Goal: Task Accomplishment & Management: Use online tool/utility

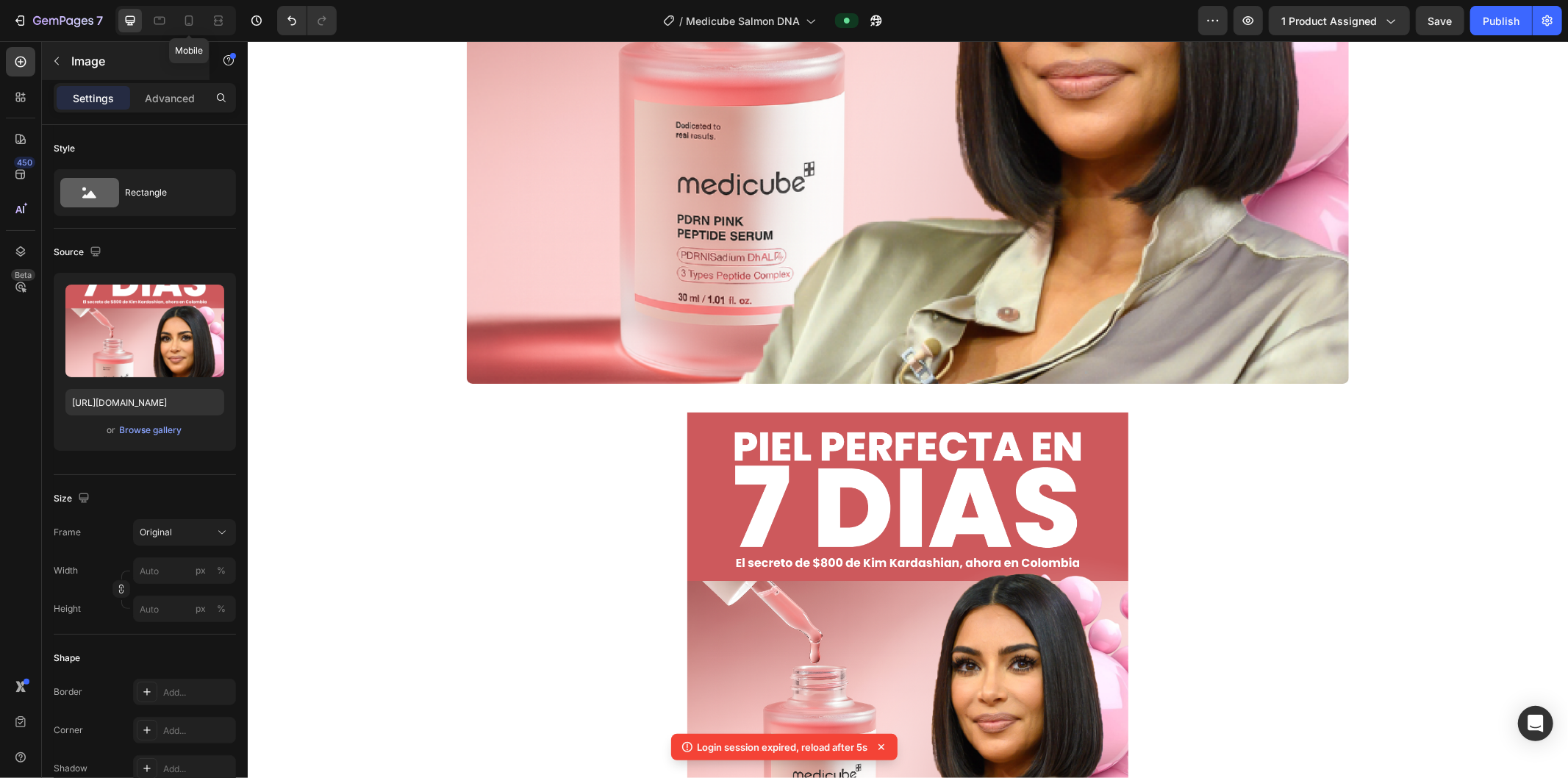
drag, startPoint x: 195, startPoint y: 20, endPoint x: 204, endPoint y: 42, distance: 23.8
click at [195, 20] on icon at bounding box center [188, 20] width 15 height 15
type input "https://i.ibb.co/4nK6vKTH/Mesa-de-trabajo-22-copia-5.webp"
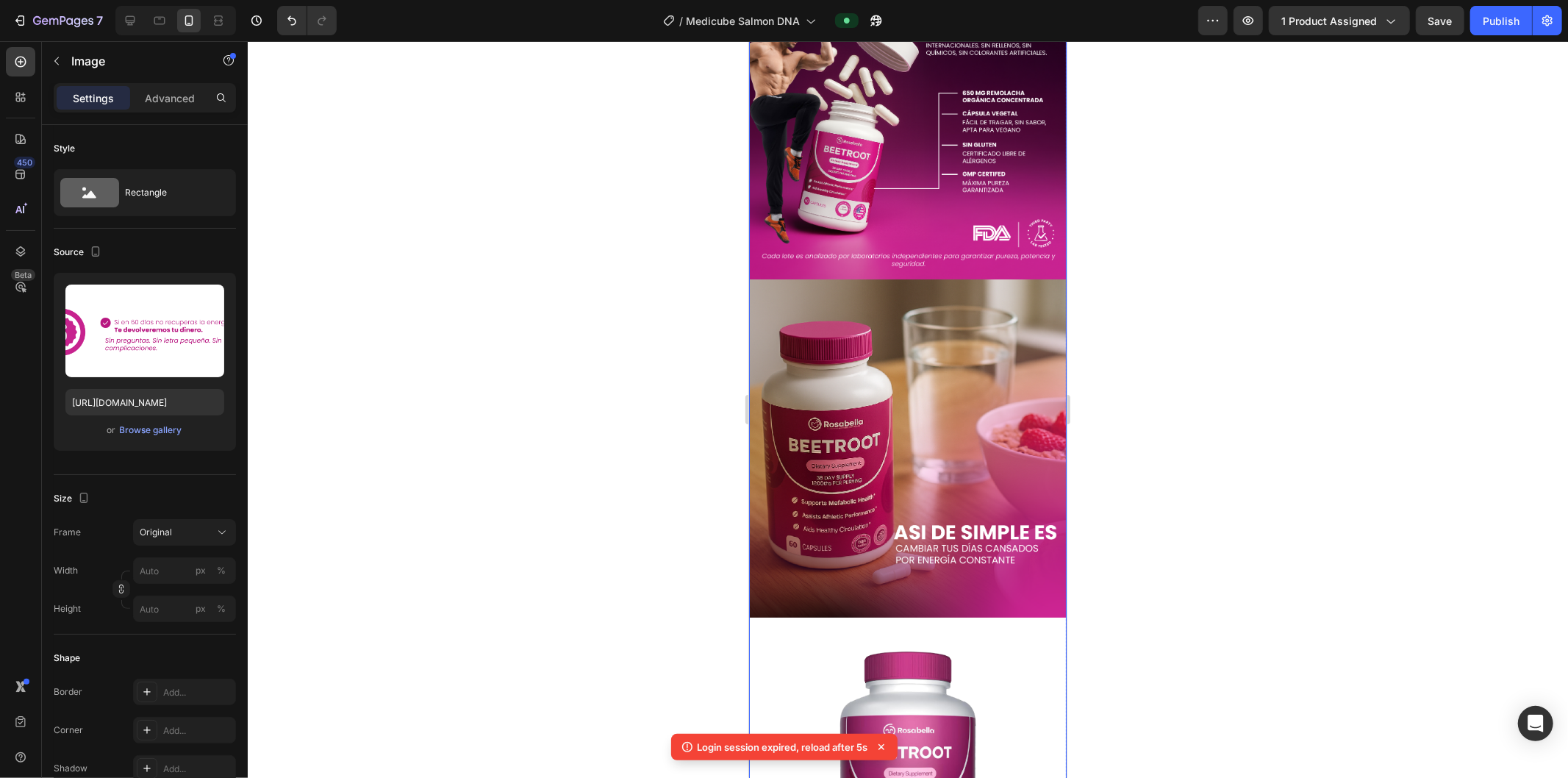
scroll to position [4243, 0]
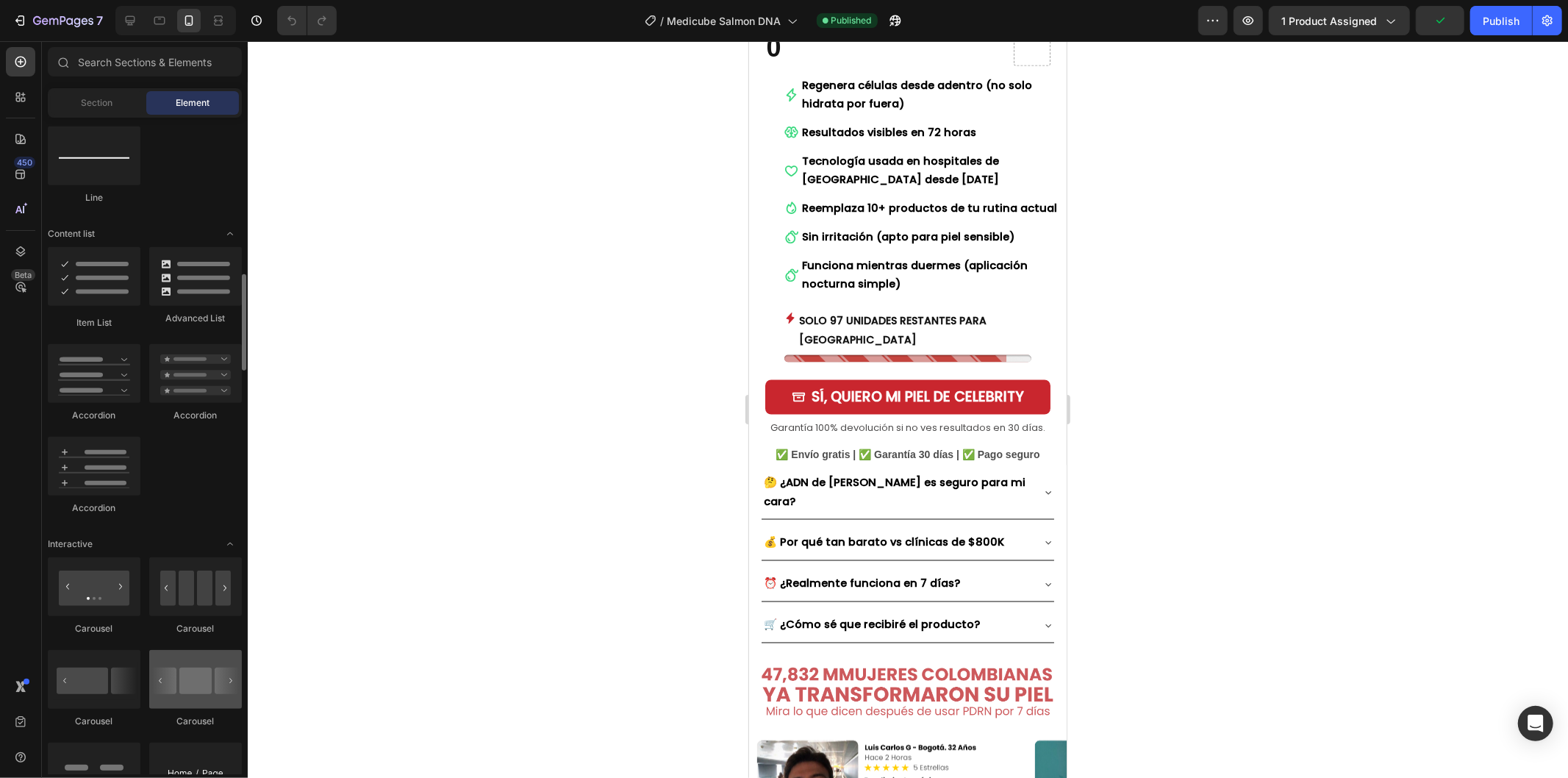
scroll to position [1143, 0]
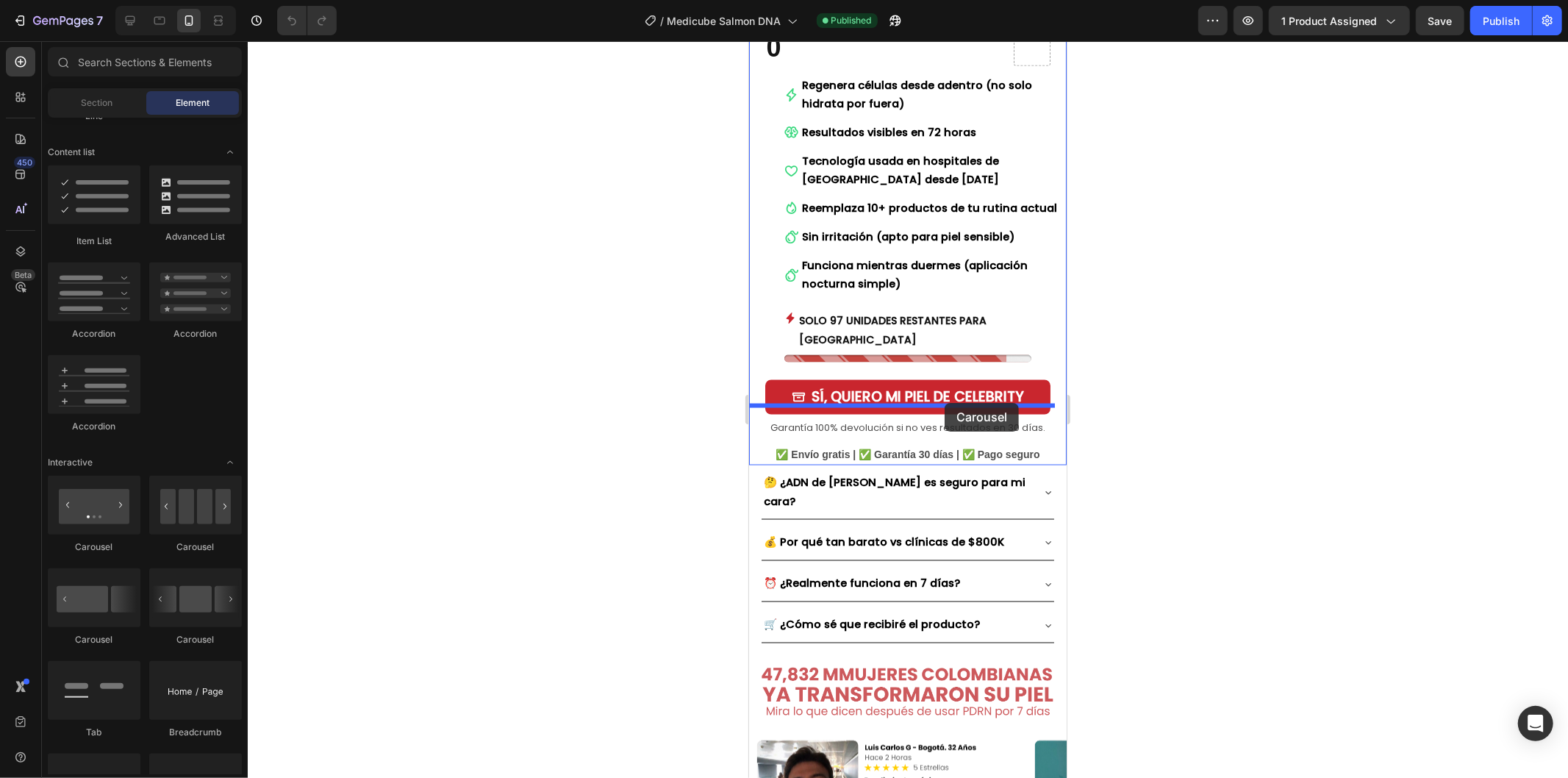
drag, startPoint x: 1348, startPoint y: 536, endPoint x: 943, endPoint y: 402, distance: 426.6
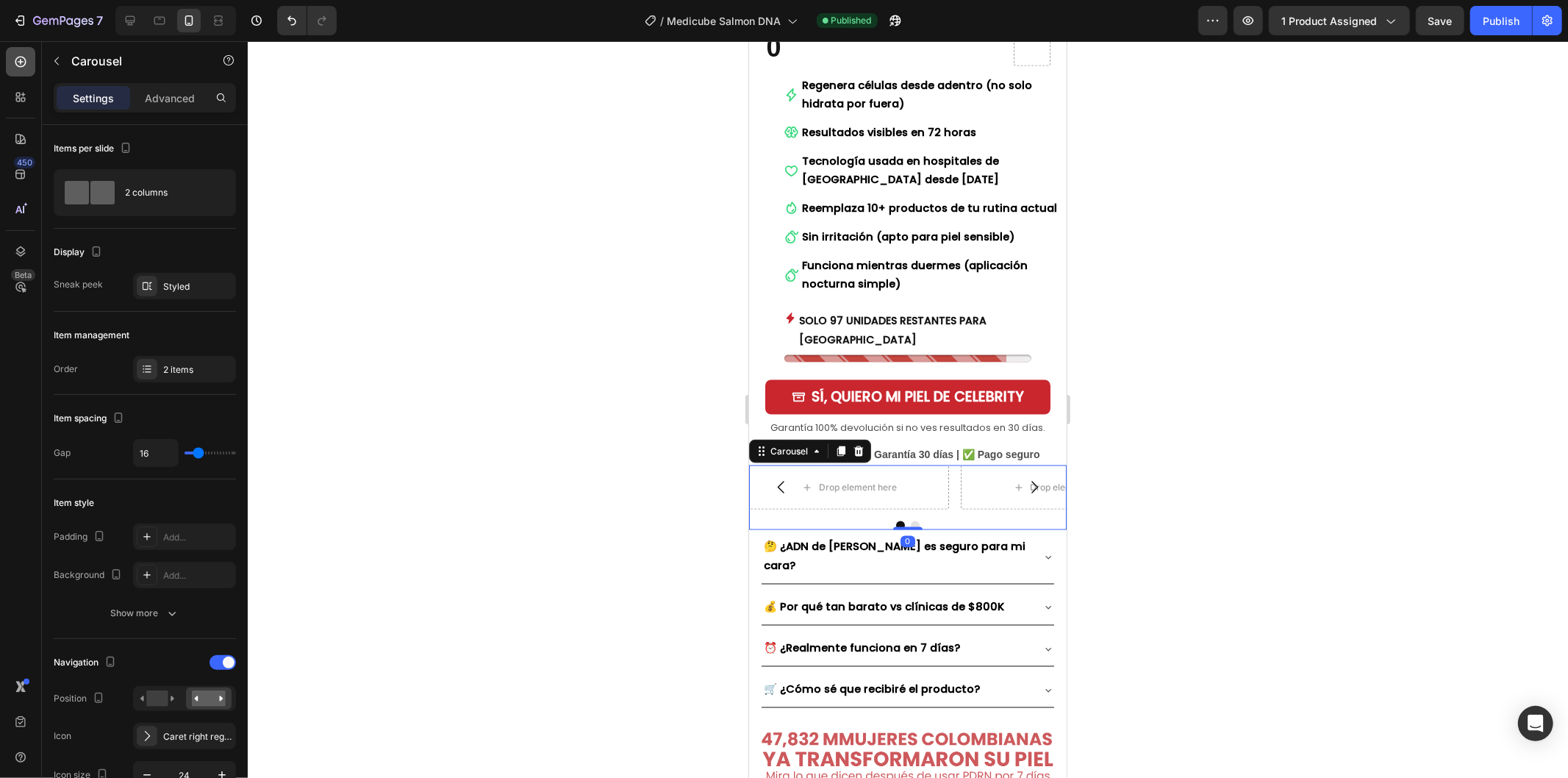
click at [27, 64] on icon at bounding box center [20, 62] width 15 height 15
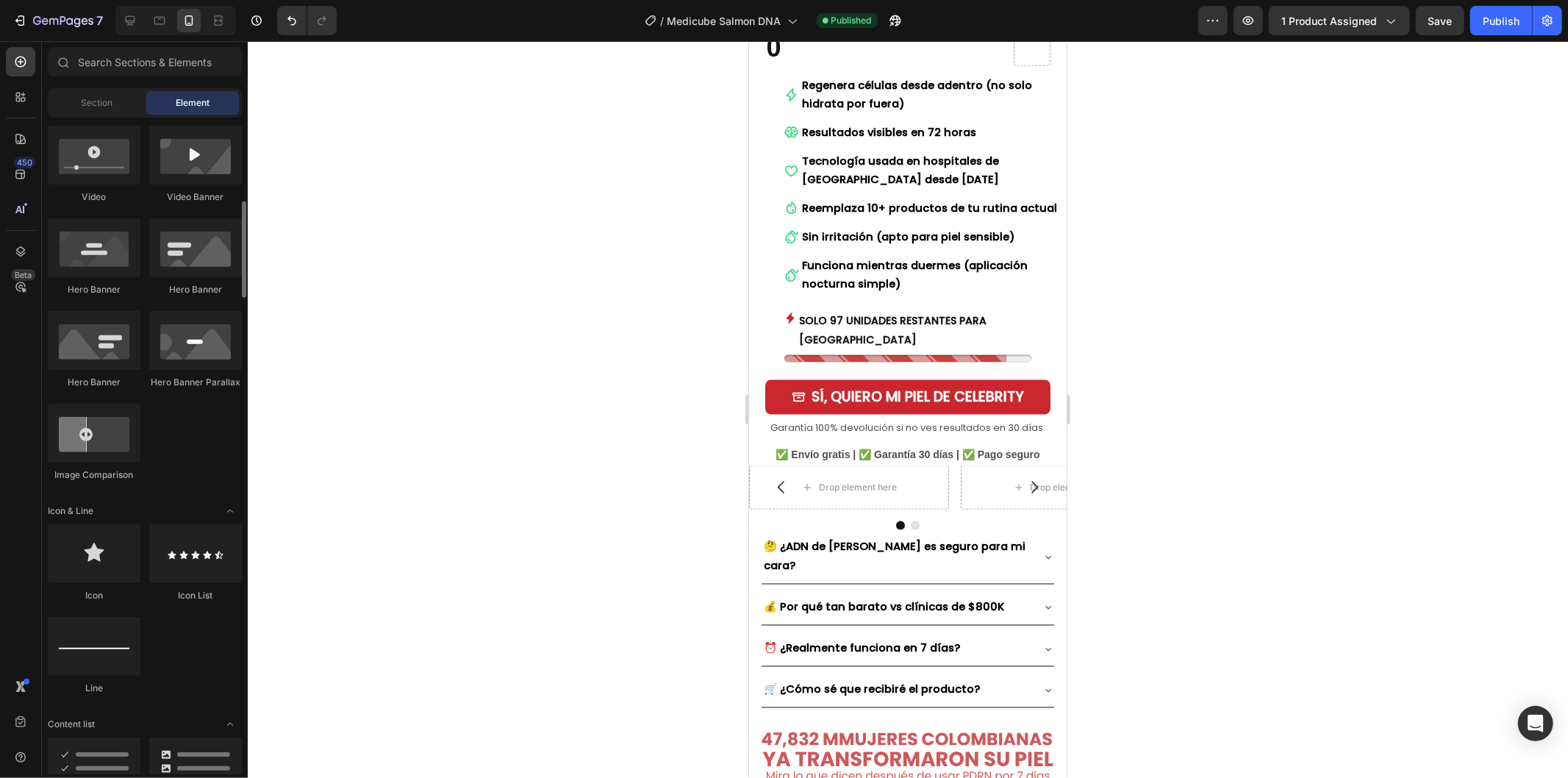
scroll to position [163, 0]
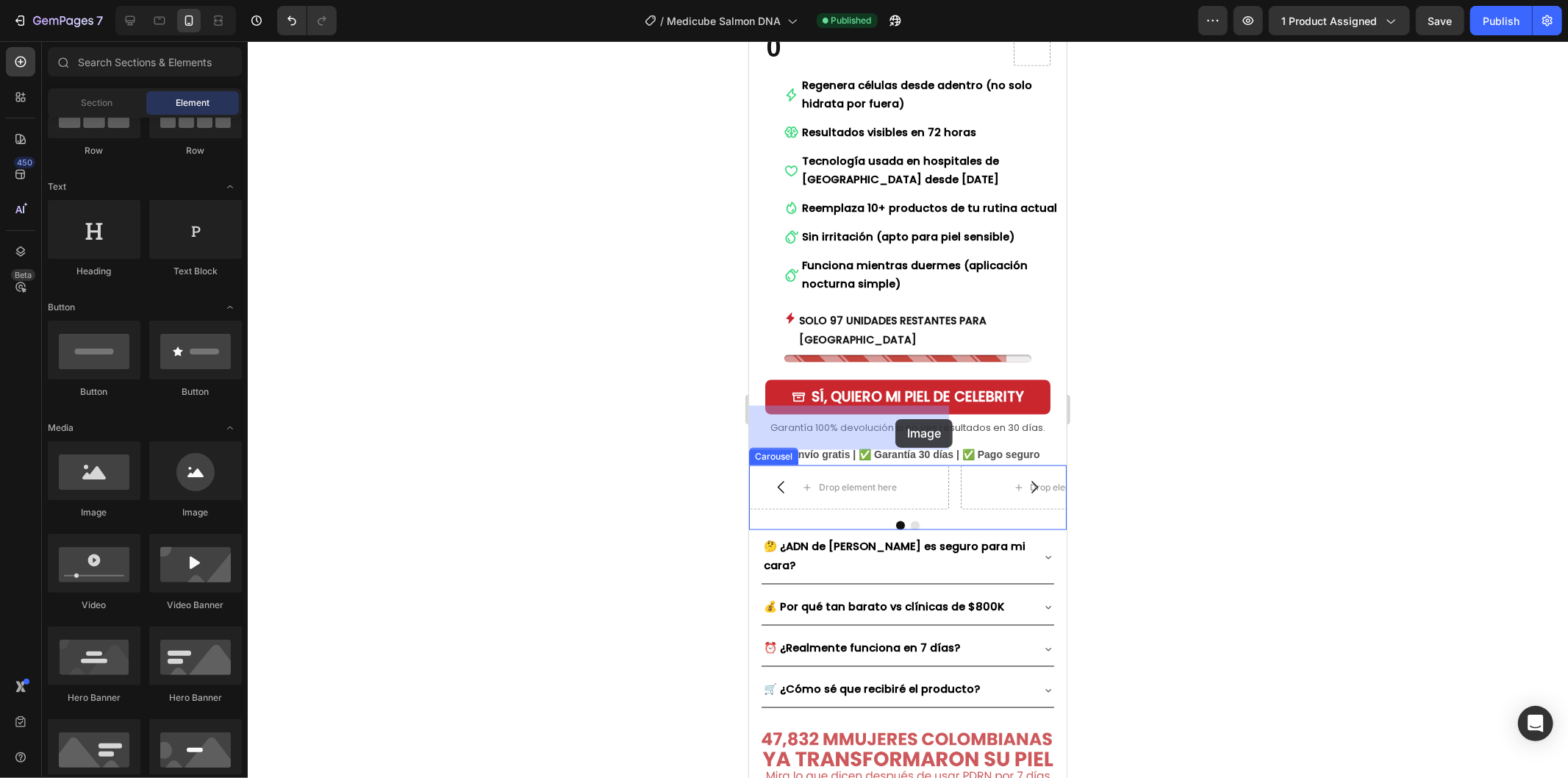
drag, startPoint x: 836, startPoint y: 511, endPoint x: 1194, endPoint y: 514, distance: 358.0
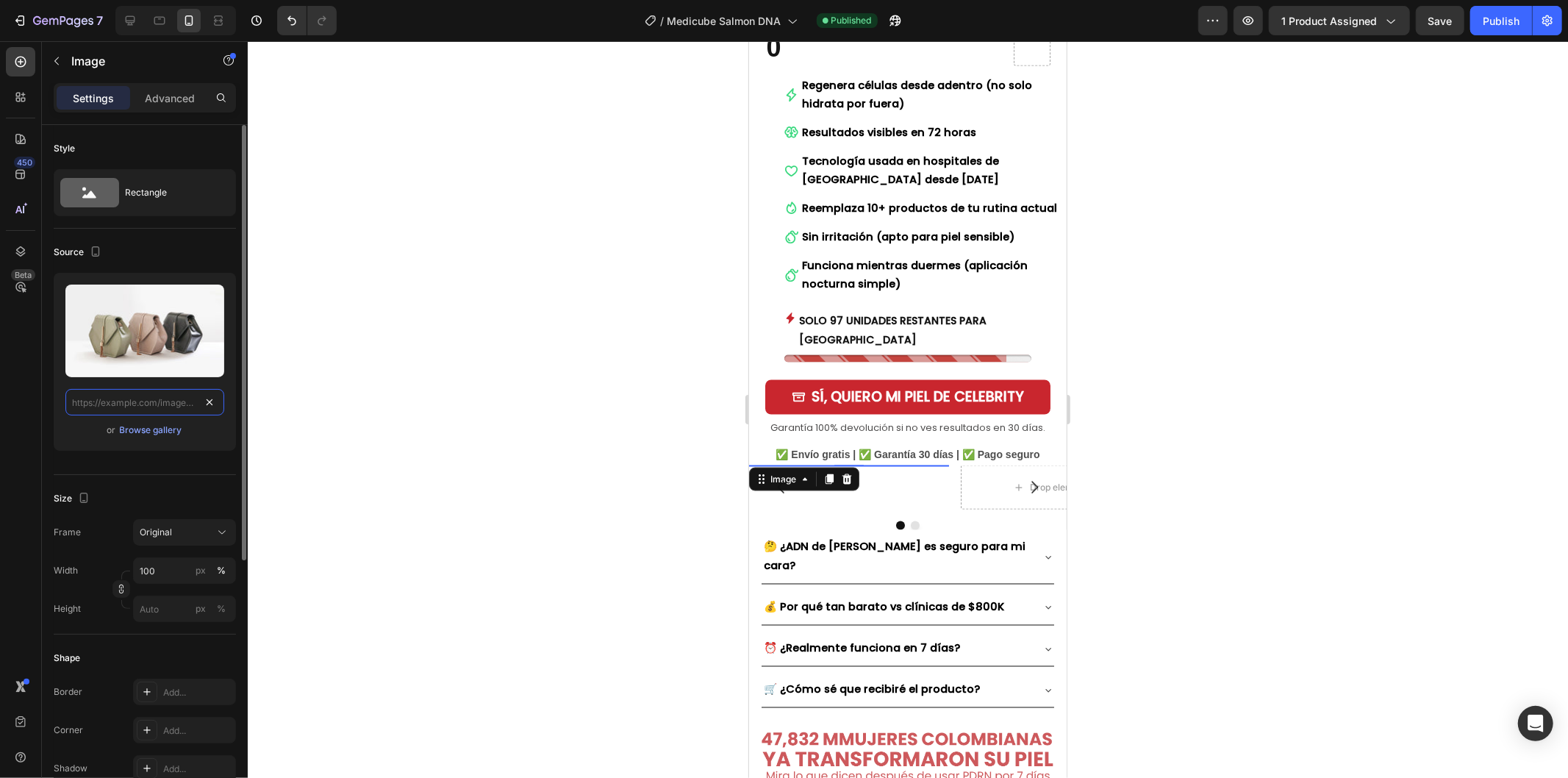
paste input "[URL][DOMAIN_NAME]"
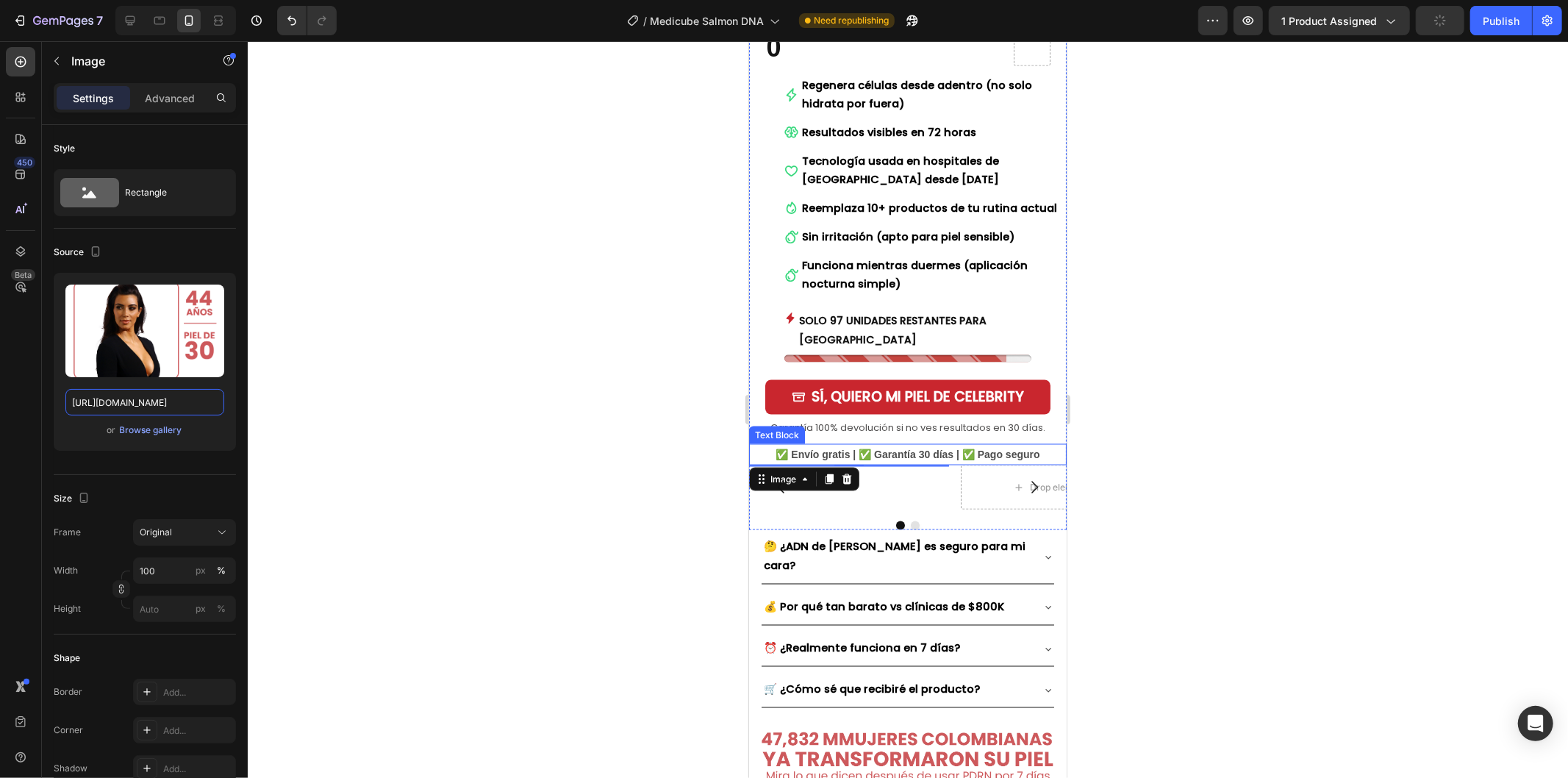
type input "[URL][DOMAIN_NAME]"
click at [897, 464] on img at bounding box center [848, 464] width 200 height 0
click at [775, 468] on div "Image" at bounding box center [803, 479] width 110 height 23
click at [789, 473] on div "Image" at bounding box center [782, 479] width 31 height 13
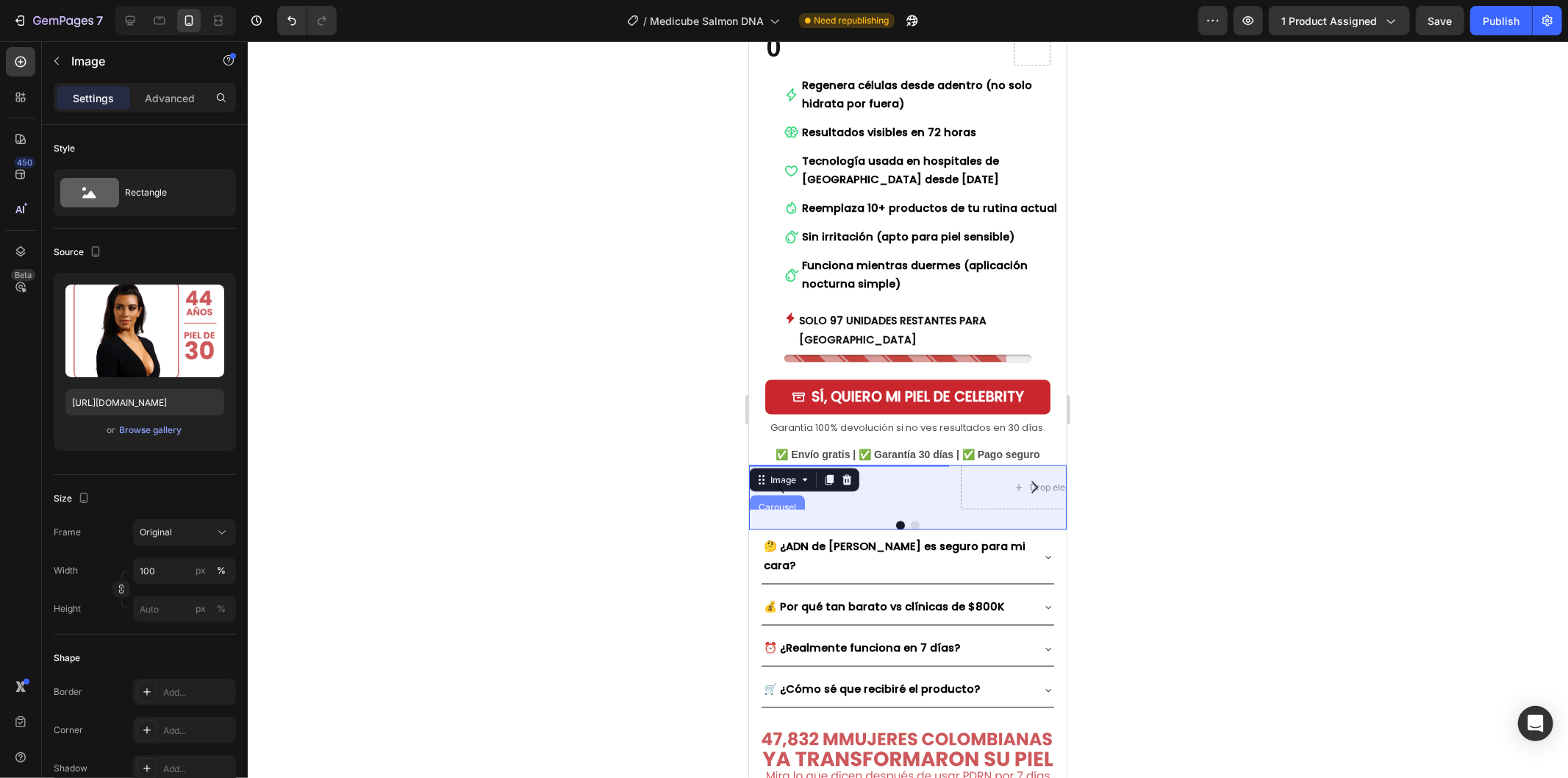
drag, startPoint x: 777, startPoint y: 448, endPoint x: 1294, endPoint y: 425, distance: 517.5
click at [777, 502] on div "Carousel" at bounding box center [776, 506] width 43 height 9
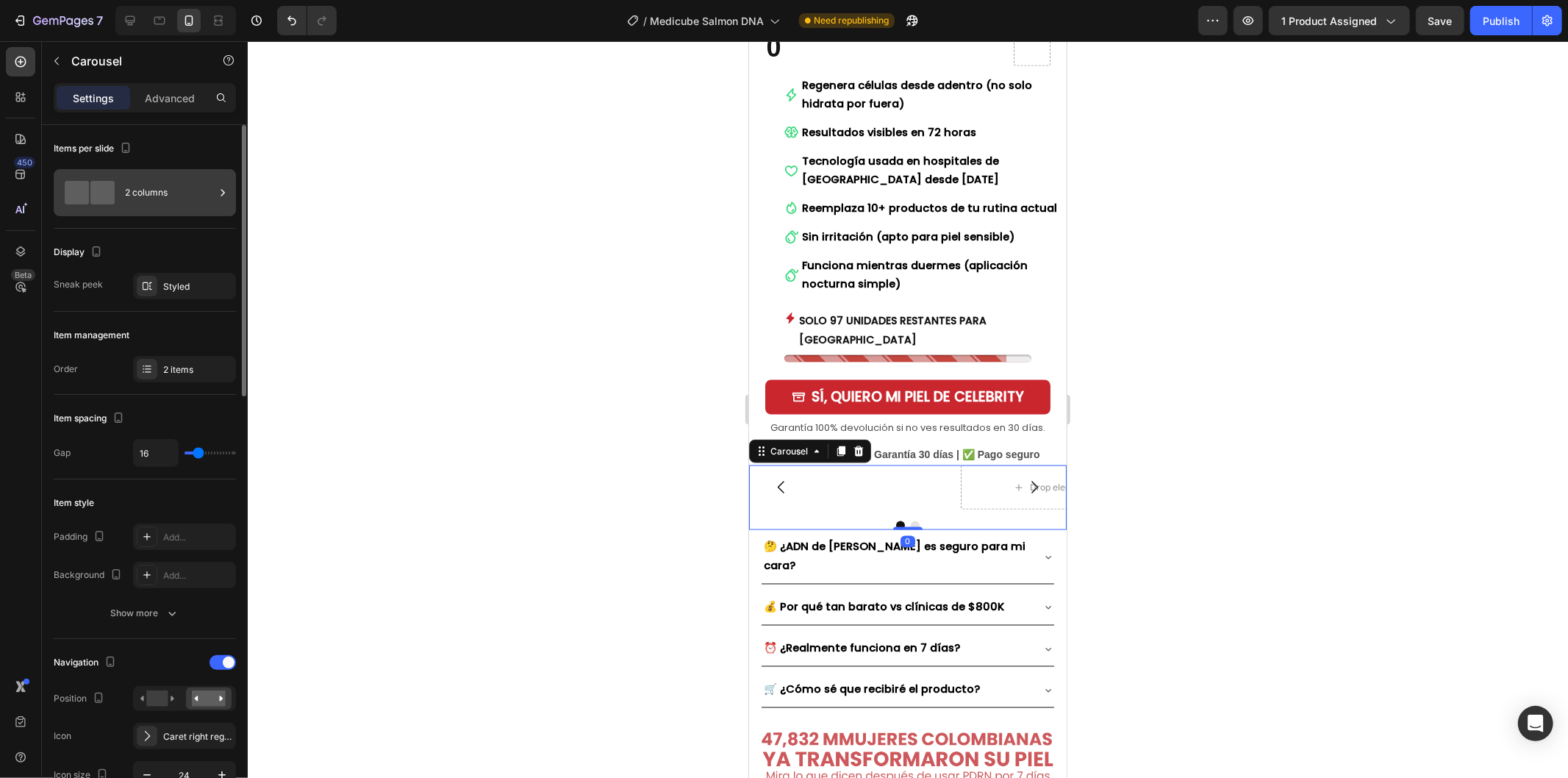
click at [173, 192] on div "2 columns" at bounding box center [170, 192] width 90 height 34
click at [199, 285] on div "Styled" at bounding box center [184, 286] width 43 height 13
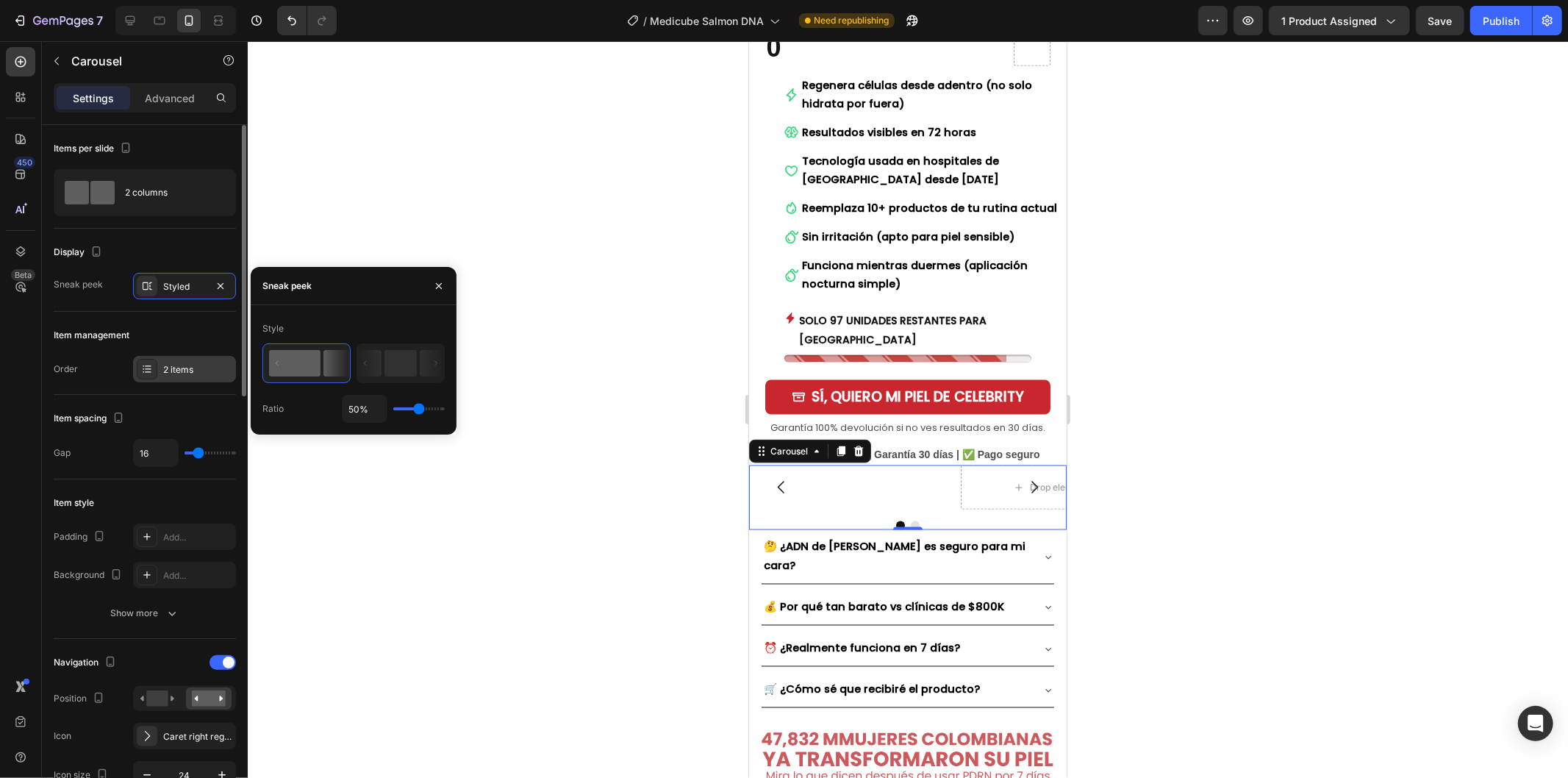
click at [189, 369] on div "2 items" at bounding box center [198, 369] width 69 height 13
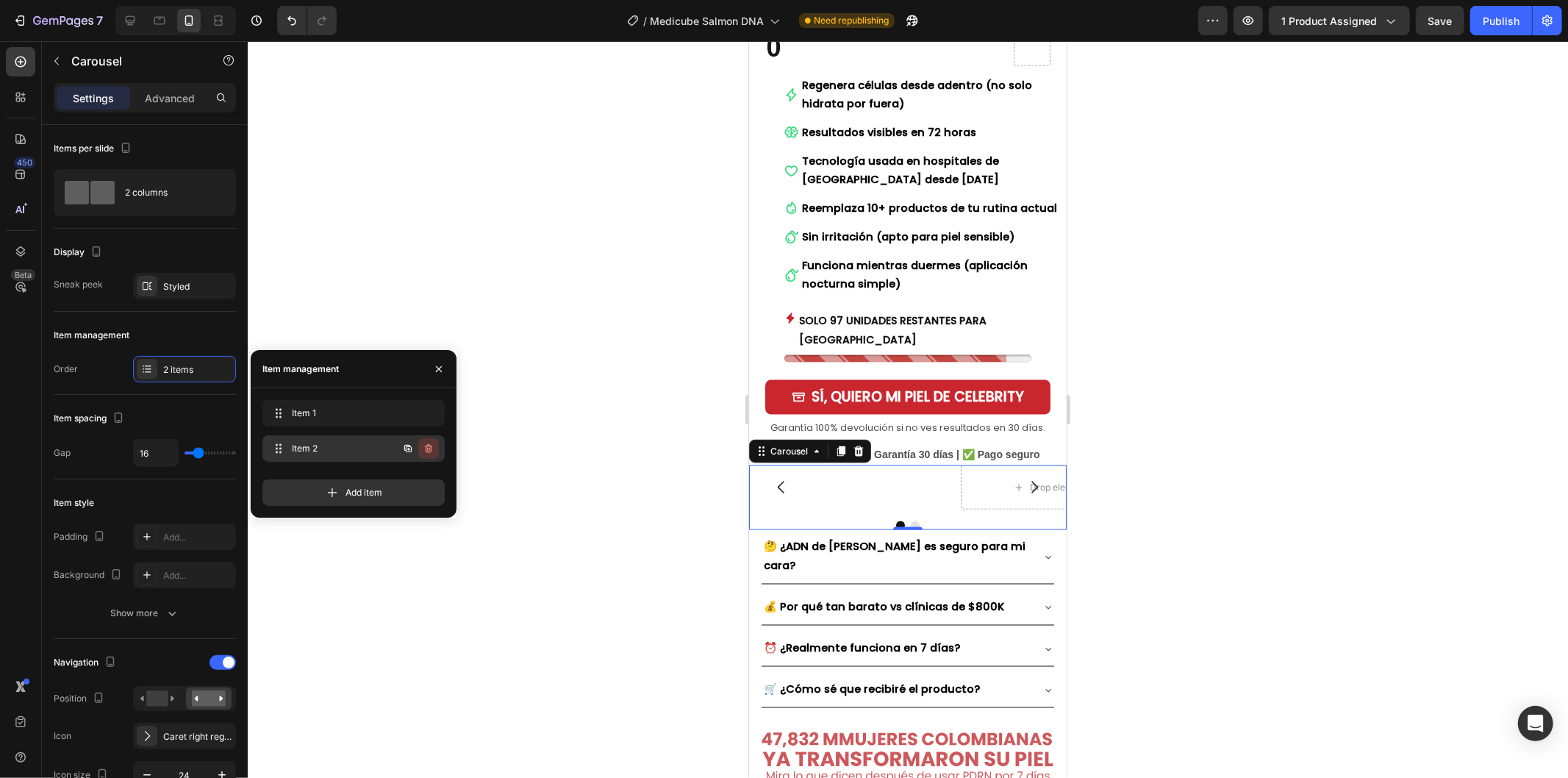
click at [432, 449] on icon "button" at bounding box center [428, 448] width 12 height 12
click at [430, 447] on div "Delete" at bounding box center [418, 448] width 27 height 13
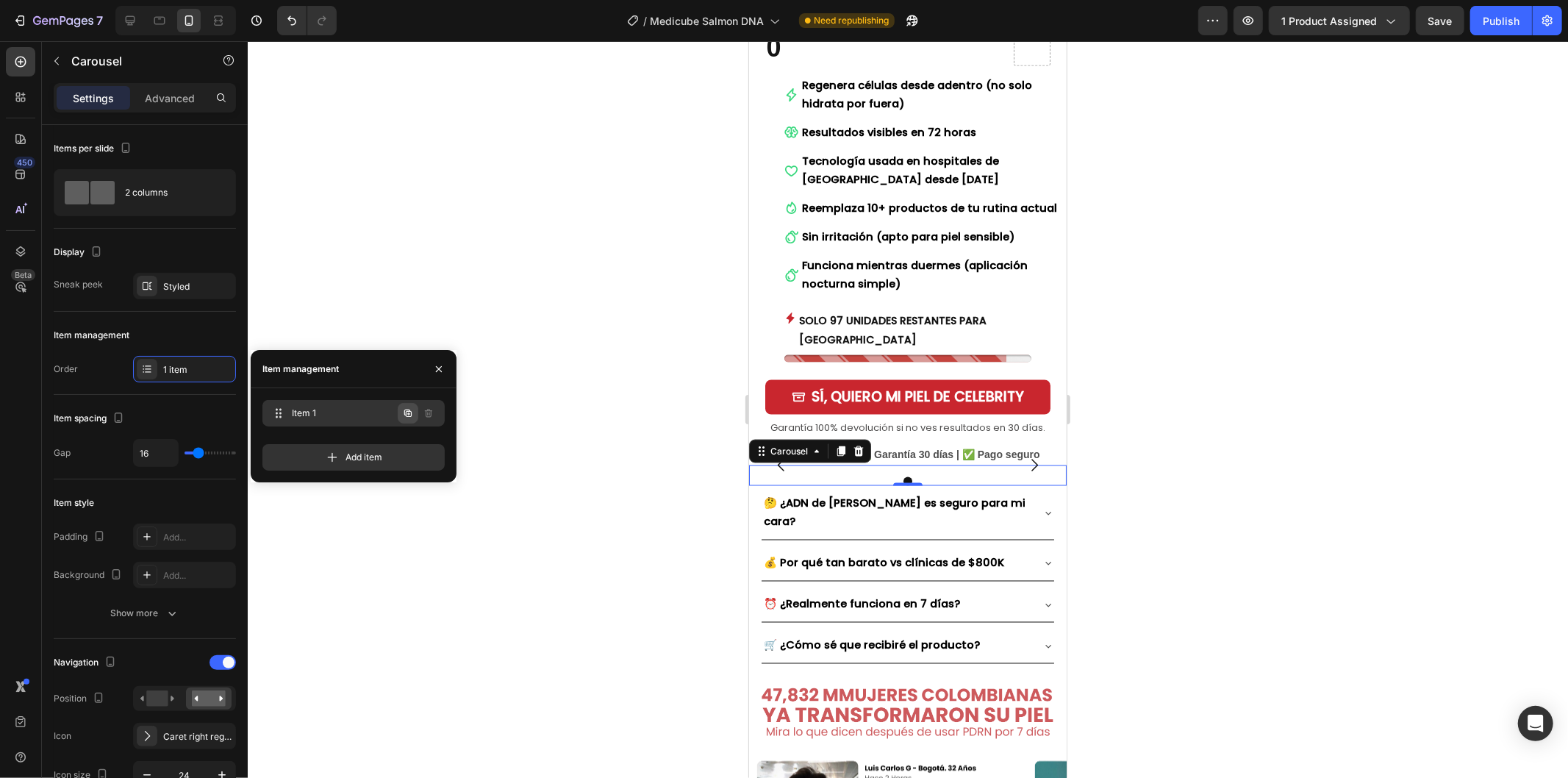
click at [413, 415] on icon "button" at bounding box center [407, 413] width 12 height 12
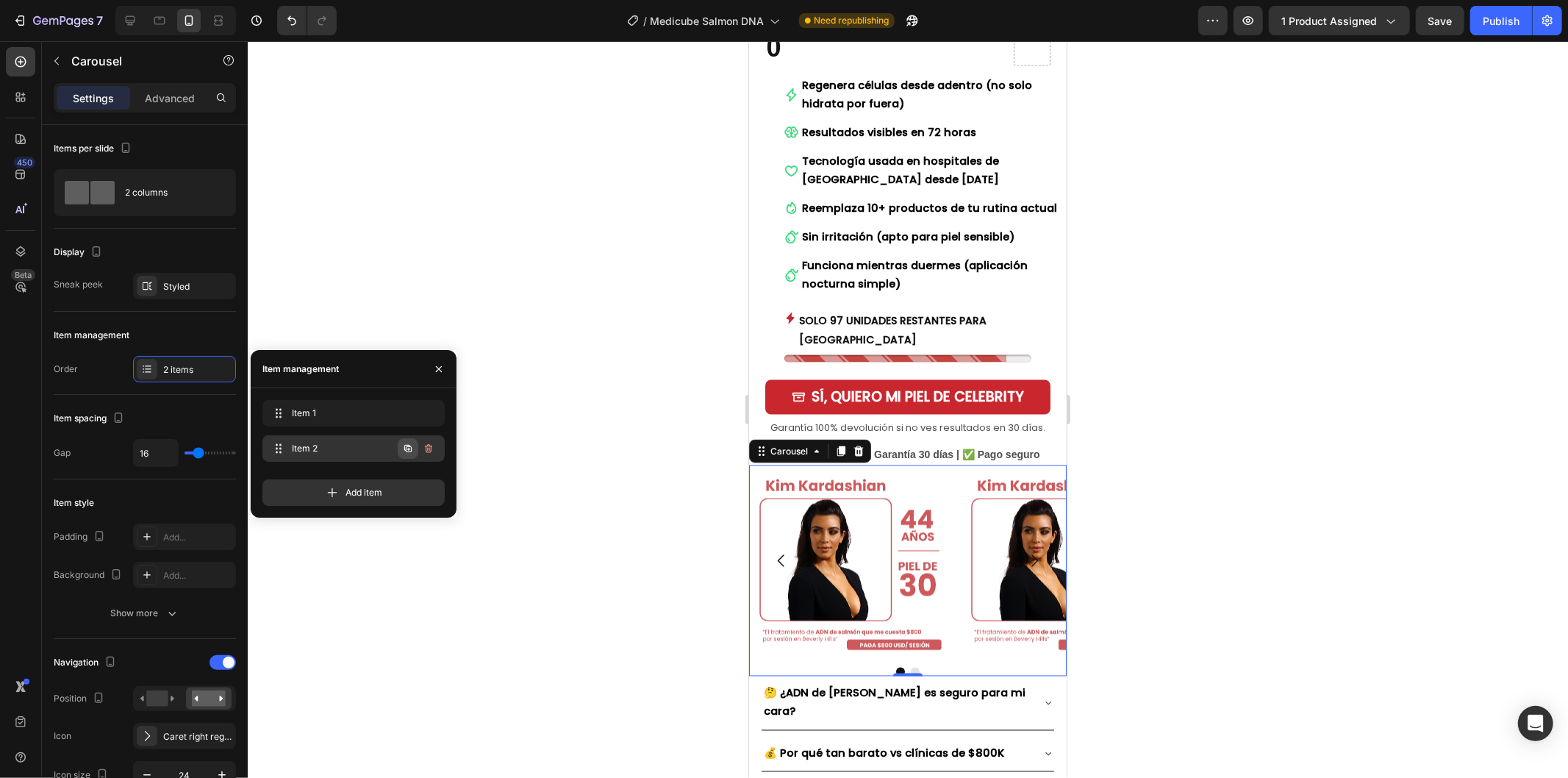
click at [412, 444] on icon "button" at bounding box center [407, 448] width 12 height 12
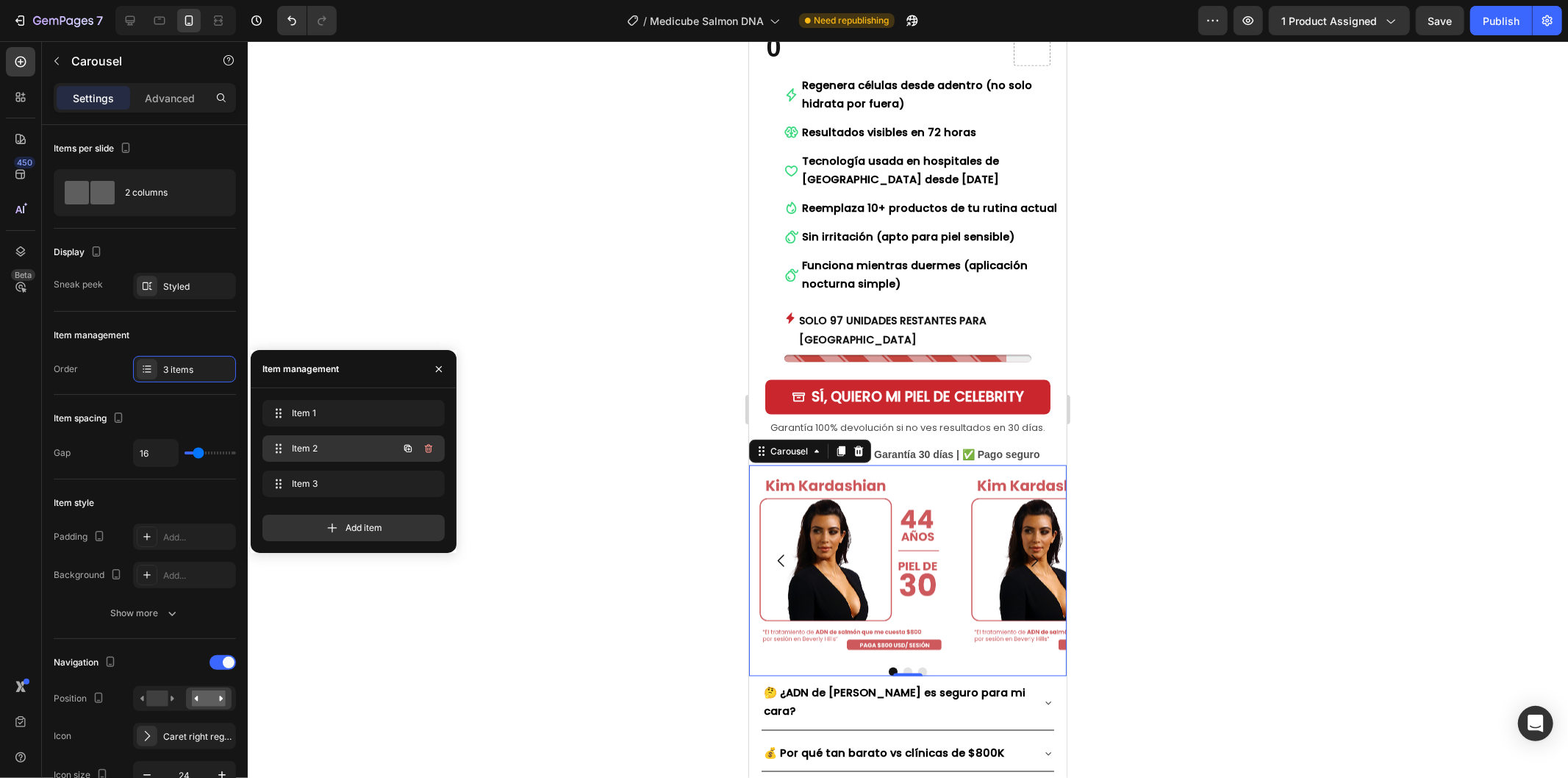
click at [332, 456] on div "Item 2 Item 2" at bounding box center [332, 448] width 129 height 20
click at [287, 449] on div "Item 2 Item 2" at bounding box center [332, 448] width 129 height 20
click at [905, 511] on img at bounding box center [848, 560] width 200 height 191
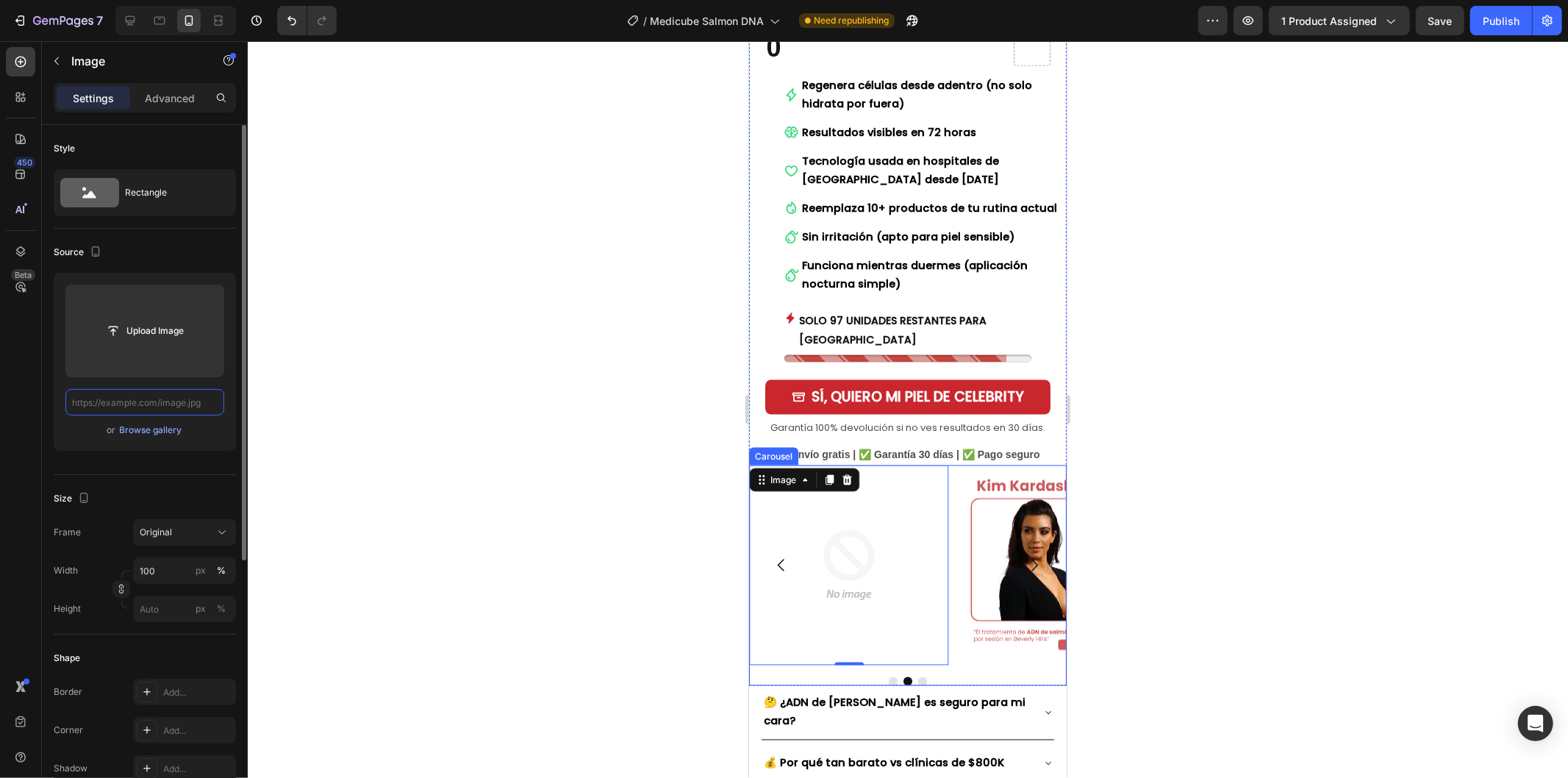
paste input "[URL][DOMAIN_NAME]"
type input "[URL][DOMAIN_NAME]"
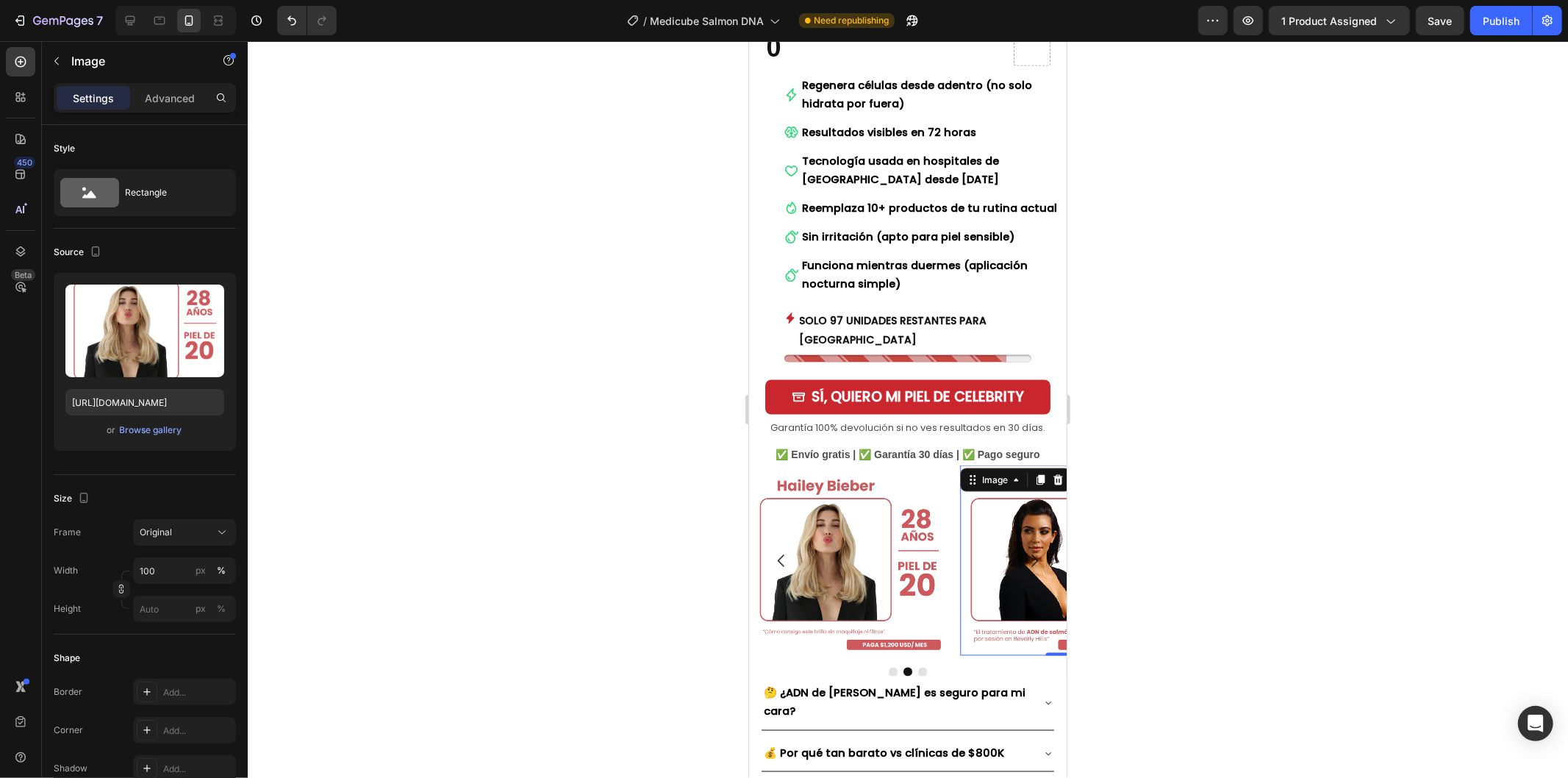
click at [967, 489] on img at bounding box center [1060, 560] width 200 height 191
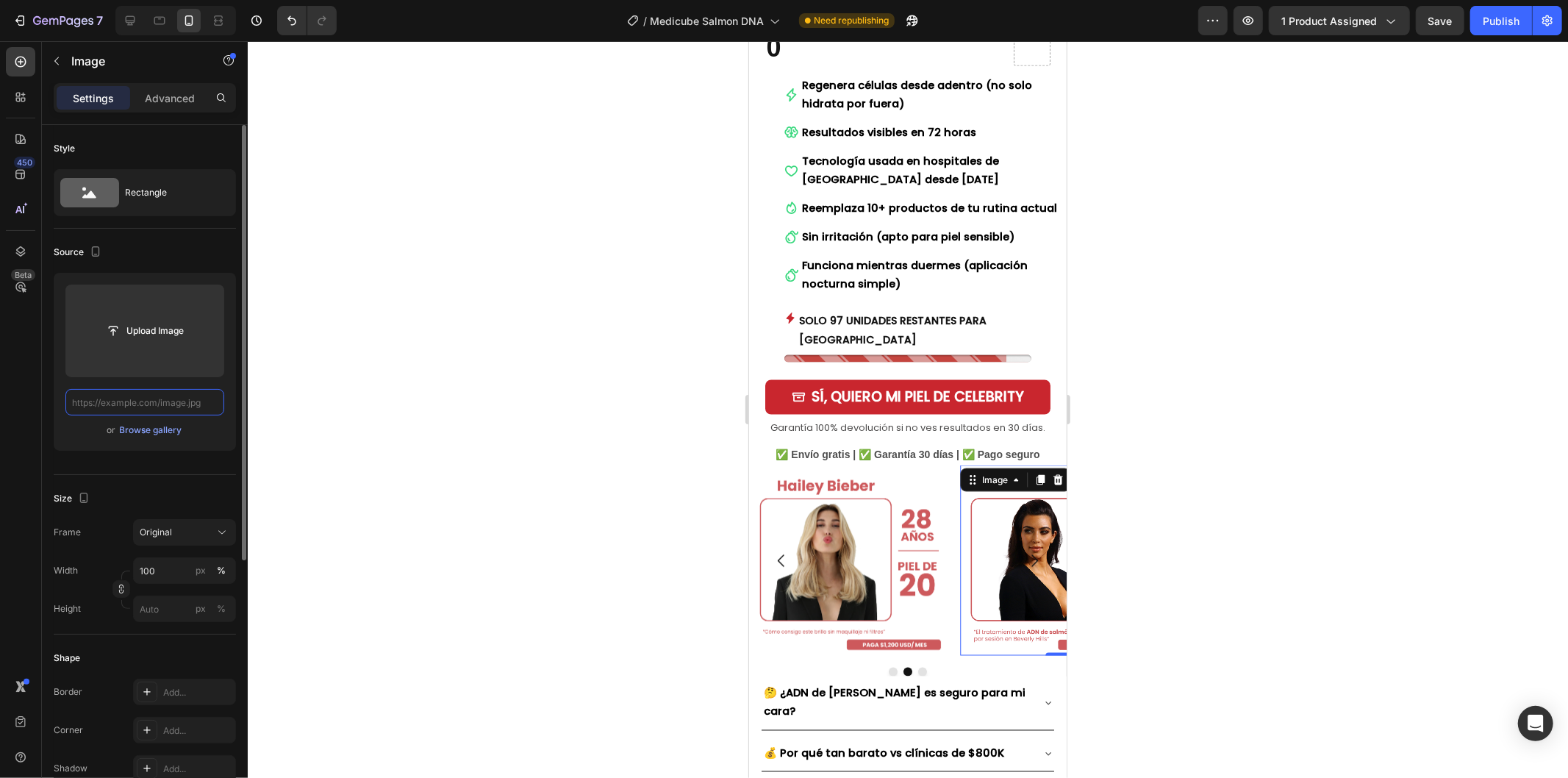
paste input "[URL][DOMAIN_NAME]"
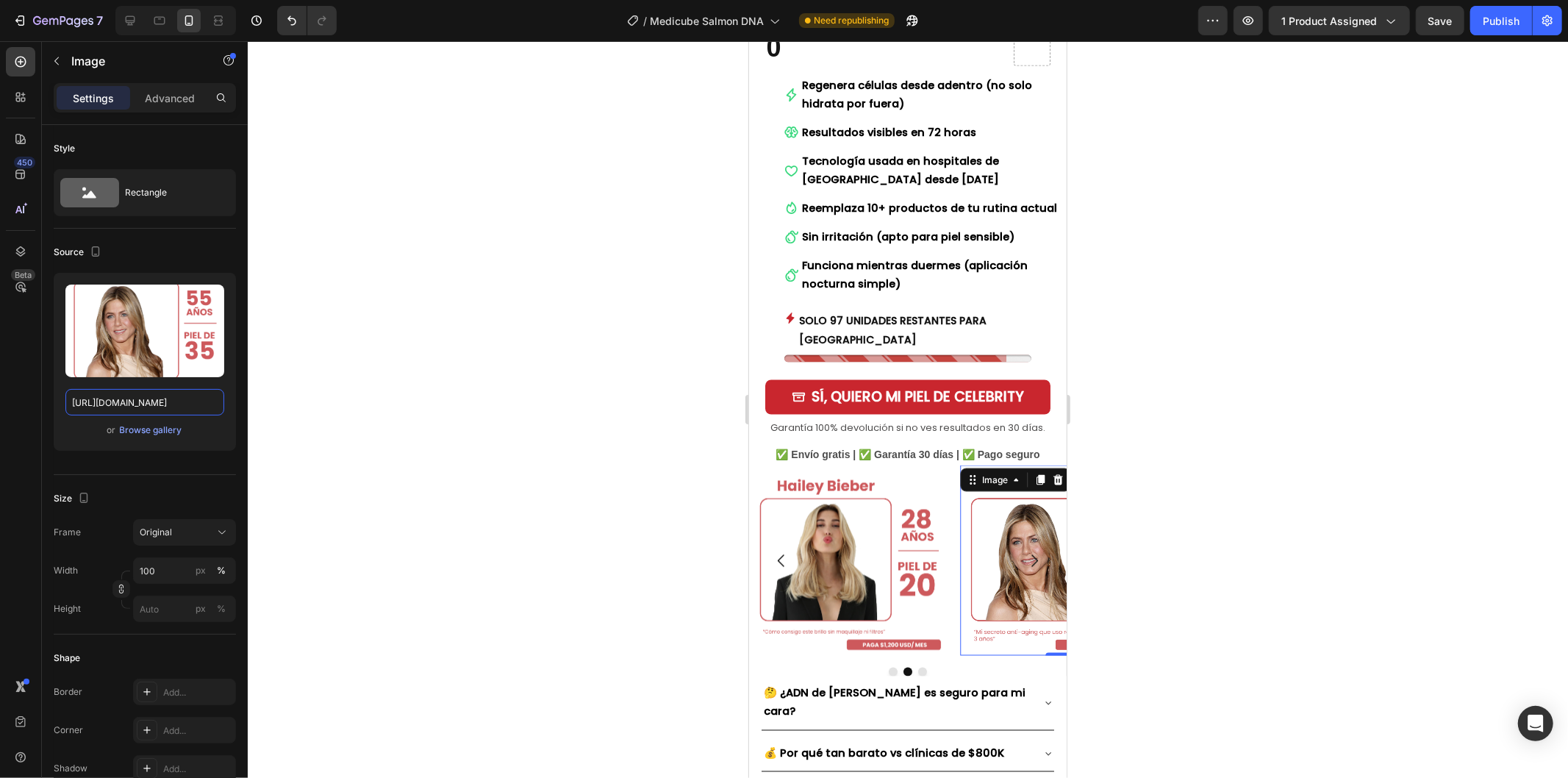
type input "[URL][DOMAIN_NAME]"
click at [679, 342] on div at bounding box center [908, 410] width 1320 height 737
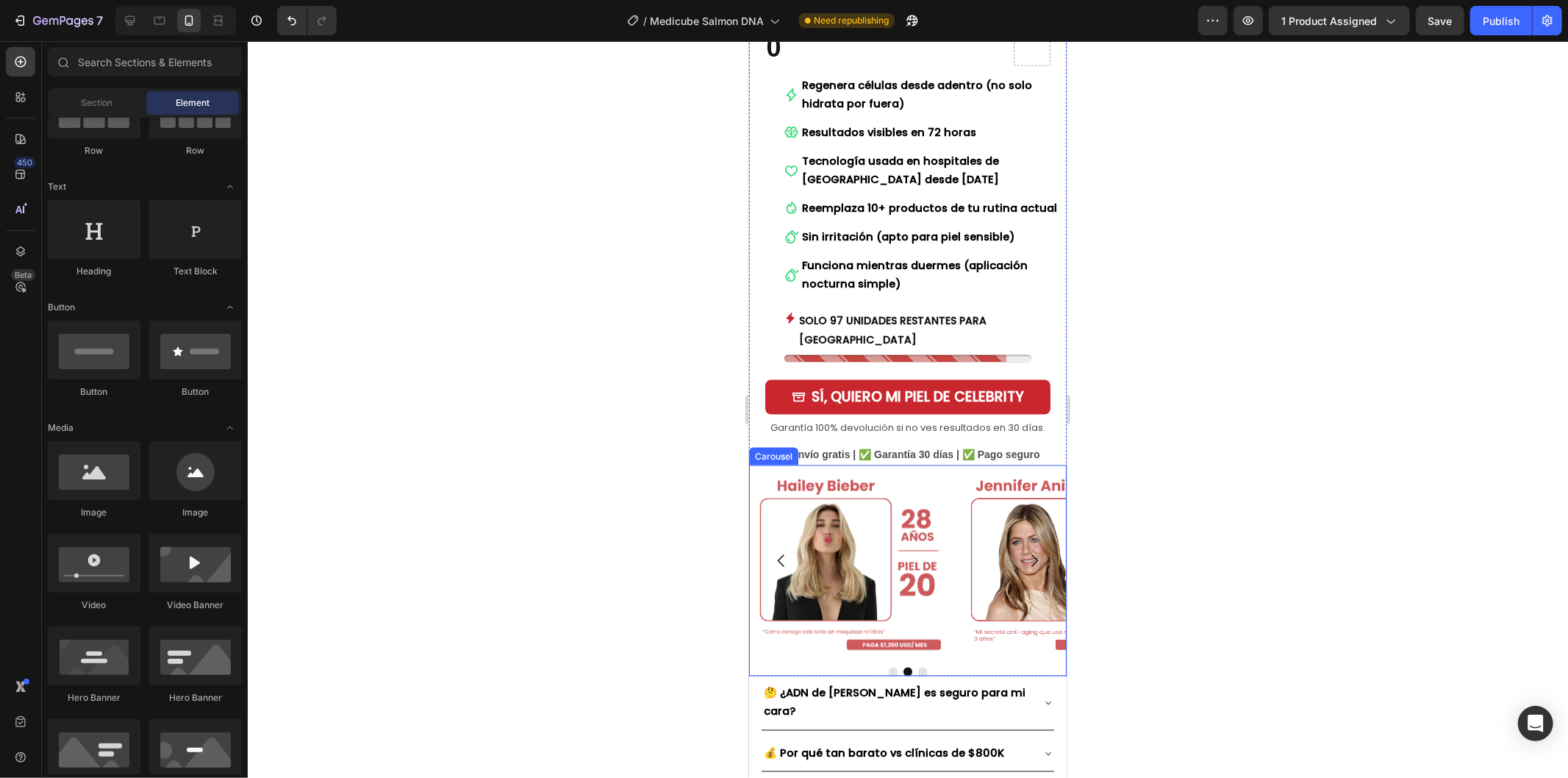
click at [1025, 551] on icon "Carousel Next Arrow" at bounding box center [1033, 560] width 18 height 18
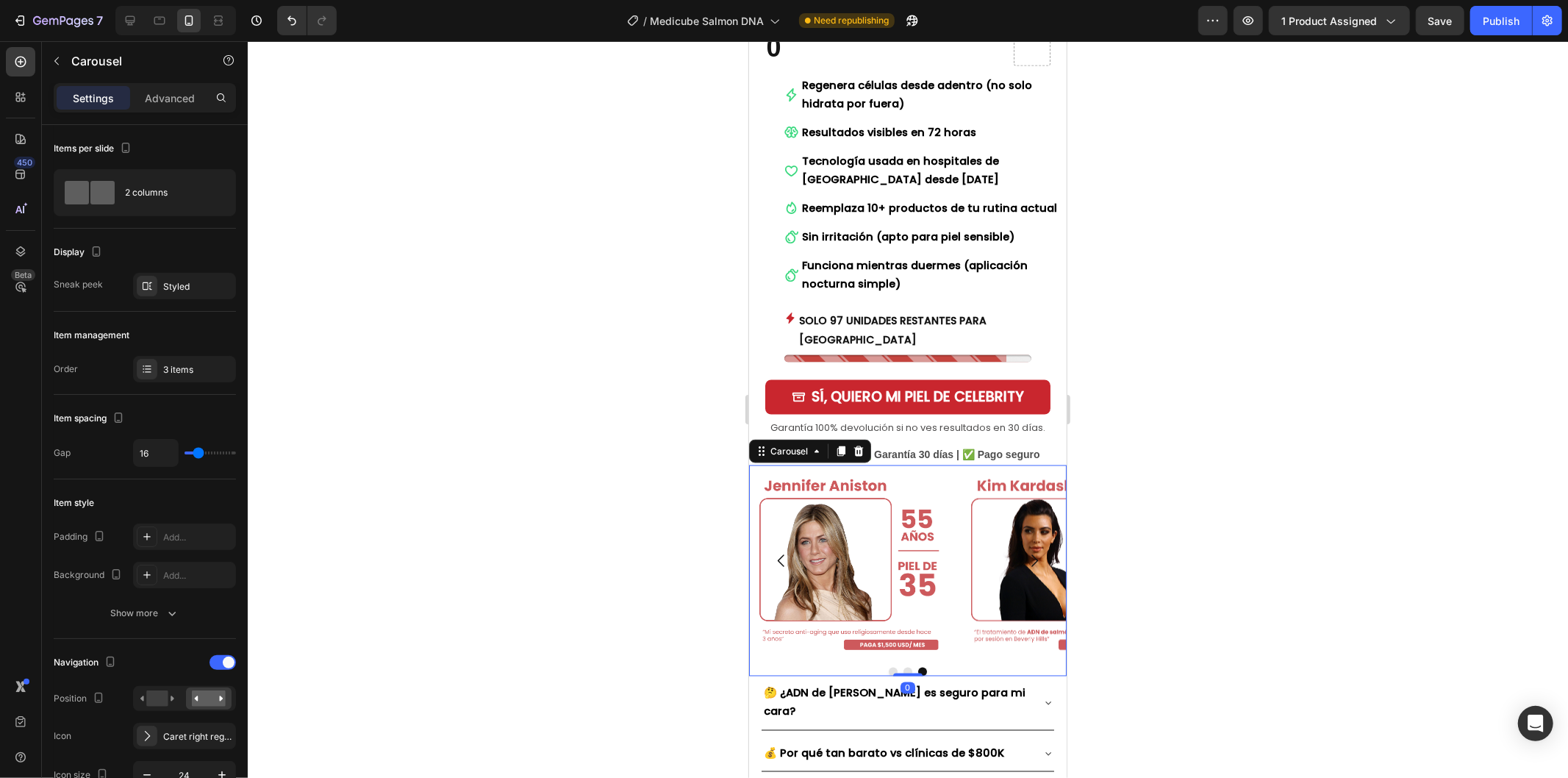
click at [1025, 551] on icon "Carousel Next Arrow" at bounding box center [1033, 560] width 18 height 18
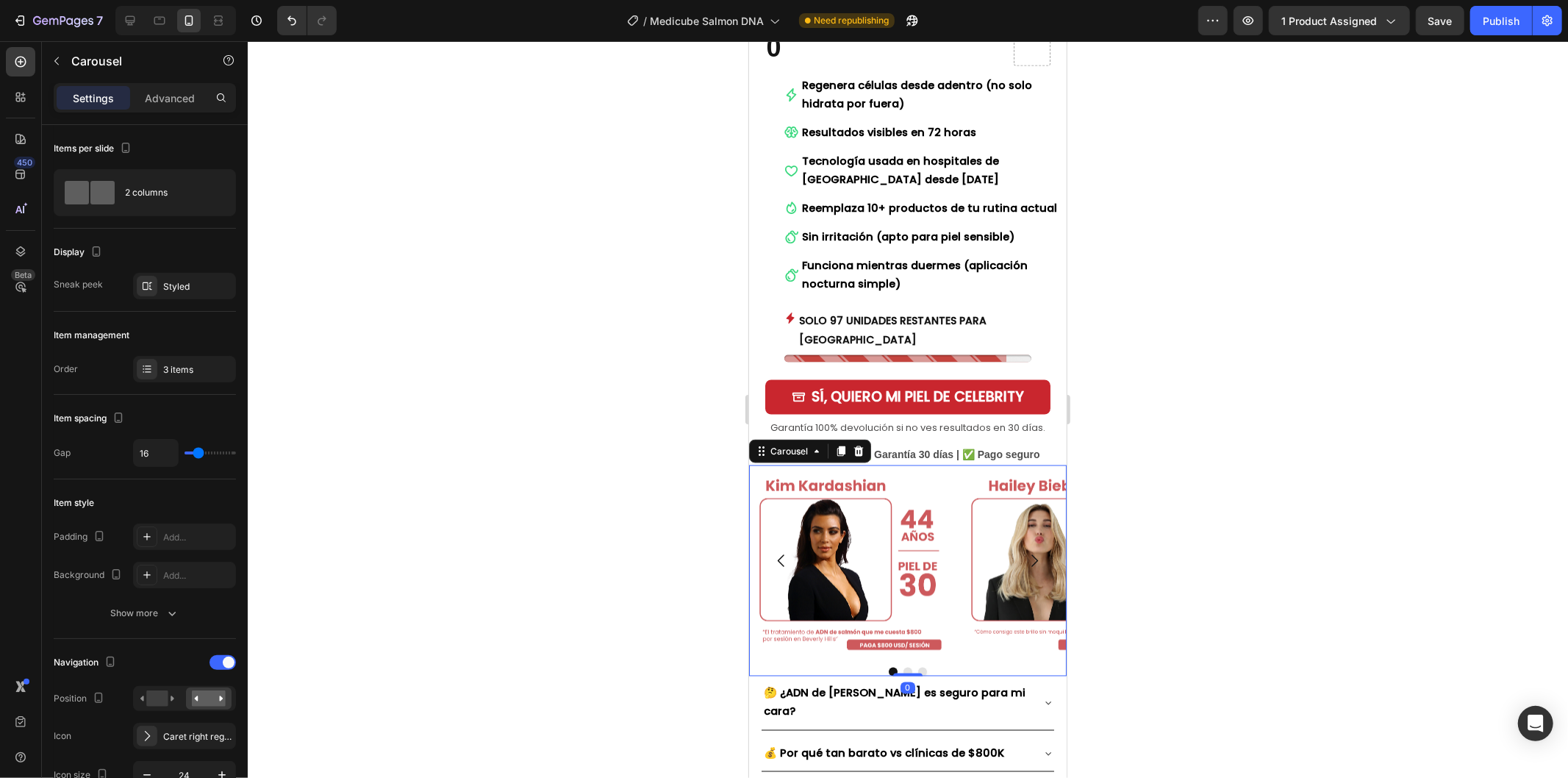
click at [1025, 551] on icon "Carousel Next Arrow" at bounding box center [1033, 560] width 18 height 18
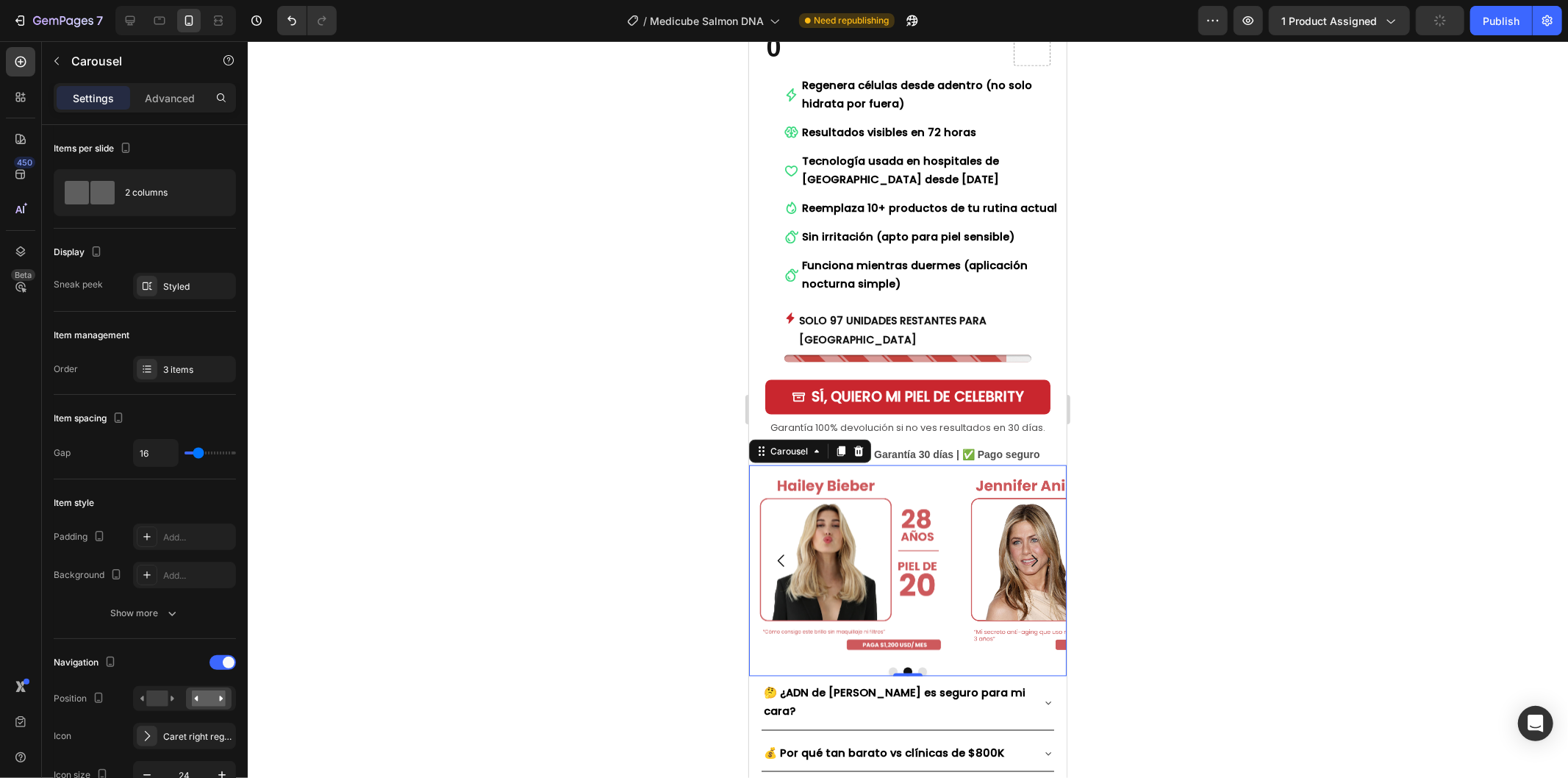
click at [1125, 489] on div at bounding box center [908, 410] width 1320 height 737
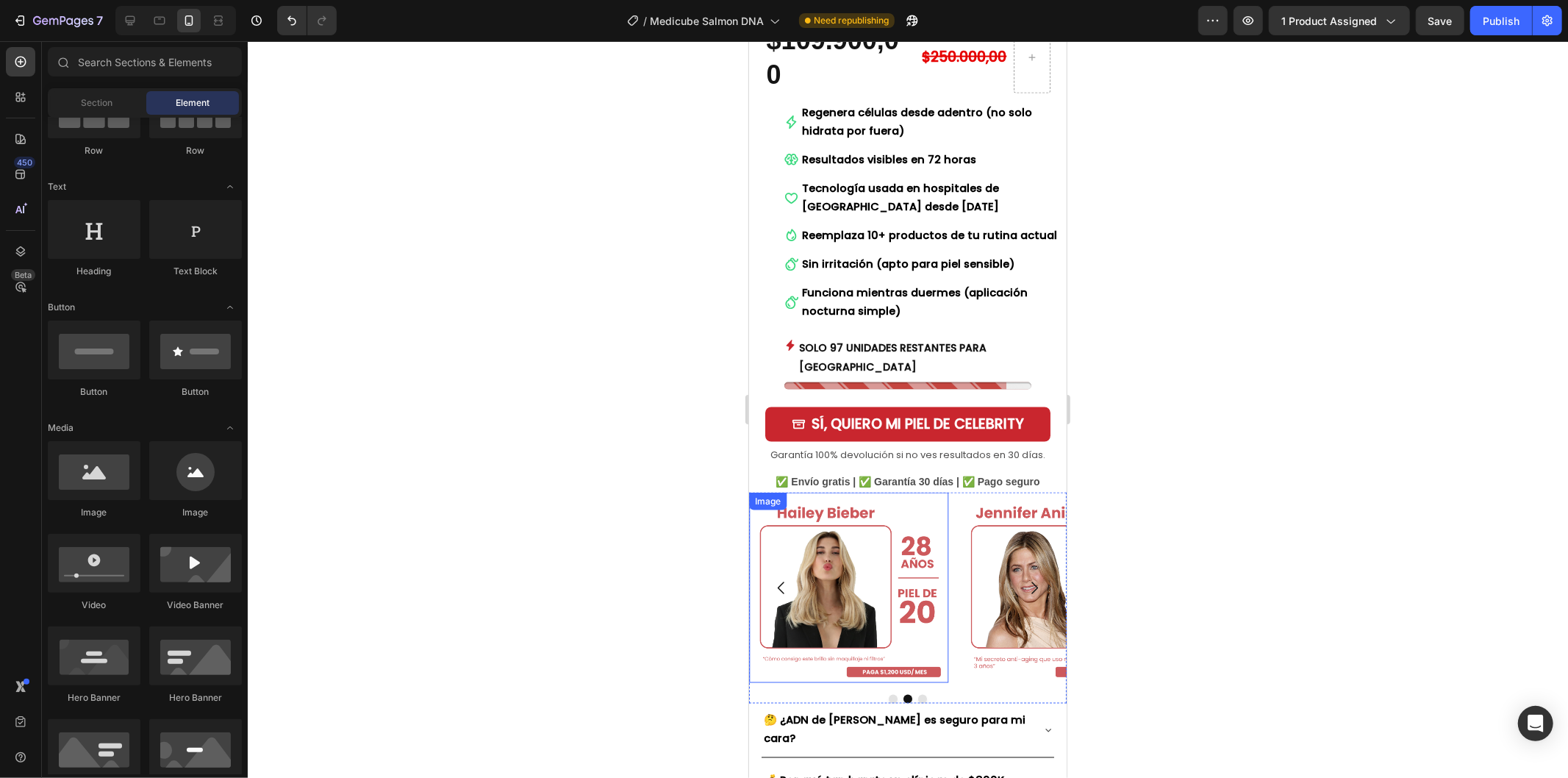
scroll to position [1878, 0]
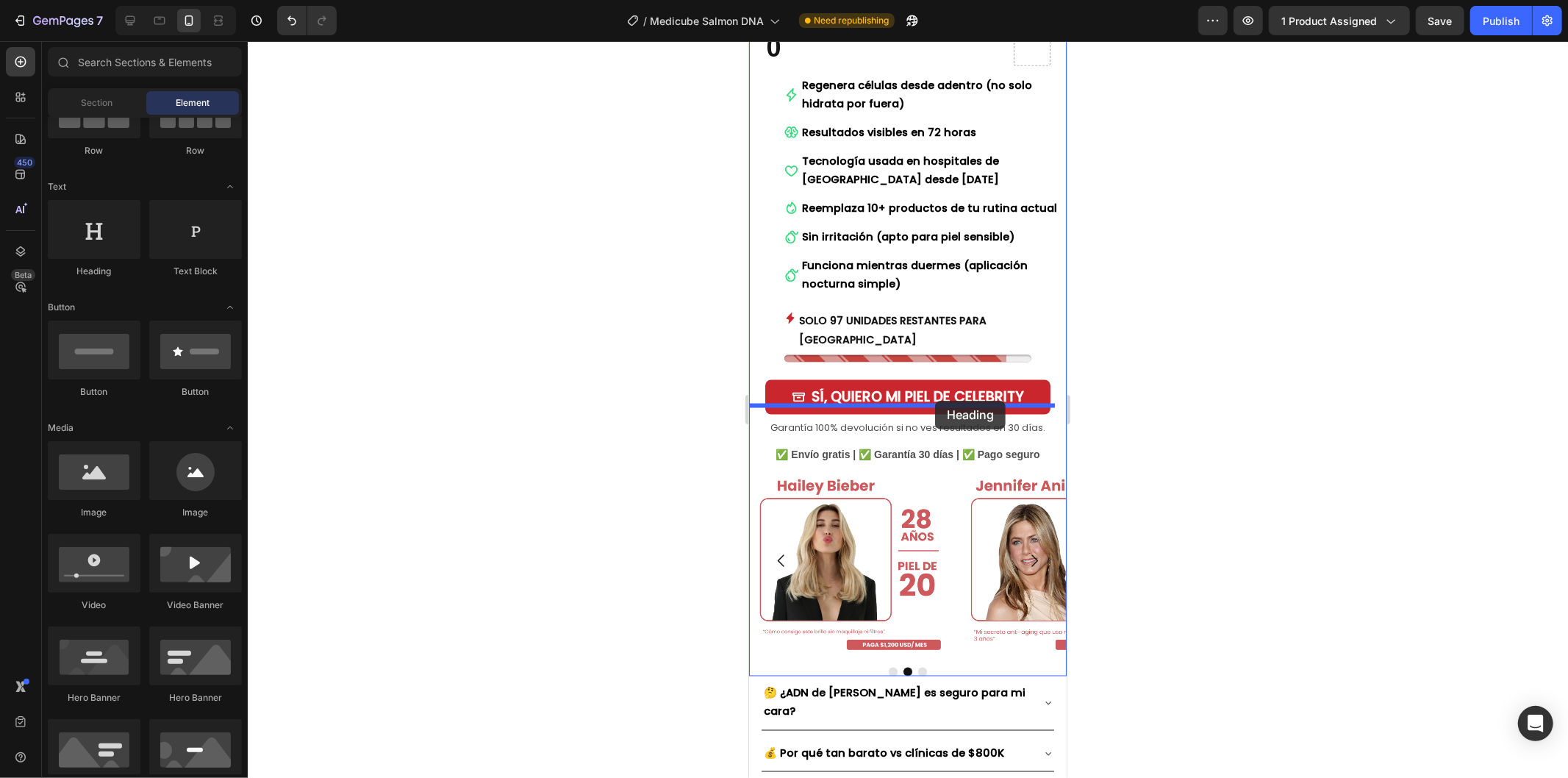
drag, startPoint x: 1336, startPoint y: 380, endPoint x: 934, endPoint y: 400, distance: 402.5
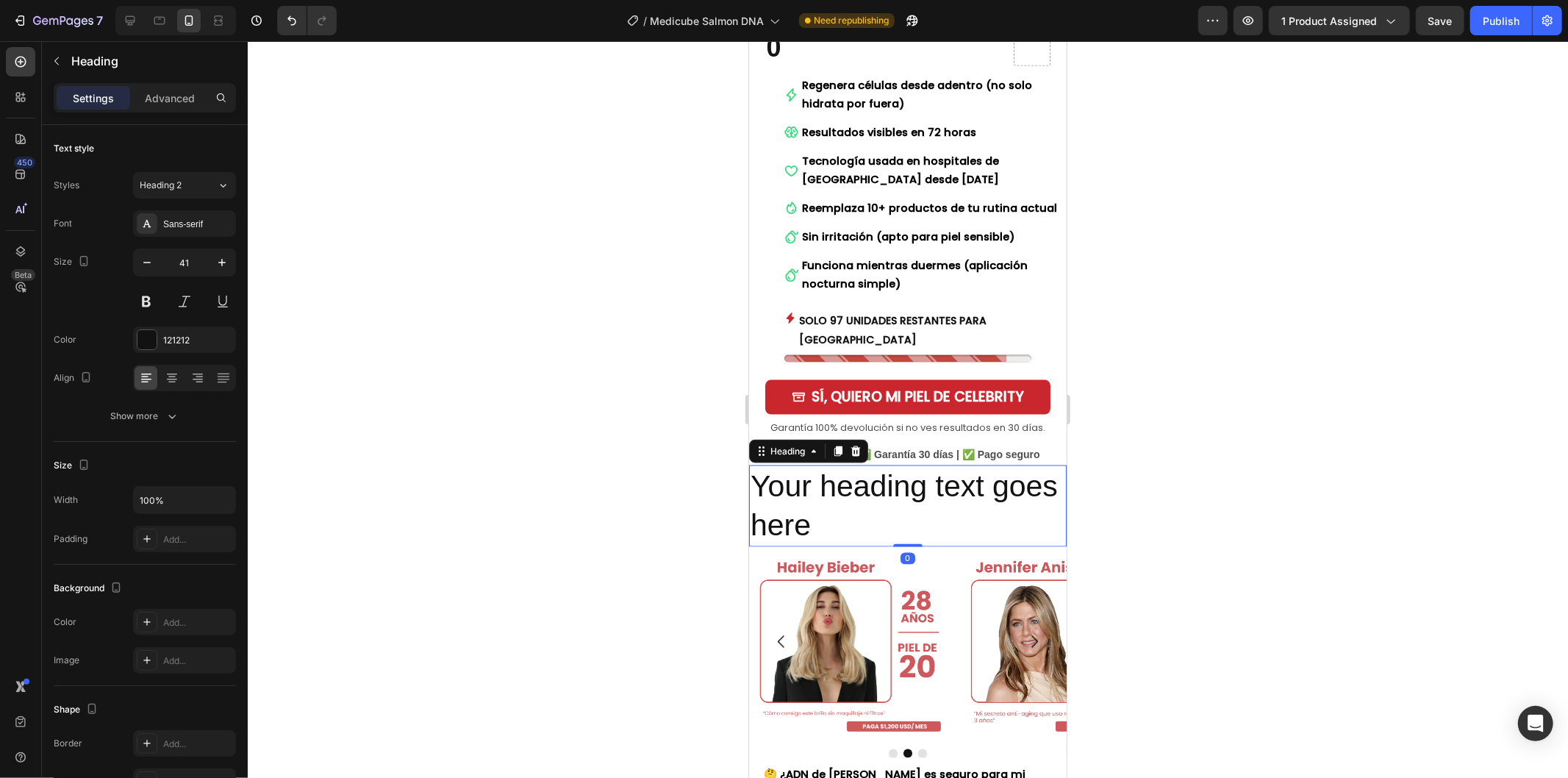
click at [922, 464] on h2 "Your heading text goes here" at bounding box center [907, 505] width 317 height 81
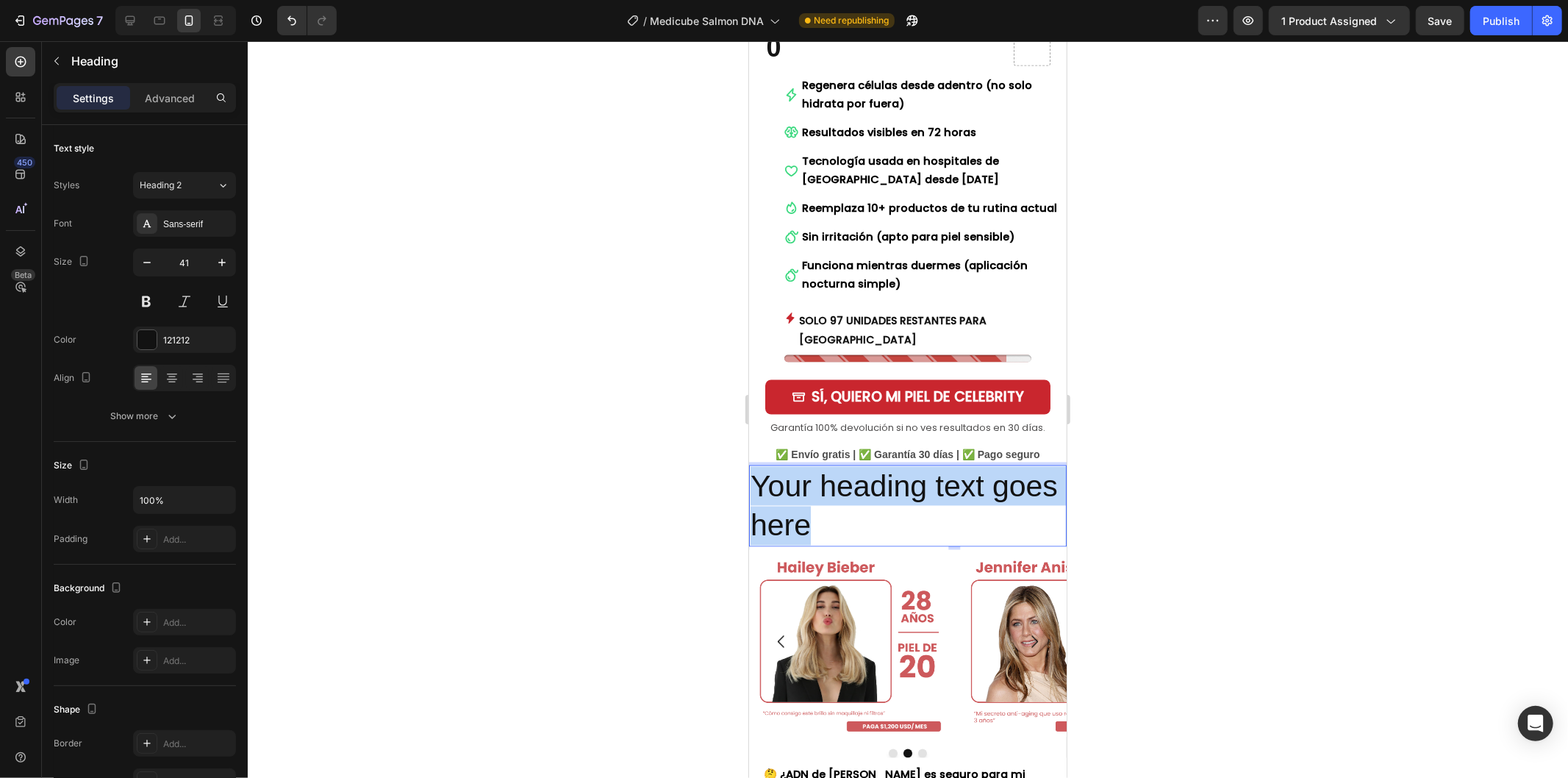
drag, startPoint x: 892, startPoint y: 462, endPoint x: 743, endPoint y: 421, distance: 154.5
click at [748, 421] on html "Mobile ( 432 px) iPhone 13 Mini iPhone 13 Pro iPhone 11 Pro Max iPhone 15 Pro M…" at bounding box center [907, 562] width 317 height 4802
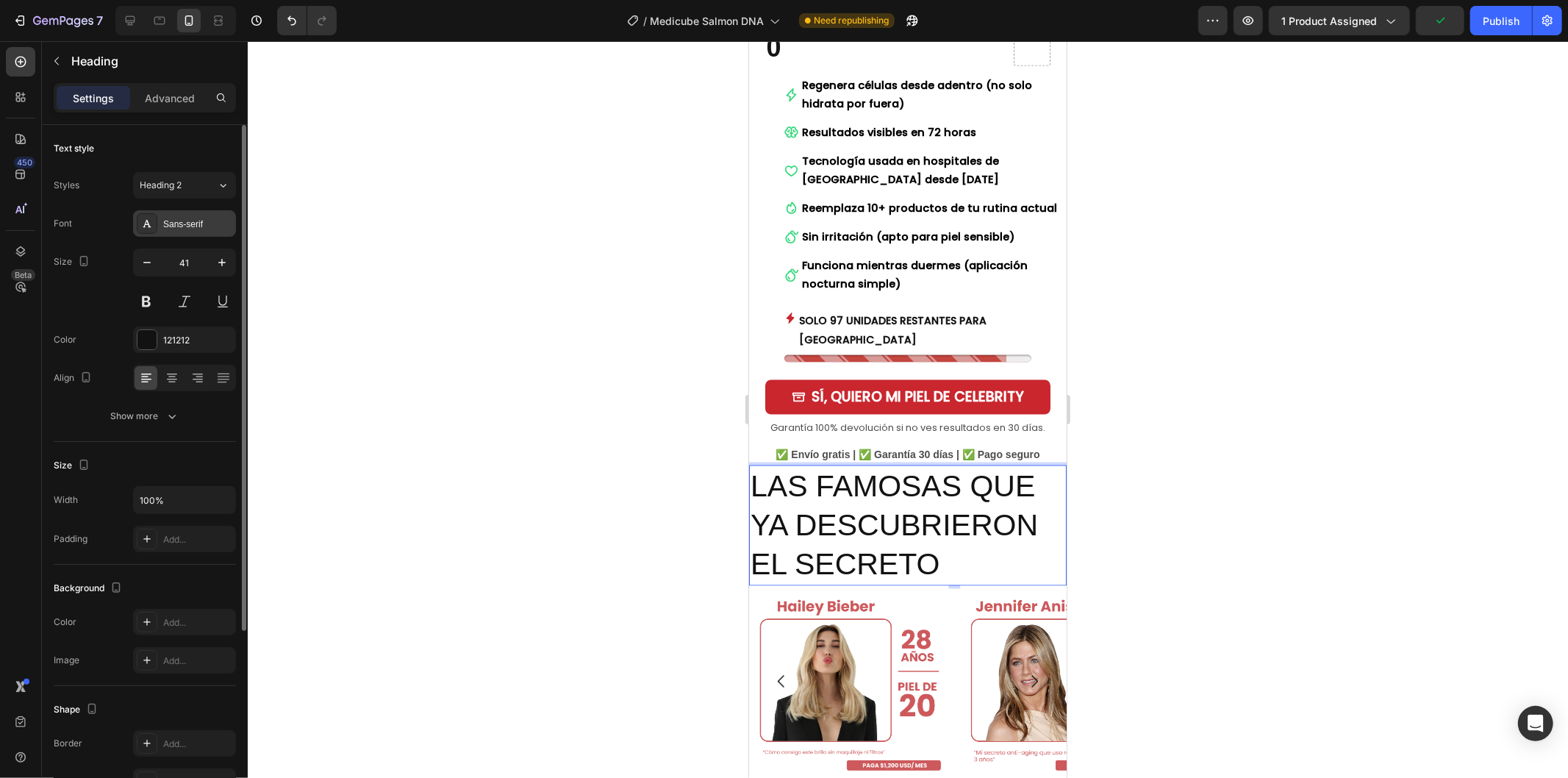
click at [201, 224] on div "Sans-serif" at bounding box center [198, 224] width 69 height 13
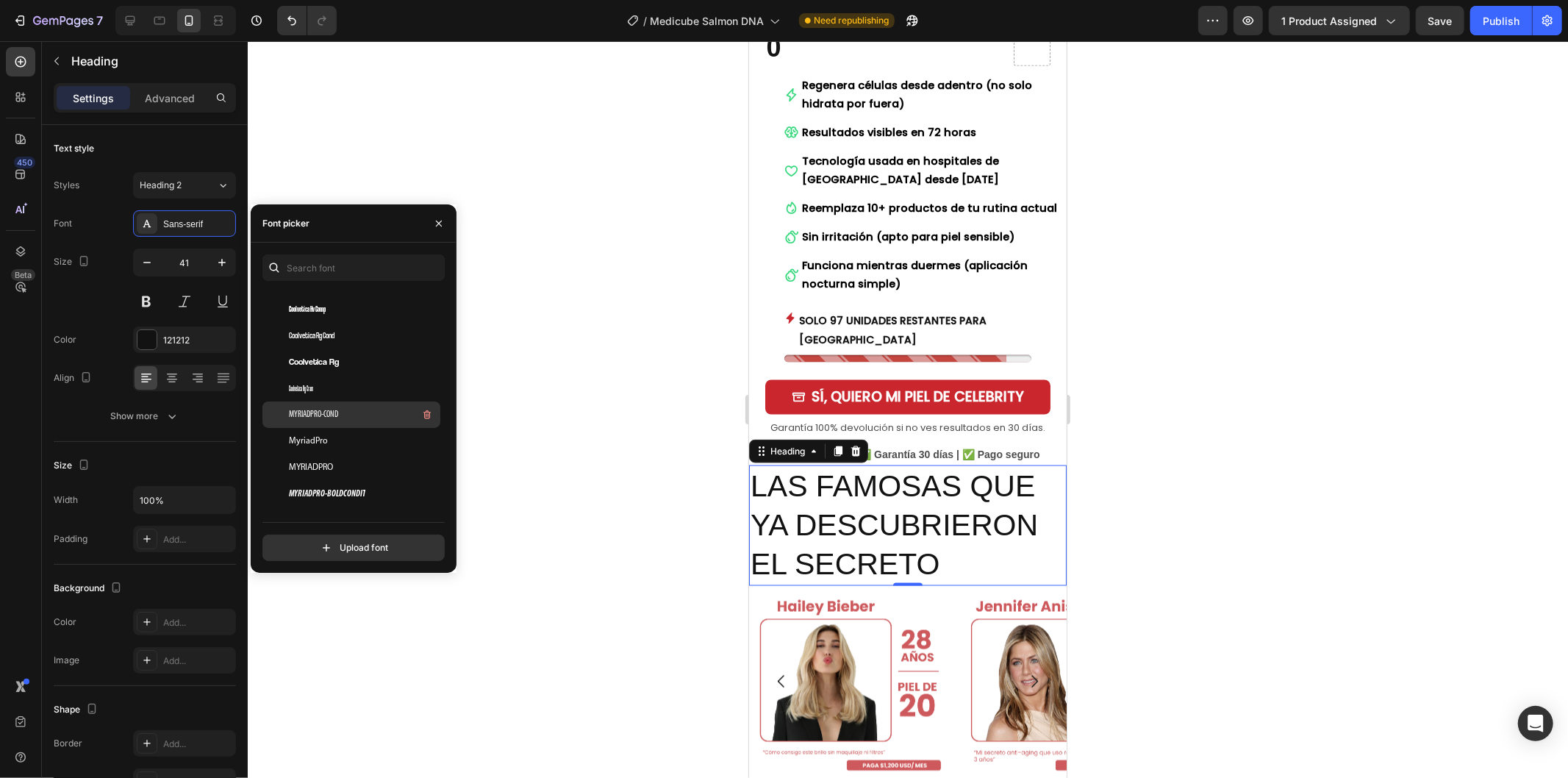
scroll to position [0, 0]
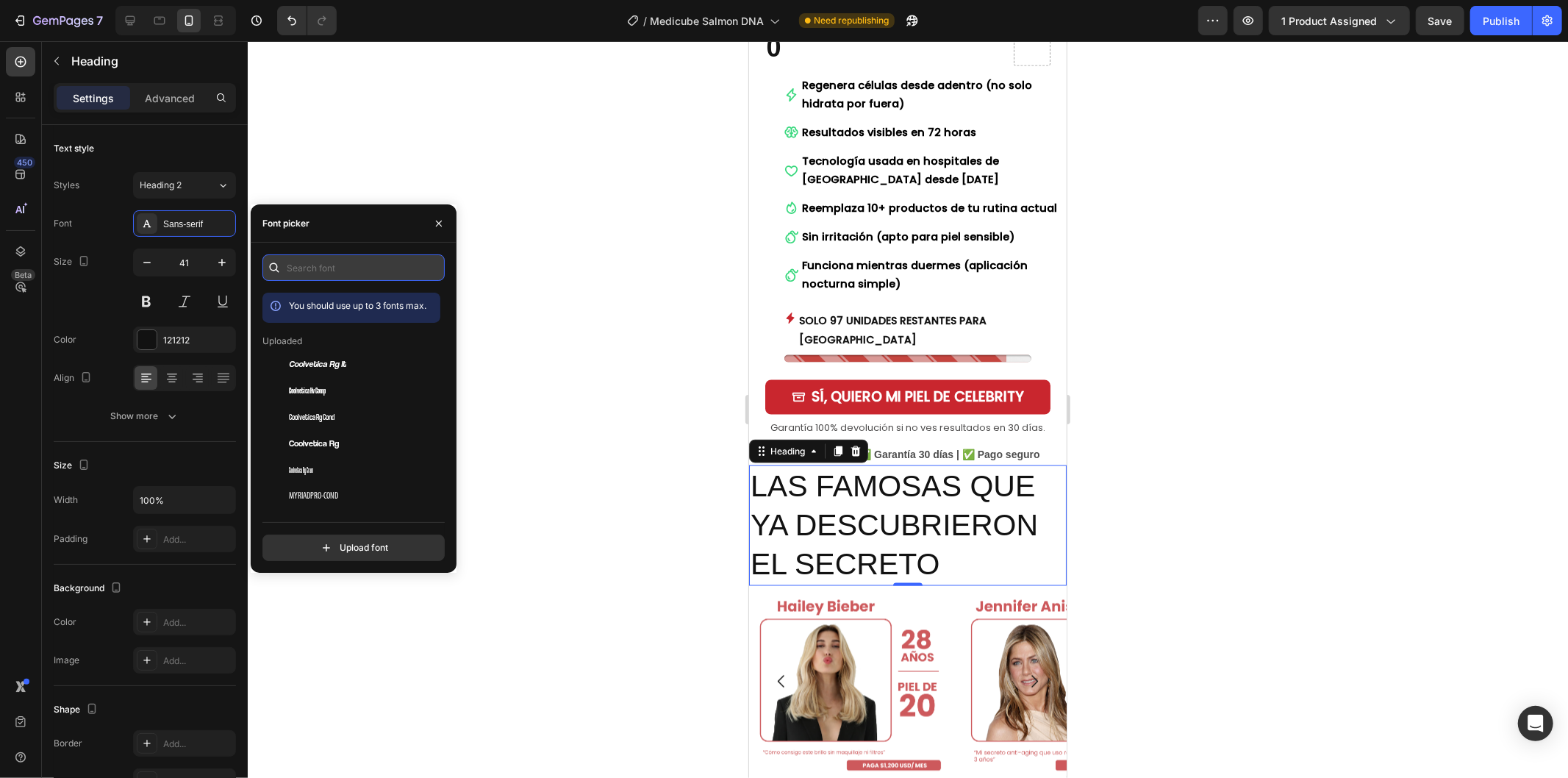
click at [351, 260] on input "text" at bounding box center [353, 267] width 182 height 27
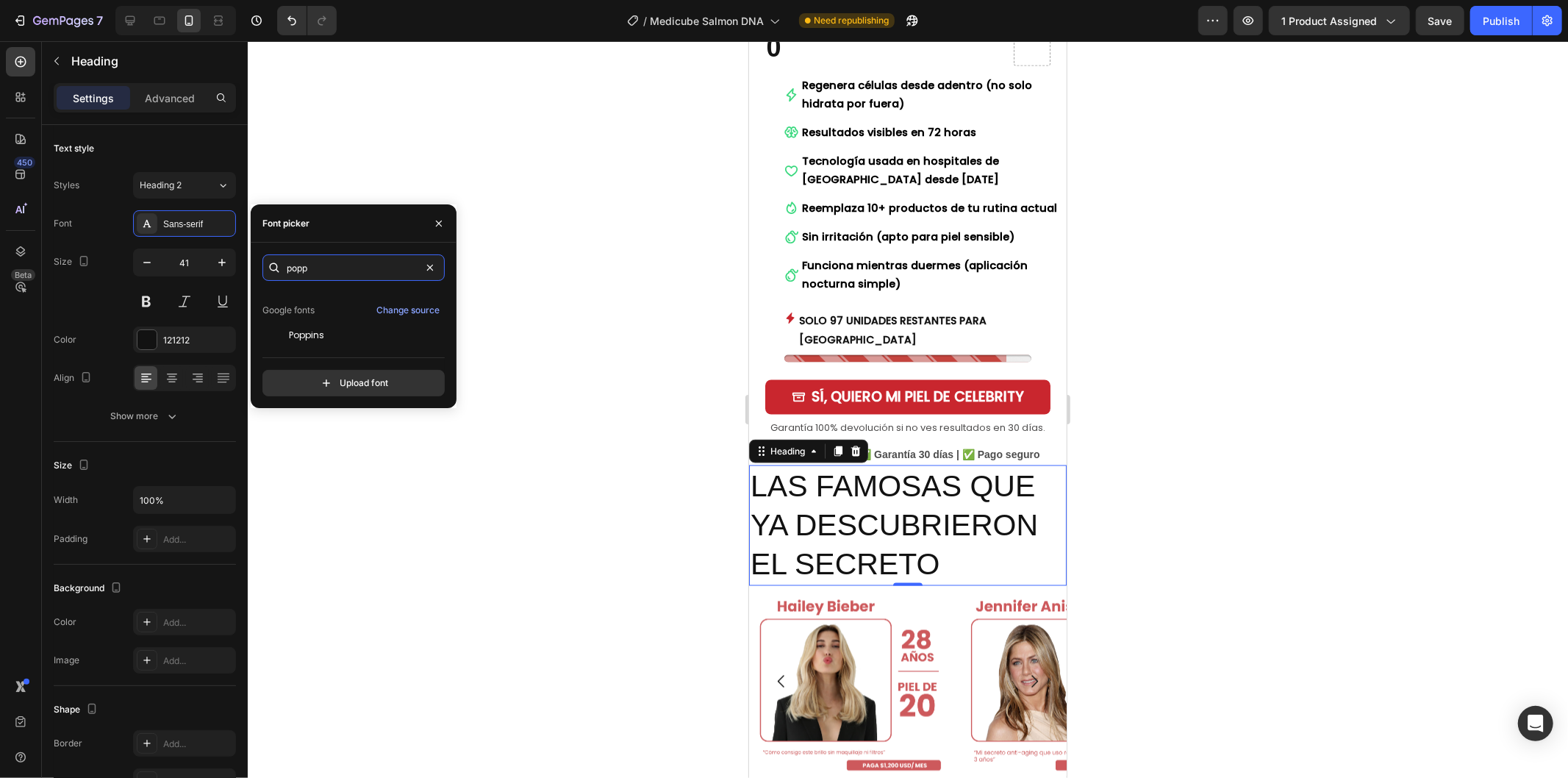
scroll to position [37, 0]
type input "popp"
click at [331, 326] on div "Poppins" at bounding box center [363, 332] width 149 height 13
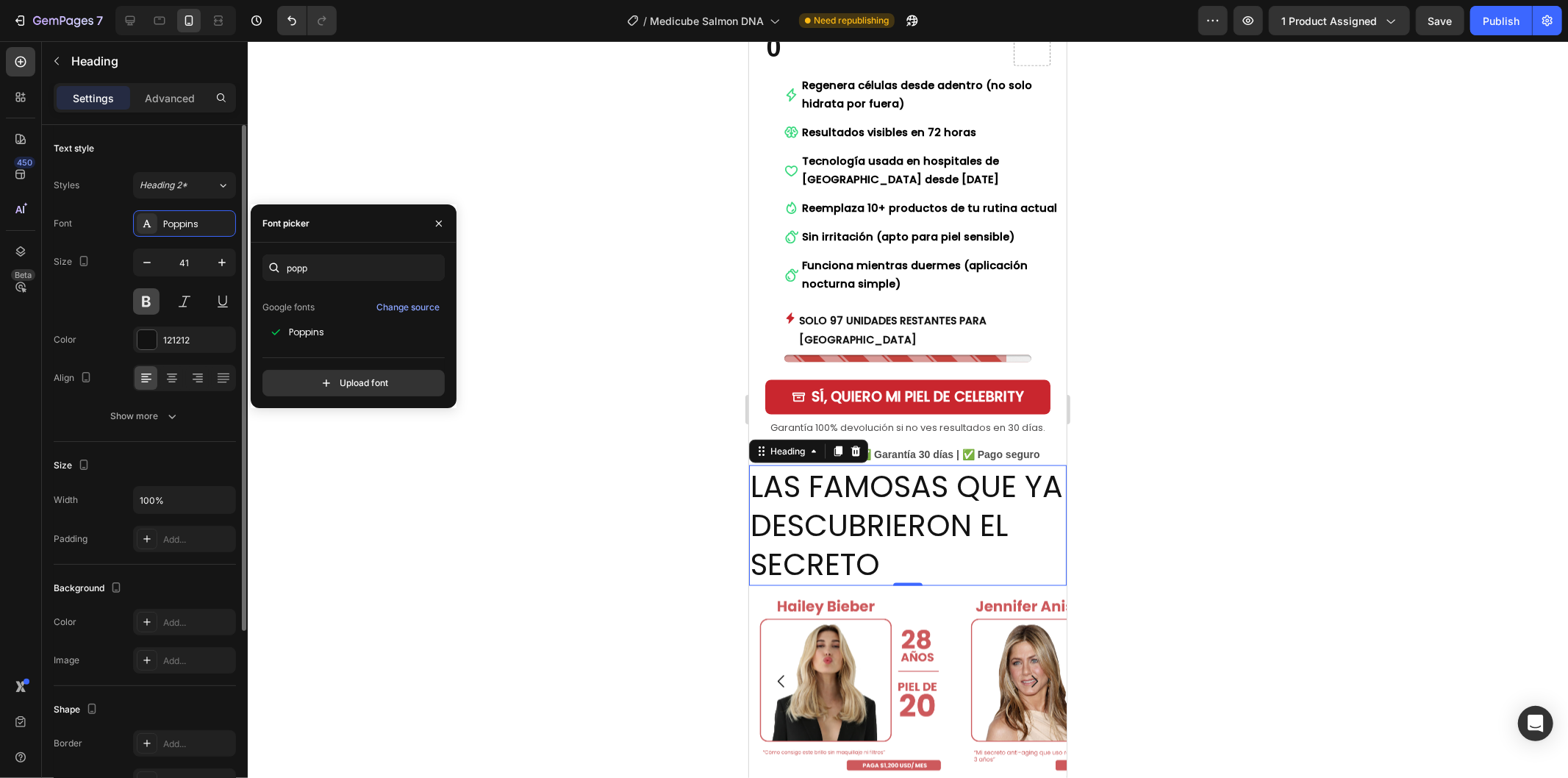
click at [149, 301] on button at bounding box center [146, 302] width 27 height 27
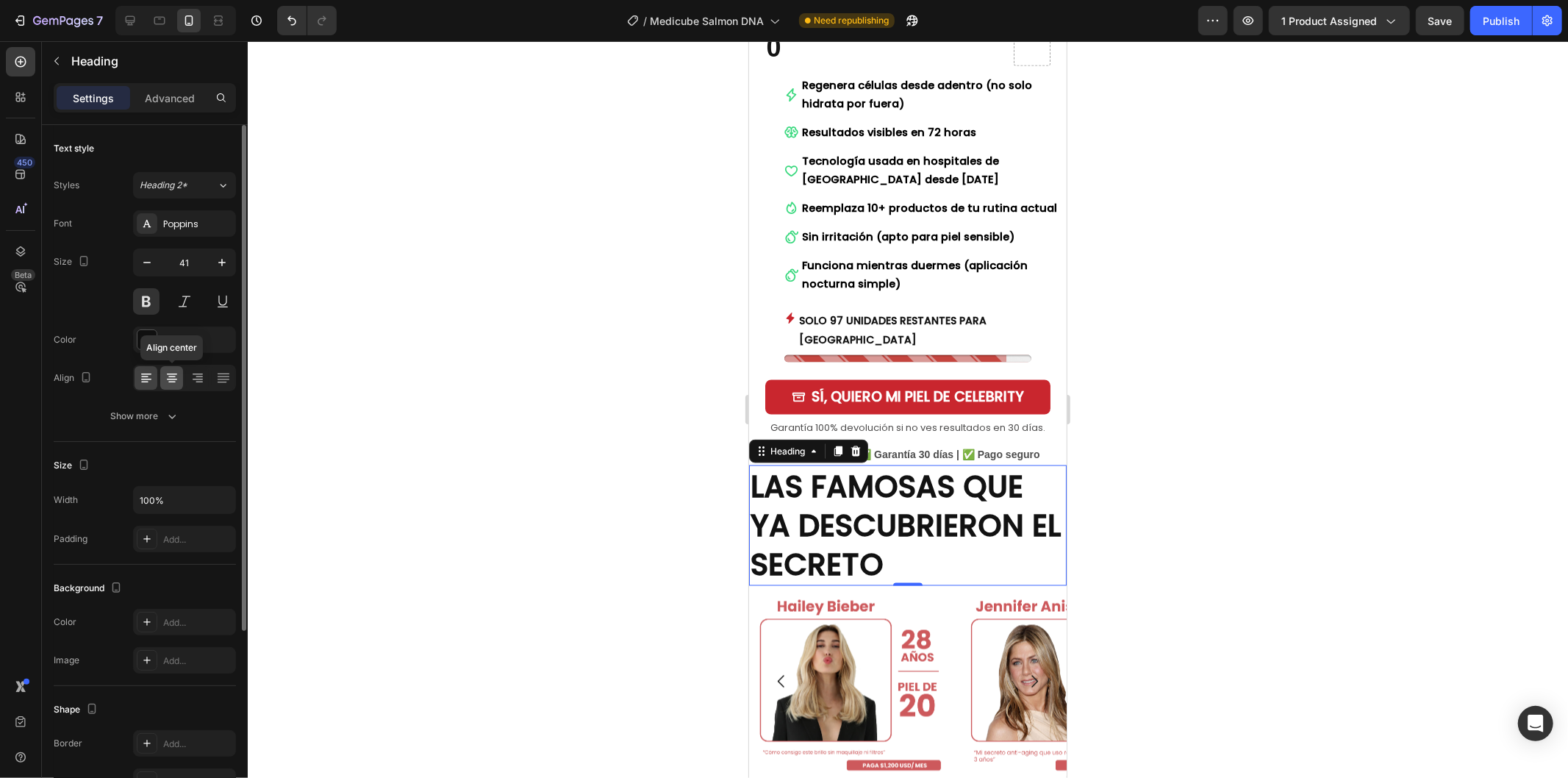
click at [160, 382] on div at bounding box center [171, 378] width 23 height 23
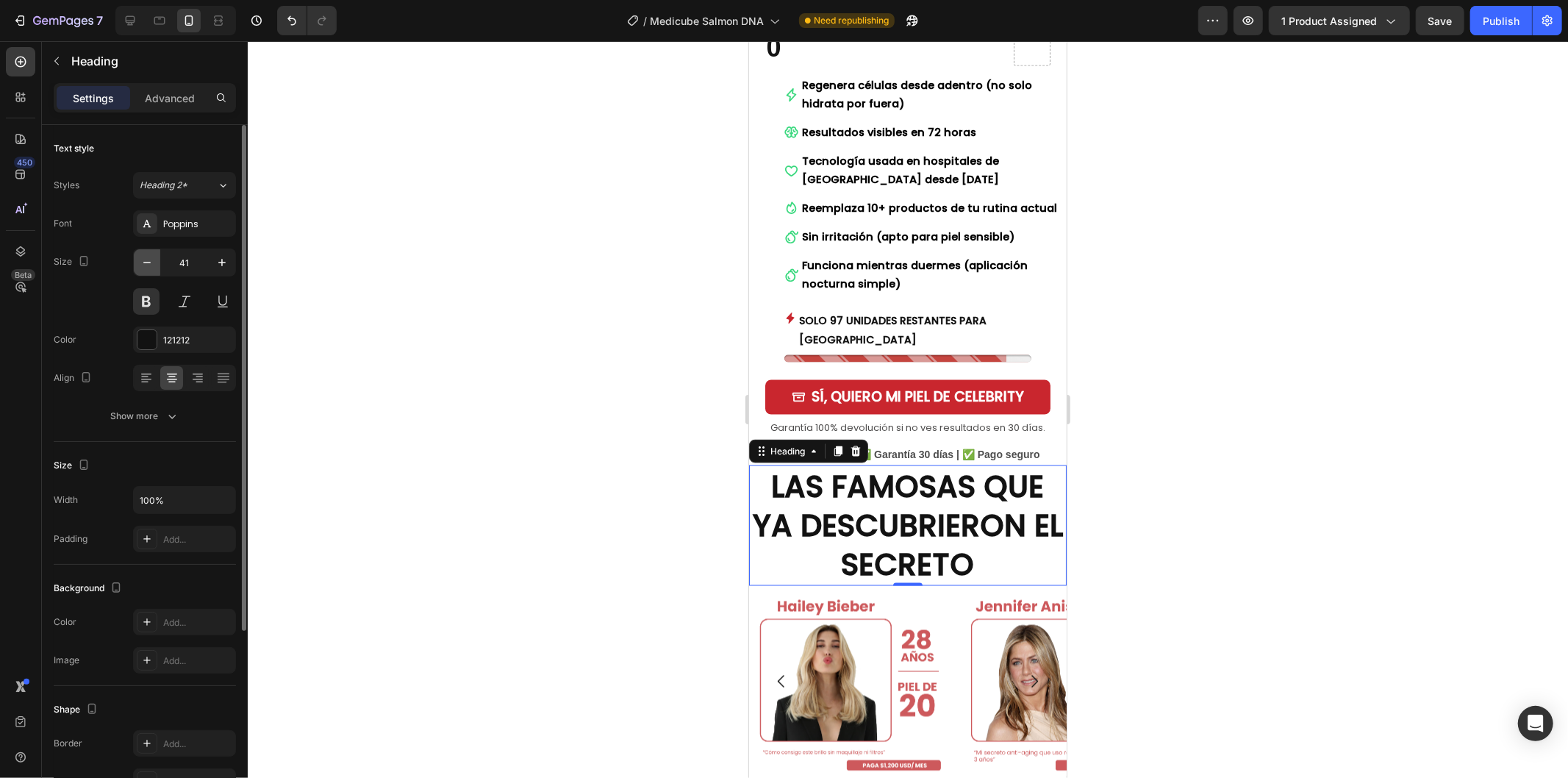
click at [145, 255] on icon "button" at bounding box center [147, 262] width 15 height 15
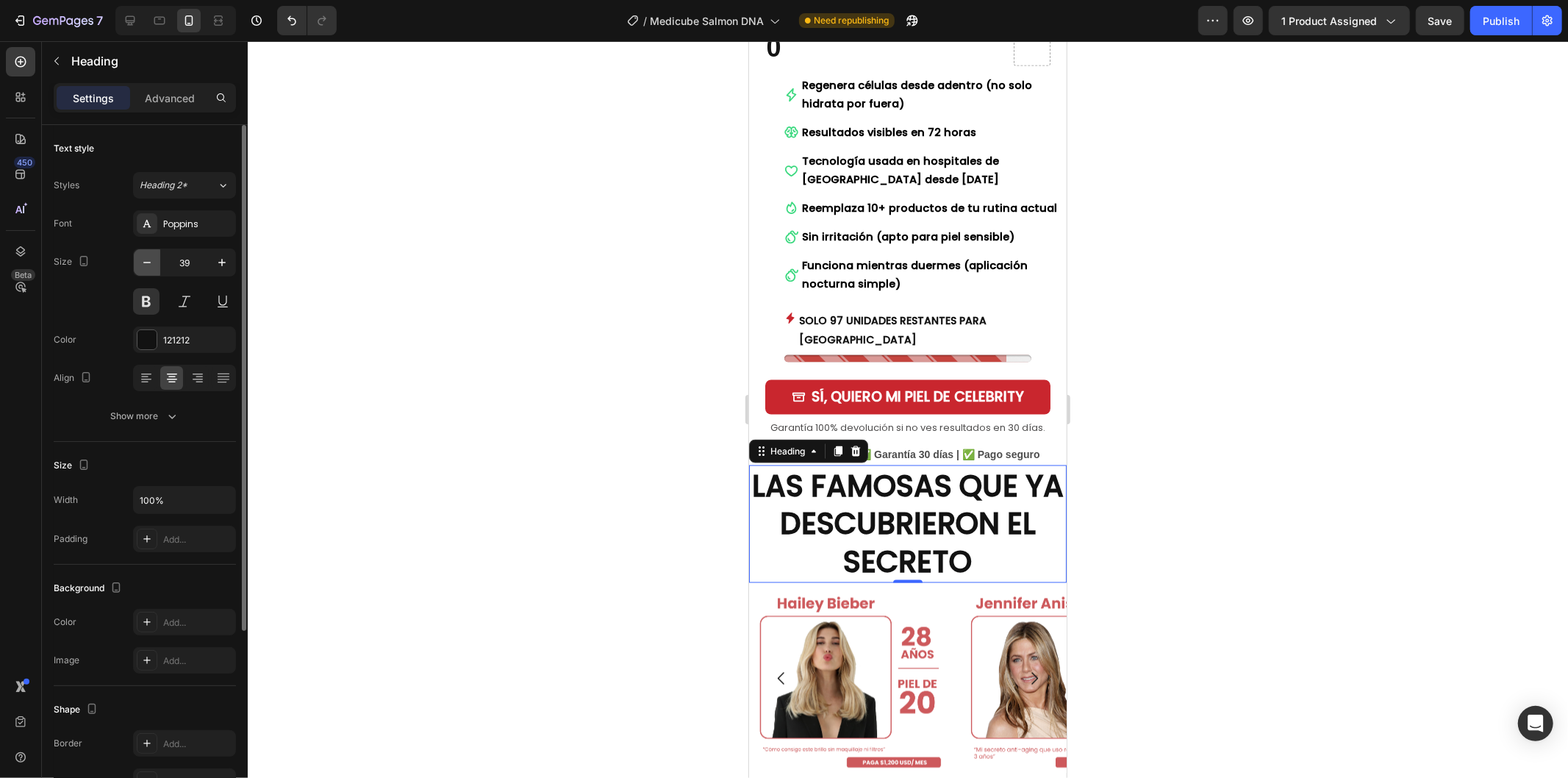
click at [145, 255] on icon "button" at bounding box center [147, 262] width 15 height 15
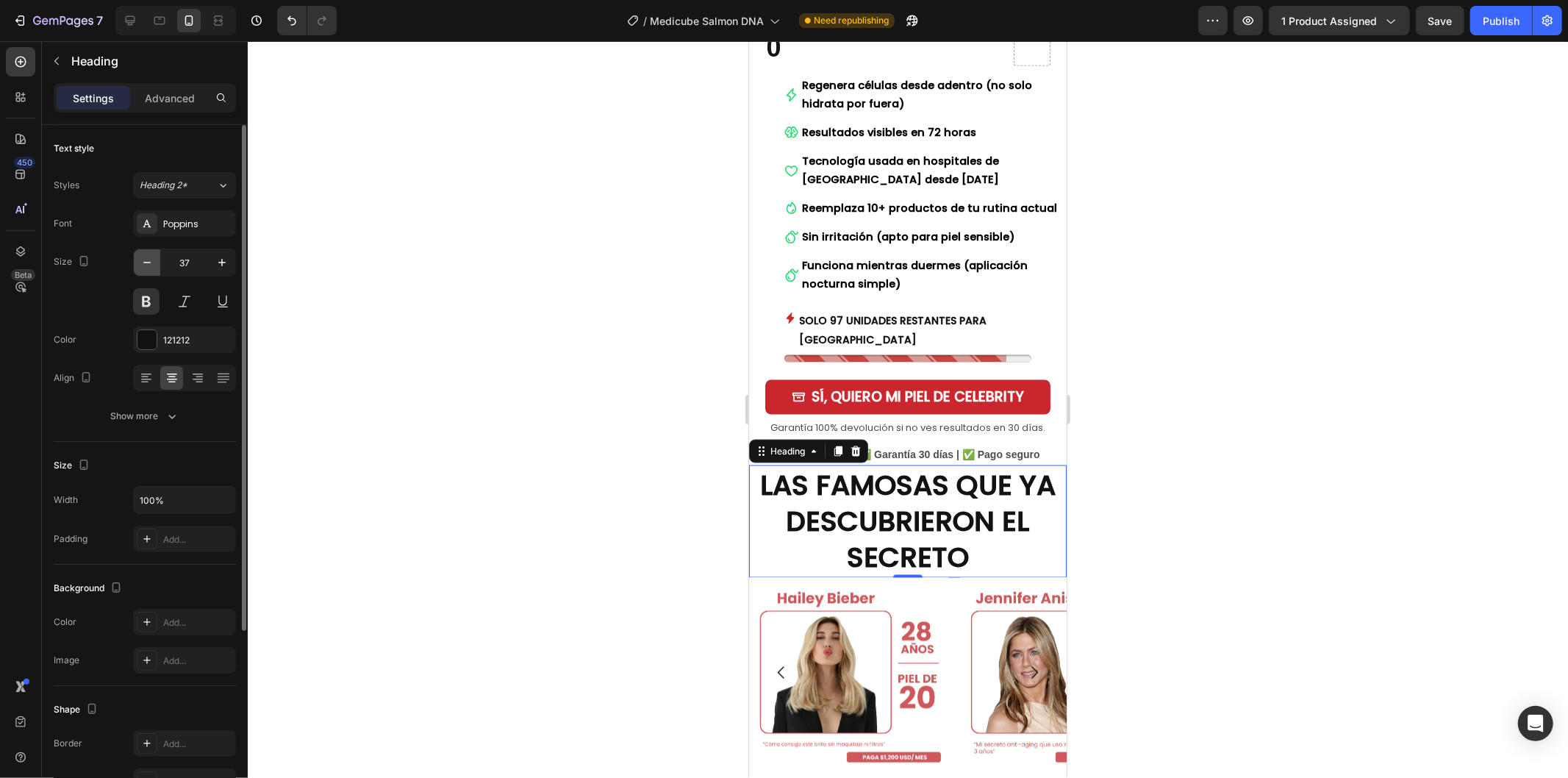
click at [145, 255] on icon "button" at bounding box center [147, 262] width 15 height 15
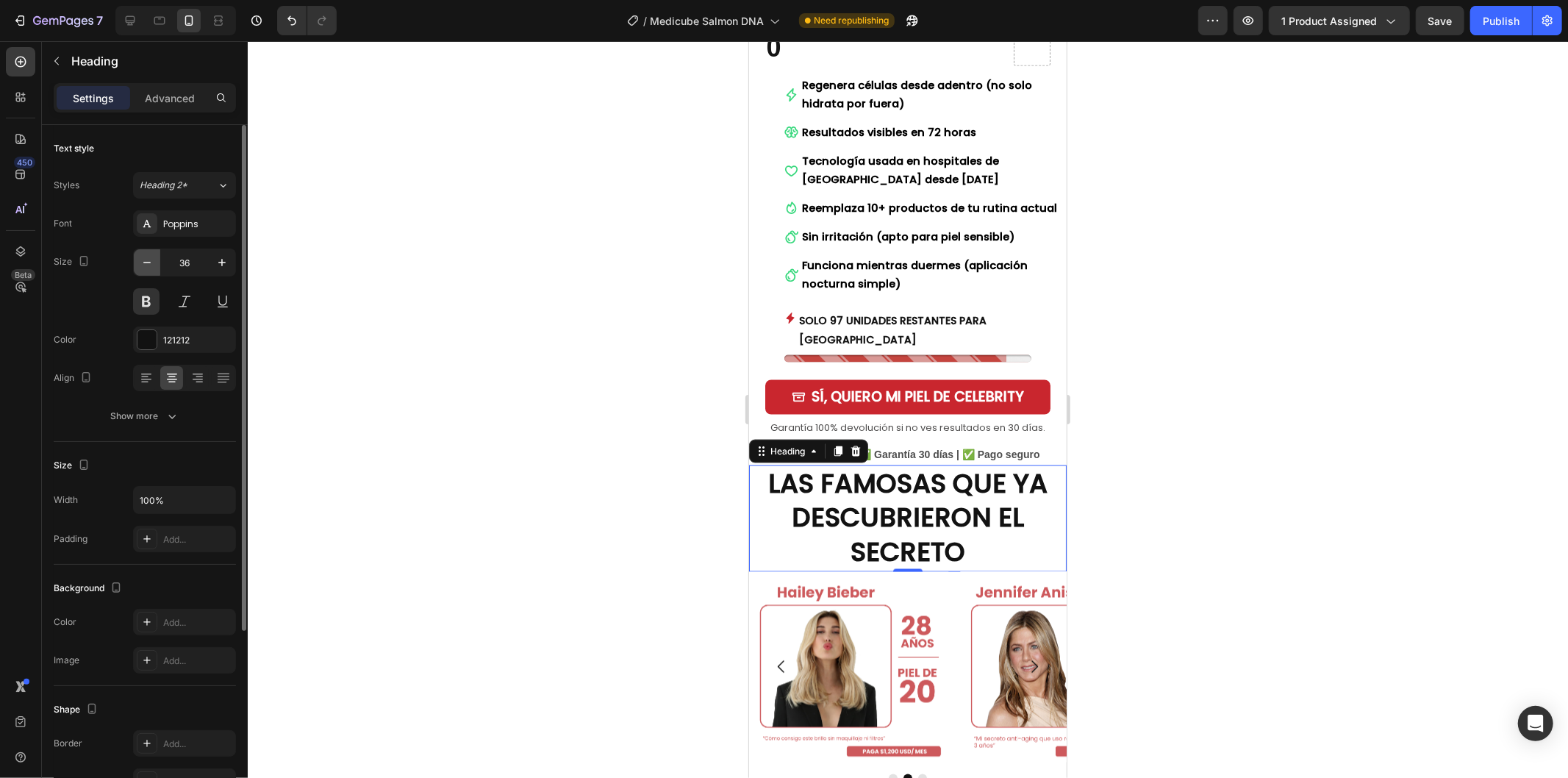
click at [145, 255] on icon "button" at bounding box center [147, 262] width 15 height 15
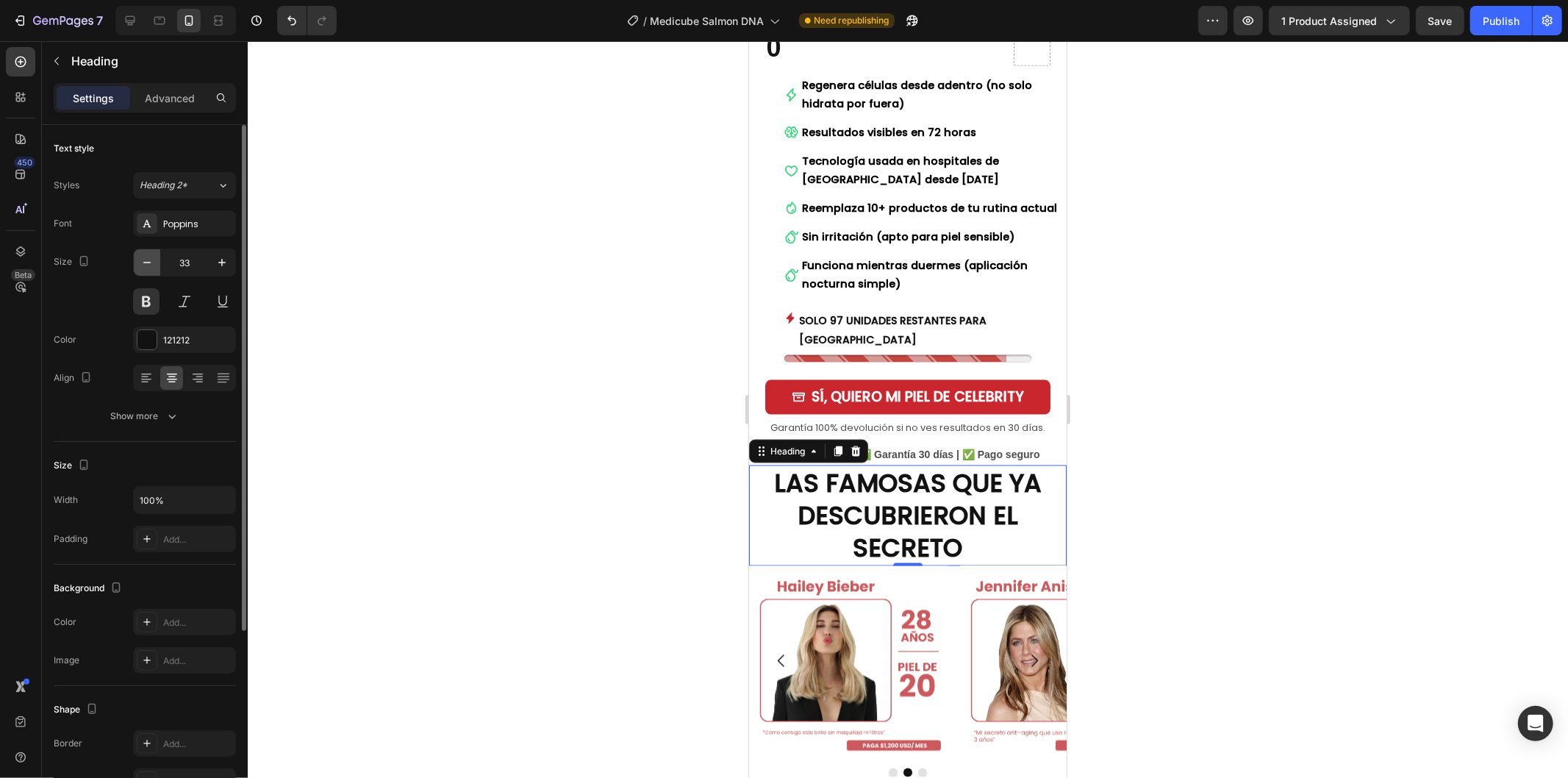
click at [145, 255] on icon "button" at bounding box center [147, 262] width 15 height 15
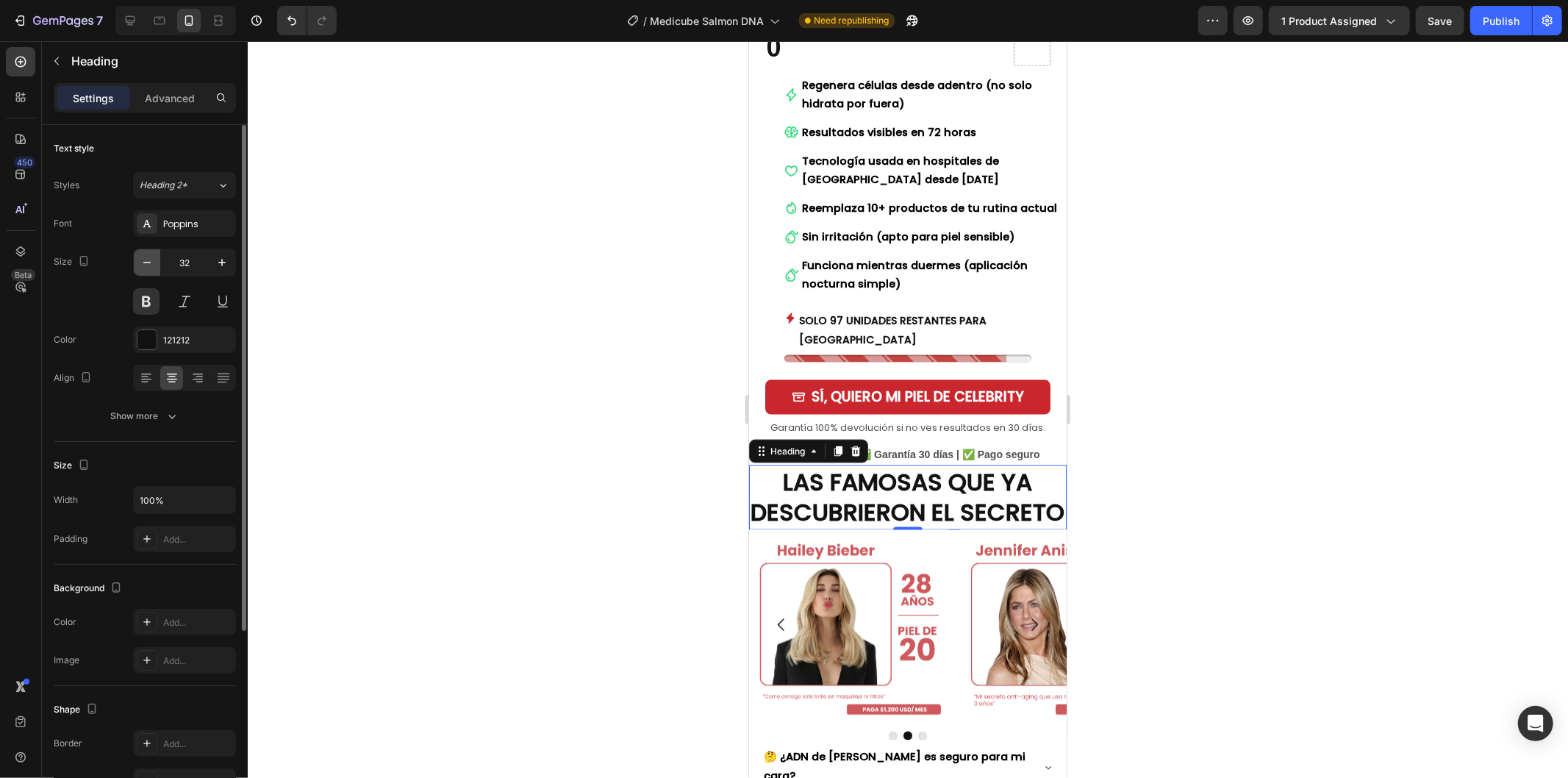
click at [145, 255] on icon "button" at bounding box center [147, 262] width 15 height 15
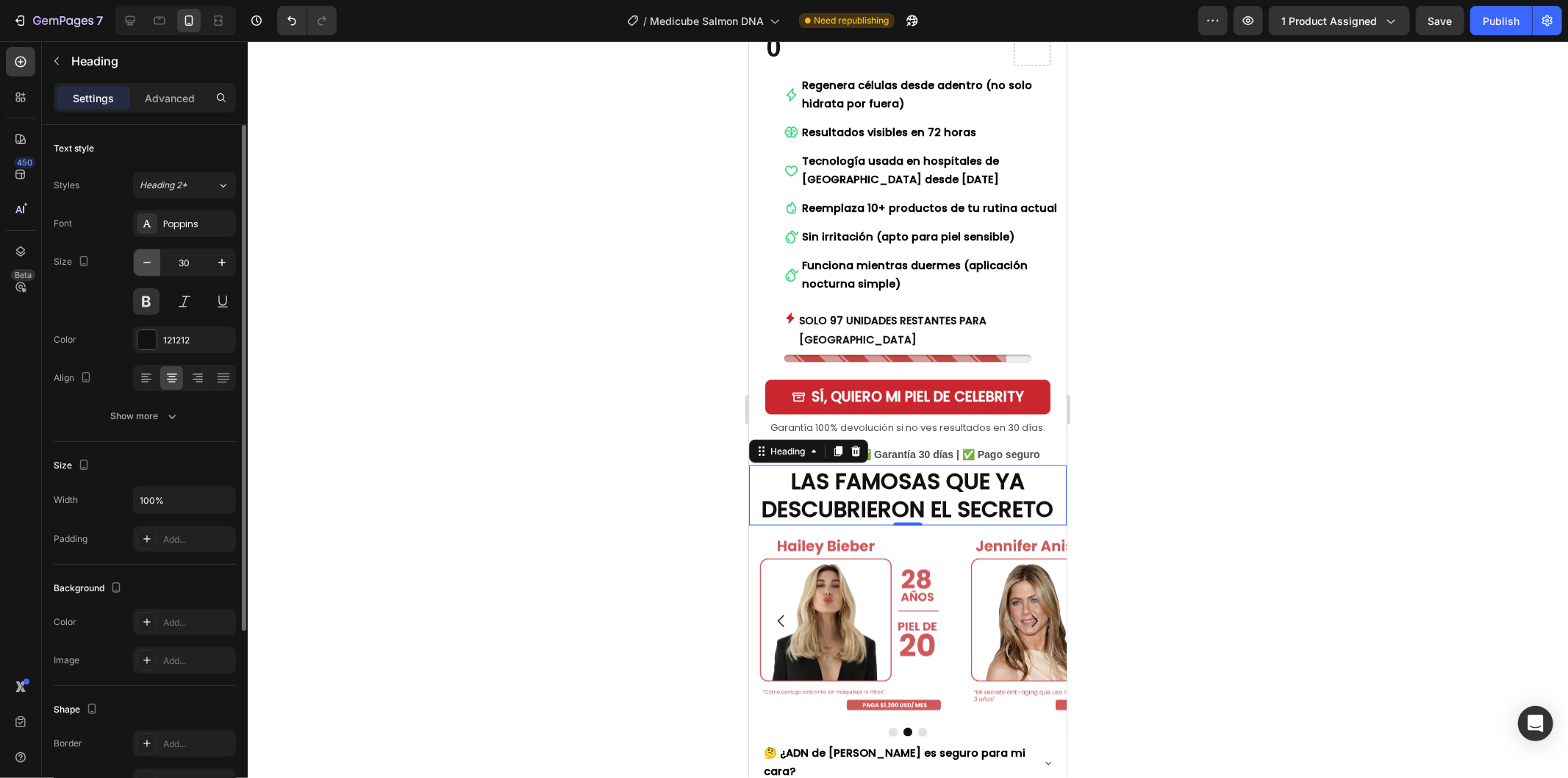
click at [145, 255] on icon "button" at bounding box center [147, 262] width 15 height 15
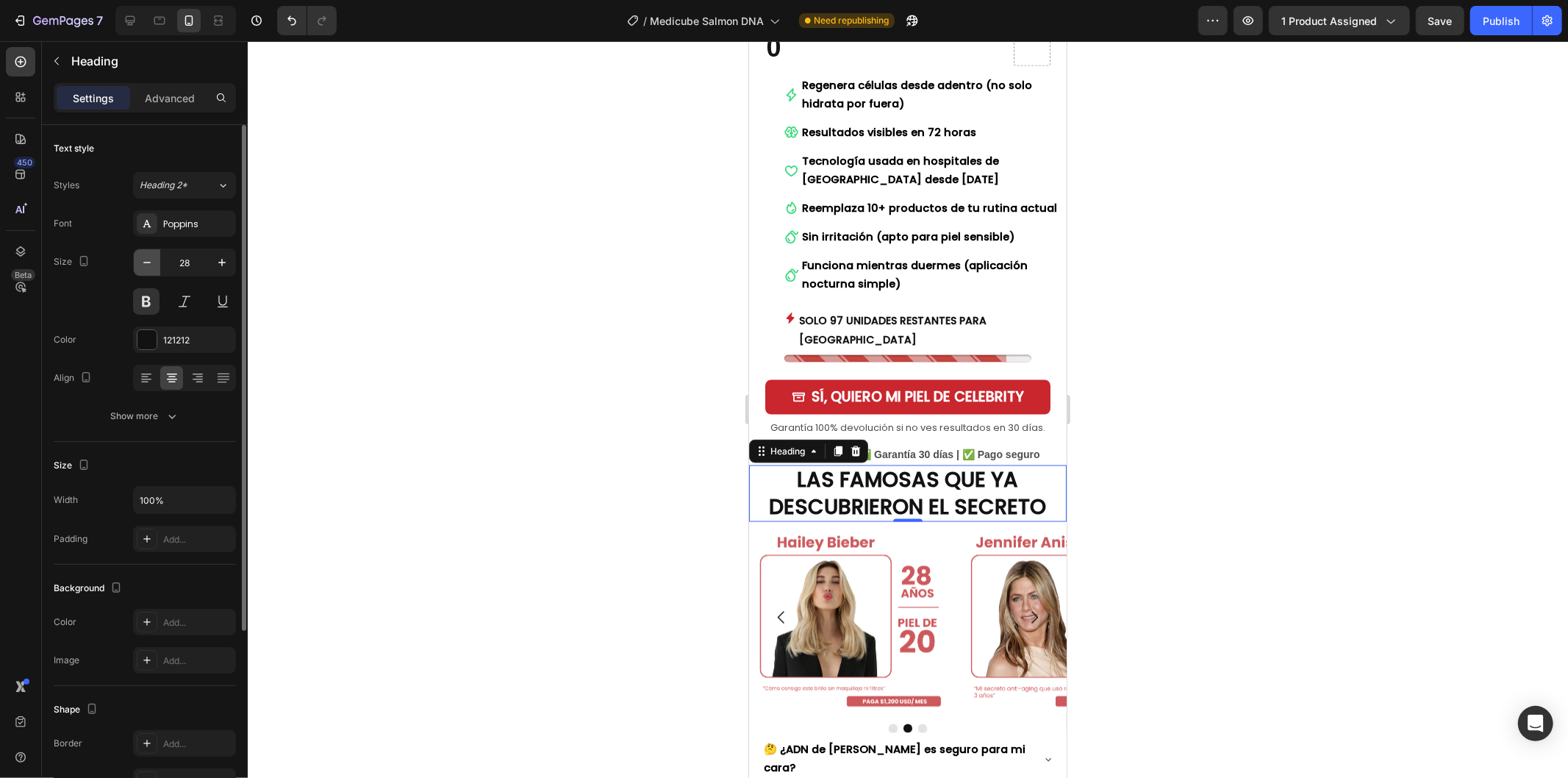
click at [144, 255] on icon "button" at bounding box center [147, 262] width 15 height 15
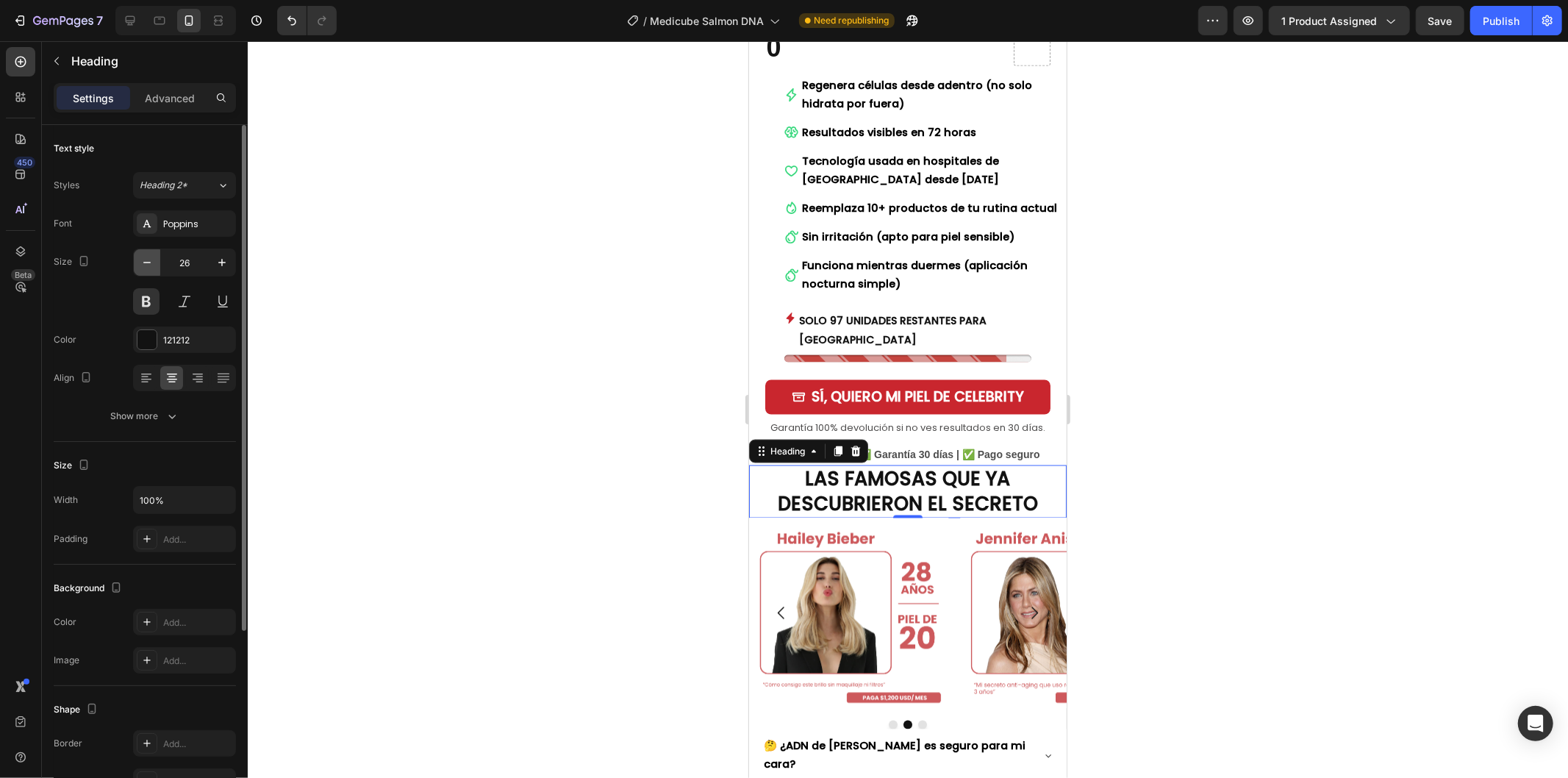
type input "25"
click at [174, 339] on div "121212" at bounding box center [184, 340] width 43 height 13
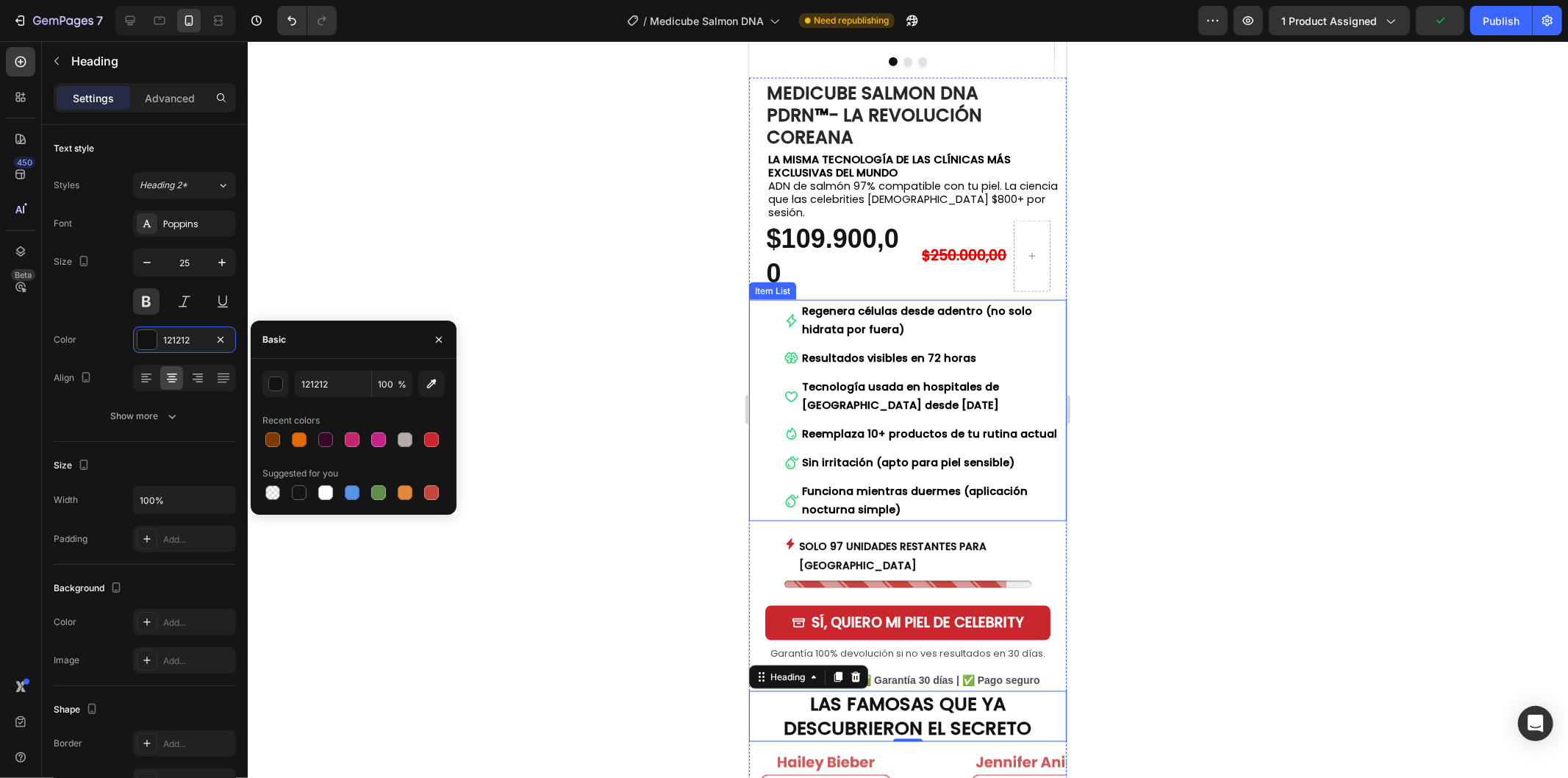
scroll to position [2123, 0]
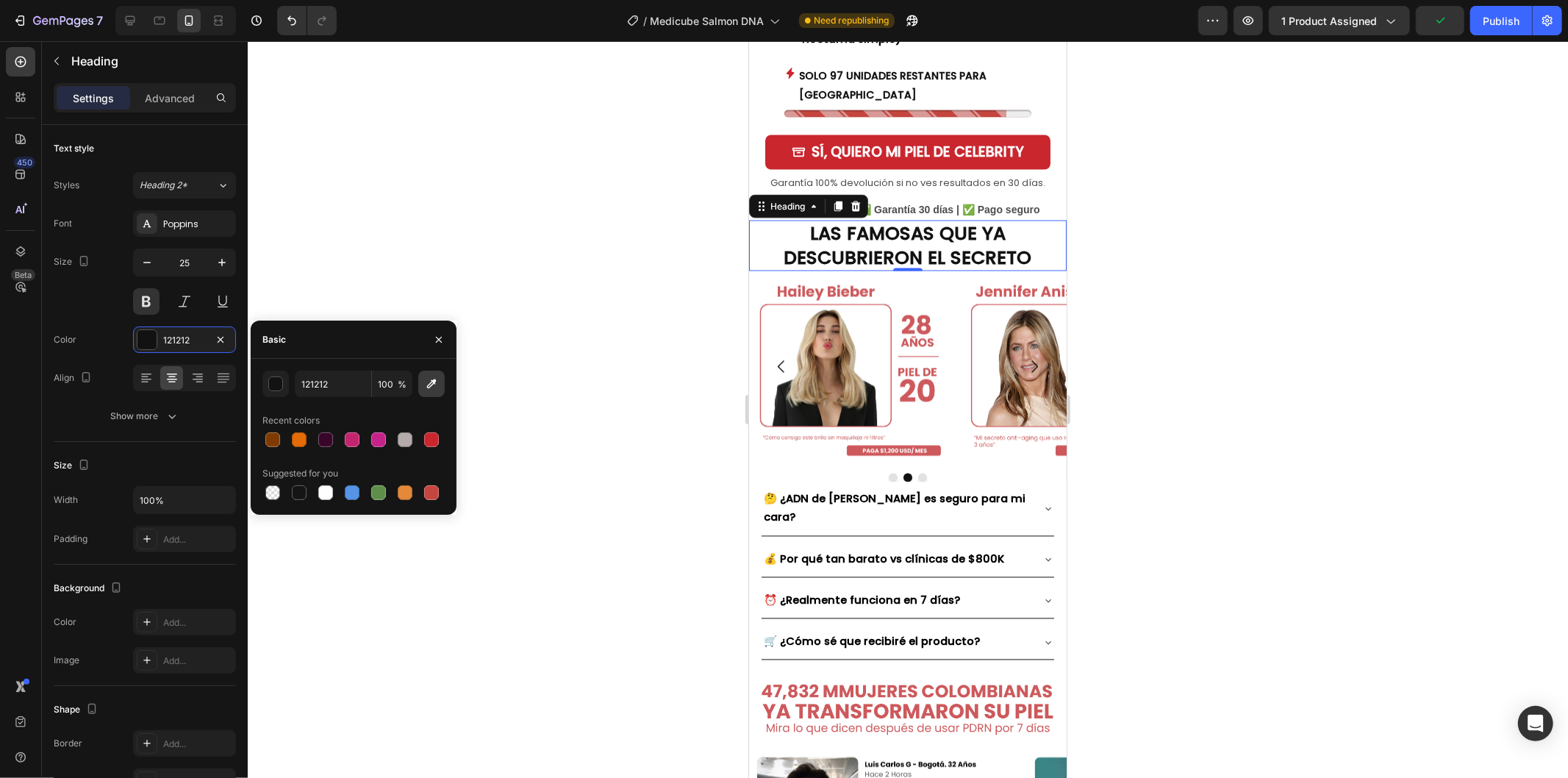
click at [432, 386] on icon "button" at bounding box center [431, 383] width 15 height 15
type input "CD595C"
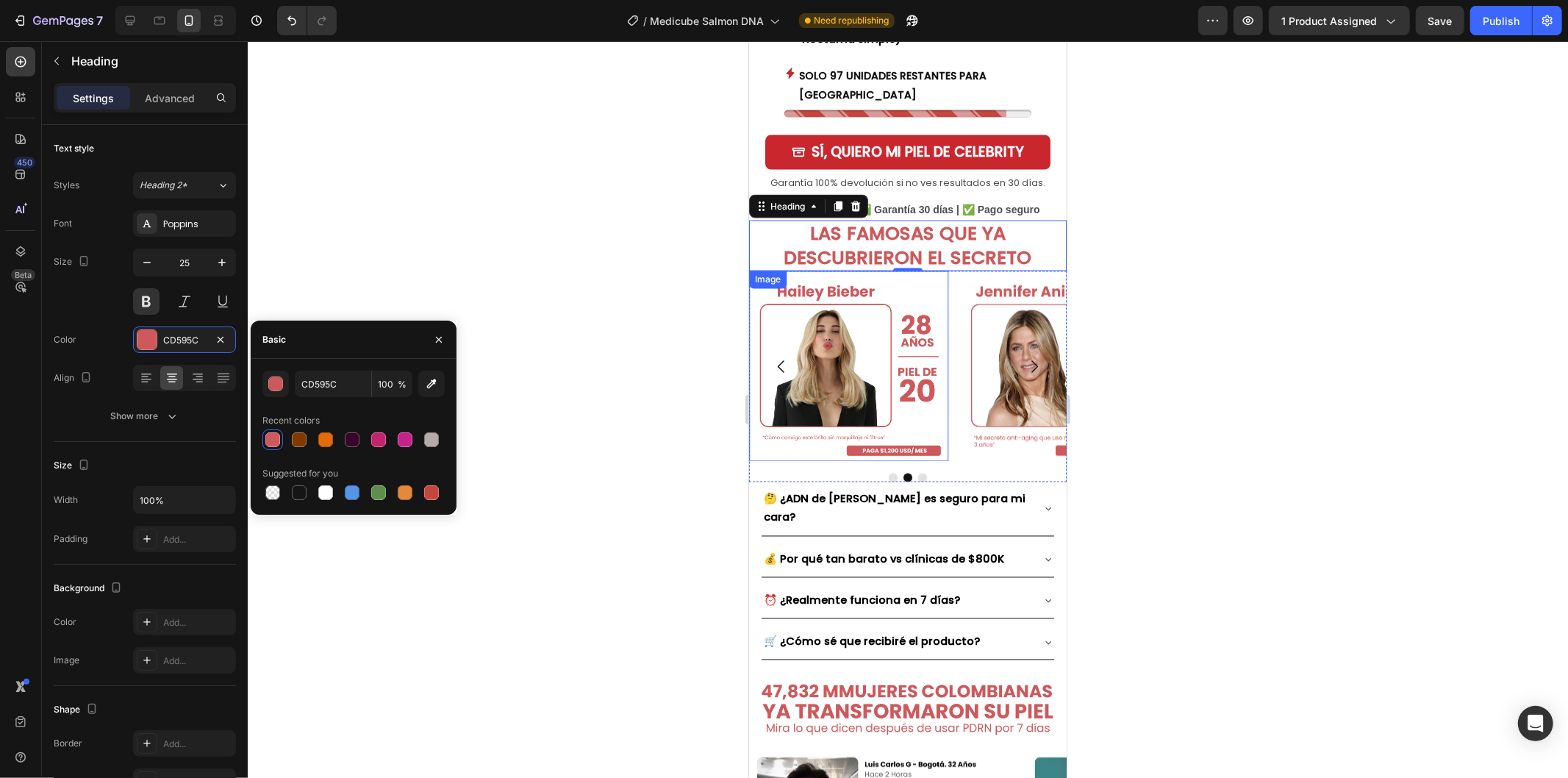
click at [1205, 300] on div at bounding box center [908, 410] width 1320 height 737
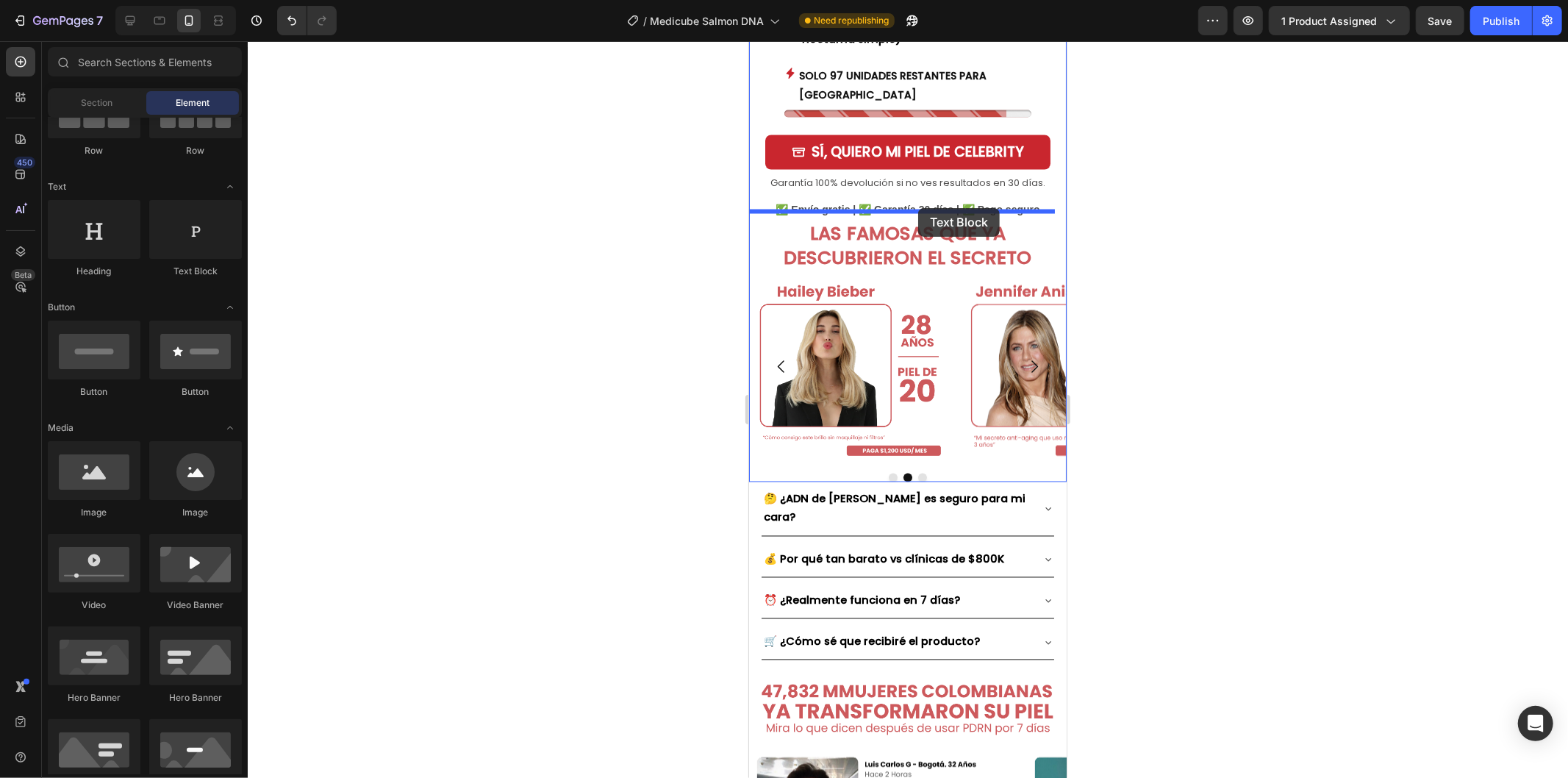
drag, startPoint x: 950, startPoint y: 281, endPoint x: 917, endPoint y: 207, distance: 81.0
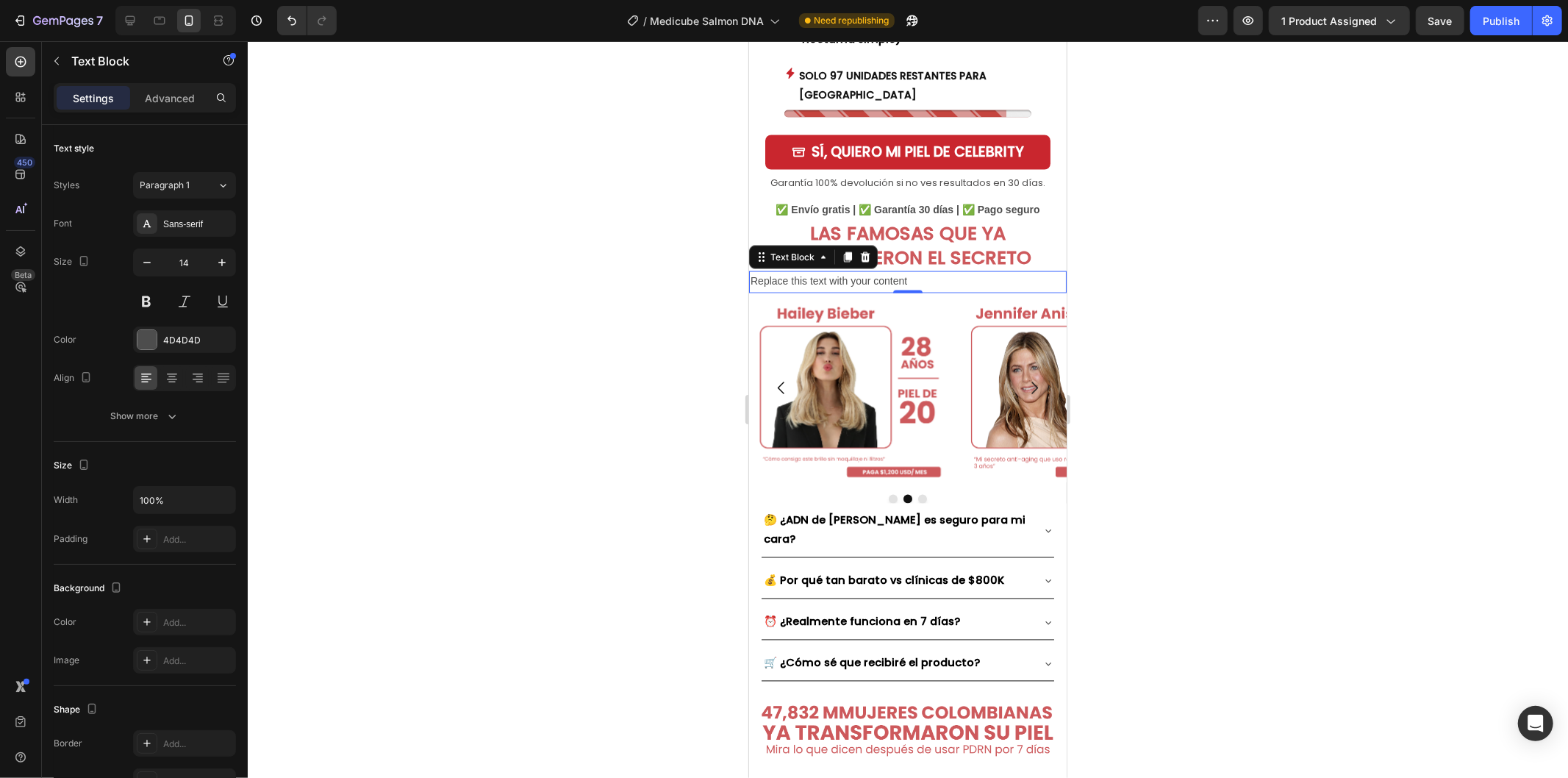
click at [958, 271] on div "Replace this text with your content" at bounding box center [907, 281] width 317 height 21
click at [958, 272] on p "Replace this text with your content" at bounding box center [907, 281] width 314 height 19
drag, startPoint x: 965, startPoint y: 220, endPoint x: 672, endPoint y: 224, distance: 293.0
click at [748, 224] on html "Mobile ( 432 px) iPhone 13 Mini iPhone 13 Pro iPhone 11 Pro Max iPhone 15 Pro M…" at bounding box center [907, 313] width 317 height 4792
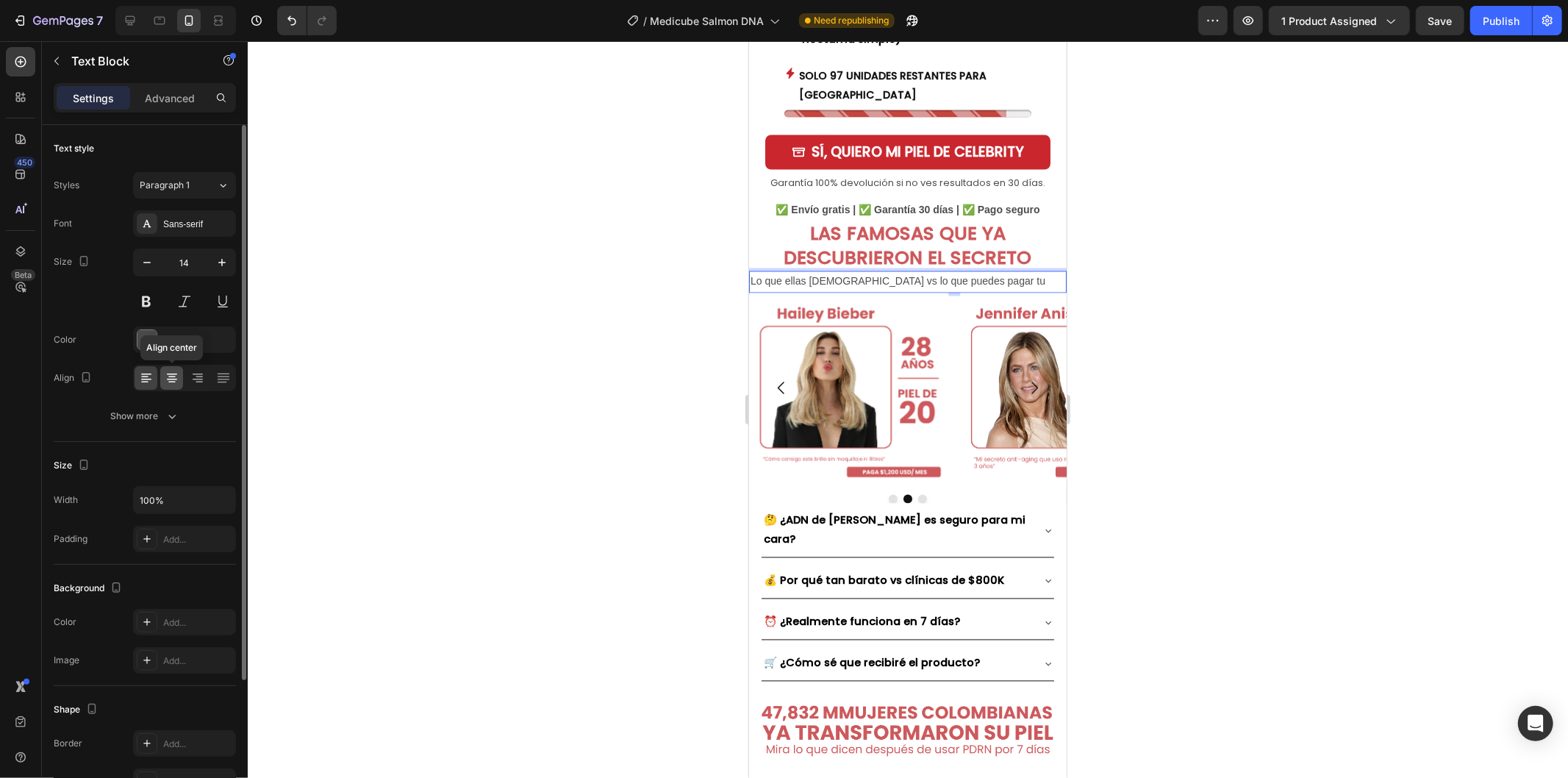
click at [167, 375] on icon at bounding box center [172, 378] width 15 height 15
click at [189, 346] on div "4D4D4D" at bounding box center [184, 340] width 43 height 13
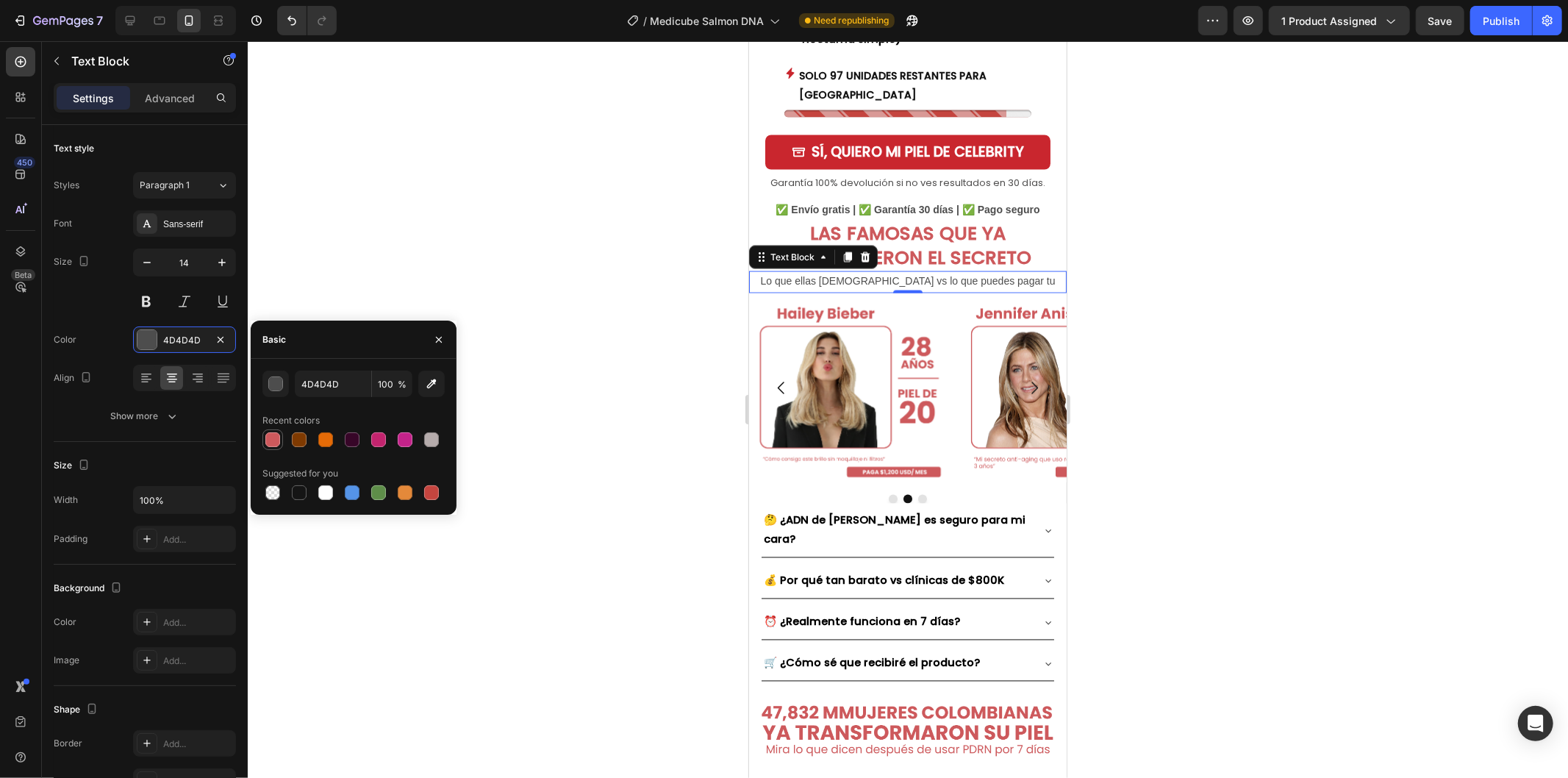
click at [265, 443] on div at bounding box center [272, 439] width 15 height 15
type input "CD595C"
click at [589, 274] on div at bounding box center [908, 410] width 1320 height 737
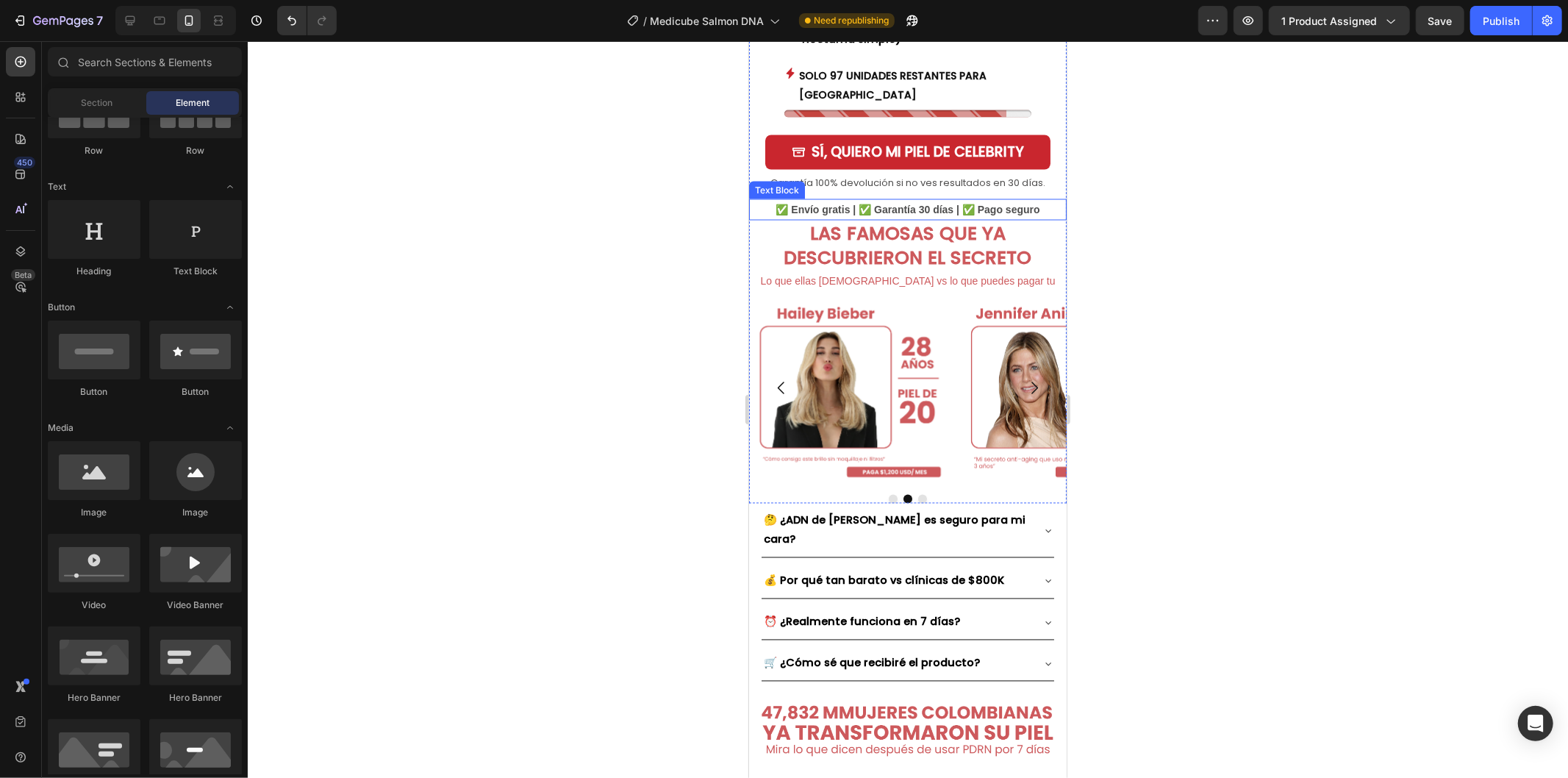
click at [983, 200] on p "✅ Envío gratis | ✅ Garantía 30 días | ✅ Pago seguro" at bounding box center [907, 210] width 314 height 19
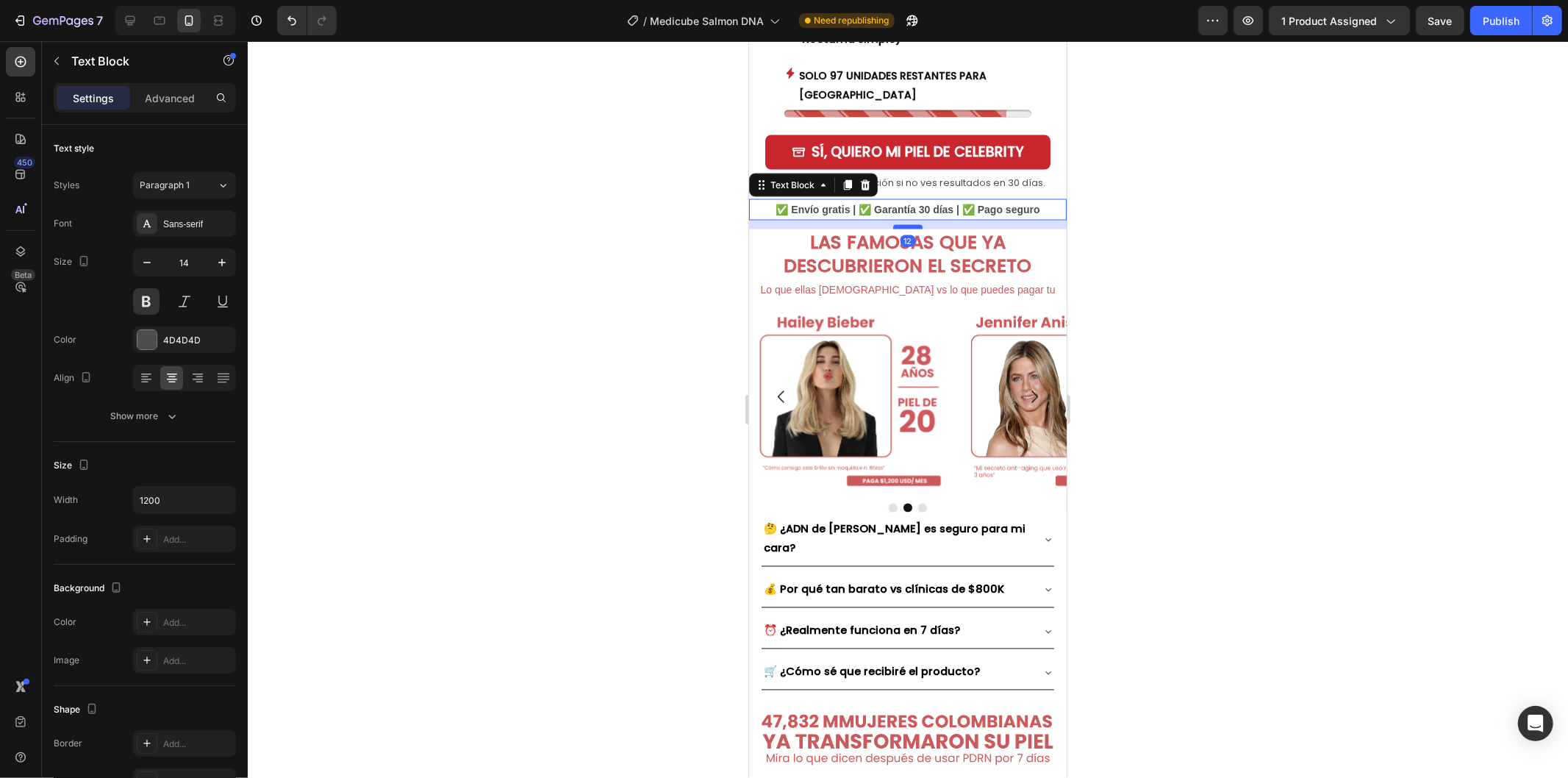
drag, startPoint x: 904, startPoint y: 157, endPoint x: 903, endPoint y: 166, distance: 9.1
click at [903, 224] on div at bounding box center [907, 227] width 30 height 5
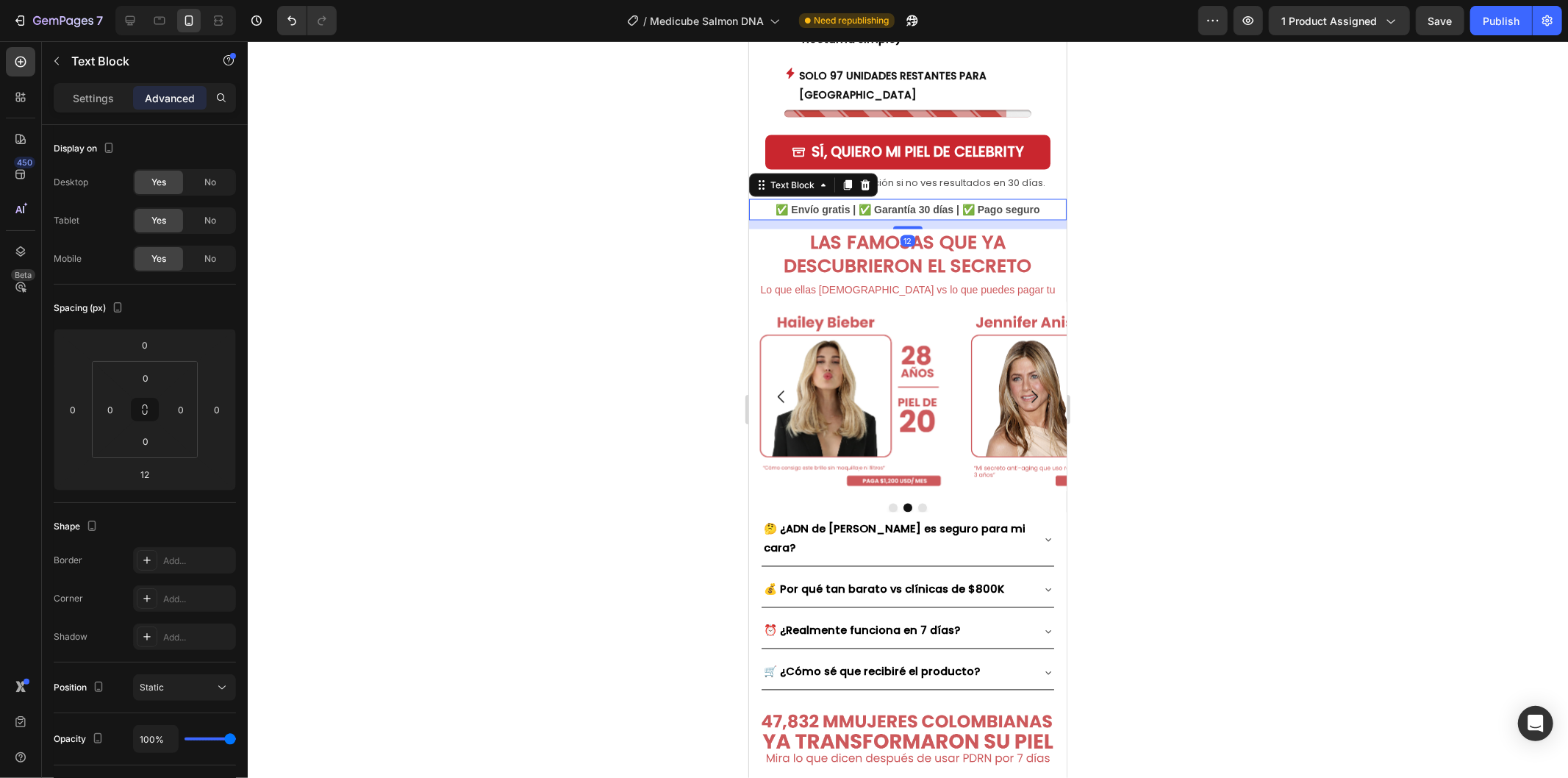
click at [1164, 226] on div at bounding box center [908, 410] width 1320 height 737
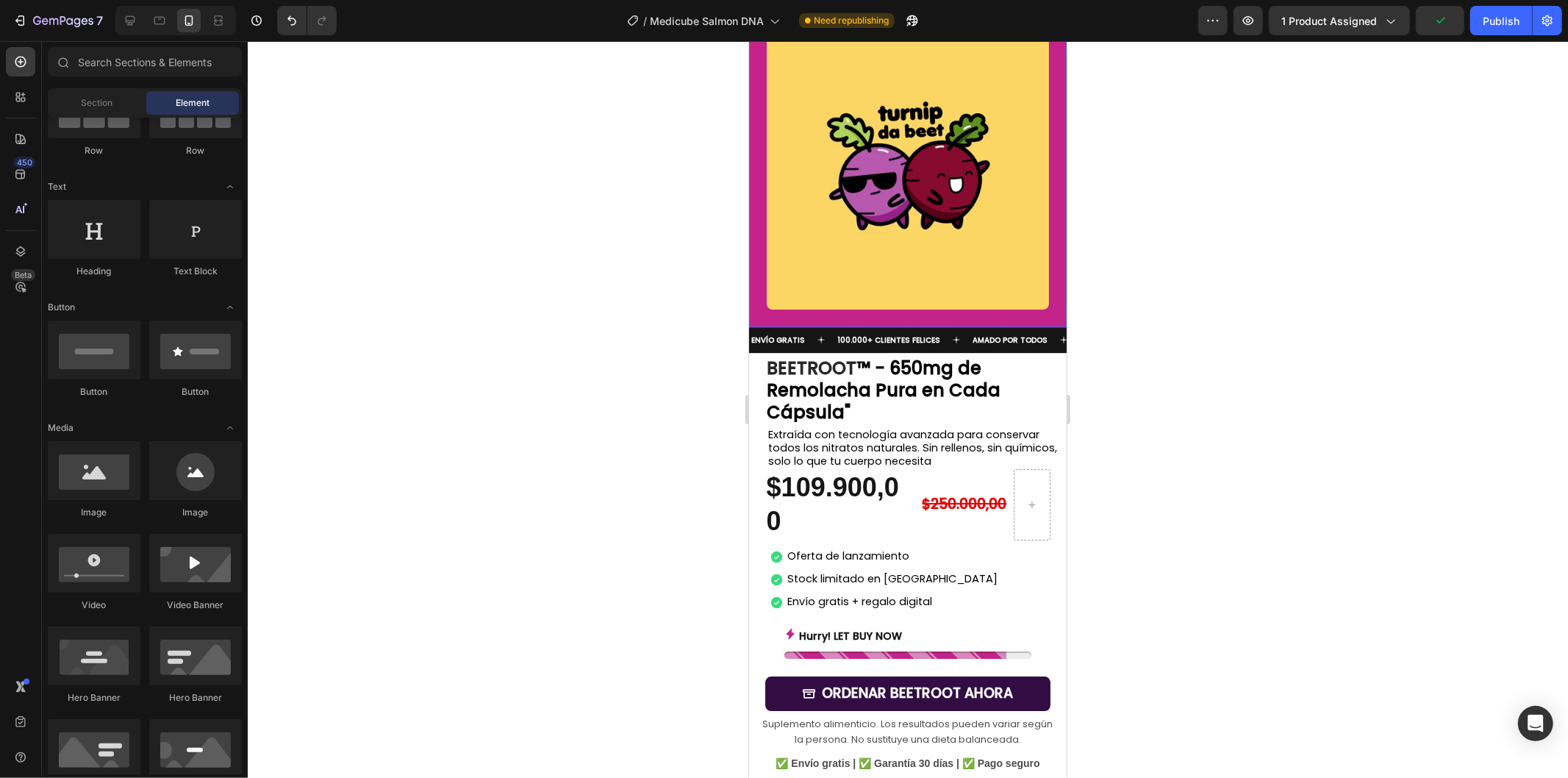
scroll to position [3512, 0]
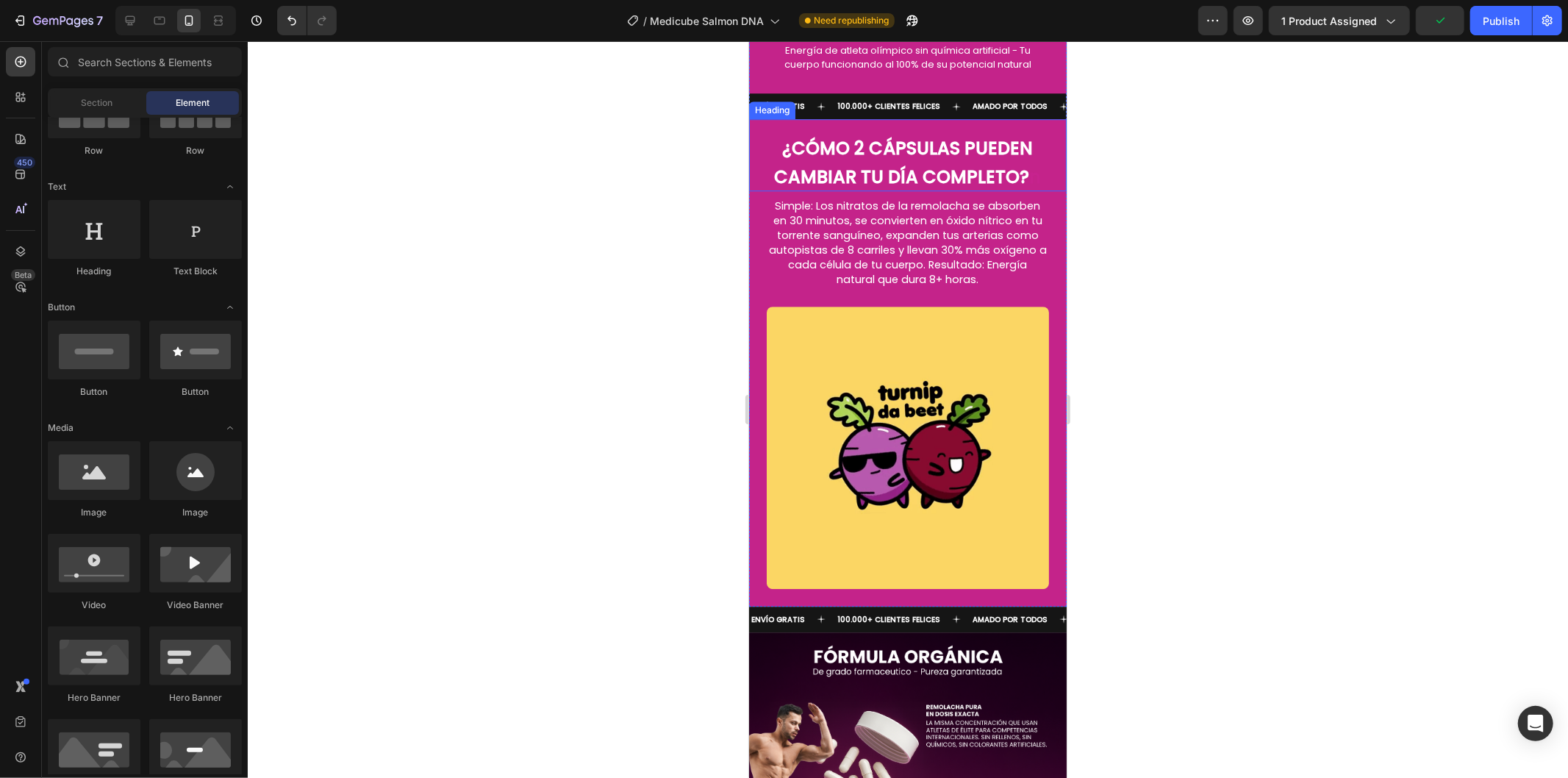
click at [929, 447] on div "ENVÍO GRATIS Text 100.000+ CLIENTES FELICES Text AMADO POR TODOS Text ENVÍO GRA…" at bounding box center [907, 460] width 317 height 26
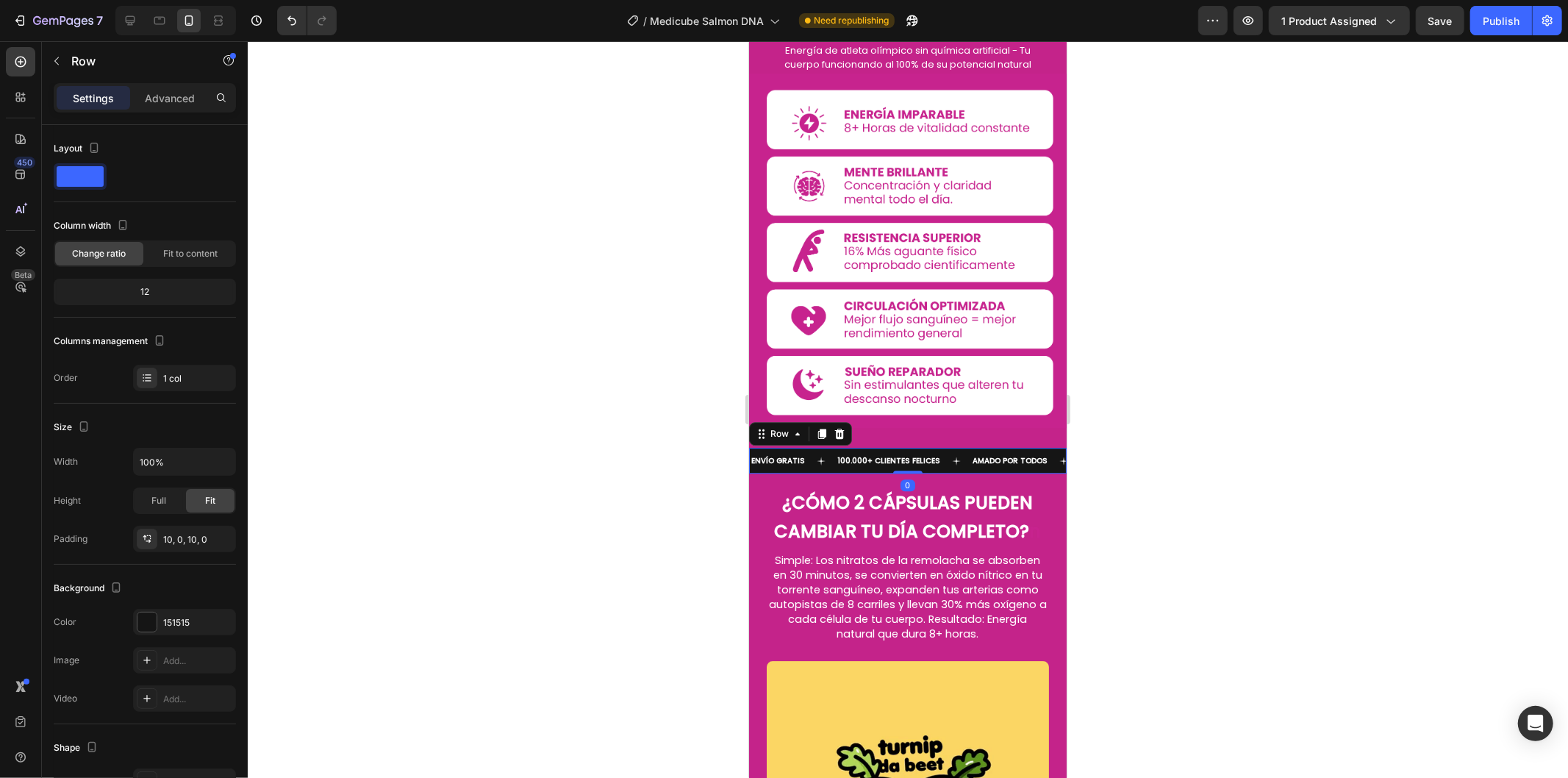
click at [818, 428] on icon at bounding box center [822, 433] width 8 height 10
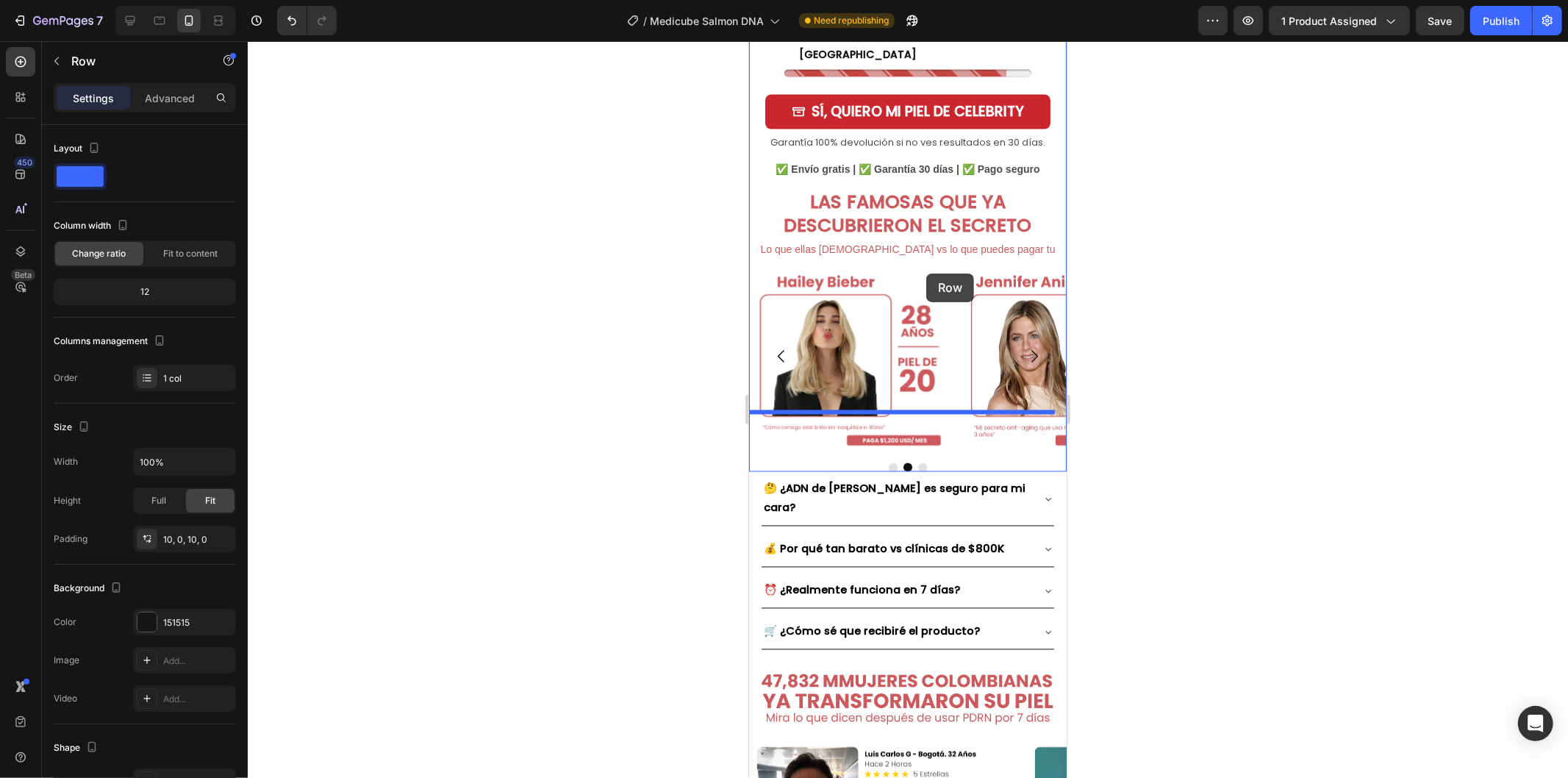
scroll to position [2123, 0]
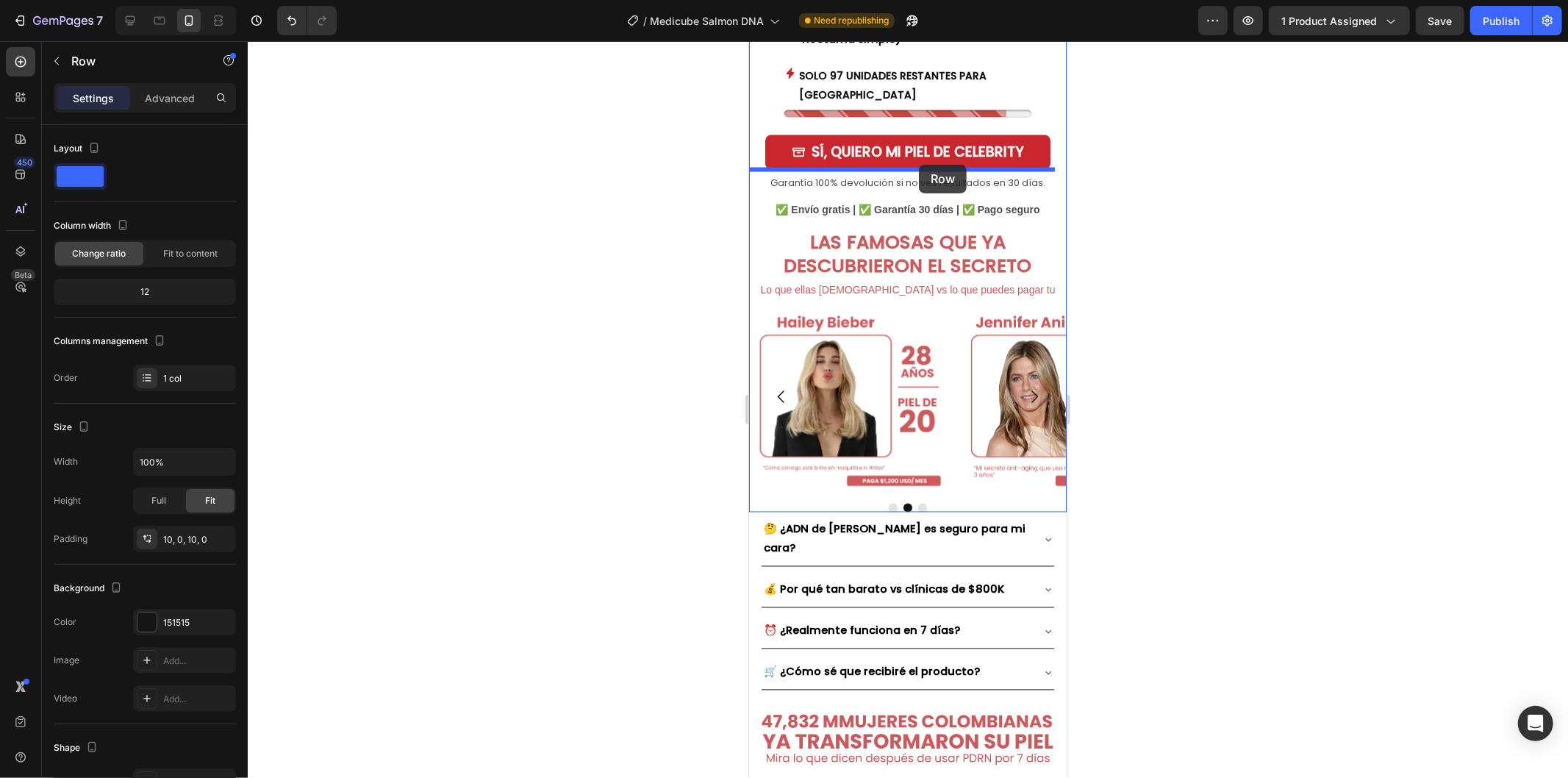
drag, startPoint x: 770, startPoint y: 353, endPoint x: 918, endPoint y: 164, distance: 240.1
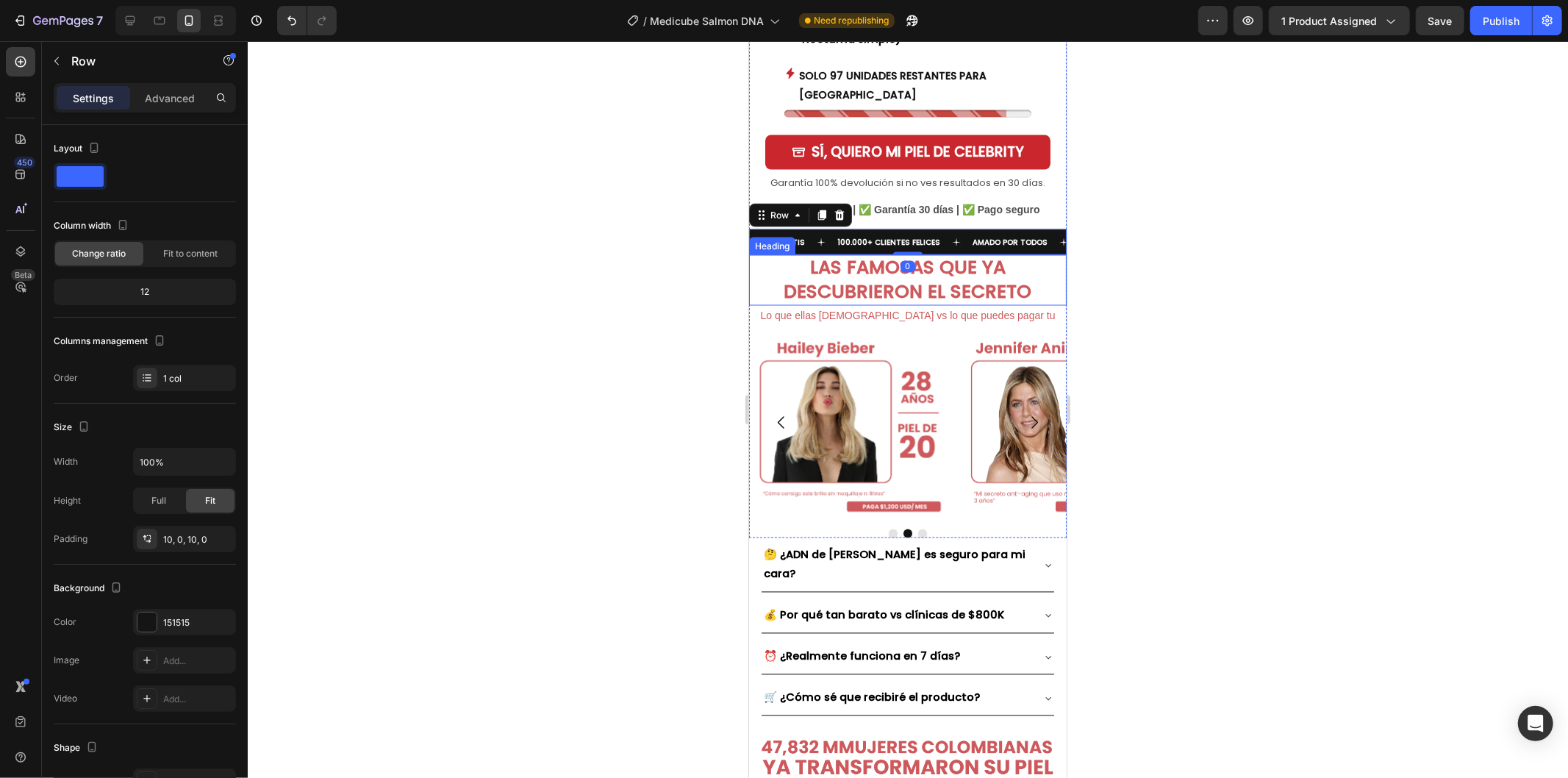
click at [1144, 234] on div at bounding box center [908, 410] width 1320 height 737
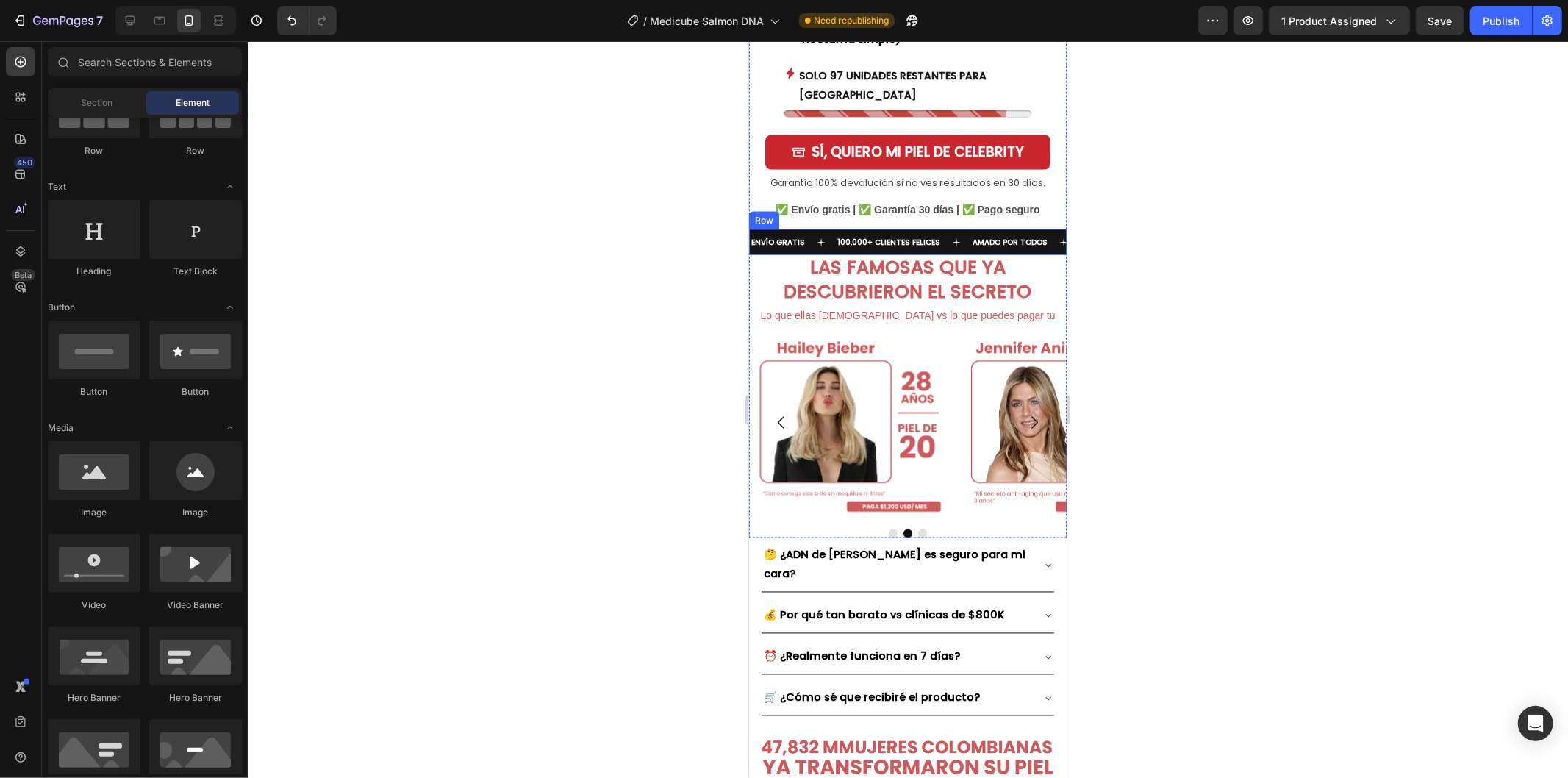
click at [917, 228] on div "ENVÍO GRATIS Text 100.000+ CLIENTES FELICES Text AMADO POR TODOS Text ENVÍO GRA…" at bounding box center [907, 241] width 317 height 26
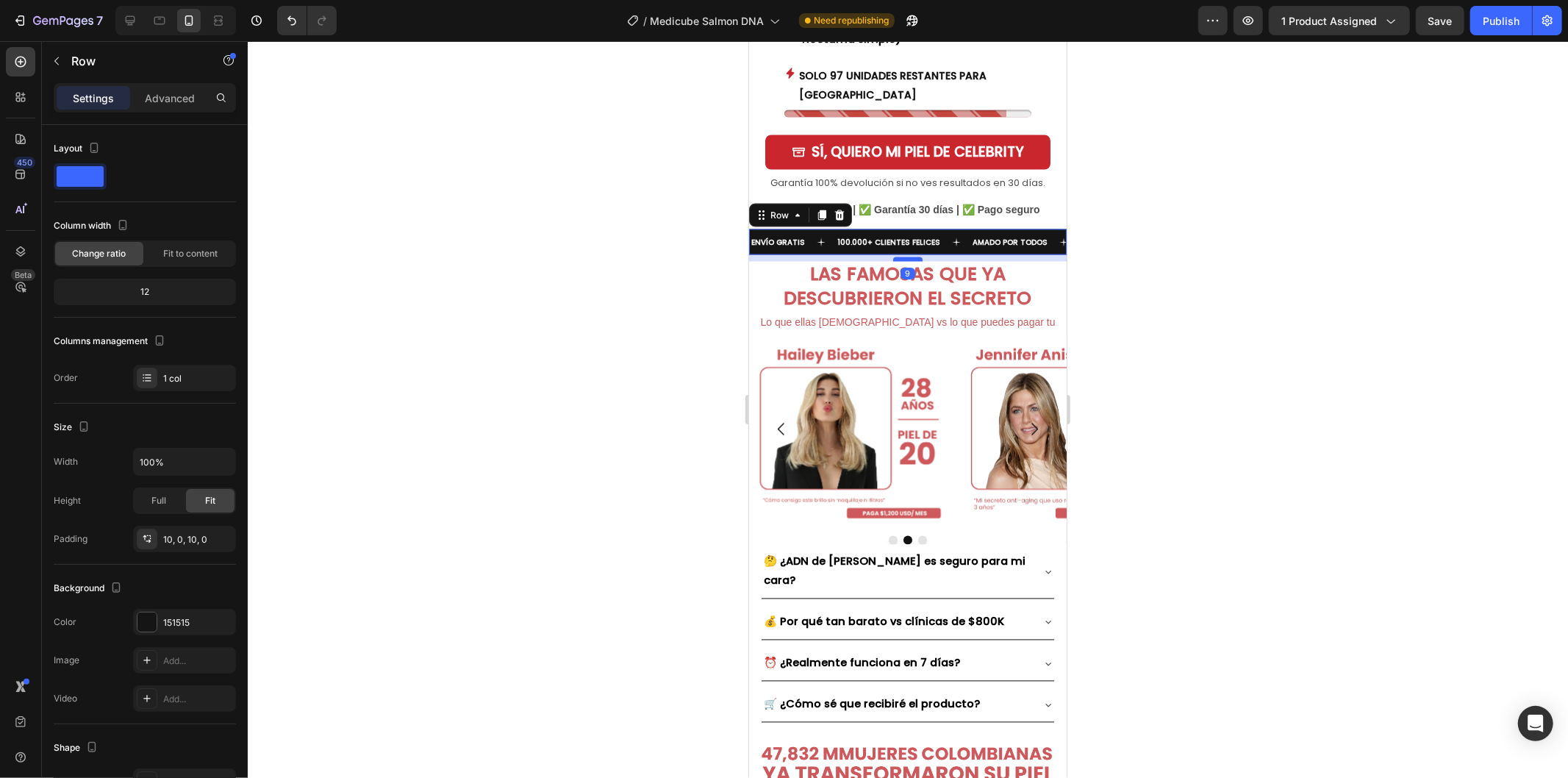
click at [902, 256] on div at bounding box center [907, 259] width 30 height 5
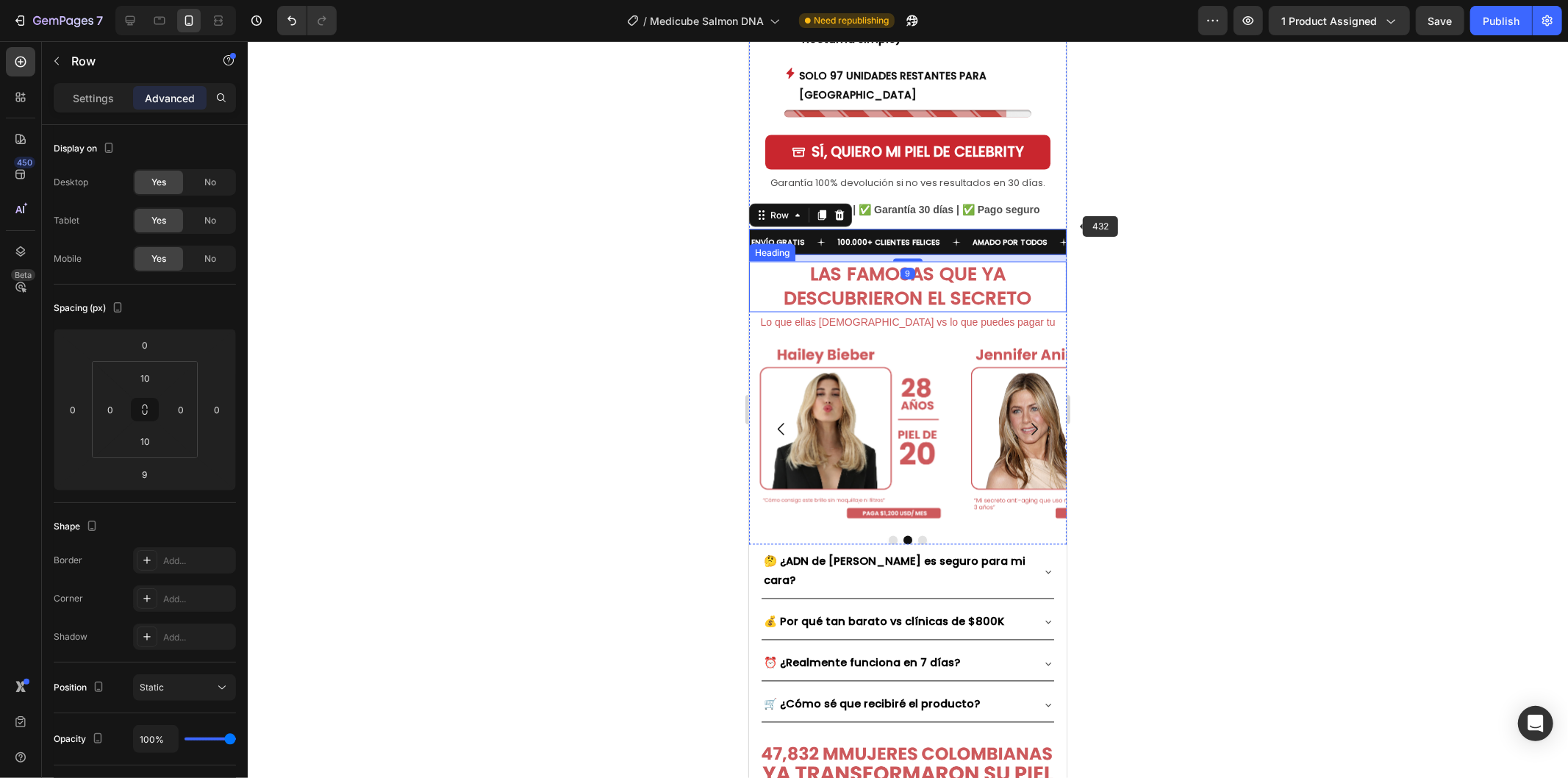
click at [1095, 228] on div at bounding box center [908, 410] width 1320 height 737
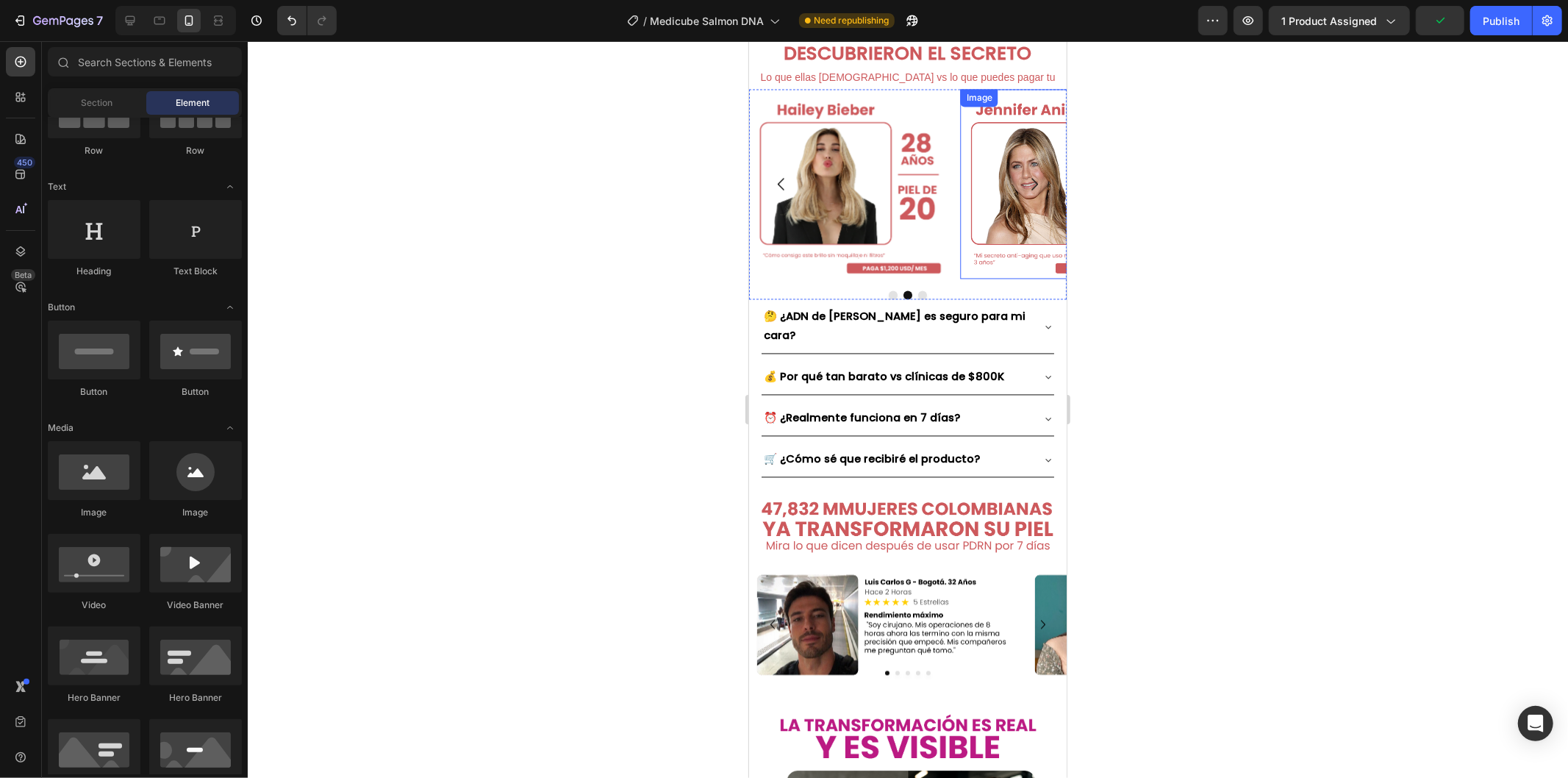
scroll to position [2368, 0]
click at [1119, 340] on div at bounding box center [908, 410] width 1320 height 737
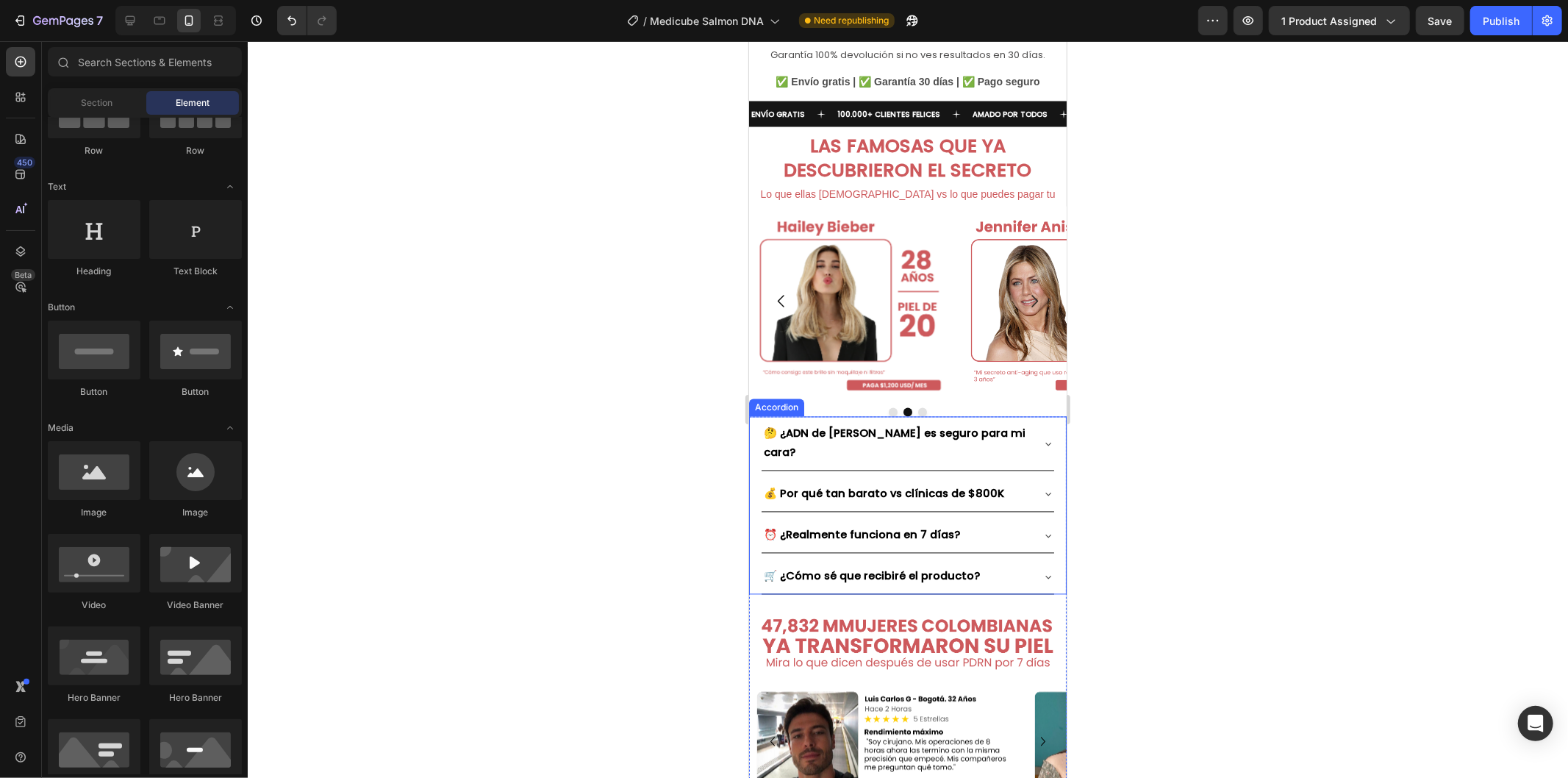
scroll to position [2451, 0]
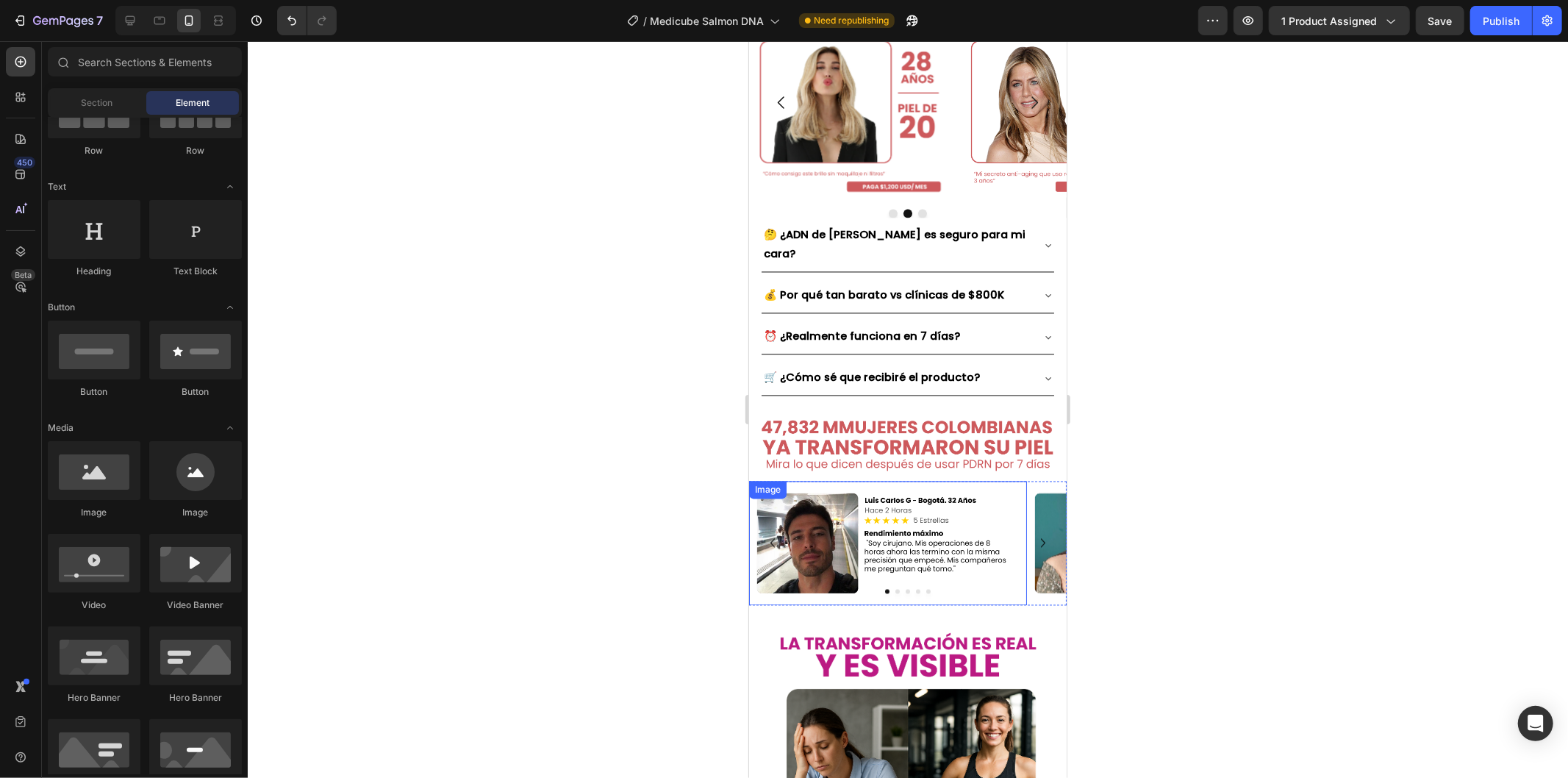
click at [892, 480] on img at bounding box center [886, 542] width 277 height 124
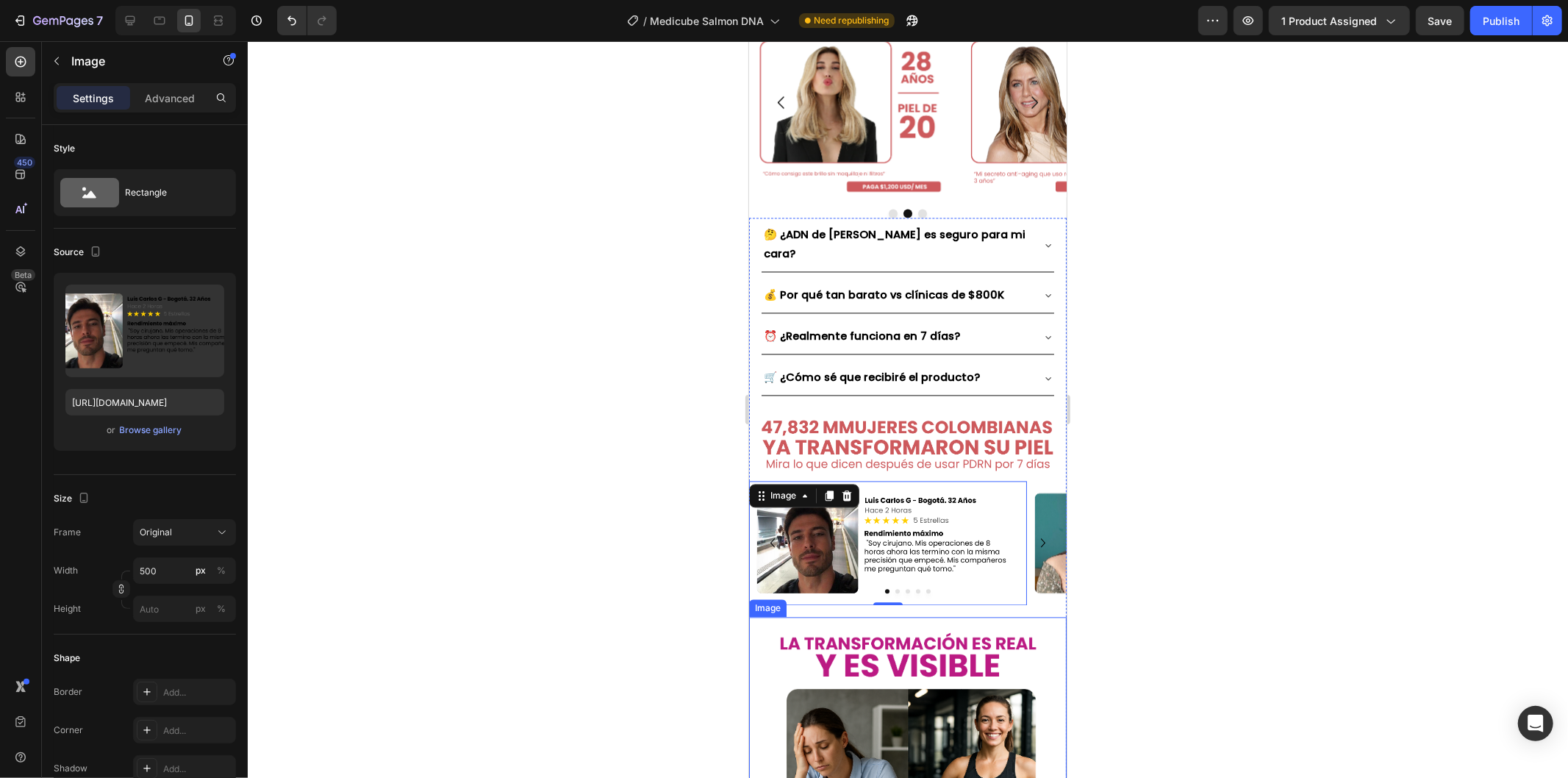
click at [940, 485] on img at bounding box center [886, 542] width 277 height 124
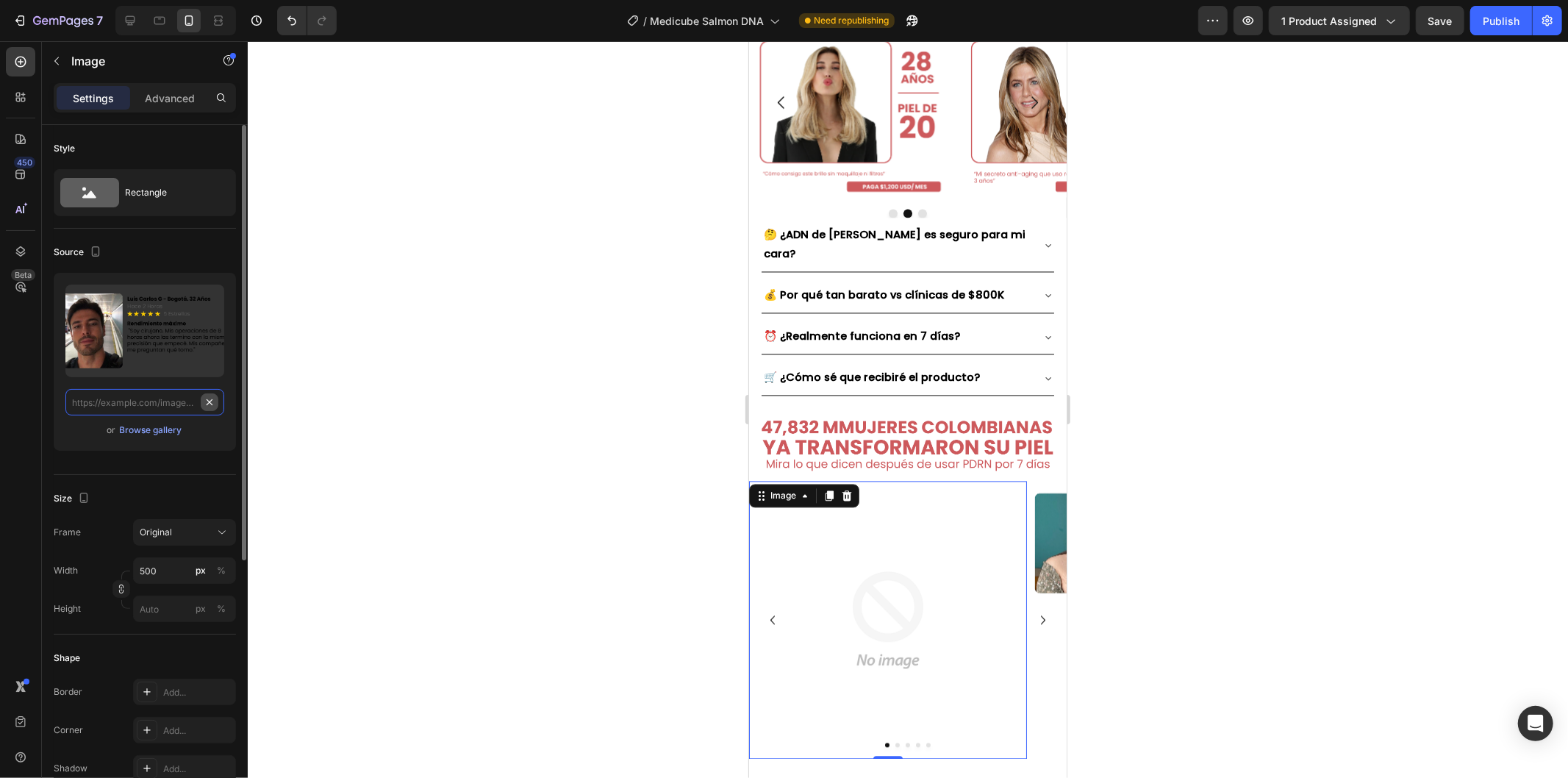
scroll to position [0, 0]
paste input "[URL][DOMAIN_NAME]"
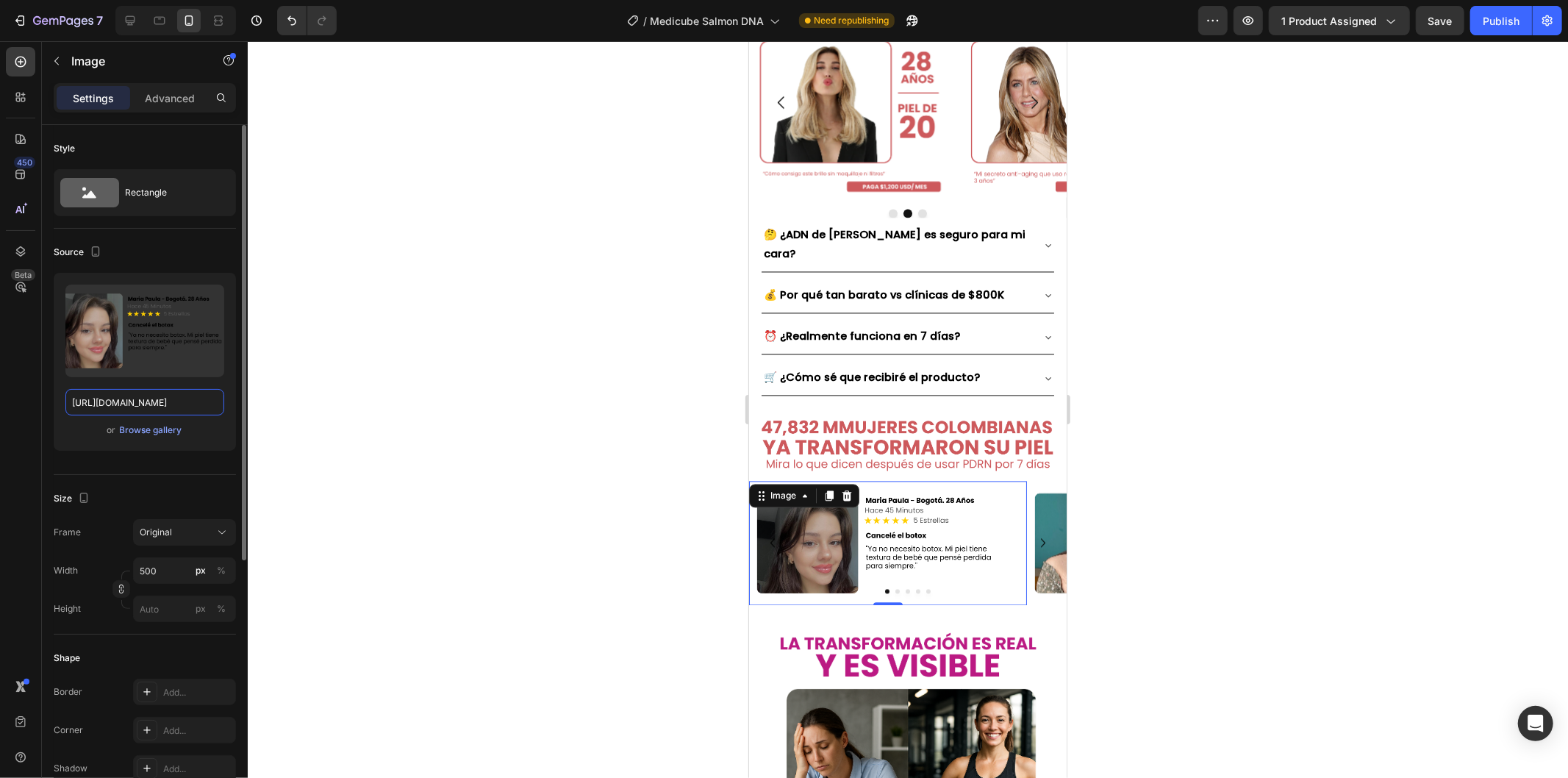
type input "[URL][DOMAIN_NAME]"
click at [1033, 533] on icon "Carousel Next Arrow" at bounding box center [1042, 542] width 18 height 18
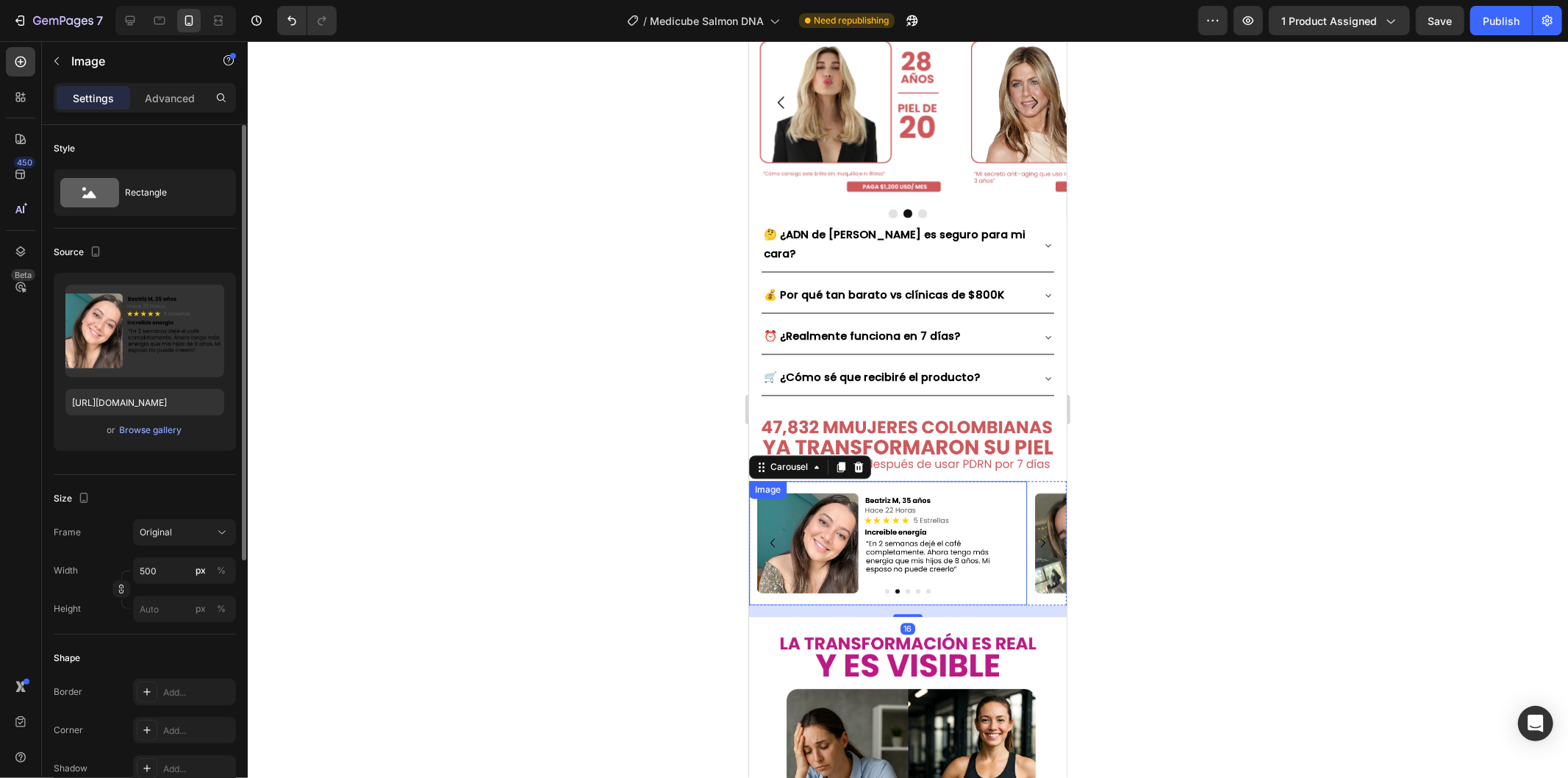
click at [900, 480] on img at bounding box center [886, 542] width 277 height 124
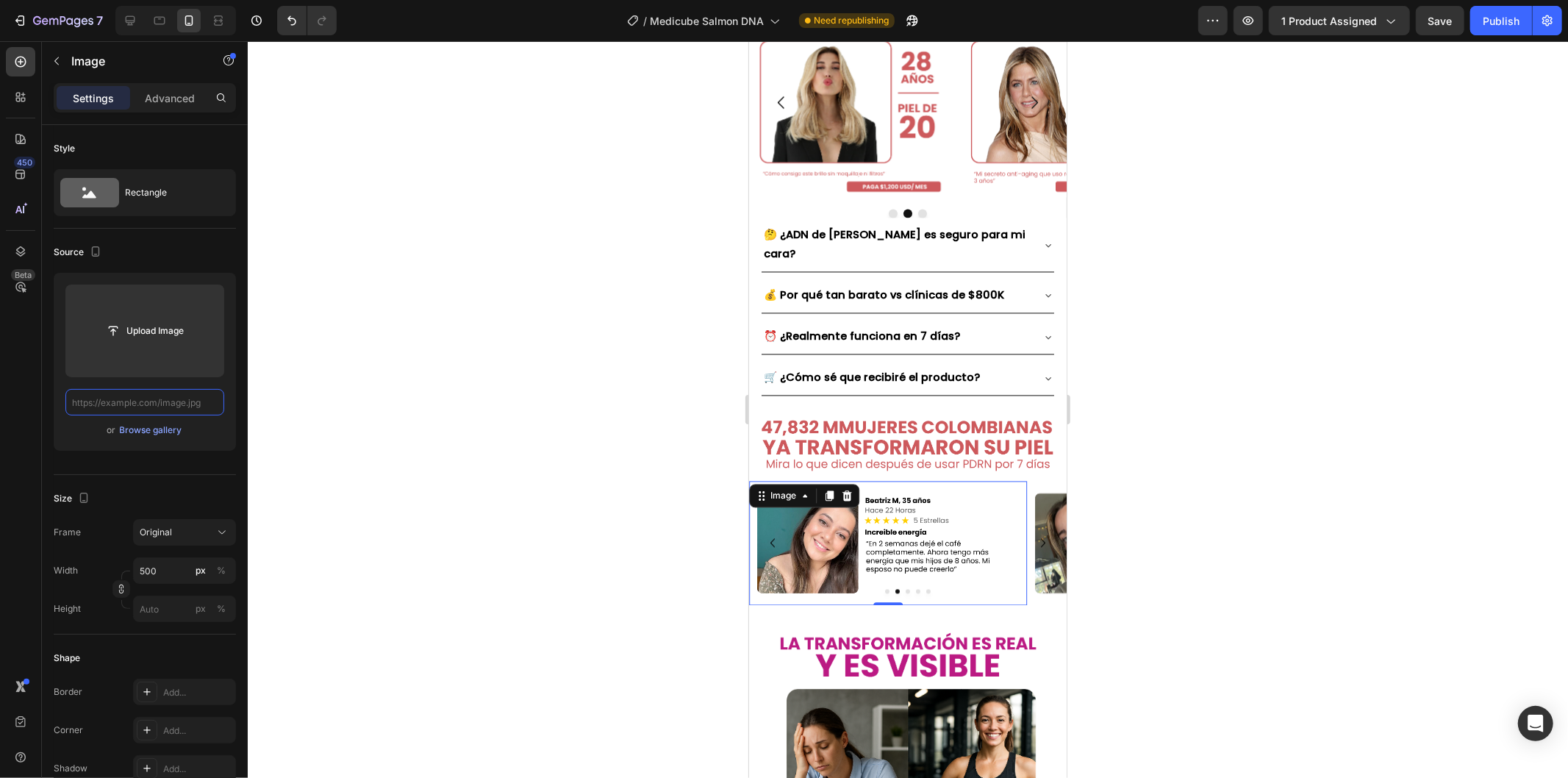
scroll to position [0, 90]
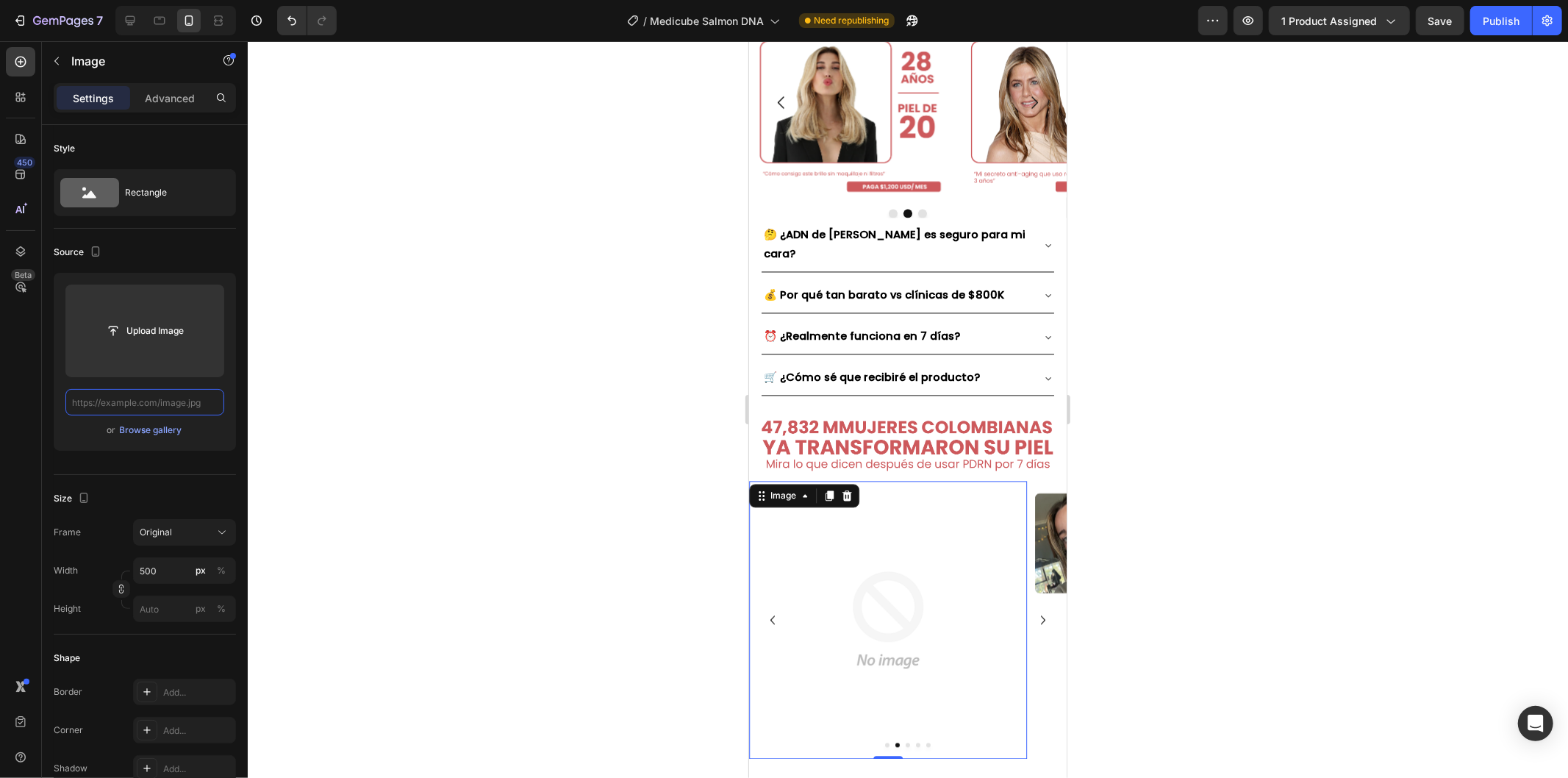
paste input "[URL][DOMAIN_NAME]"
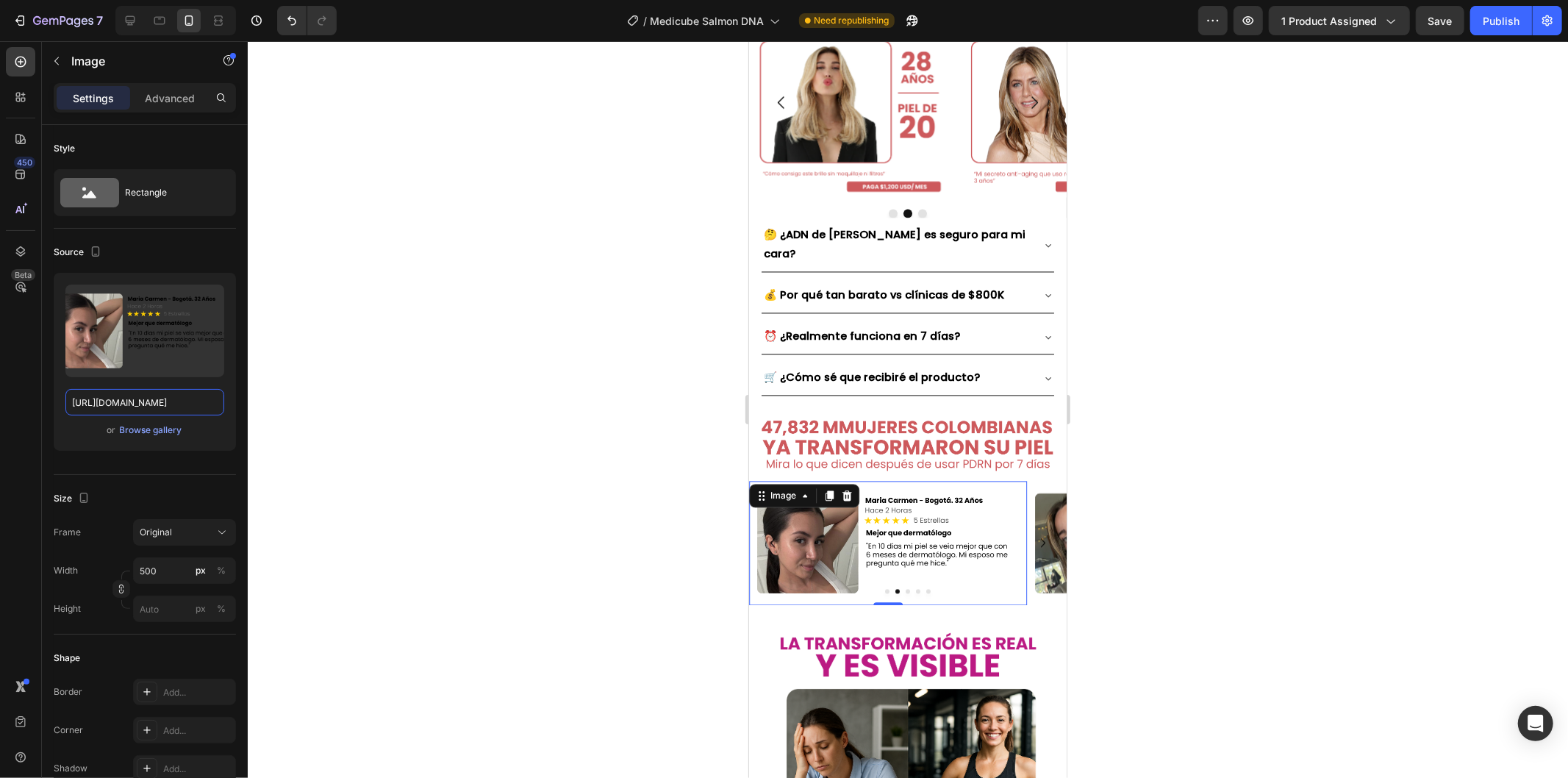
type input "[URL][DOMAIN_NAME]"
click at [1039, 480] on img at bounding box center [1165, 542] width 277 height 124
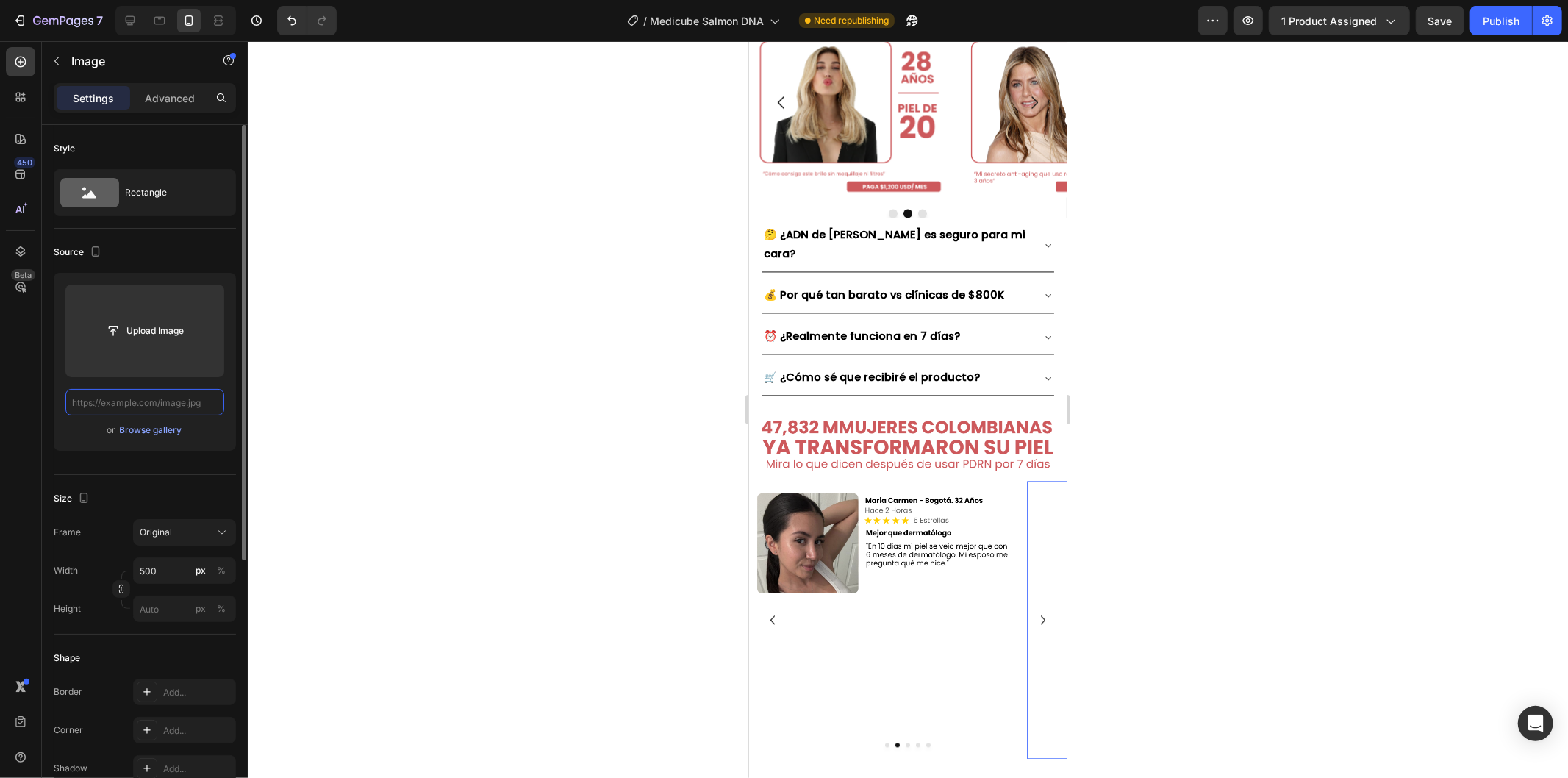
paste input "[URL][DOMAIN_NAME]"
type input "[URL][DOMAIN_NAME]"
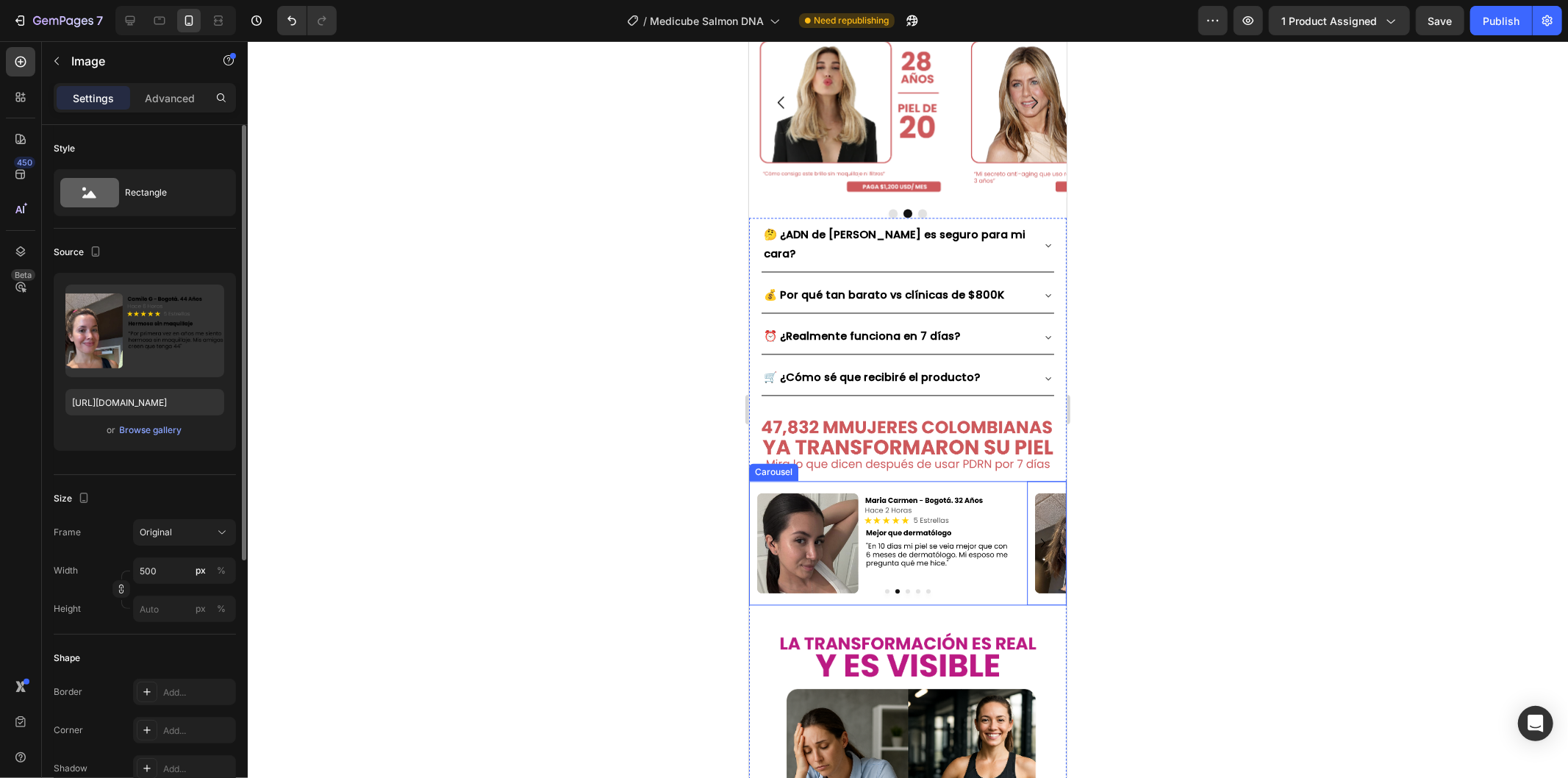
click at [1033, 533] on icon "Carousel Next Arrow" at bounding box center [1042, 542] width 18 height 18
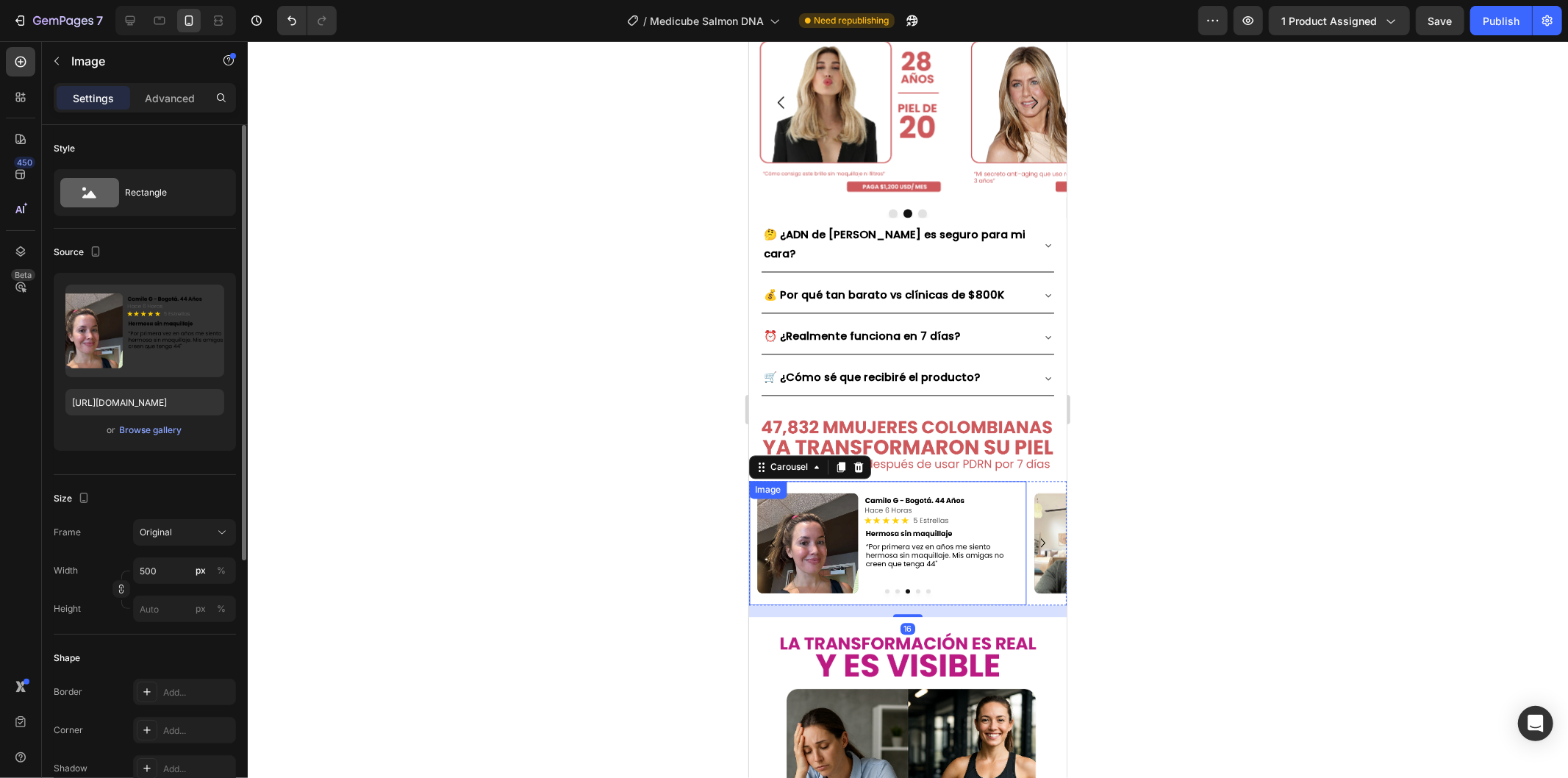
click at [952, 480] on img at bounding box center [886, 542] width 277 height 124
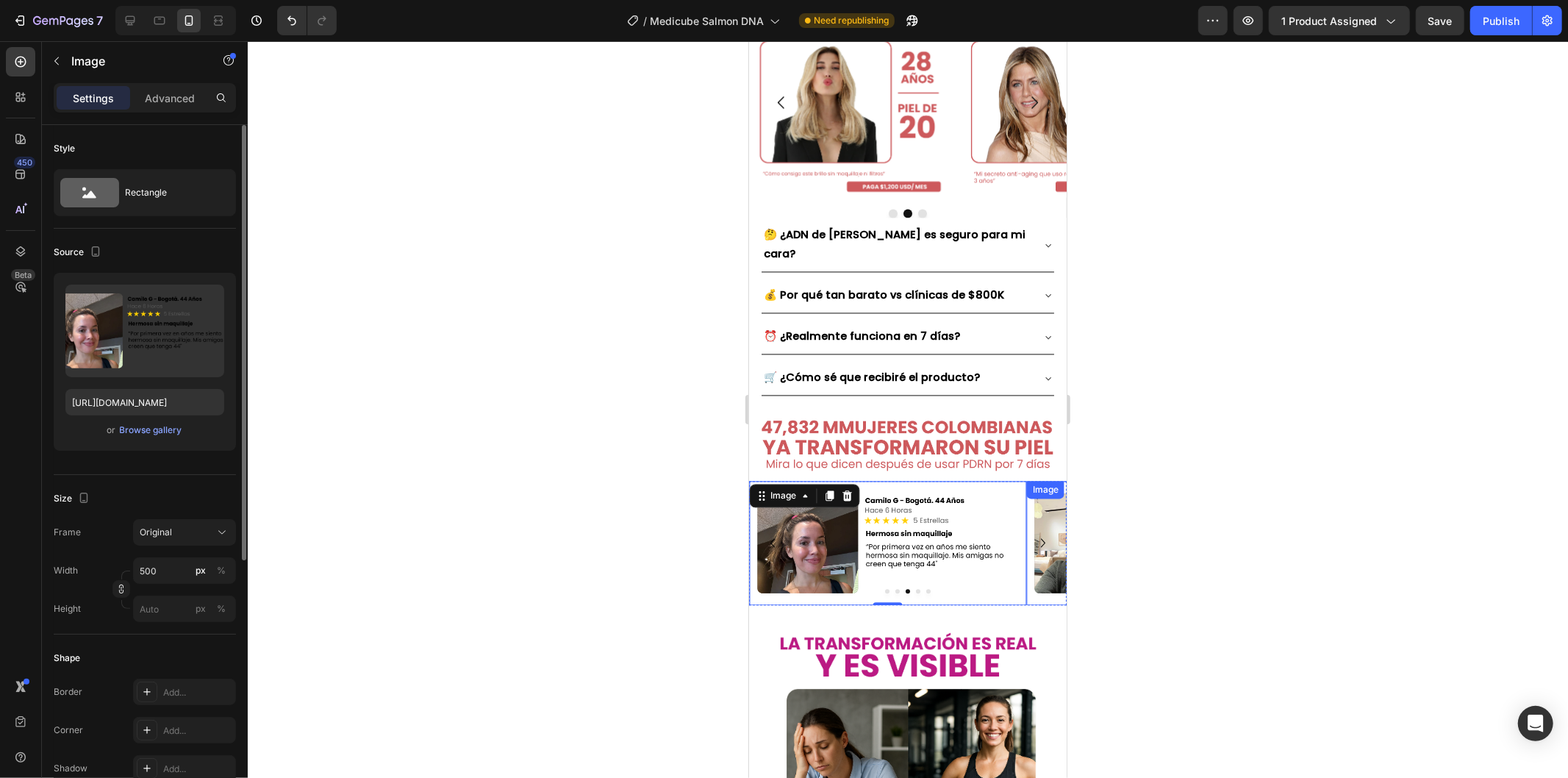
click at [1039, 480] on img at bounding box center [1165, 542] width 277 height 124
click at [1033, 533] on icon "Carousel Next Arrow" at bounding box center [1042, 542] width 18 height 18
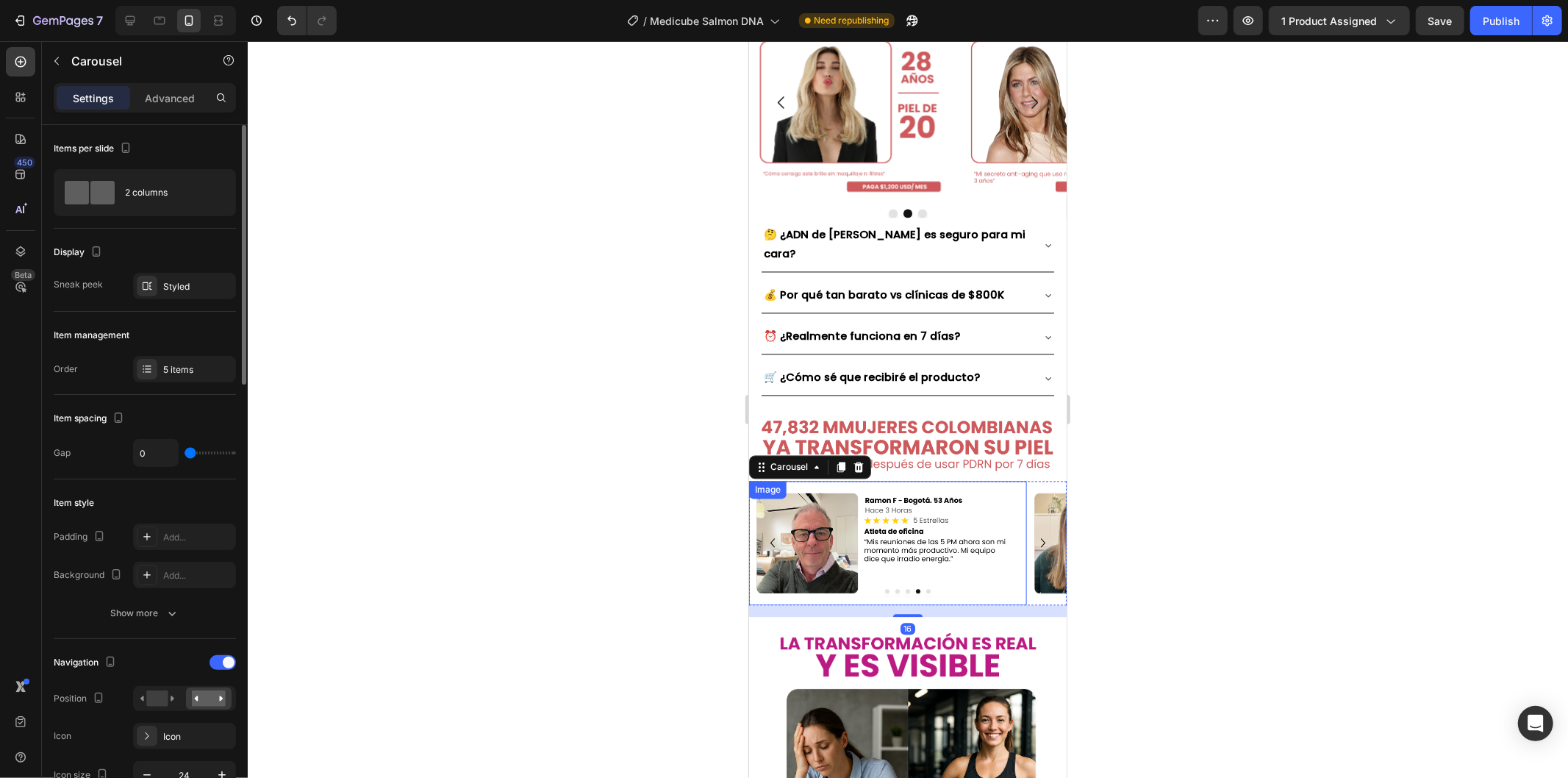
click at [930, 480] on img at bounding box center [886, 542] width 277 height 124
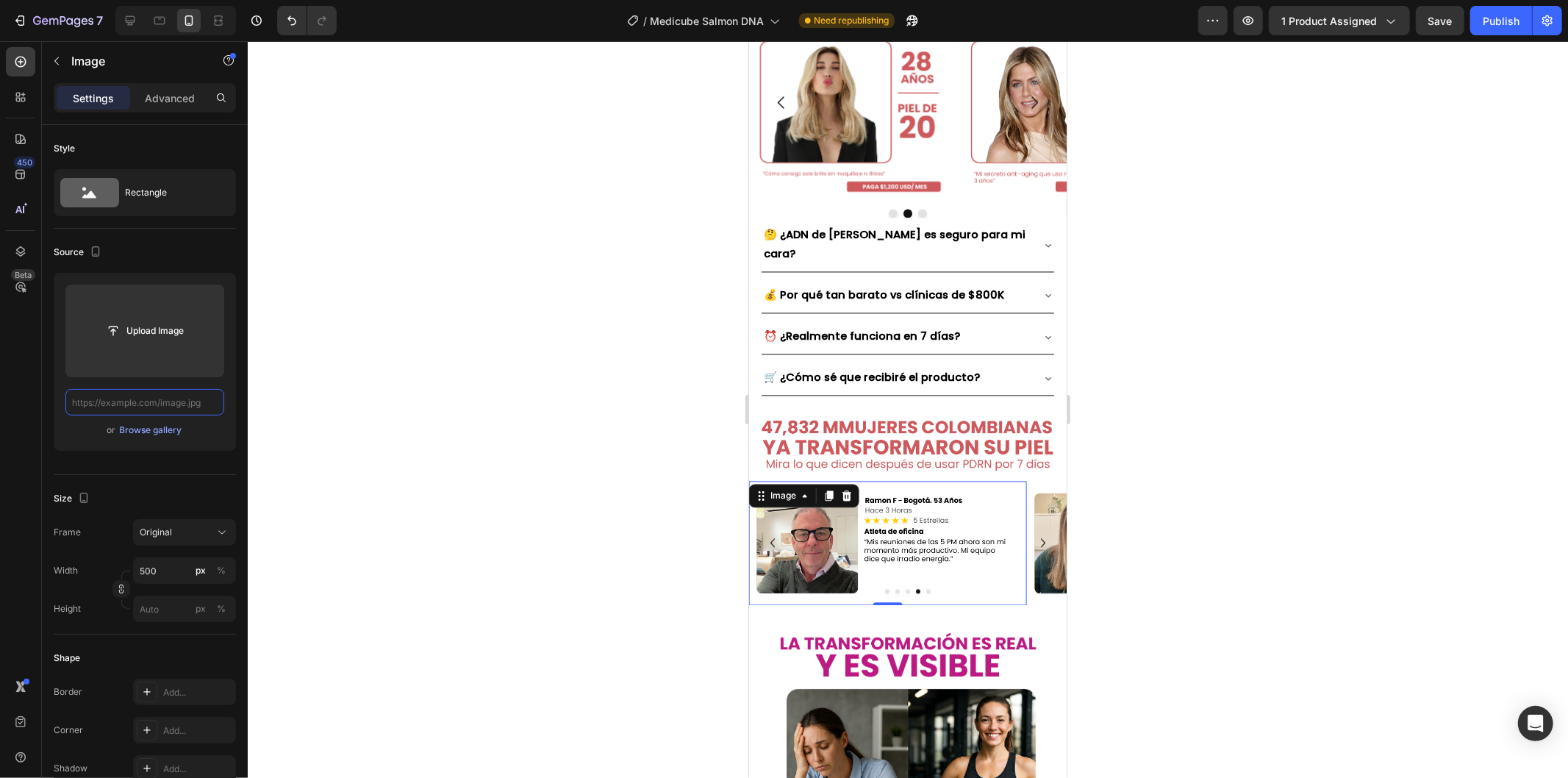
paste input "[URL][DOMAIN_NAME]"
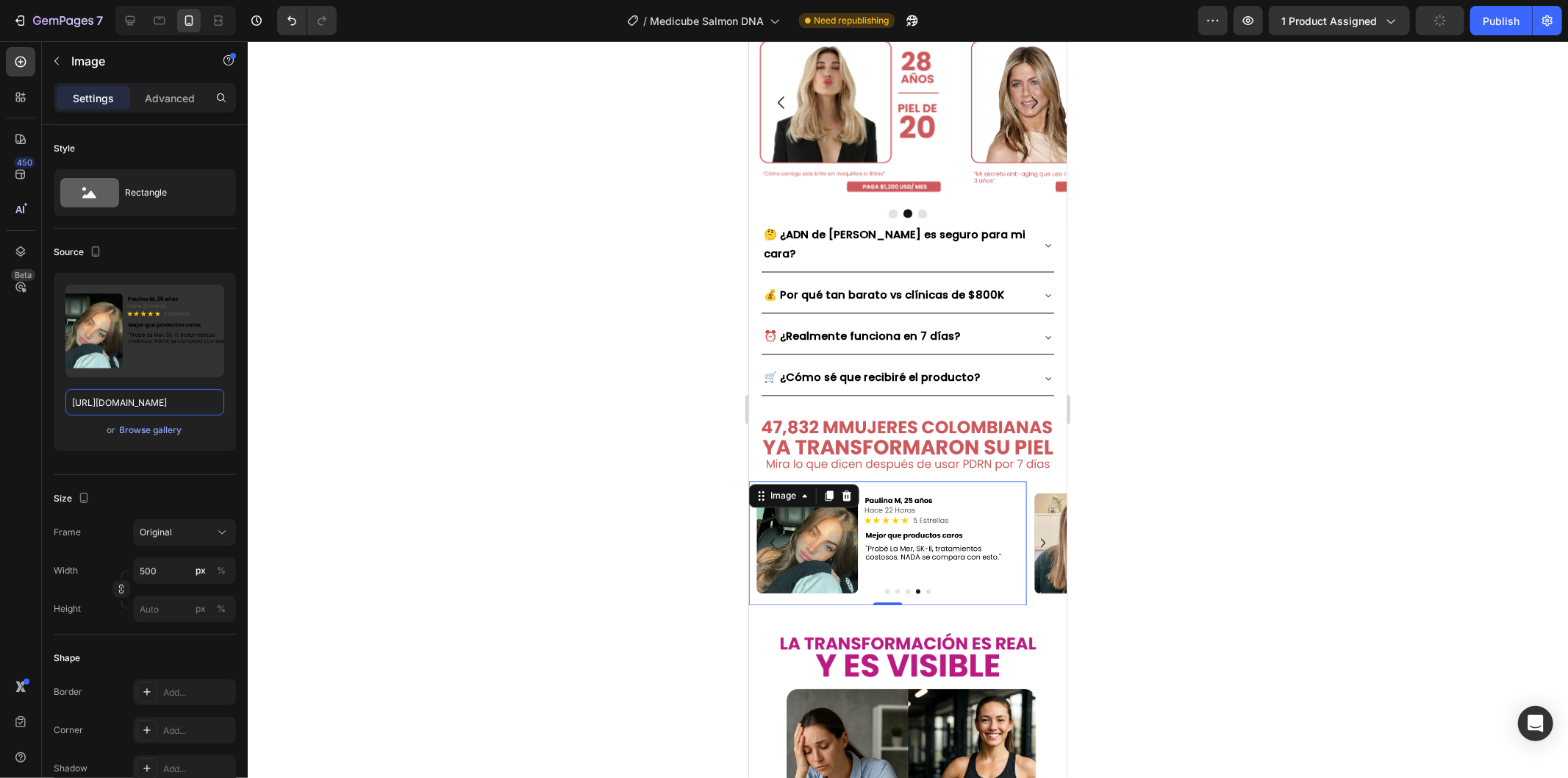
type input "[URL][DOMAIN_NAME]"
click at [1033, 533] on icon "Carousel Next Arrow" at bounding box center [1042, 542] width 18 height 18
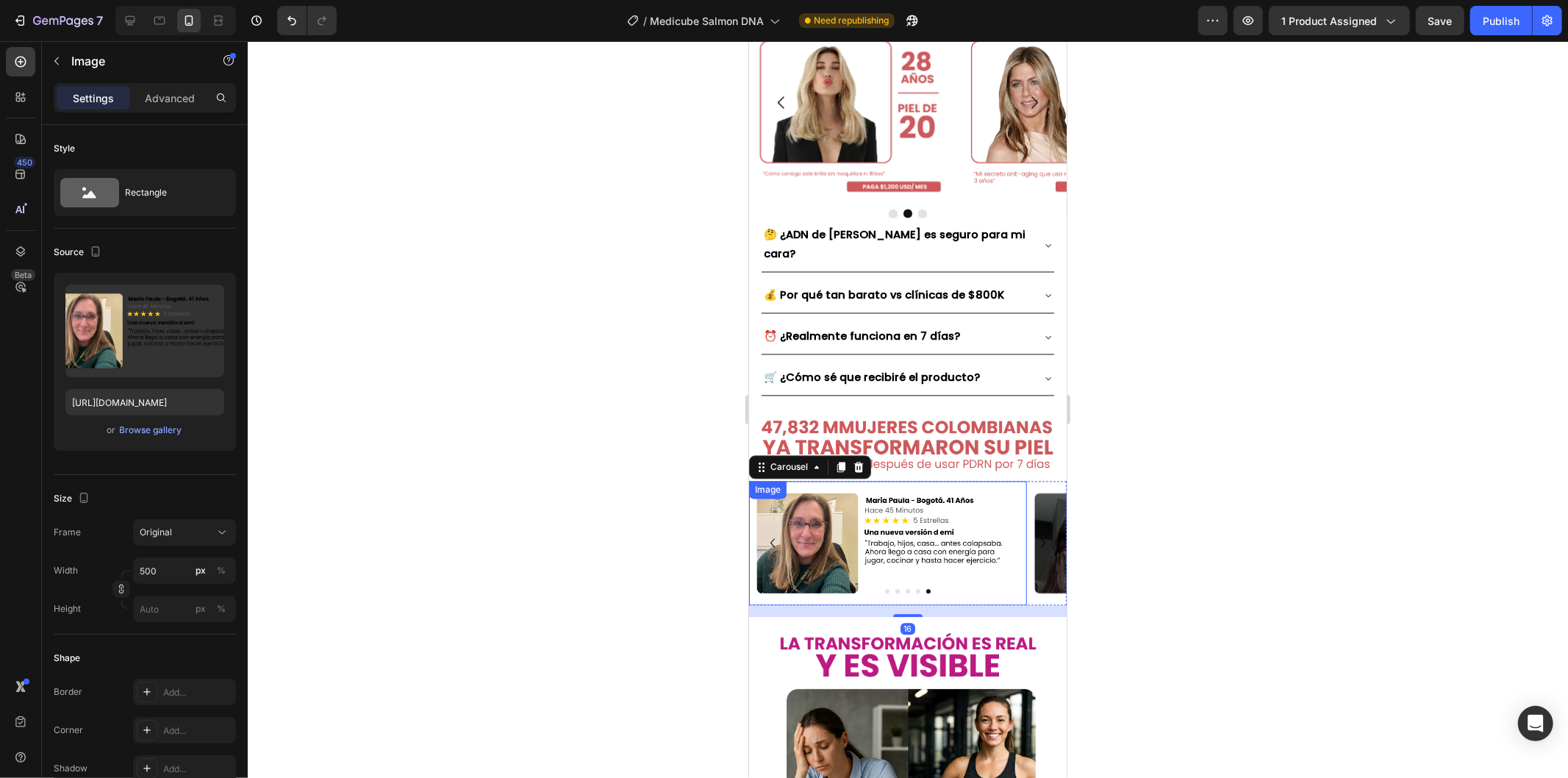
click at [973, 480] on img at bounding box center [886, 542] width 277 height 124
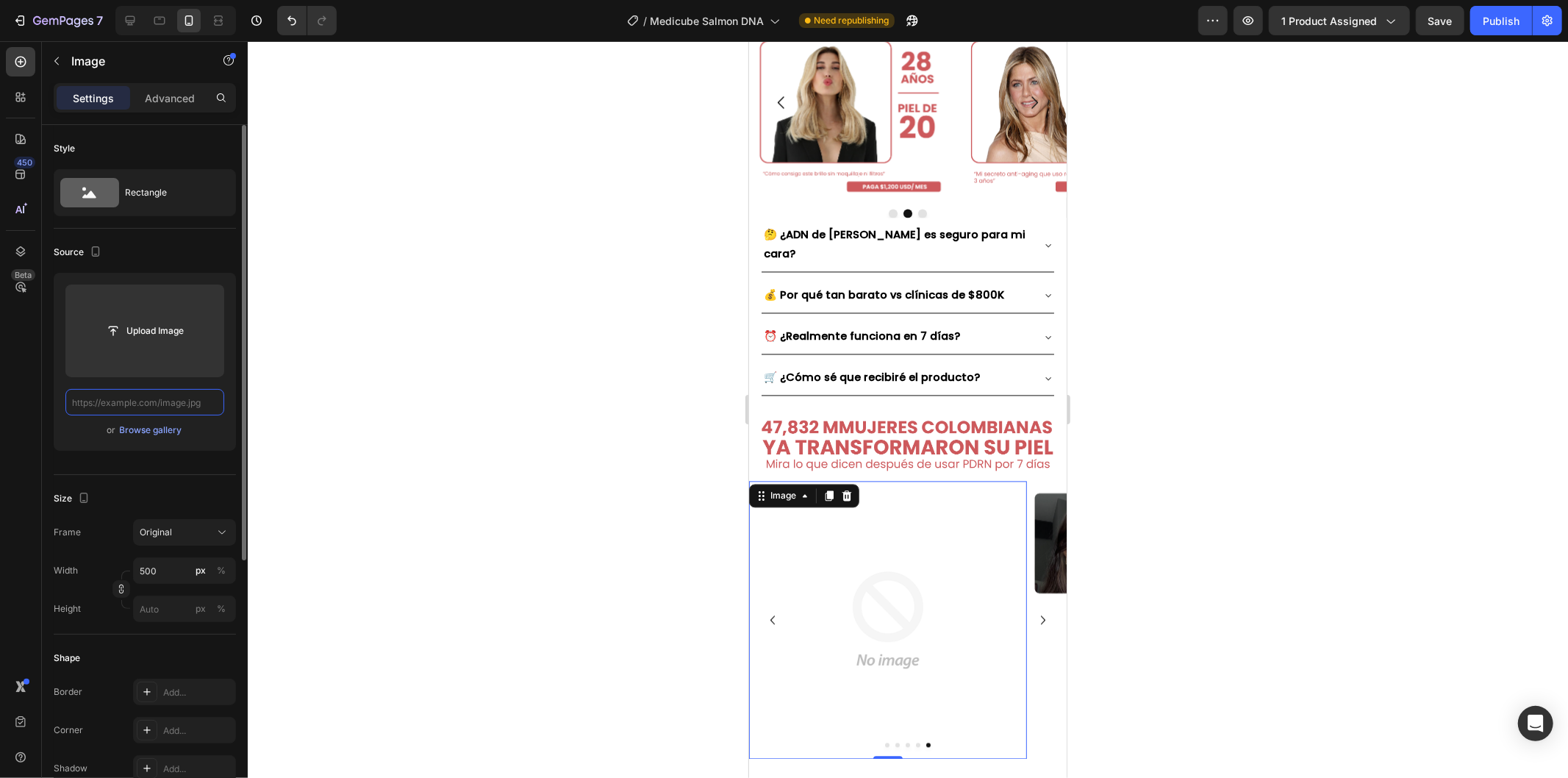
scroll to position [0, 132]
paste input "[URL][DOMAIN_NAME]"
type input "[URL][DOMAIN_NAME]"
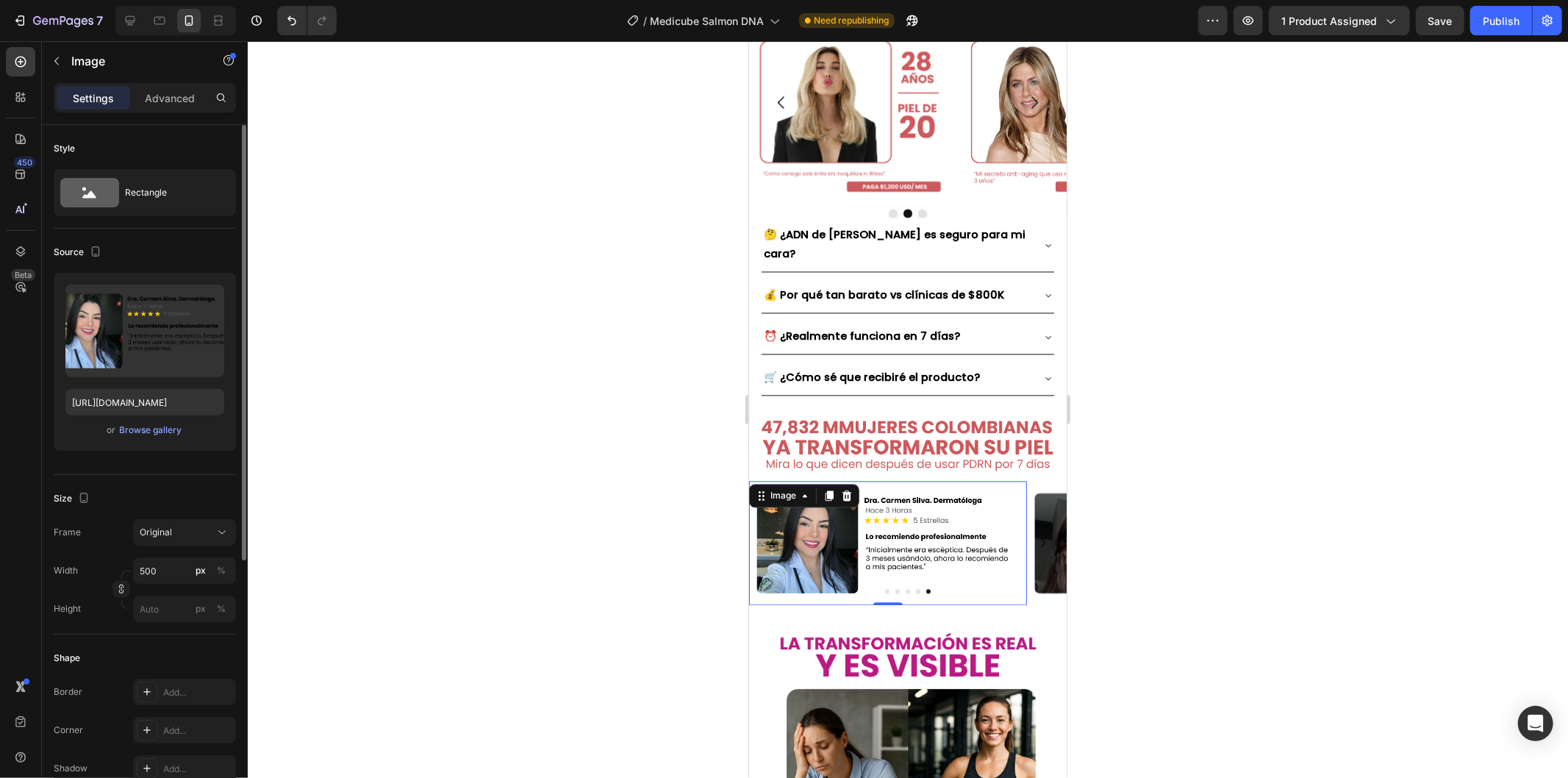
click at [1040, 537] on icon "Carousel Next Arrow" at bounding box center [1042, 541] width 5 height 9
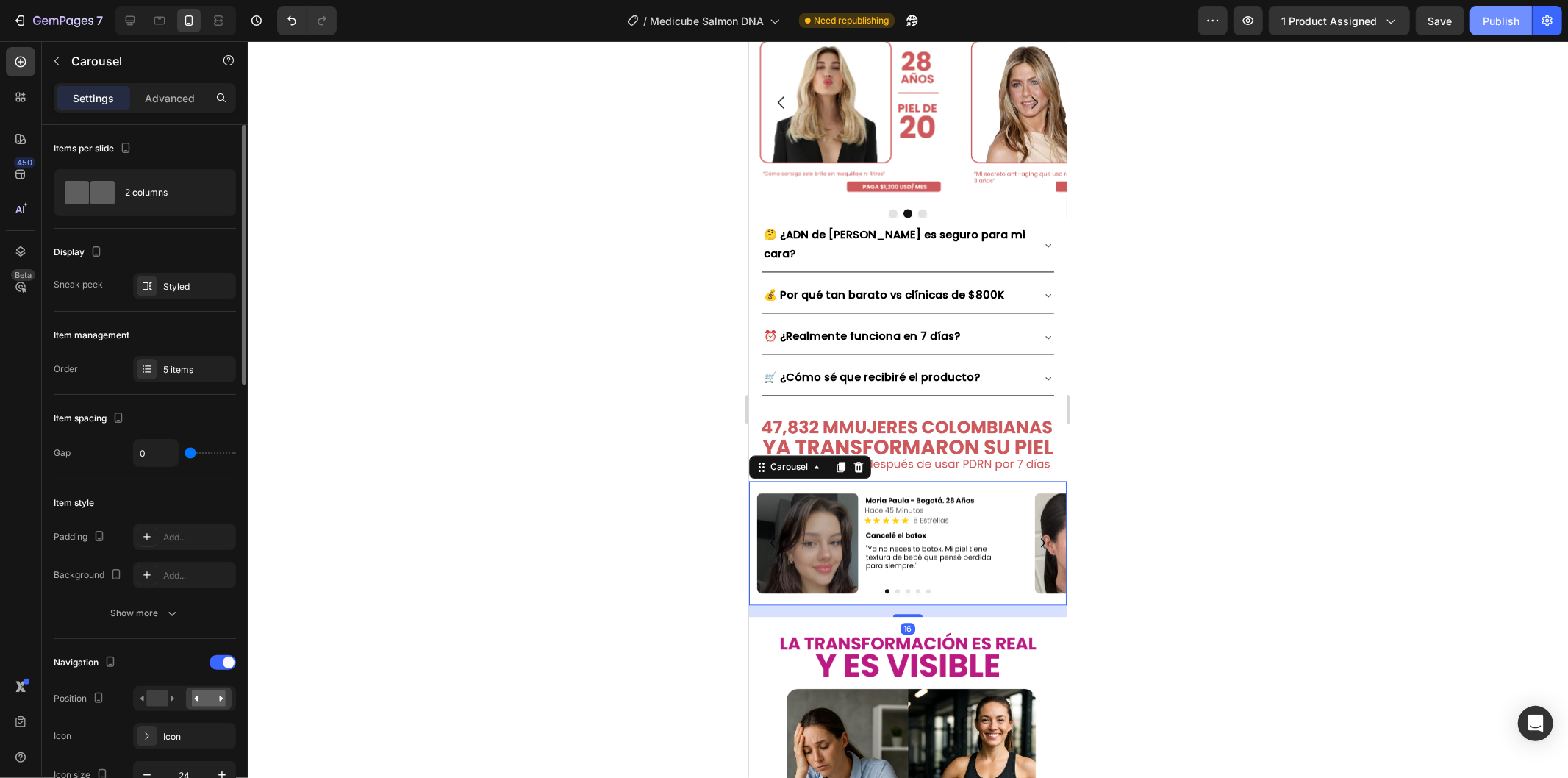
click at [1506, 20] on div "Publish" at bounding box center [1500, 21] width 37 height 16
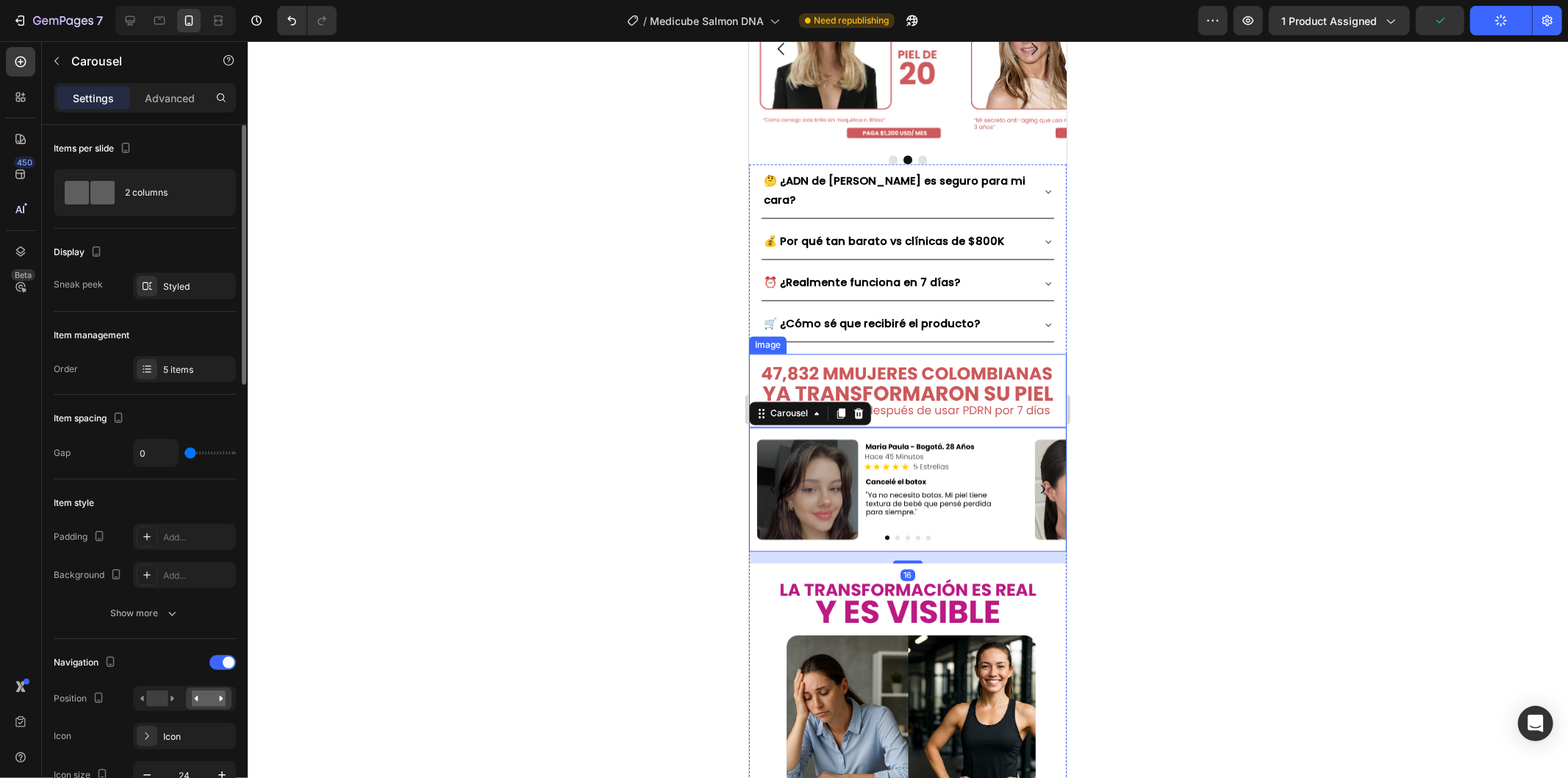
scroll to position [2695, 0]
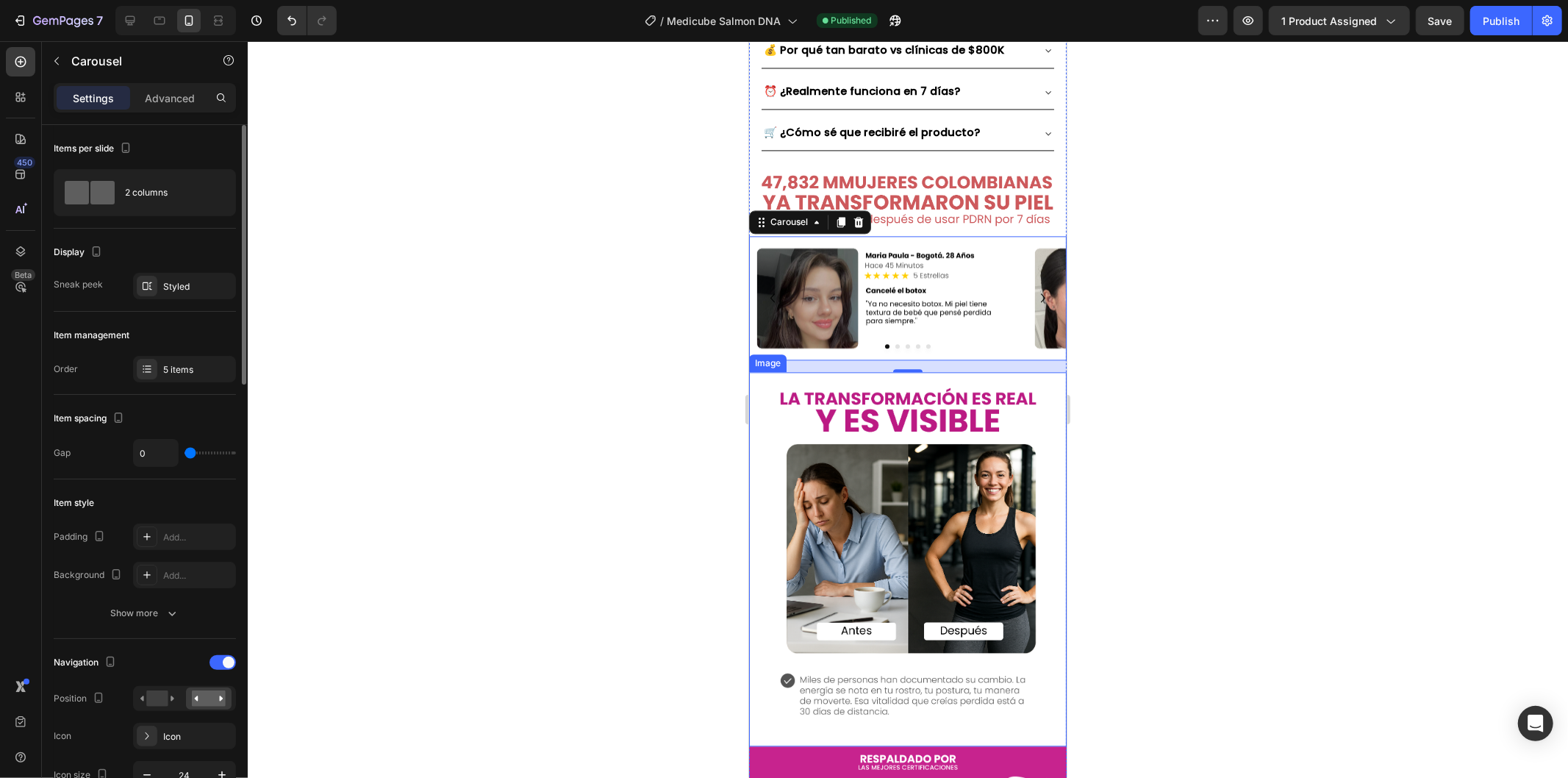
drag, startPoint x: 983, startPoint y: 482, endPoint x: 957, endPoint y: 482, distance: 26.0
click at [983, 482] on img at bounding box center [907, 558] width 317 height 375
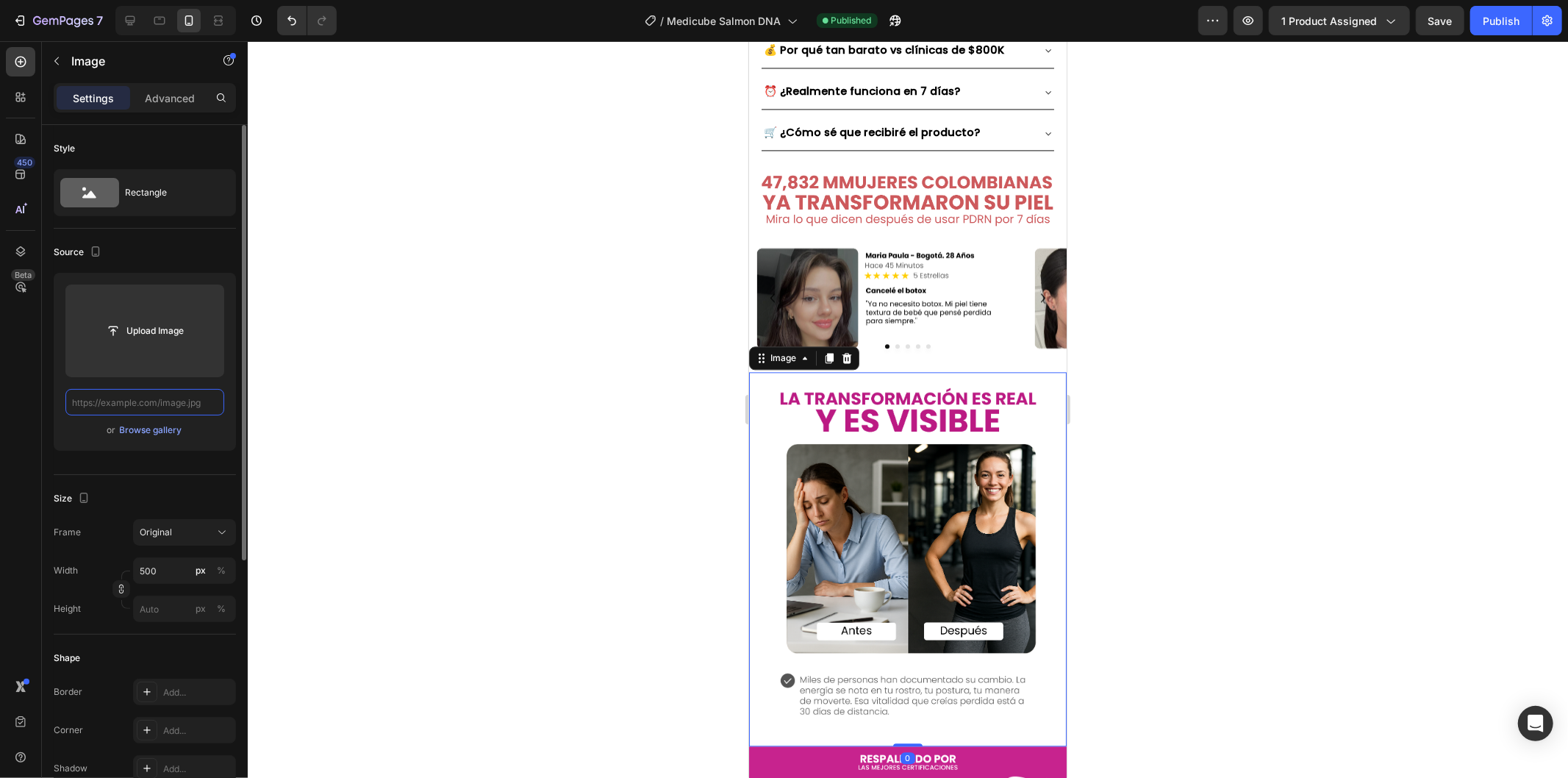
paste input "[URL][DOMAIN_NAME]"
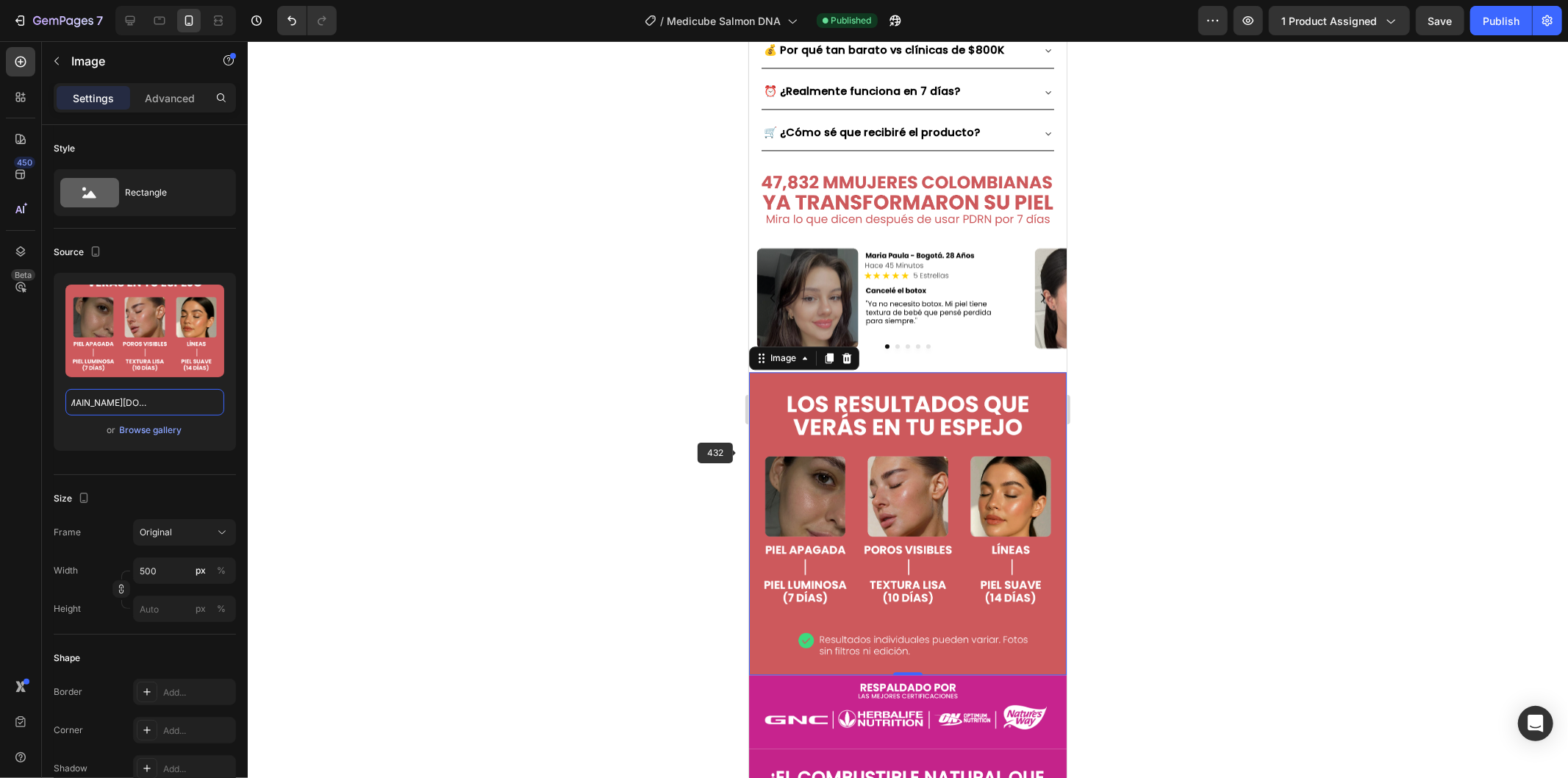
type input "[URL][DOMAIN_NAME][DOMAIN_NAME]"
click at [688, 475] on div at bounding box center [908, 410] width 1320 height 737
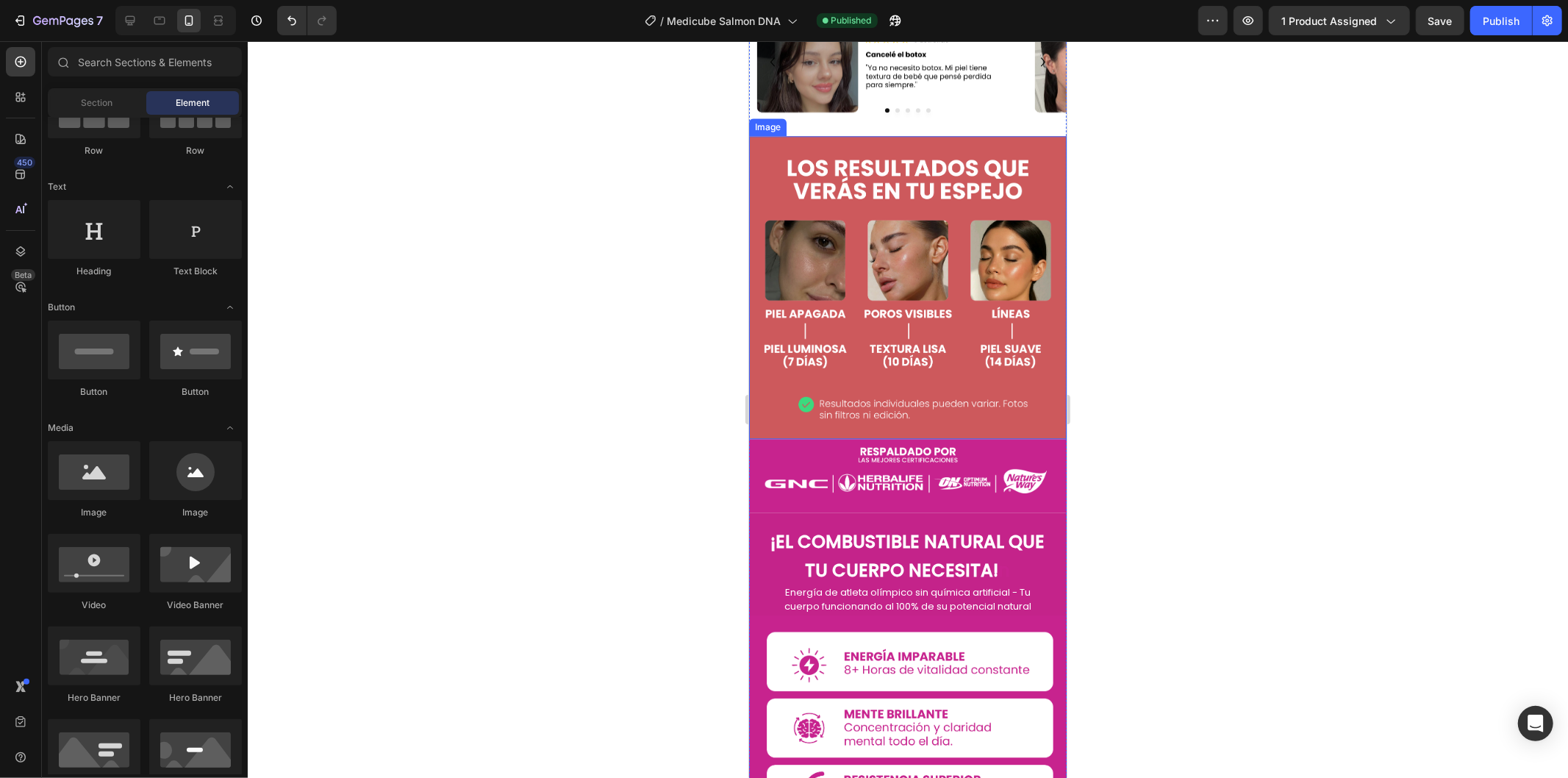
scroll to position [2941, 0]
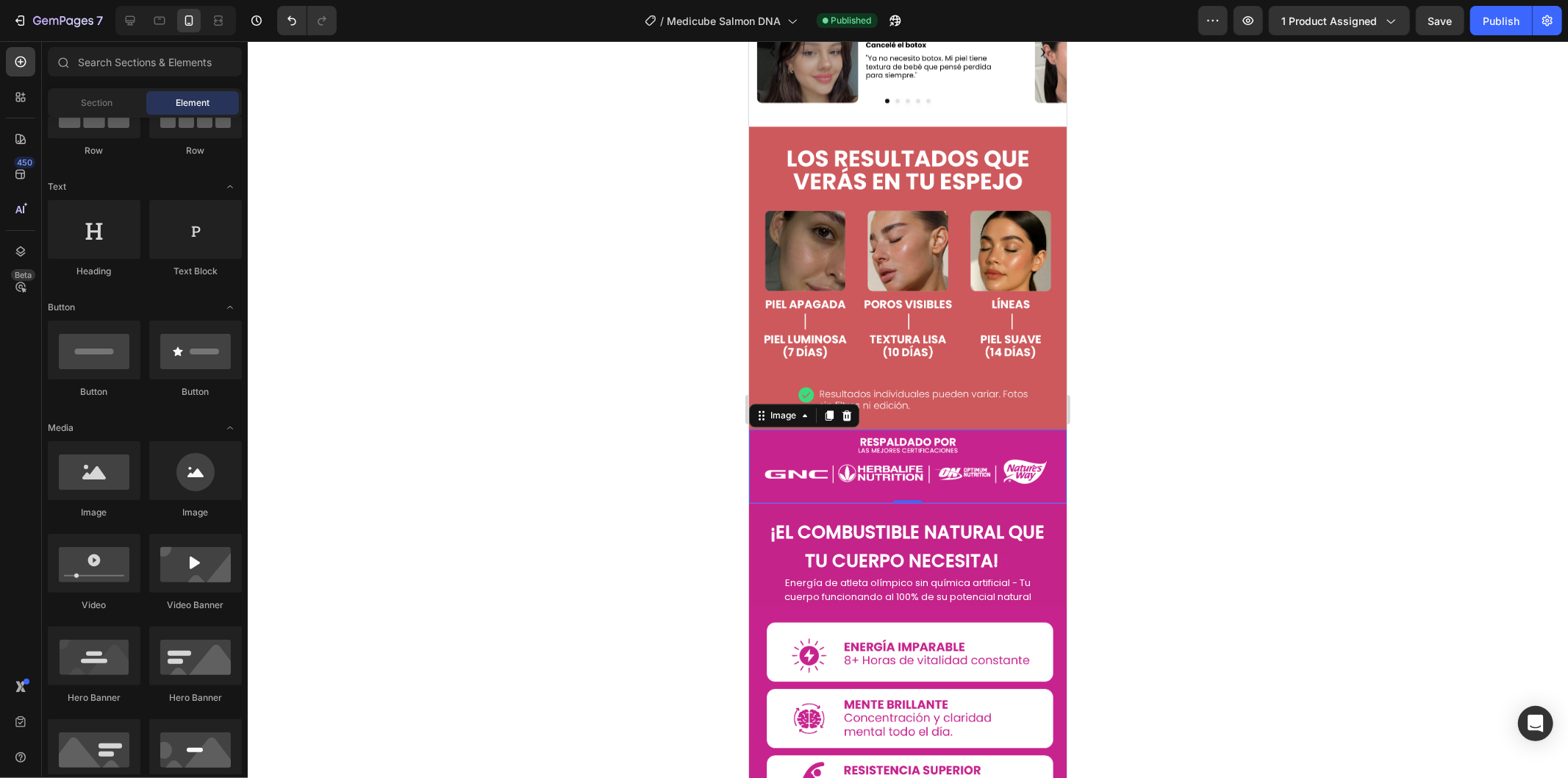
click at [943, 428] on img at bounding box center [907, 465] width 317 height 74
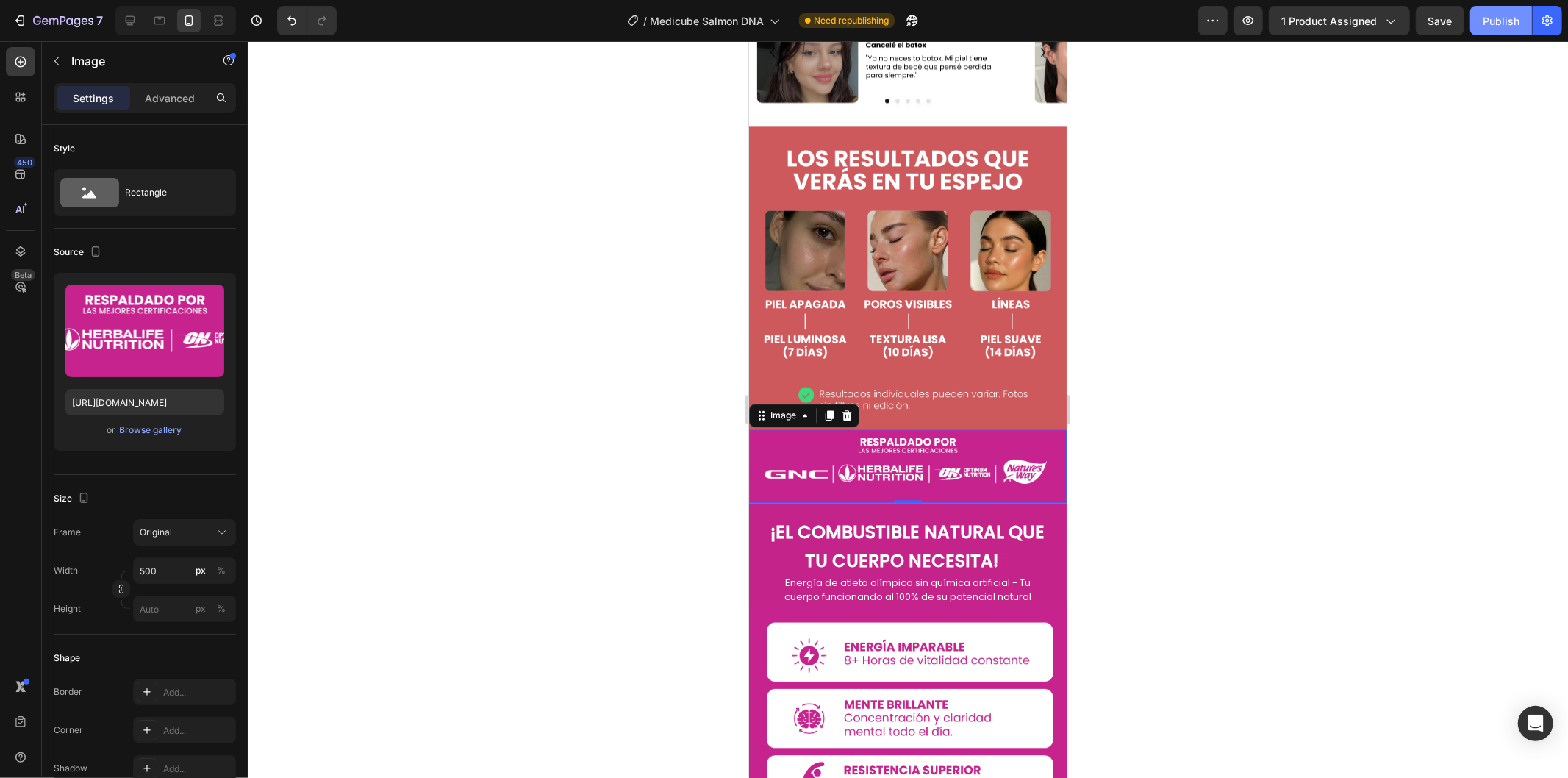
click at [1495, 20] on div "Publish" at bounding box center [1500, 21] width 37 height 16
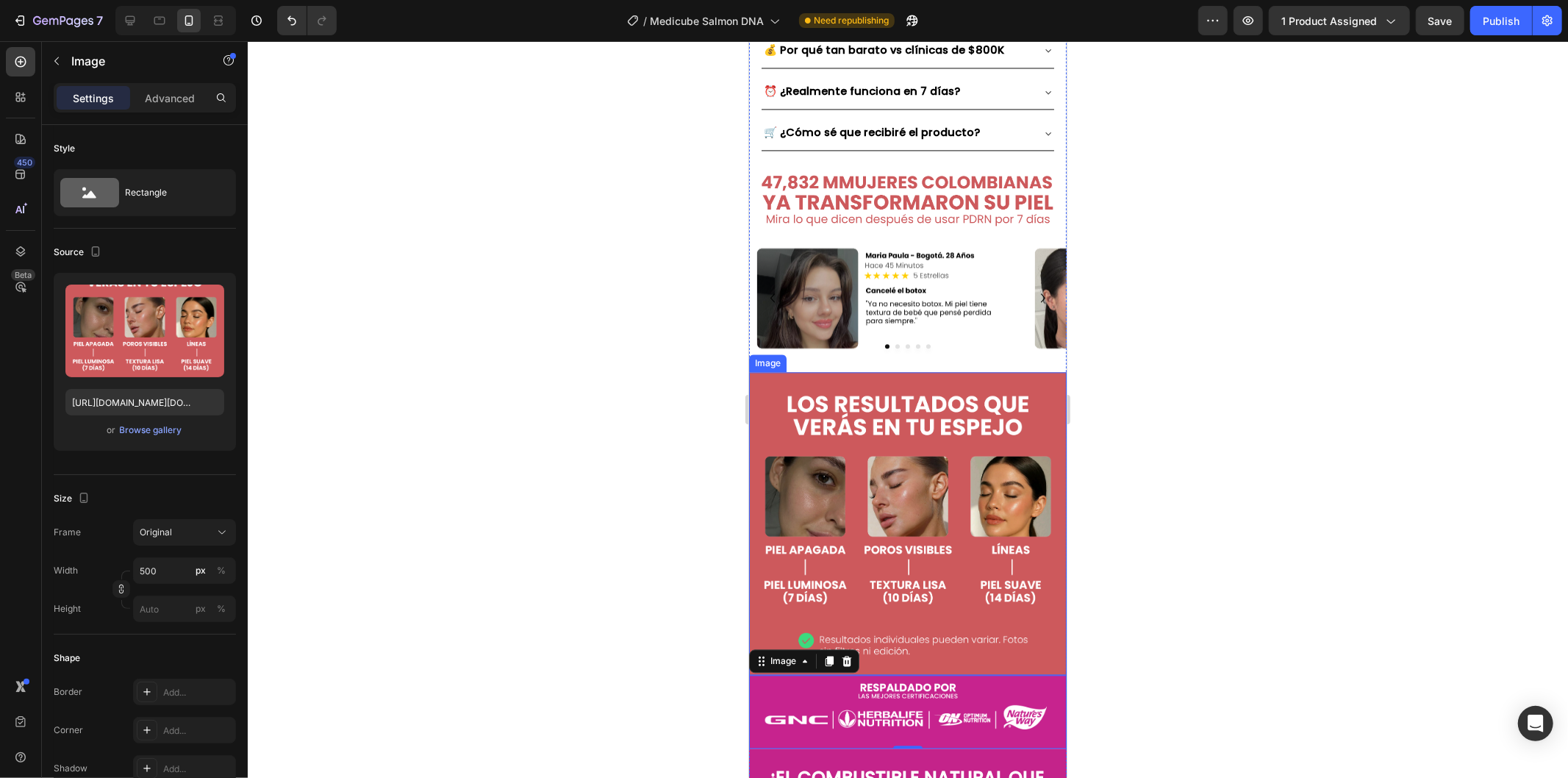
click at [943, 393] on img at bounding box center [907, 522] width 317 height 303
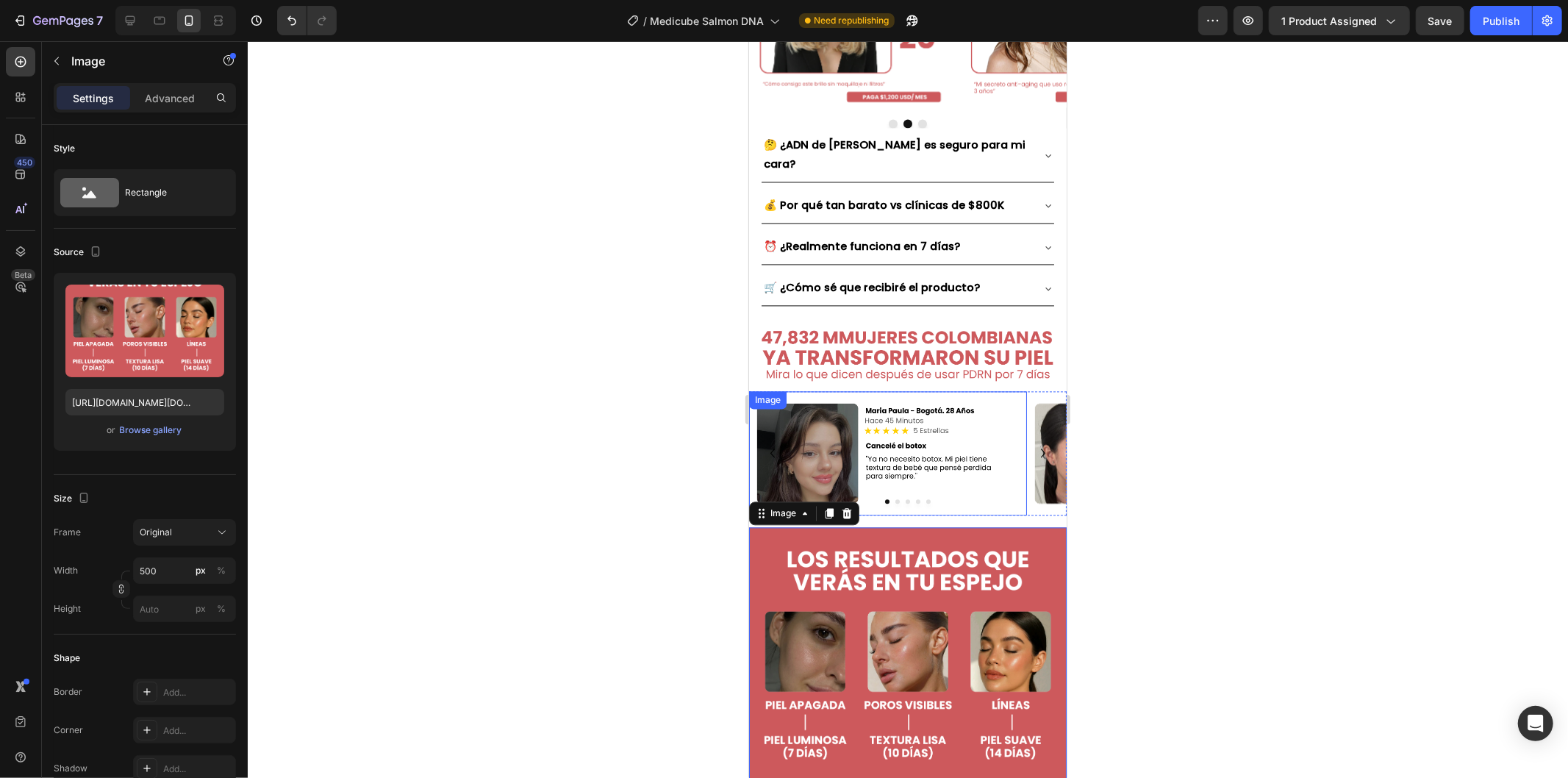
scroll to position [2532, 0]
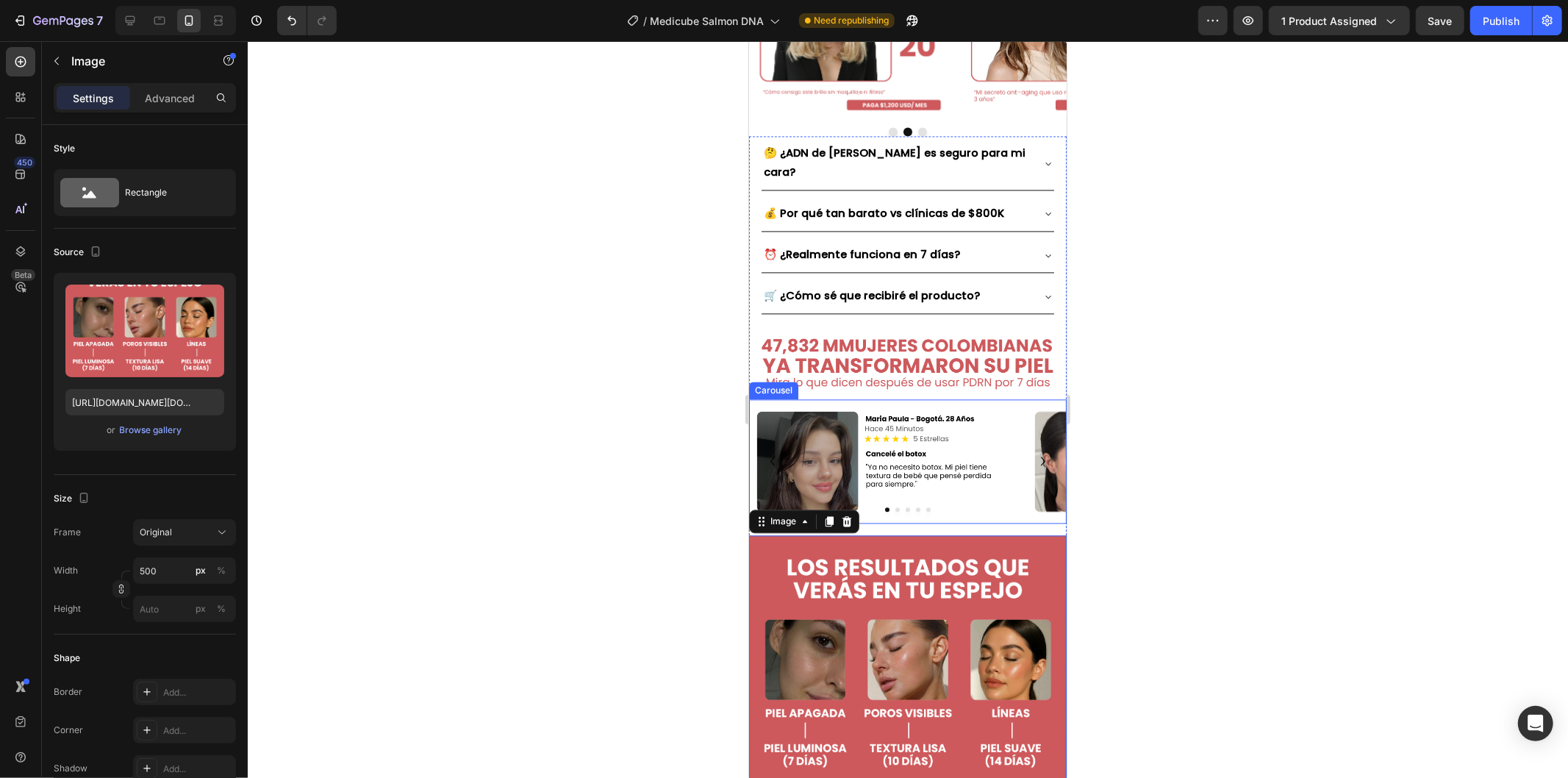
click at [1040, 456] on icon "Carousel Next Arrow" at bounding box center [1042, 460] width 5 height 9
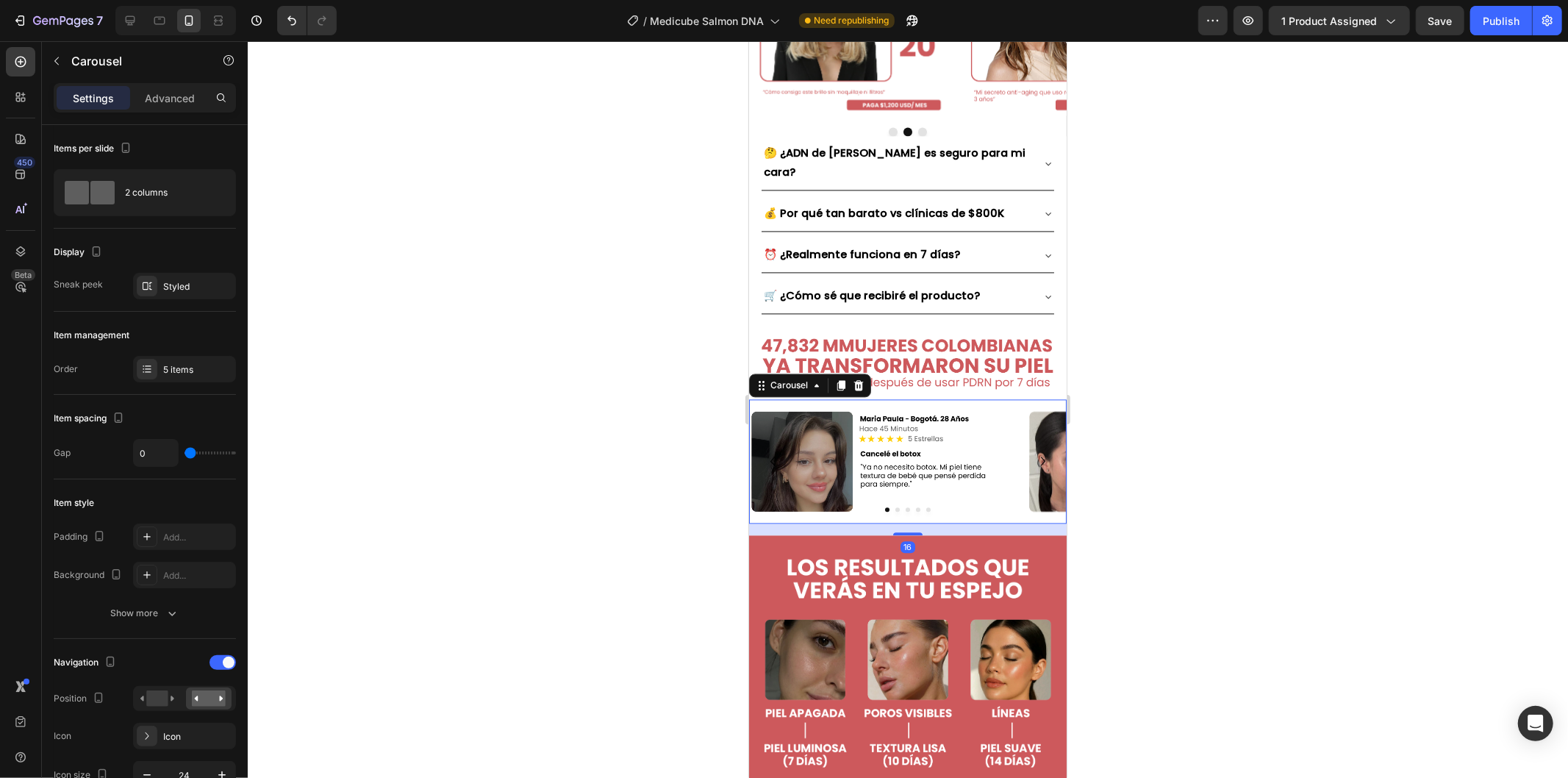
click at [1040, 456] on icon "Carousel Next Arrow" at bounding box center [1042, 460] width 5 height 9
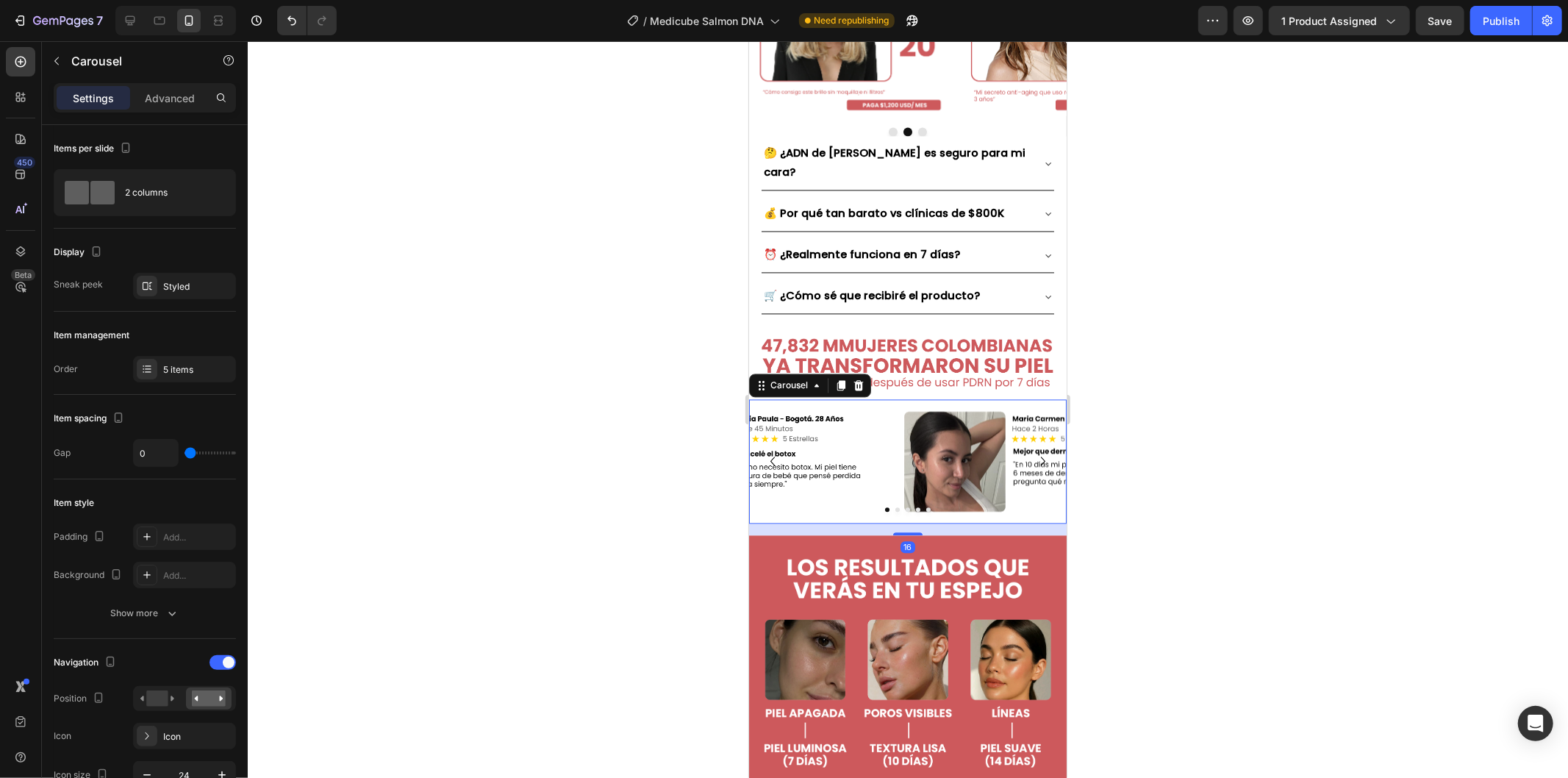
click at [1040, 456] on icon "Carousel Next Arrow" at bounding box center [1042, 460] width 5 height 9
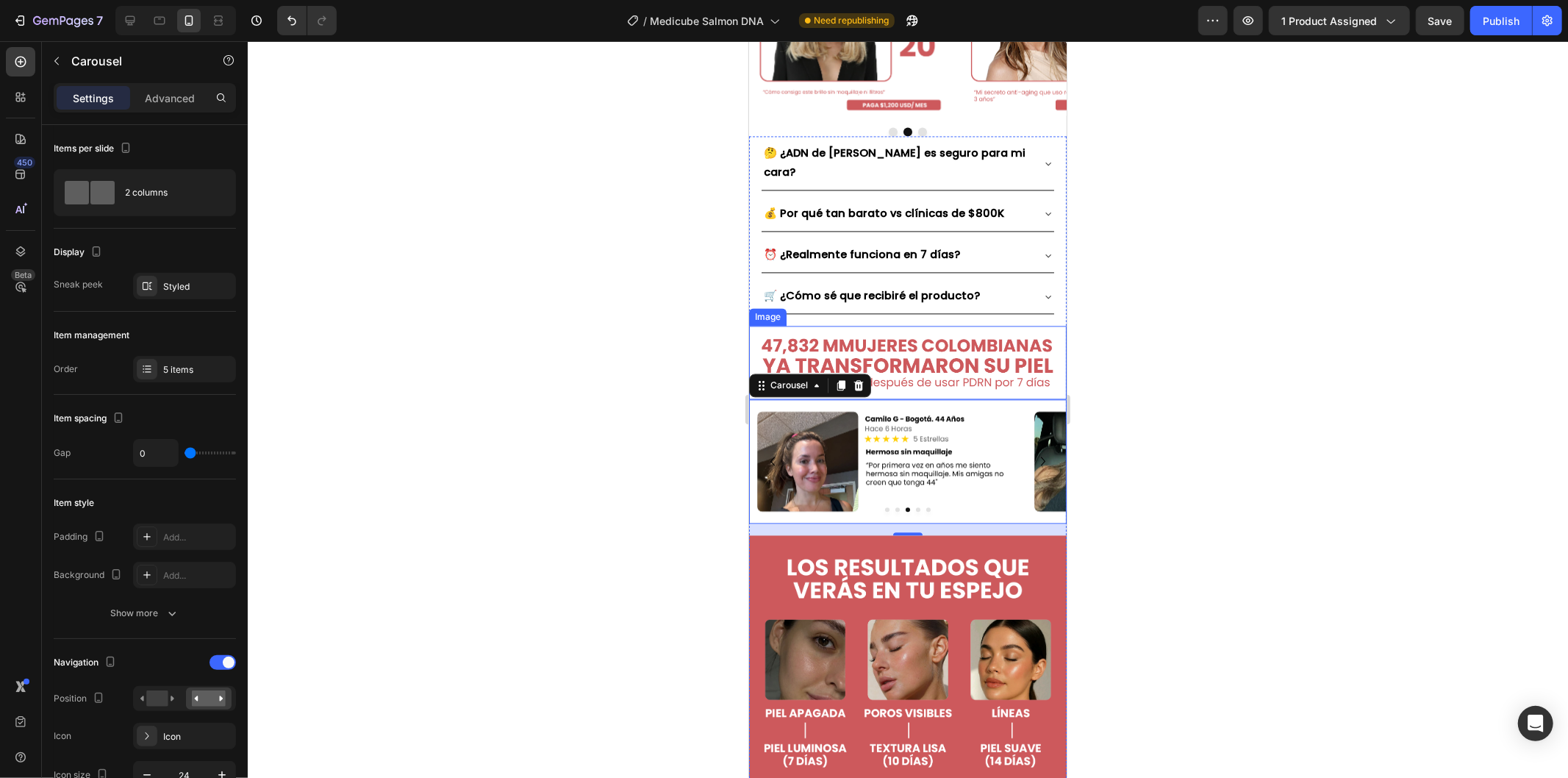
click at [904, 325] on img at bounding box center [907, 361] width 317 height 73
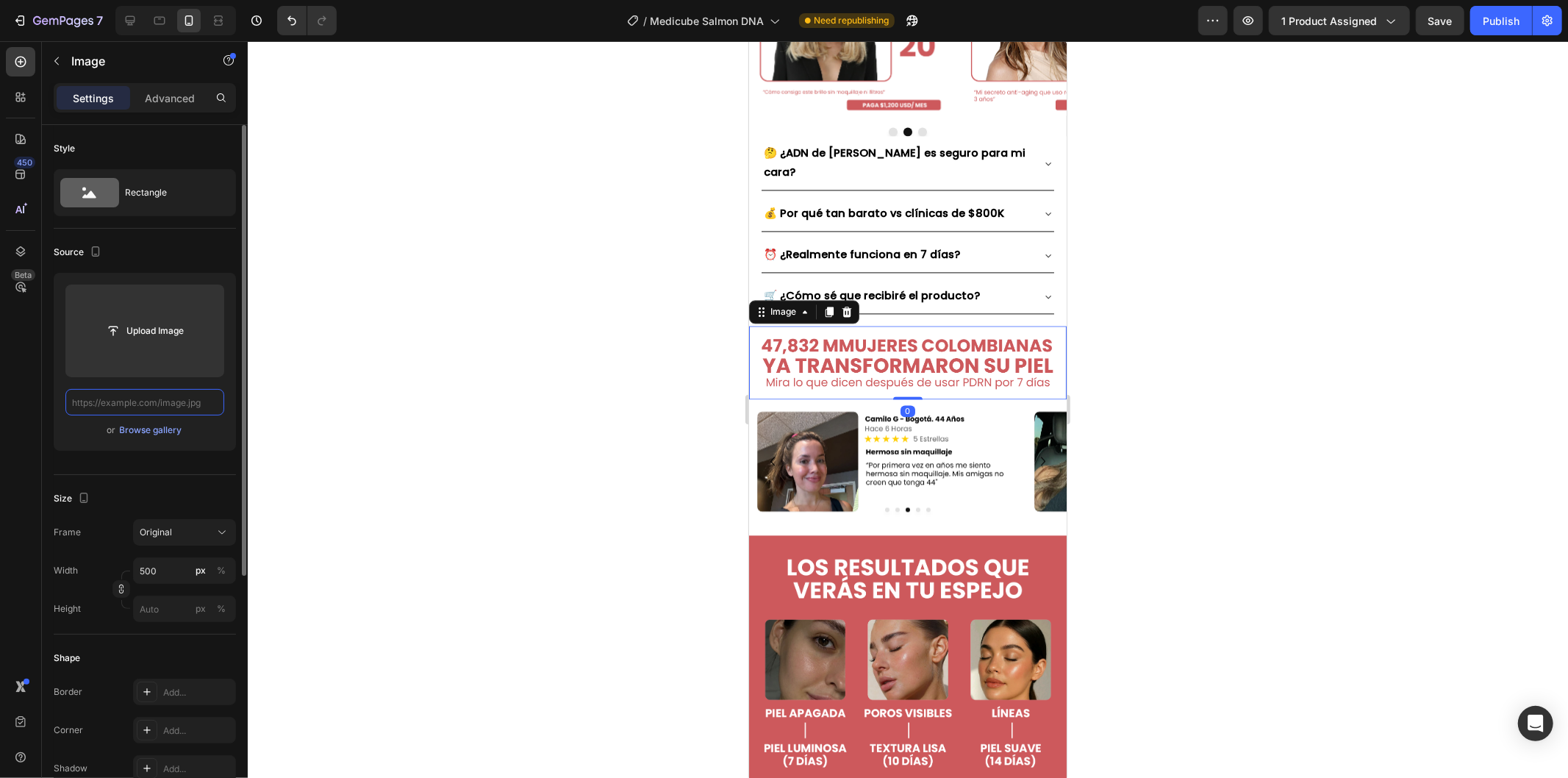
scroll to position [0, 0]
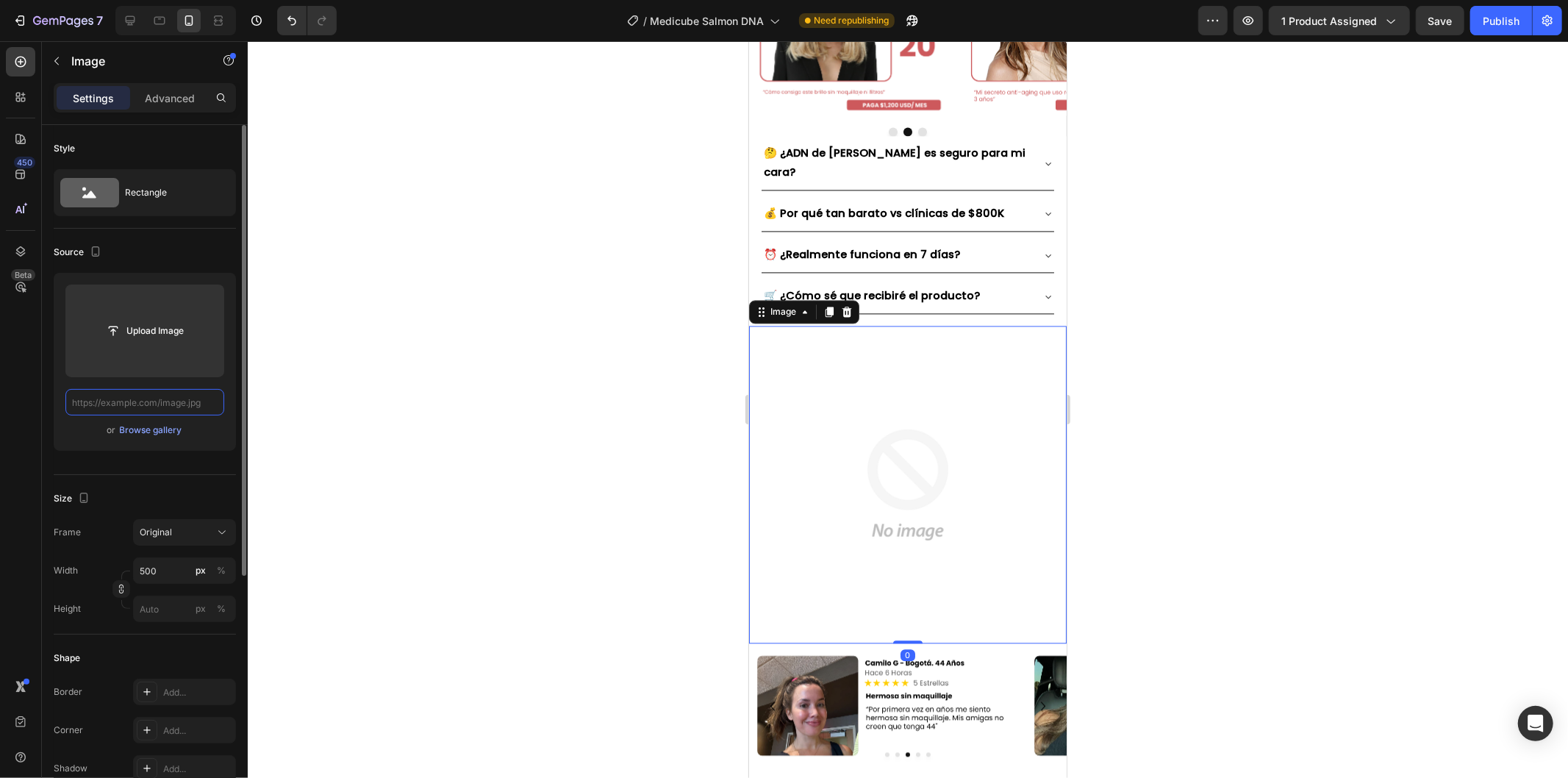
paste input "[URL][DOMAIN_NAME]"
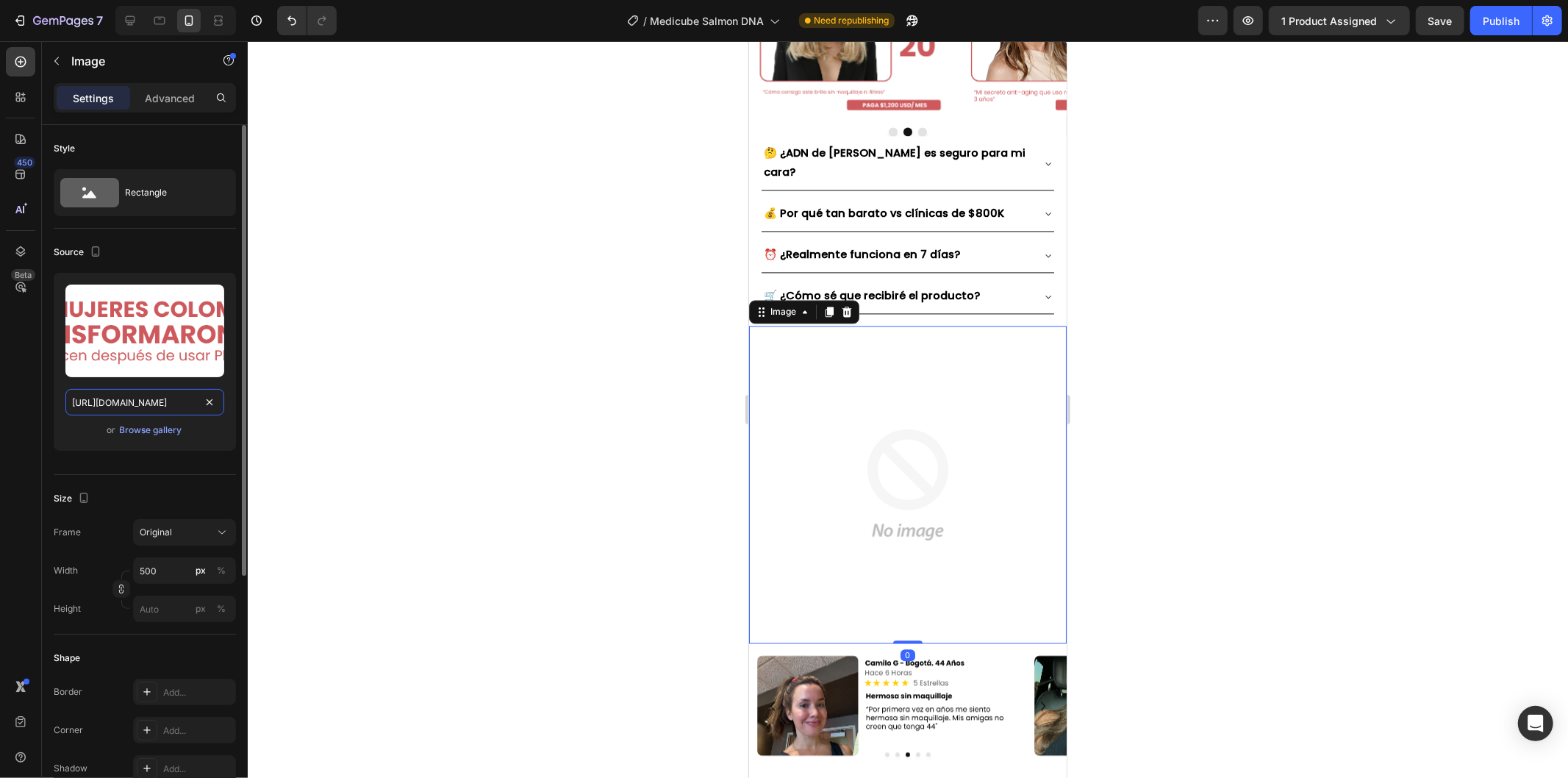
scroll to position [0, 138]
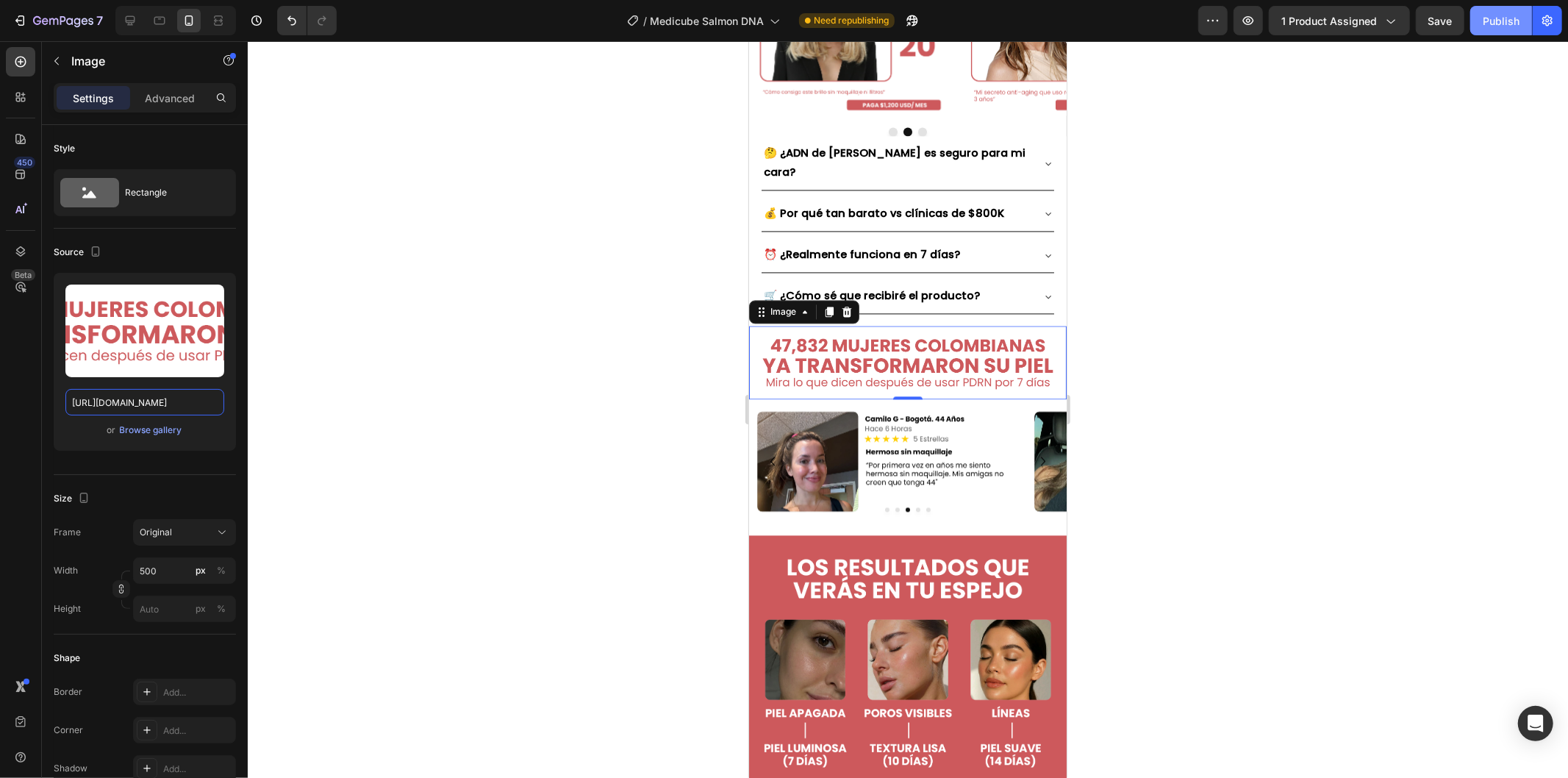
type input "[URL][DOMAIN_NAME]"
click at [1487, 27] on div "Publish" at bounding box center [1500, 21] width 37 height 16
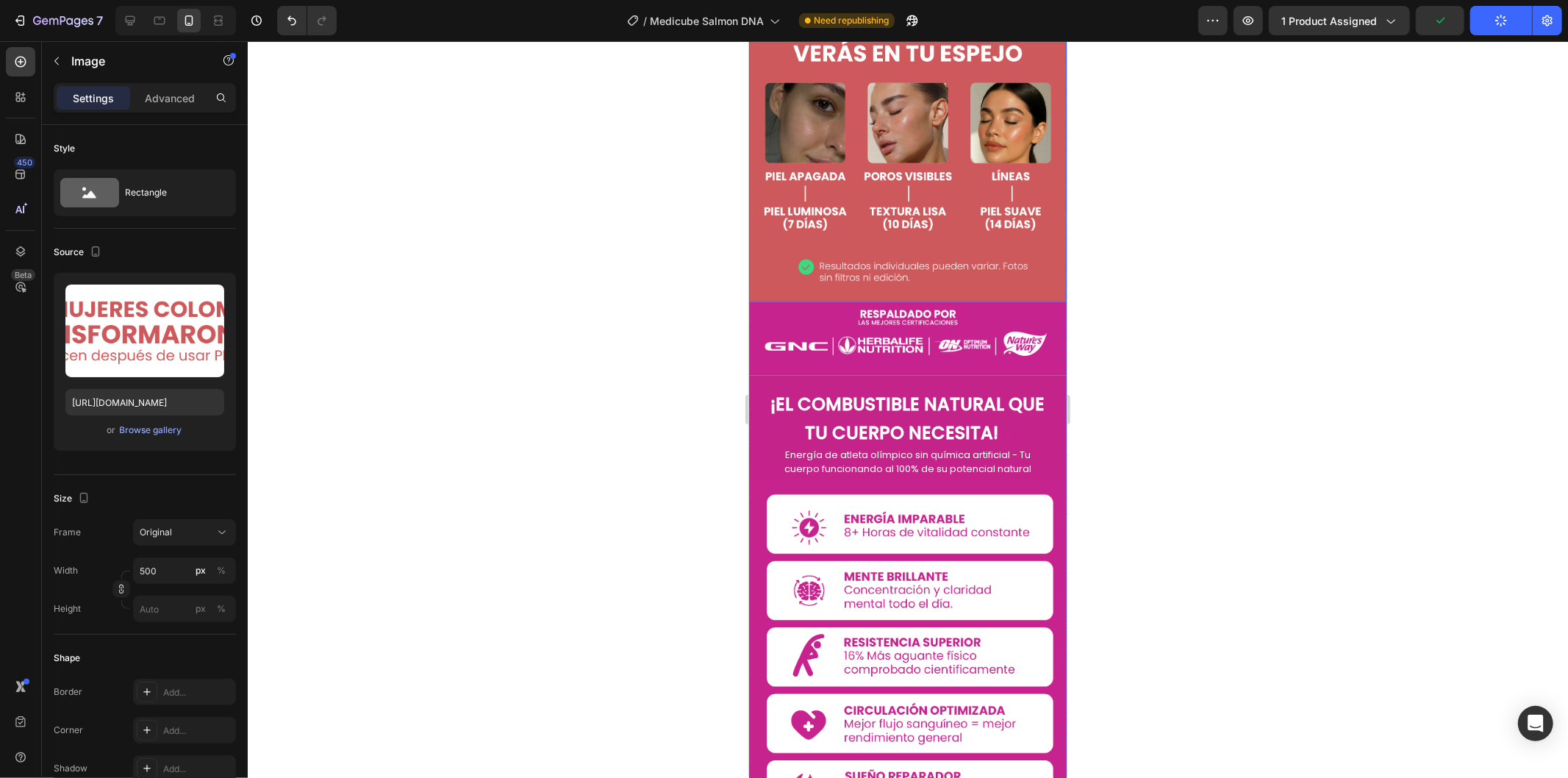
scroll to position [3022, 0]
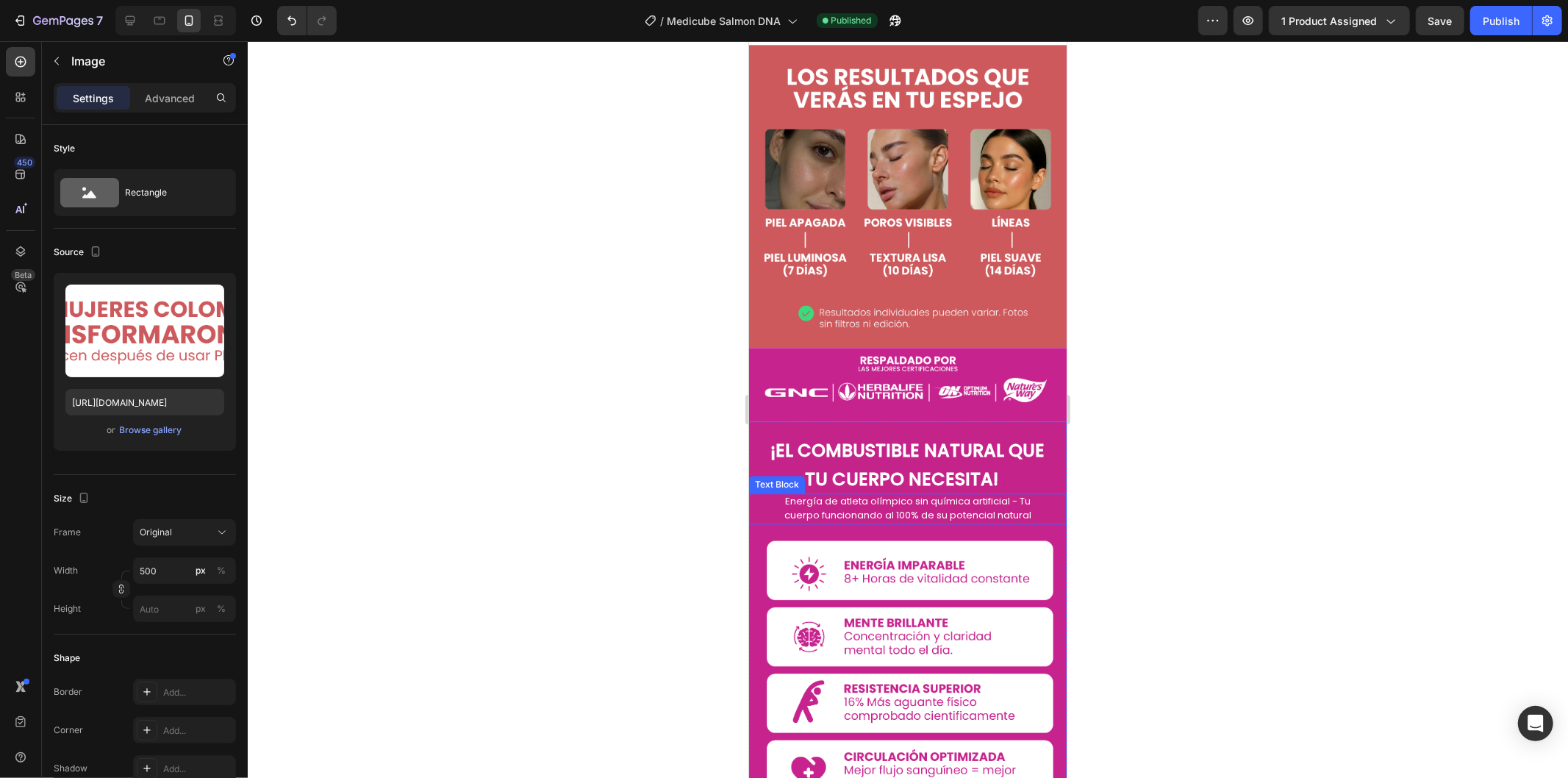
drag, startPoint x: 829, startPoint y: 407, endPoint x: 759, endPoint y: 406, distance: 70.0
click at [829, 493] on span "Energía de atleta olímpico sin química artificial - Tu cuerpo funcionando al 10…" at bounding box center [907, 507] width 247 height 28
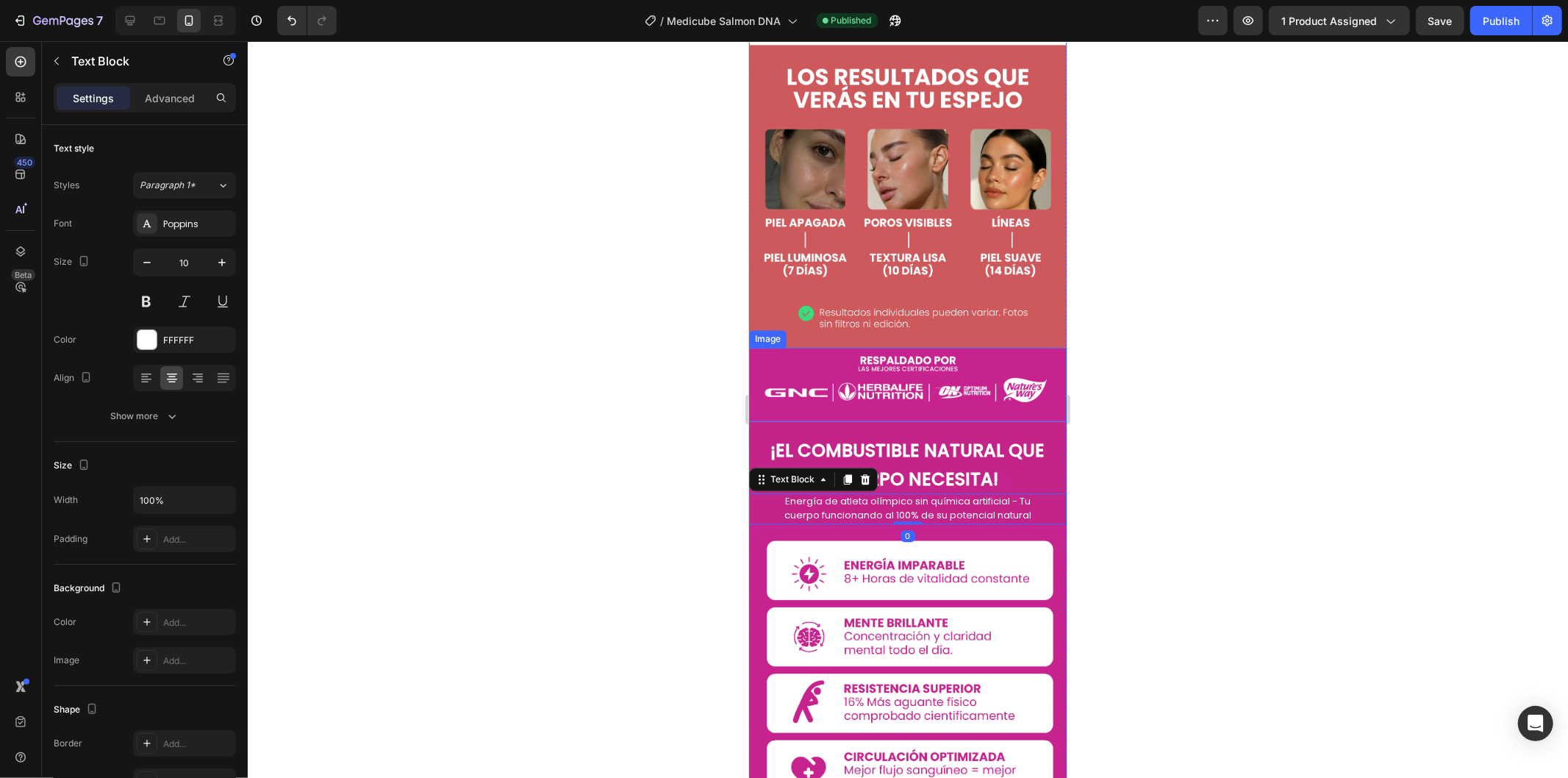
click at [892, 347] on img at bounding box center [907, 384] width 317 height 74
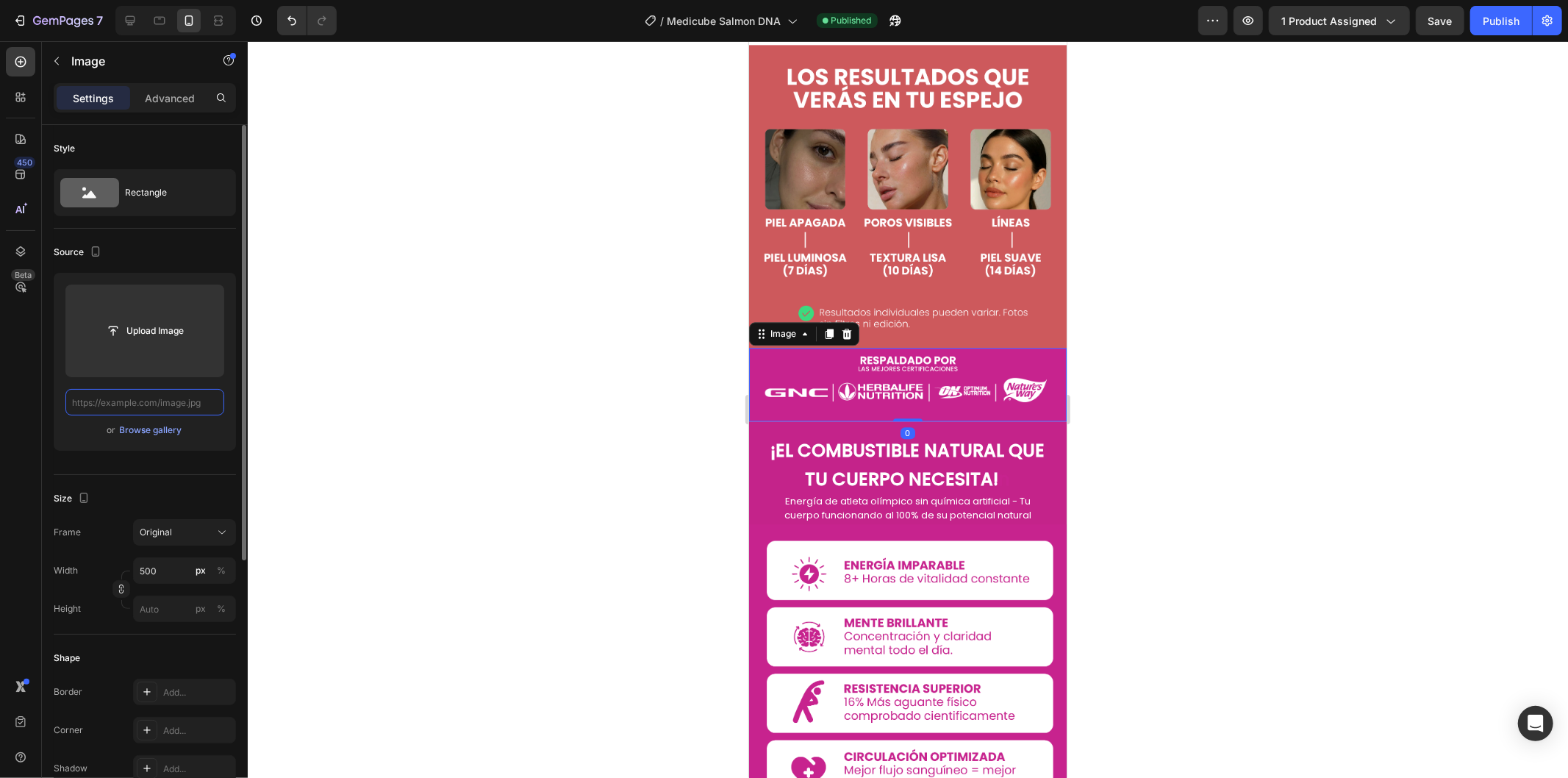
scroll to position [0, 0]
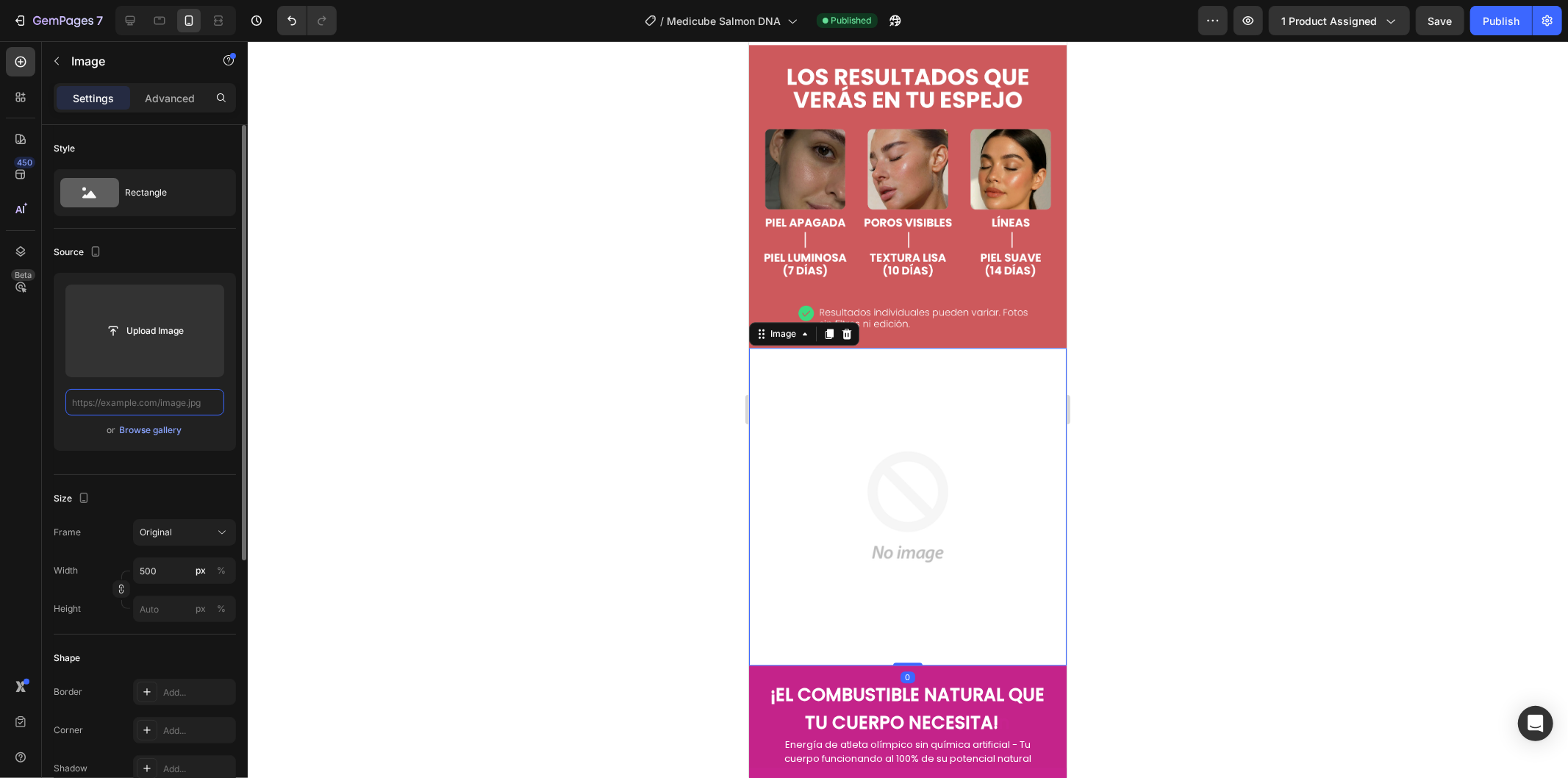
paste input "[URL][DOMAIN_NAME]"
type input "[URL][DOMAIN_NAME]"
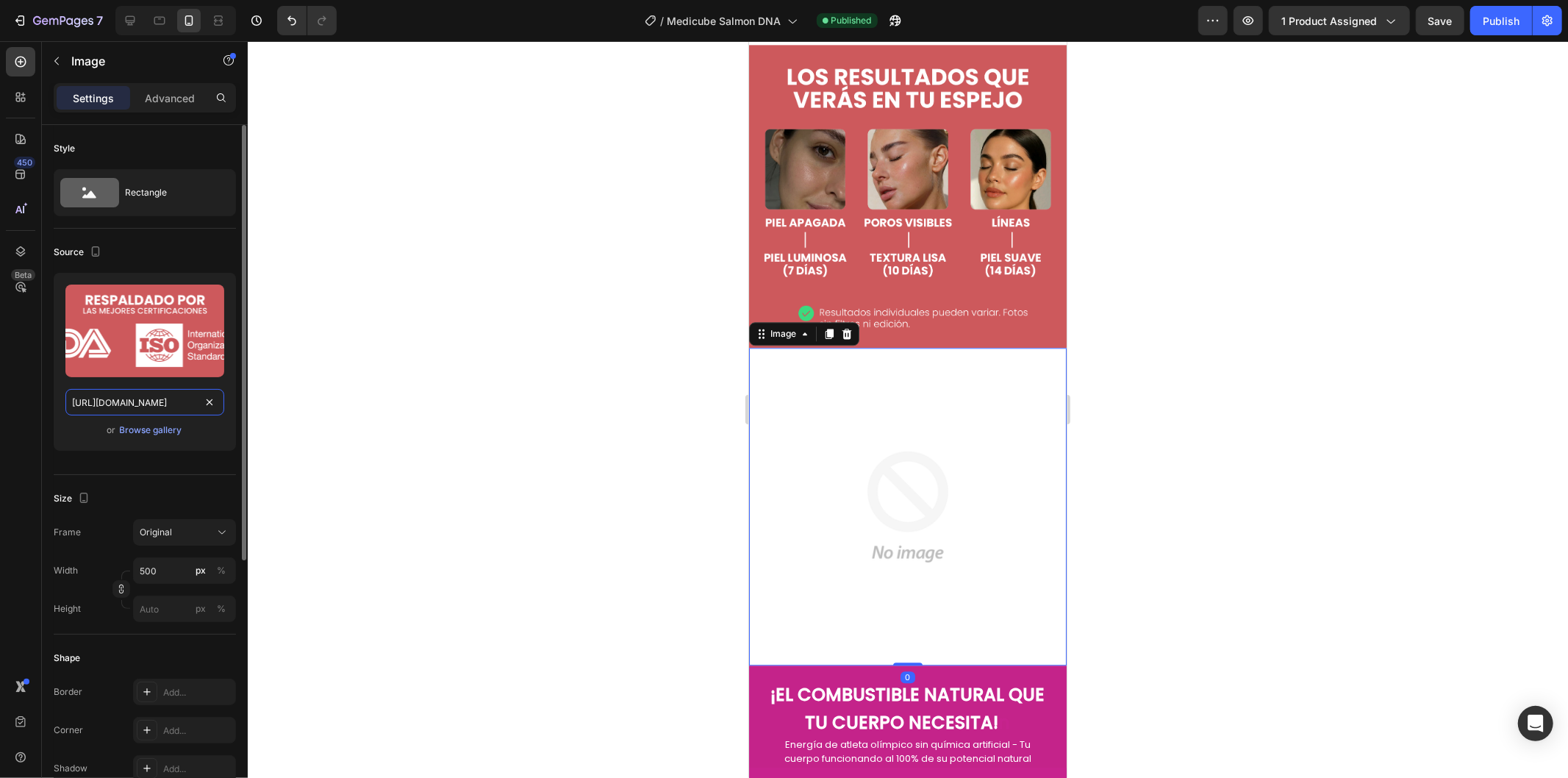
scroll to position [0, 57]
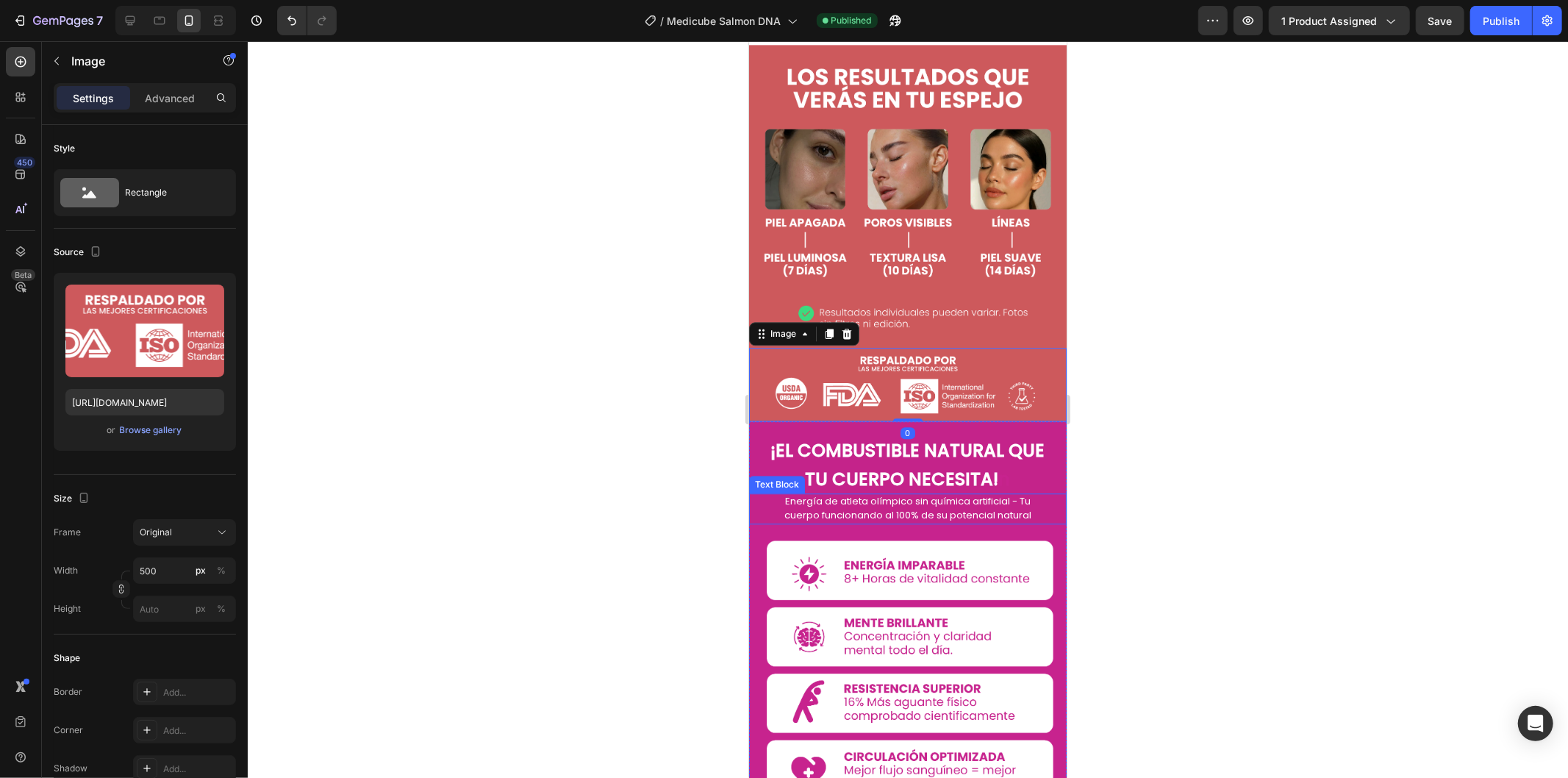
click at [775, 494] on p "Energía de atleta olímpico sin química artificial - Tu cuerpo funcionando al 10…" at bounding box center [907, 508] width 279 height 28
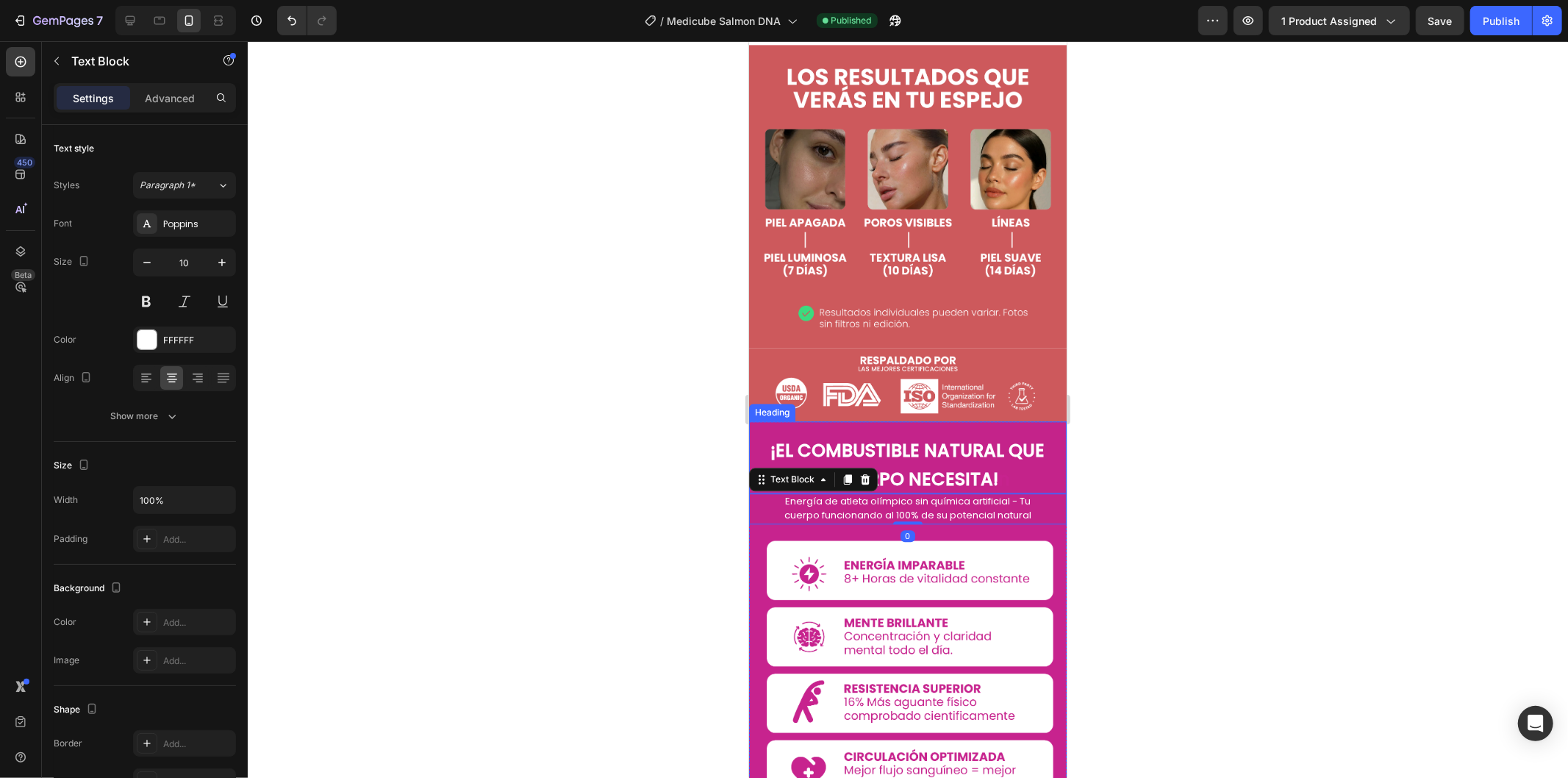
click at [766, 421] on div "¡EL COMBUSTIBLE NATURAL QUE TU CUERPO NECESITA! n Heading" at bounding box center [907, 457] width 317 height 72
click at [166, 102] on p "Advanced" at bounding box center [170, 99] width 50 height 16
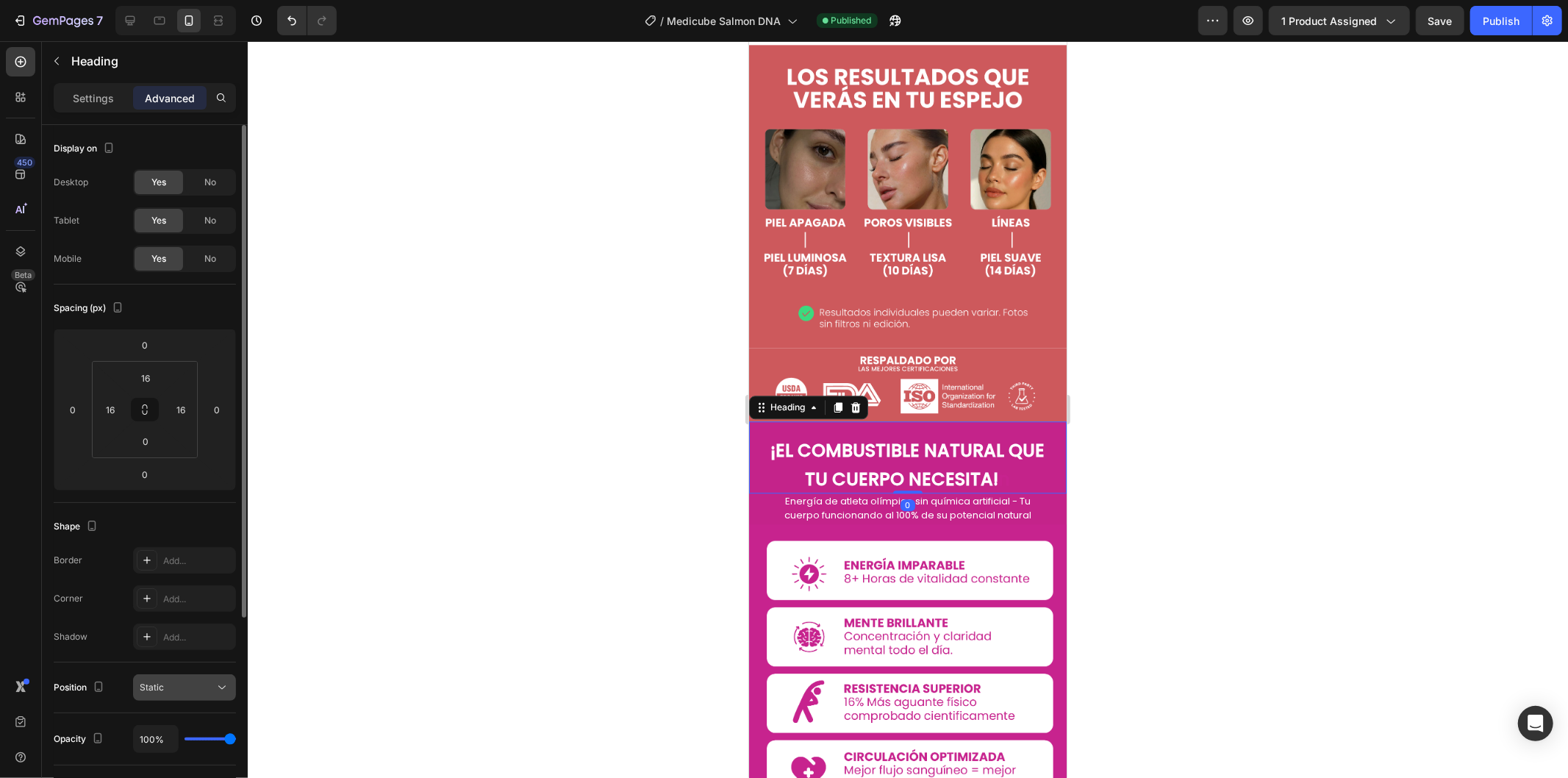
scroll to position [245, 0]
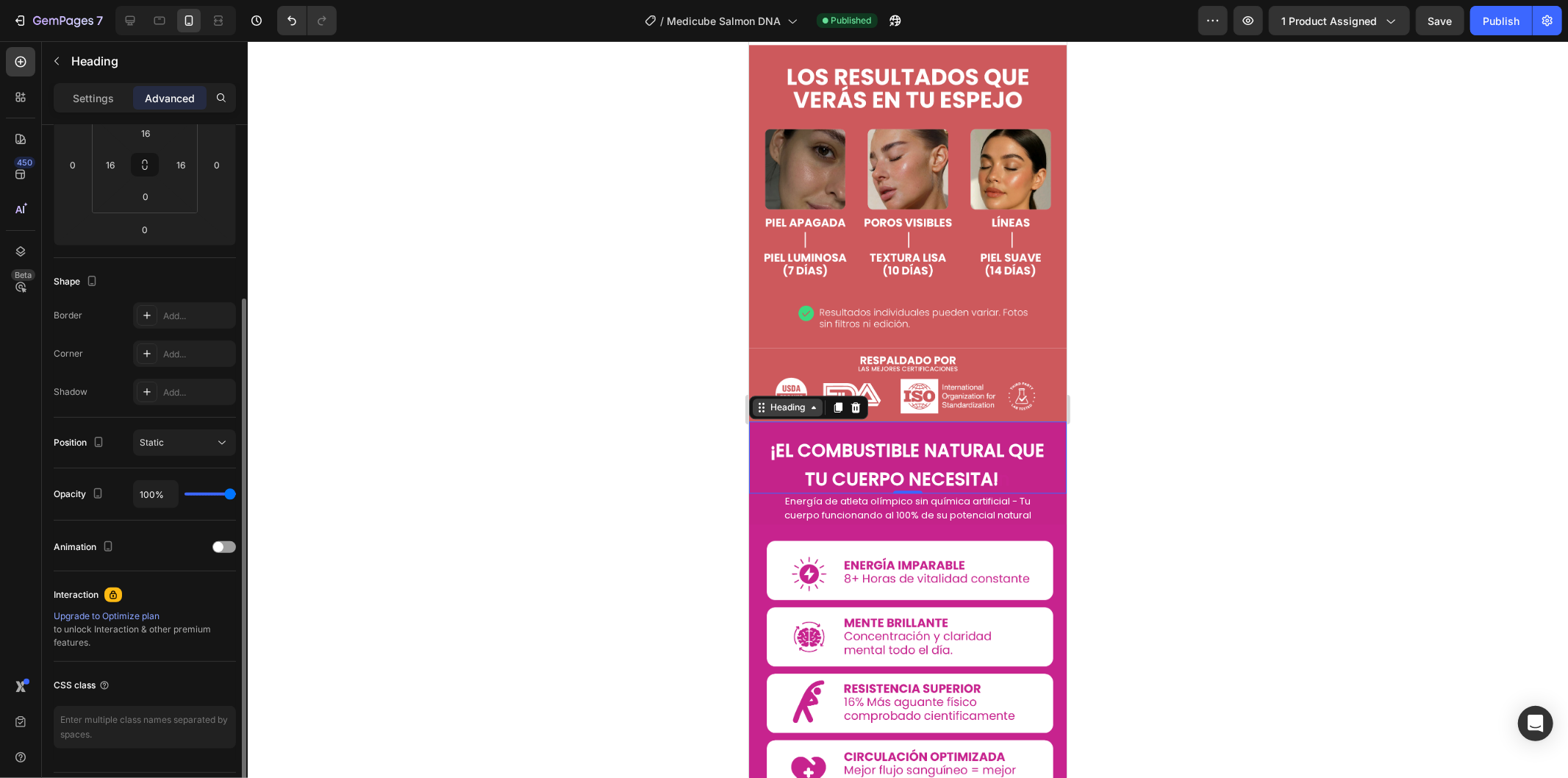
click at [789, 400] on div "Heading" at bounding box center [787, 406] width 41 height 13
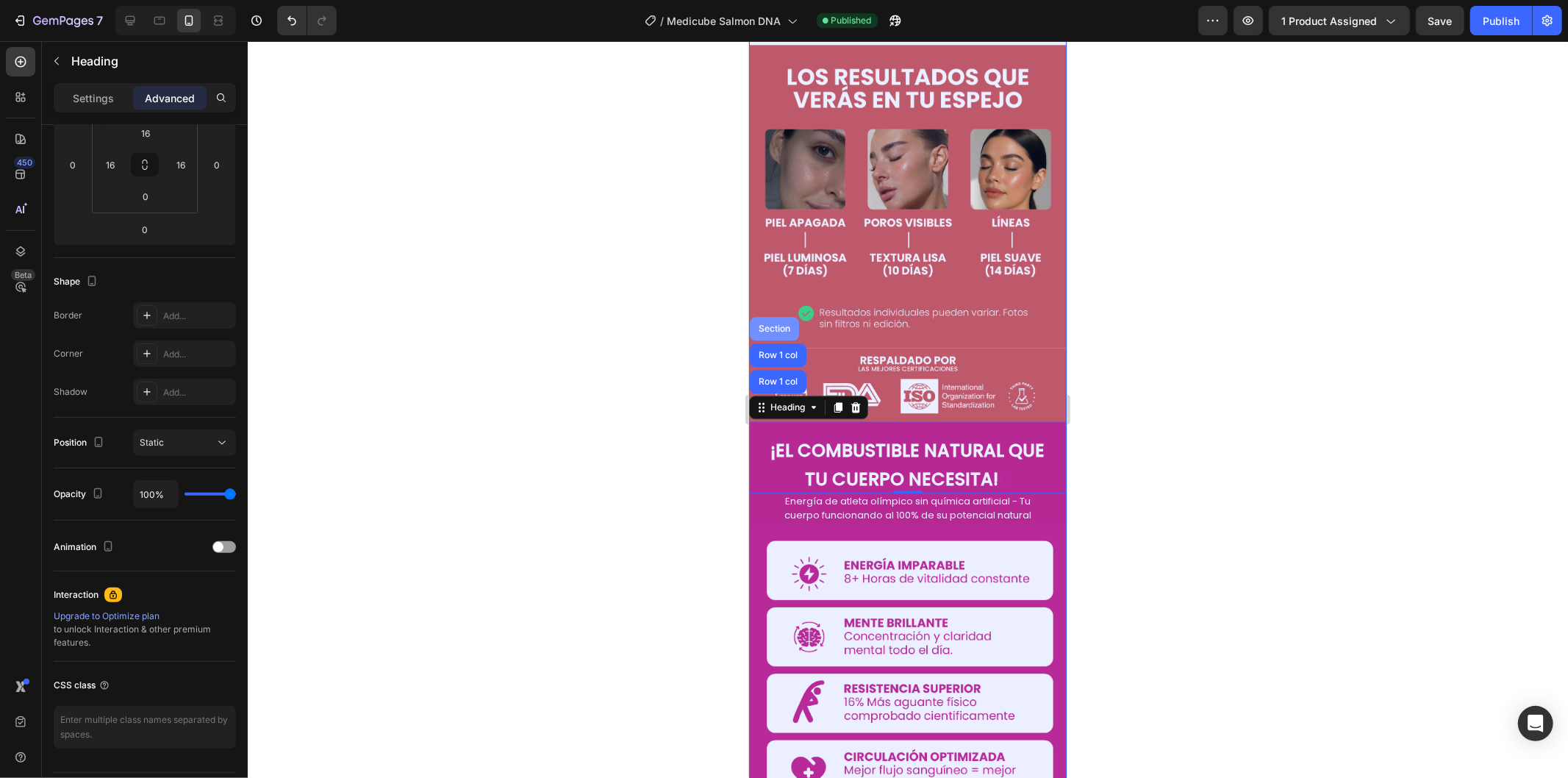
click at [775, 324] on div "Section" at bounding box center [774, 328] width 38 height 9
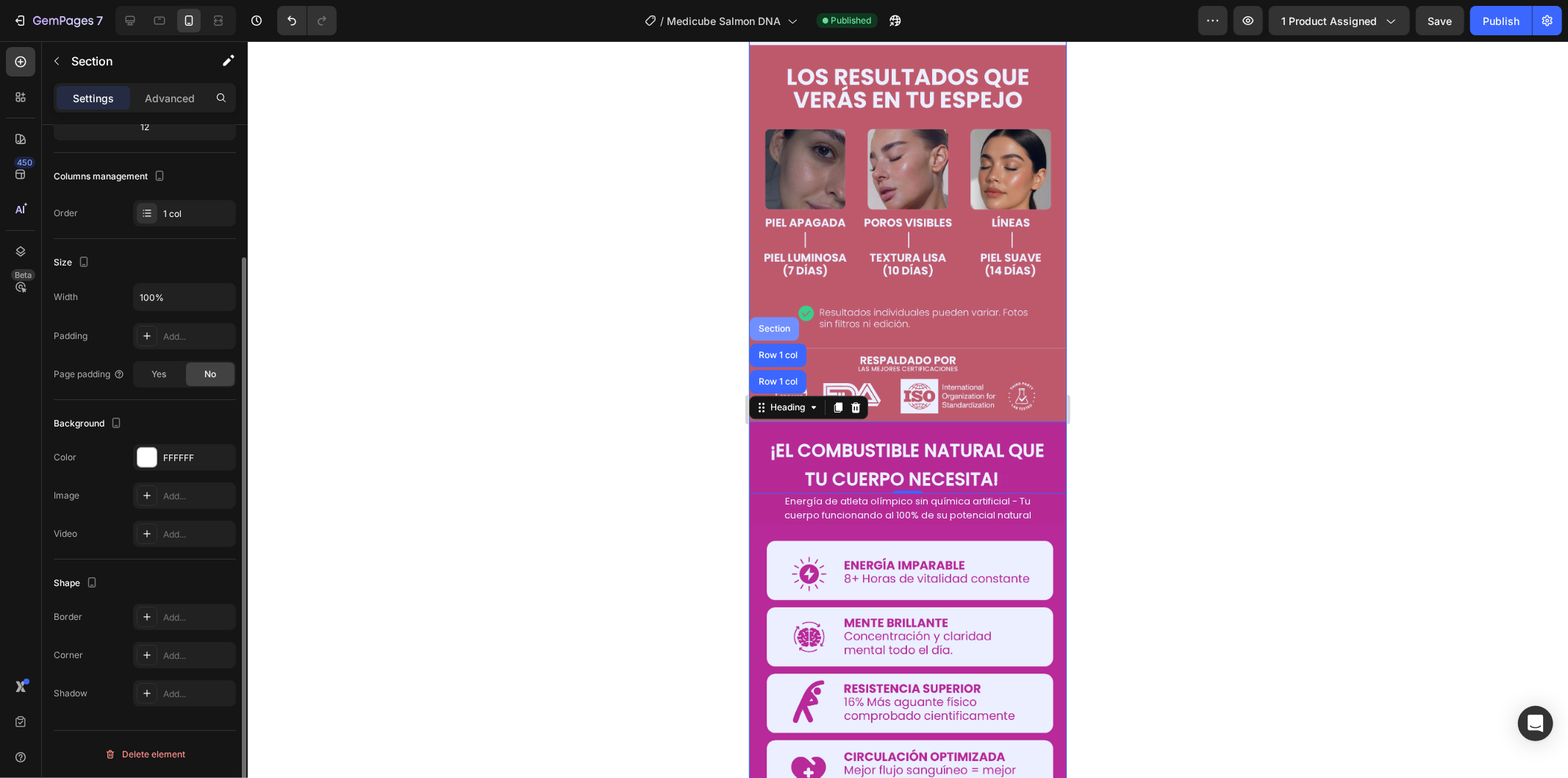
scroll to position [0, 0]
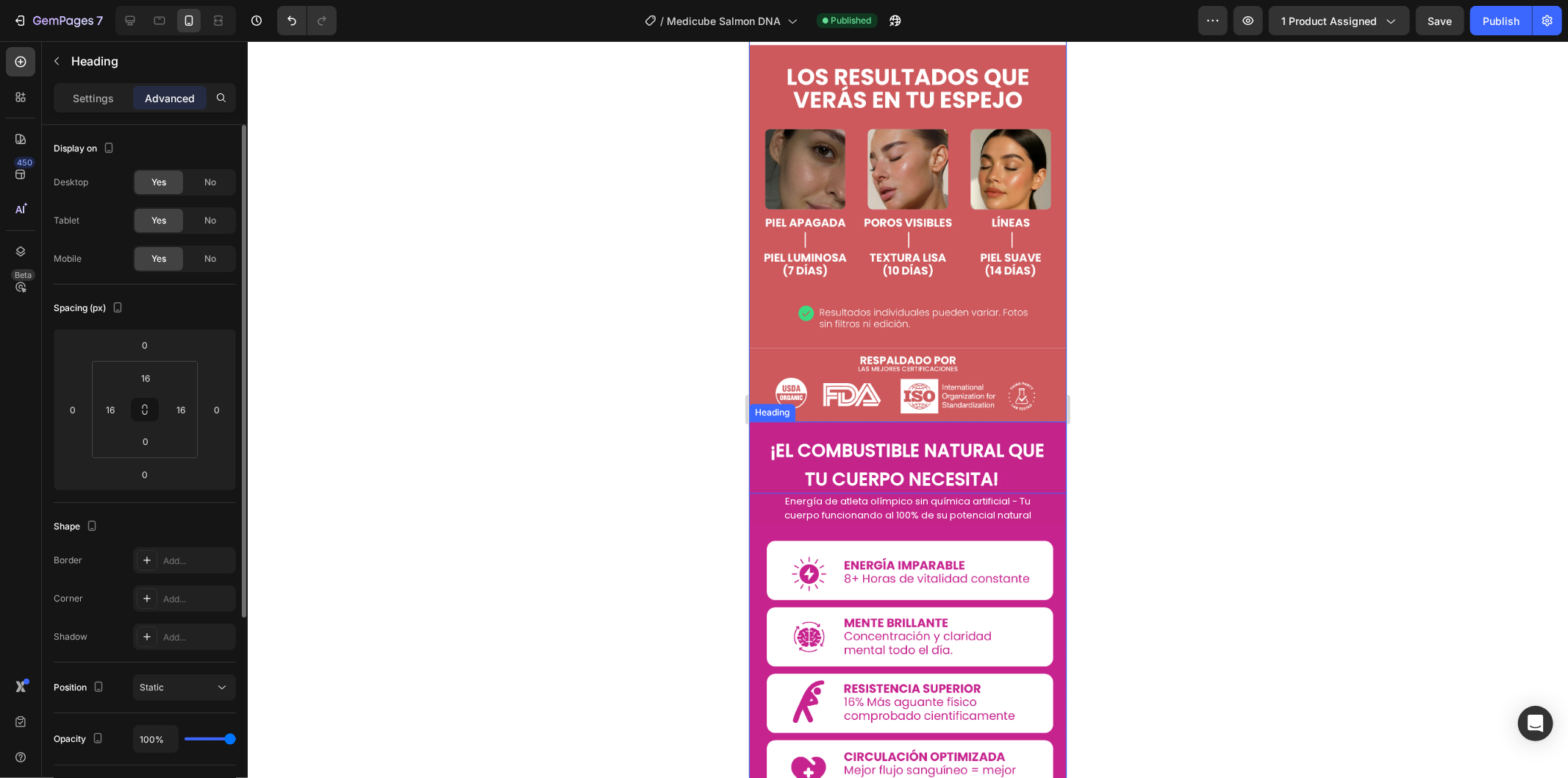
click at [765, 432] on h2 "¡EL COMBUSTIBLE NATURAL QUE TU CUERPO NECESITA! n" at bounding box center [907, 462] width 294 height 60
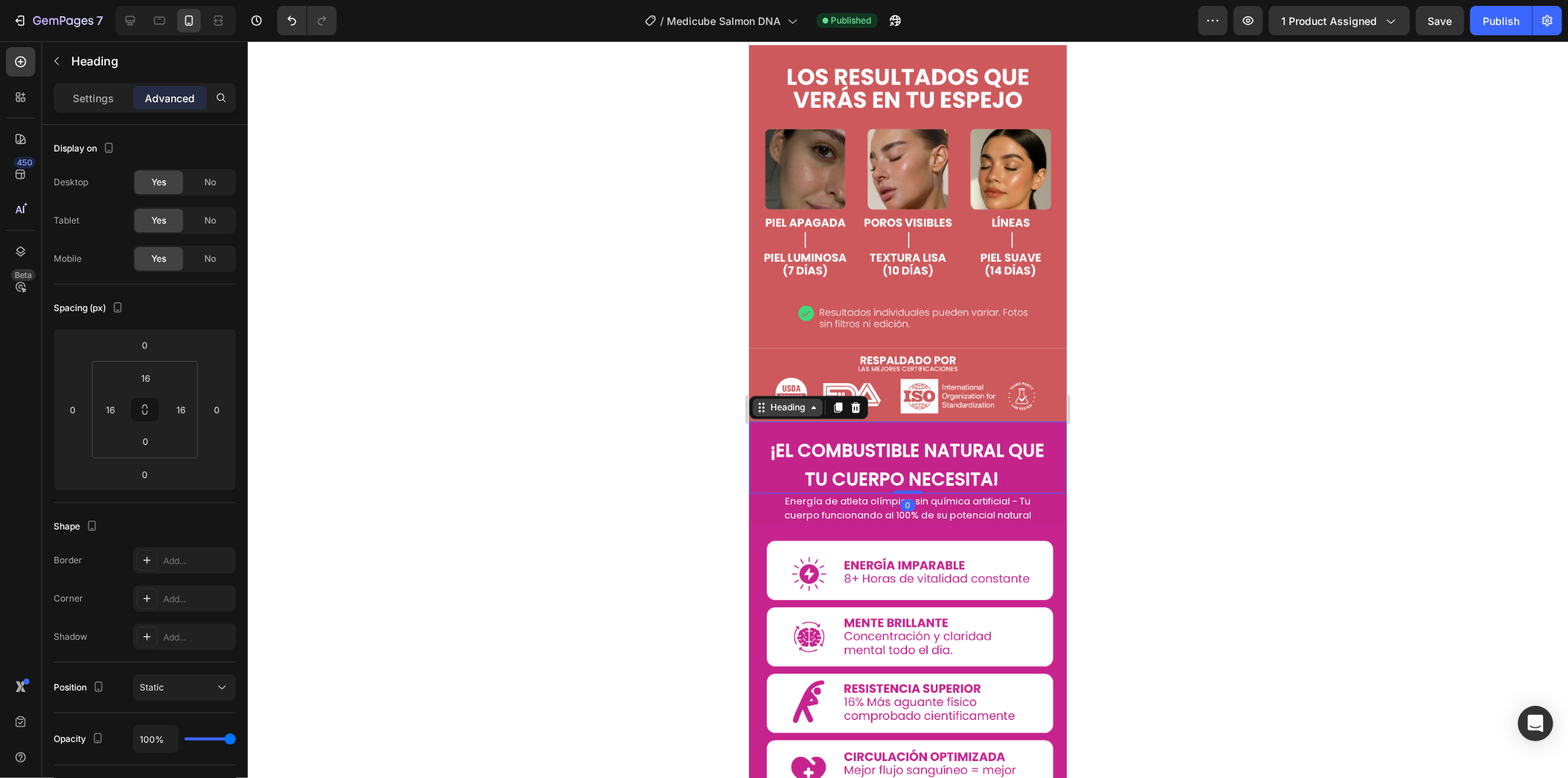
click at [773, 400] on div "Heading" at bounding box center [787, 406] width 41 height 13
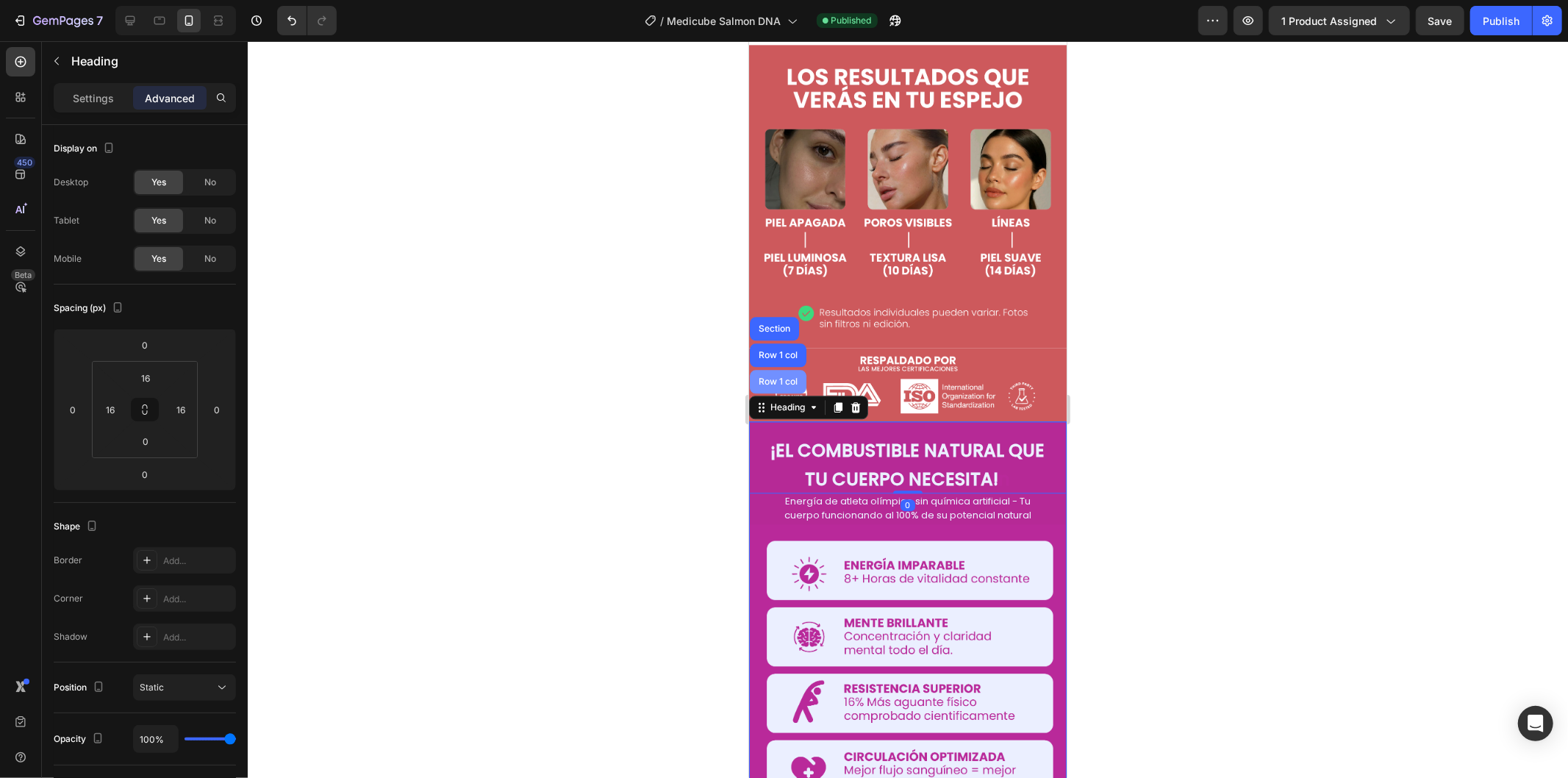
click at [788, 376] on div "Row 1 col" at bounding box center [777, 380] width 45 height 9
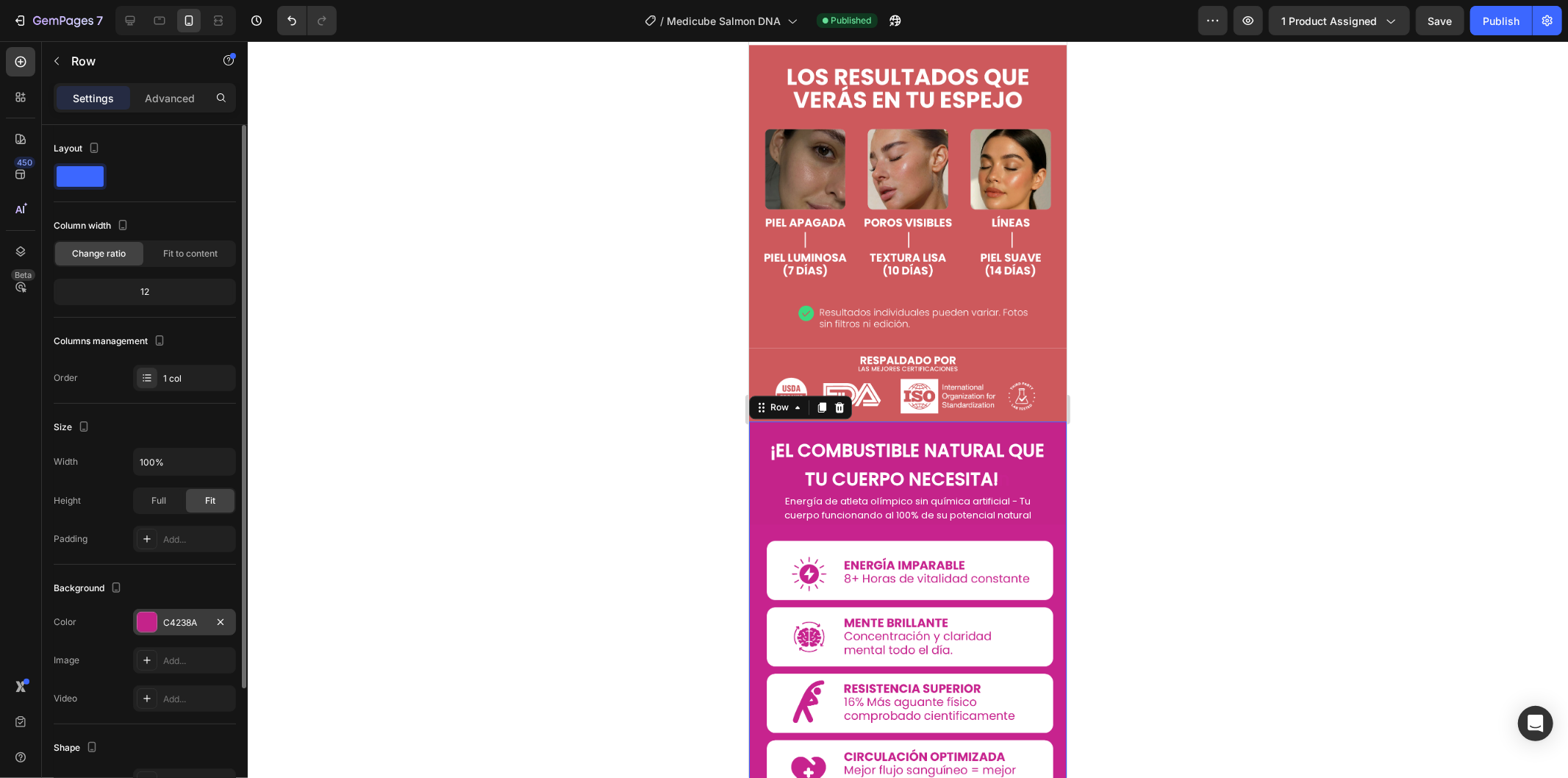
click at [178, 631] on div "C4238A" at bounding box center [184, 622] width 103 height 27
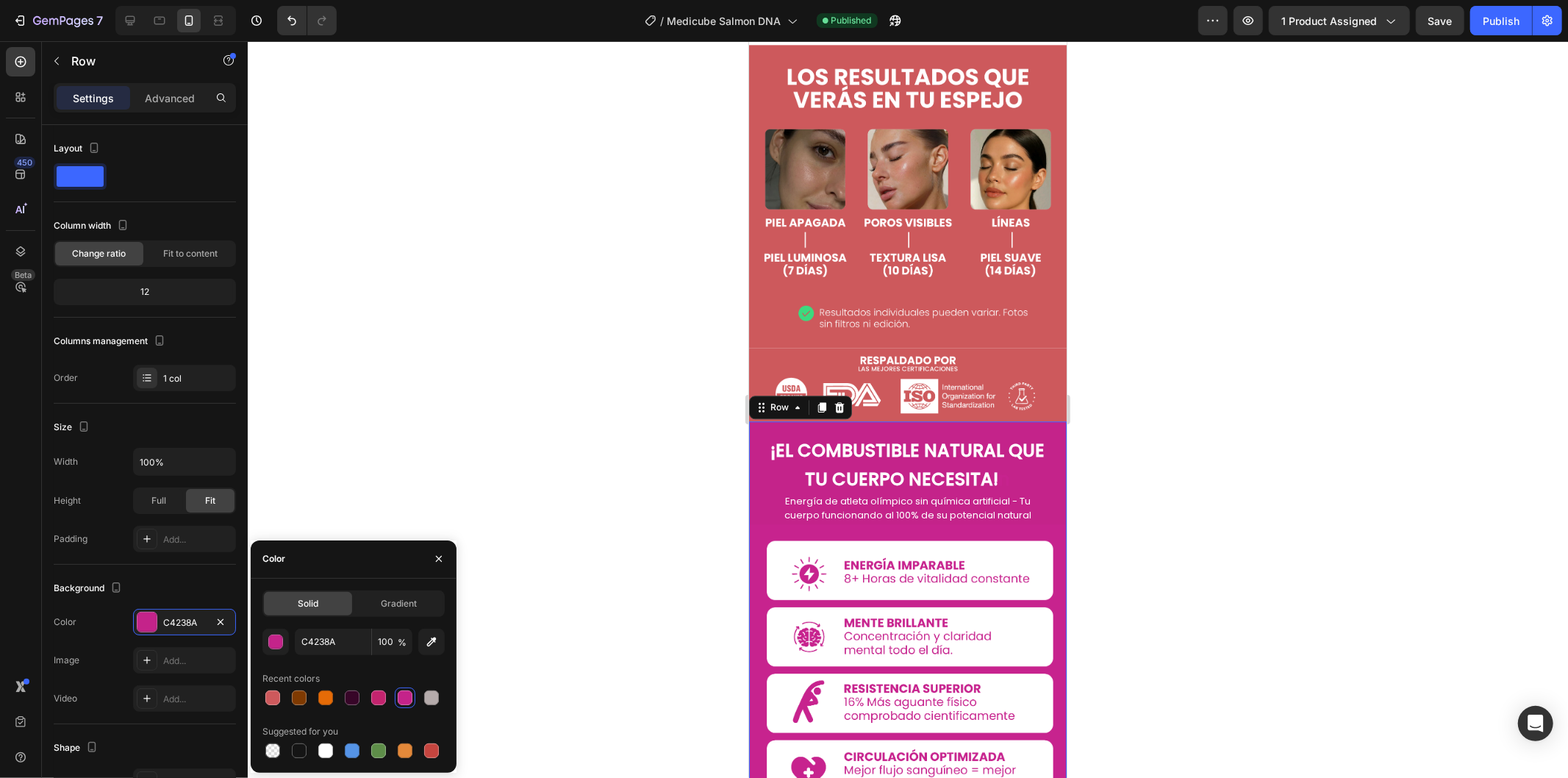
click at [270, 695] on div at bounding box center [272, 697] width 15 height 15
type input "CD595C"
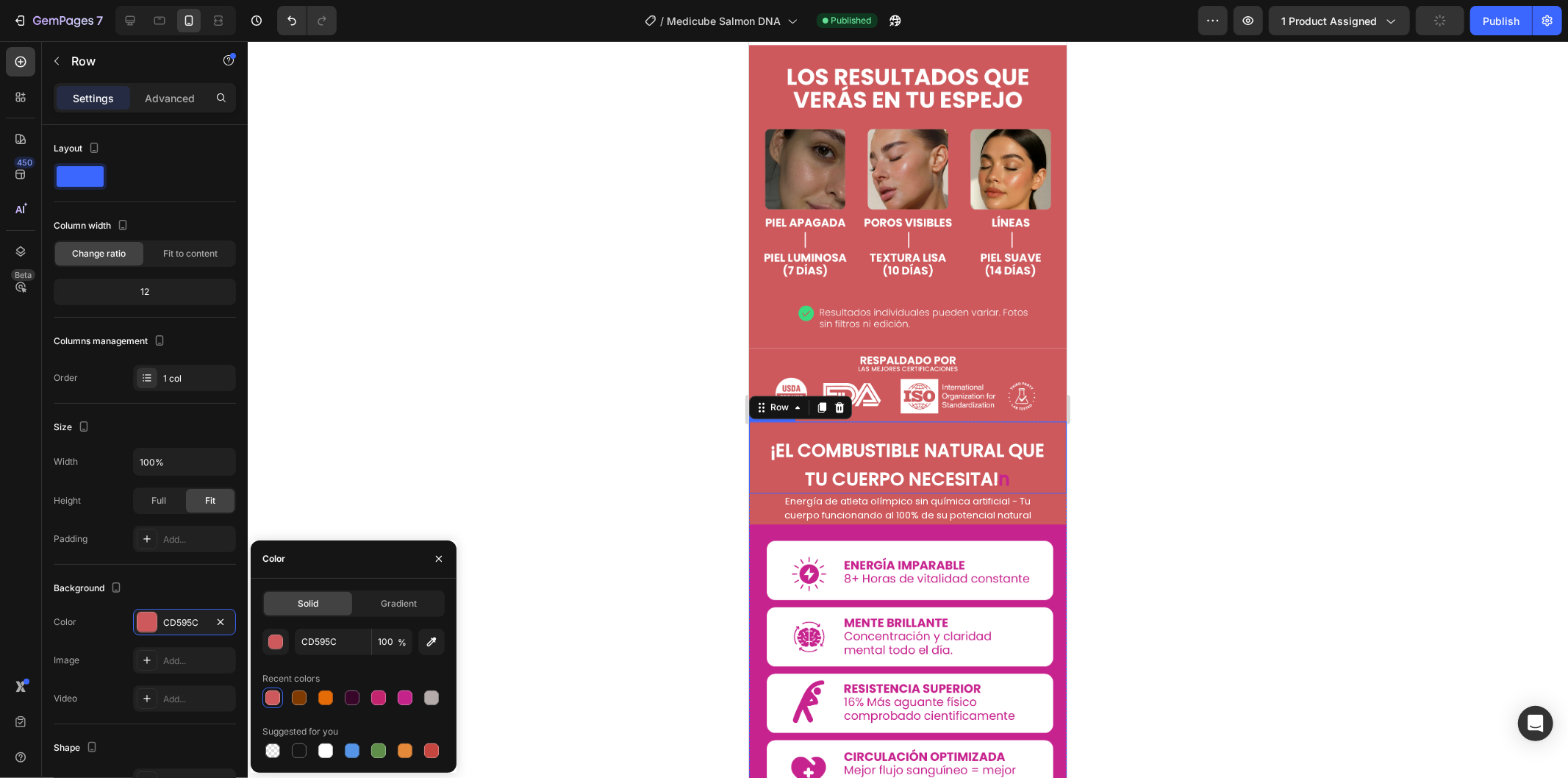
click at [897, 437] on strong "¡EL COMBUSTIBLE NATURAL QUE TU CUERPO NECESITA!" at bounding box center [907, 464] width 274 height 53
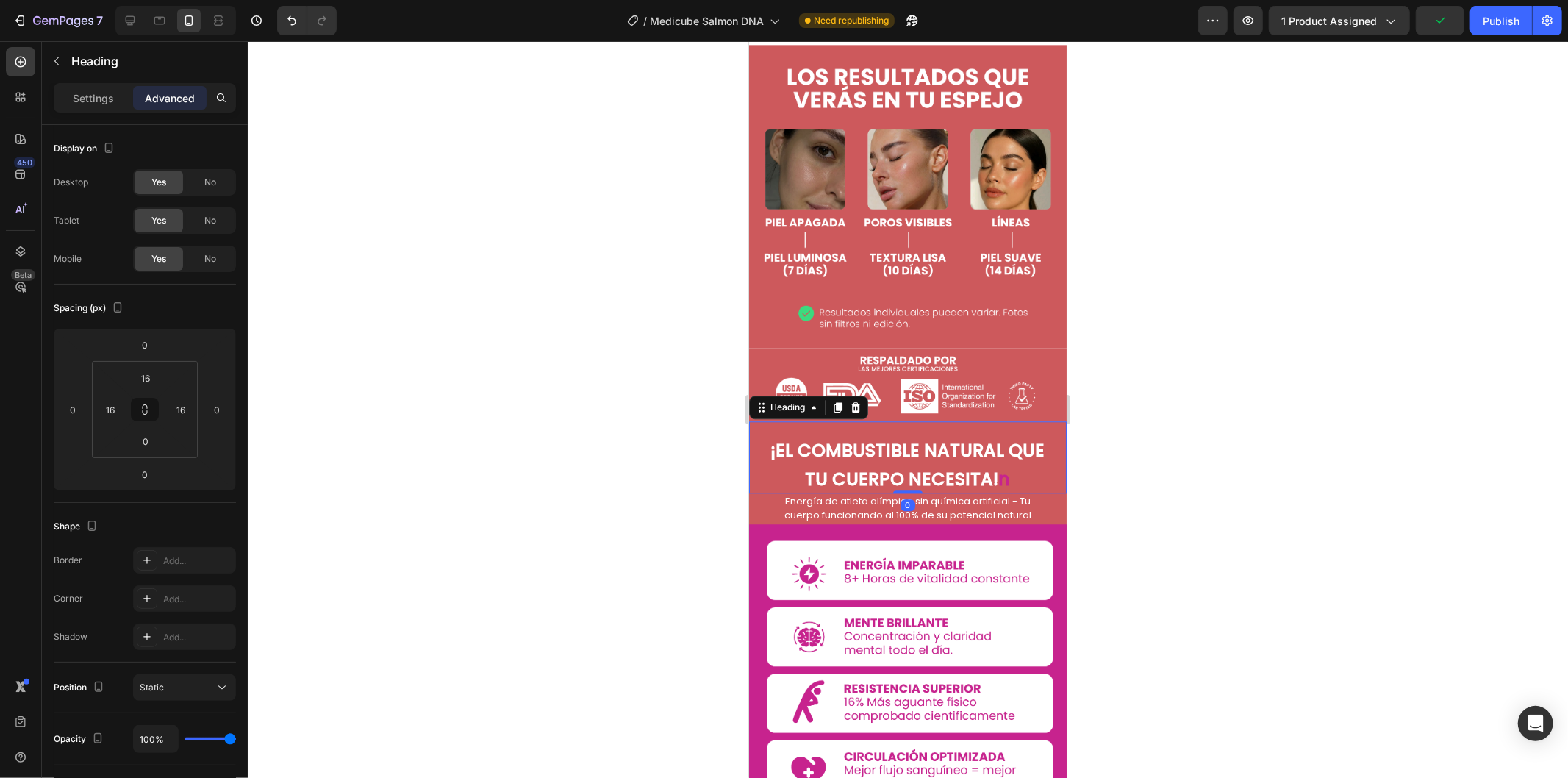
click at [1024, 432] on h2 "¡EL COMBUSTIBLE NATURAL QUE TU CUERPO NECESITA! n" at bounding box center [907, 462] width 294 height 60
click at [999, 466] on strong "n" at bounding box center [1004, 478] width 12 height 24
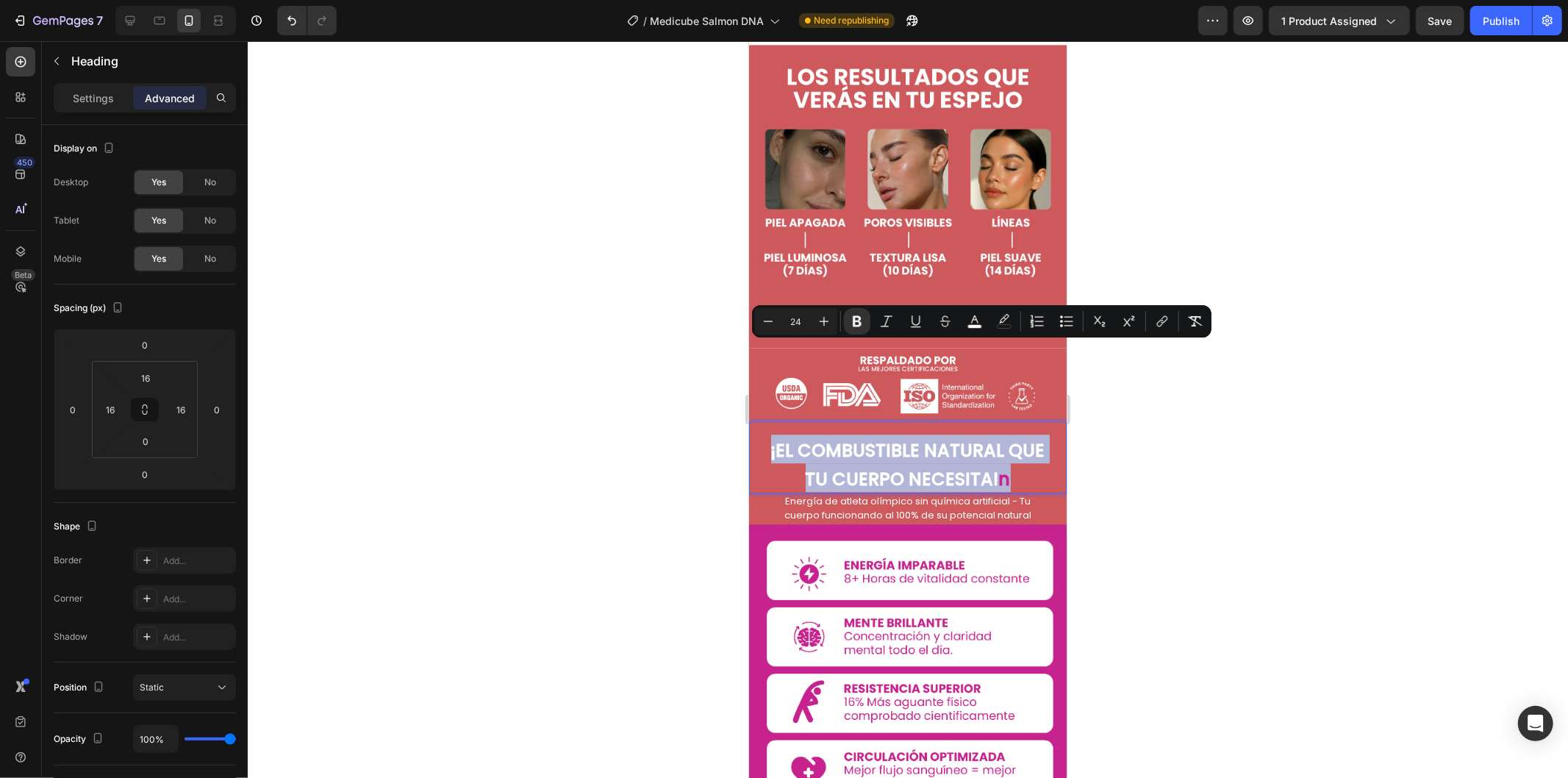
drag, startPoint x: 1004, startPoint y: 385, endPoint x: 763, endPoint y: 357, distance: 242.6
click at [763, 434] on p "¡EL COMBUSTIBLE NATURAL QUE TU CUERPO NECESITA! n" at bounding box center [907, 462] width 291 height 57
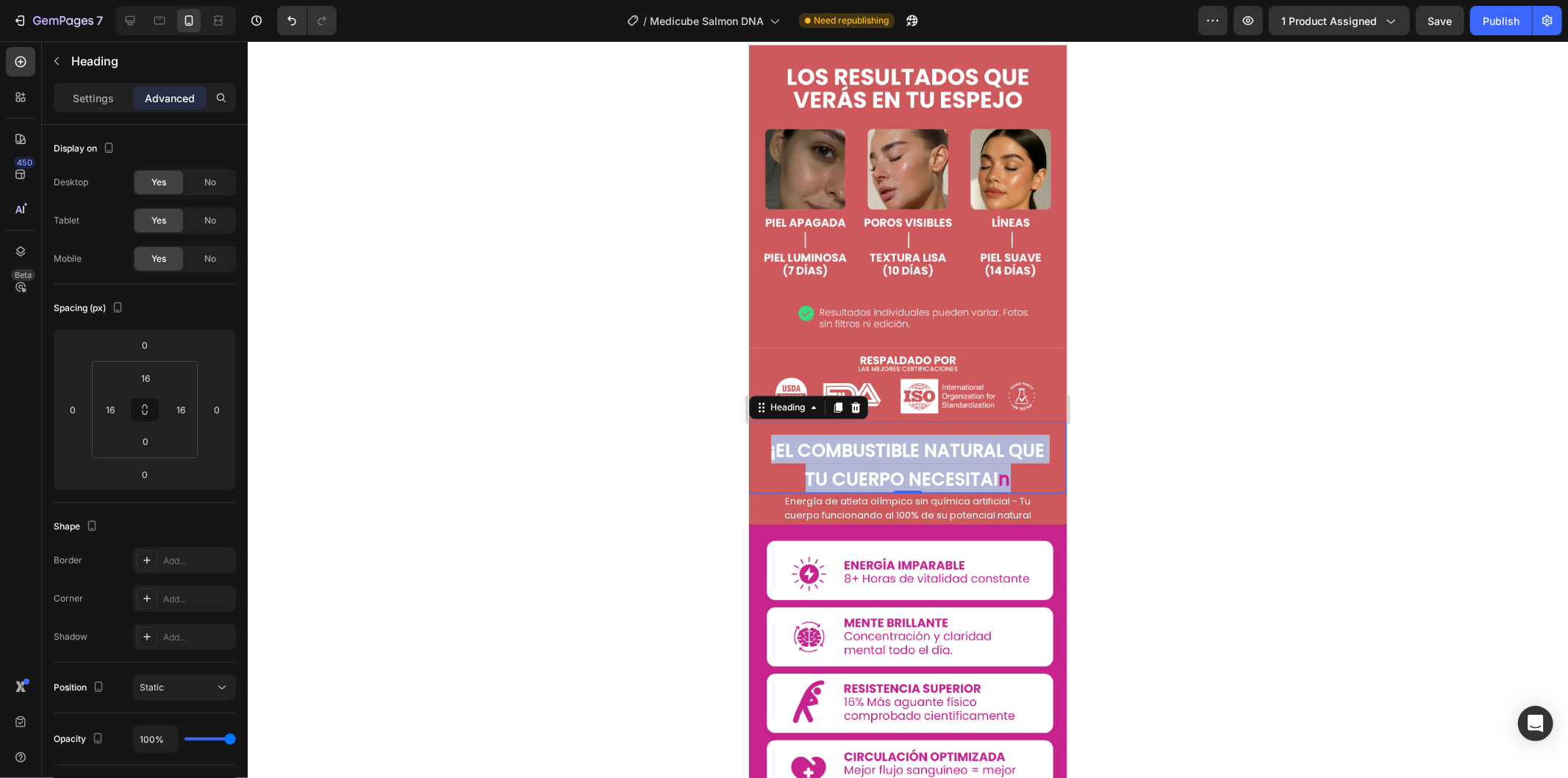
click at [895, 437] on strong "¡EL COMBUSTIBLE NATURAL QUE TU CUERPO NECESITA!" at bounding box center [907, 464] width 274 height 53
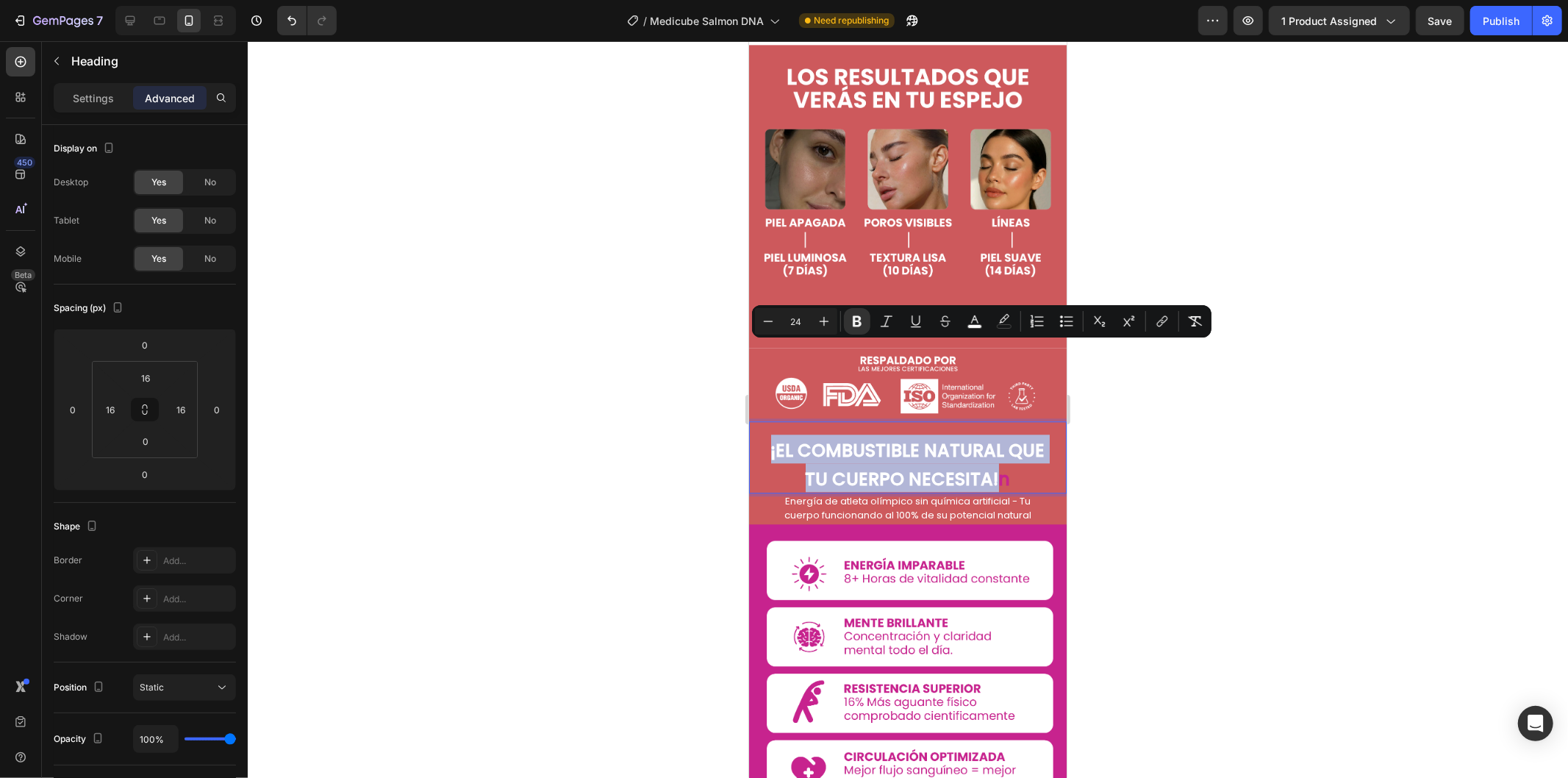
click at [998, 466] on strong "n" at bounding box center [1004, 478] width 12 height 24
drag, startPoint x: 898, startPoint y: 375, endPoint x: 782, endPoint y: 353, distance: 118.1
click at [781, 434] on p "¡EL COMBUSTIBLE NATURAL QUE TU CUERPO NECESITA! n" at bounding box center [907, 462] width 291 height 57
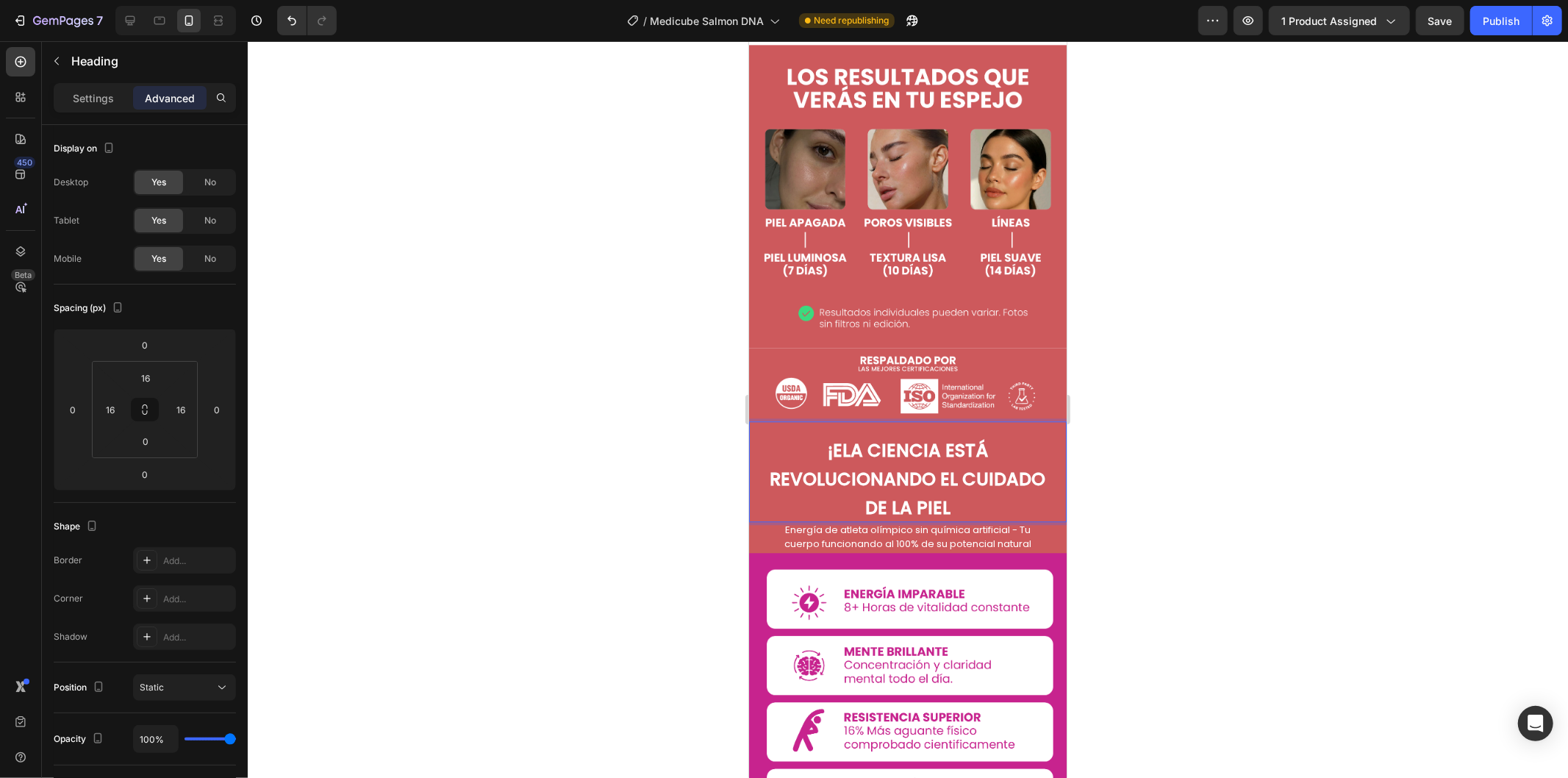
click at [836, 437] on strong "¡ELA CIENCIA ESTÁ REVOLUCIONANDO EL CUIDADO DE LA PIEL" at bounding box center [907, 478] width 276 height 81
click at [769, 437] on strong "LA CIENCIA ESTÁ REVOLUCIONANDO EL CUIDADO DE LA PIEL" at bounding box center [907, 478] width 276 height 81
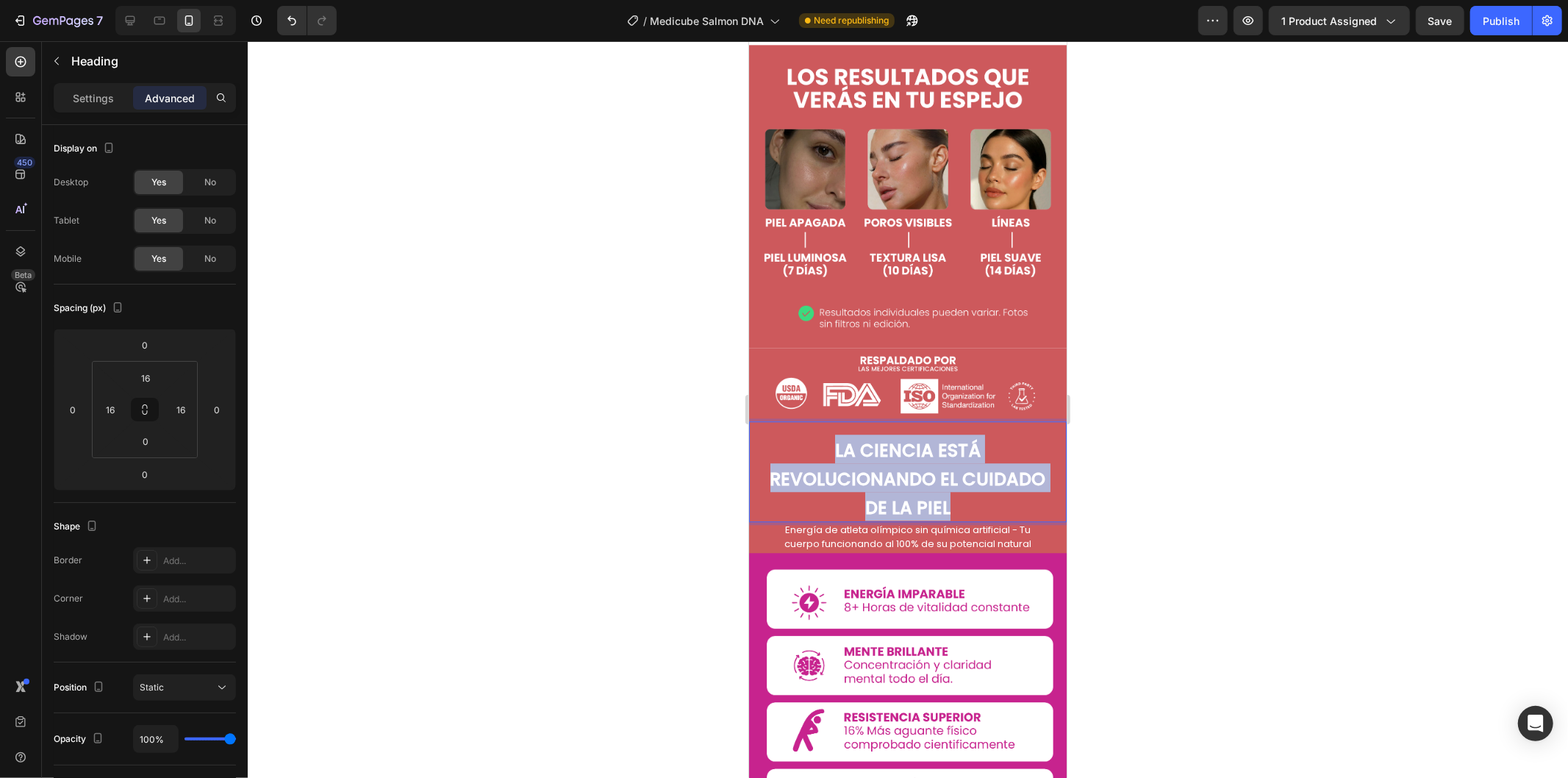
drag, startPoint x: 958, startPoint y: 418, endPoint x: 815, endPoint y: 340, distance: 162.9
click at [815, 434] on p "LA CIENCIA ESTÁ REVOLUCIONANDO EL CUIDADO DE LA PIEL" at bounding box center [907, 476] width 291 height 85
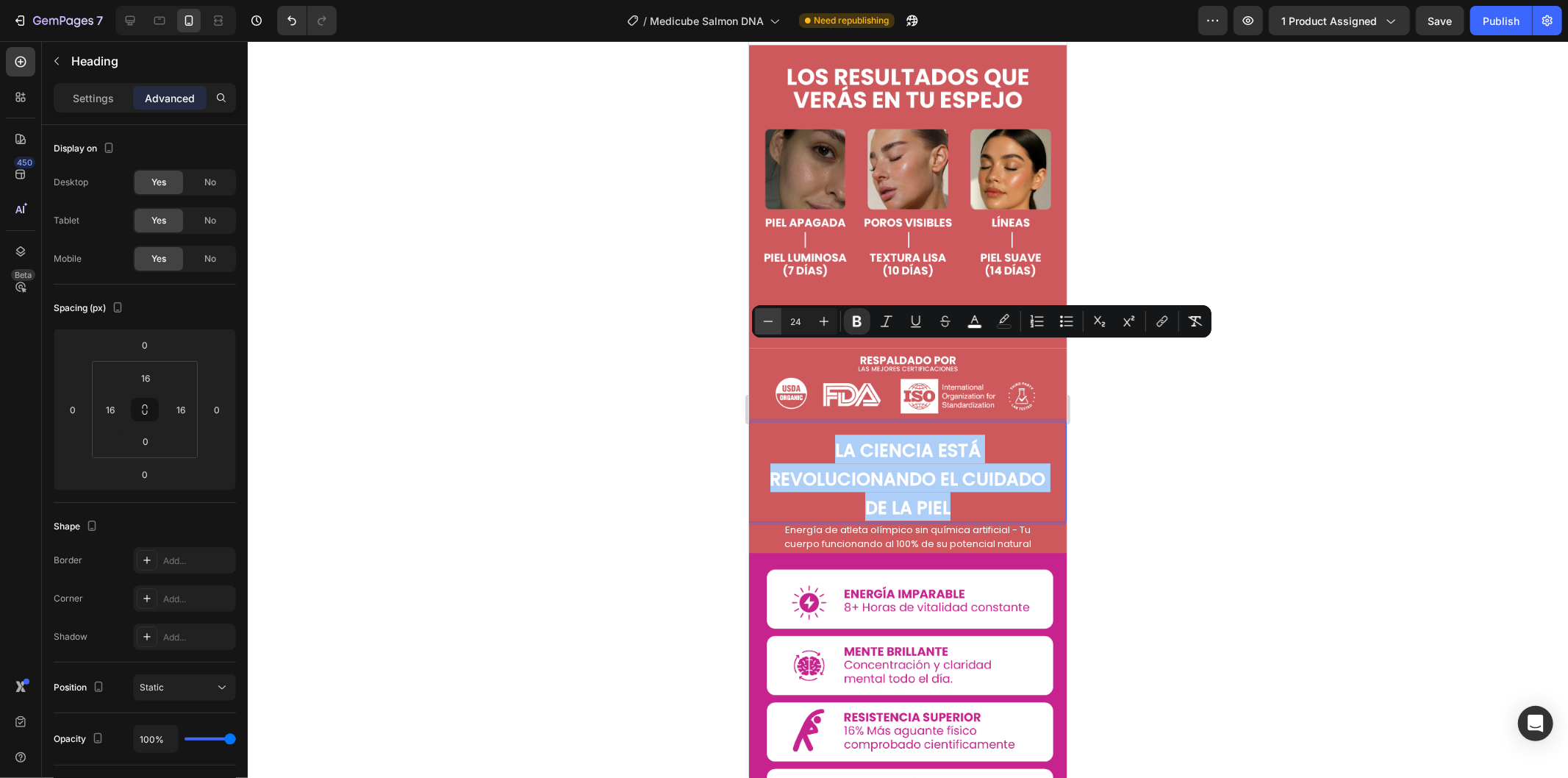
click at [764, 321] on icon "Editor contextual toolbar" at bounding box center [768, 321] width 15 height 15
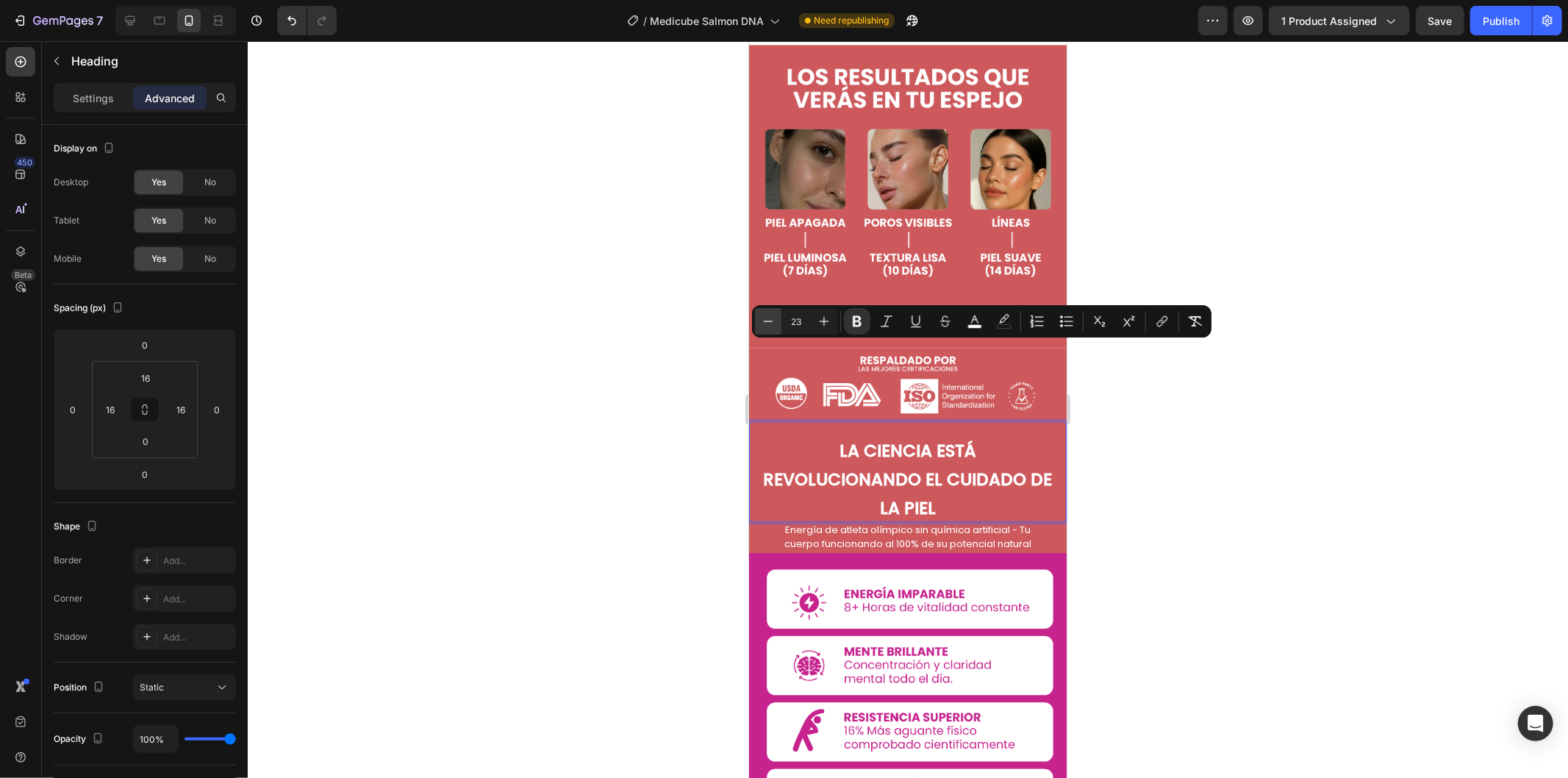
click at [764, 321] on icon "Editor contextual toolbar" at bounding box center [768, 321] width 15 height 15
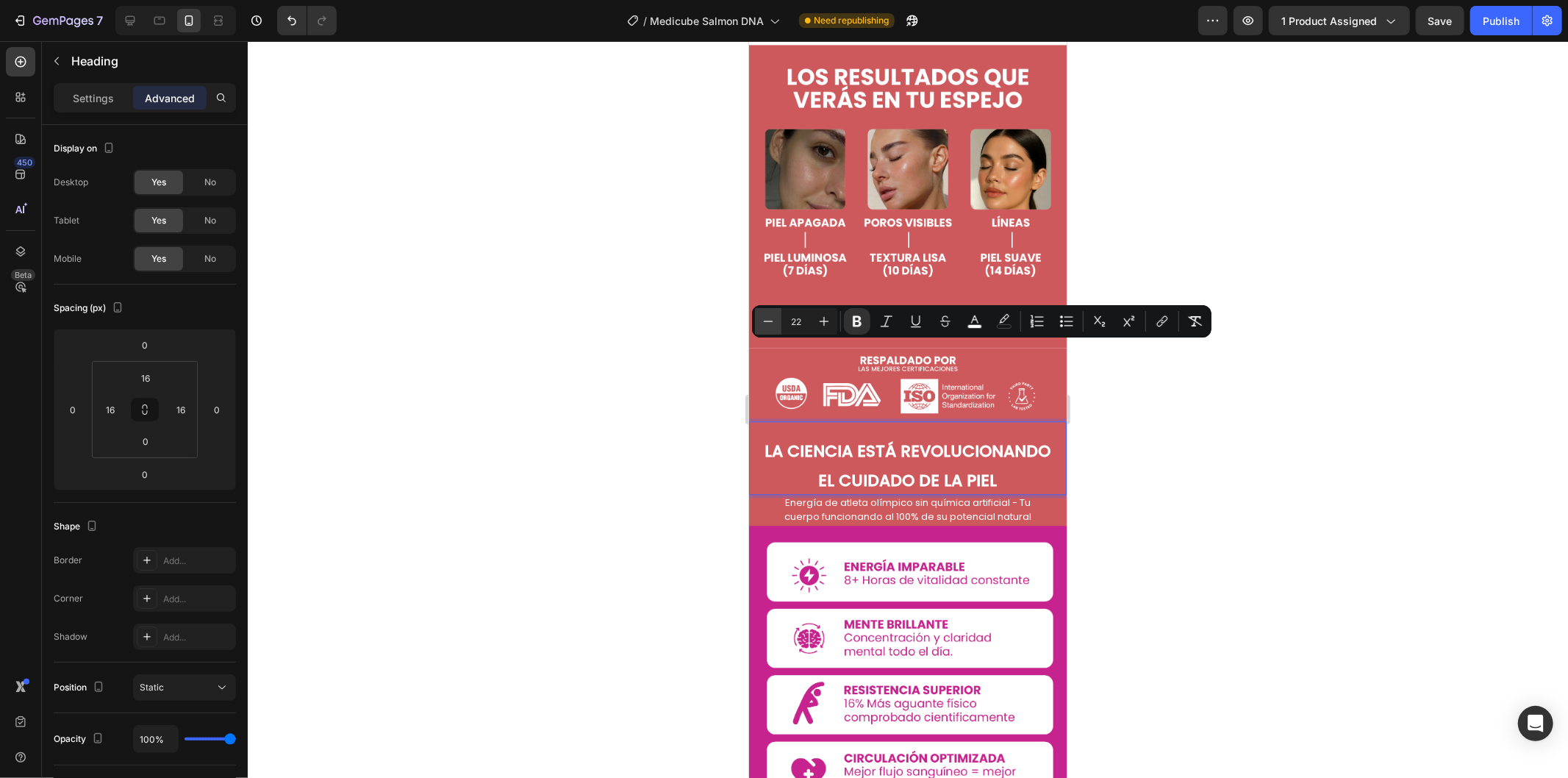
click at [764, 321] on icon "Editor contextual toolbar" at bounding box center [768, 321] width 15 height 15
click at [818, 320] on icon "Editor contextual toolbar" at bounding box center [824, 321] width 15 height 15
type input "21"
click at [841, 439] on strong "LA CIENCIA ESTÁ REVOLUCIONANDO EL CUIDADO DE LA PIEL" at bounding box center [907, 464] width 276 height 51
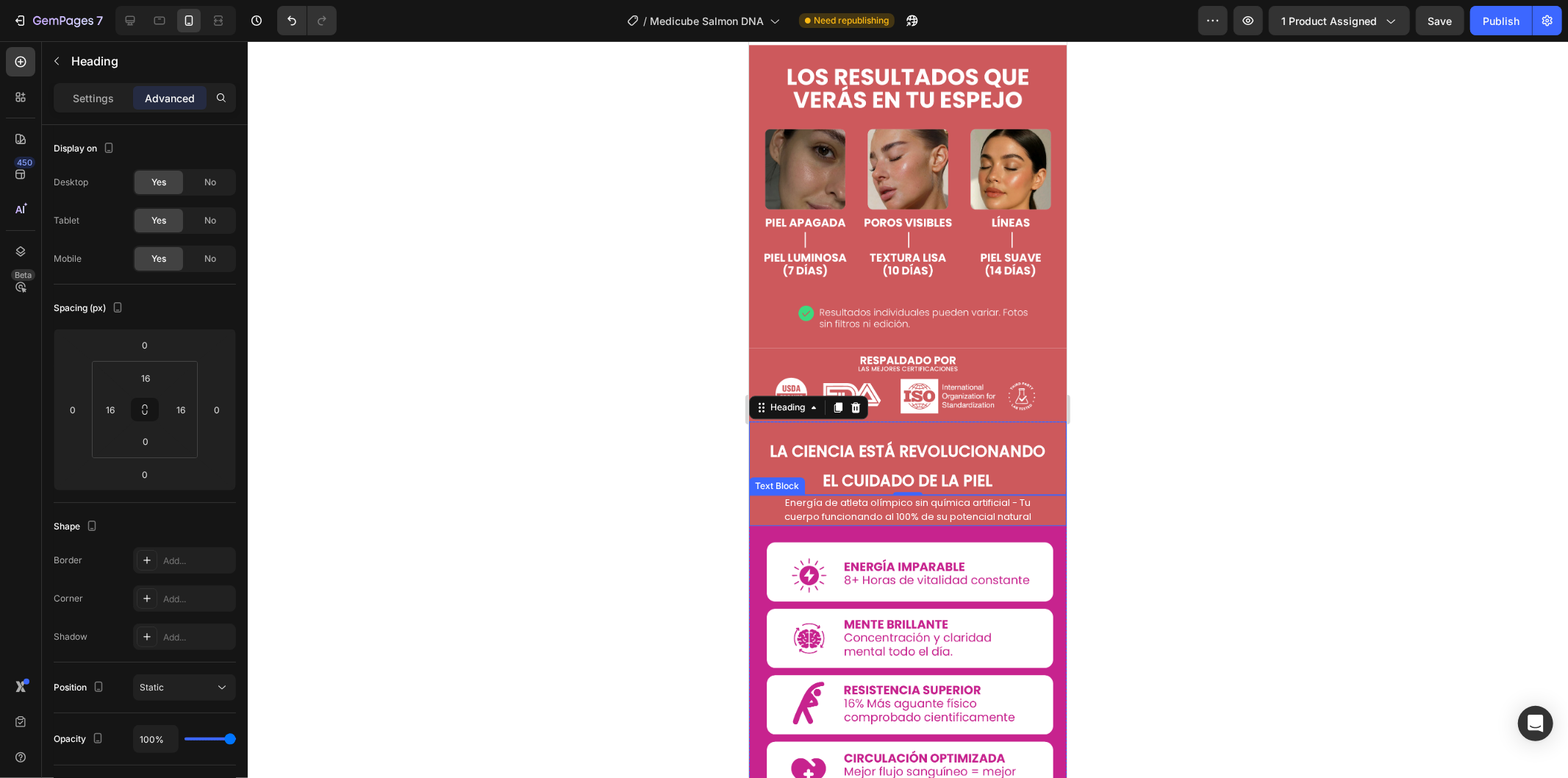
click at [942, 495] on span "Energía de atleta olímpico sin química artificial - Tu cuerpo funcionando al 10…" at bounding box center [907, 509] width 247 height 28
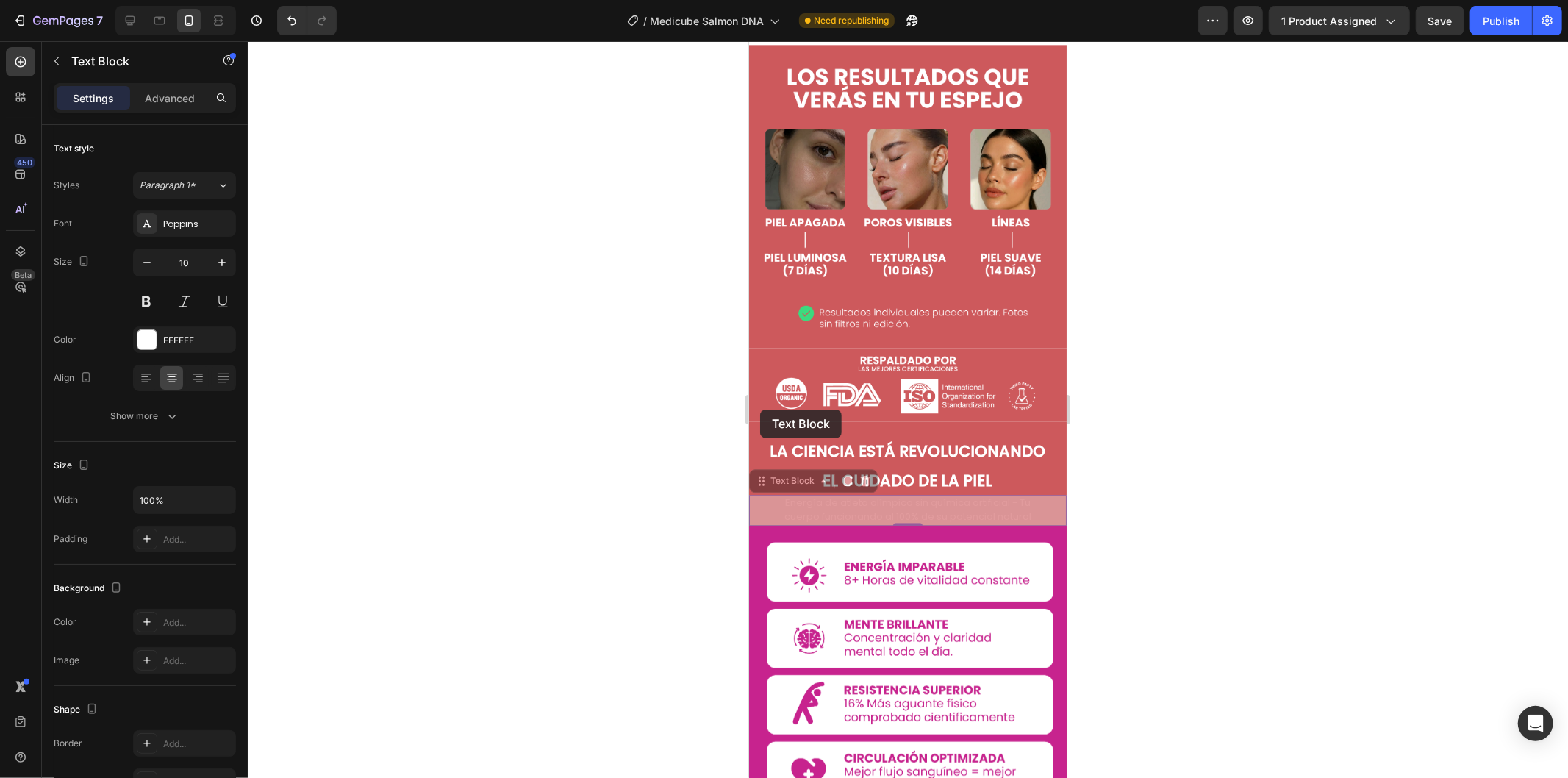
click at [748, 41] on div "Energía de atleta olímpico sin química artificial - Tu cuerpo funcionando al 10…" at bounding box center [748, 41] width 0 height 0
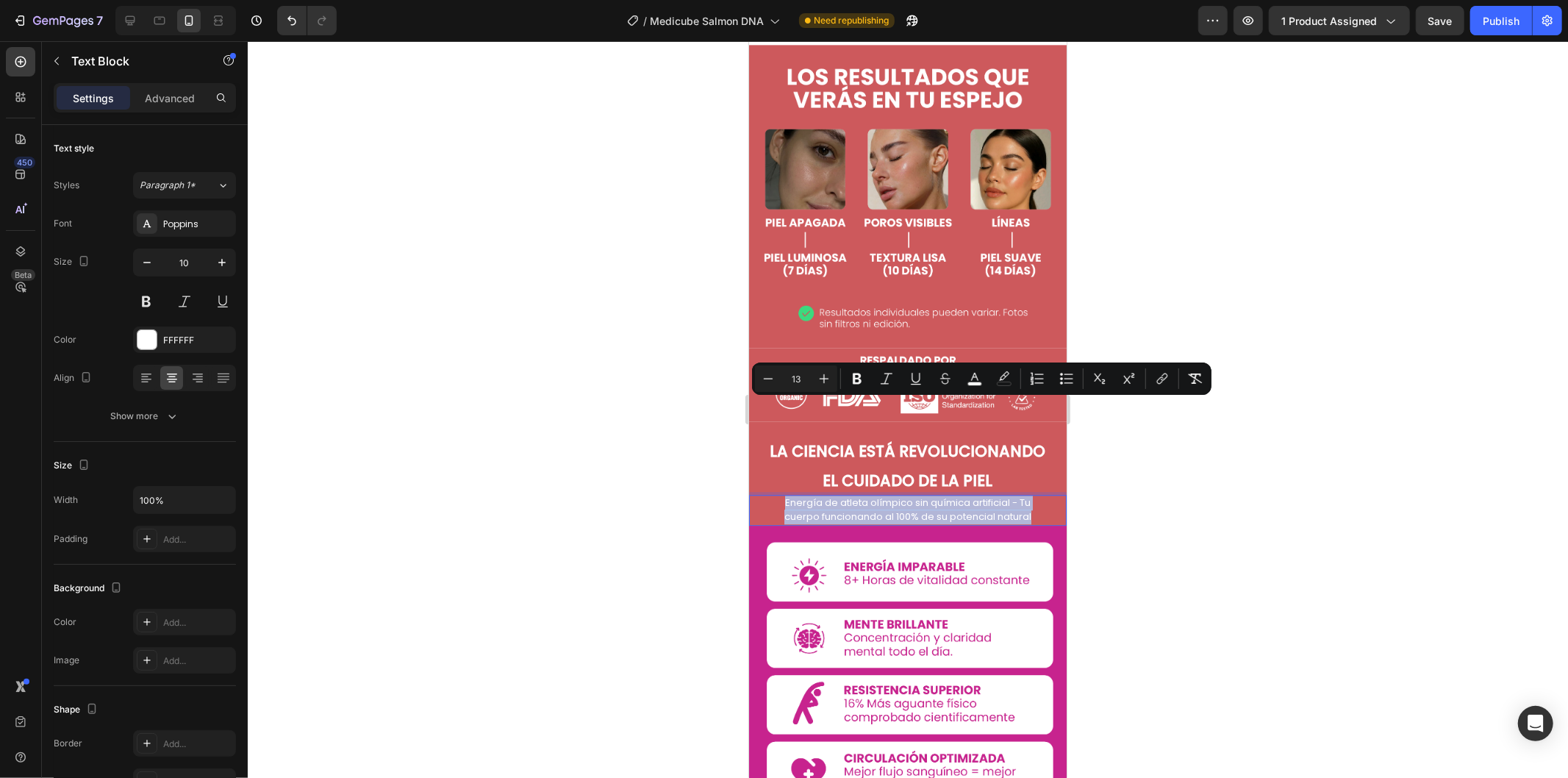
drag, startPoint x: 1023, startPoint y: 421, endPoint x: 775, endPoint y: 407, distance: 248.4
click at [775, 496] on p "Energía de atleta olímpico sin química artificial - Tu cuerpo funcionando al 10…" at bounding box center [907, 510] width 279 height 28
type input "11"
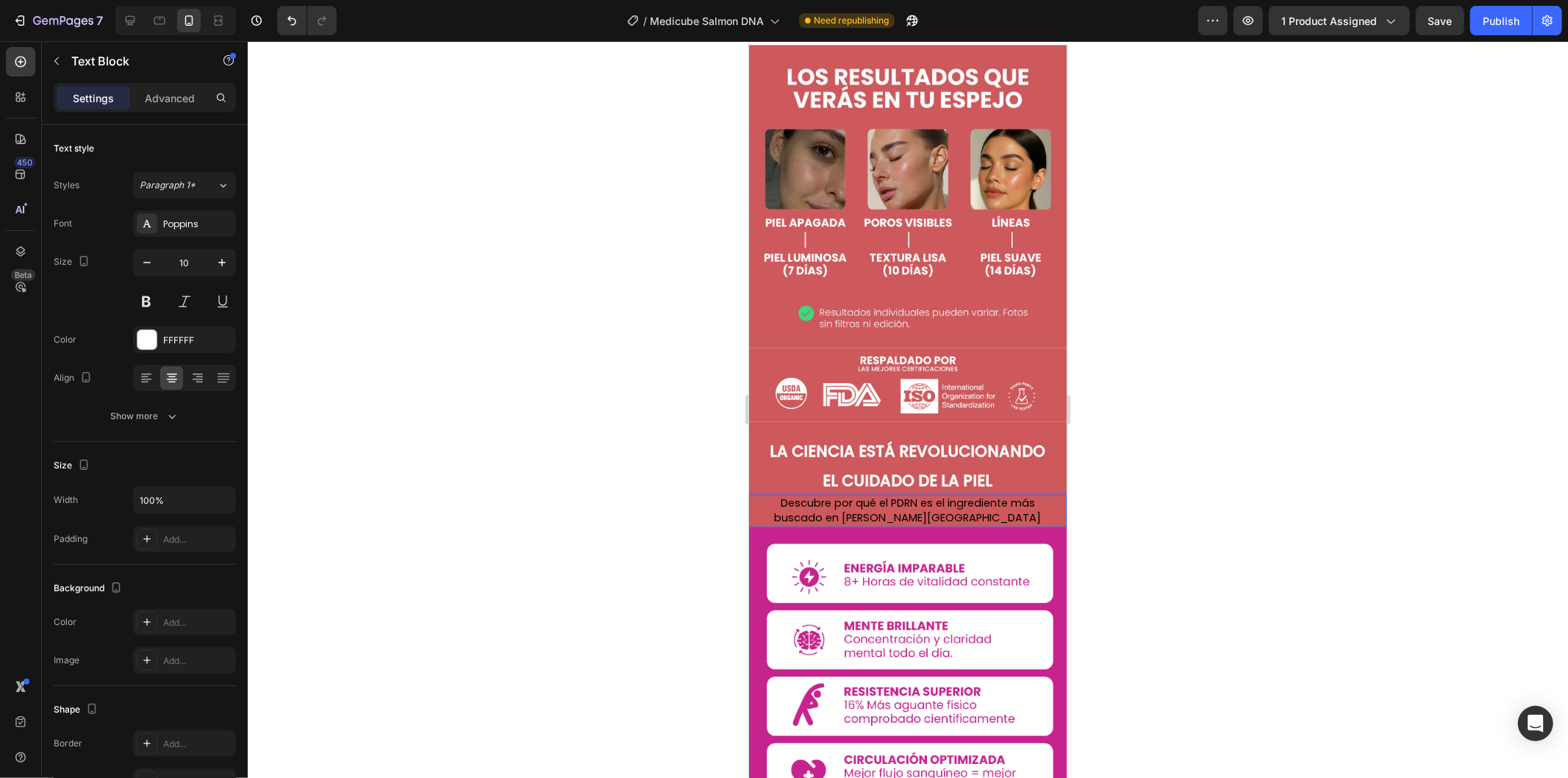
drag, startPoint x: 843, startPoint y: 416, endPoint x: 972, endPoint y: 420, distance: 129.1
click at [843, 495] on span "Descubre por qué el PDRN es el ingrediente más buscado en [PERSON_NAME][GEOGRAP…" at bounding box center [907, 510] width 267 height 30
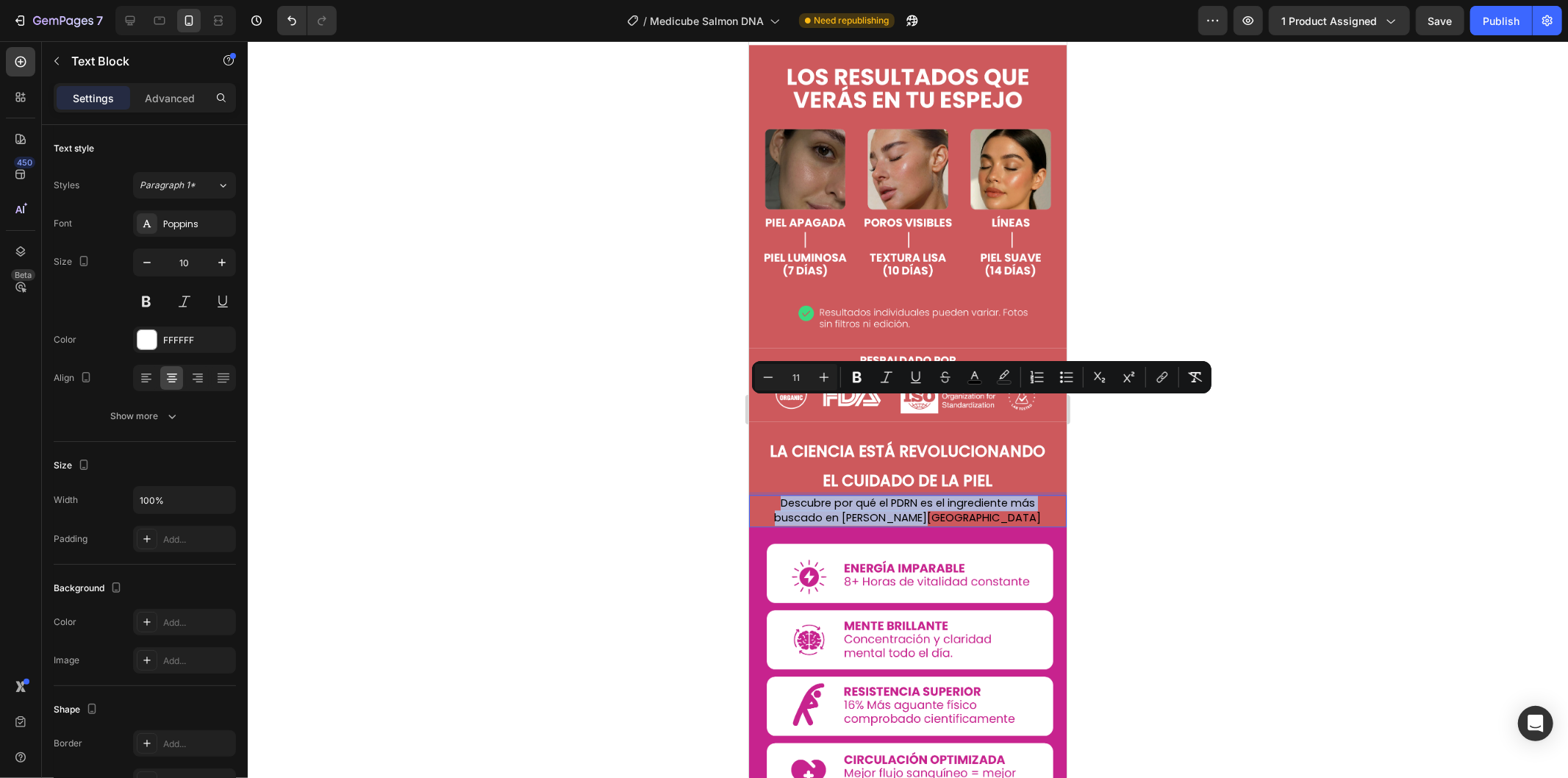
drag, startPoint x: 971, startPoint y: 420, endPoint x: 751, endPoint y: 409, distance: 220.3
click at [750, 494] on div "Descubre por qué el PDRN es el ingrediente más buscado en [PERSON_NAME] del Sur…" at bounding box center [907, 510] width 317 height 32
click at [983, 375] on button "color" at bounding box center [975, 377] width 27 height 27
type input "000000"
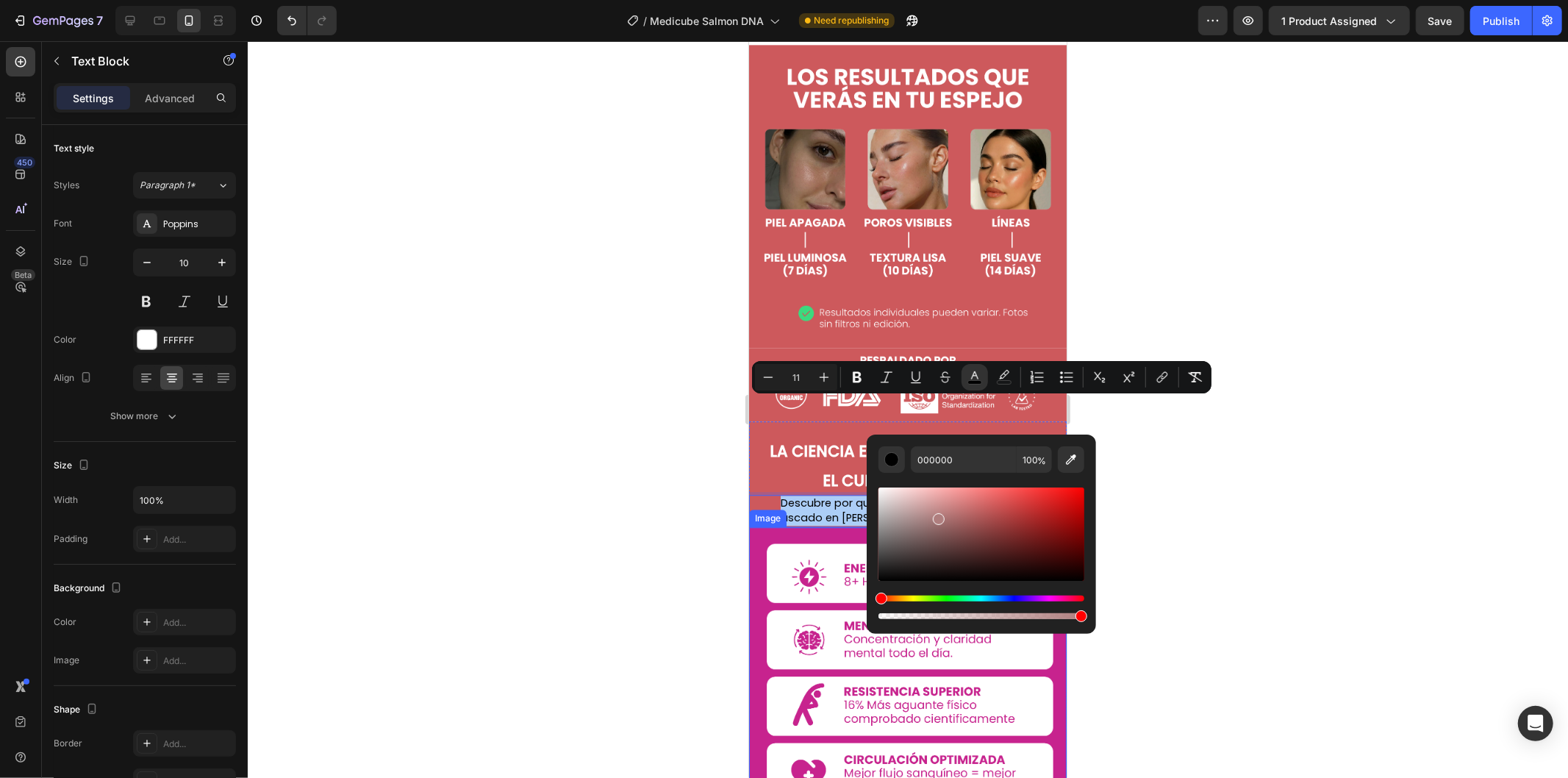
drag, startPoint x: 1684, startPoint y: 557, endPoint x: 825, endPoint y: 467, distance: 863.7
type input "E8E8E8"
click at [847, 495] on span "Descubre por qué el PDRN es el ingrediente más buscado en [PERSON_NAME][GEOGRAP…" at bounding box center [907, 510] width 267 height 30
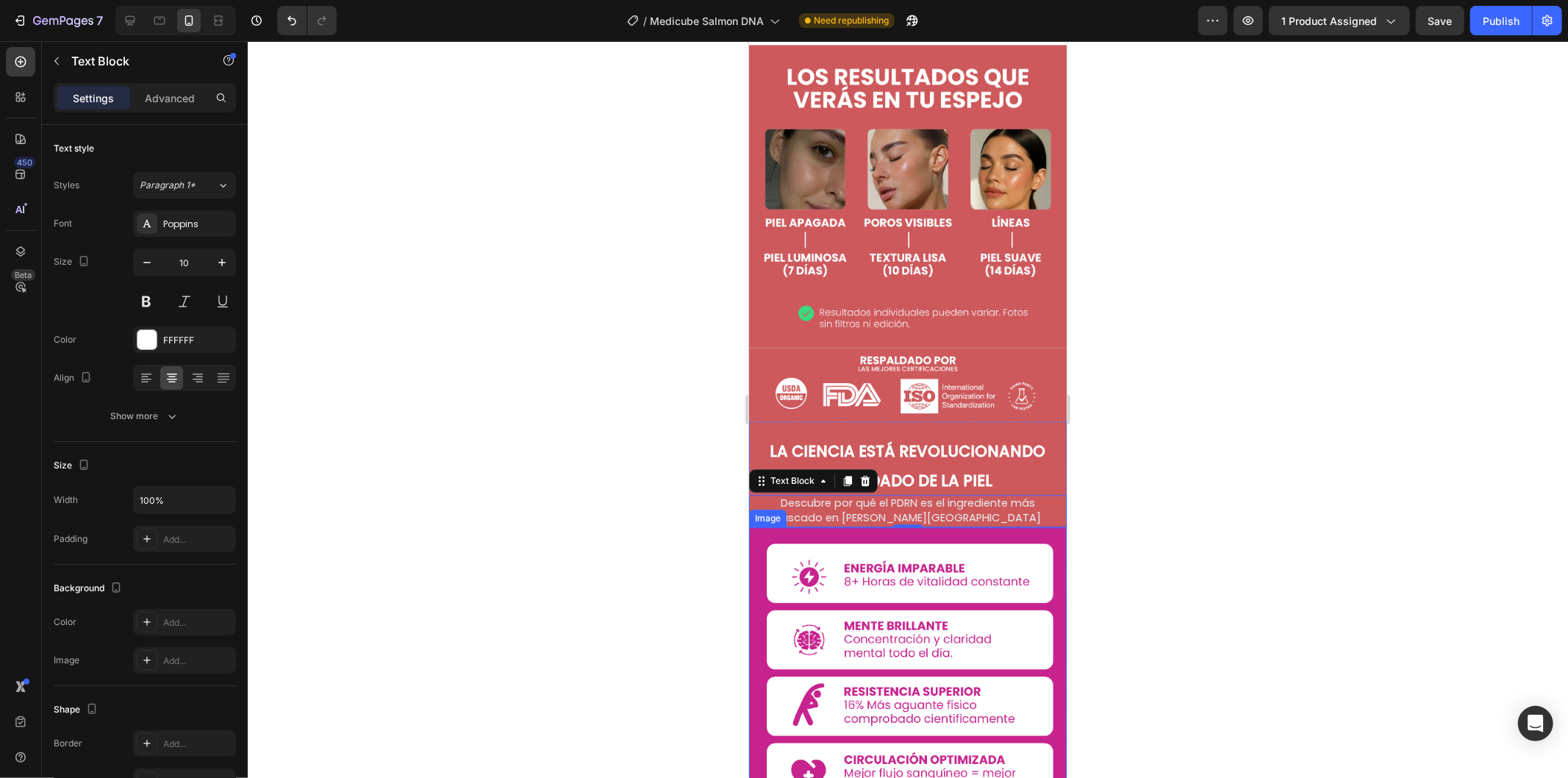
click at [810, 589] on img at bounding box center [907, 703] width 317 height 354
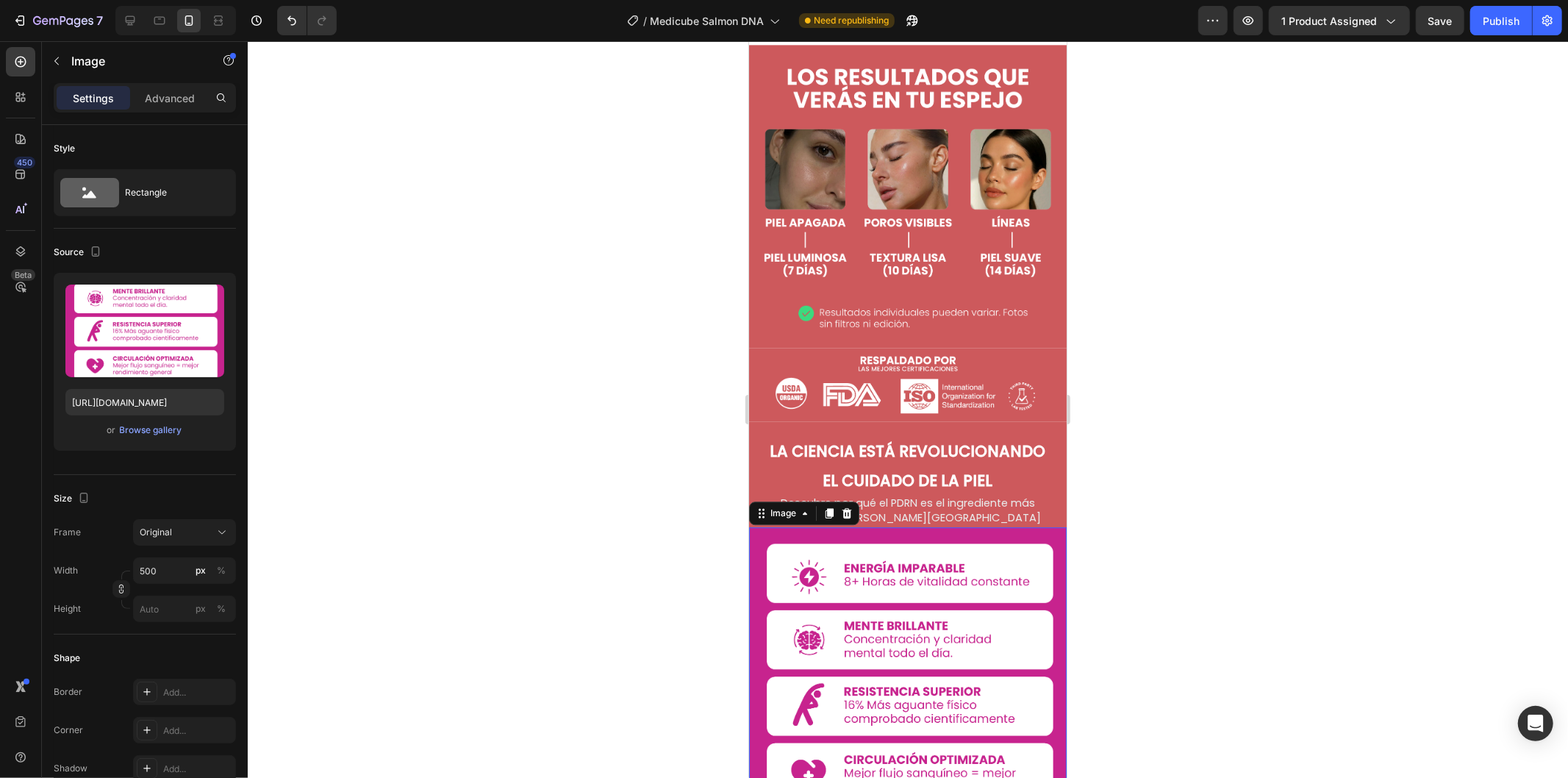
click at [969, 526] on img at bounding box center [907, 703] width 317 height 354
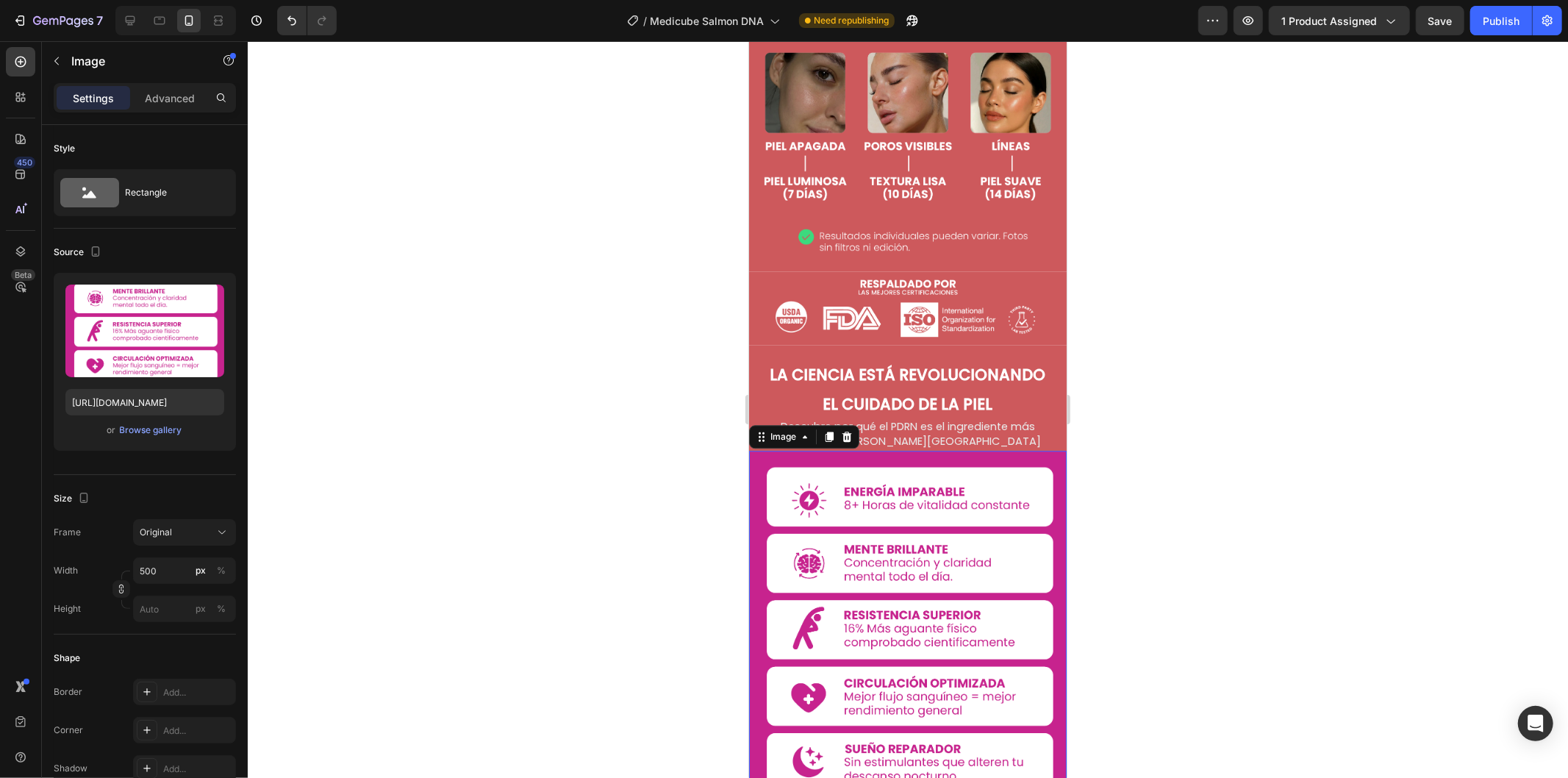
scroll to position [3104, 0]
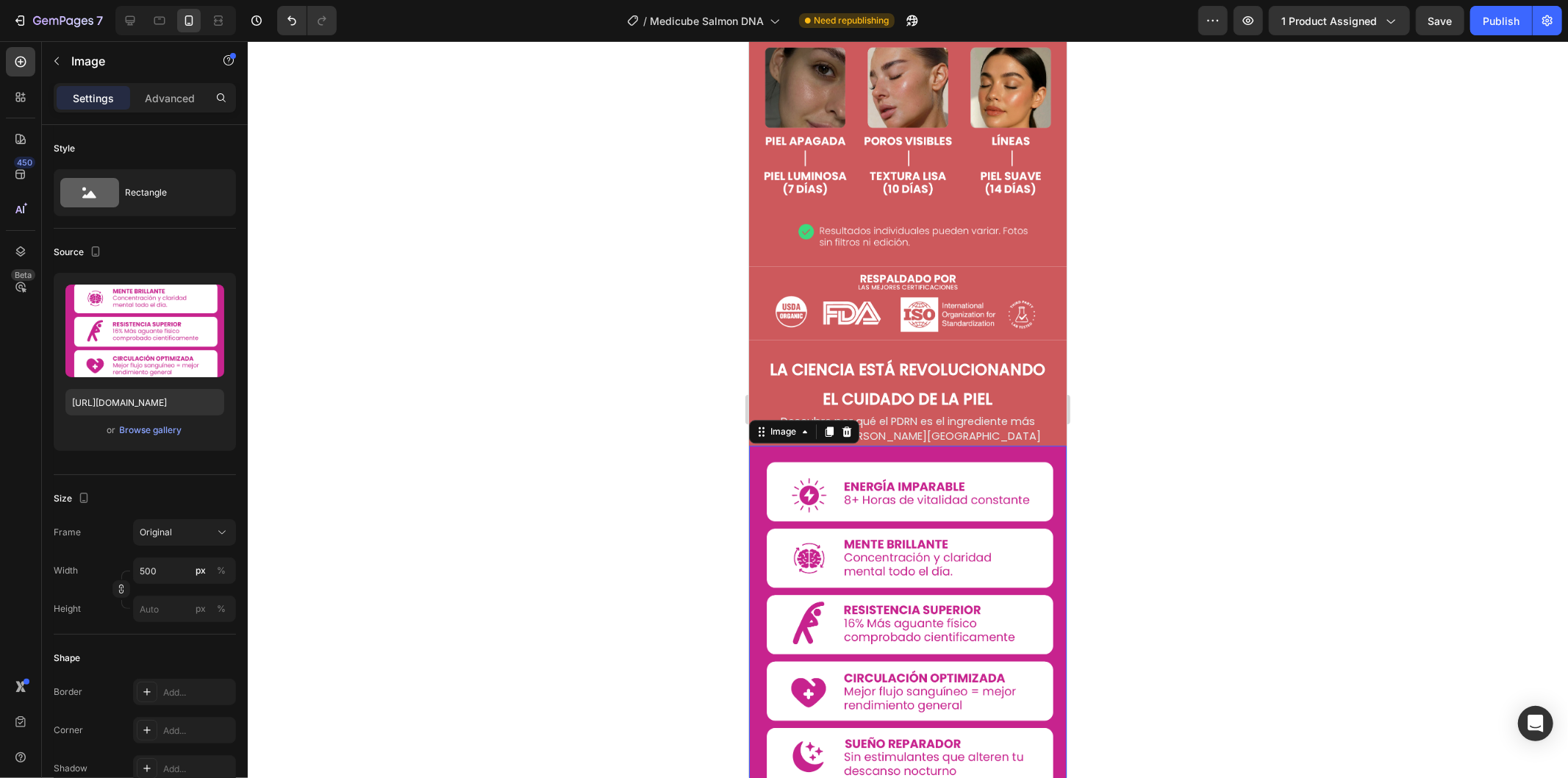
click at [922, 459] on img at bounding box center [907, 622] width 317 height 354
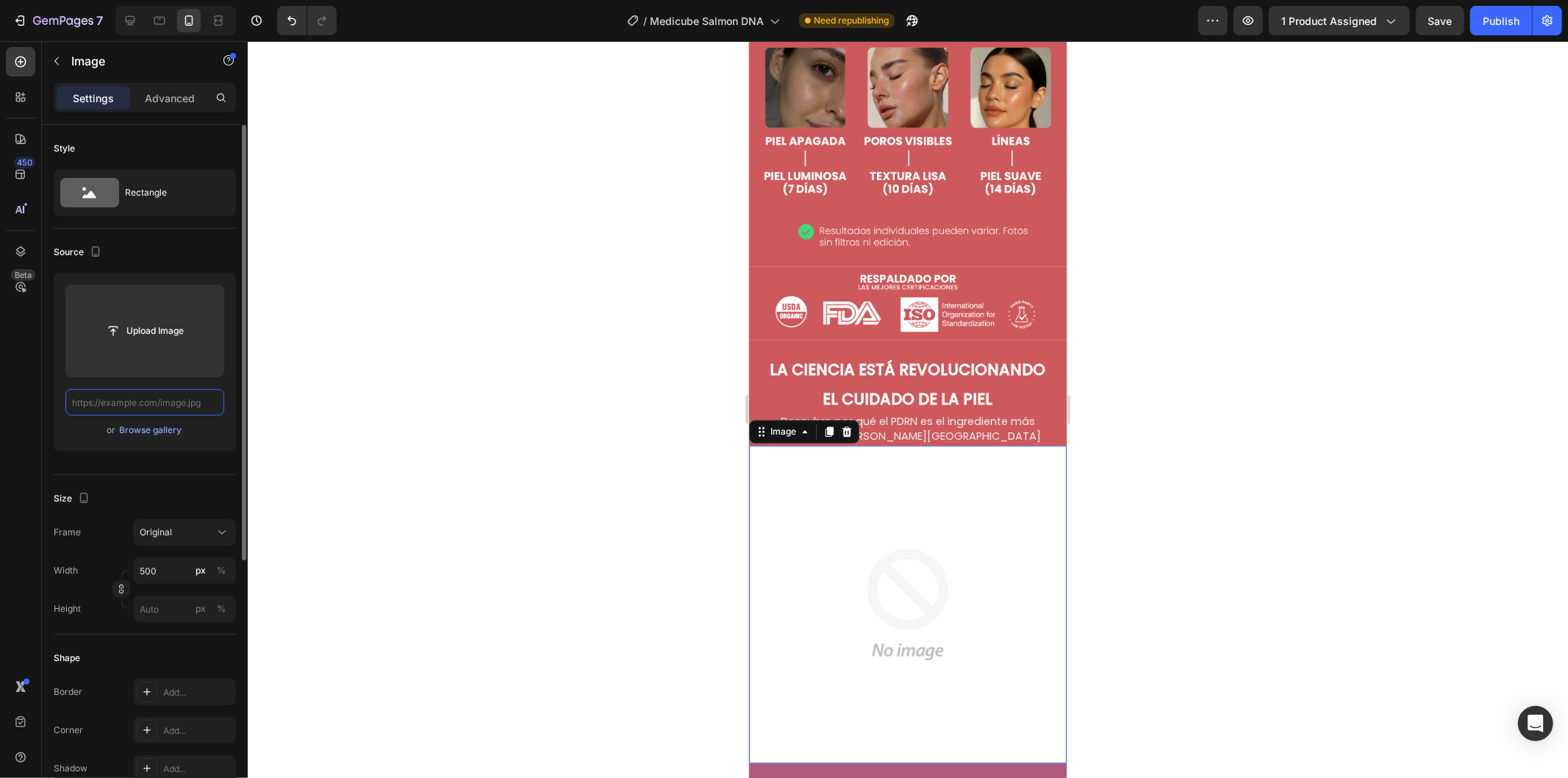
scroll to position [0, 0]
paste input "[URL][DOMAIN_NAME]"
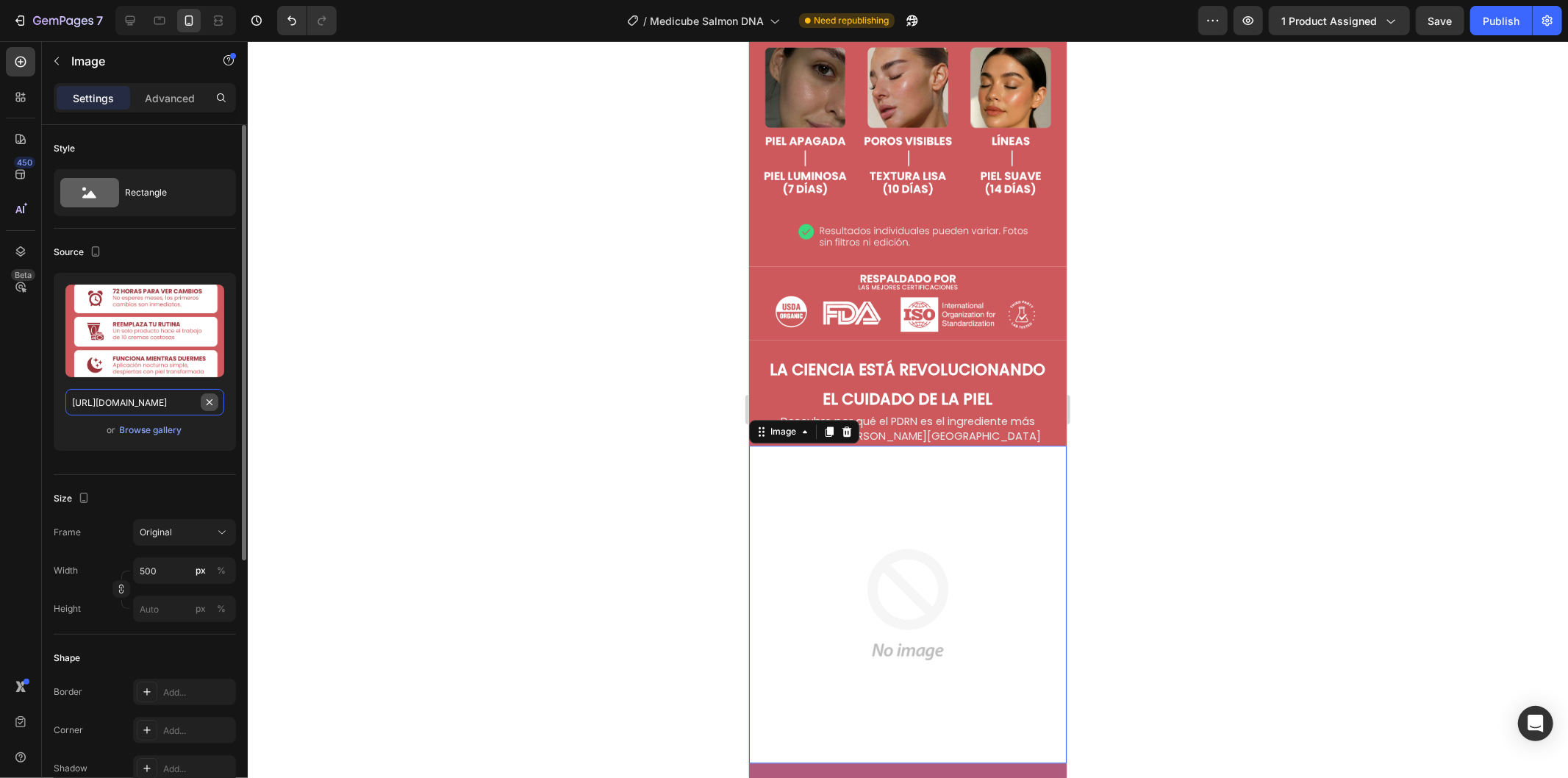
scroll to position [0, 135]
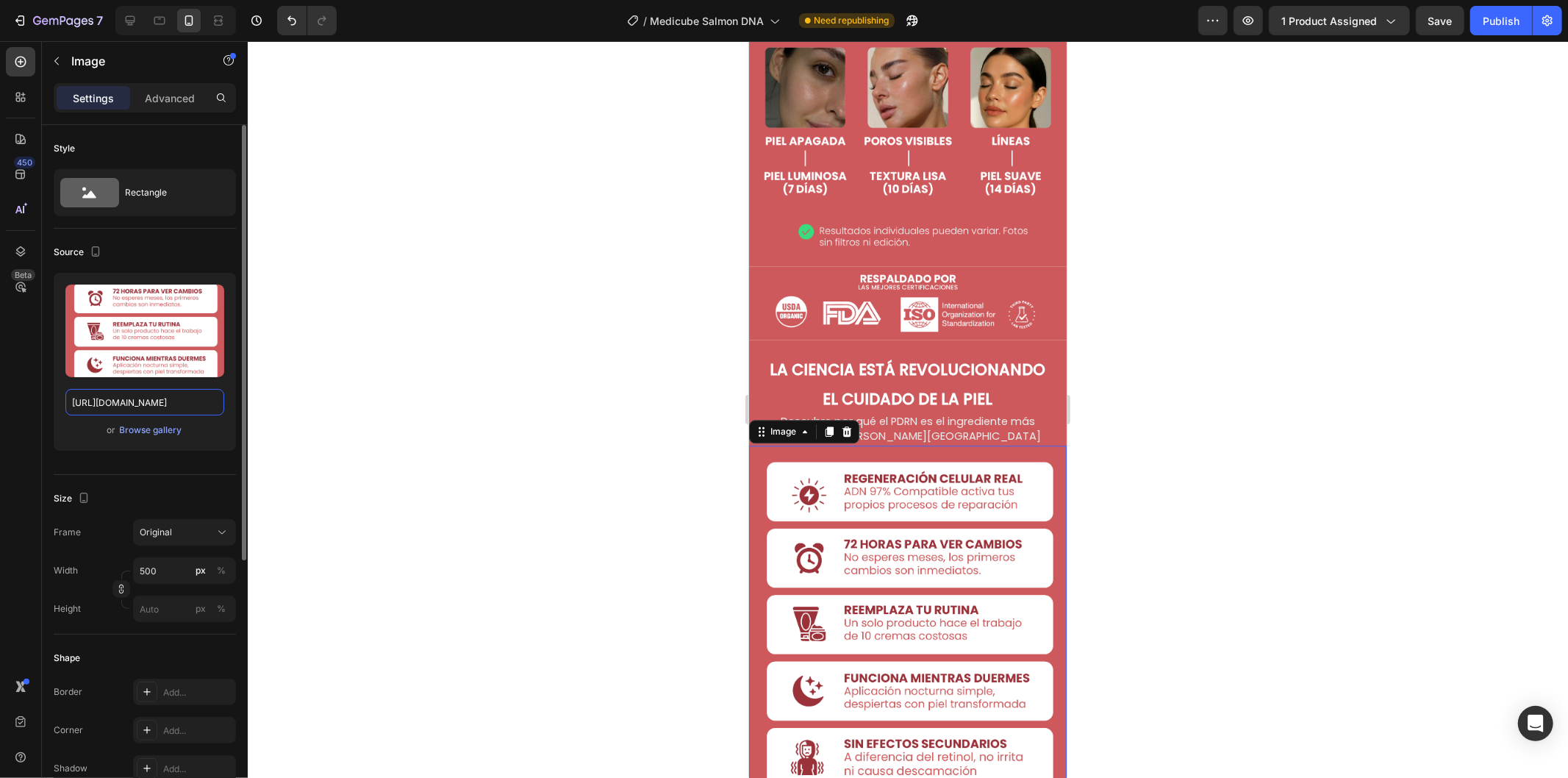
type input "[URL][DOMAIN_NAME]"
click at [1208, 437] on div at bounding box center [908, 410] width 1320 height 737
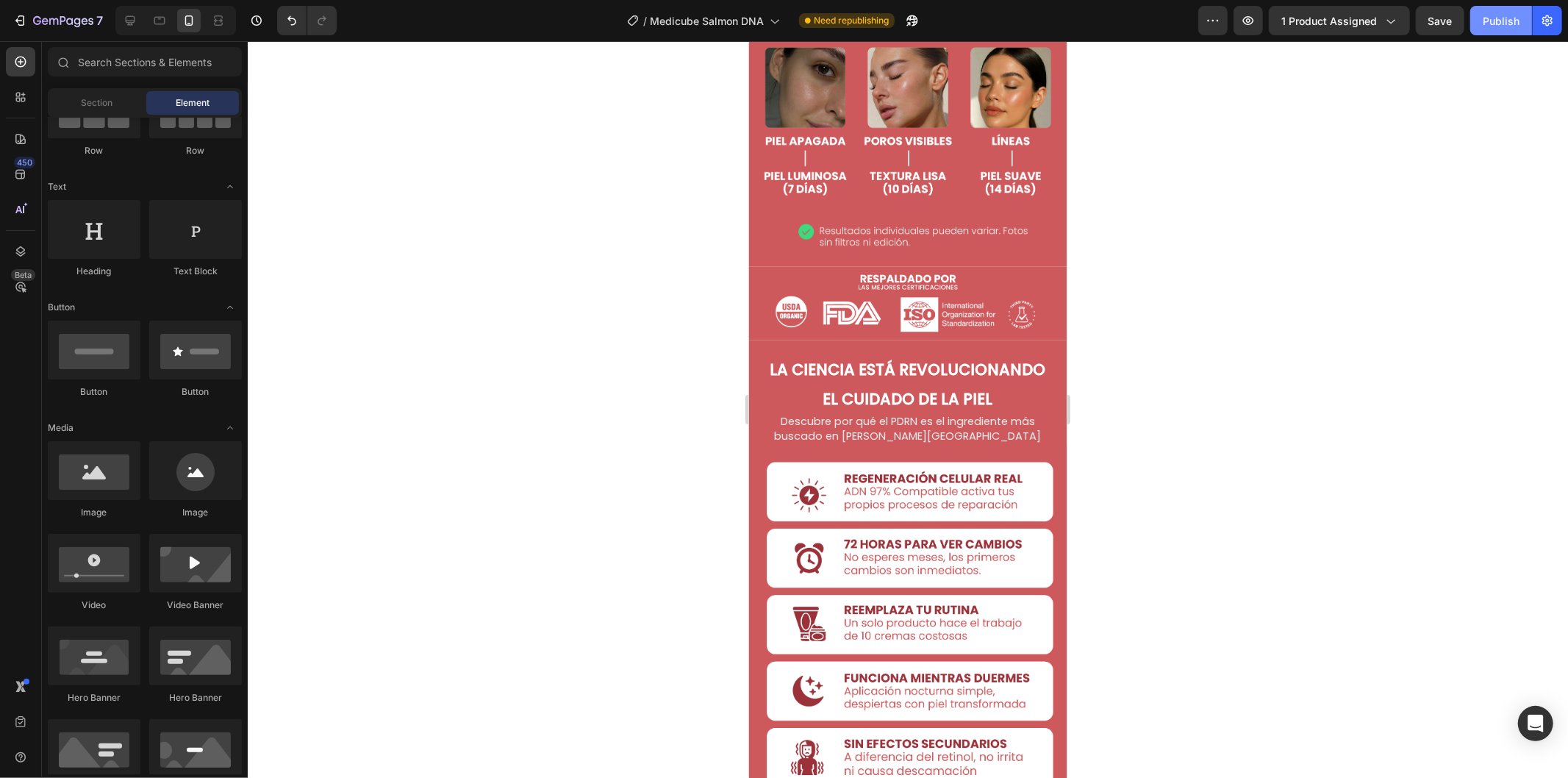
click at [1495, 10] on button "Publish" at bounding box center [1500, 21] width 62 height 30
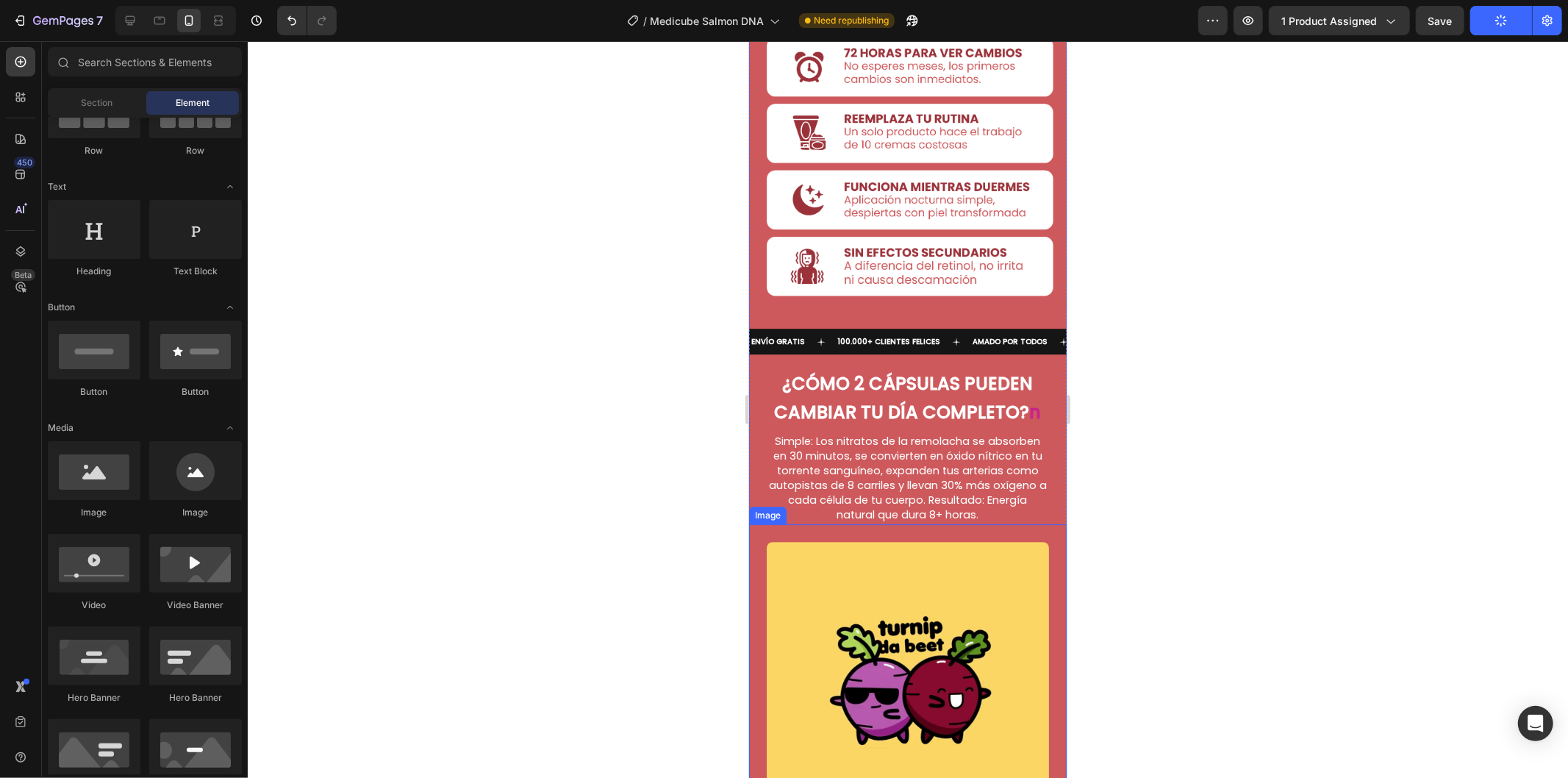
scroll to position [3594, 0]
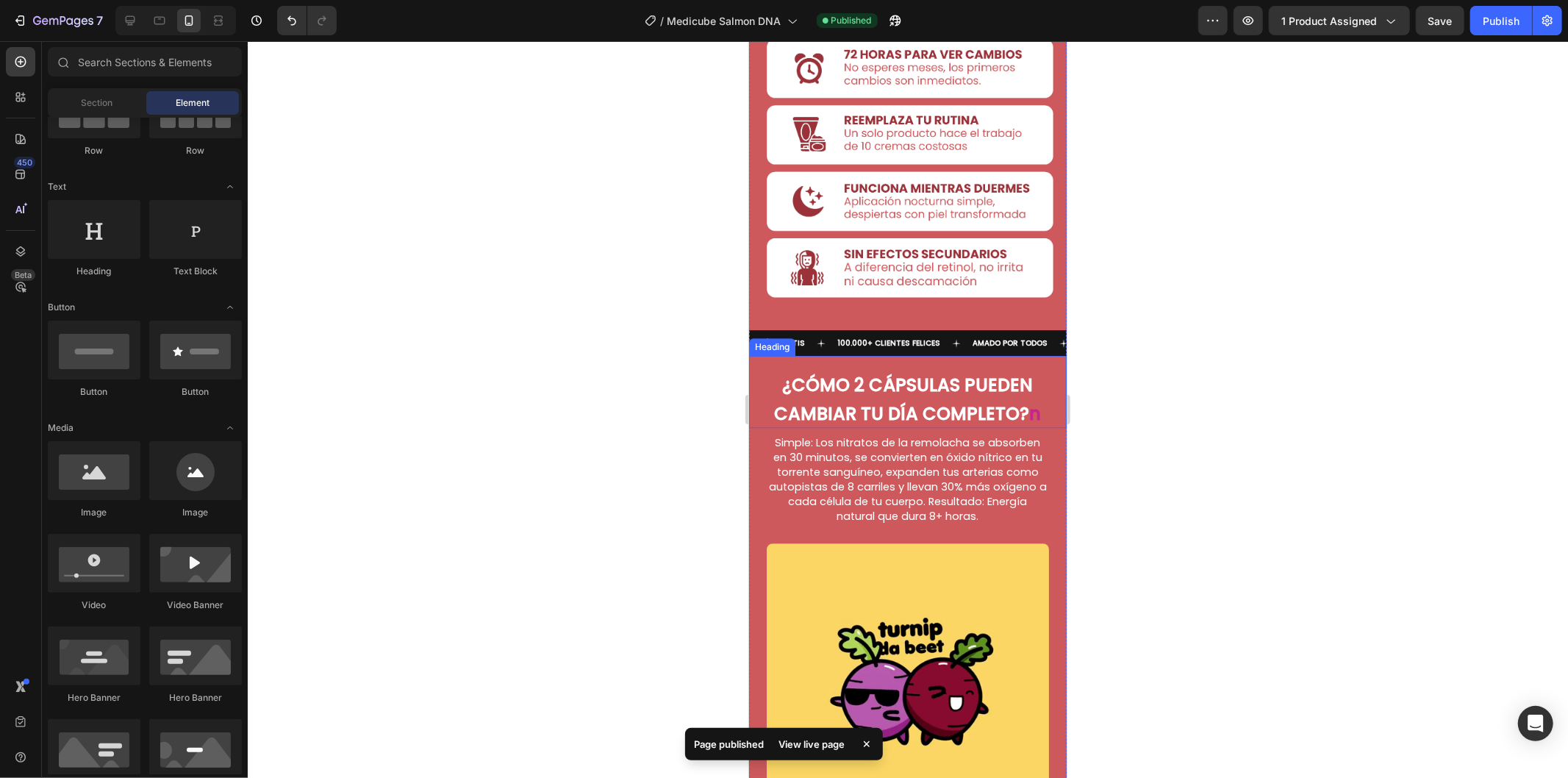
click at [889, 372] on strong "¿CÓMO 2 CÁPSULAS PUEDEN CAMBIAR TU DÍA COMPLETO?" at bounding box center [903, 399] width 259 height 53
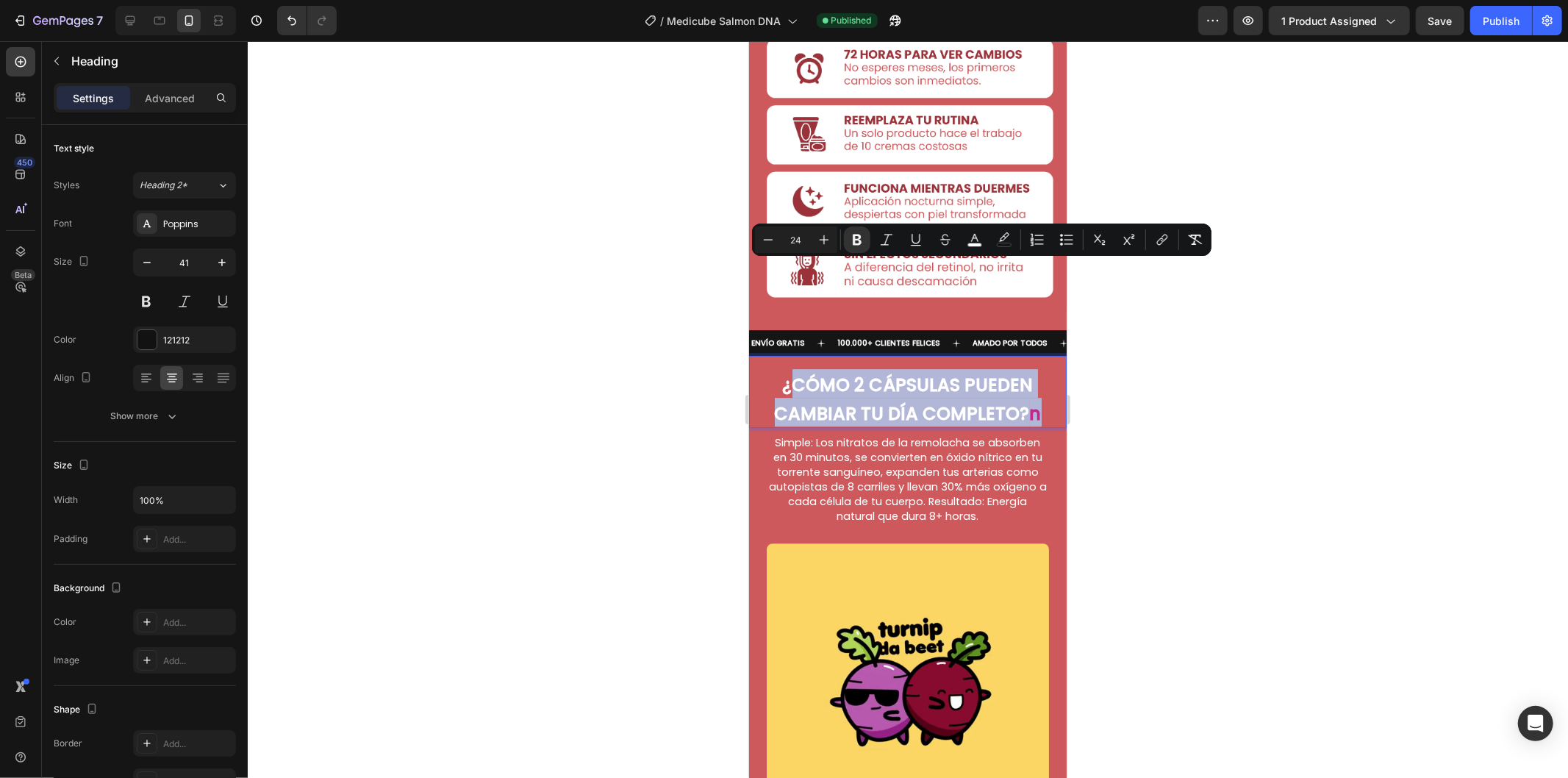
drag, startPoint x: 1031, startPoint y: 303, endPoint x: 784, endPoint y: 275, distance: 248.6
click at [784, 368] on p "¿CÓMO 2 CÁPSULAS PUEDEN CAMBIAR TU DÍA COMPLETO? n" at bounding box center [907, 396] width 291 height 57
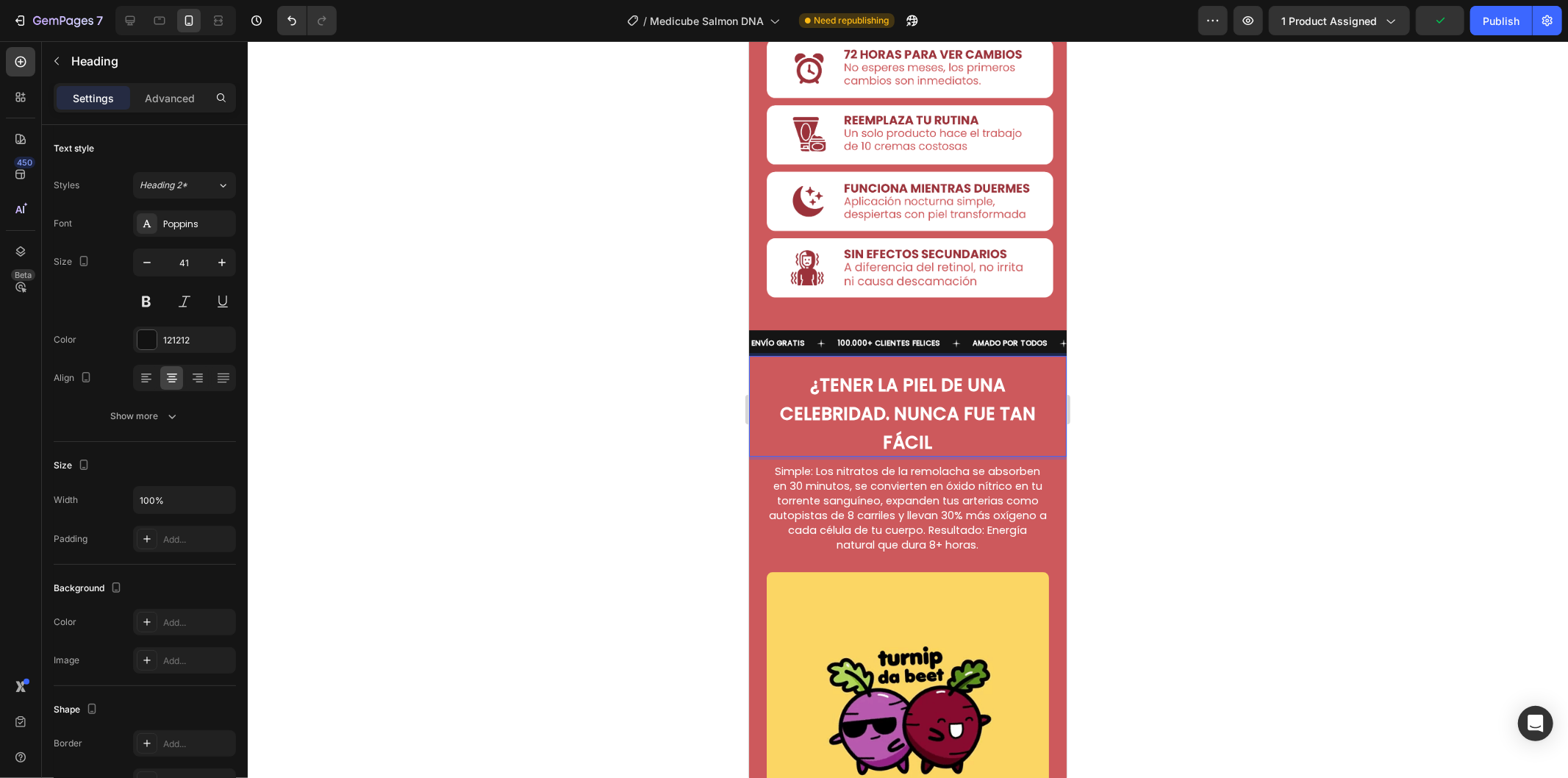
click at [817, 372] on strong "¿TENER LA PIEL DE UNA CELEBRIDAD. NUNCA FUE TAN FÁCIL" at bounding box center [907, 413] width 256 height 81
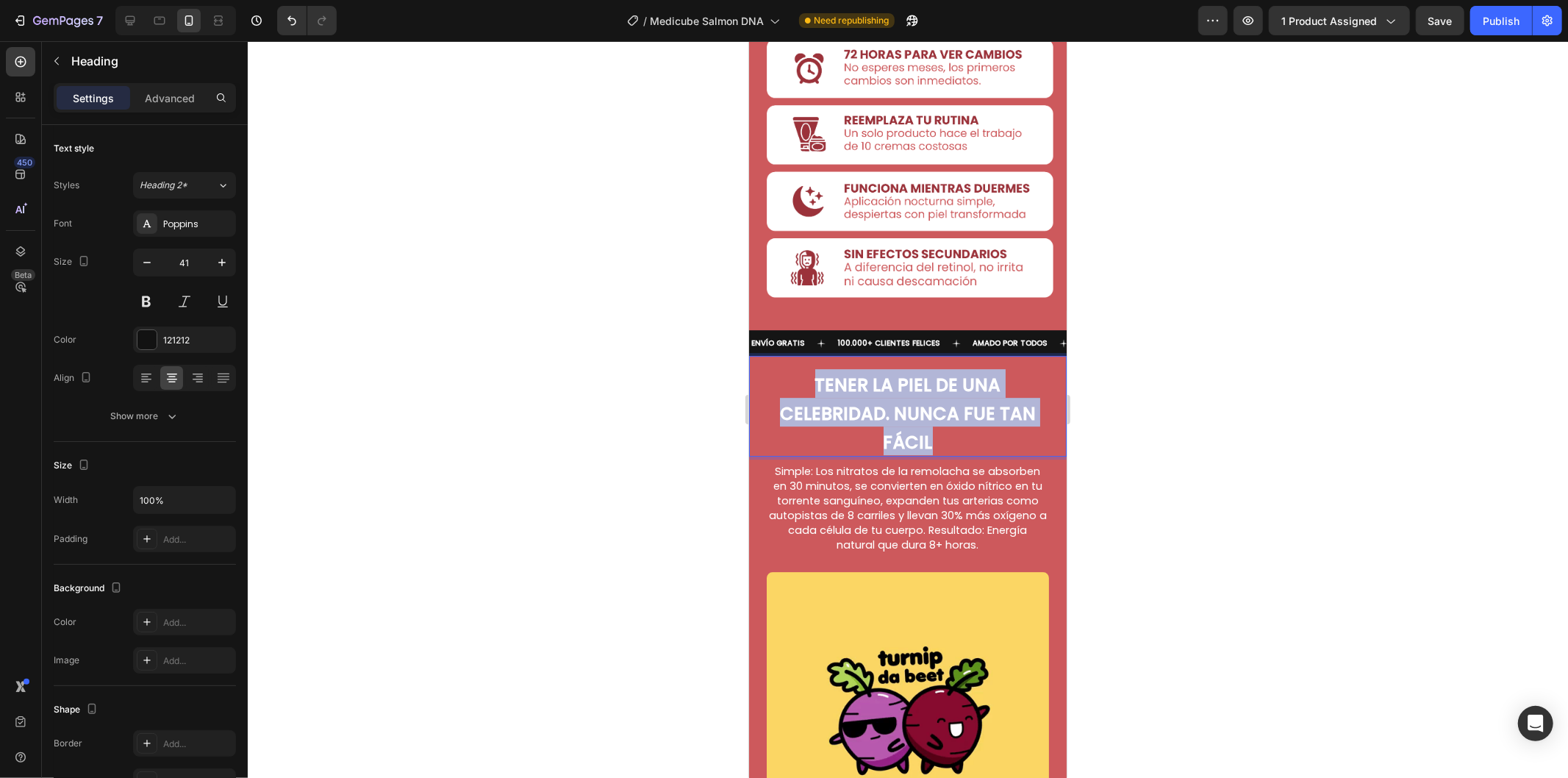
drag, startPoint x: 931, startPoint y: 332, endPoint x: 811, endPoint y: 272, distance: 134.2
click at [811, 368] on p "TENER LA PIEL DE UNA CELEBRIDAD. NUNCA FUE TAN FÁCIL" at bounding box center [907, 411] width 291 height 85
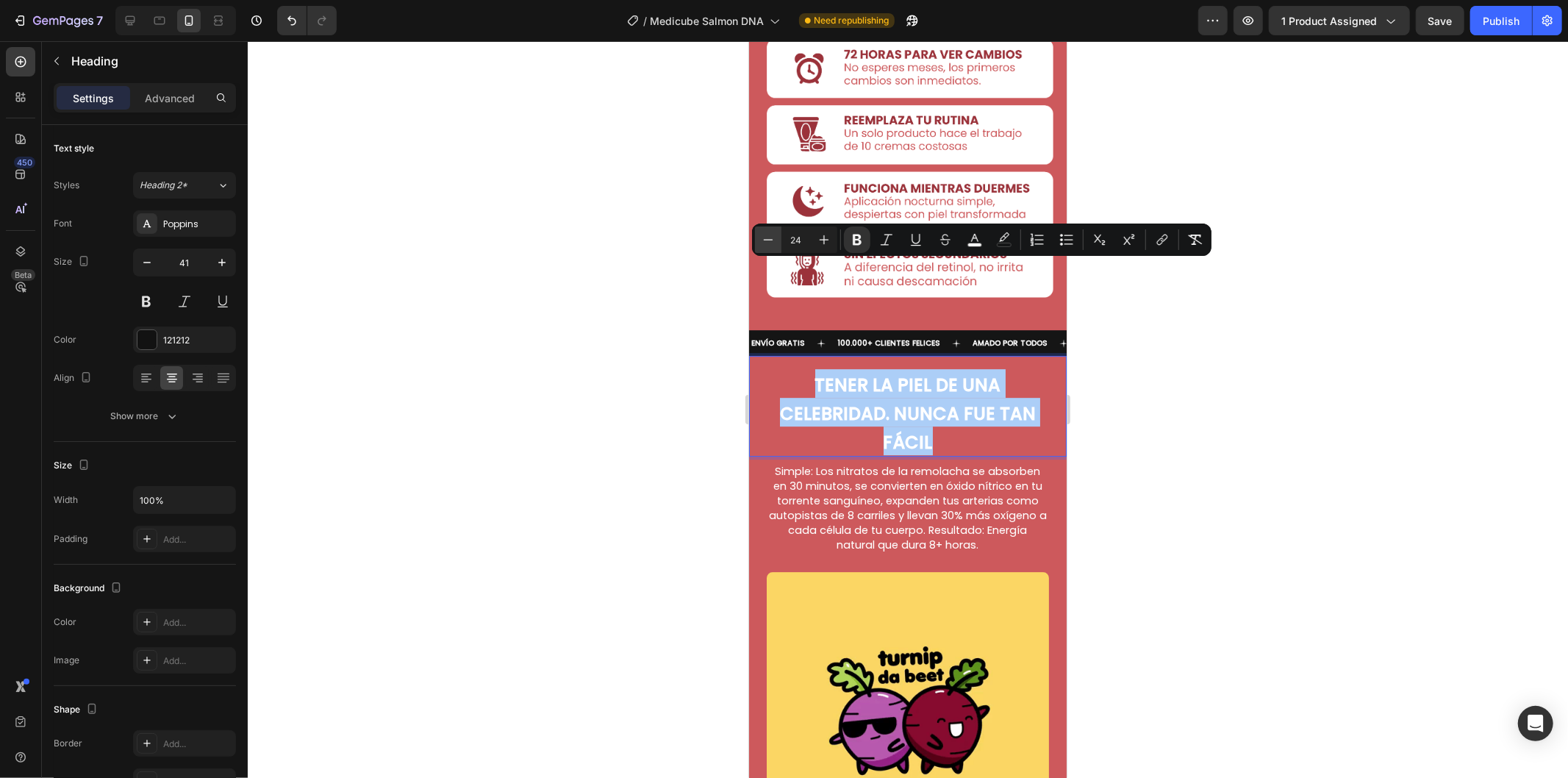
click at [771, 240] on icon "Editor contextual toolbar" at bounding box center [768, 239] width 15 height 15
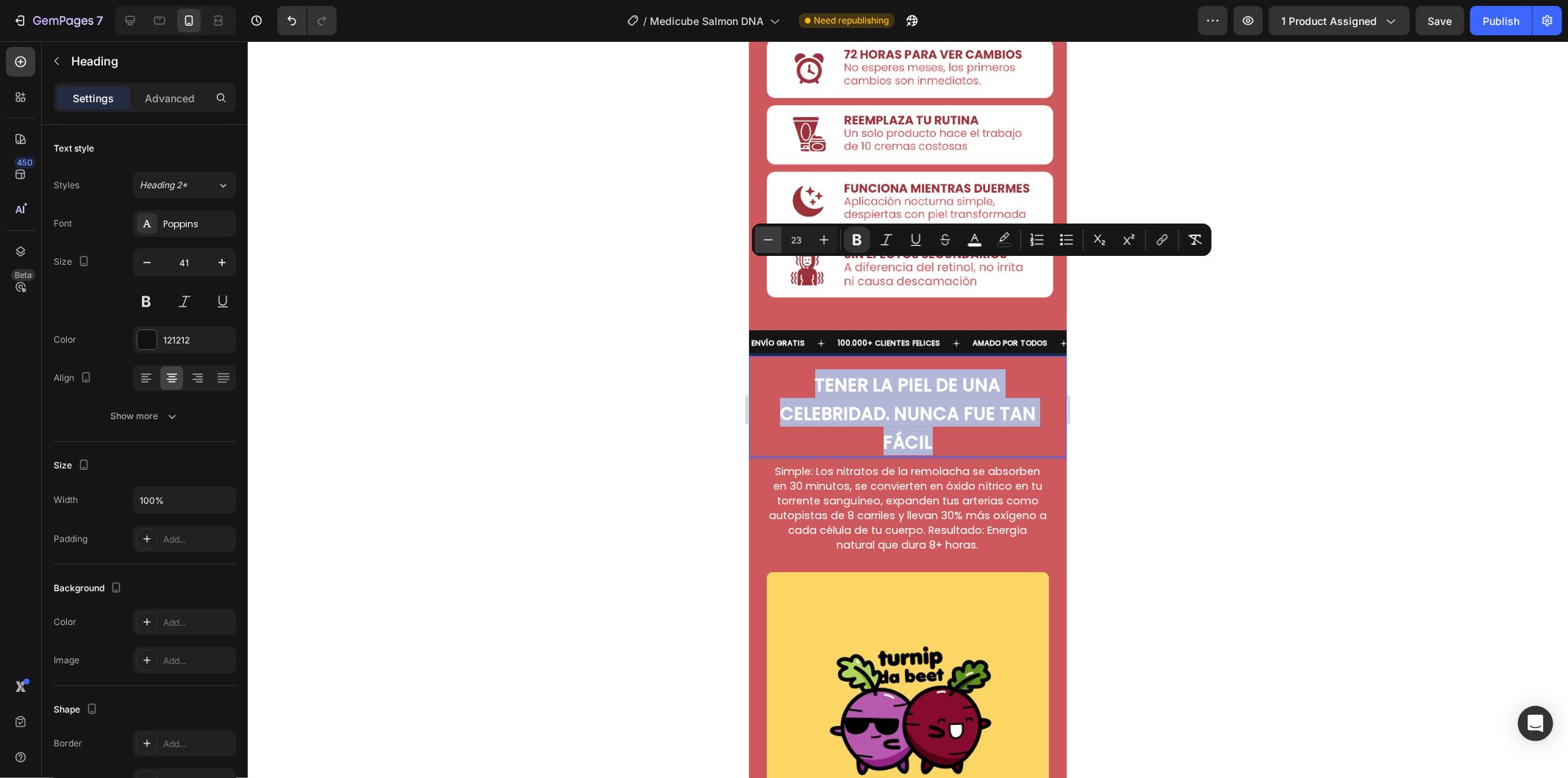
type input "22"
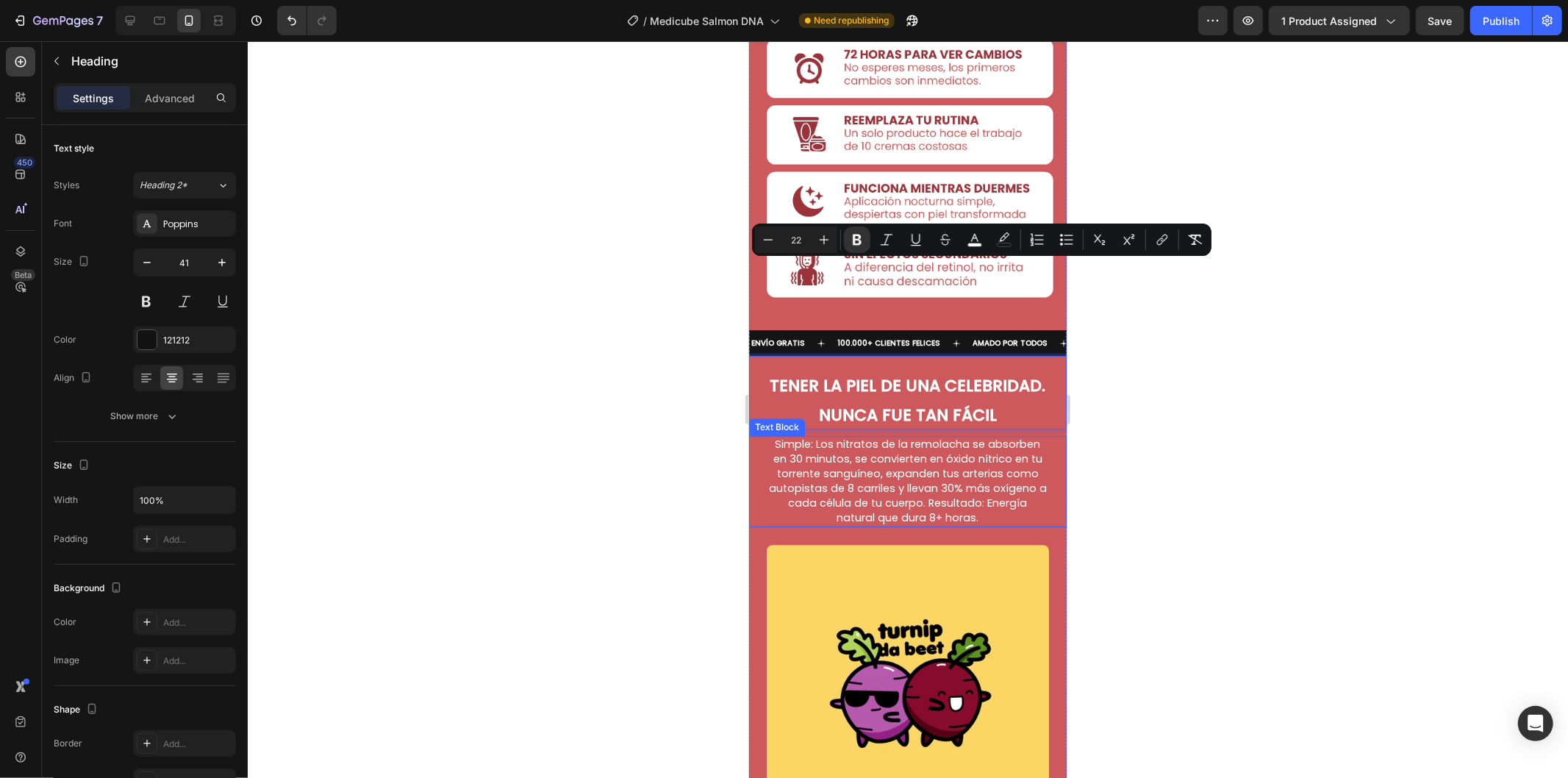
click at [854, 436] on span "Simple: Los nitratos de la remolacha se absorben en 30 minutos, se convierten e…" at bounding box center [907, 480] width 277 height 88
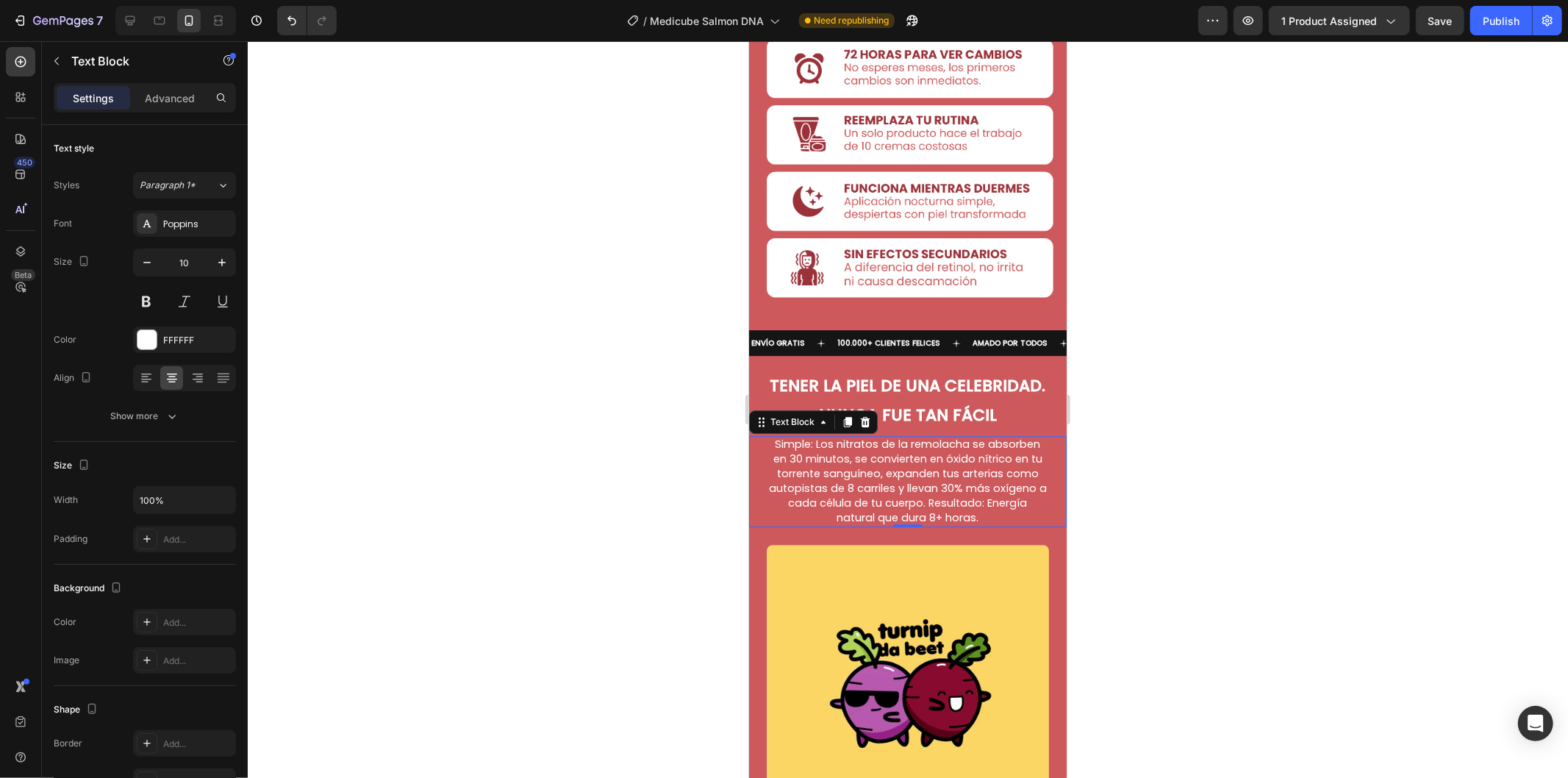
click at [889, 436] on span "Simple: Los nitratos de la remolacha se absorben en 30 minutos, se convierten e…" at bounding box center [907, 480] width 277 height 88
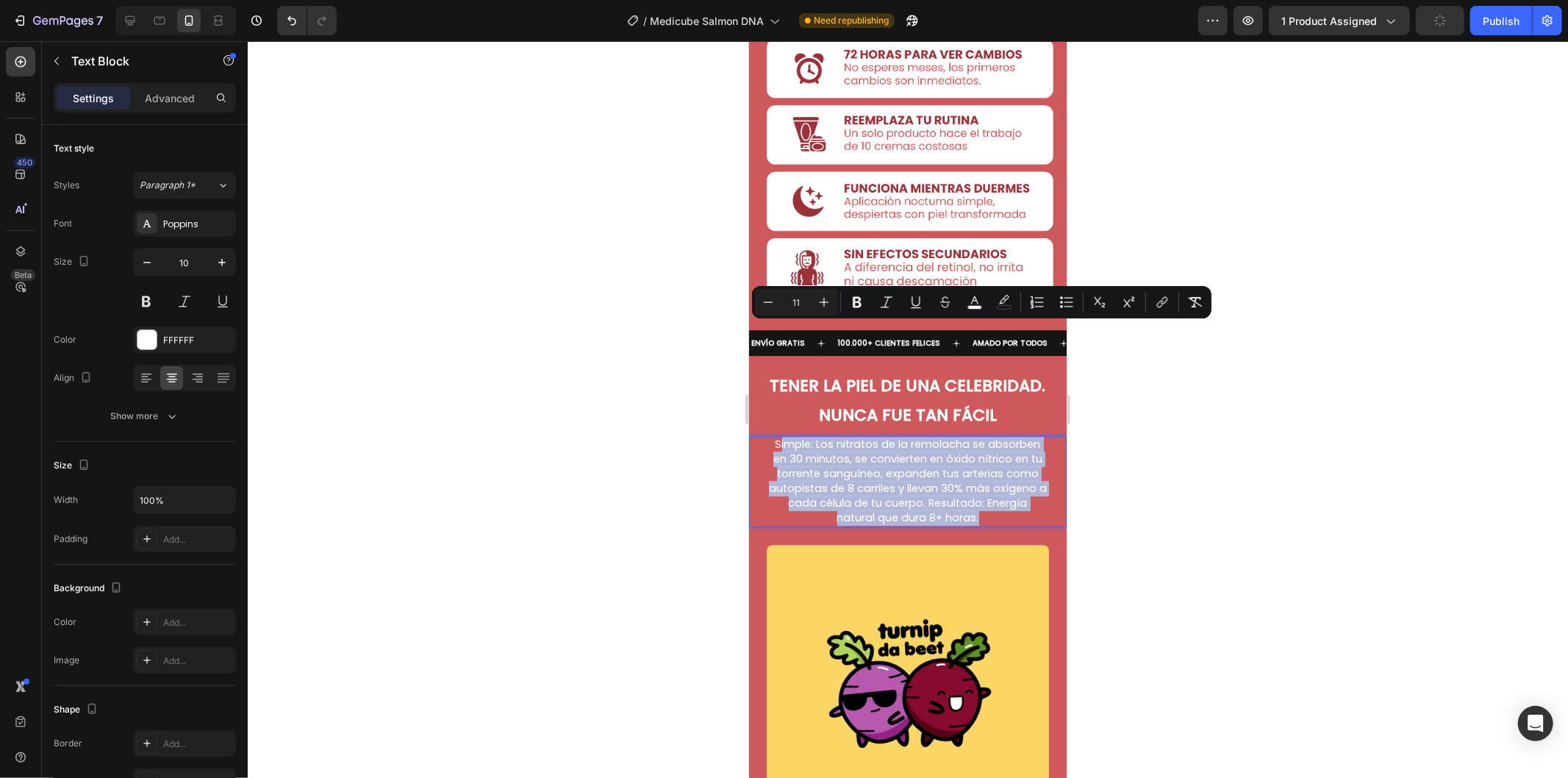
drag, startPoint x: 1002, startPoint y: 402, endPoint x: 773, endPoint y: 332, distance: 239.5
click at [773, 437] on p "Simple: Los nitratos de la remolacha se absorben en 30 minutos, se convierten e…" at bounding box center [907, 481] width 279 height 88
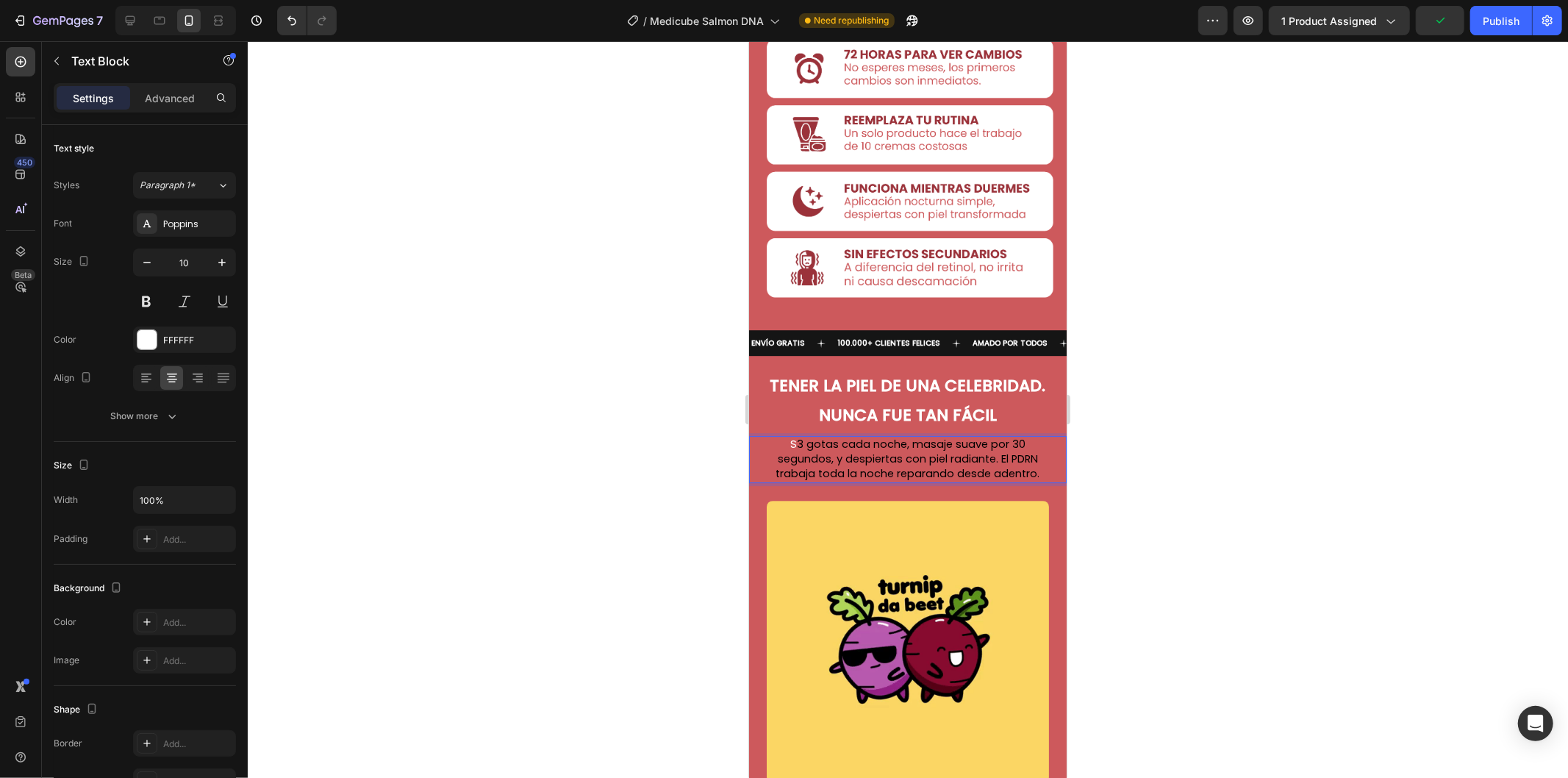
click at [793, 436] on span "3 gotas cada noche, masaje suave por 30 segundos, y despiertas con piel radiant…" at bounding box center [908, 458] width 264 height 44
drag, startPoint x: 965, startPoint y: 353, endPoint x: 758, endPoint y: 324, distance: 209.0
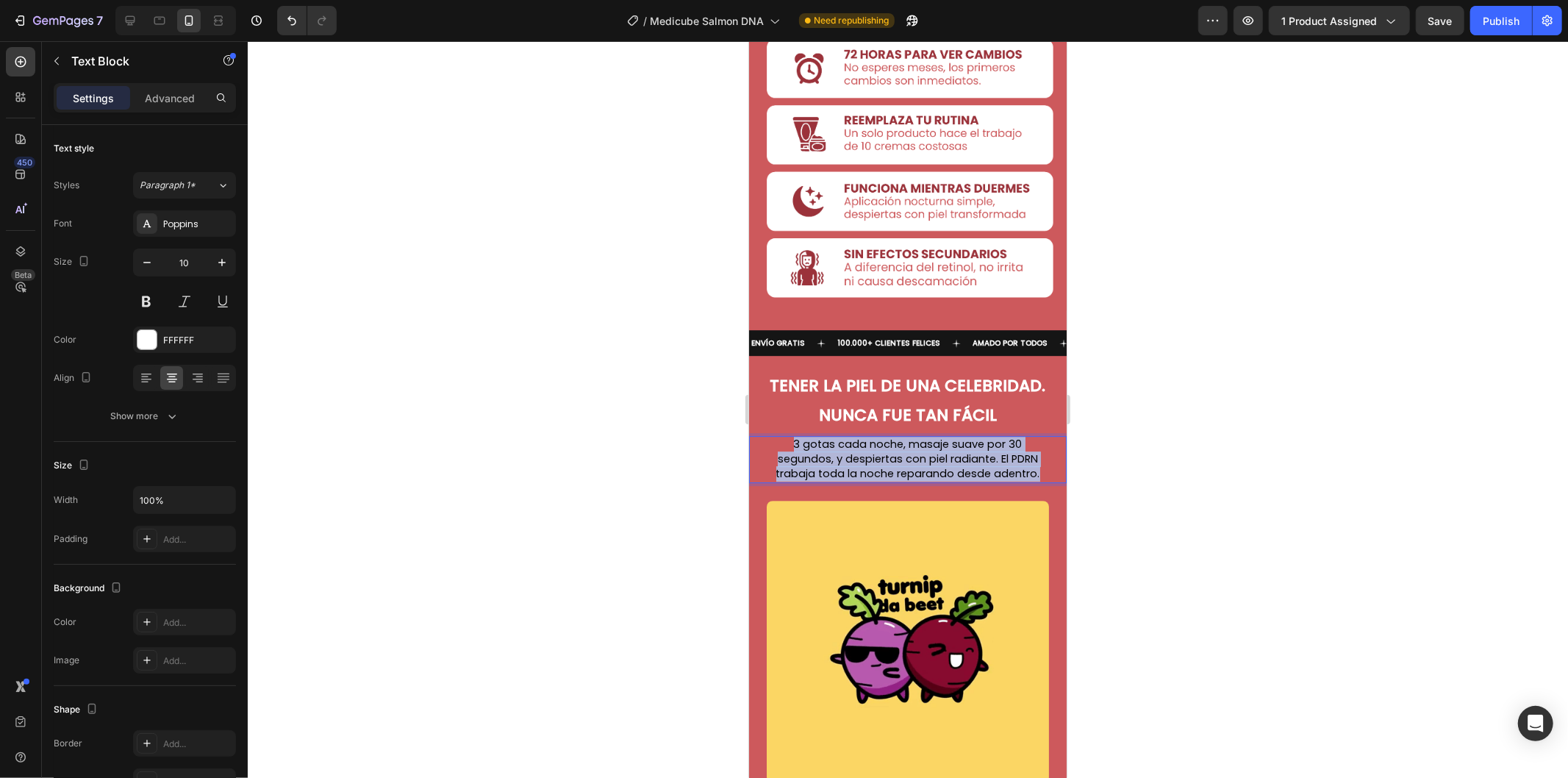
click at [758, 436] on div "3 gotas cada noche, masaje suave por 30 segundos, y despiertas con piel radiant…" at bounding box center [907, 459] width 317 height 47
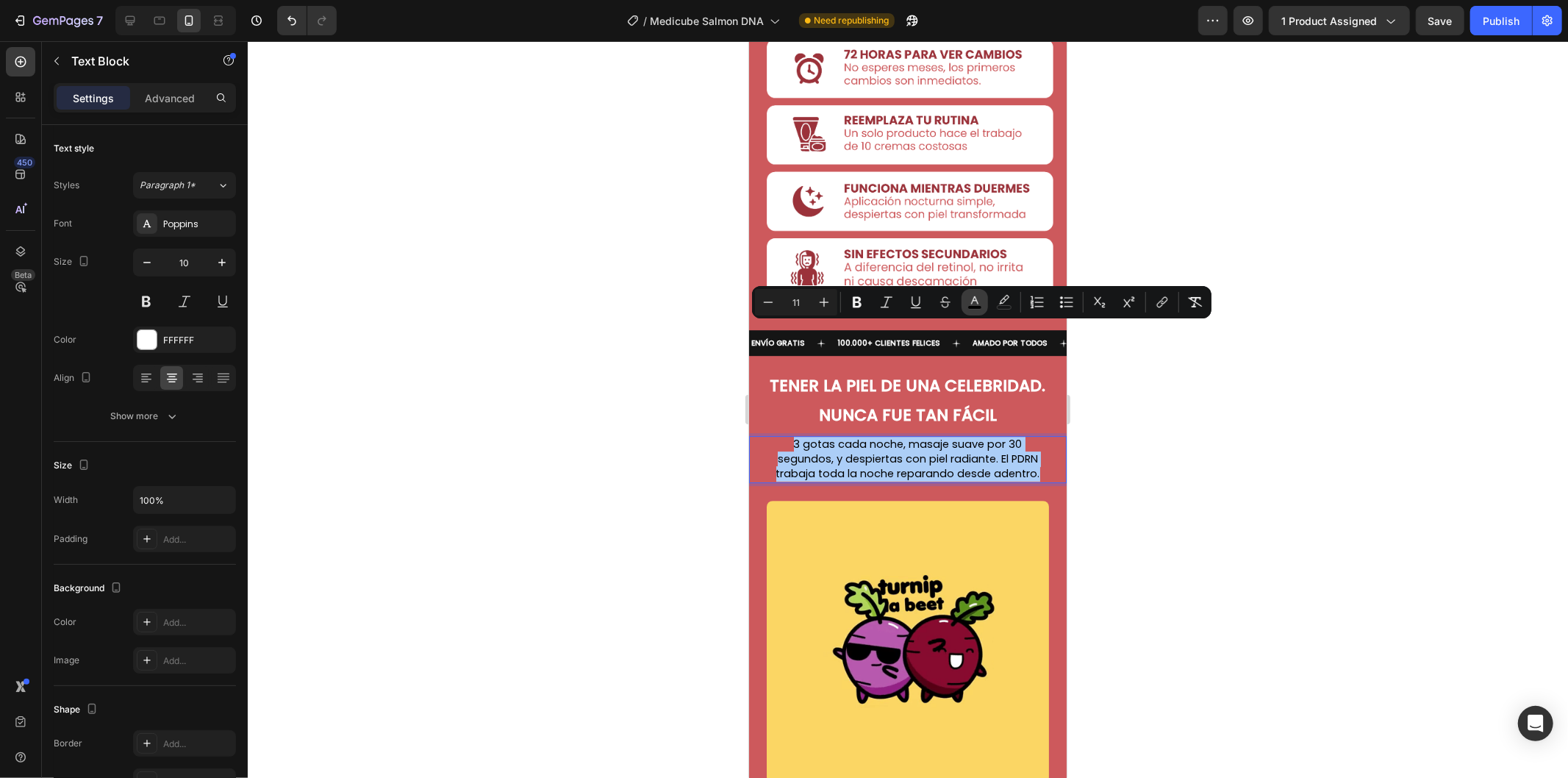
click at [979, 301] on icon "Editor contextual toolbar" at bounding box center [974, 302] width 15 height 15
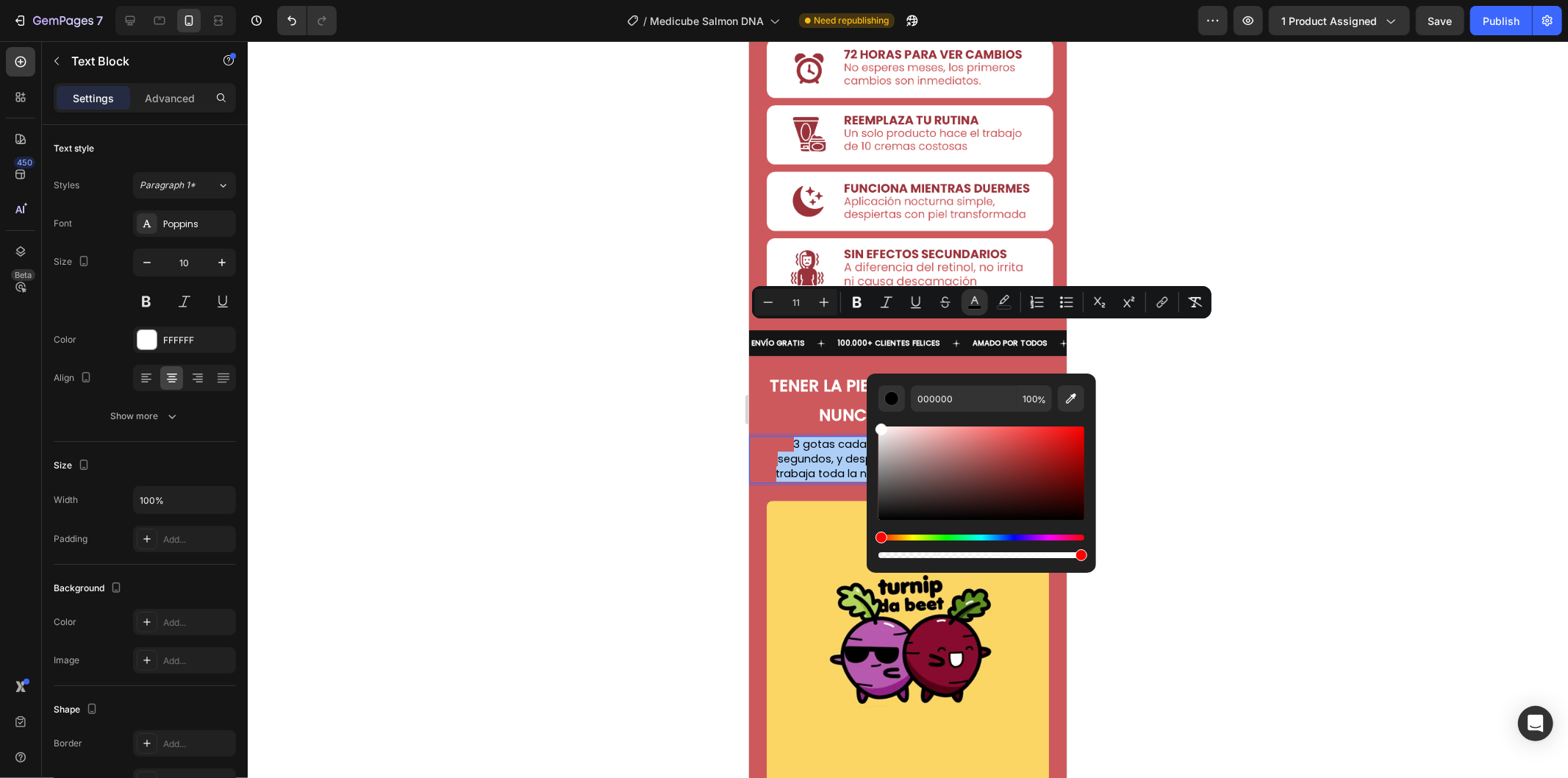
drag, startPoint x: 1694, startPoint y: 489, endPoint x: 863, endPoint y: 402, distance: 835.5
type input "FFFFFF"
click at [828, 436] on span "3 gotas cada noche, masaje suave por 30 segundos, y despiertas con piel radiant…" at bounding box center [908, 458] width 264 height 44
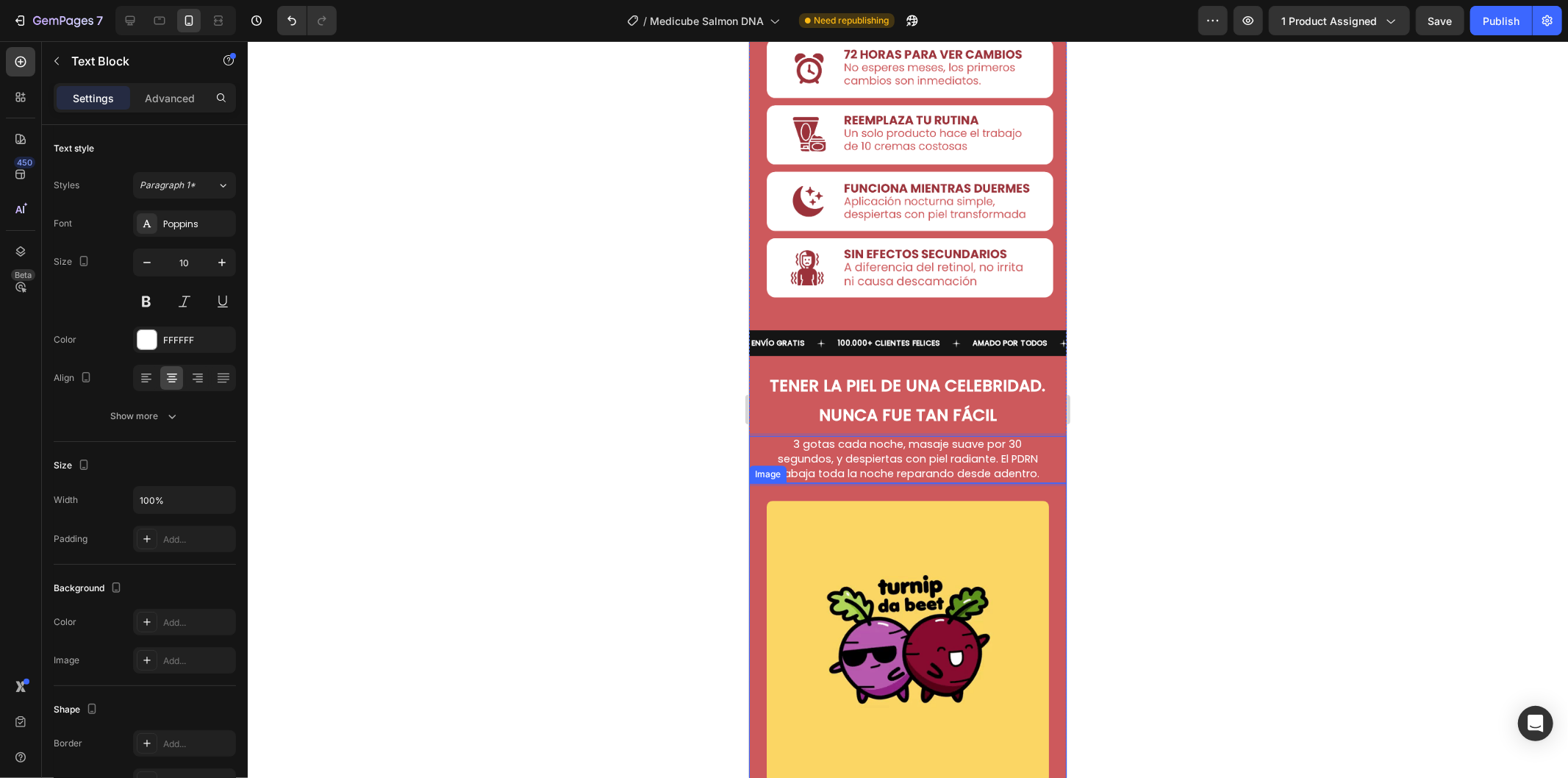
click at [939, 500] on img at bounding box center [907, 640] width 282 height 282
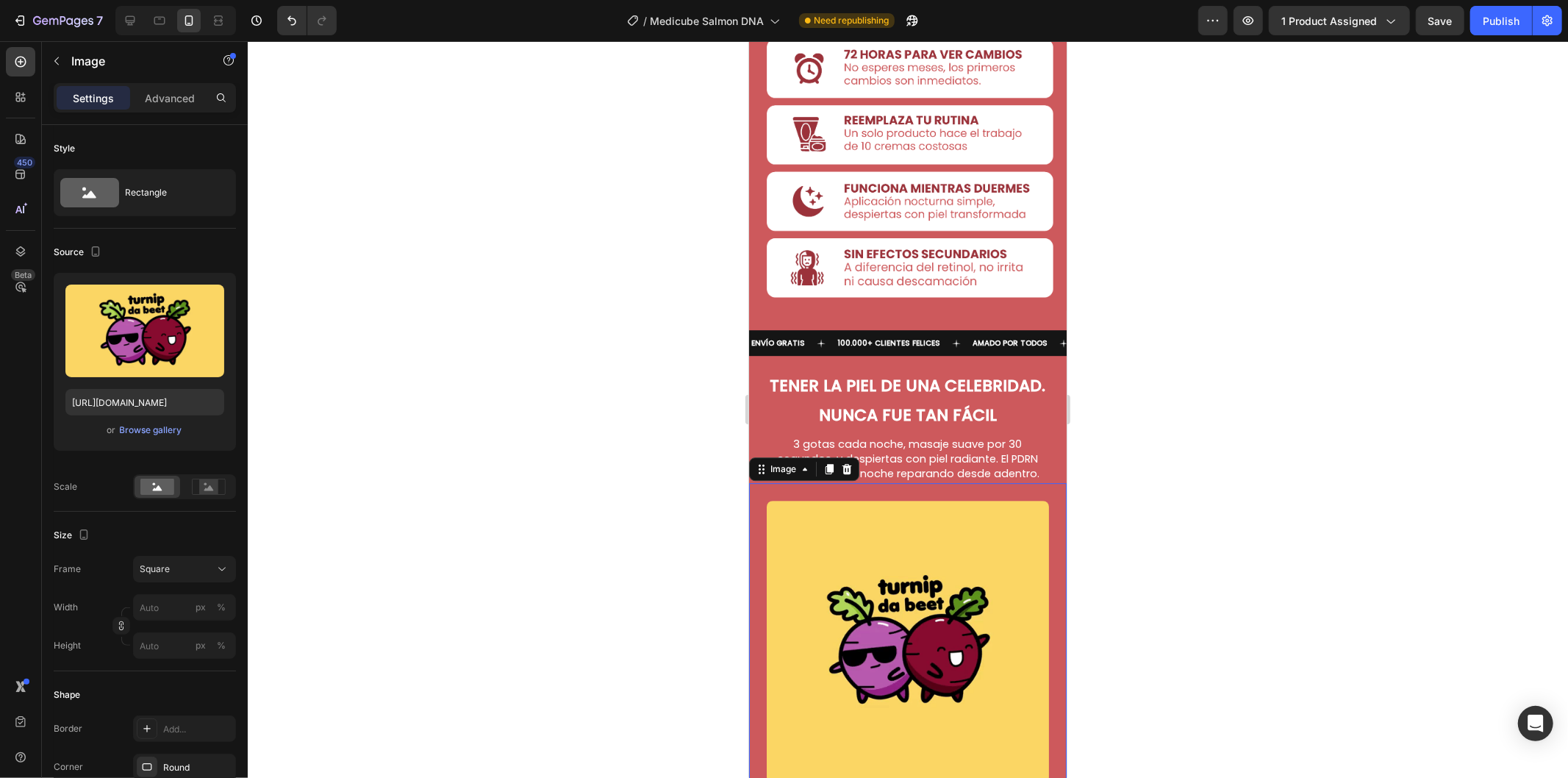
click at [997, 505] on img at bounding box center [907, 640] width 282 height 282
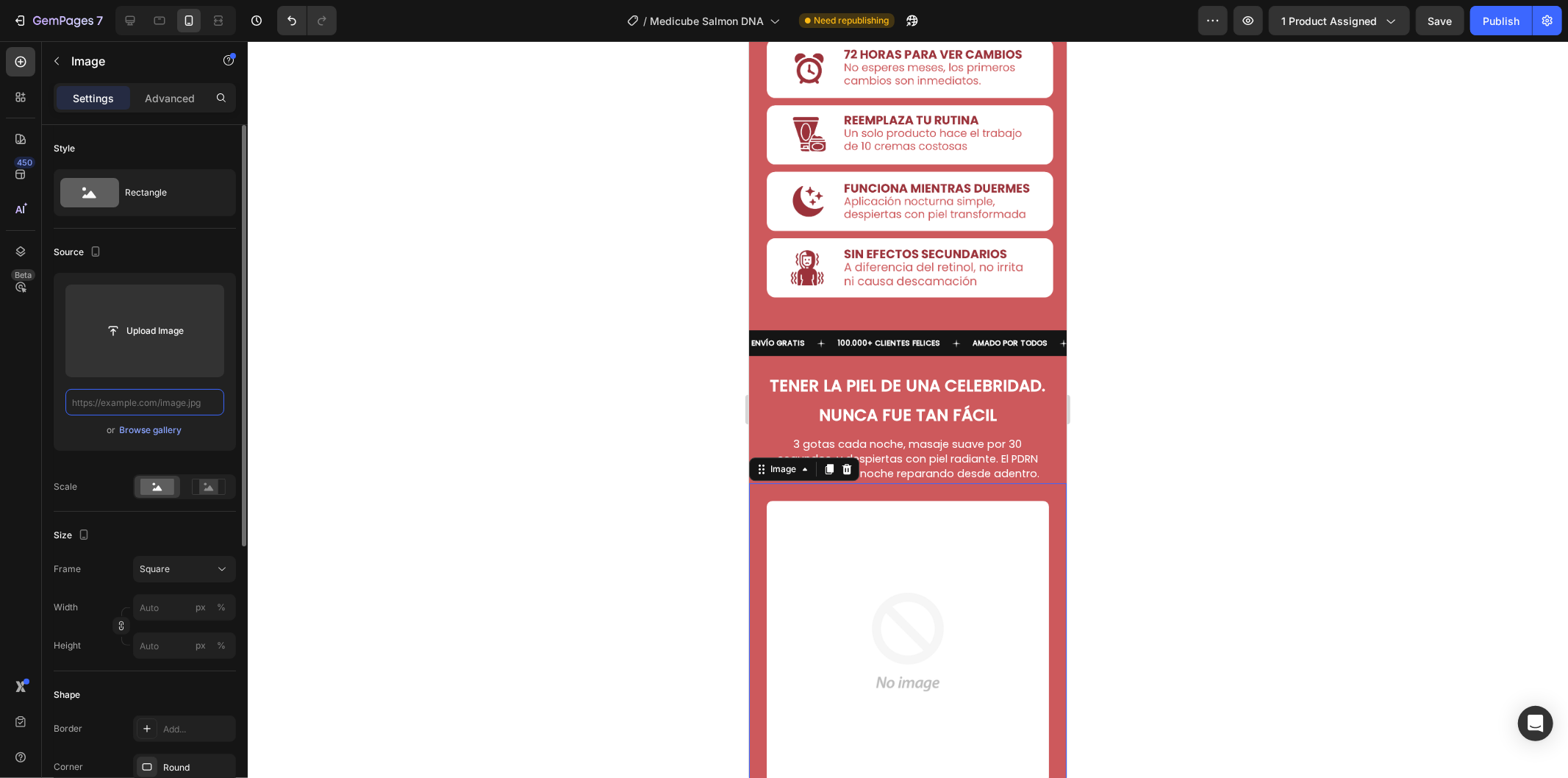
scroll to position [0, 0]
paste input "[URL][DOMAIN_NAME][PERSON_NAME]"
type input "[URL][DOMAIN_NAME][PERSON_NAME]"
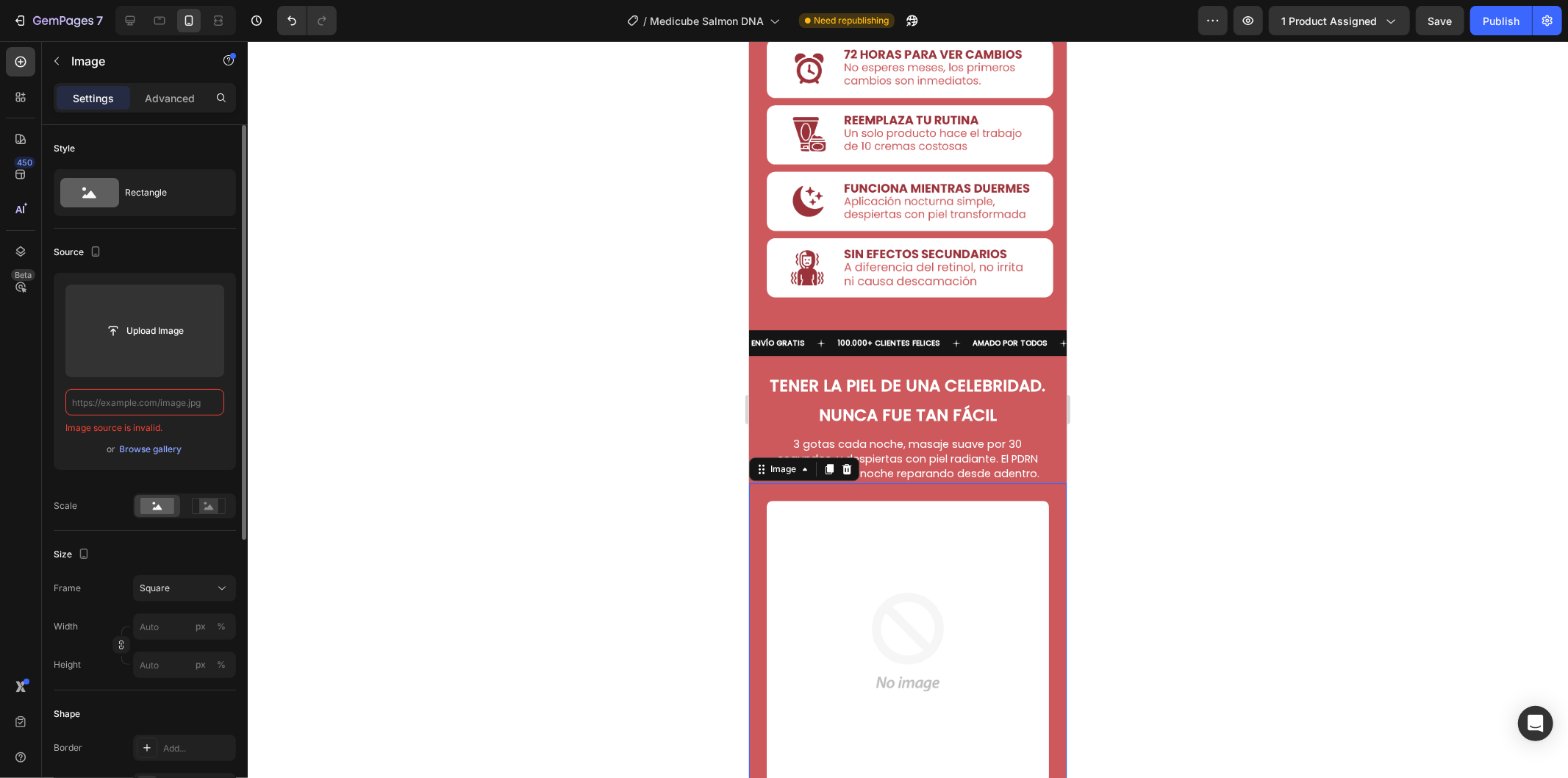
click at [169, 398] on input "text" at bounding box center [145, 402] width 159 height 27
paste input "[URL][DOMAIN_NAME][PERSON_NAME]"
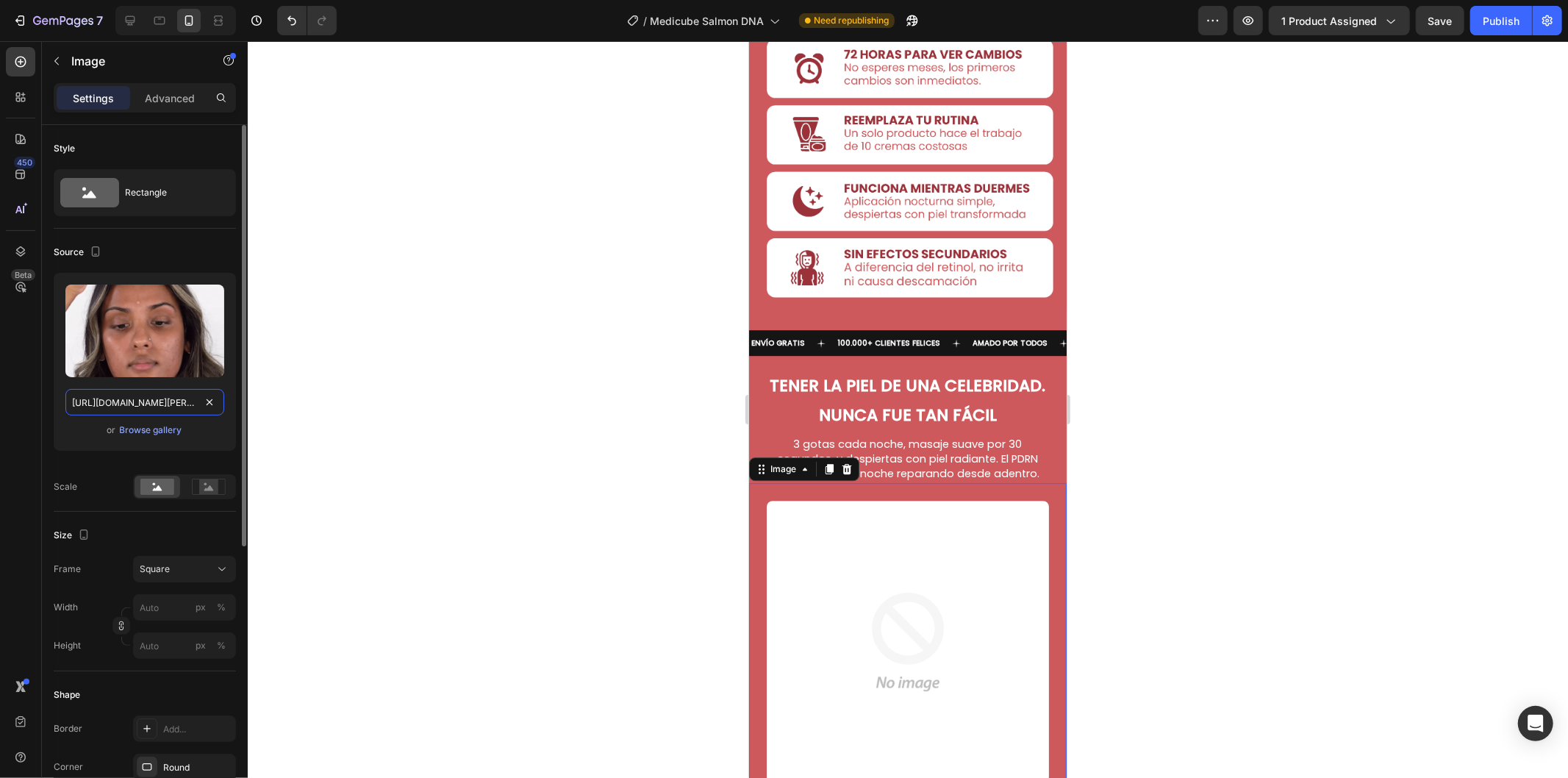
scroll to position [0, 189]
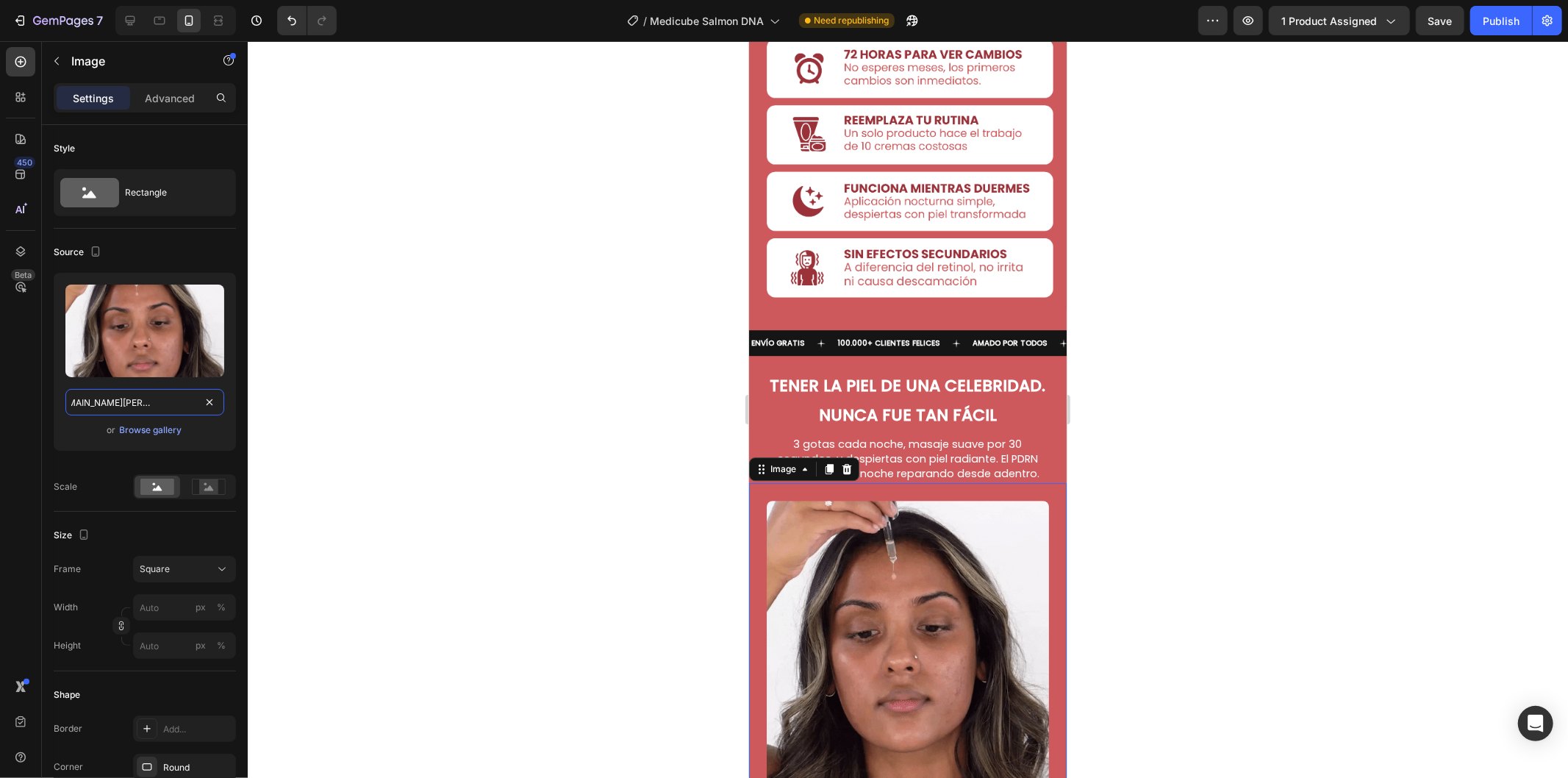
type input "[URL][DOMAIN_NAME][PERSON_NAME]"
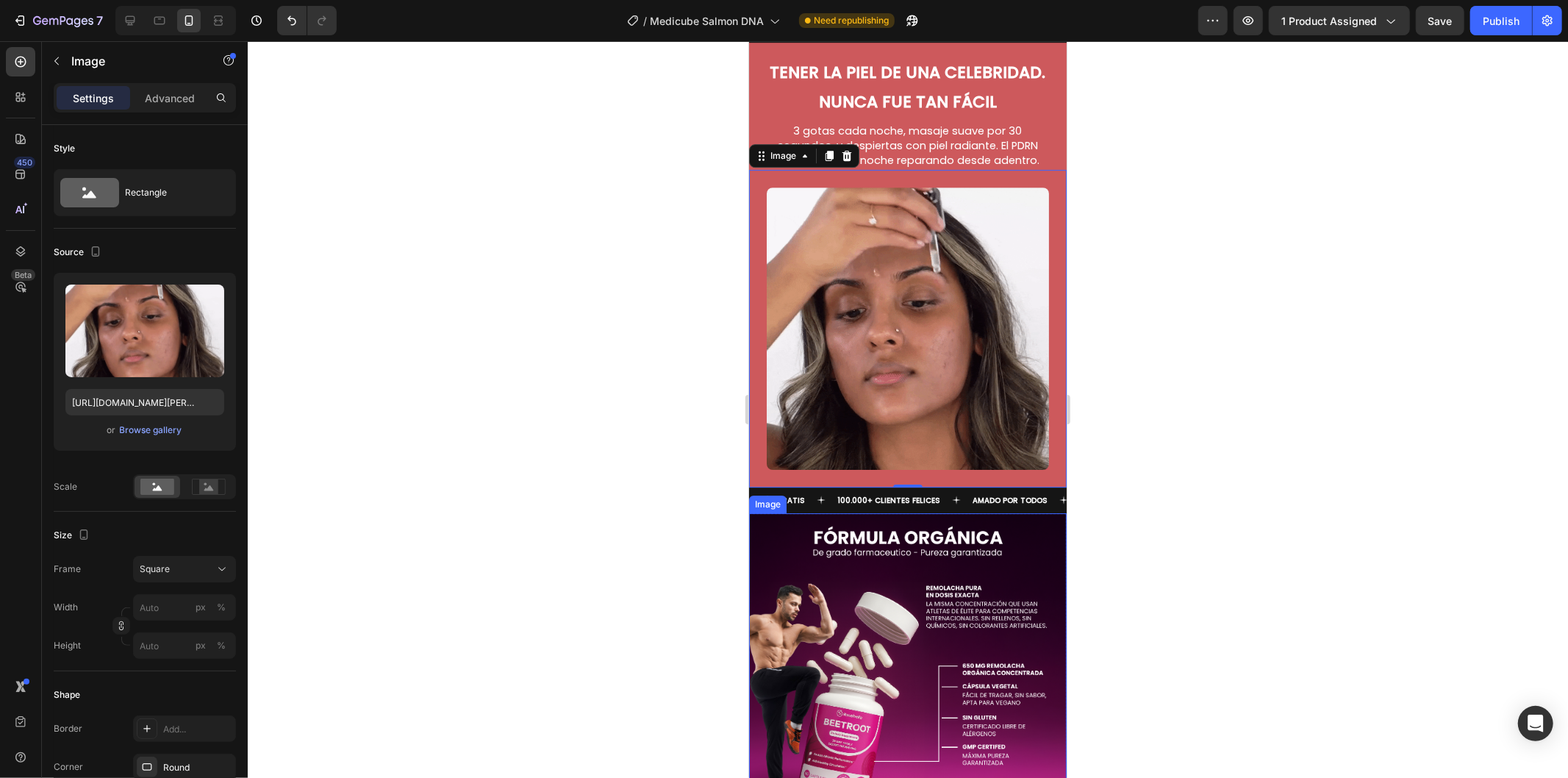
scroll to position [3920, 0]
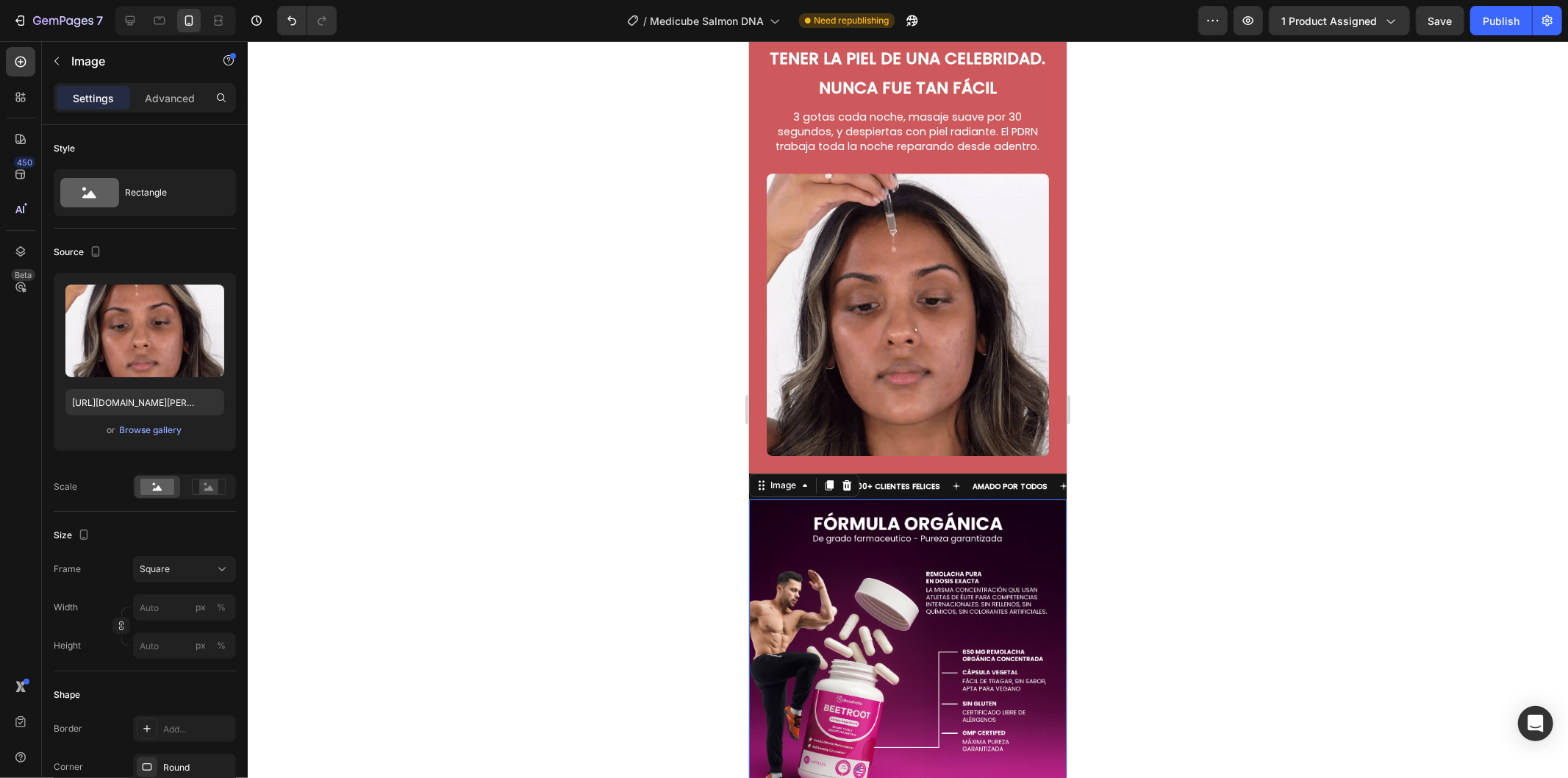
click at [913, 534] on img at bounding box center [907, 667] width 317 height 339
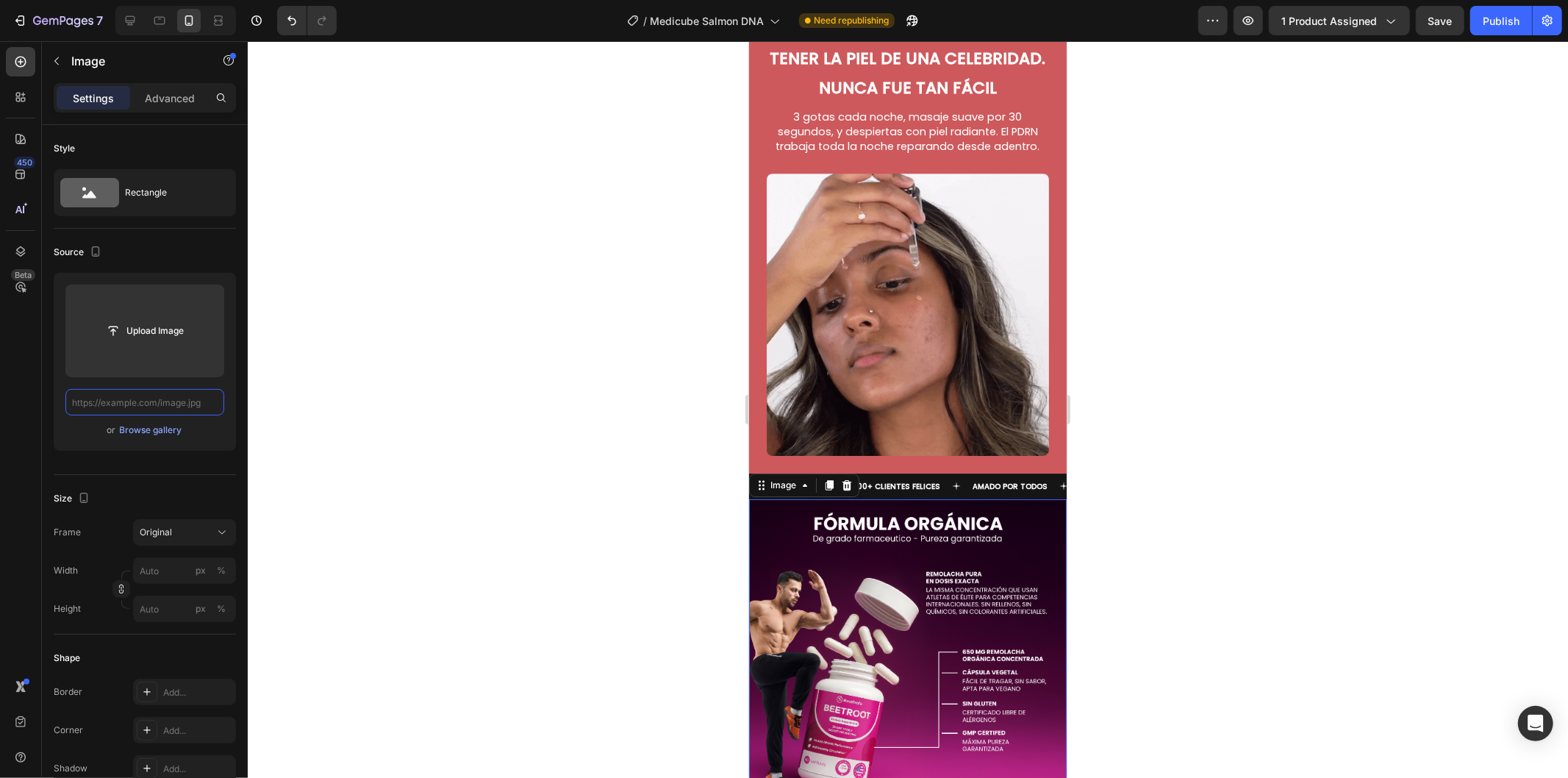
paste input "[URL][DOMAIN_NAME]"
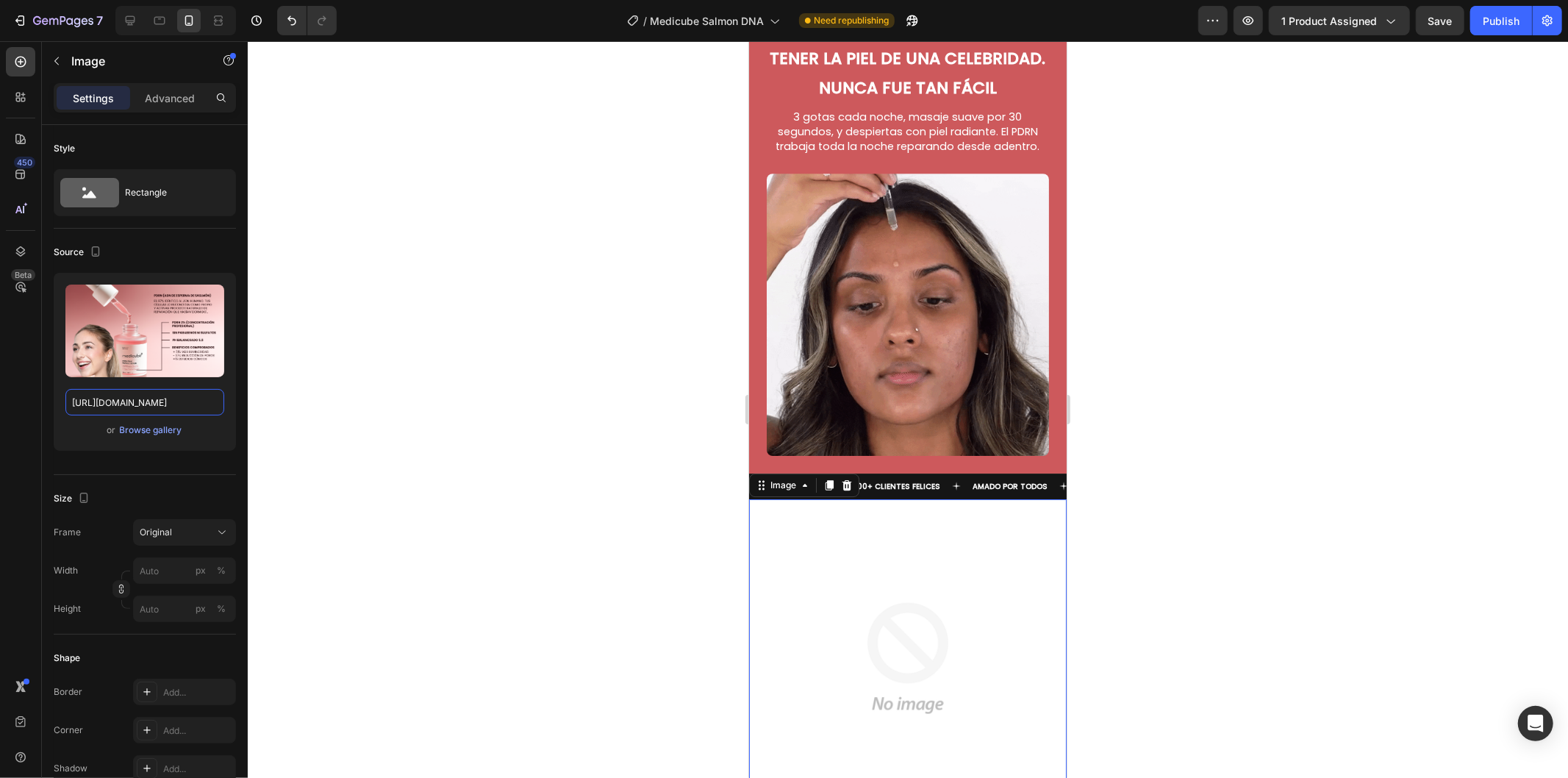
scroll to position [0, 129]
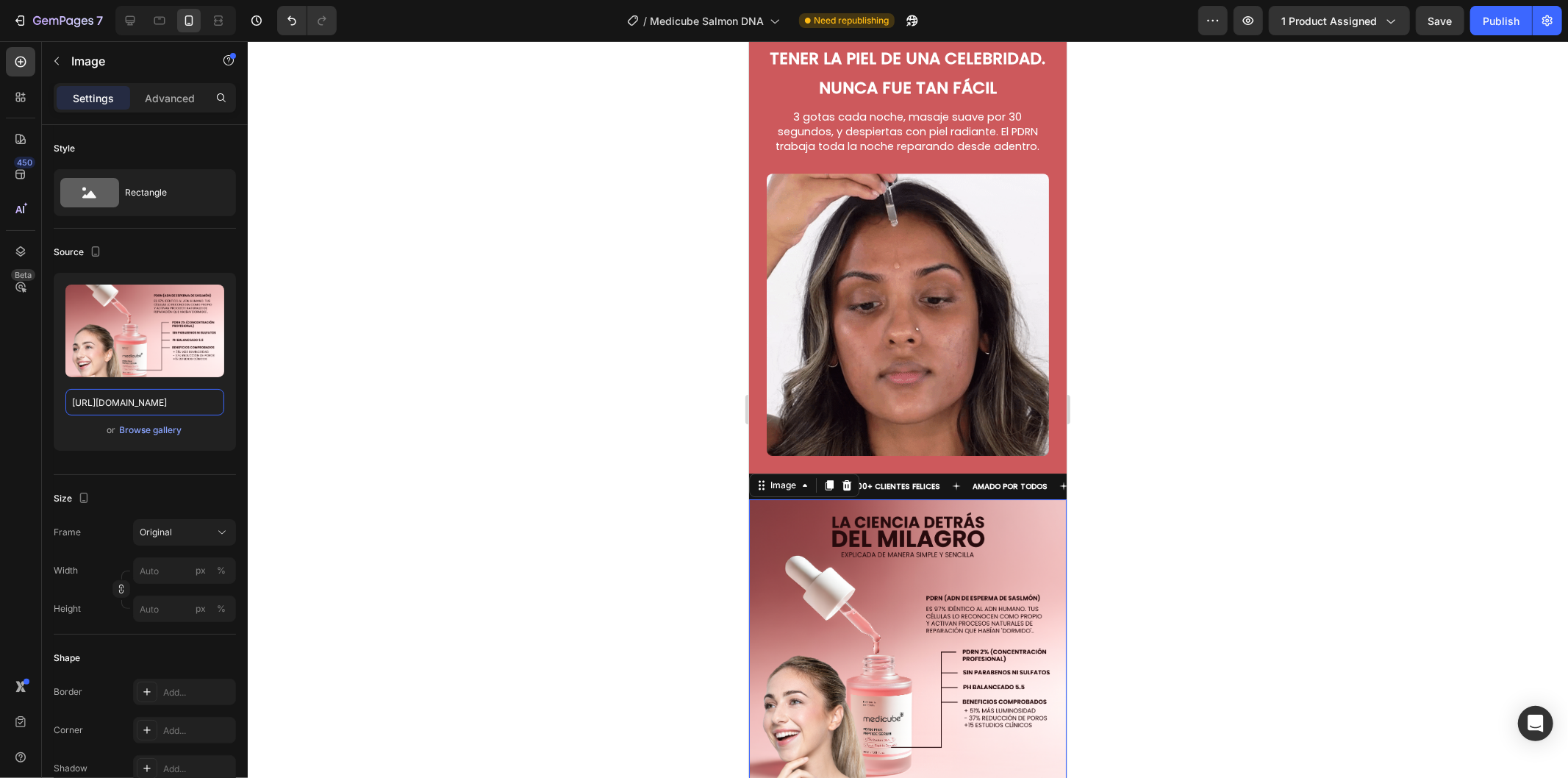
type input "[URL][DOMAIN_NAME]"
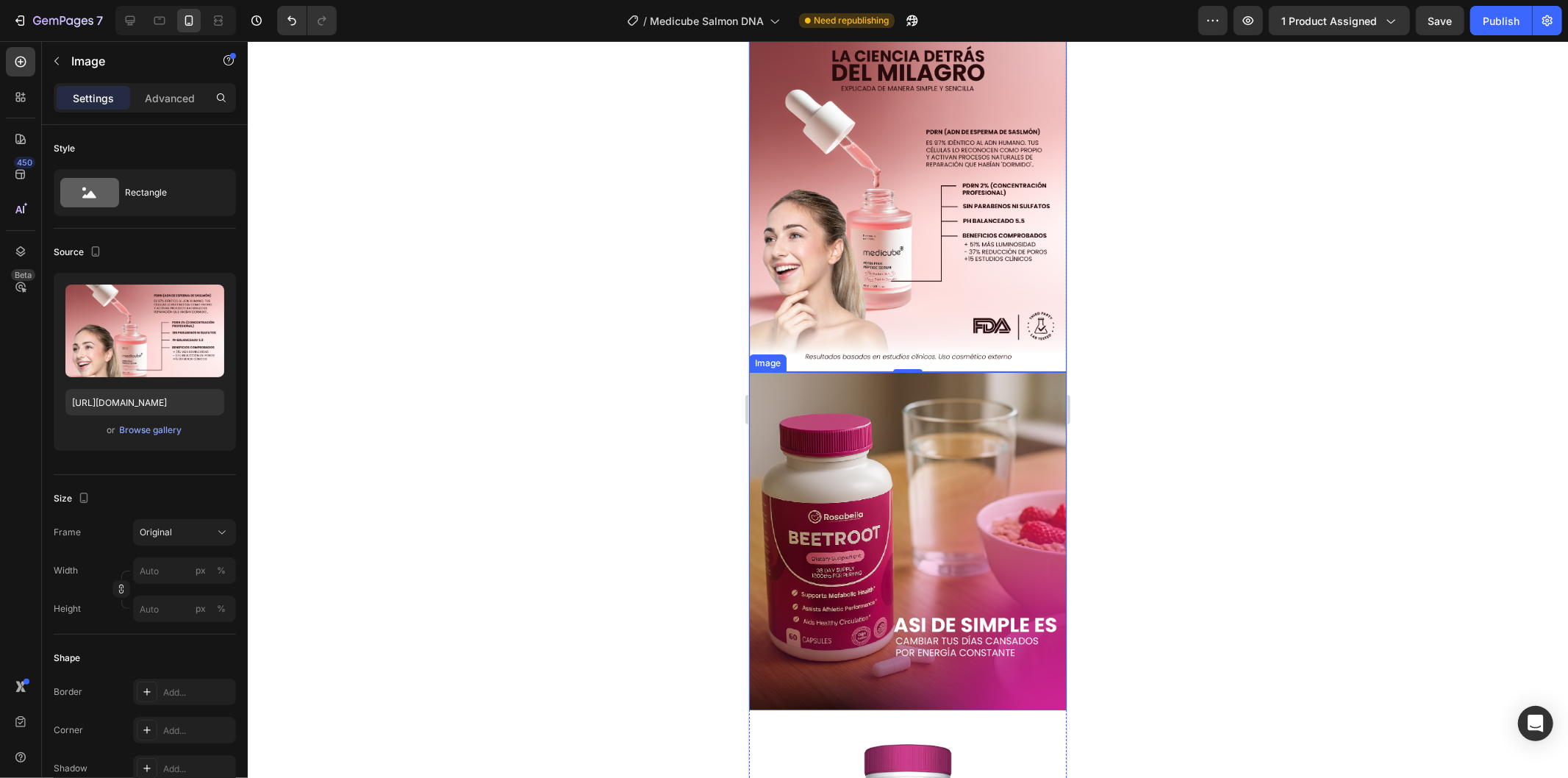
scroll to position [4411, 0]
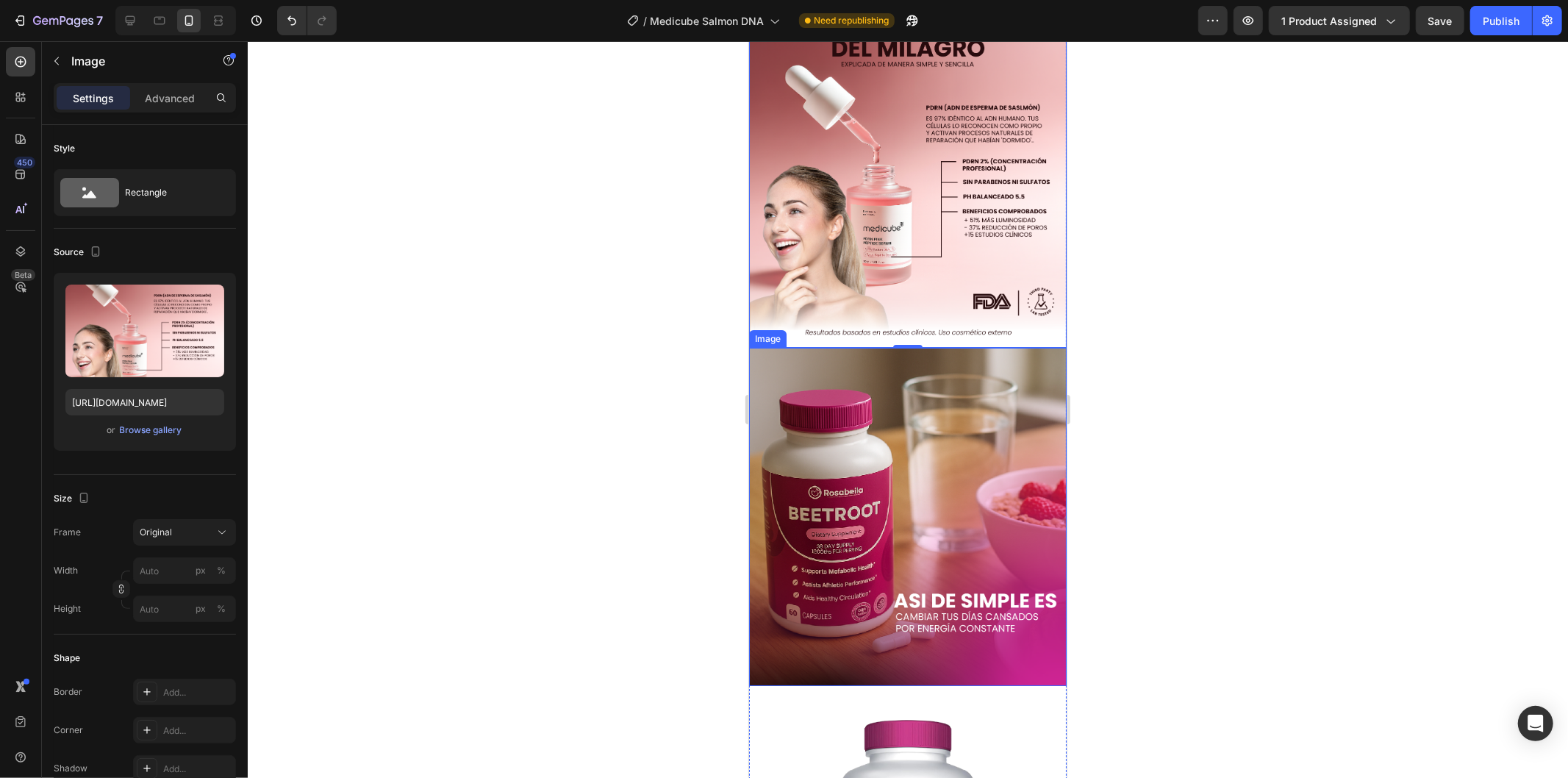
click at [976, 414] on img at bounding box center [907, 516] width 317 height 339
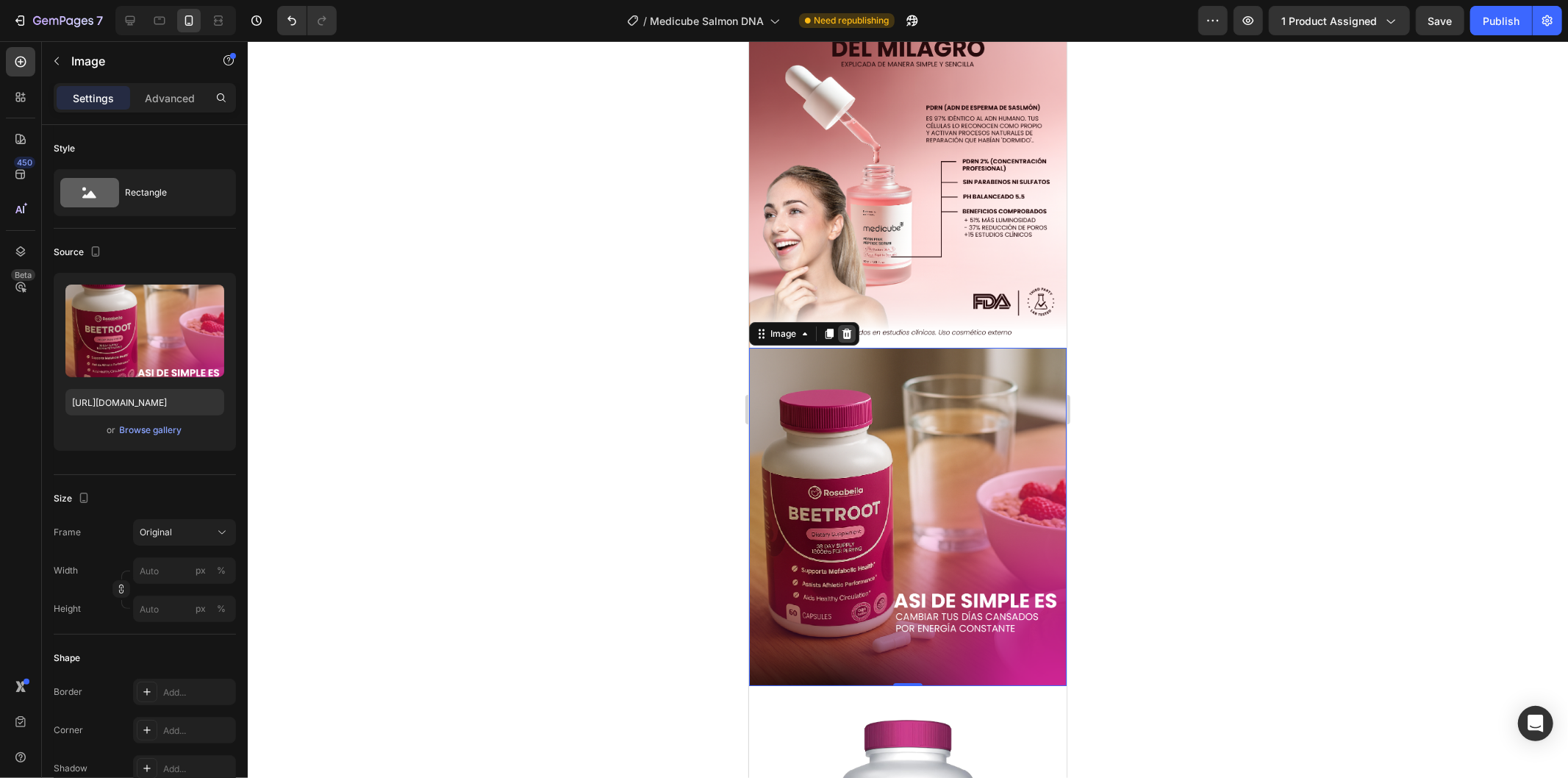
click at [847, 328] on icon at bounding box center [847, 332] width 9 height 10
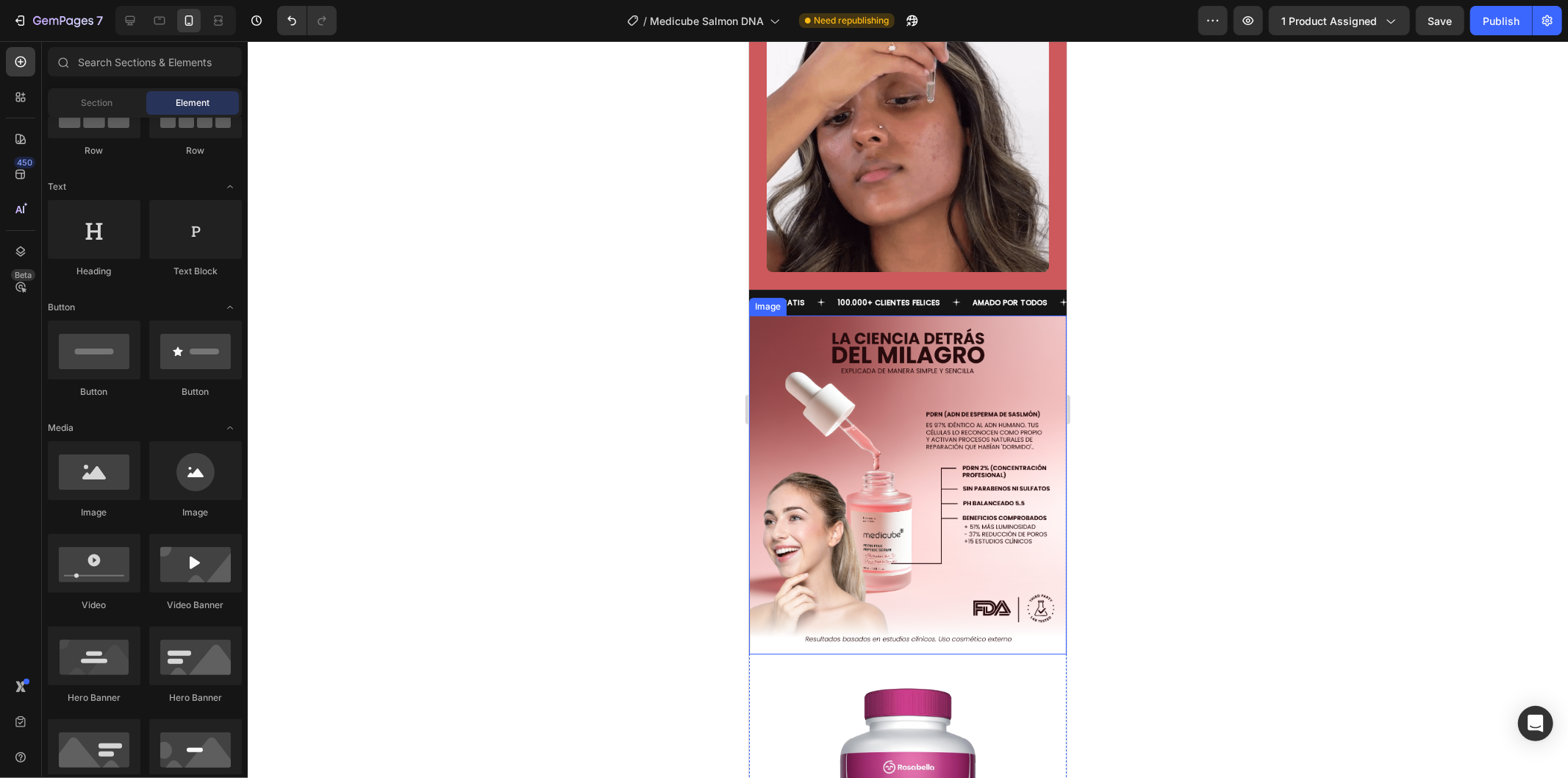
scroll to position [4247, 0]
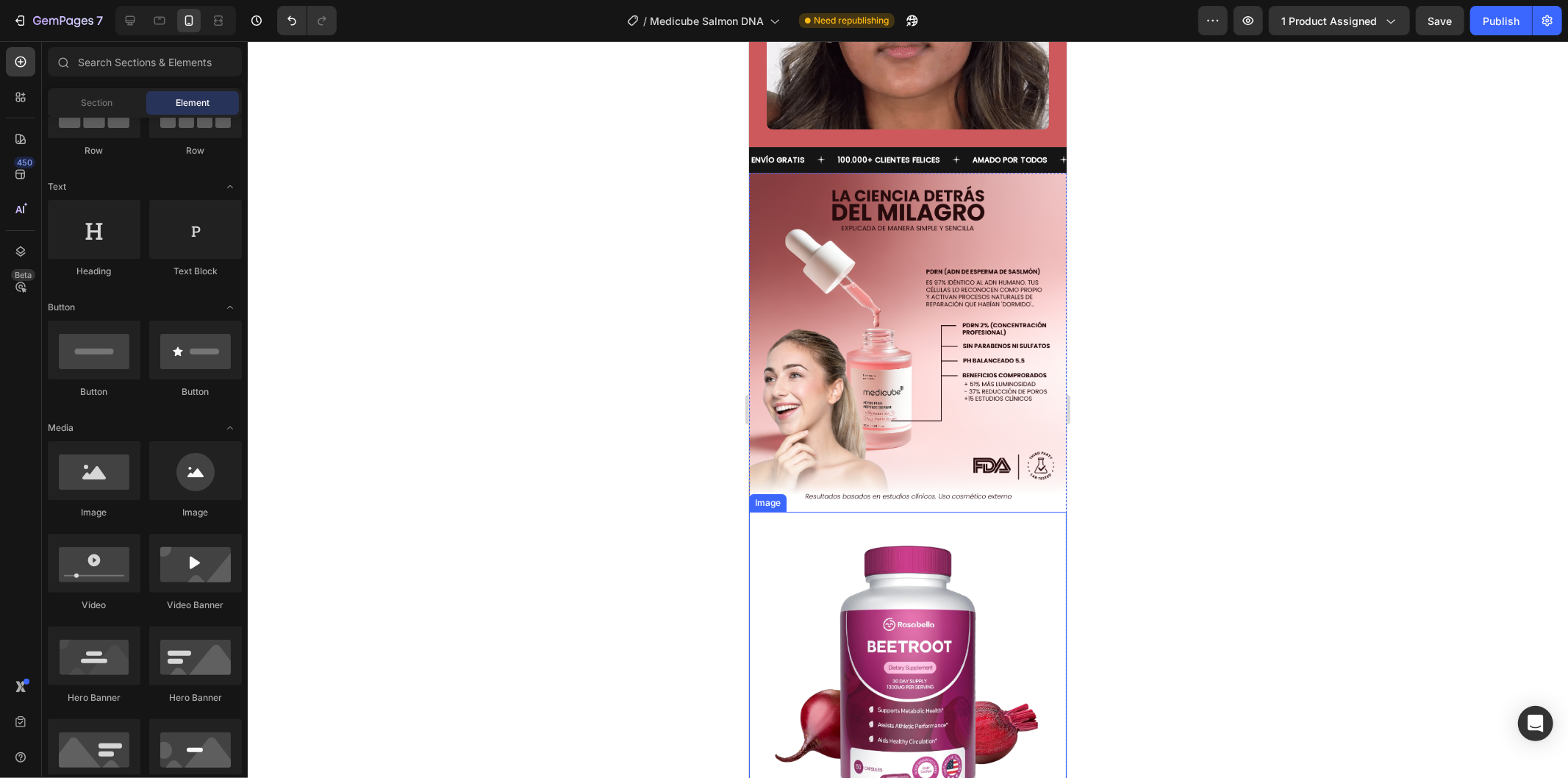
click at [968, 511] on img at bounding box center [907, 679] width 317 height 339
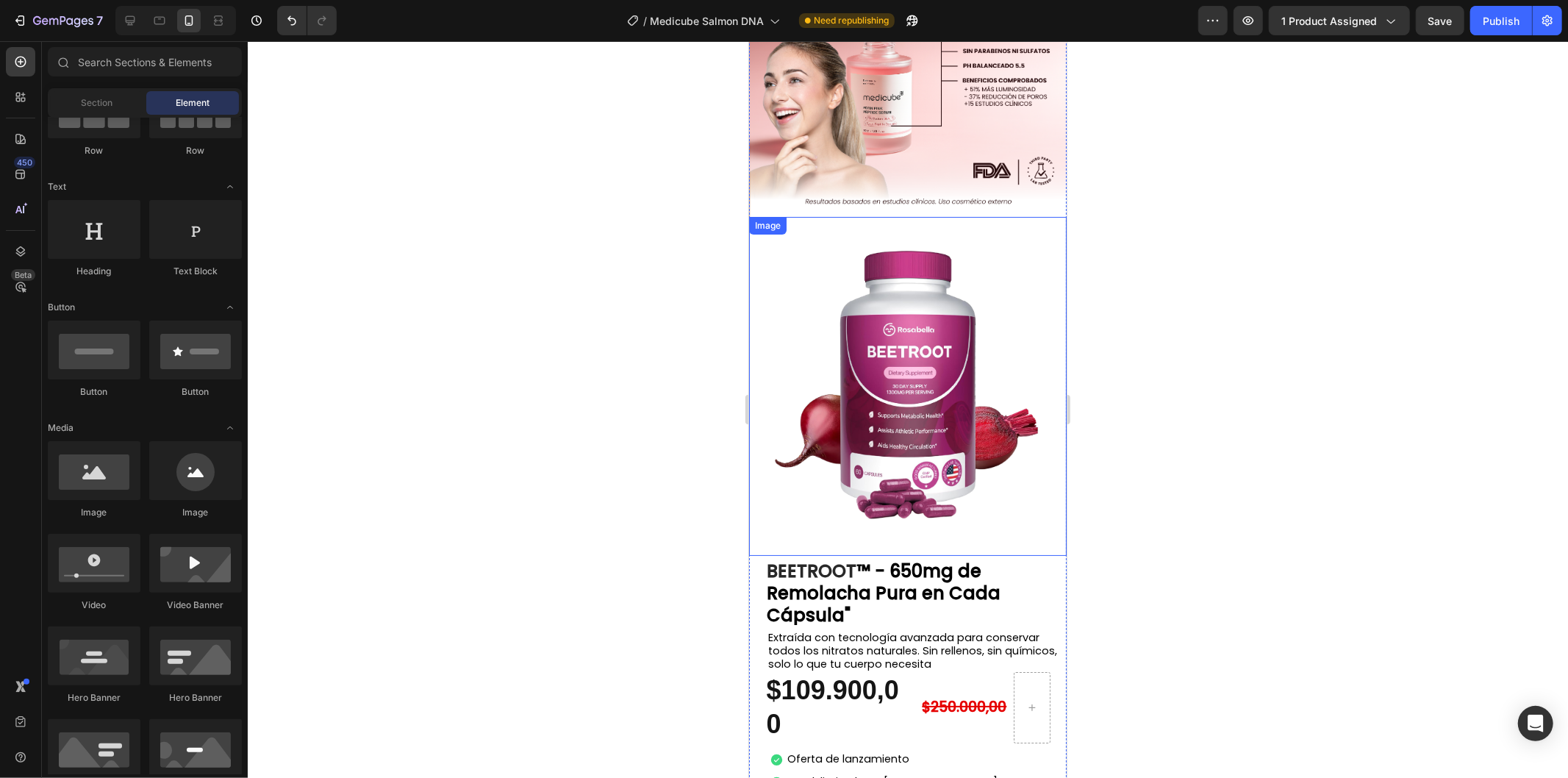
scroll to position [4493, 0]
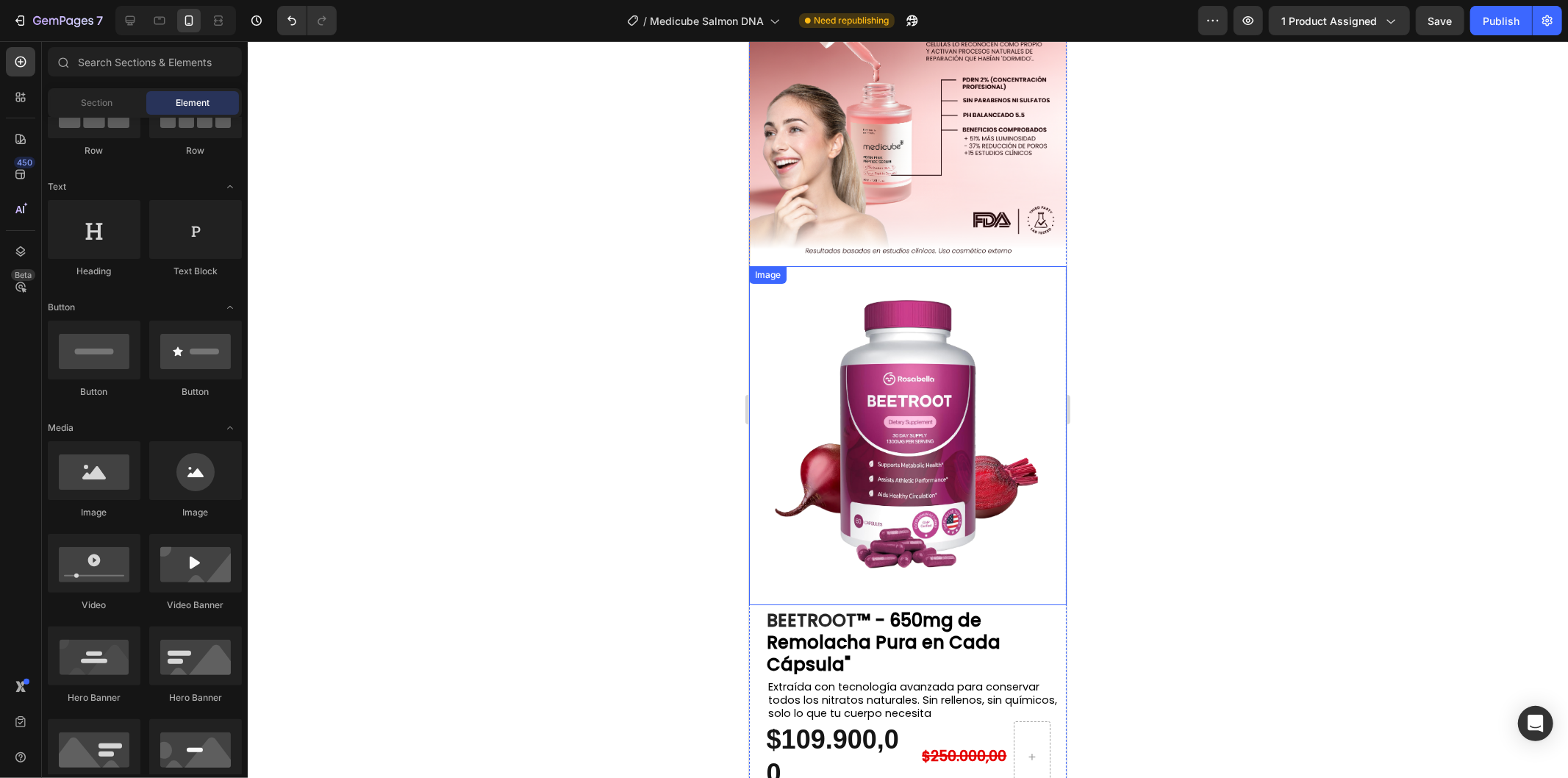
drag, startPoint x: 901, startPoint y: 277, endPoint x: 891, endPoint y: 281, distance: 10.8
click at [901, 277] on img at bounding box center [907, 434] width 317 height 339
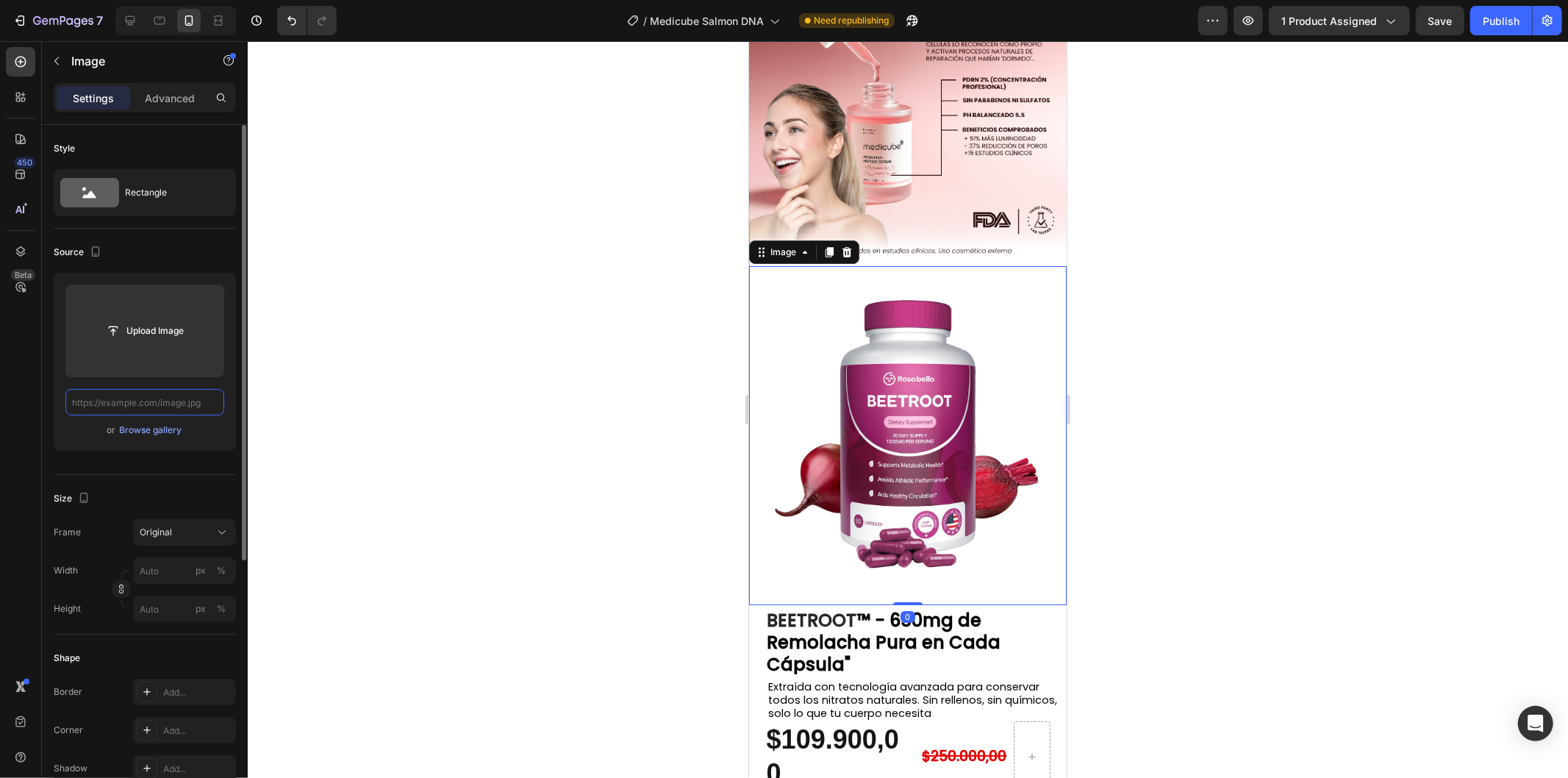
scroll to position [0, 0]
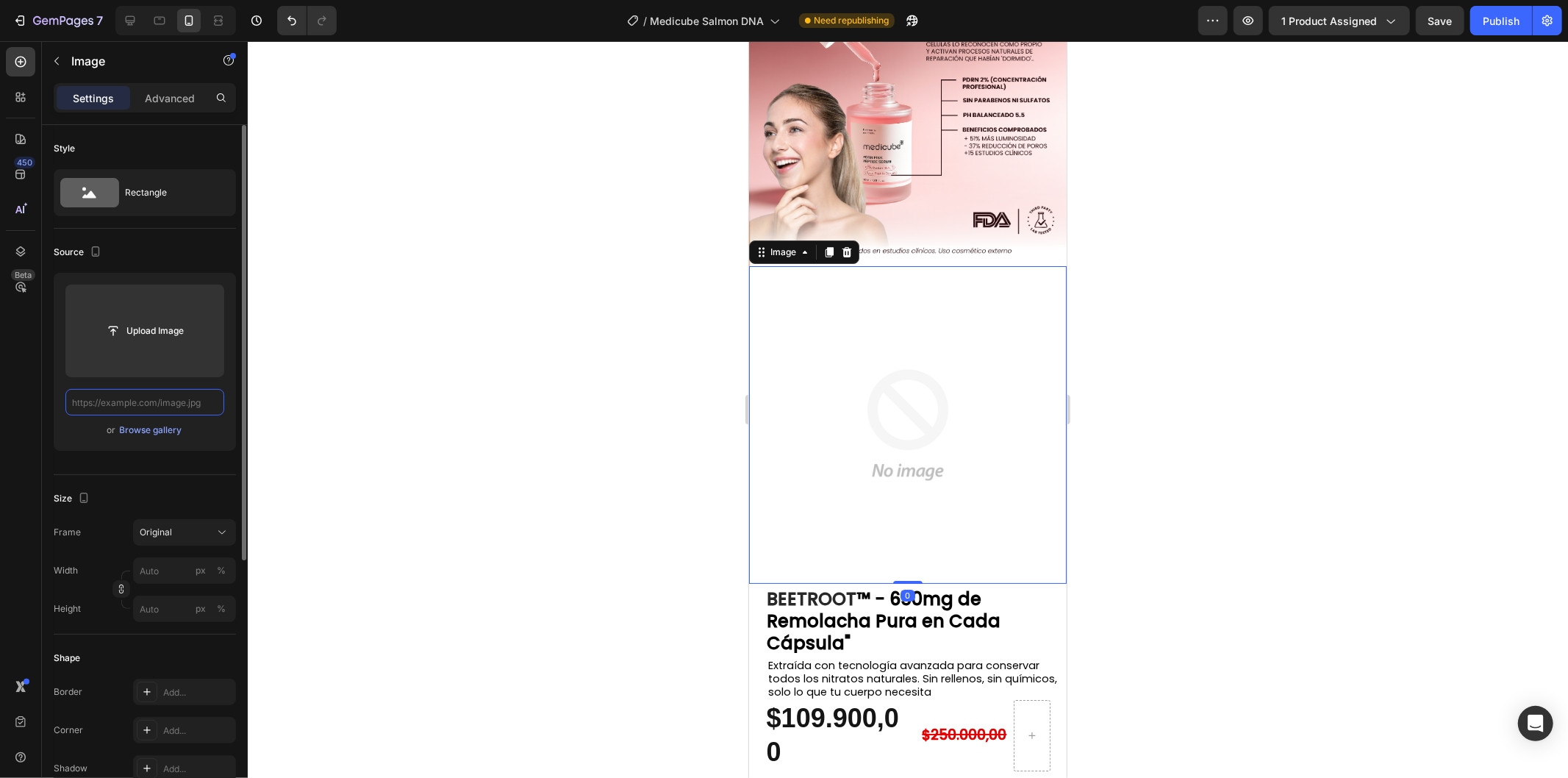
paste input "[URL][DOMAIN_NAME]"
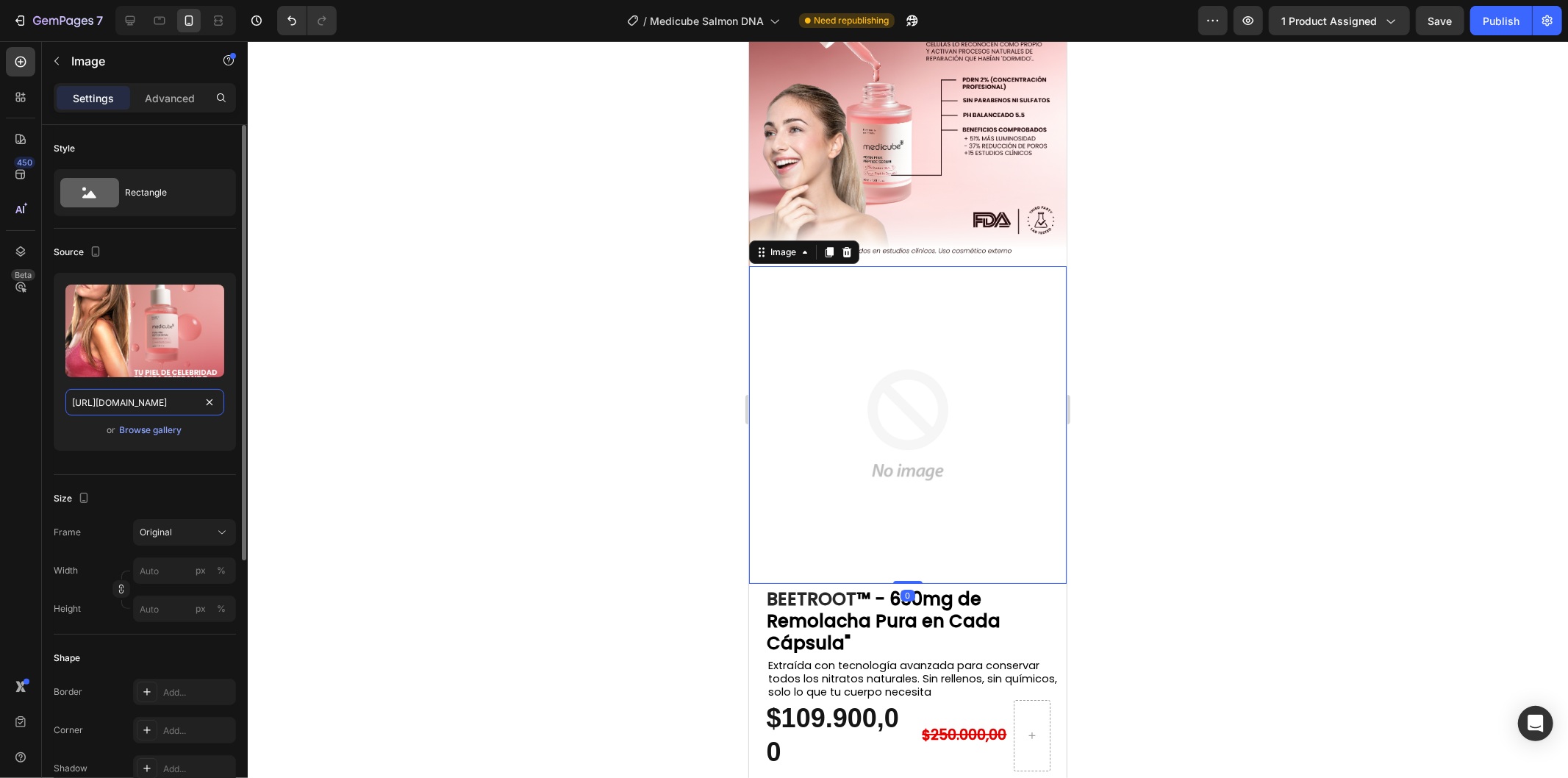
scroll to position [0, 138]
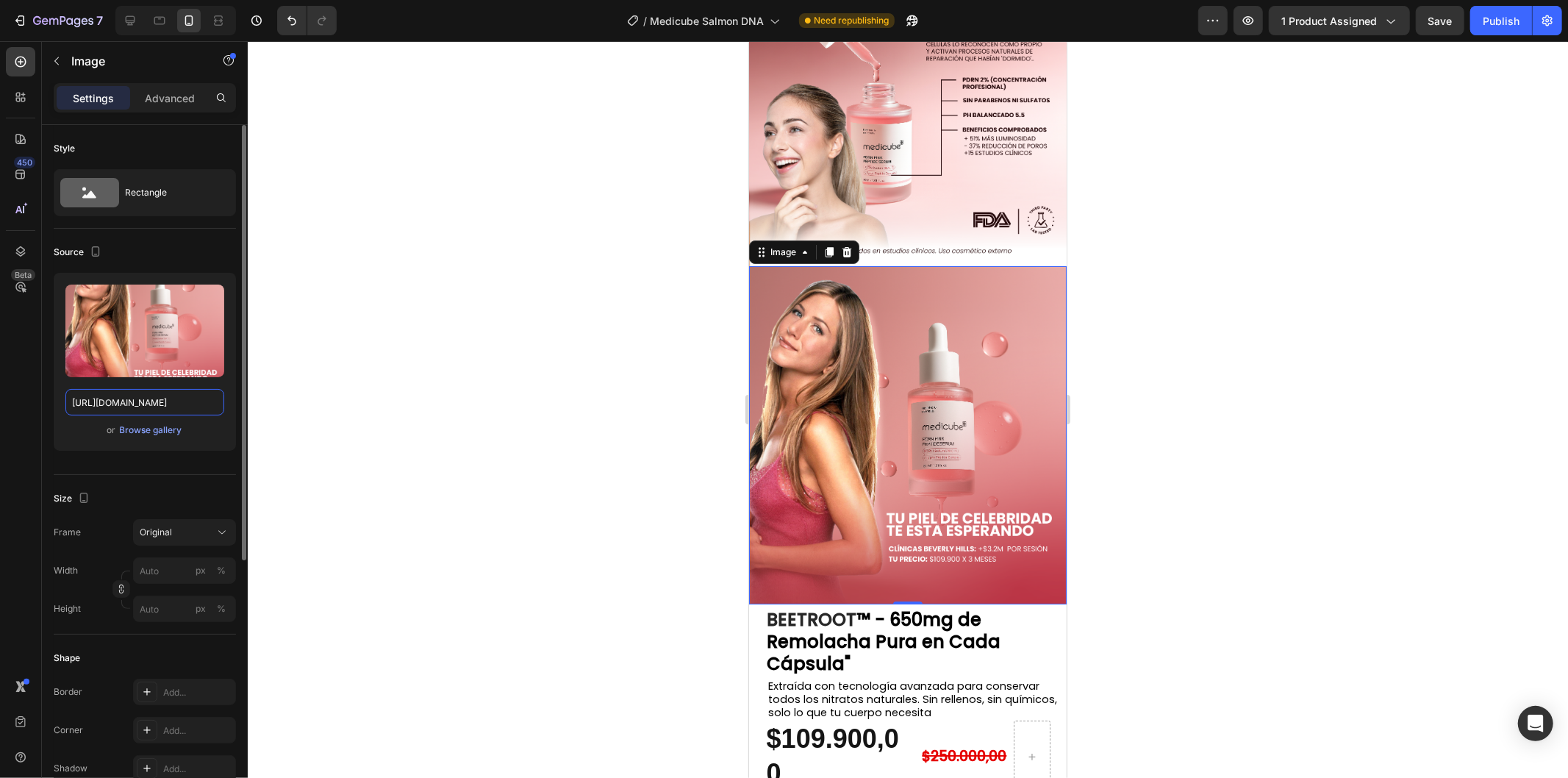
type input "[URL][DOMAIN_NAME]"
click at [671, 426] on div at bounding box center [908, 410] width 1320 height 737
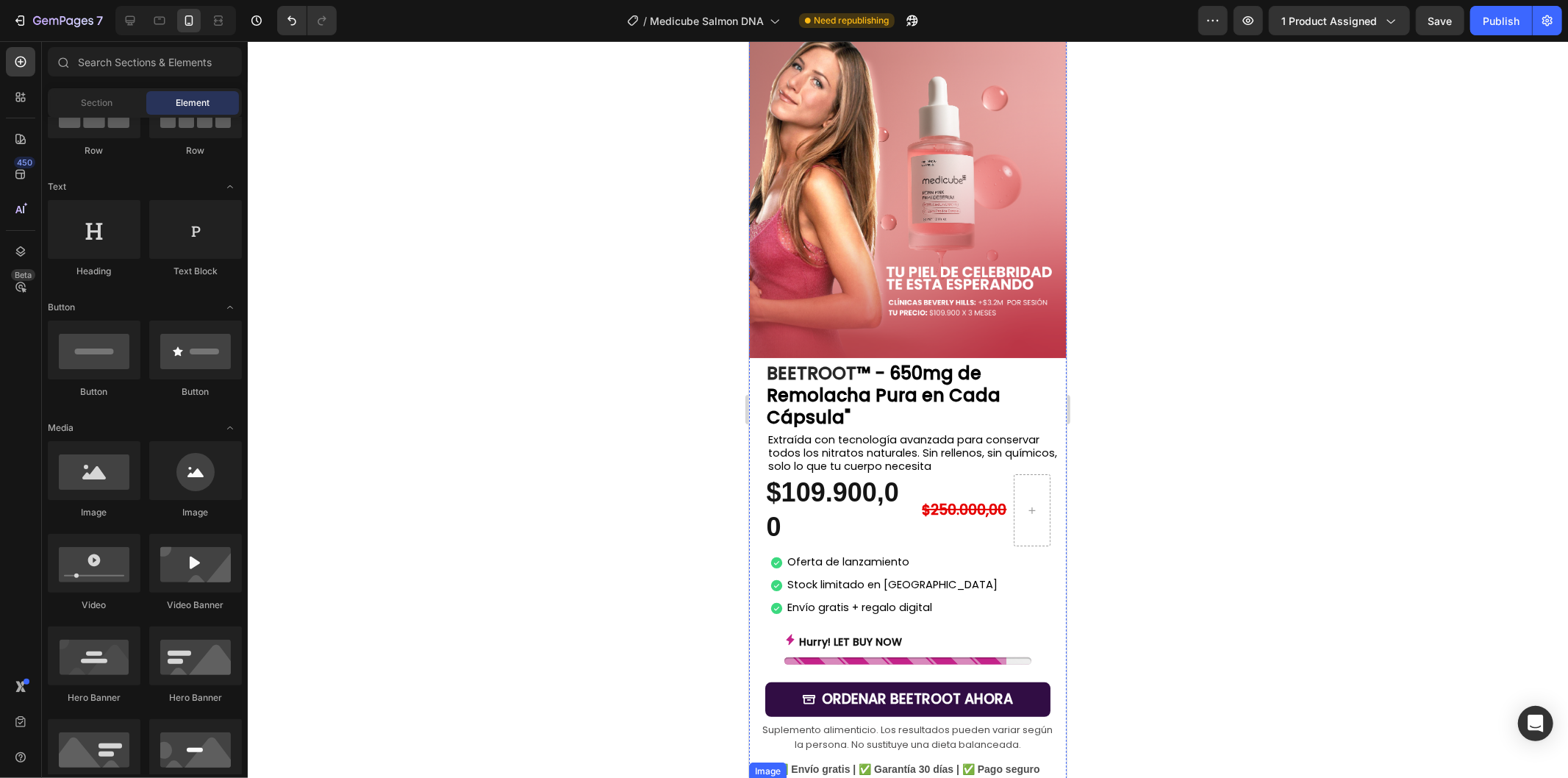
scroll to position [4737, 0]
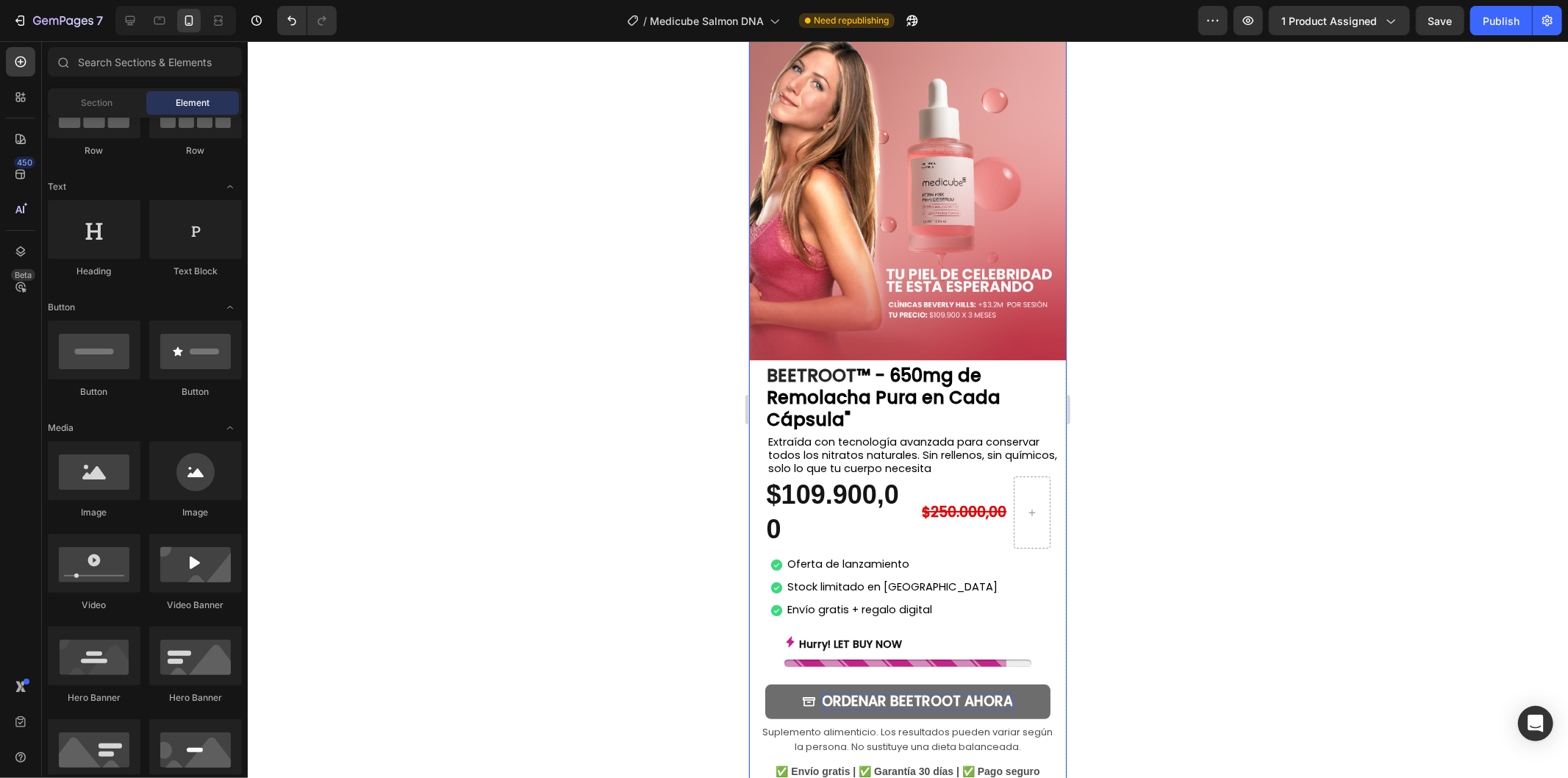
click at [929, 690] on strong "ORDENAR BEETROOT AHORA" at bounding box center [916, 700] width 191 height 20
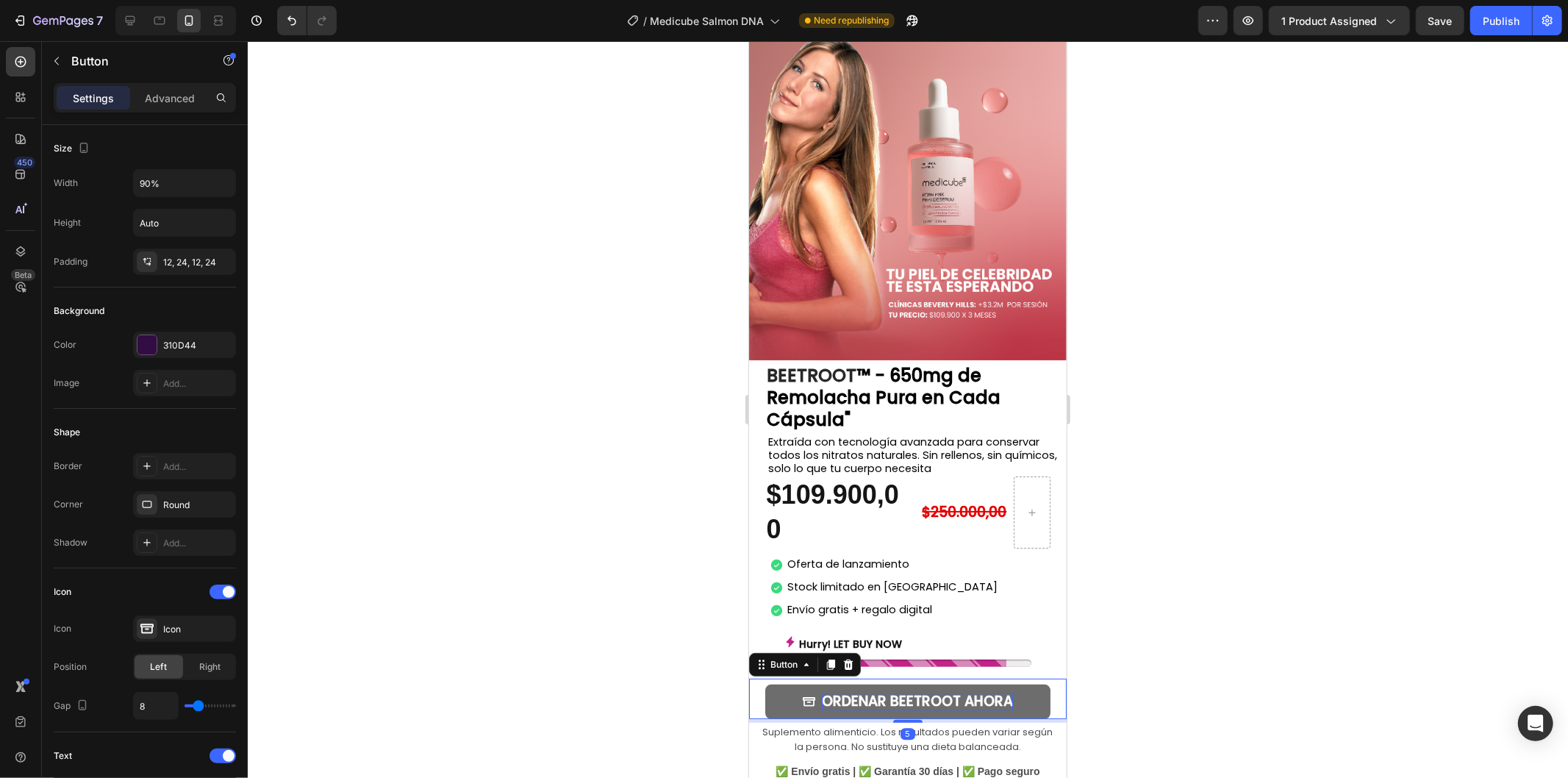
click at [973, 690] on strong "ORDENAR BEETROOT AHORA" at bounding box center [916, 700] width 191 height 20
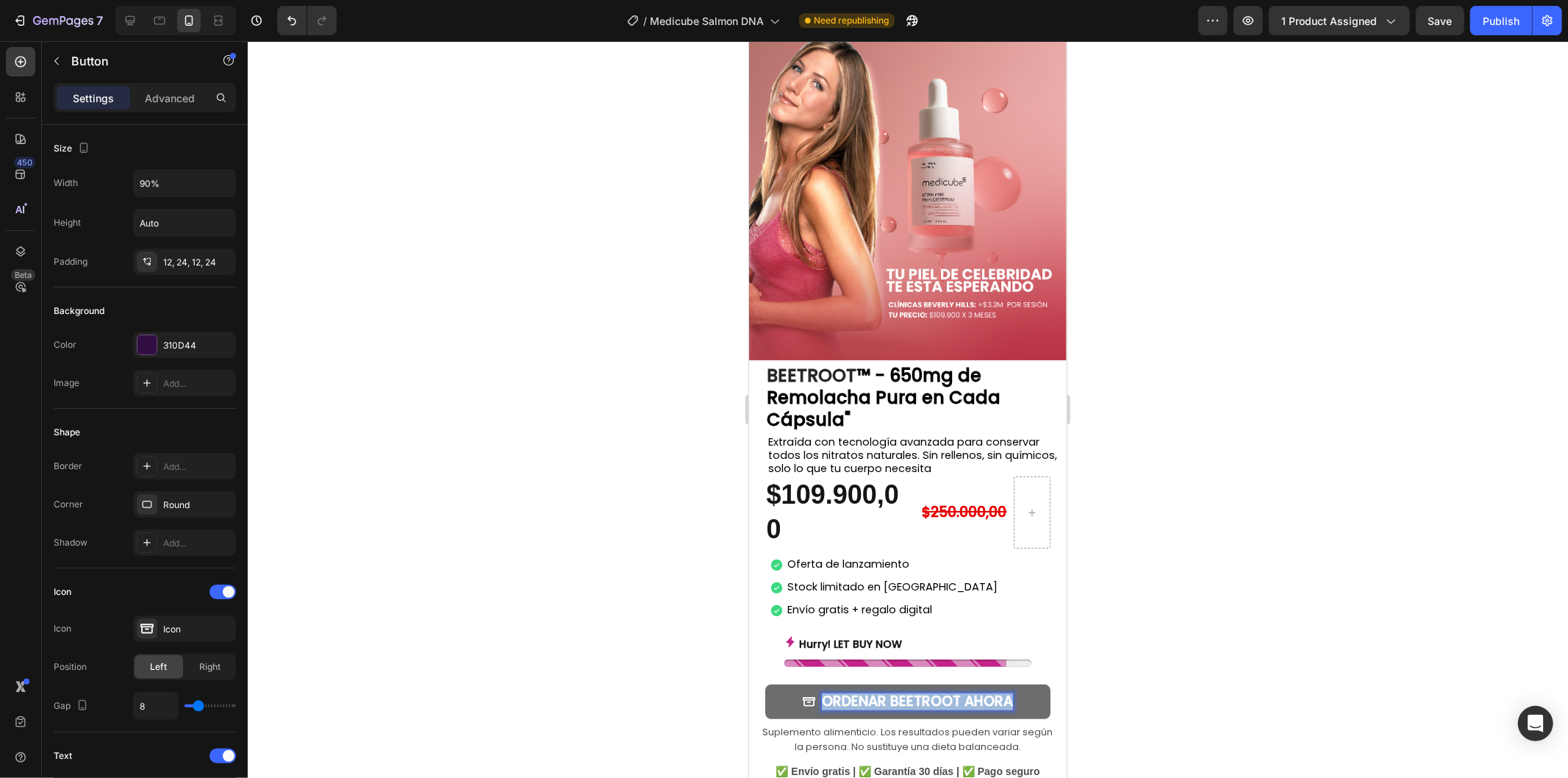
drag, startPoint x: 1002, startPoint y: 552, endPoint x: 793, endPoint y: 549, distance: 209.0
click at [793, 683] on button "ORDENAR BEETROOT AHORA" at bounding box center [908, 701] width 286 height 34
click at [764, 683] on button "QUIERO" at bounding box center [908, 701] width 286 height 34
click at [764, 683] on button "QUIERO PIEL" at bounding box center [908, 701] width 286 height 34
click at [764, 683] on button "QUIERO PIEL DE" at bounding box center [908, 701] width 286 height 34
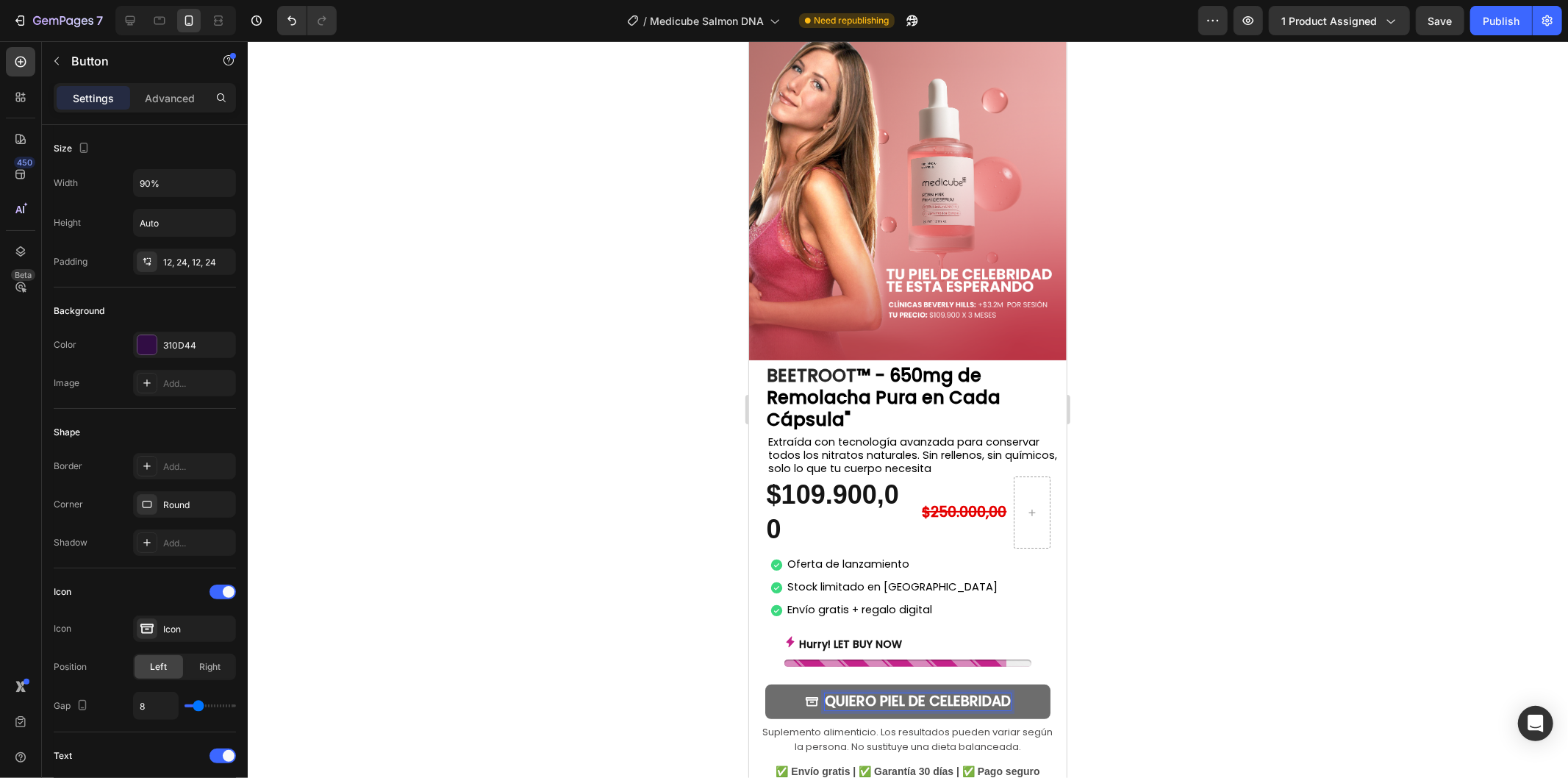
click at [764, 683] on button "QUIERO PIEL DE CELEBRIDAD" at bounding box center [908, 701] width 286 height 34
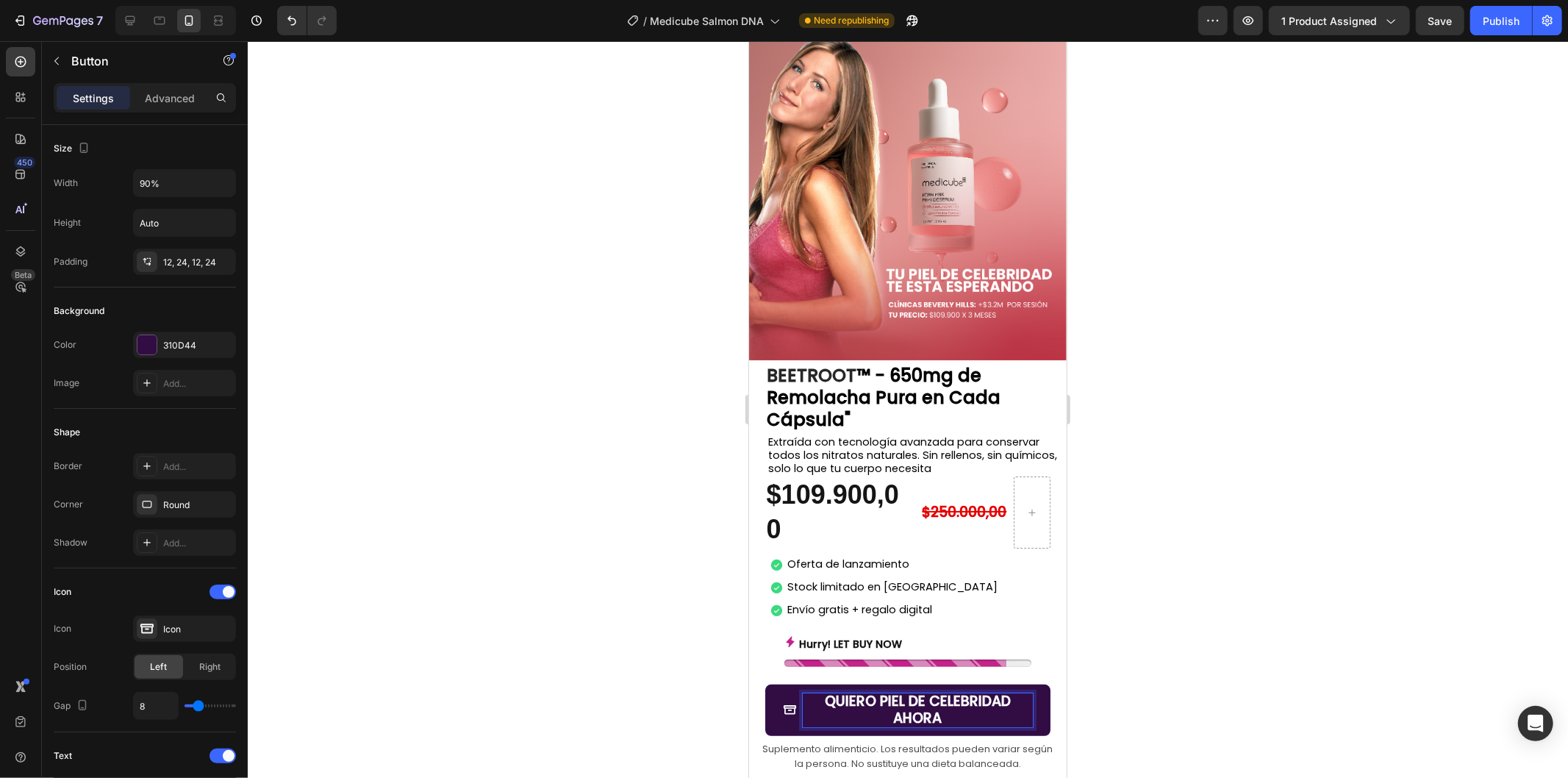
click at [1166, 560] on div at bounding box center [908, 410] width 1320 height 737
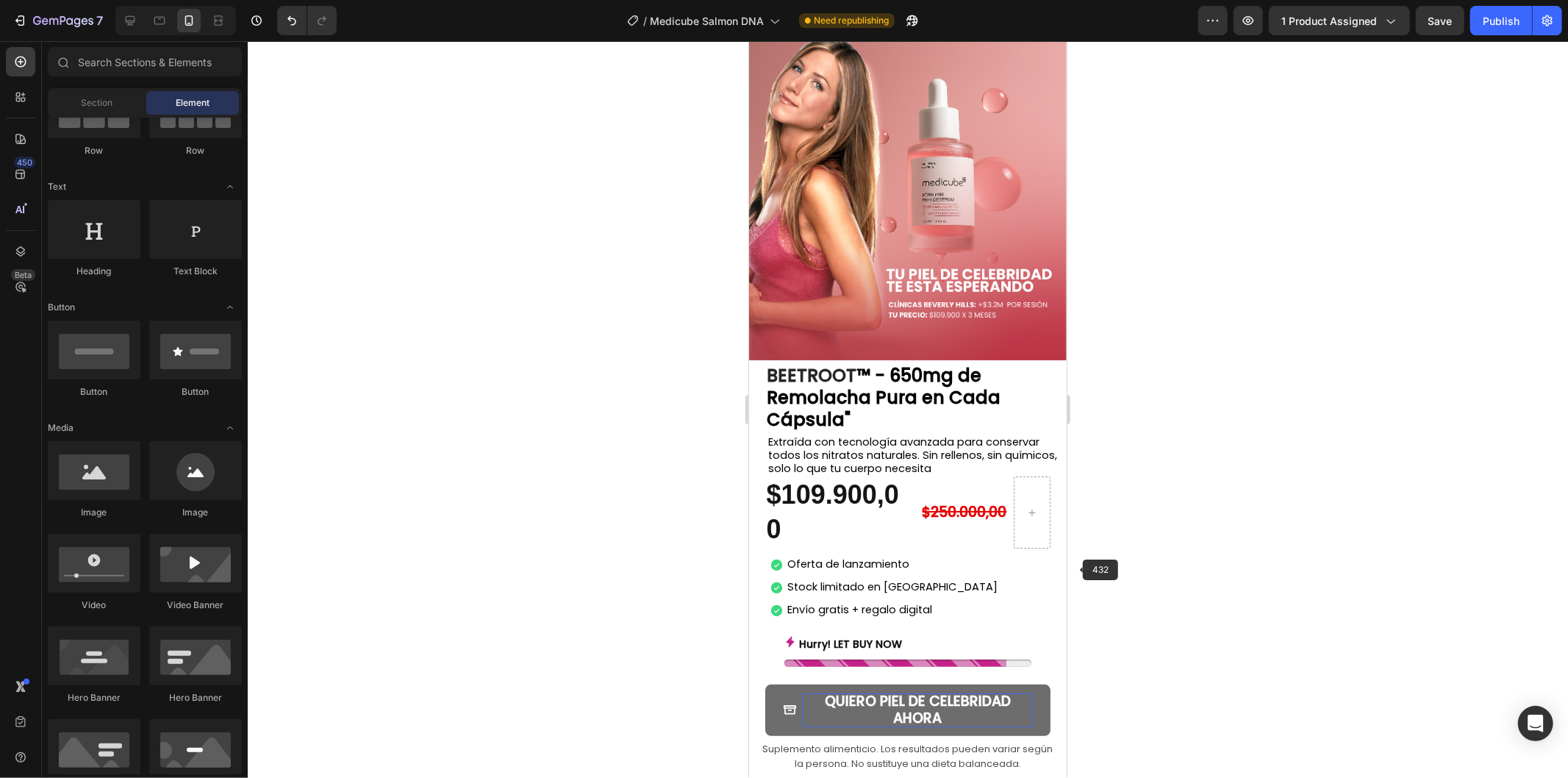
click at [983, 690] on strong "QUIERO PIEL DE CELEBRIDAD AHORA" at bounding box center [917, 708] width 186 height 37
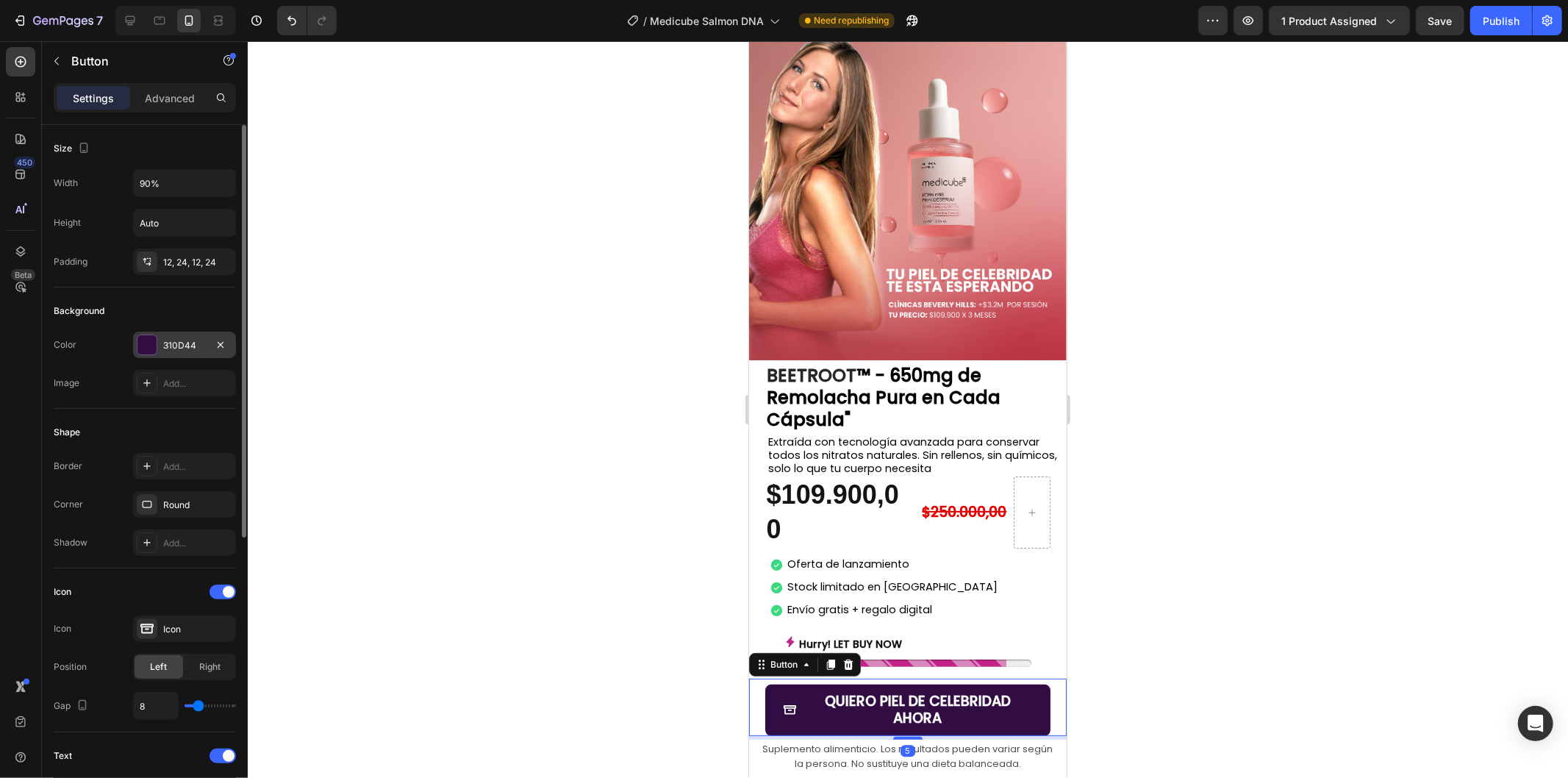
click at [163, 337] on div "310D44" at bounding box center [184, 345] width 103 height 27
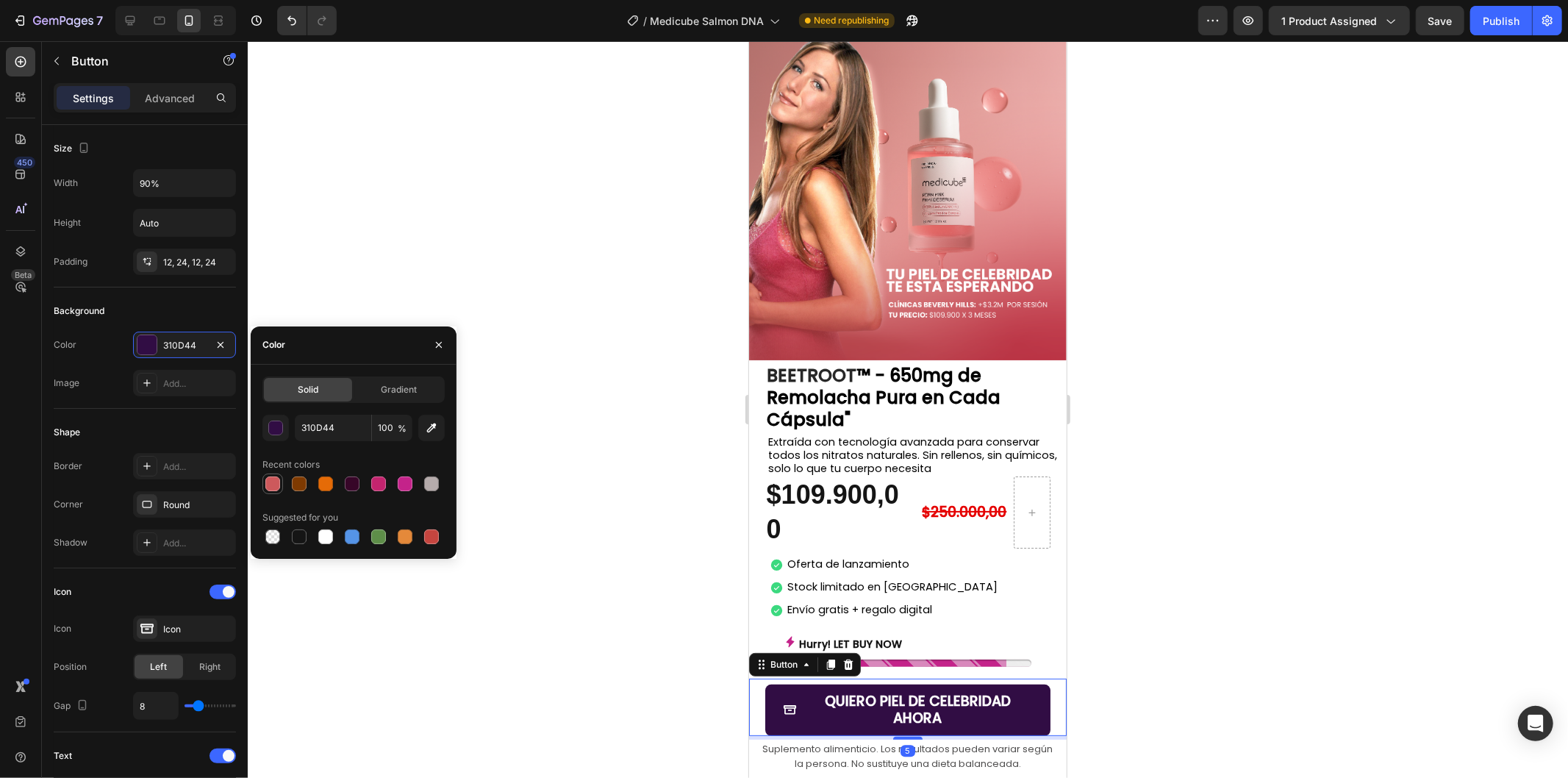
click at [267, 482] on div at bounding box center [272, 483] width 15 height 15
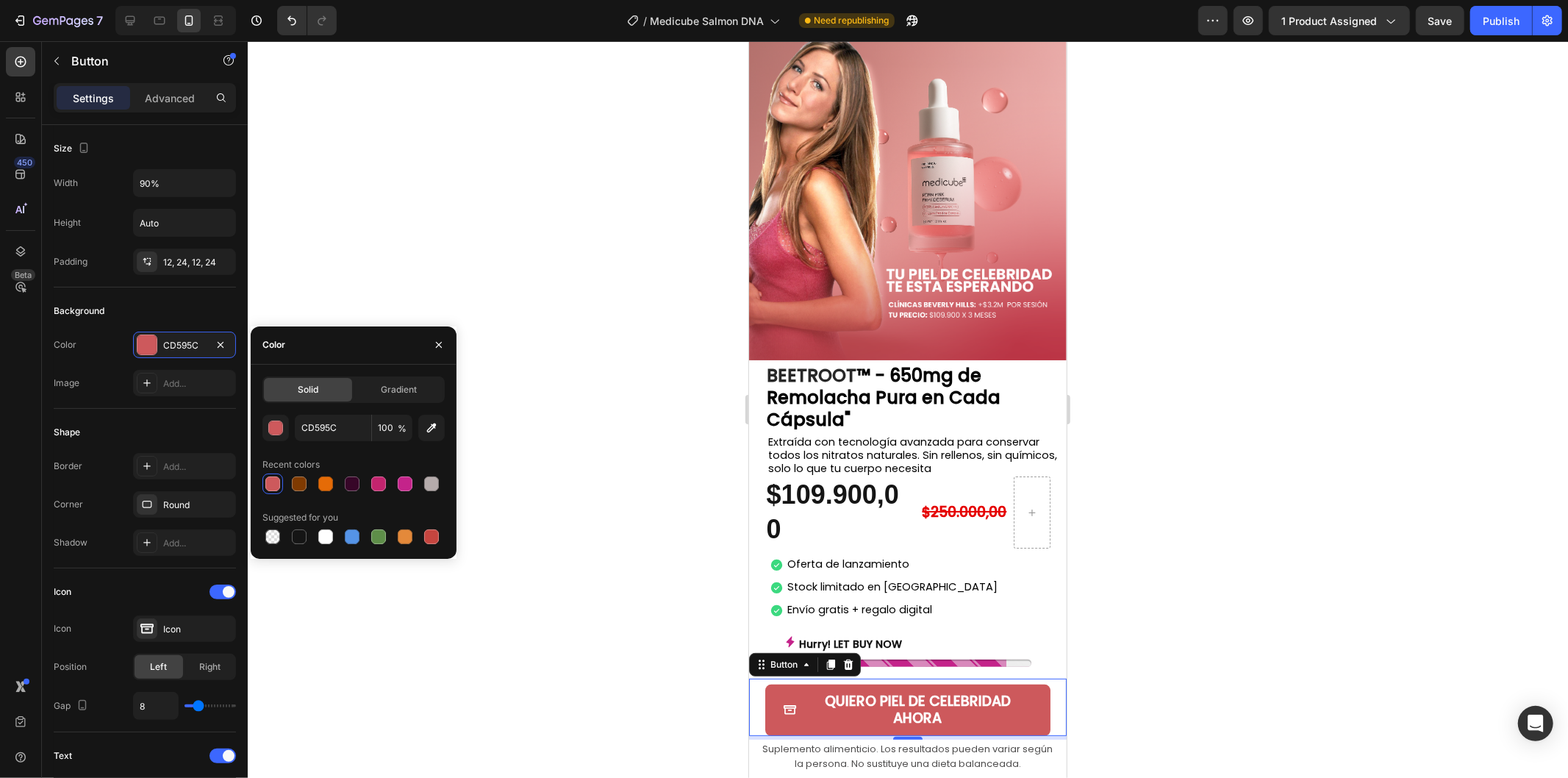
click at [442, 538] on div at bounding box center [353, 536] width 182 height 20
click at [428, 535] on div at bounding box center [431, 536] width 15 height 15
type input "C5453F"
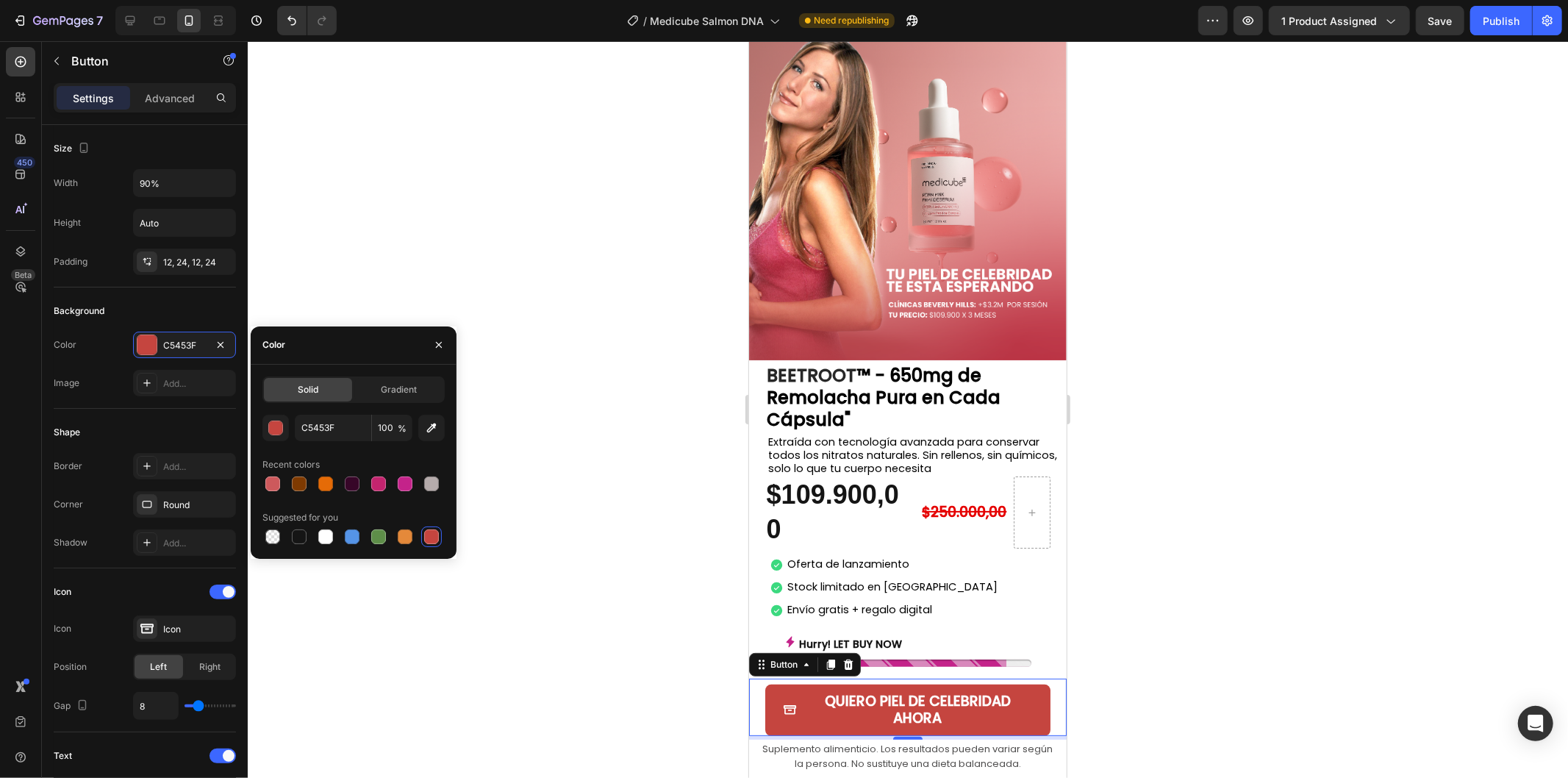
click at [584, 547] on div at bounding box center [908, 410] width 1320 height 737
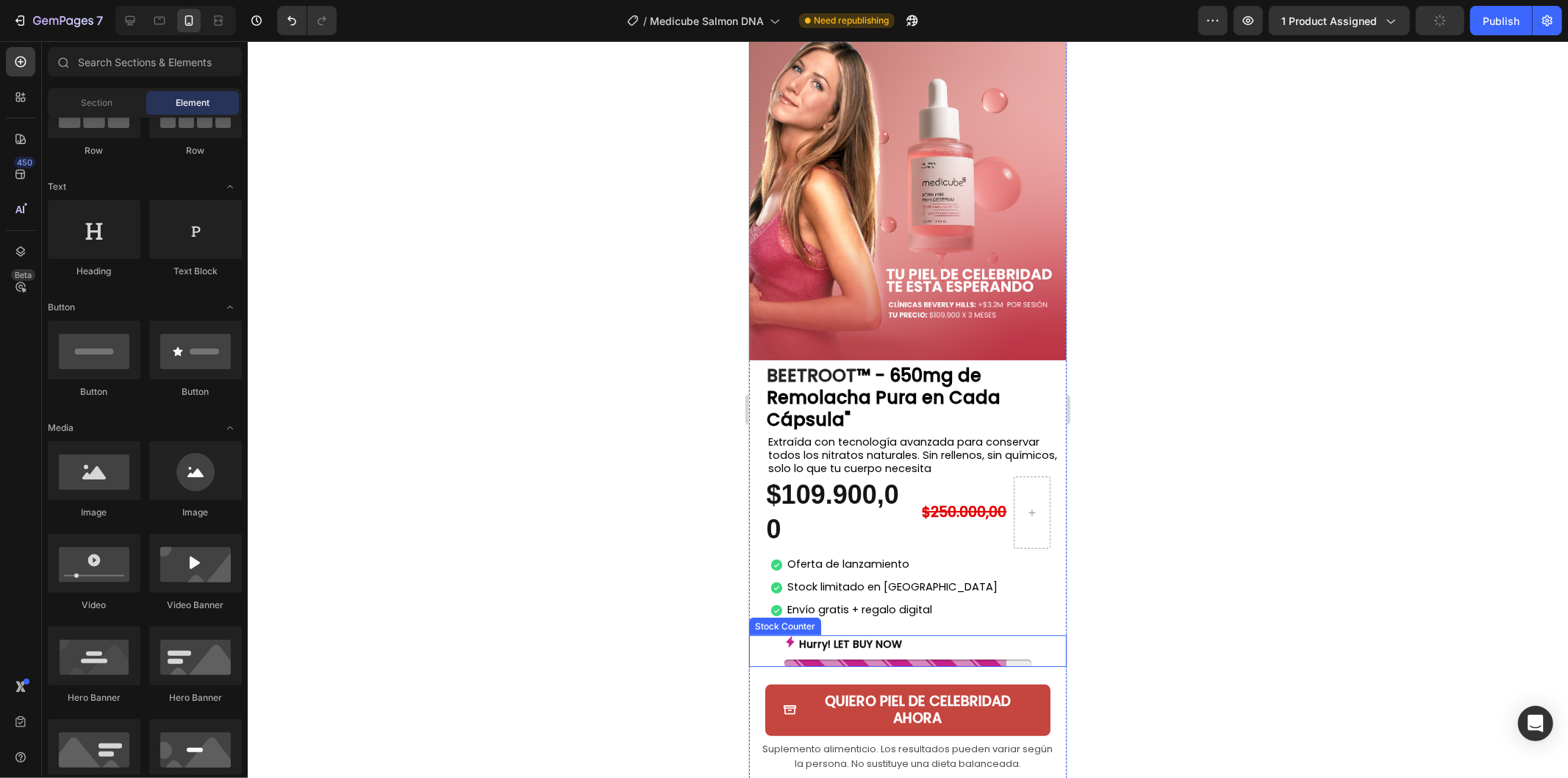
click at [950, 634] on div "Hurry! LET BUY NOW" at bounding box center [907, 644] width 247 height 19
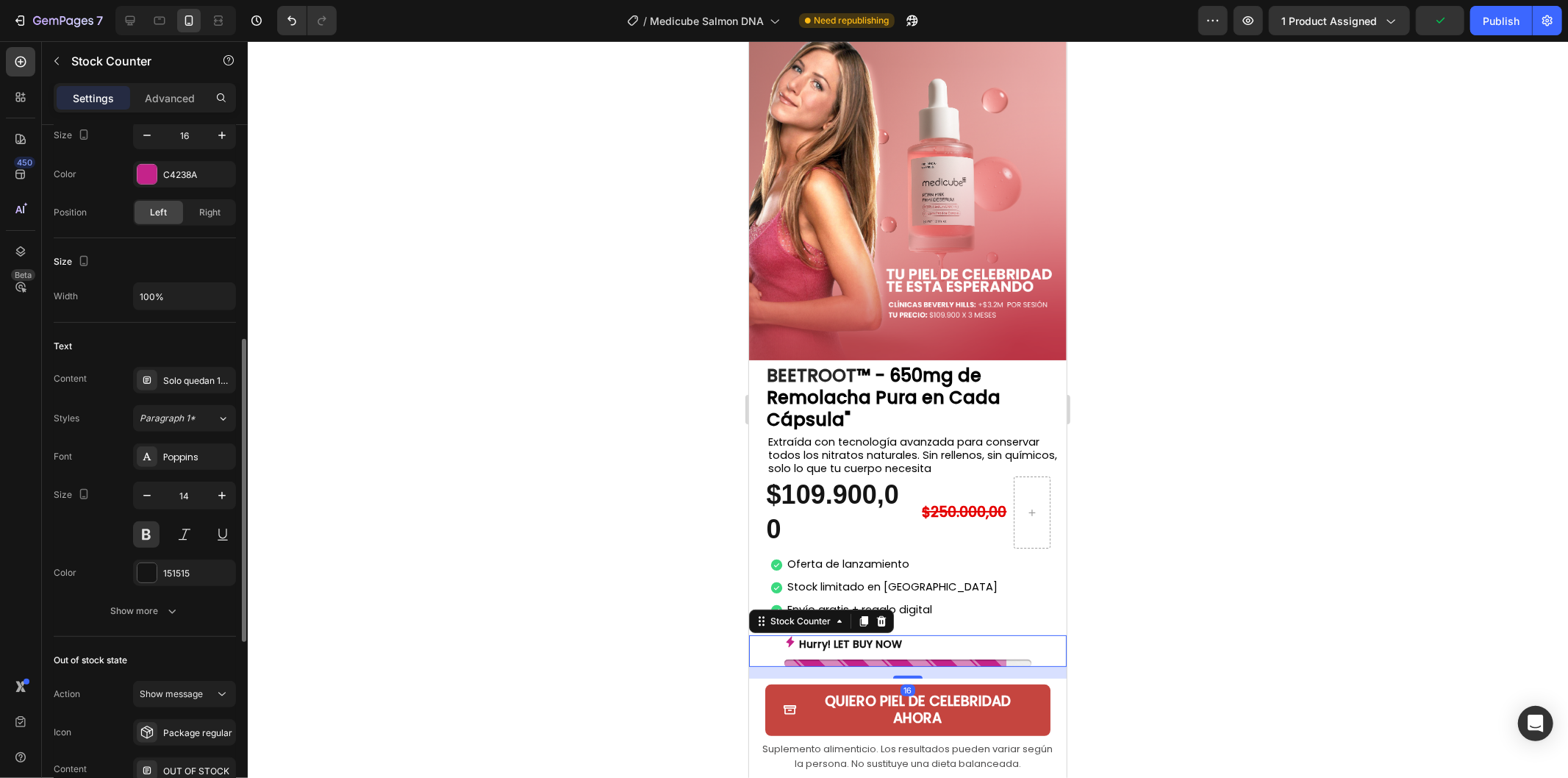
scroll to position [81, 0]
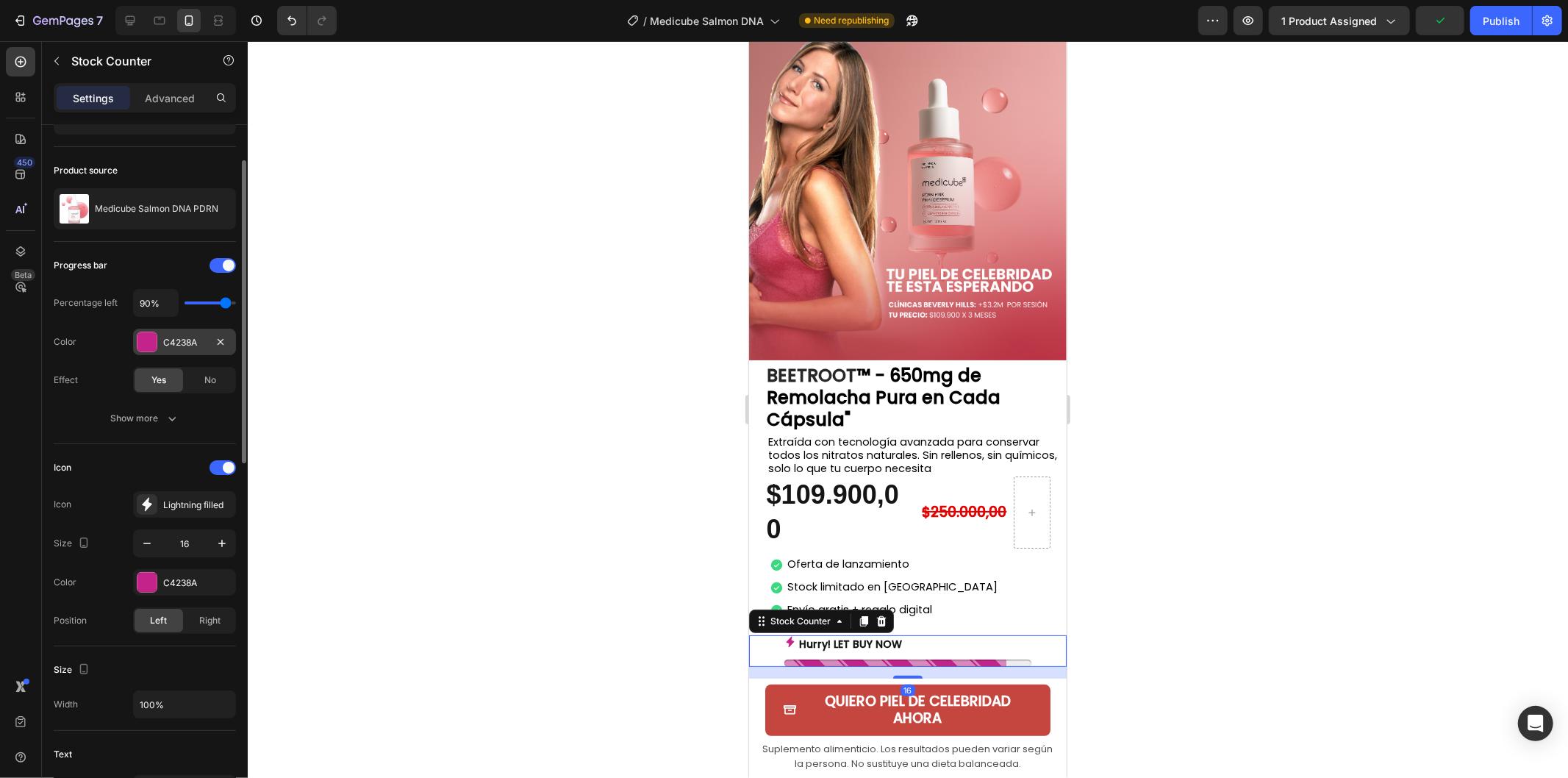
click at [181, 339] on div "C4238A" at bounding box center [184, 342] width 43 height 13
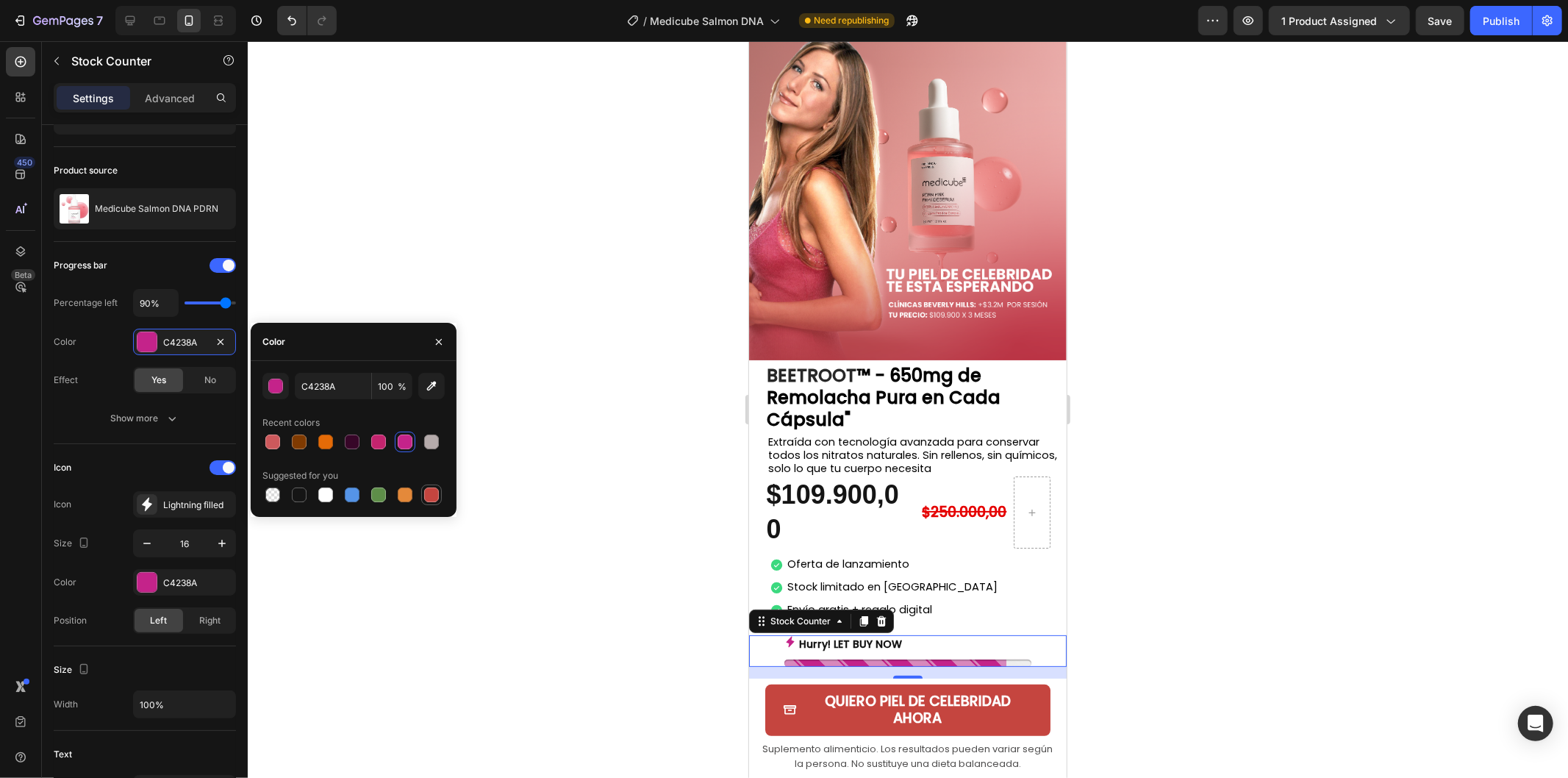
click at [432, 495] on div at bounding box center [431, 494] width 15 height 15
type input "C5453F"
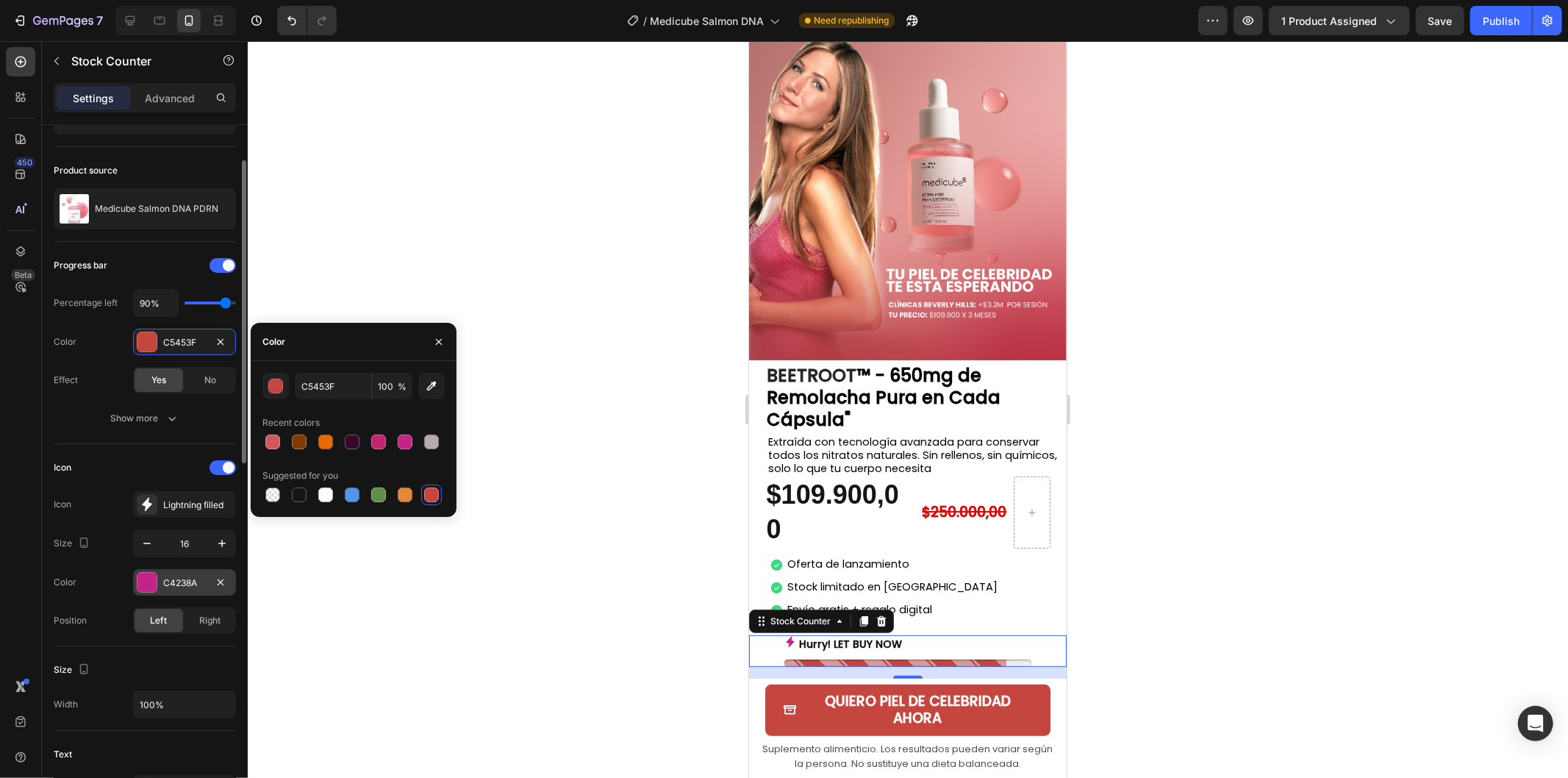
click at [163, 576] on div "C4238A" at bounding box center [184, 583] width 43 height 13
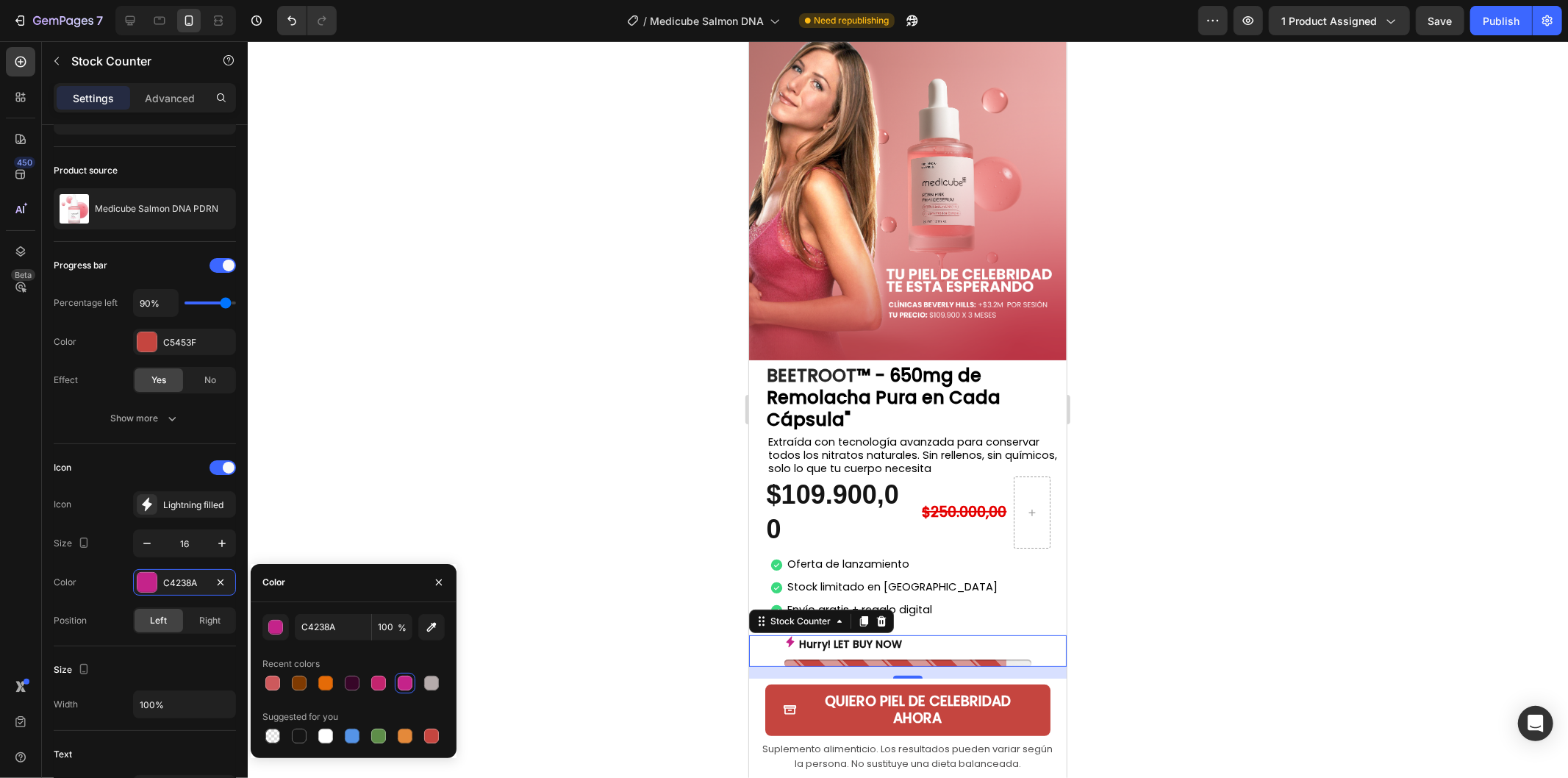
click at [427, 730] on div at bounding box center [431, 736] width 15 height 15
type input "C5453F"
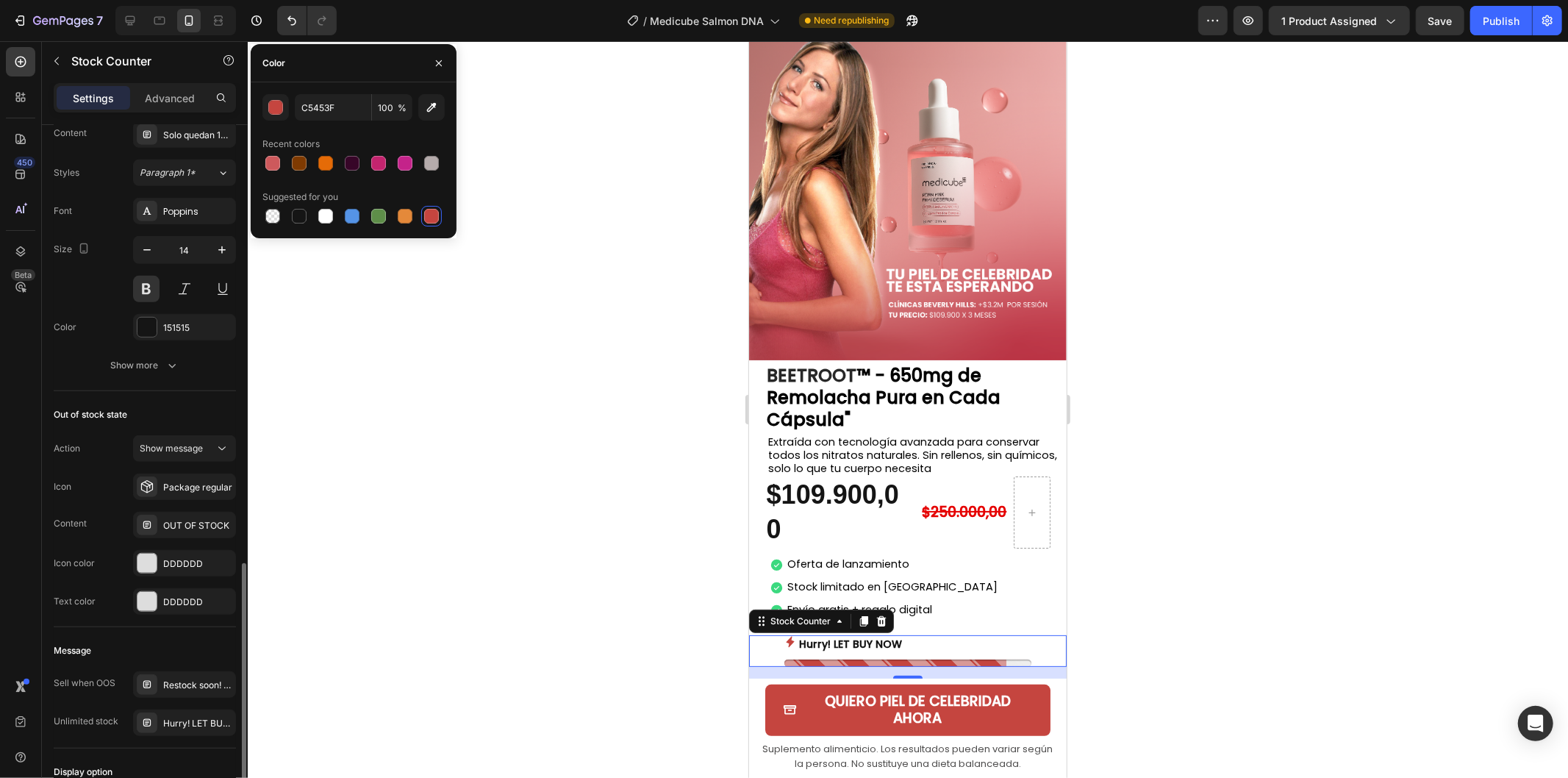
scroll to position [898, 0]
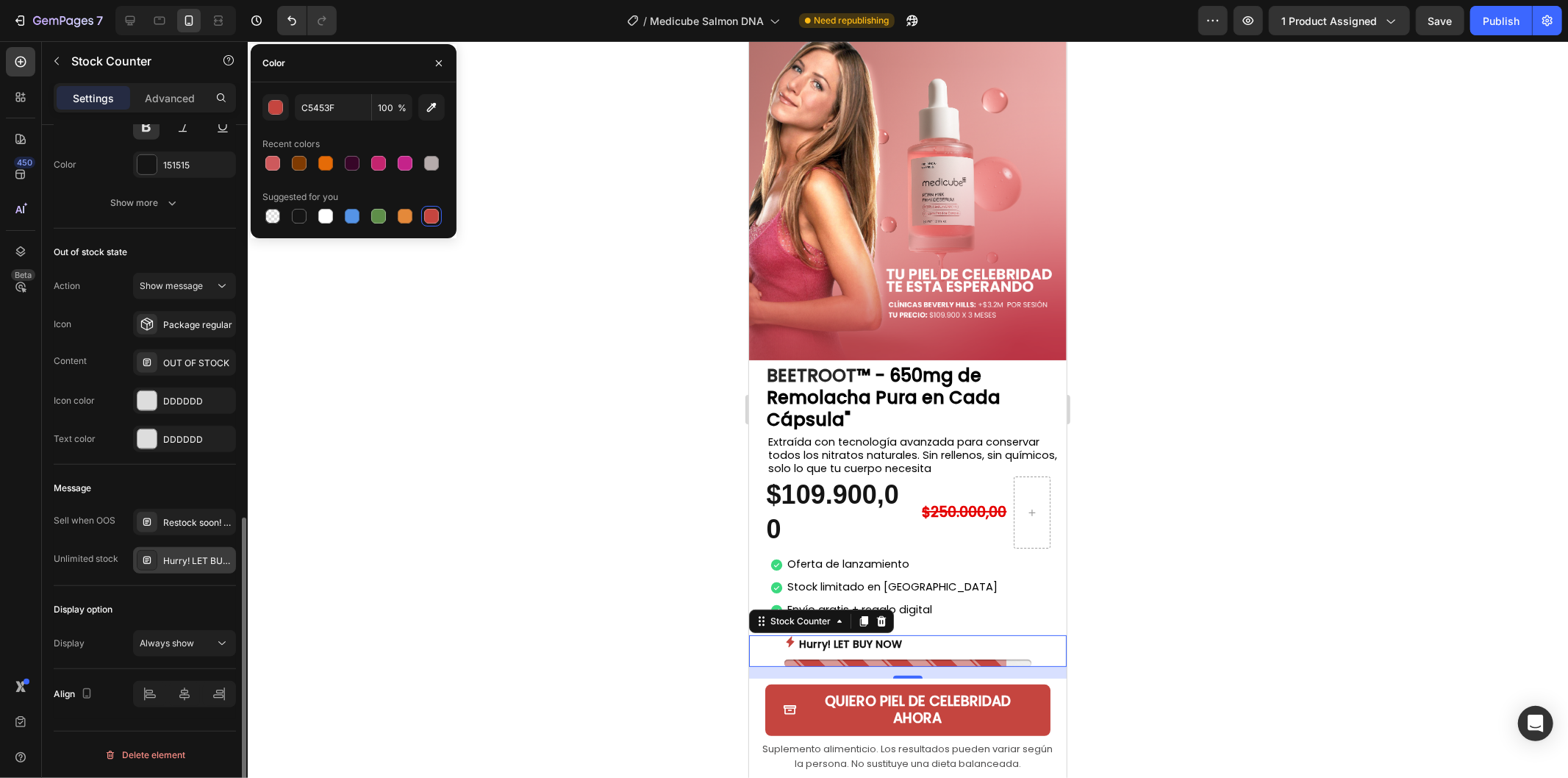
click at [187, 568] on div "Hurry! LET BUY NOW" at bounding box center [198, 561] width 69 height 13
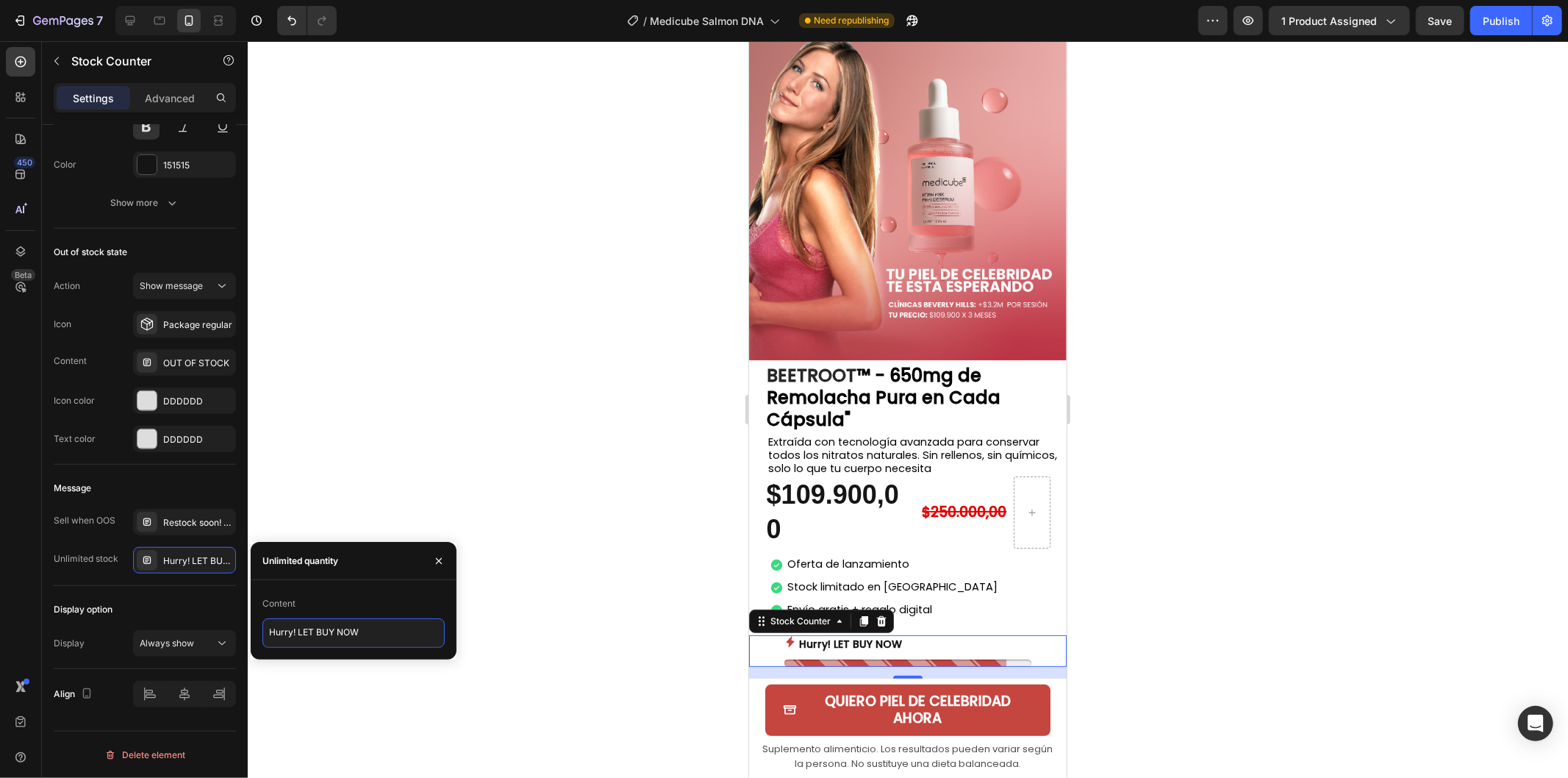
click at [350, 629] on textarea "Hurry! LET BUY NOW" at bounding box center [353, 633] width 182 height 30
drag, startPoint x: 394, startPoint y: 636, endPoint x: 178, endPoint y: 629, distance: 216.1
click at [178, 629] on div "450 Beta Sections(18) Elements(84) Section Element Hero Section Product Detail …" at bounding box center [124, 410] width 248 height 737
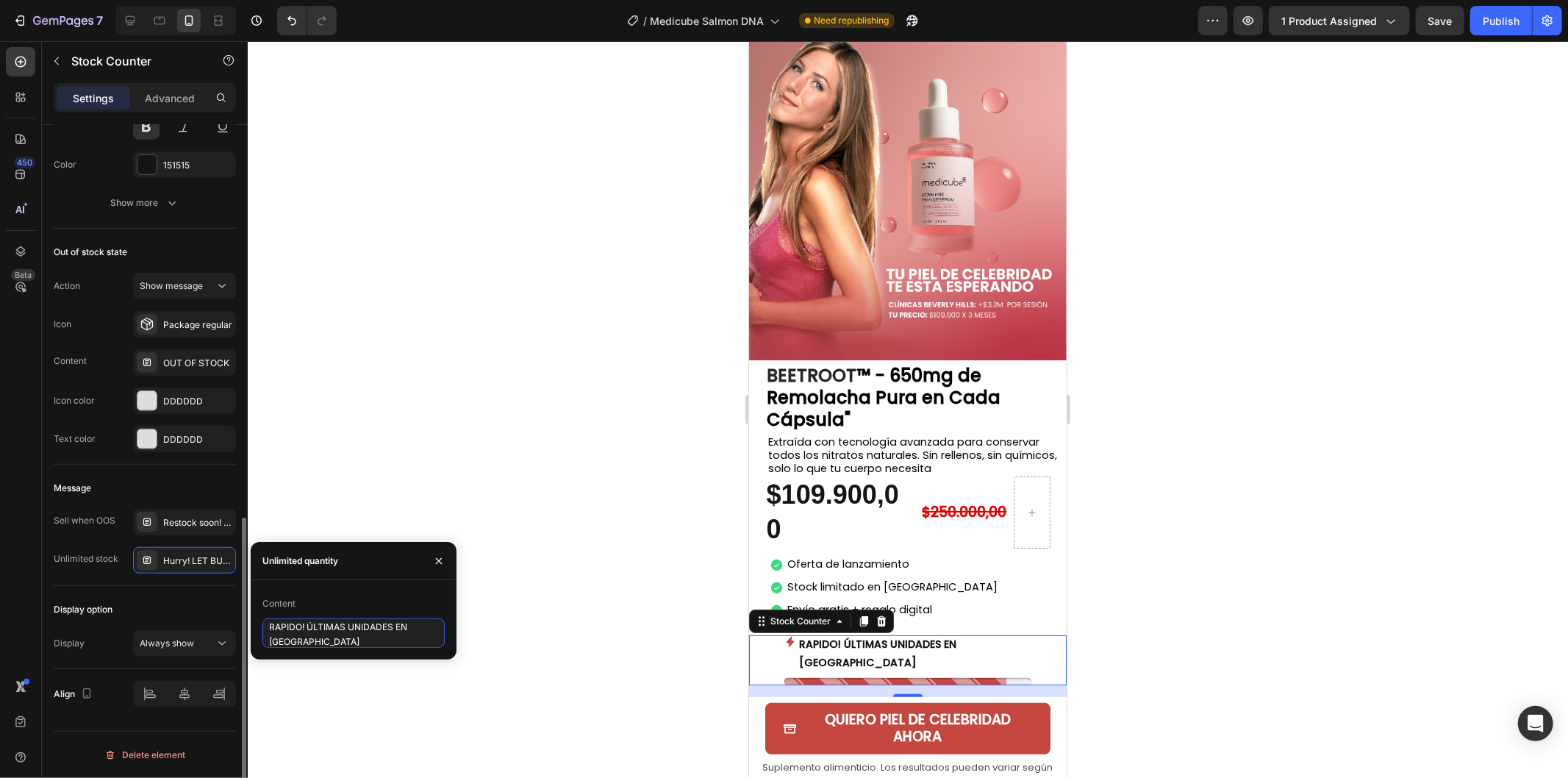
type textarea "RAPIDO! ÚLTIMAS UNIDADES EN [GEOGRAPHIC_DATA]"
click at [637, 514] on div at bounding box center [908, 410] width 1320 height 737
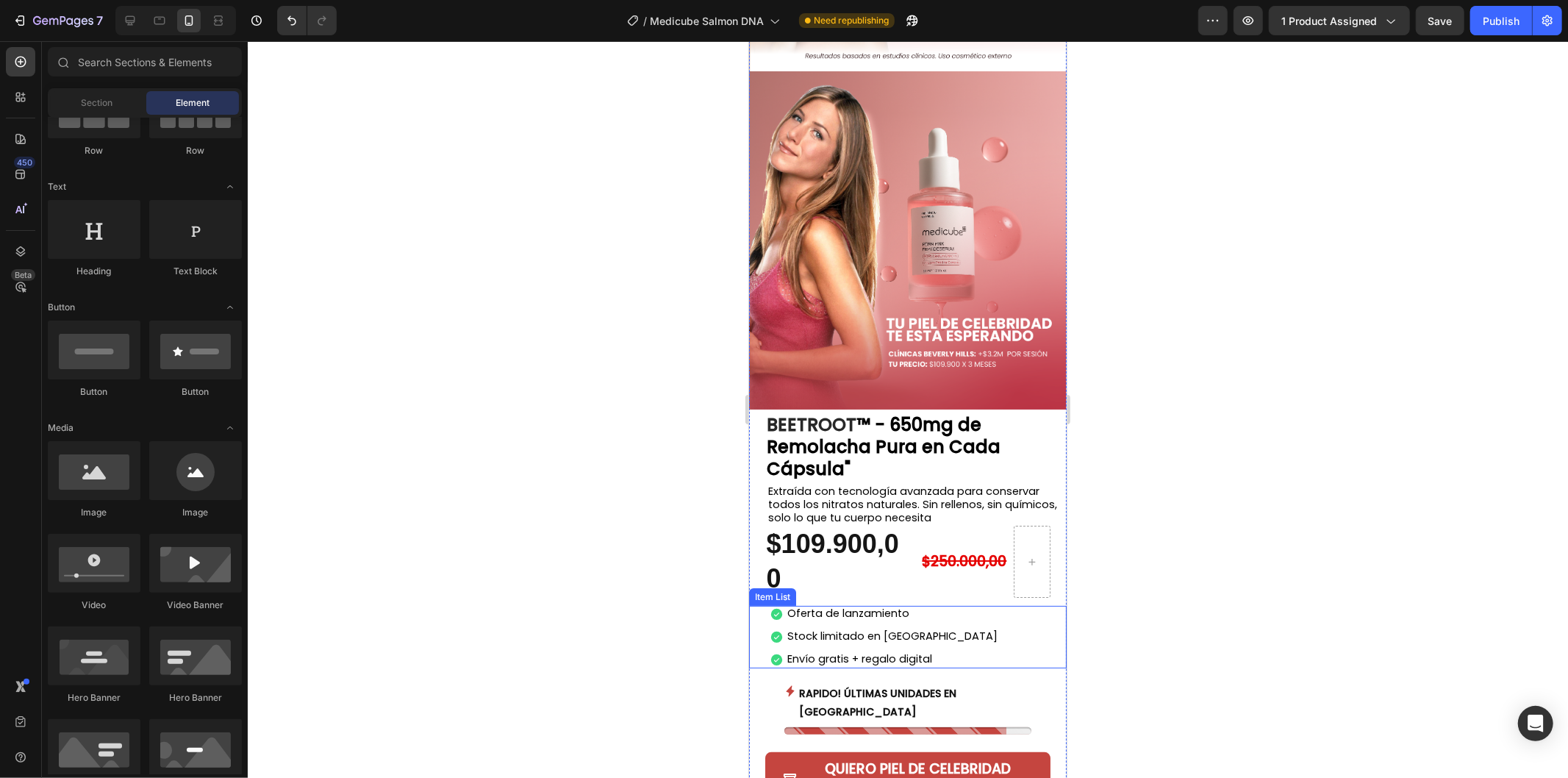
scroll to position [4573, 0]
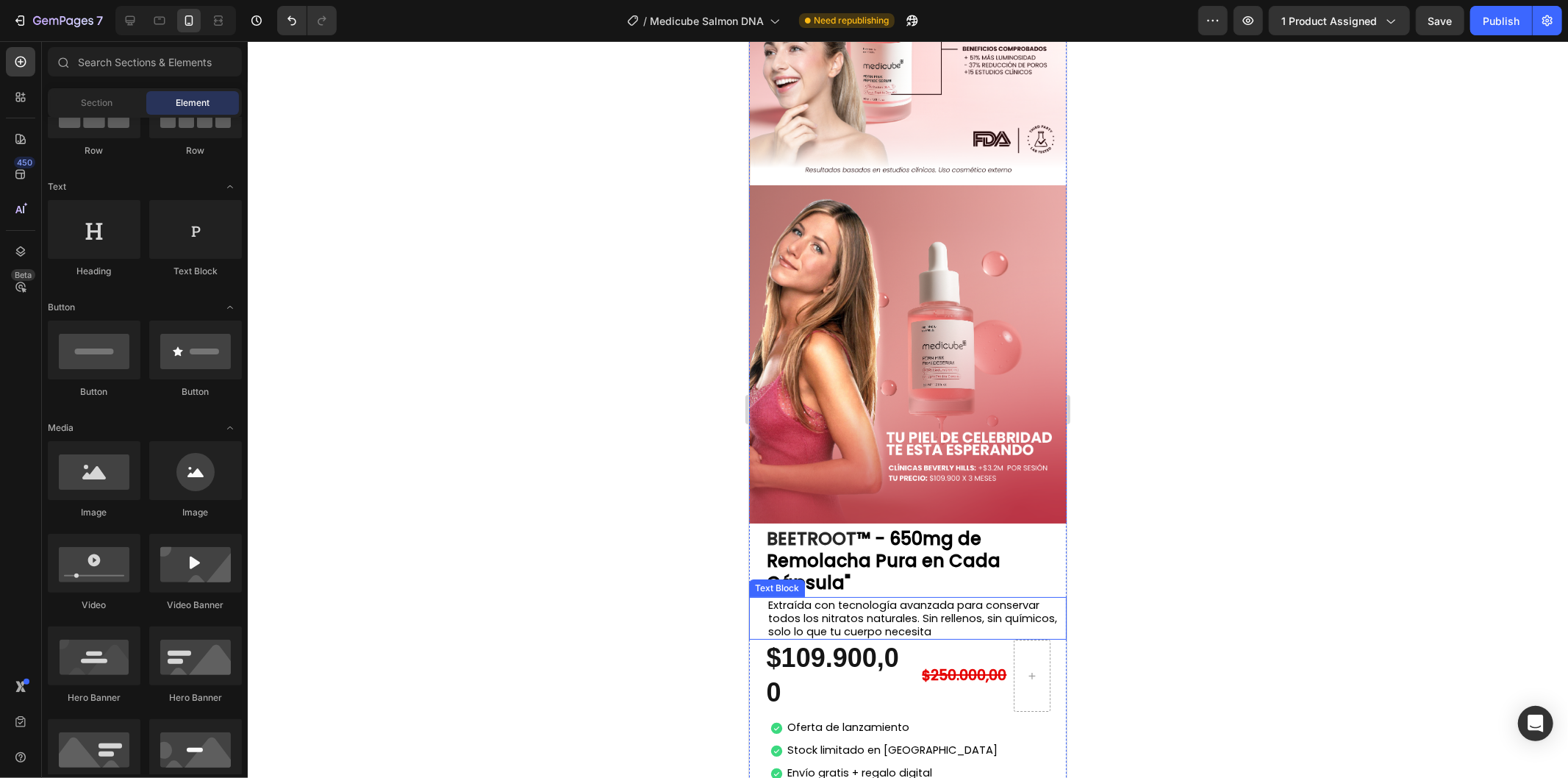
click at [934, 597] on span "Extraída con tecnología avanzada para conservar todos los nitratos naturales. S…" at bounding box center [912, 617] width 289 height 41
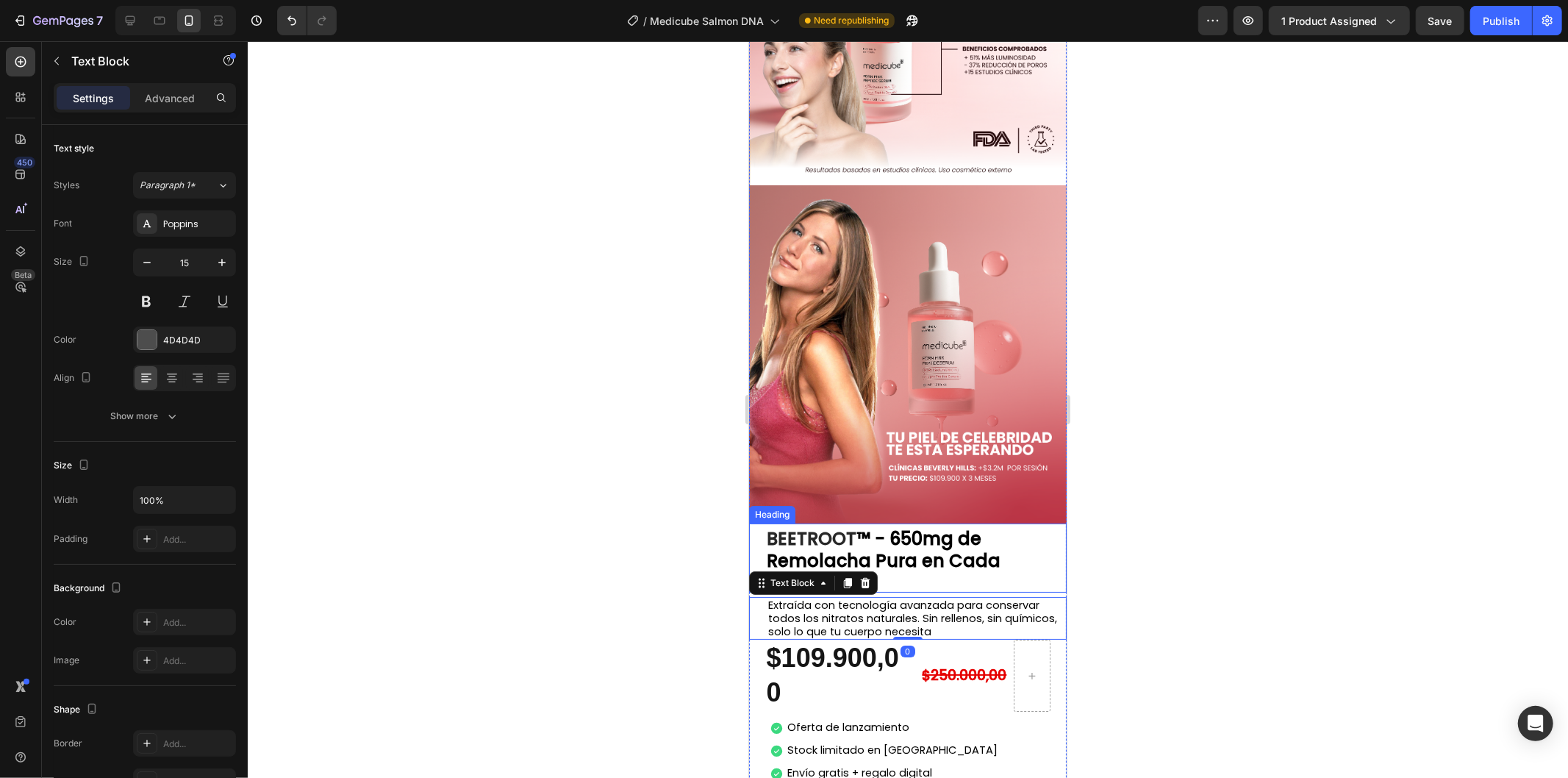
click at [916, 525] on strong "™ - 650mg de Remolacha Pura en Cada Cápsula"" at bounding box center [882, 559] width 234 height 68
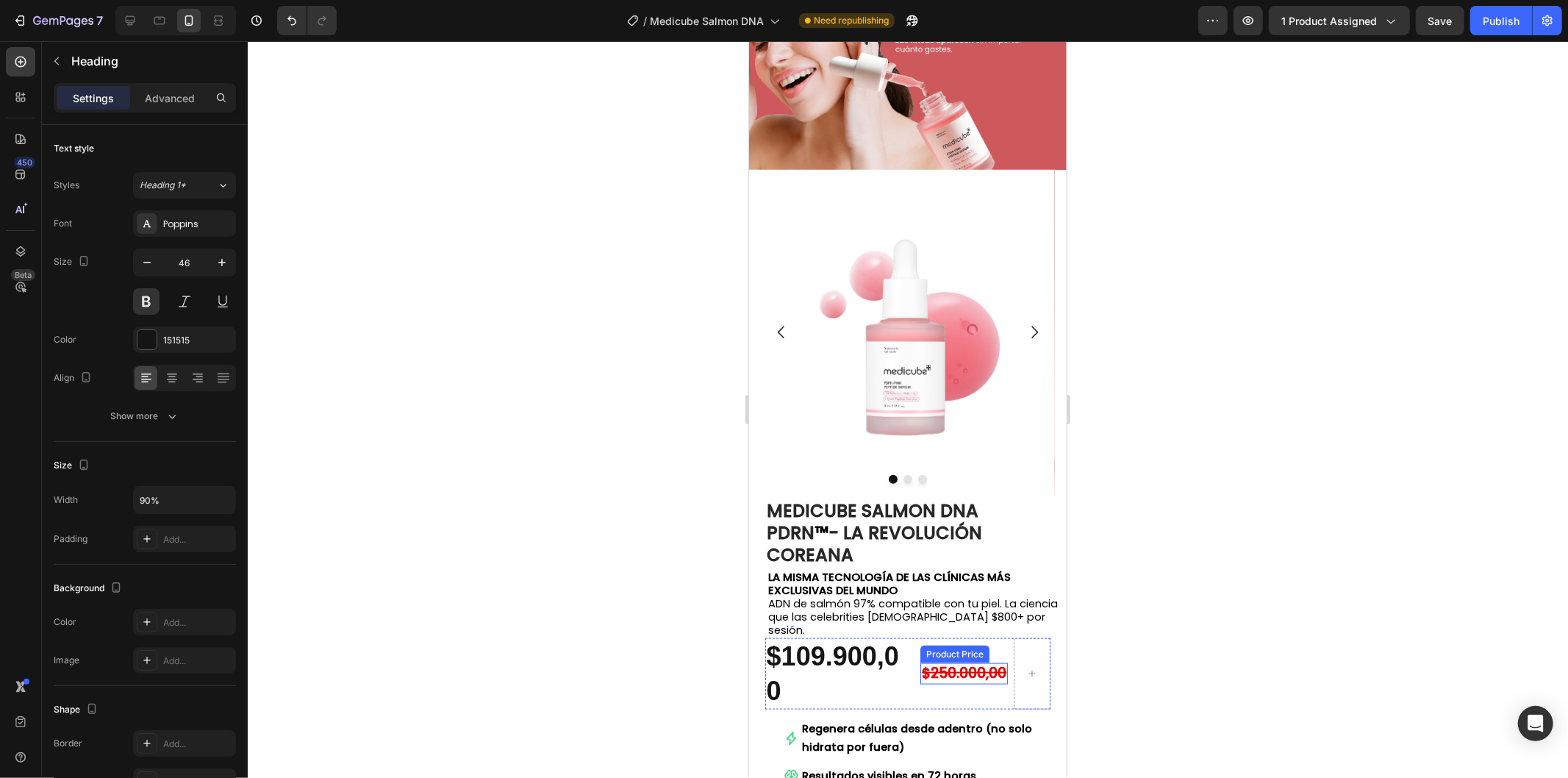
scroll to position [1224, 0]
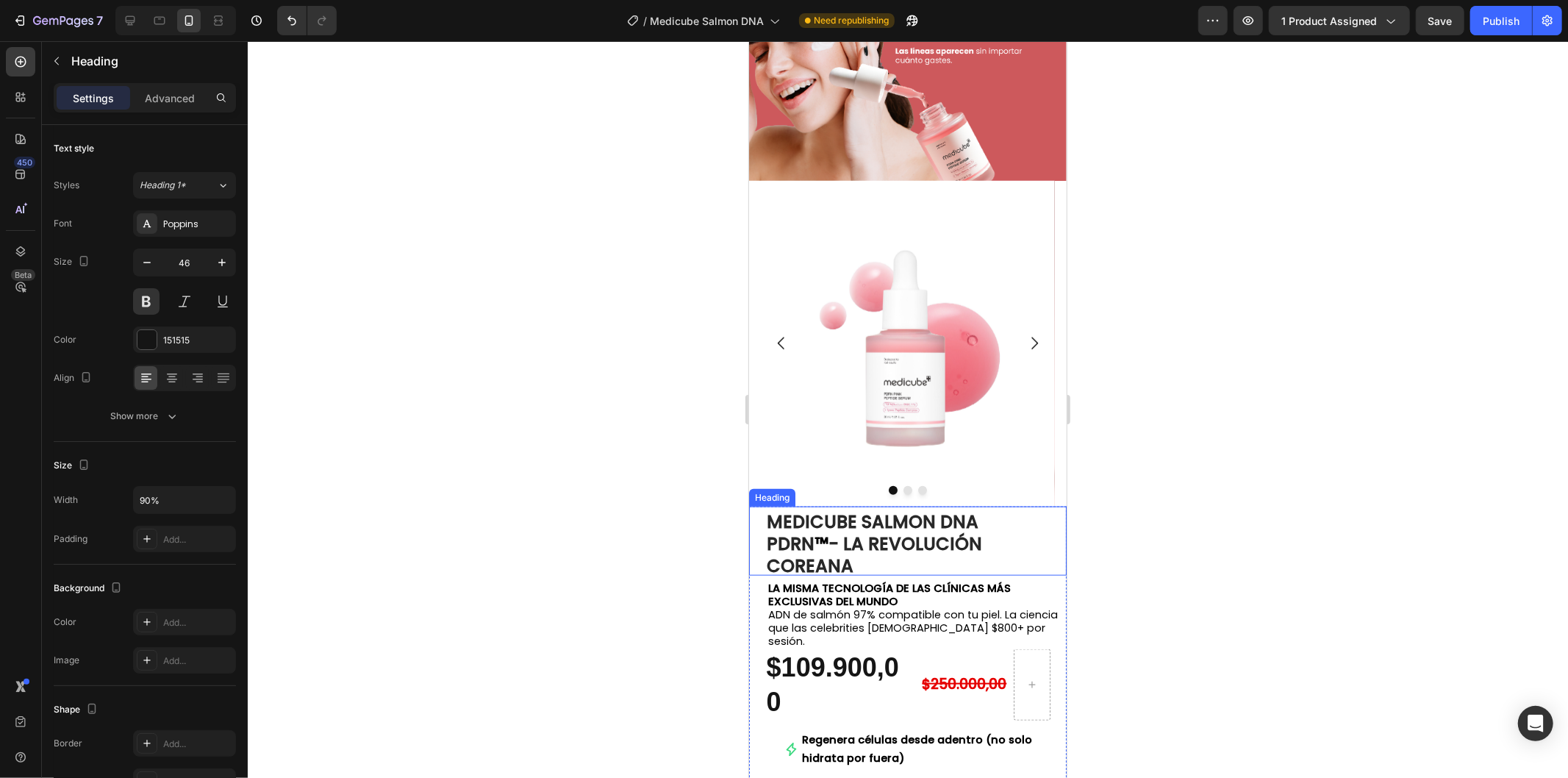
click at [862, 523] on h2 "MEDICUBE SALMON DNA PDRN ™ - LA REVOLUCIÓN COREANA" at bounding box center [908, 540] width 286 height 69
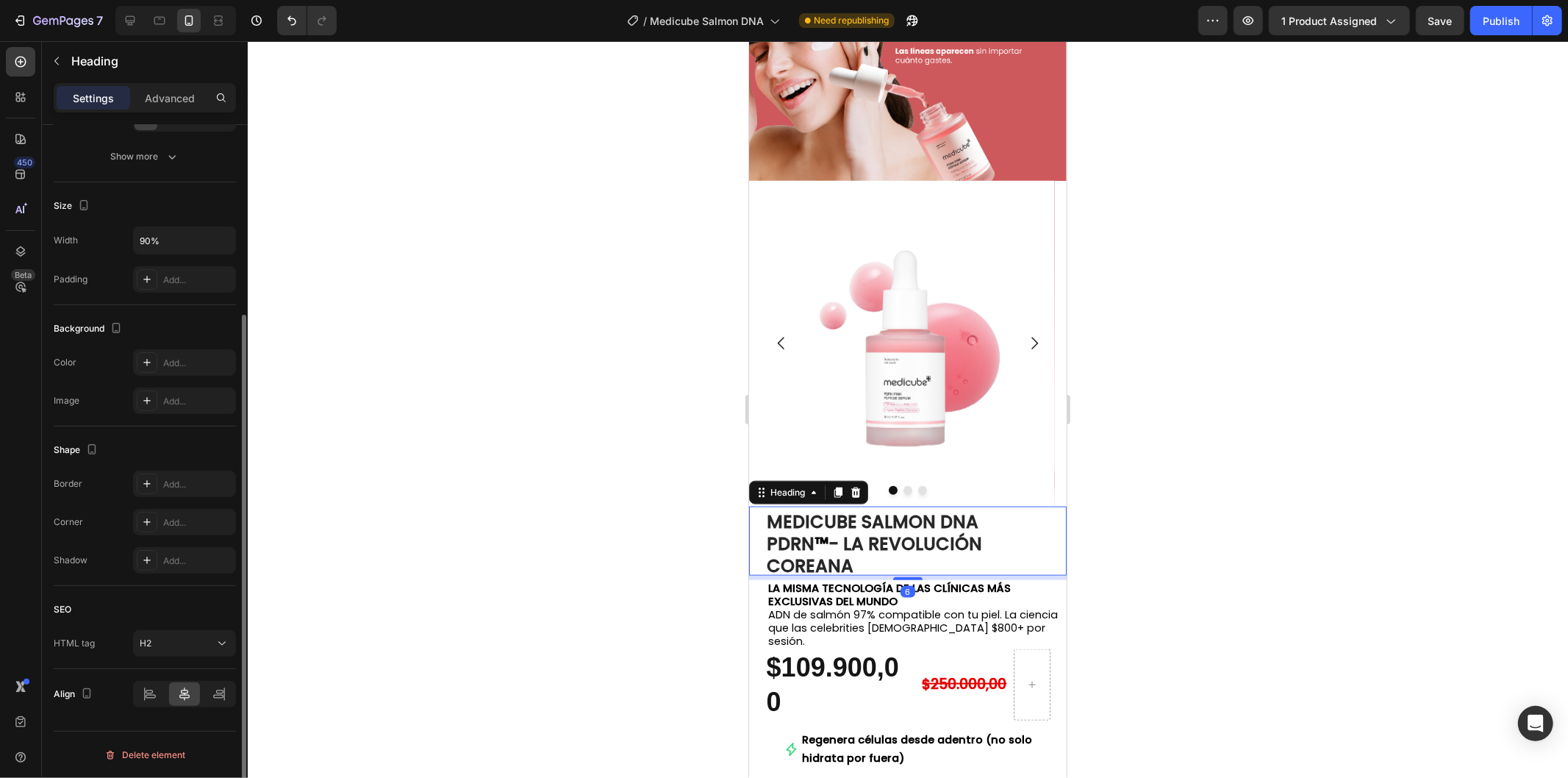
click at [850, 515] on h2 "MEDICUBE SALMON DNA PDRN ™ - LA REVOLUCIÓN COREANA" at bounding box center [908, 540] width 286 height 69
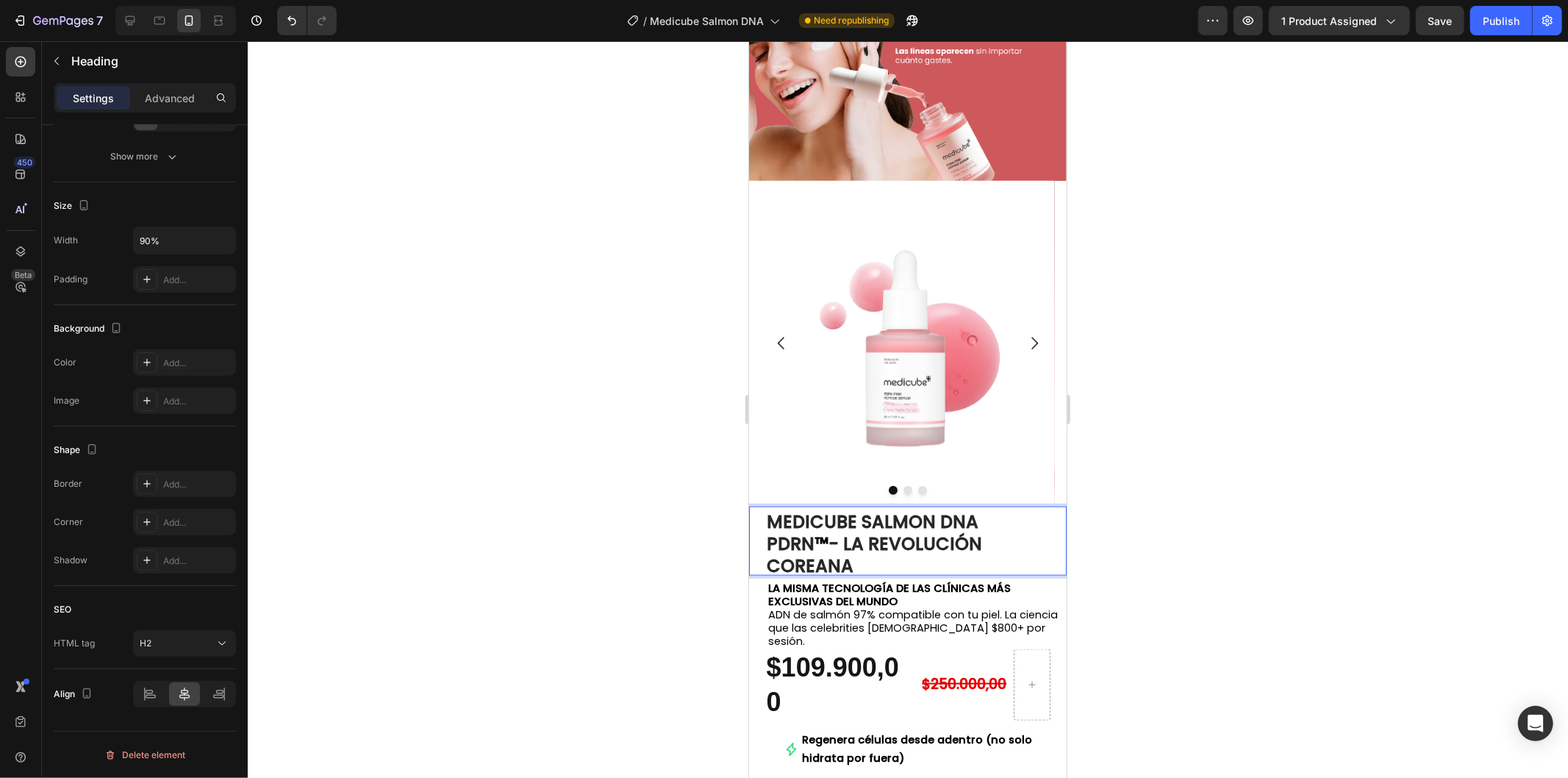
drag, startPoint x: 854, startPoint y: 514, endPoint x: 768, endPoint y: 468, distance: 97.5
click at [768, 507] on p "MEDICUBE SALMON DNA PDRN ™ - LA REVOLUCIÓN COREANA" at bounding box center [908, 540] width 283 height 66
copy p "MEDICUBE SALMON DNA PDRN ™ - LA REVOLUCIÓN COREANA"
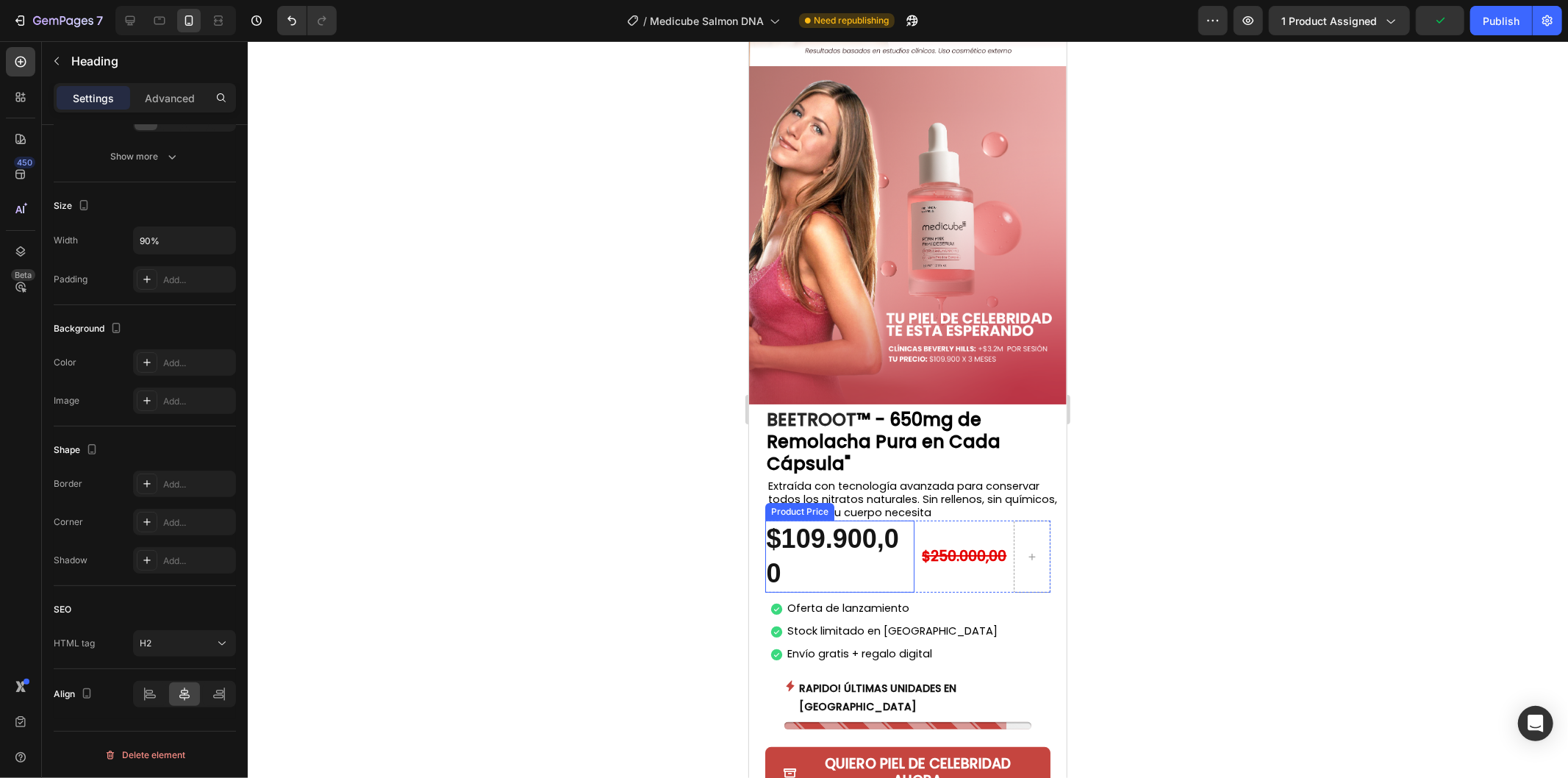
scroll to position [4573, 0]
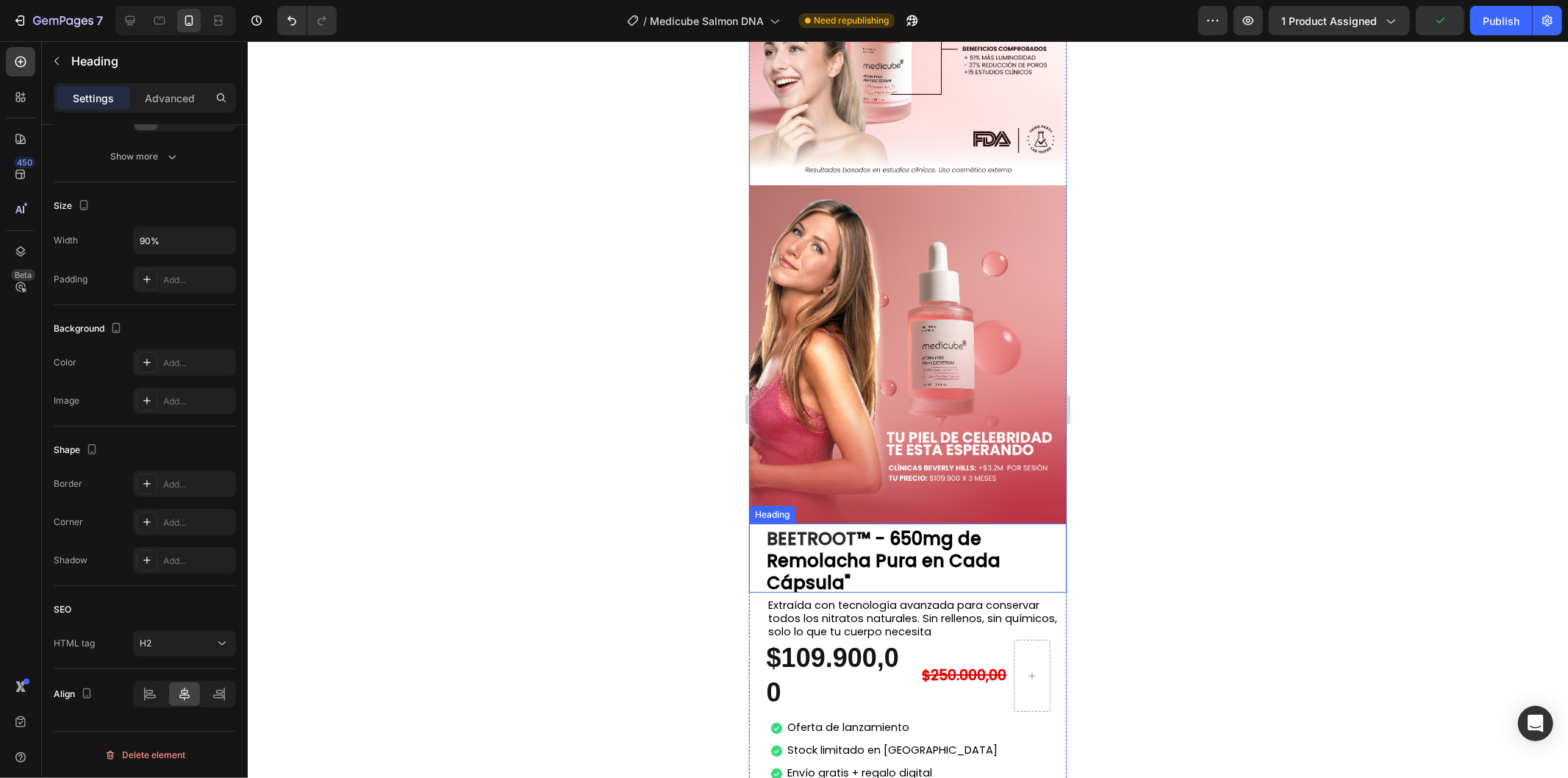
click at [854, 525] on strong "™ - 650mg de Remolacha Pura en Cada Cápsula"" at bounding box center [882, 559] width 234 height 68
click at [846, 523] on h2 "BEETROOT ™ - 650mg de Remolacha Pura en Cada Cápsula"" at bounding box center [908, 558] width 286 height 69
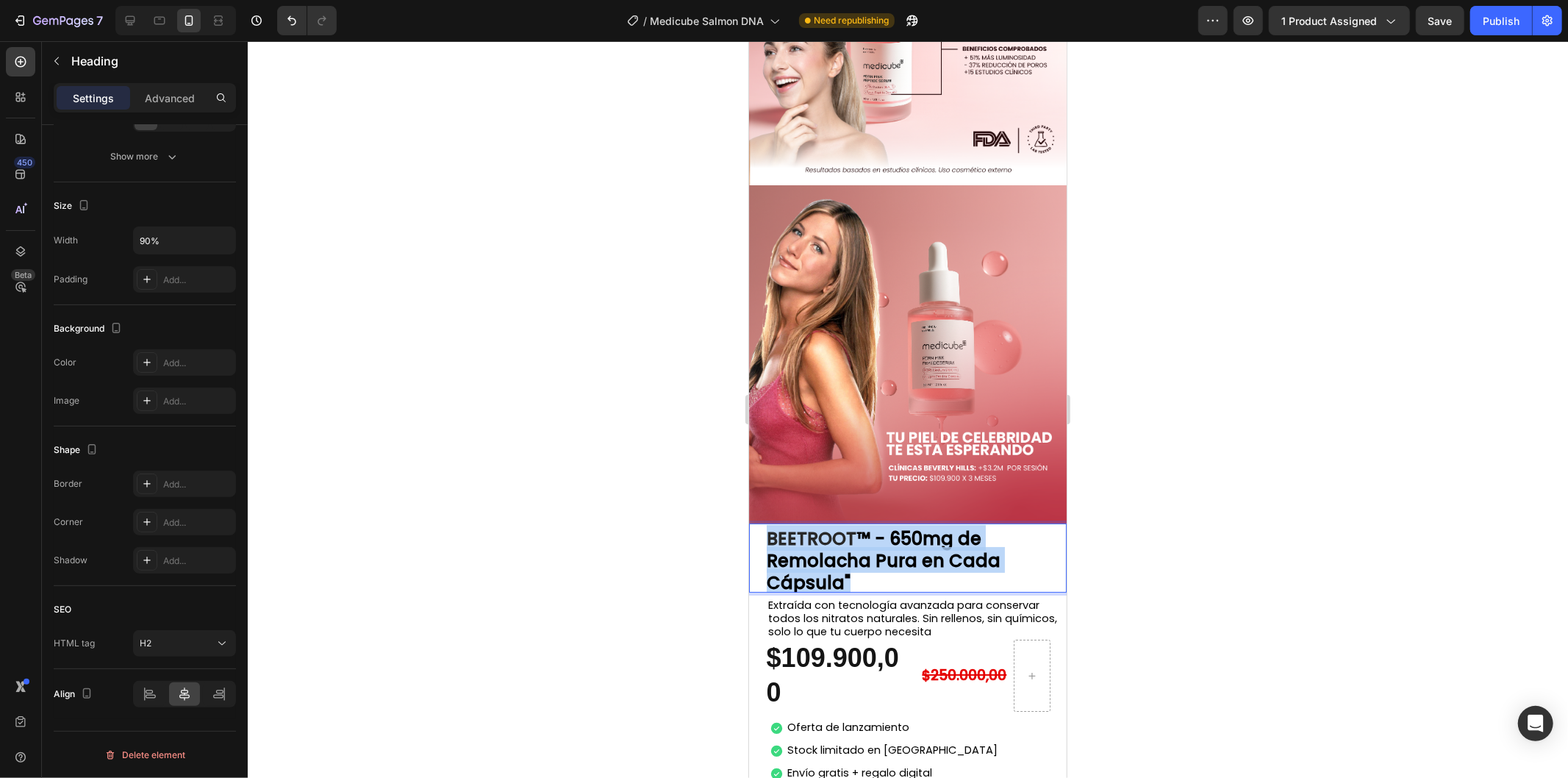
drag, startPoint x: 818, startPoint y: 413, endPoint x: 769, endPoint y: 389, distance: 54.6
click at [769, 524] on p "BEETROOT ™ - 650mg de Remolacha Pura en Cada Cápsula"" at bounding box center [908, 557] width 283 height 66
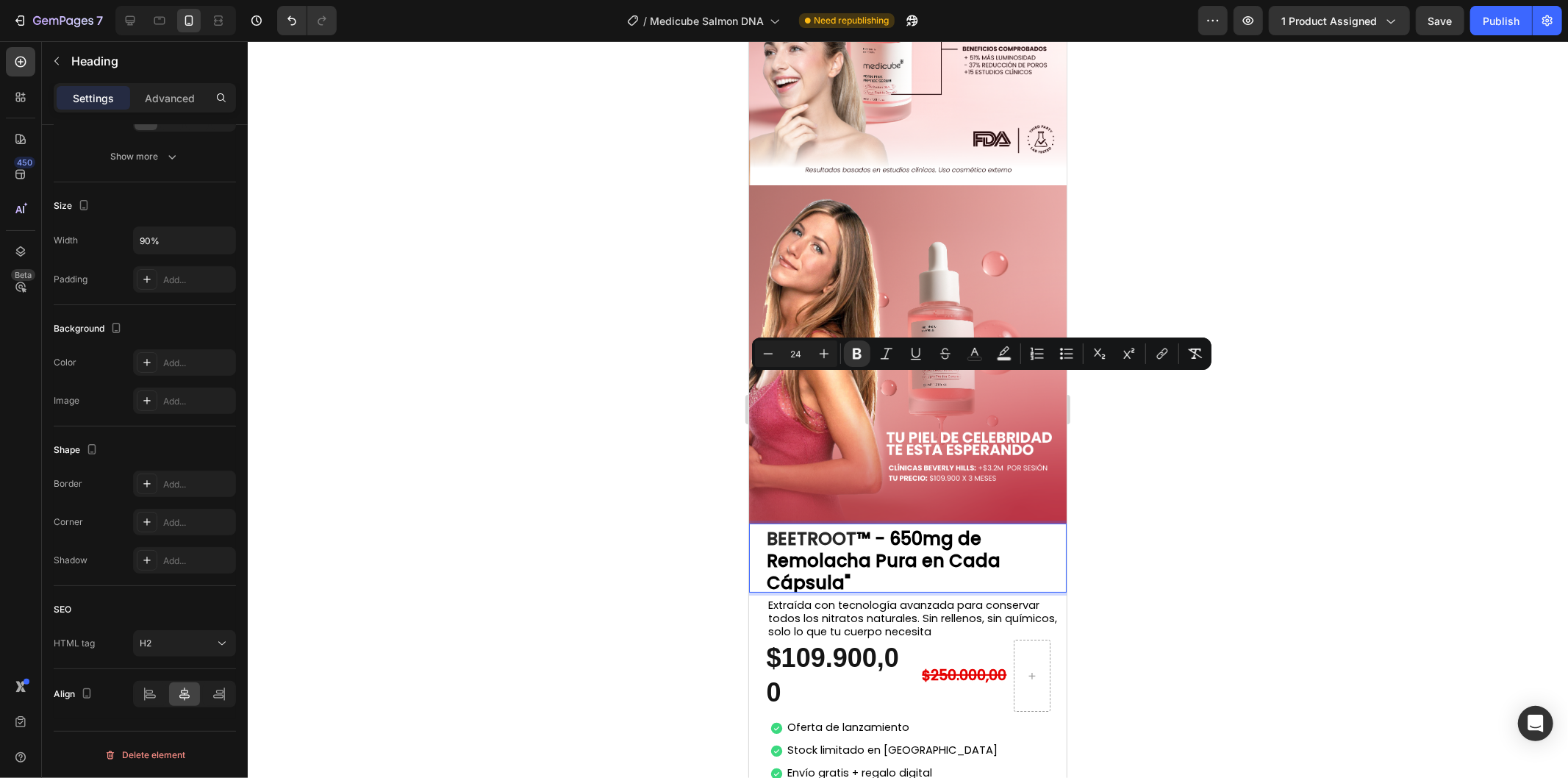
scroll to position [2, 0]
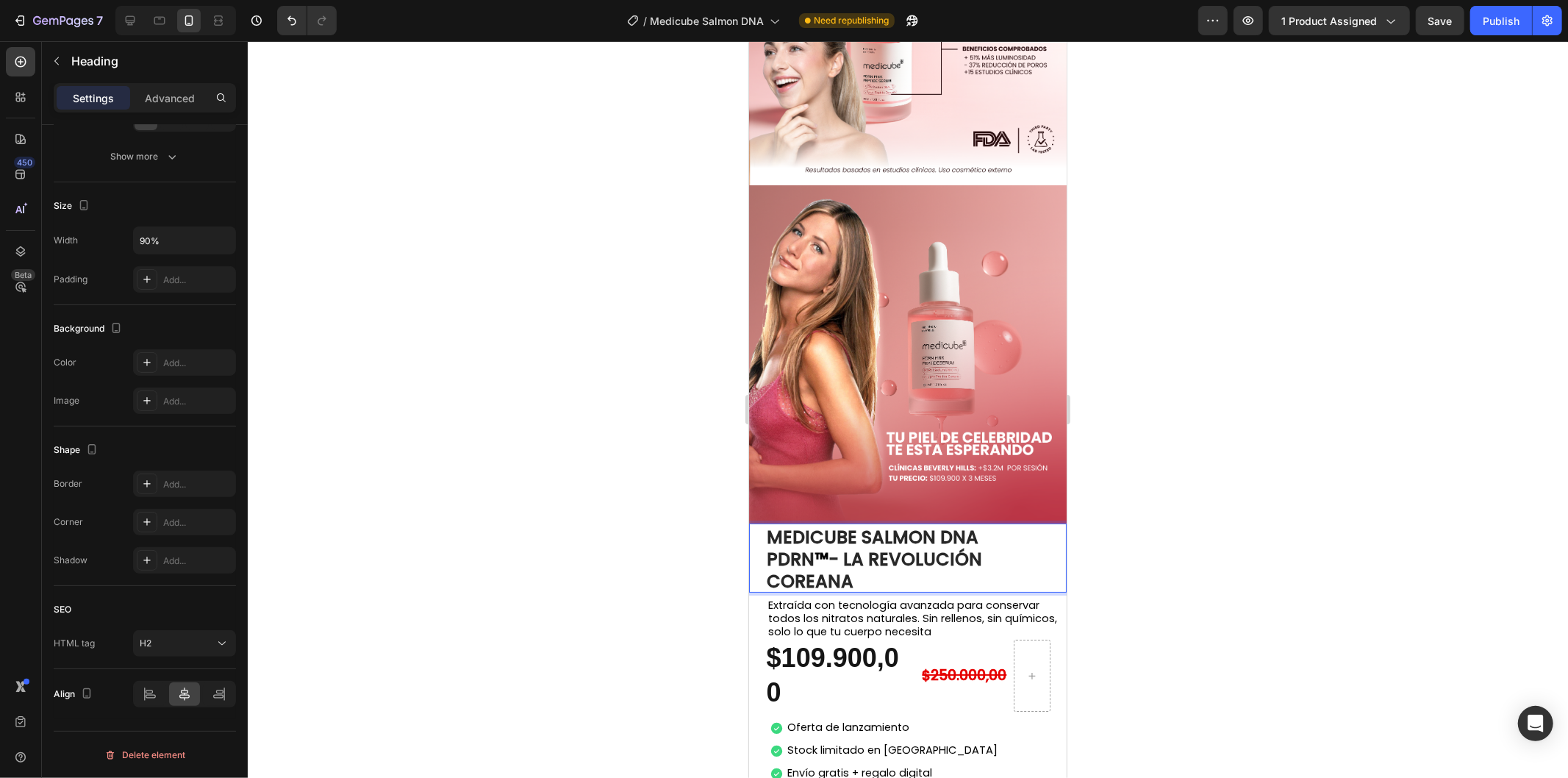
click at [842, 597] on span "Extraída con tecnología avanzada para conservar todos los nitratos naturales. S…" at bounding box center [912, 617] width 289 height 41
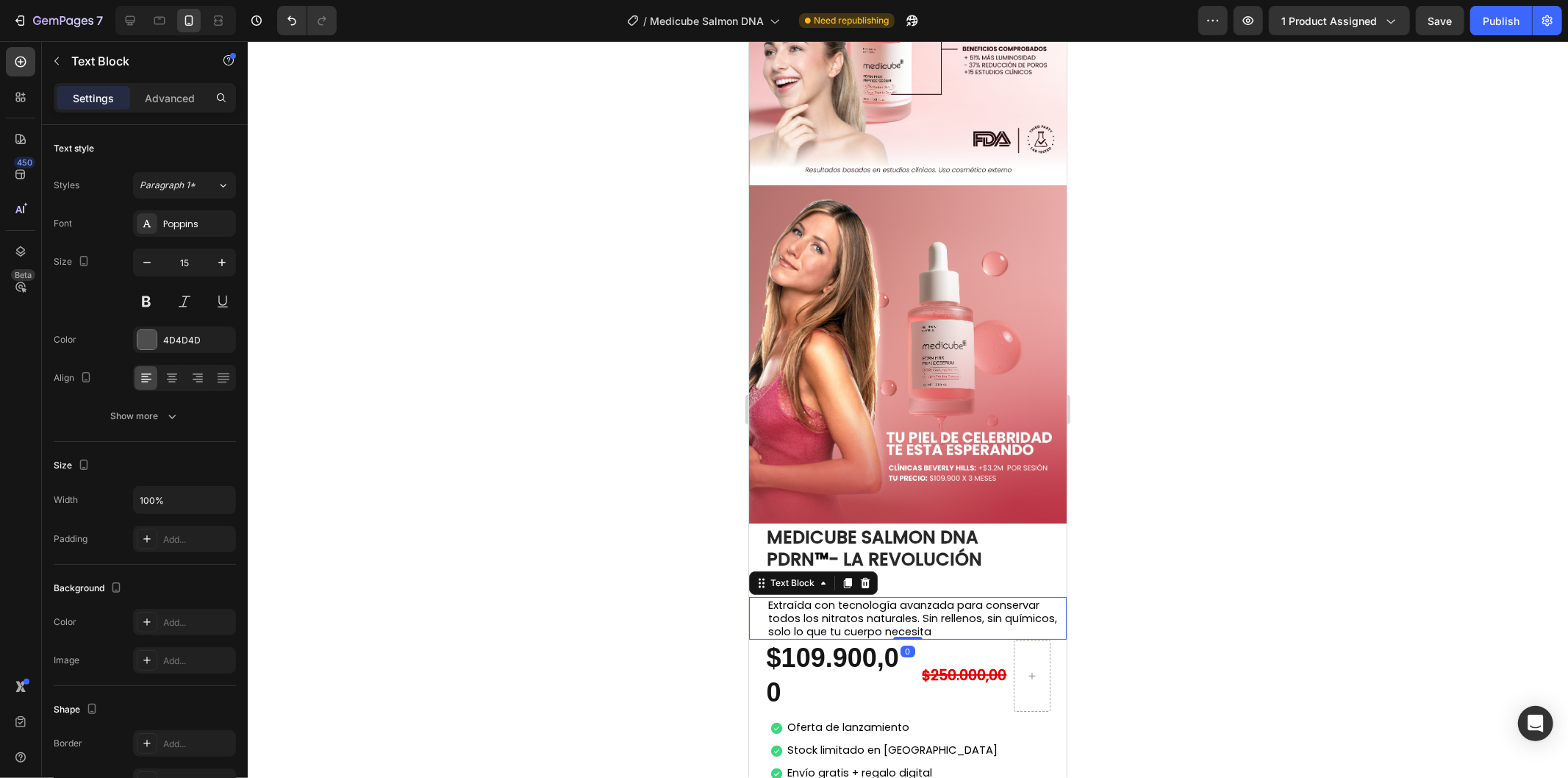
click at [908, 597] on span "Extraída con tecnología avanzada para conservar todos los nitratos naturales. S…" at bounding box center [912, 617] width 289 height 41
click at [890, 597] on span "Extraída con tecnología avanzada para conservar todos los nitratos naturales. S…" at bounding box center [912, 617] width 289 height 41
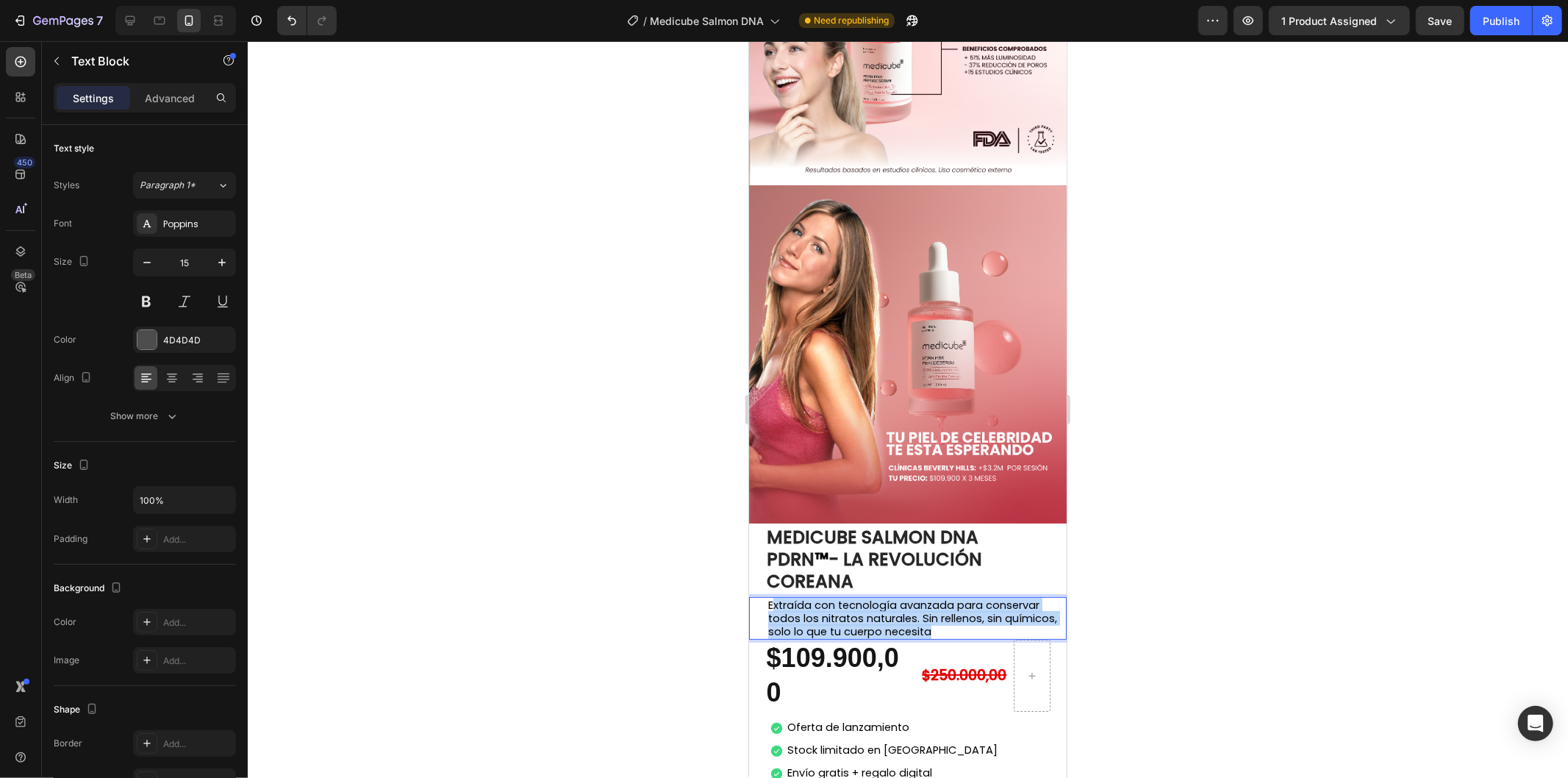
drag, startPoint x: 983, startPoint y: 482, endPoint x: 771, endPoint y: 458, distance: 213.4
click at [771, 597] on p "Extraída con tecnología avanzada para conservar todos los nitratos naturales. S…" at bounding box center [916, 617] width 297 height 40
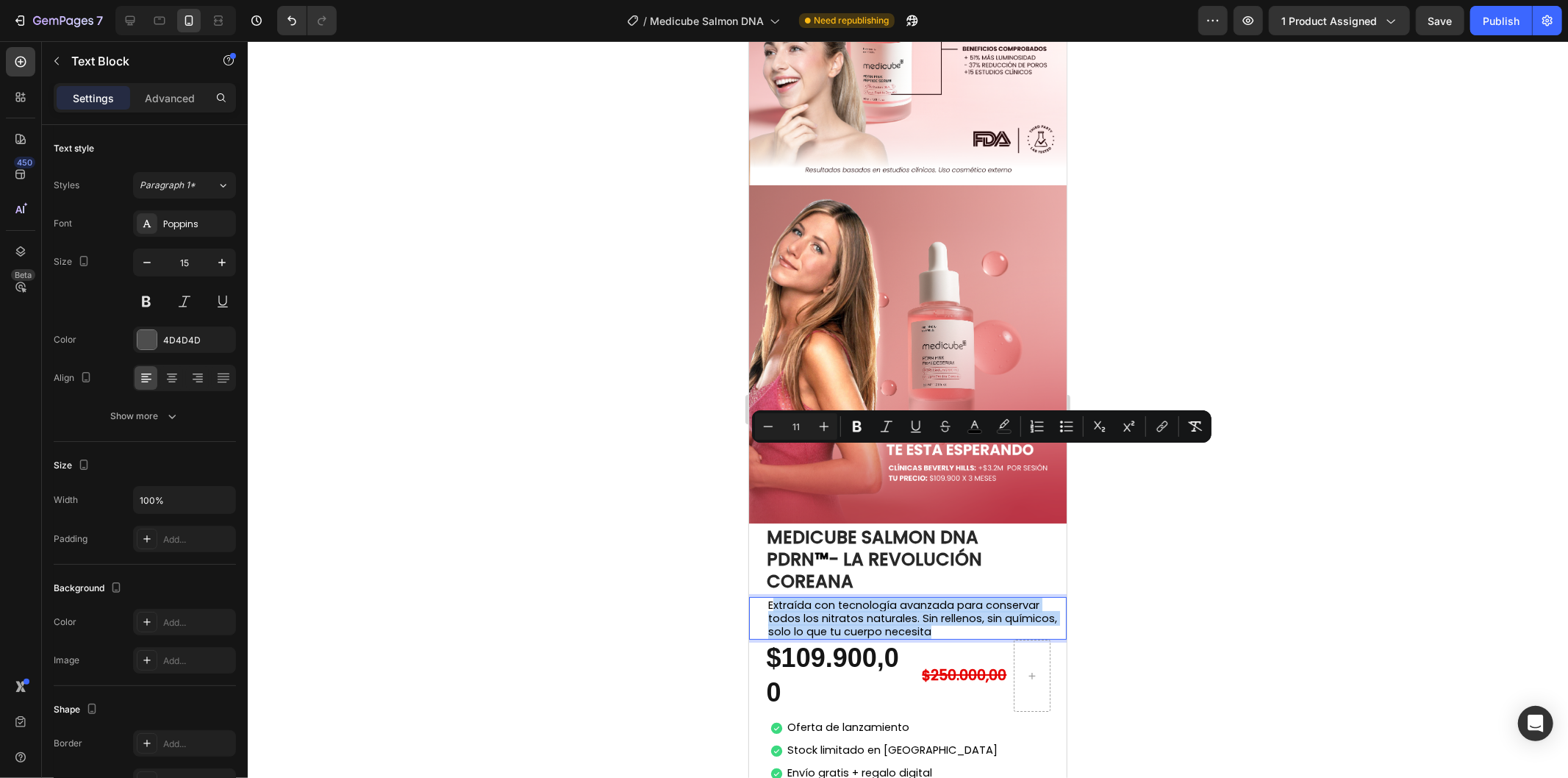
drag, startPoint x: 799, startPoint y: 460, endPoint x: 1002, endPoint y: 468, distance: 203.2
click at [800, 597] on span "Extraída con tecnología avanzada para conservar todos los nitratos naturales. S…" at bounding box center [912, 617] width 289 height 41
click at [993, 597] on p "Extraída con tecnología avanzada para conservar todos los nitratos naturales. S…" at bounding box center [916, 617] width 297 height 40
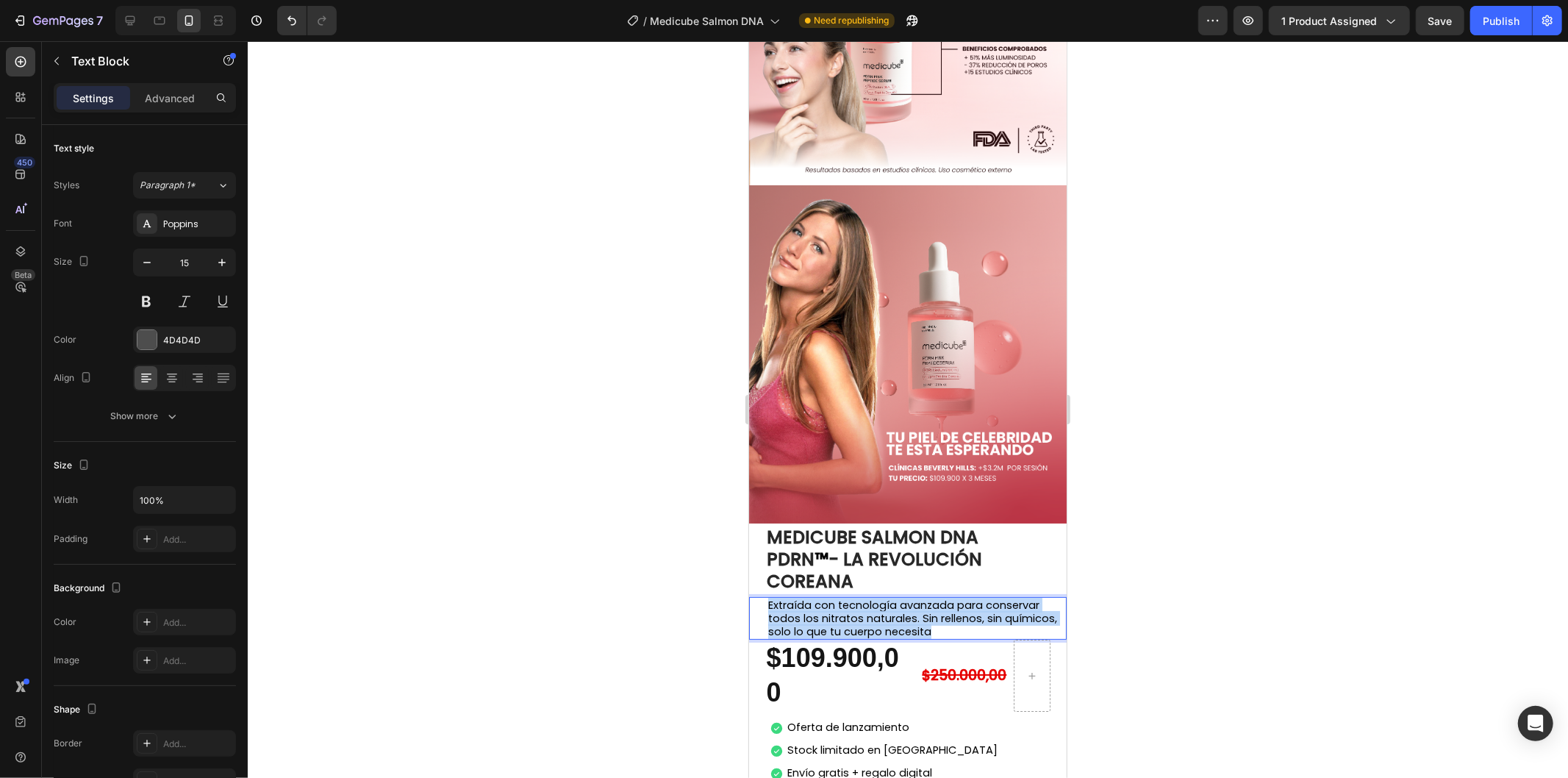
drag, startPoint x: 1006, startPoint y: 482, endPoint x: 757, endPoint y: 456, distance: 250.4
click at [757, 597] on div "Extraída con tecnología avanzada para conservar todos los nitratos naturales. S…" at bounding box center [907, 618] width 317 height 43
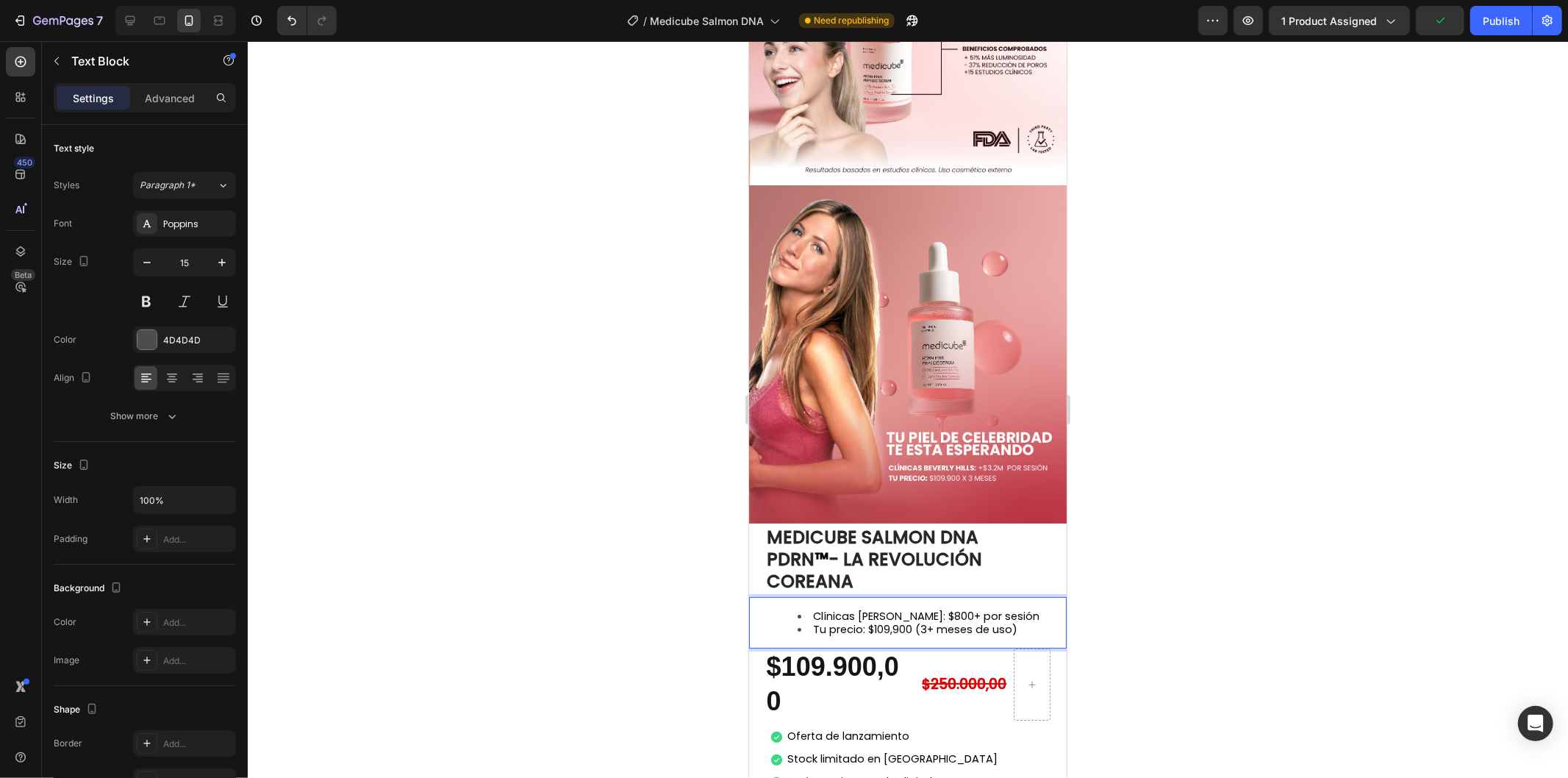
drag, startPoint x: 306, startPoint y: 427, endPoint x: 1156, endPoint y: 453, distance: 850.4
click at [1156, 453] on div at bounding box center [908, 410] width 1320 height 737
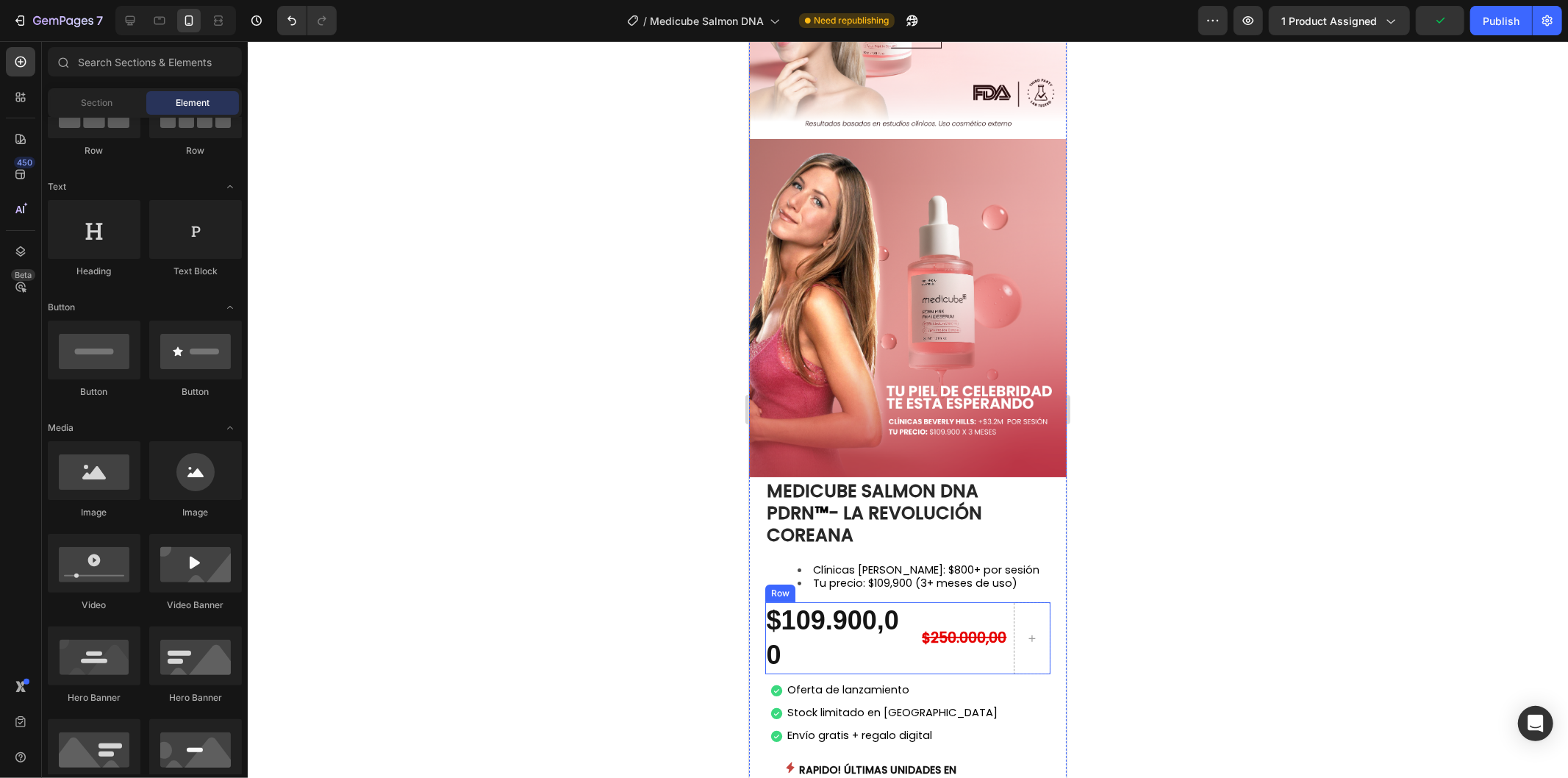
scroll to position [4655, 0]
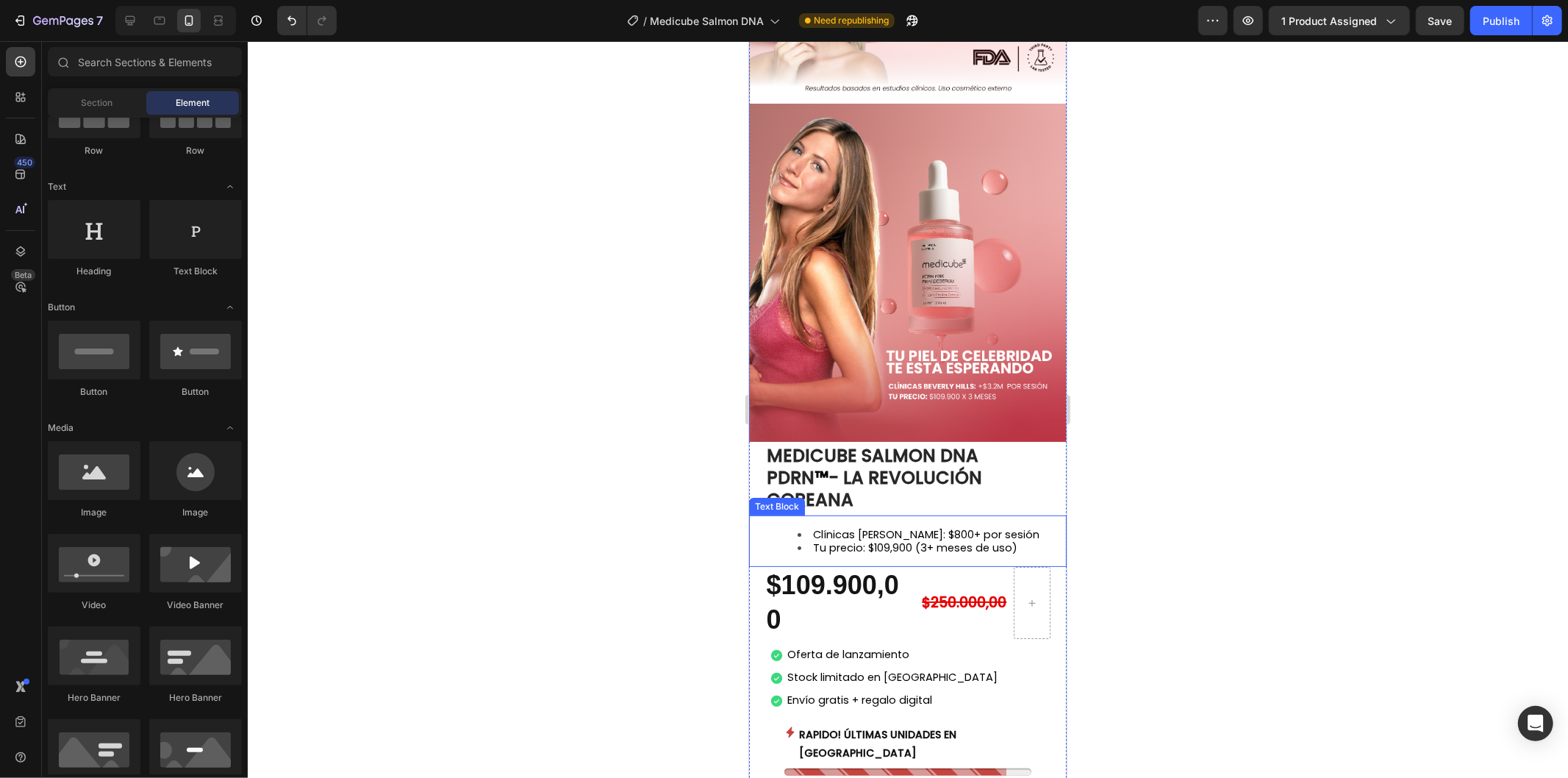
click at [962, 526] on span "Clínicas [PERSON_NAME]: $800+ por sesión" at bounding box center [925, 533] width 227 height 15
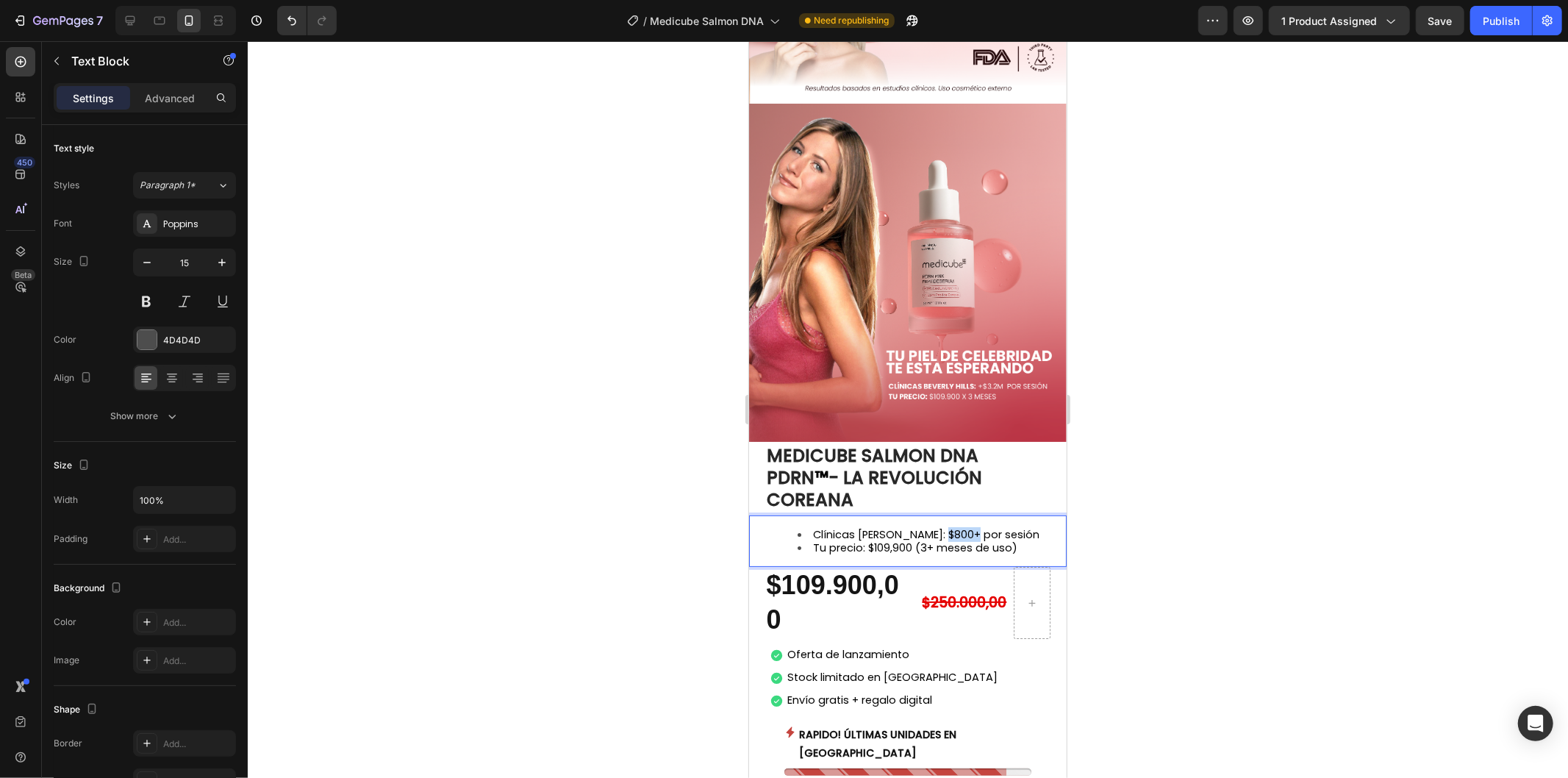
drag, startPoint x: 959, startPoint y: 385, endPoint x: 928, endPoint y: 385, distance: 31.0
click at [928, 526] on span "Clínicas [PERSON_NAME]: $800+ por sesión" at bounding box center [925, 533] width 227 height 15
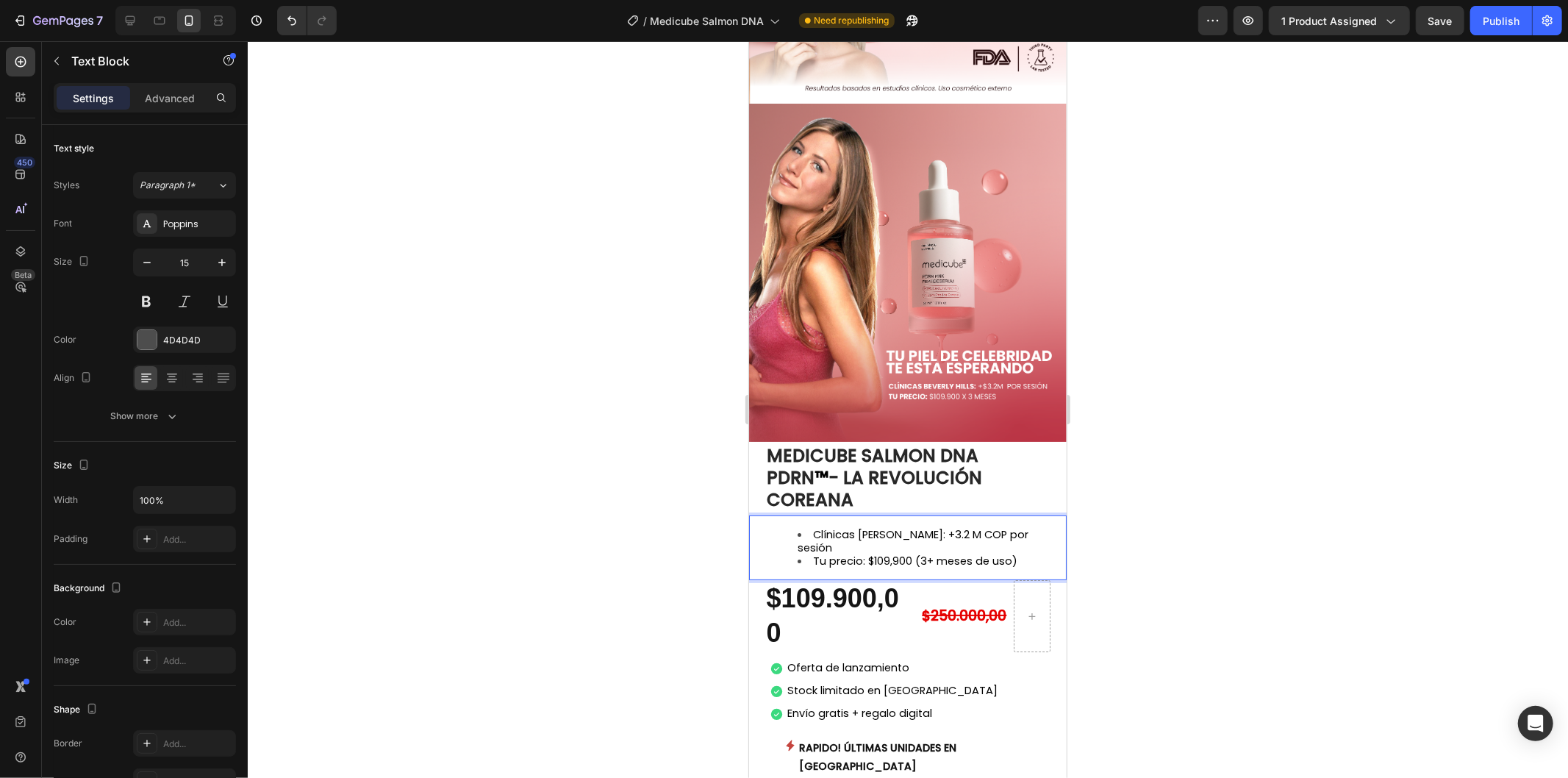
click at [1098, 406] on div at bounding box center [908, 410] width 1320 height 737
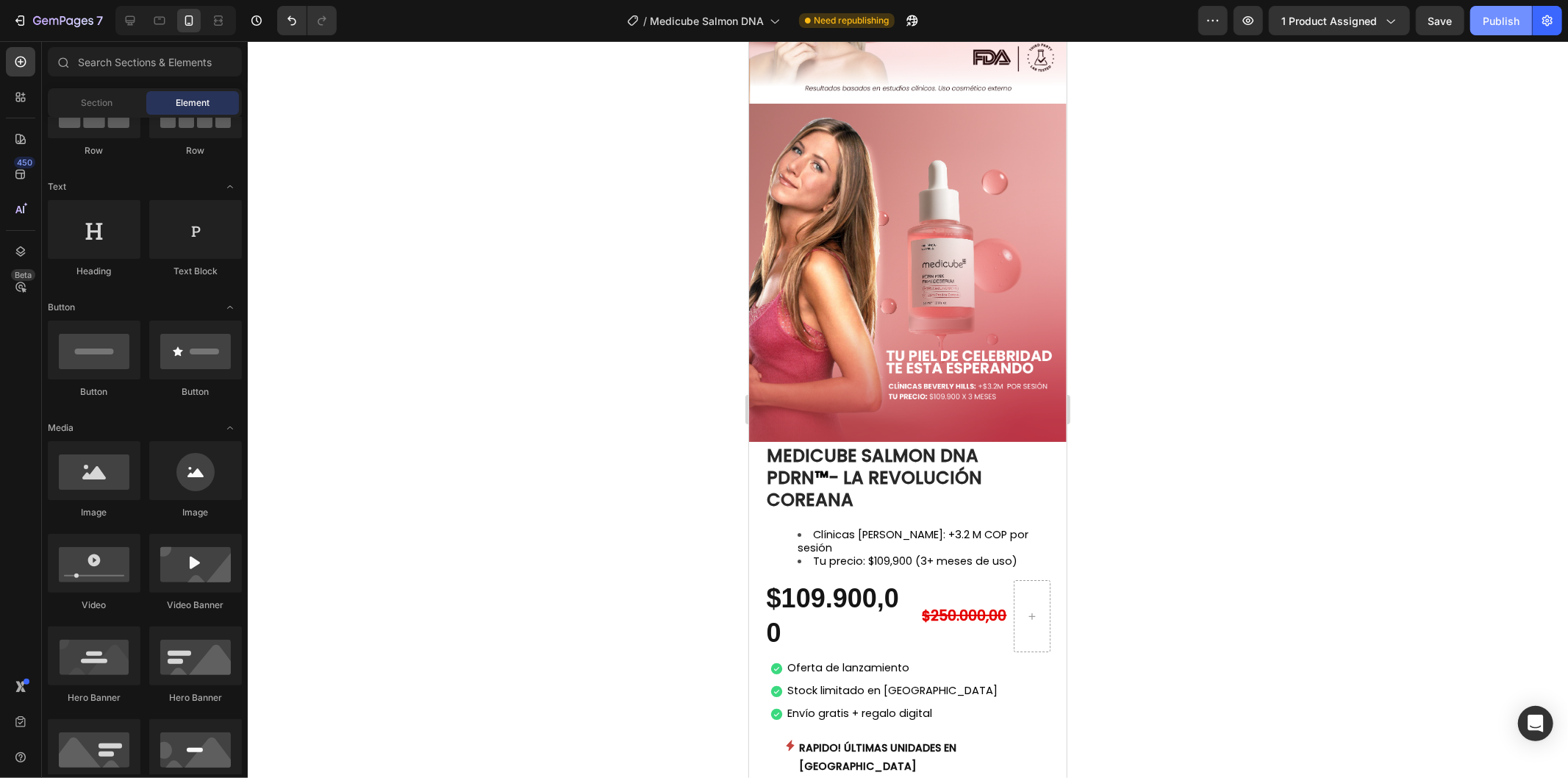
click at [1505, 30] on button "Publish" at bounding box center [1500, 21] width 62 height 30
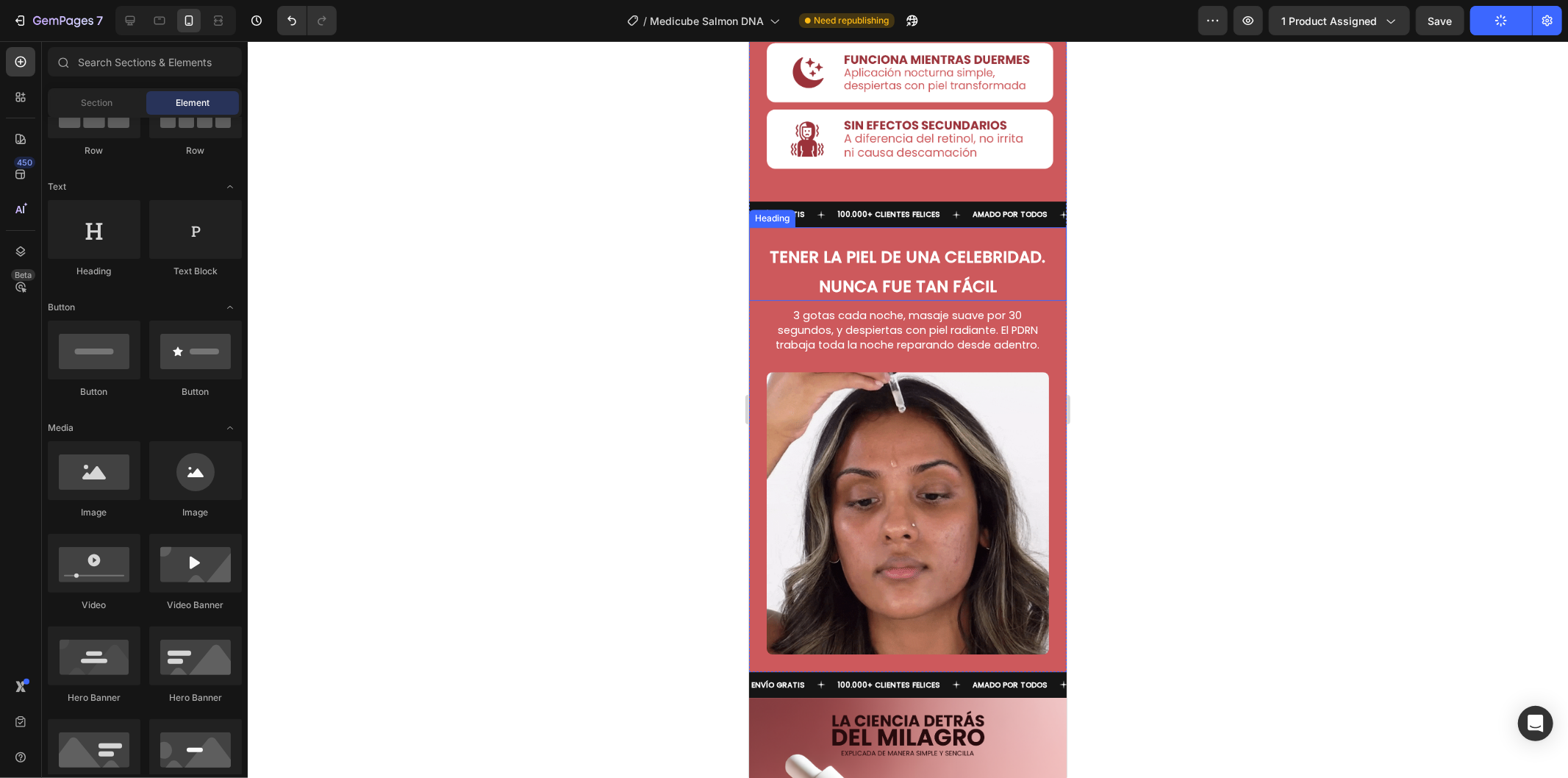
scroll to position [3920, 0]
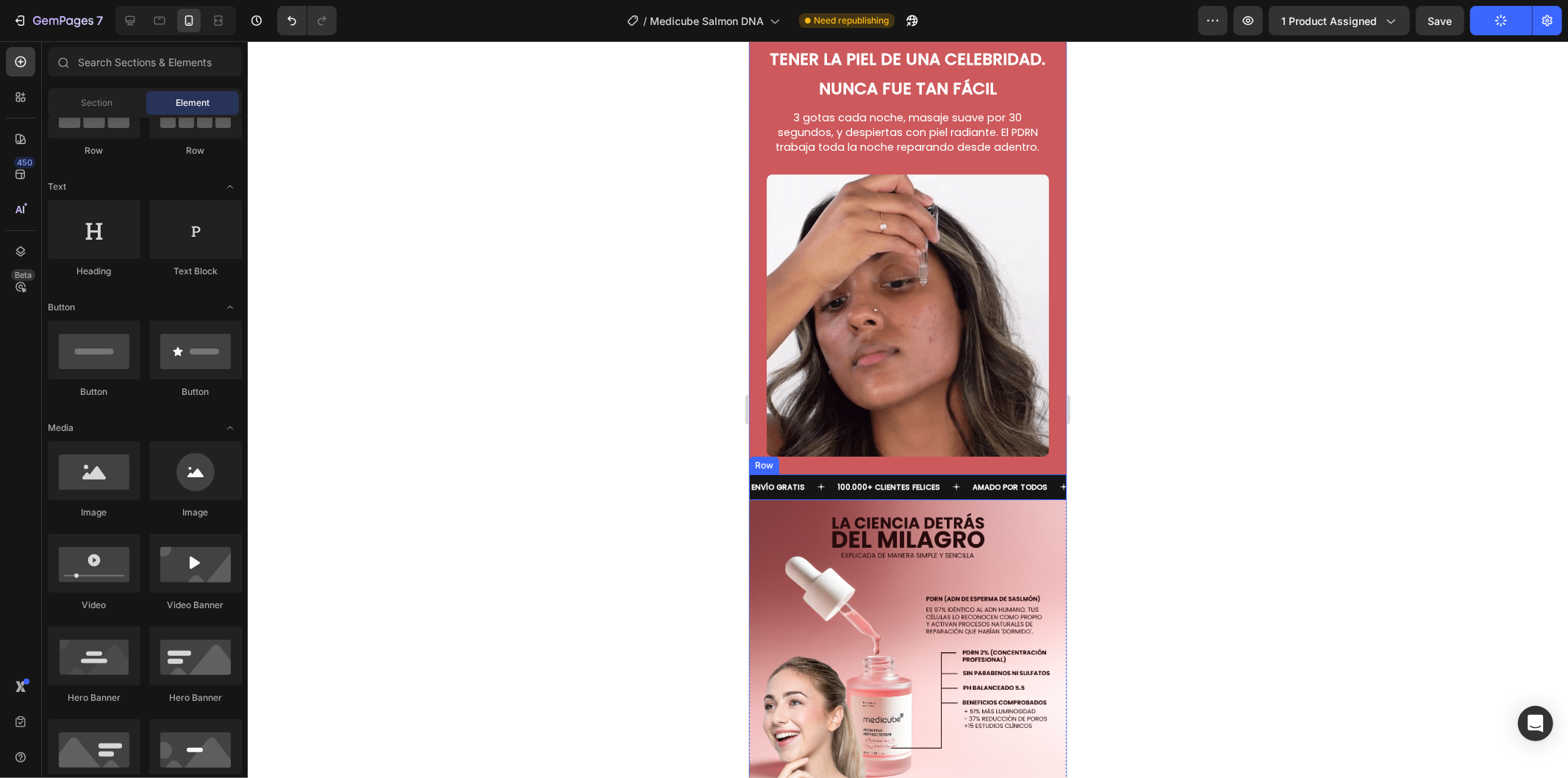
click at [940, 474] on div "ENVÍO GRATIS Text 100.000+ CLIENTES FELICES Text AMADO POR TODOS Text ENVÍO GRA…" at bounding box center [907, 486] width 317 height 26
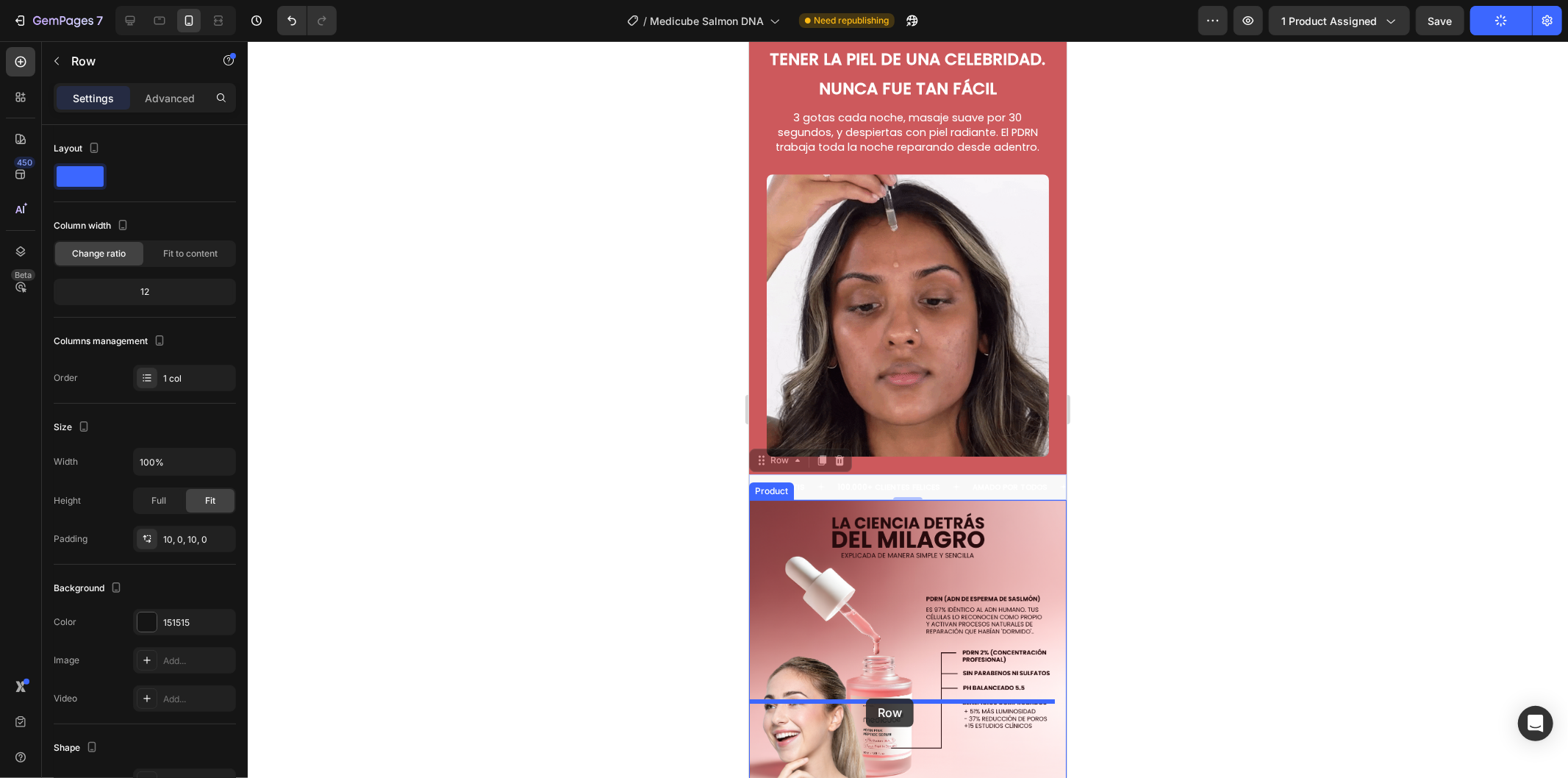
drag, startPoint x: 783, startPoint y: 339, endPoint x: 866, endPoint y: 704, distance: 374.3
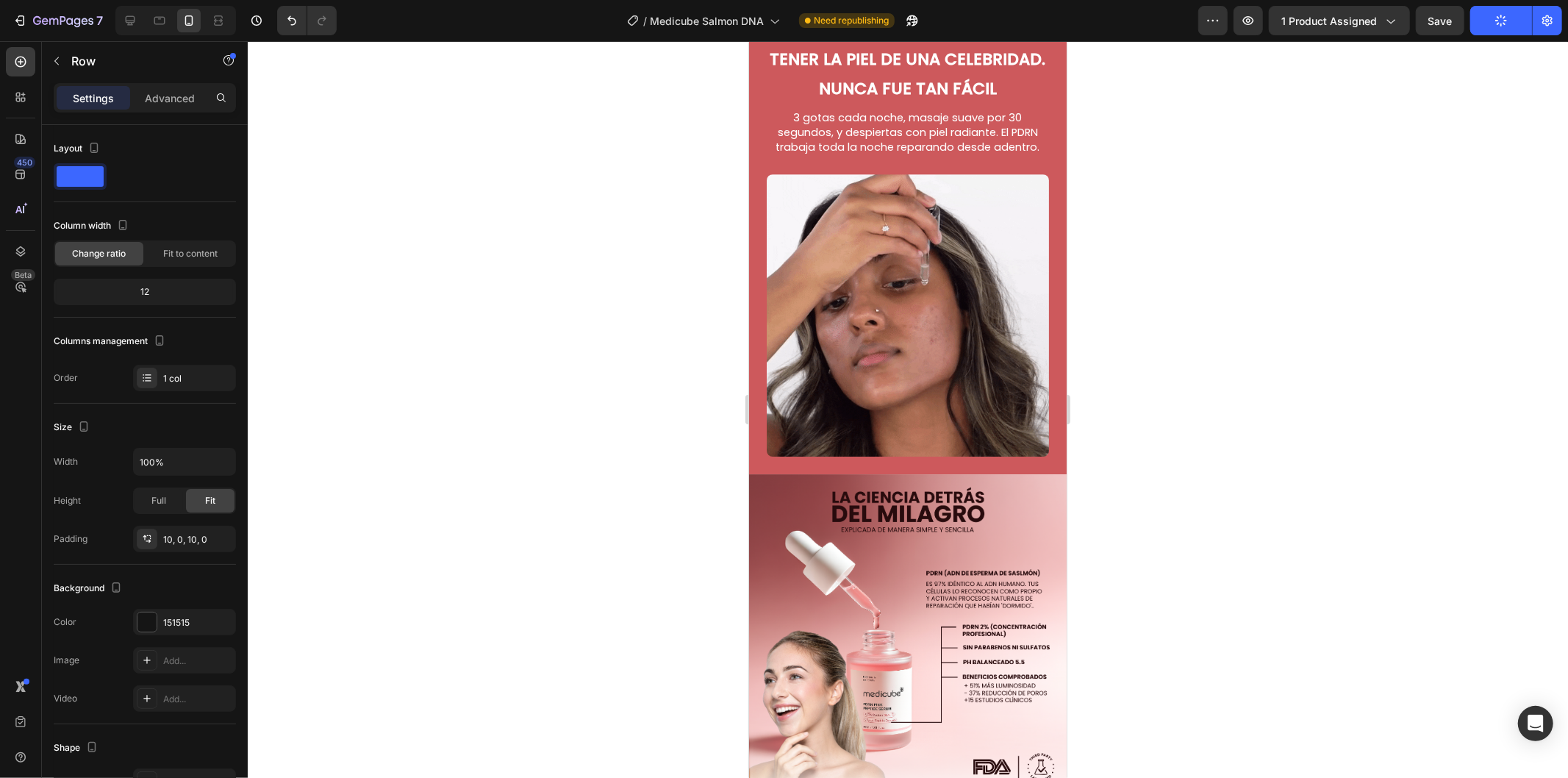
click at [1261, 525] on div at bounding box center [908, 410] width 1320 height 737
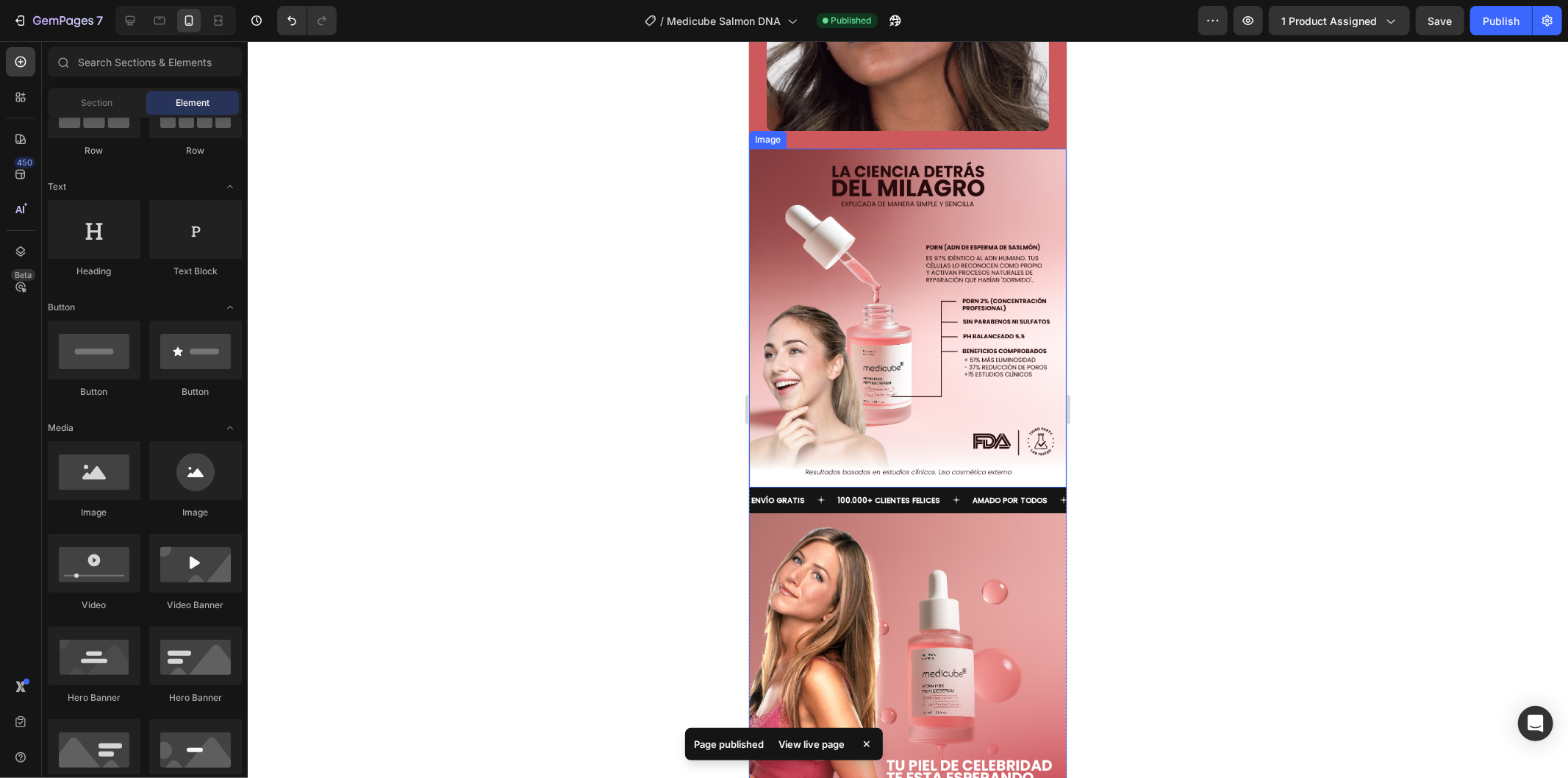
scroll to position [4247, 0]
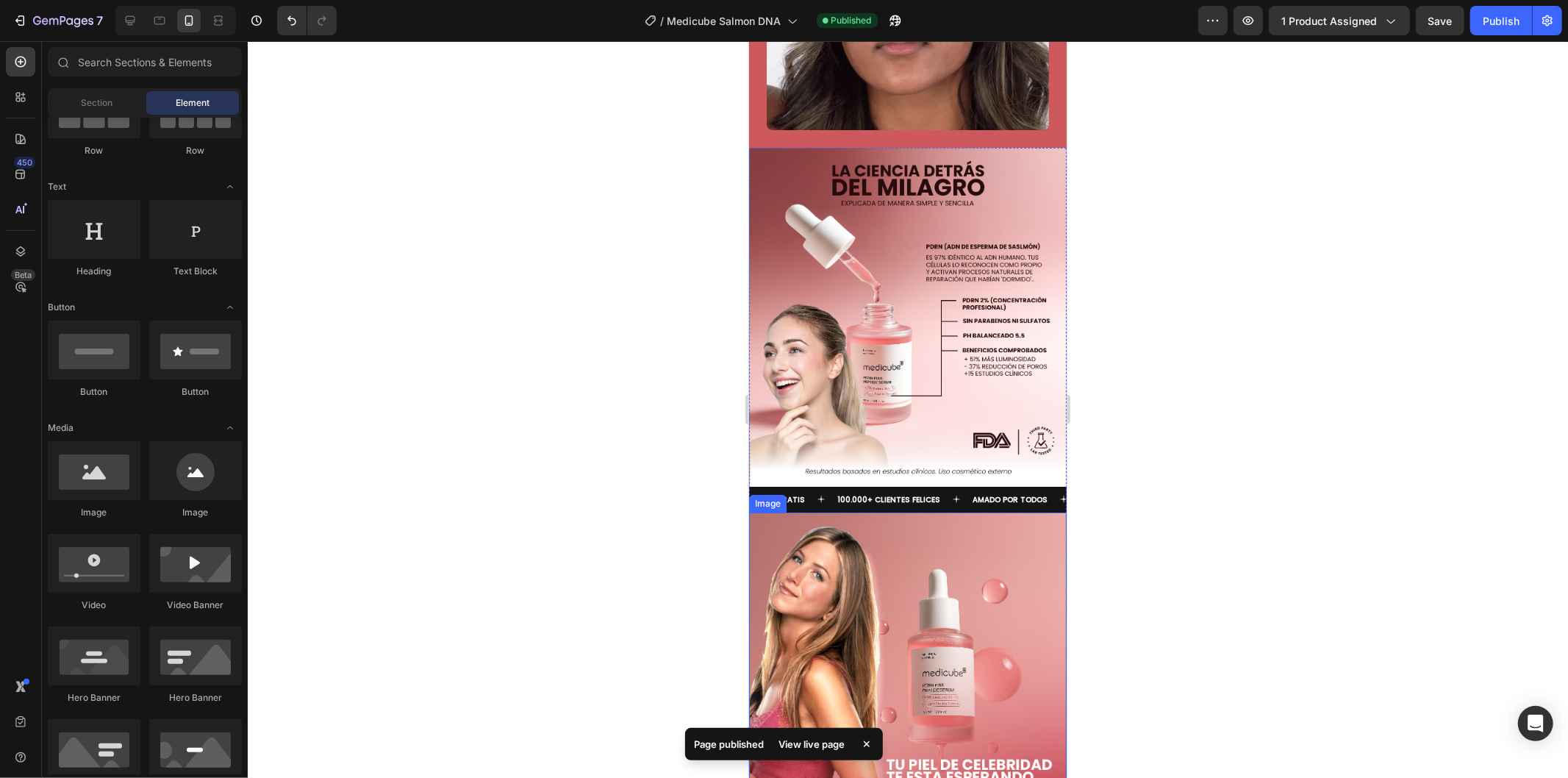
click at [997, 511] on img at bounding box center [907, 680] width 317 height 339
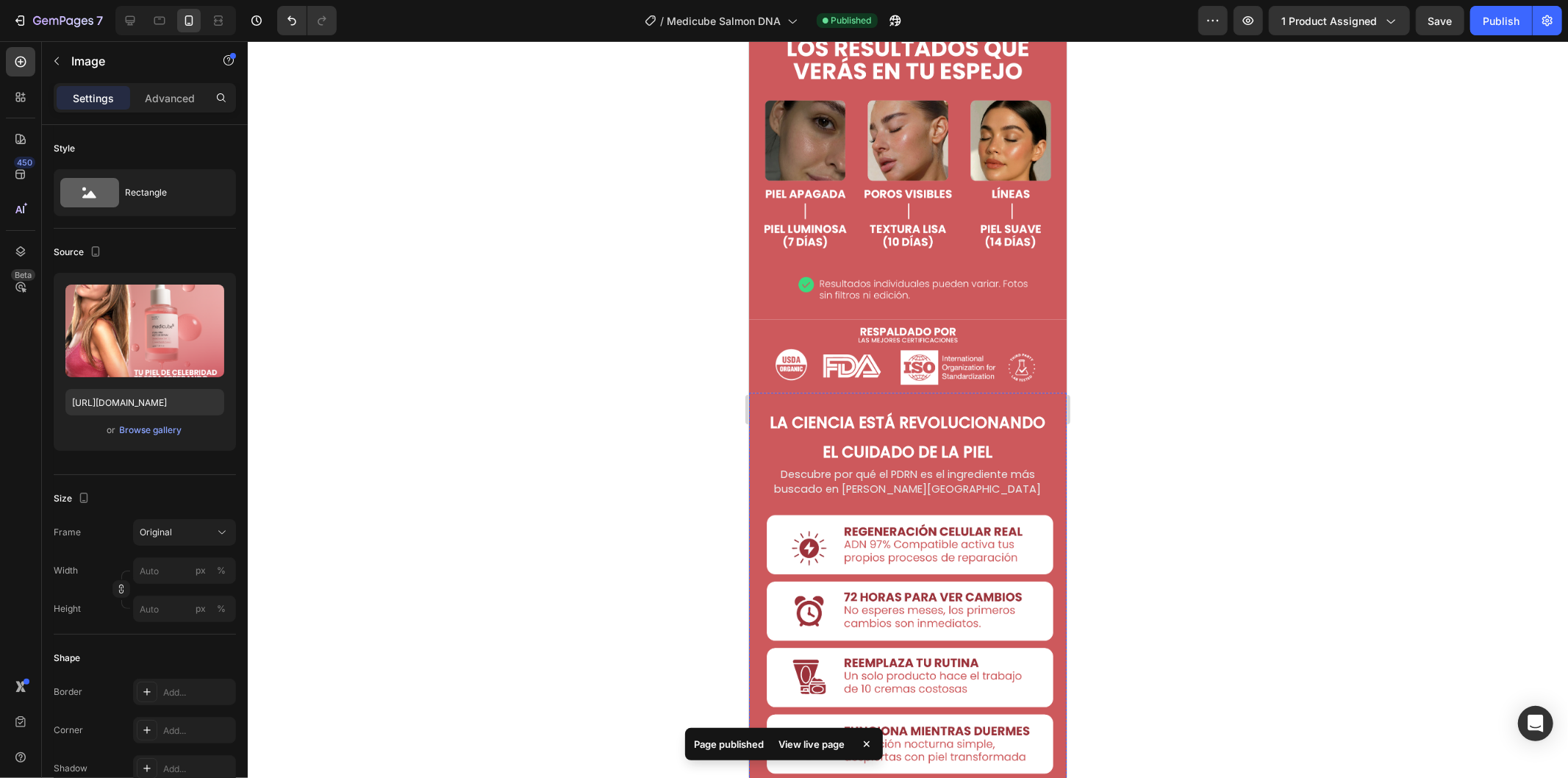
scroll to position [2939, 0]
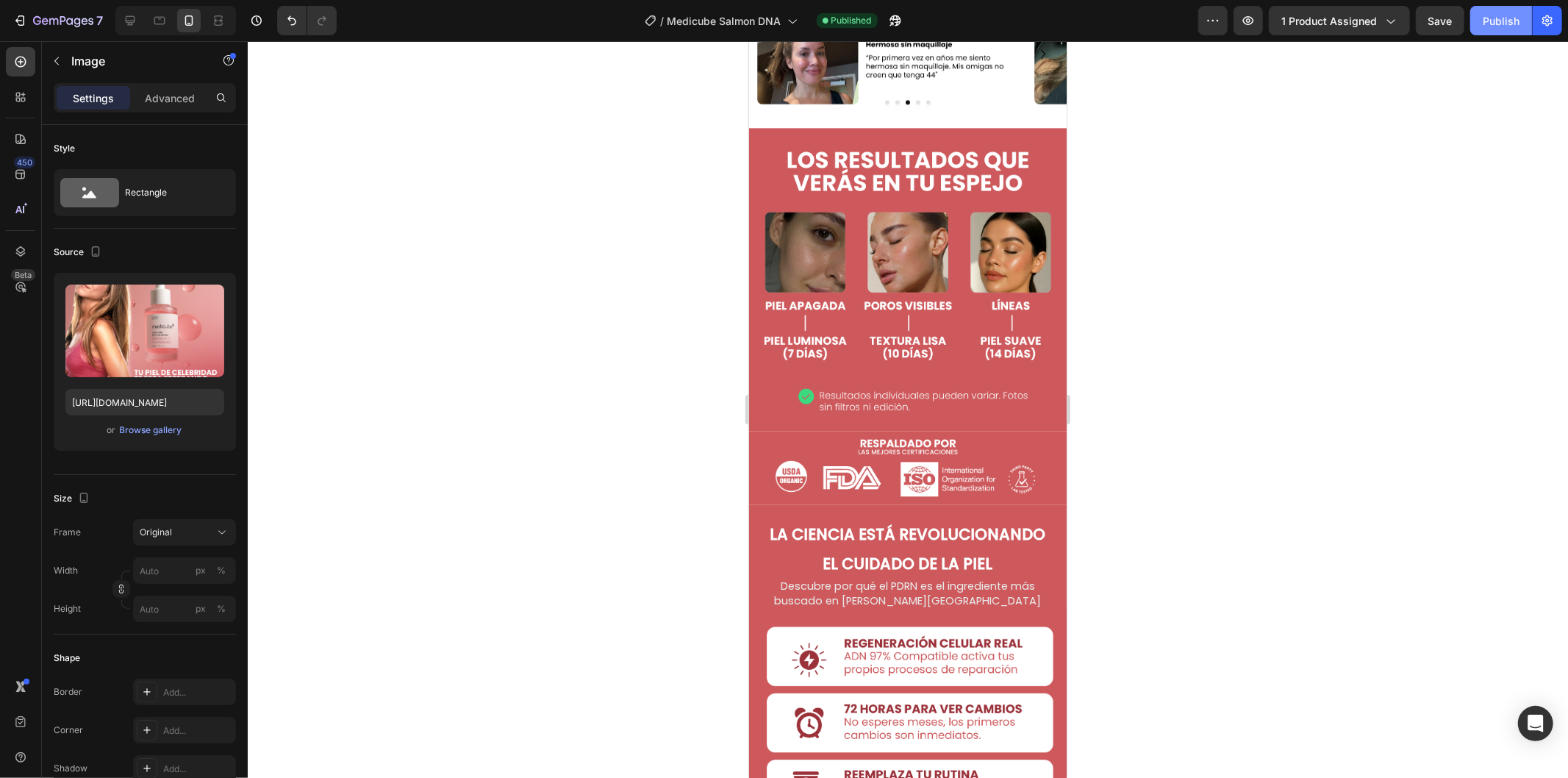
click at [1499, 26] on div "Publish" at bounding box center [1500, 21] width 37 height 16
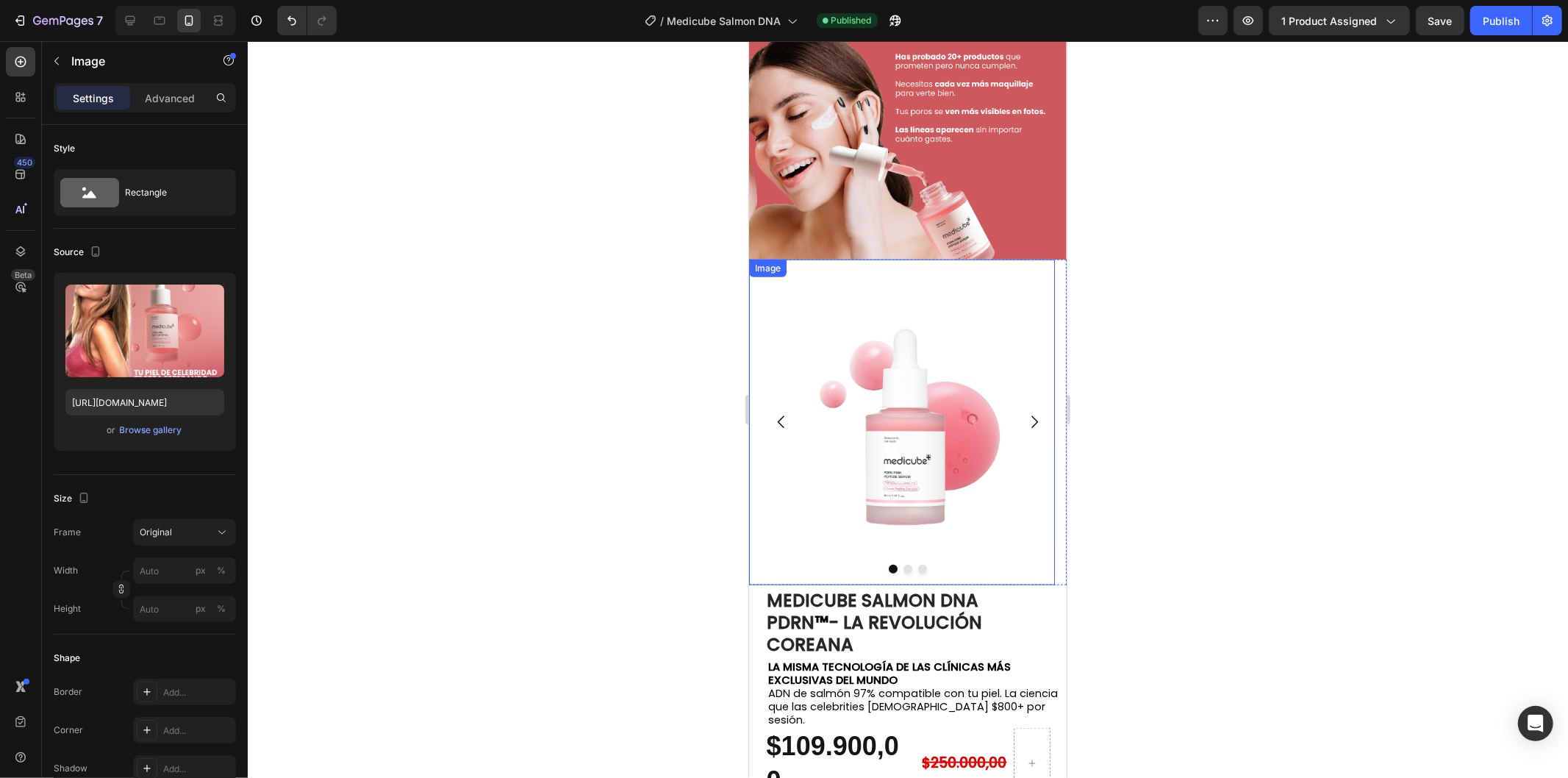
scroll to position [816, 0]
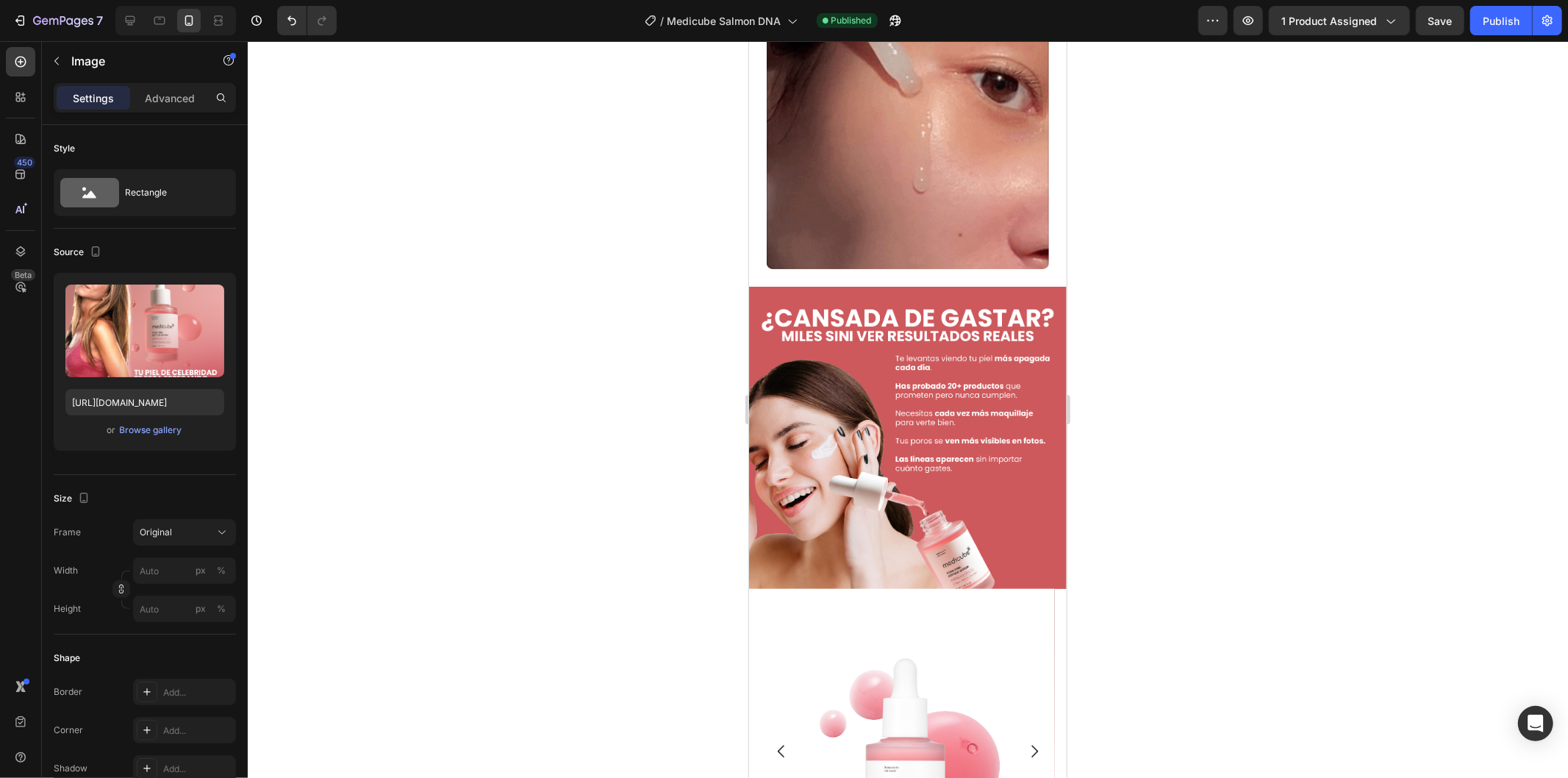
click at [788, 405] on img at bounding box center [907, 437] width 317 height 302
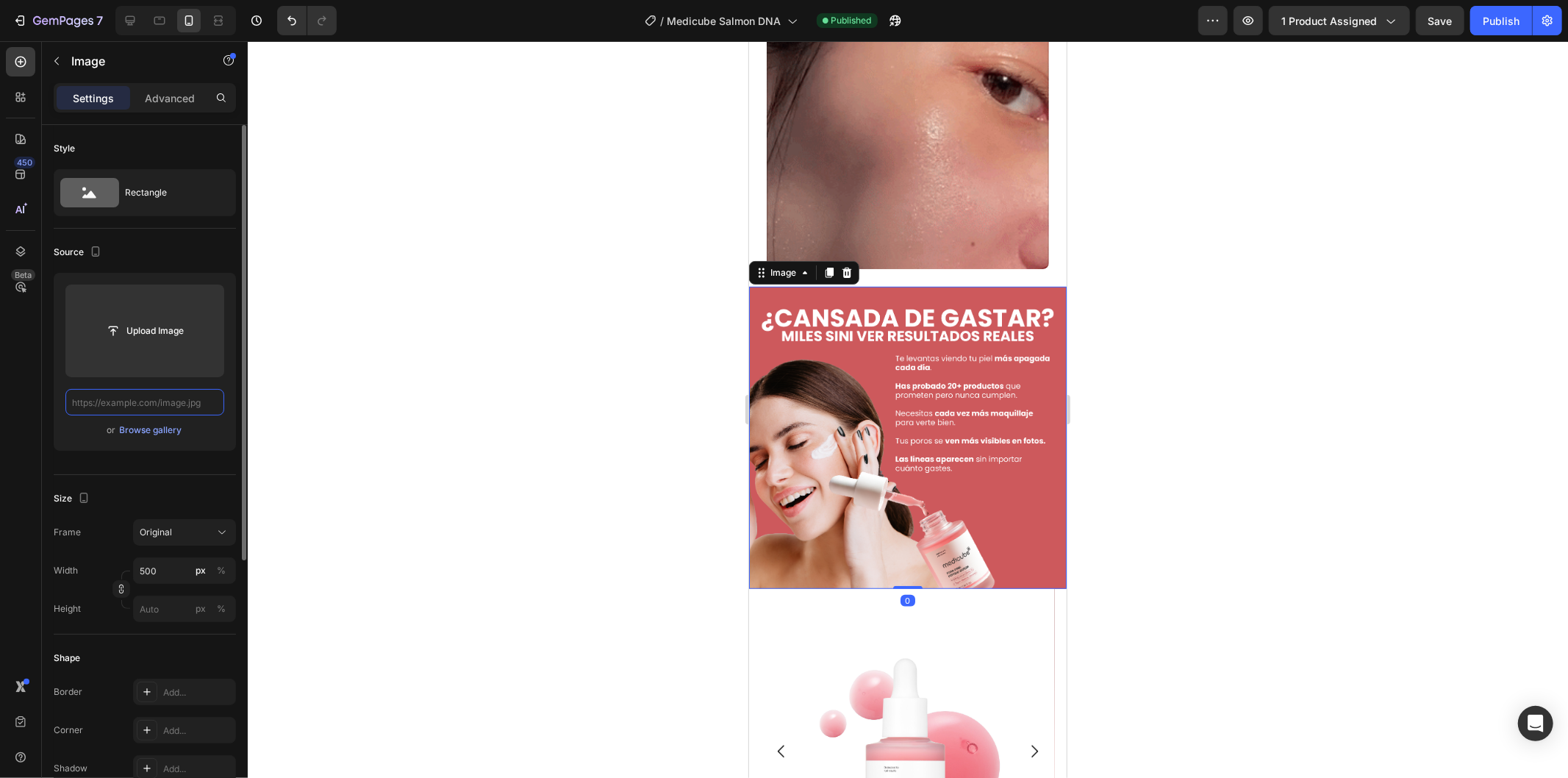
paste input "[URL][DOMAIN_NAME]"
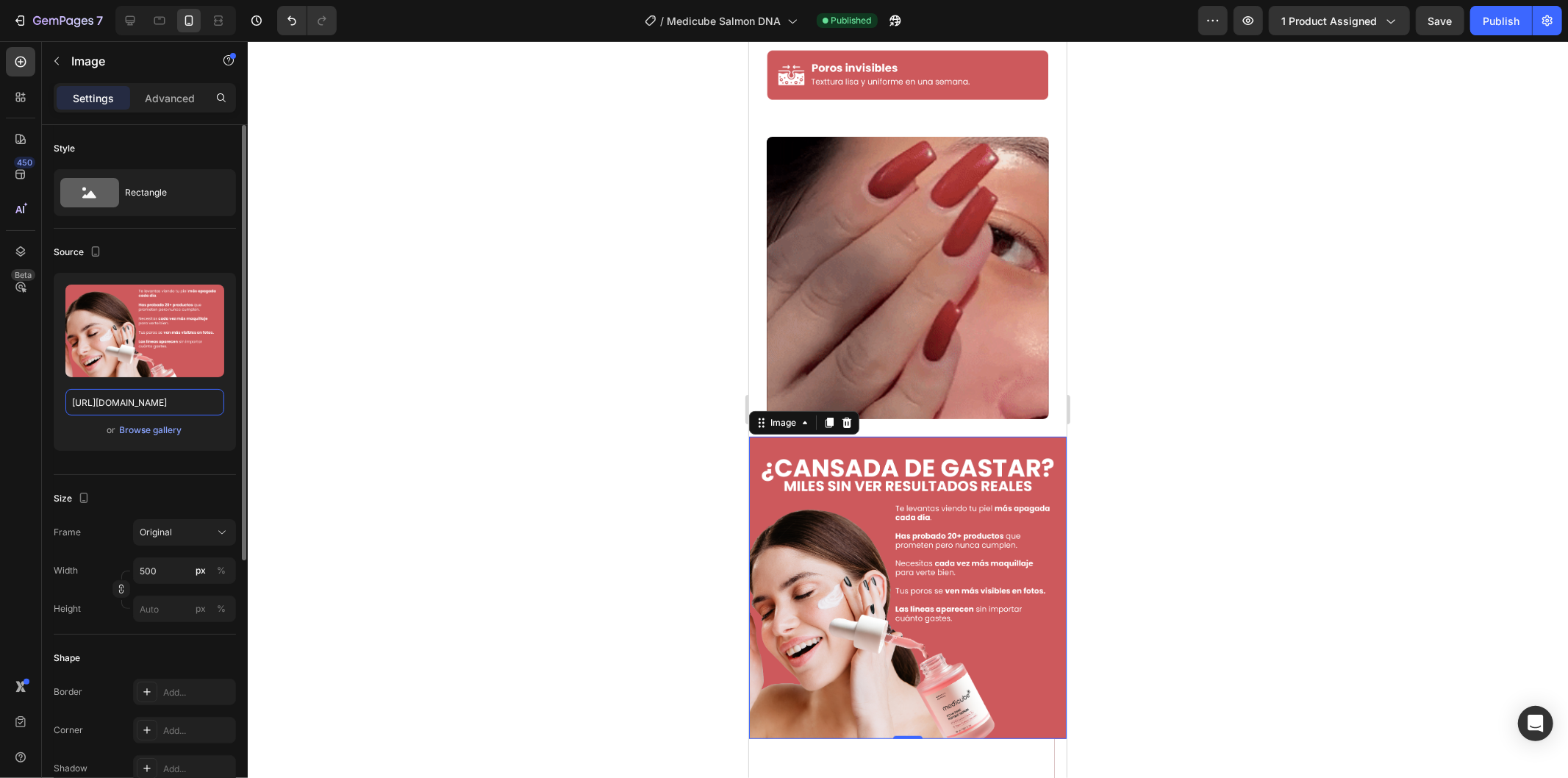
scroll to position [652, 0]
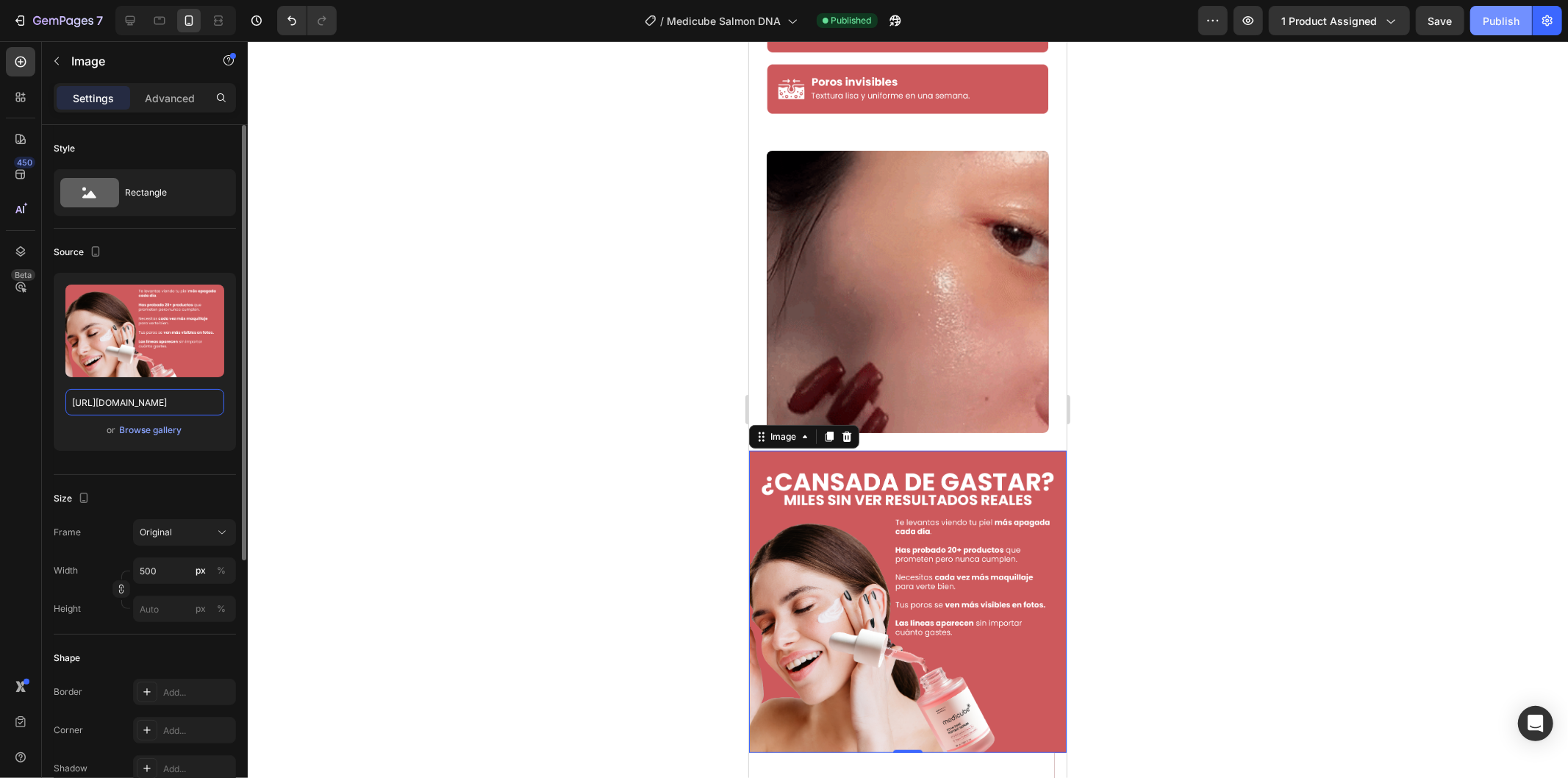
type input "[URL][DOMAIN_NAME]"
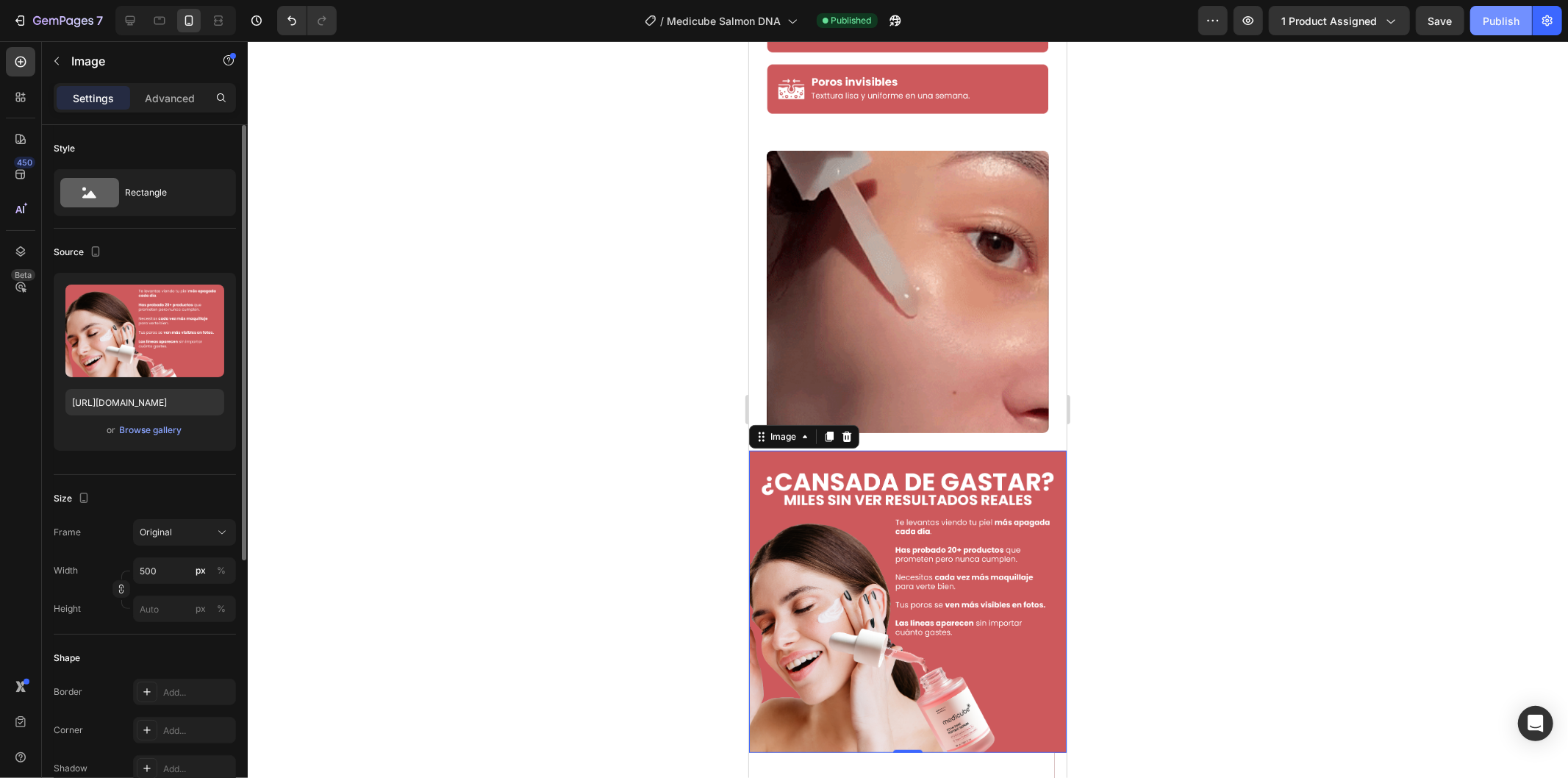
click at [1493, 13] on div "Publish" at bounding box center [1500, 21] width 37 height 16
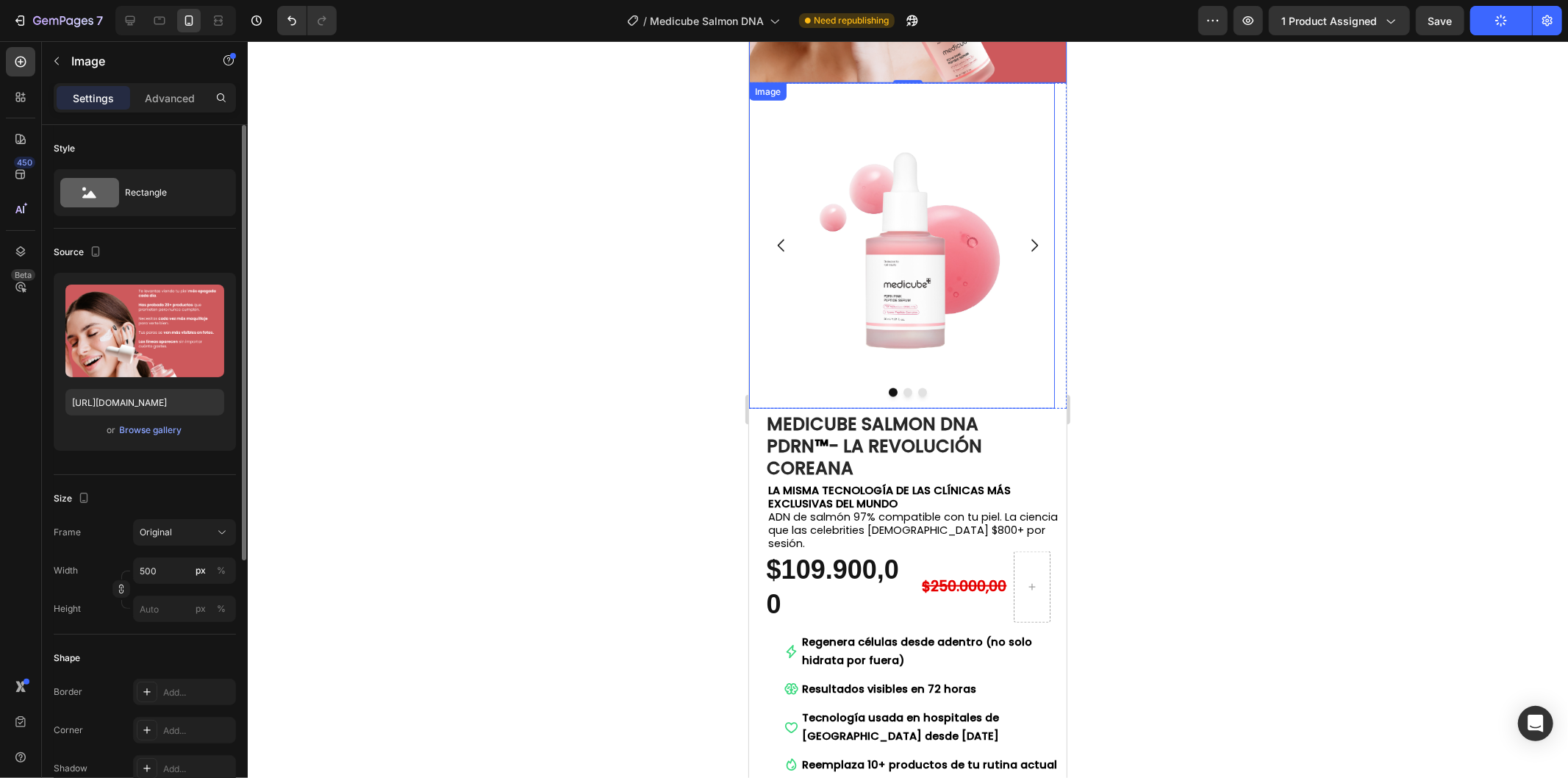
scroll to position [1470, 0]
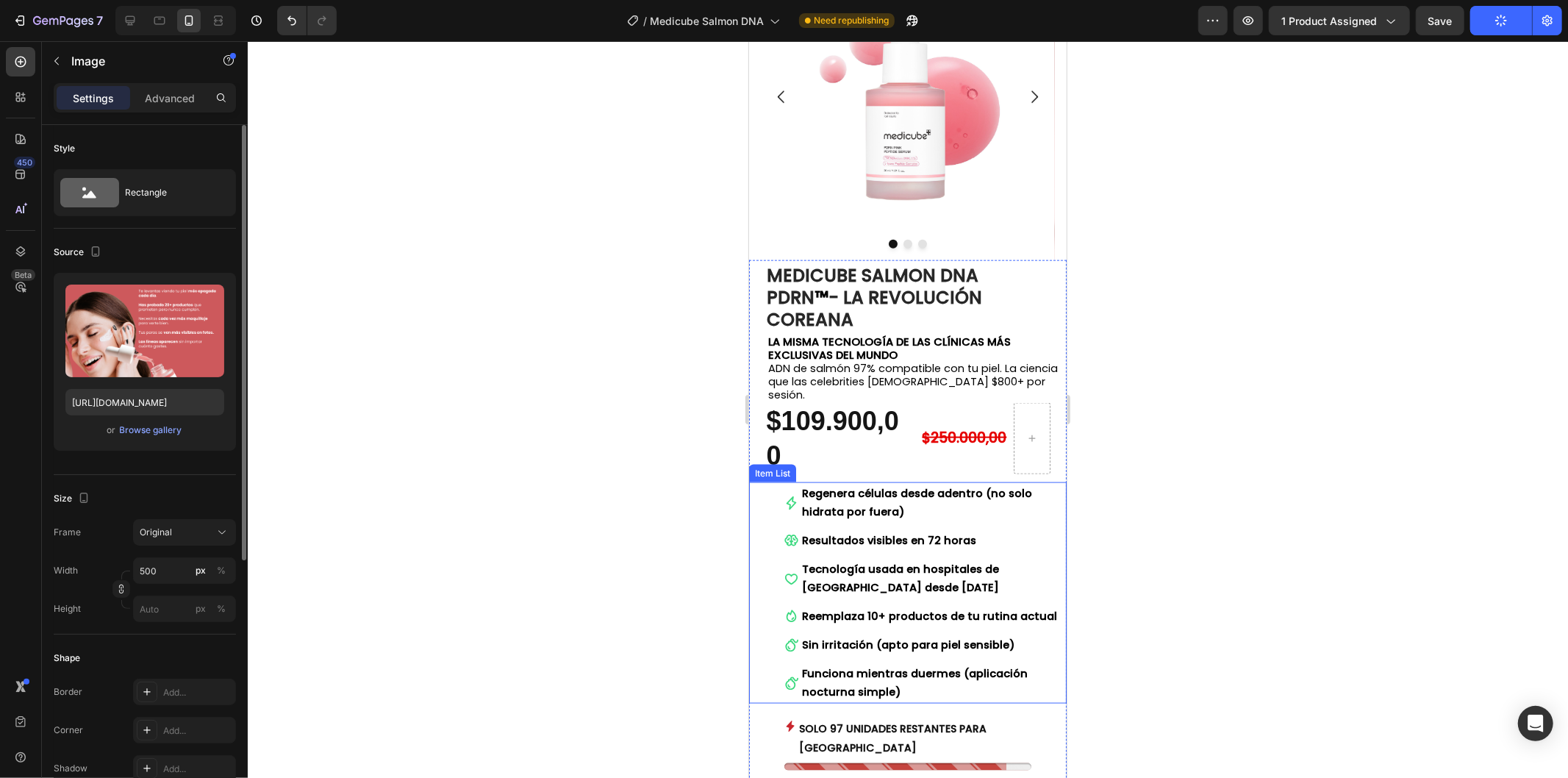
click at [792, 496] on icon at bounding box center [790, 502] width 10 height 13
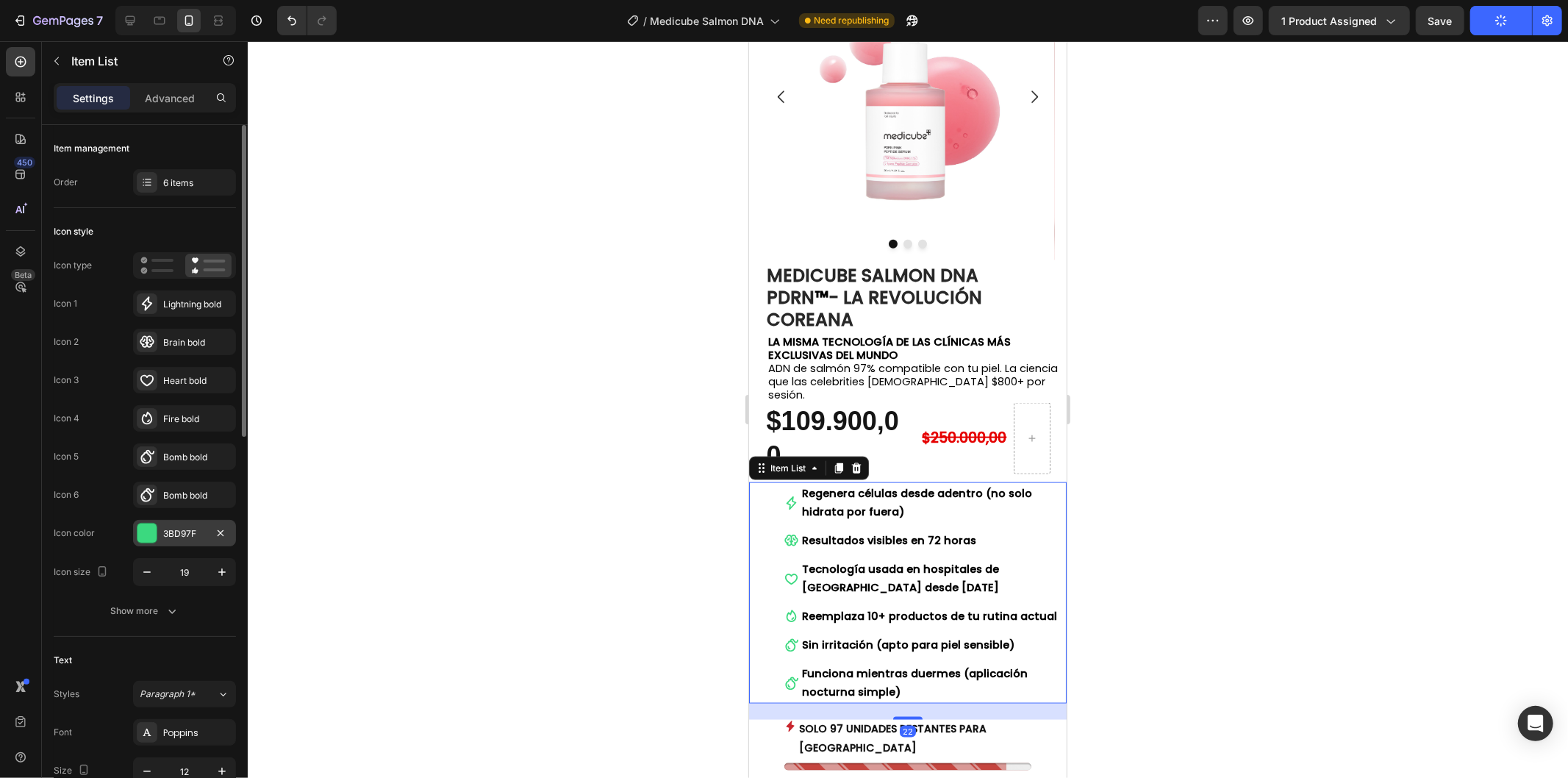
click at [184, 531] on div "3BD97F" at bounding box center [184, 533] width 43 height 13
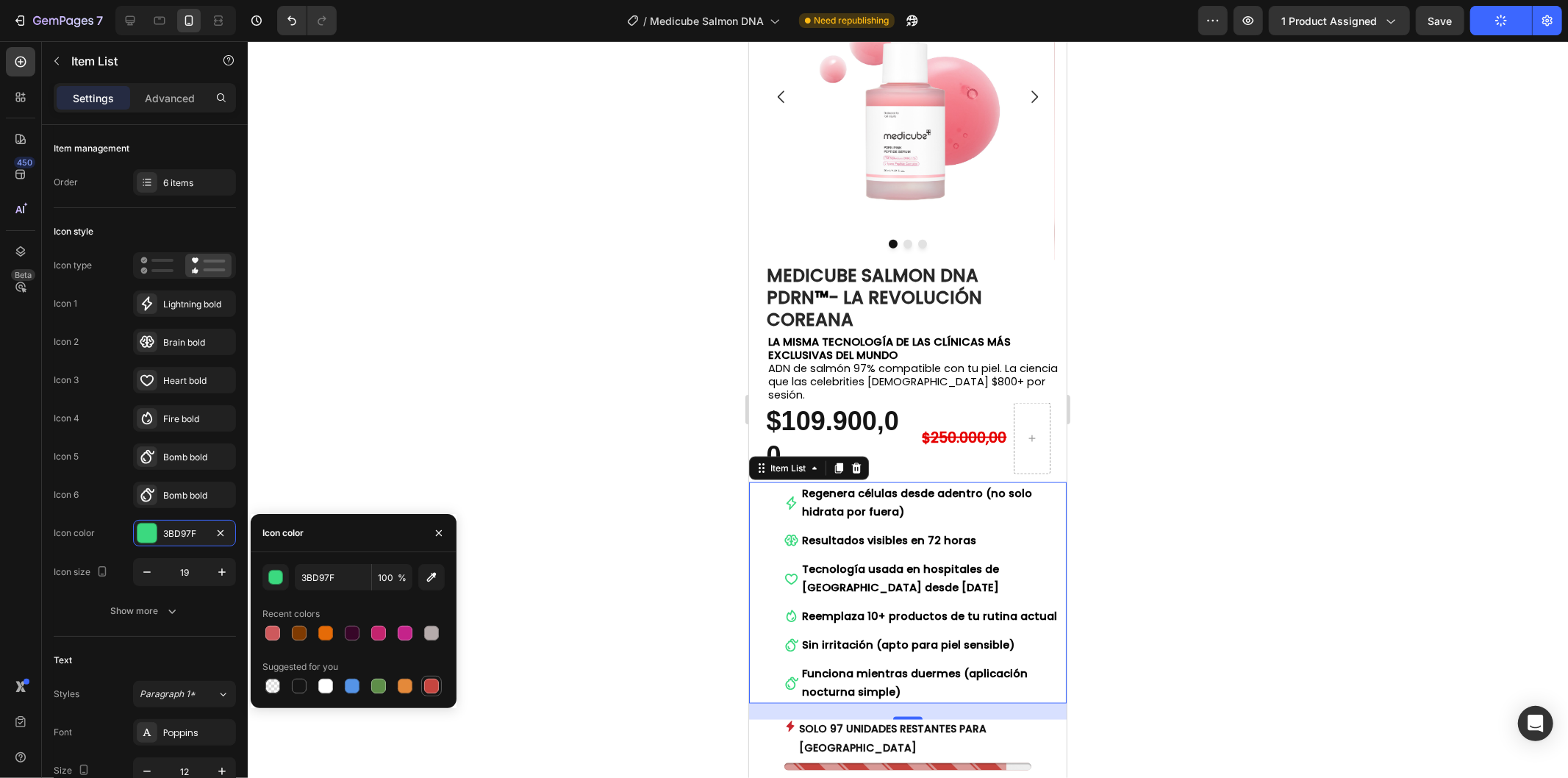
click at [423, 686] on div at bounding box center [431, 686] width 18 height 18
type input "C5453F"
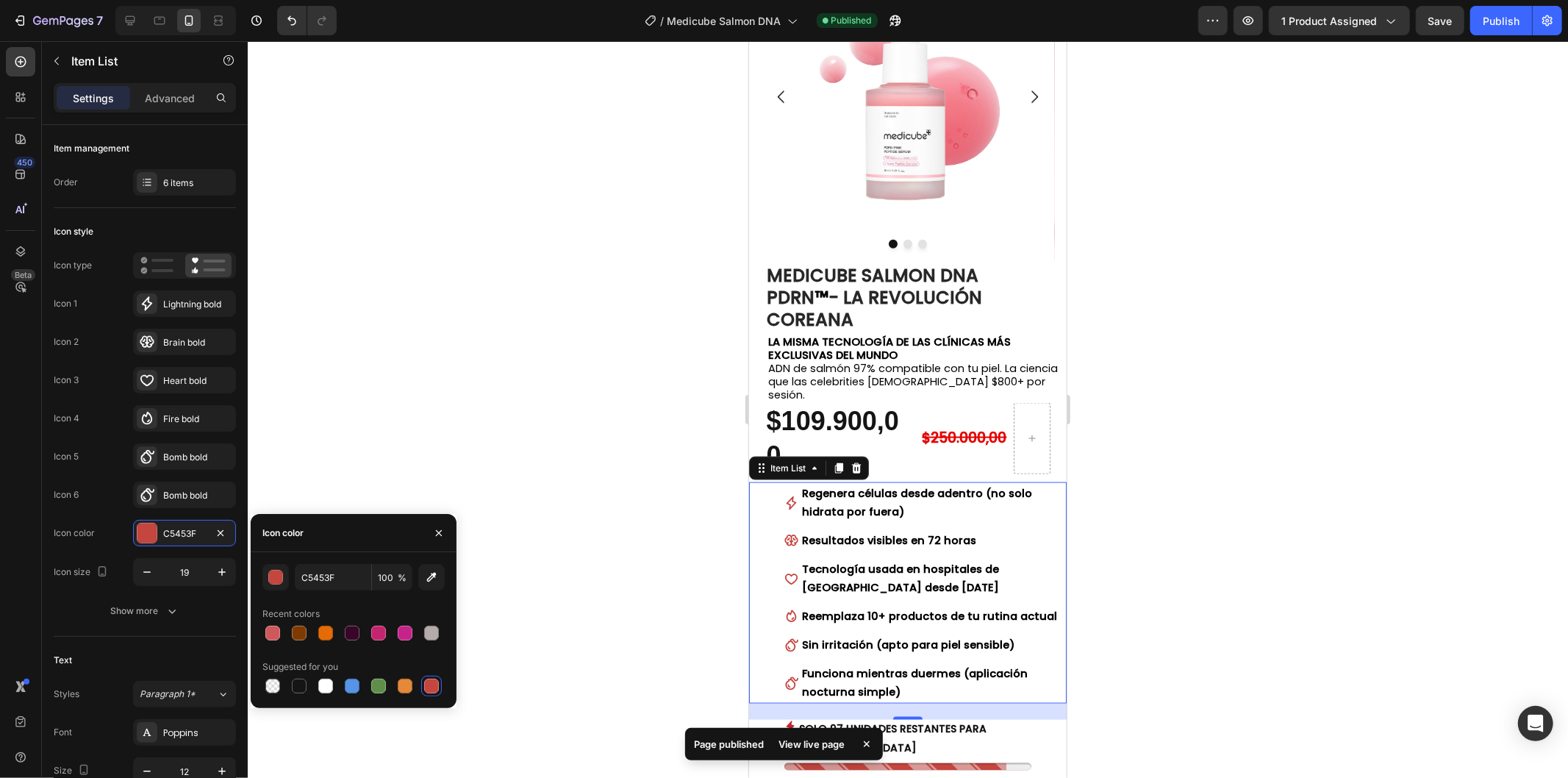
click at [681, 577] on div at bounding box center [908, 410] width 1320 height 737
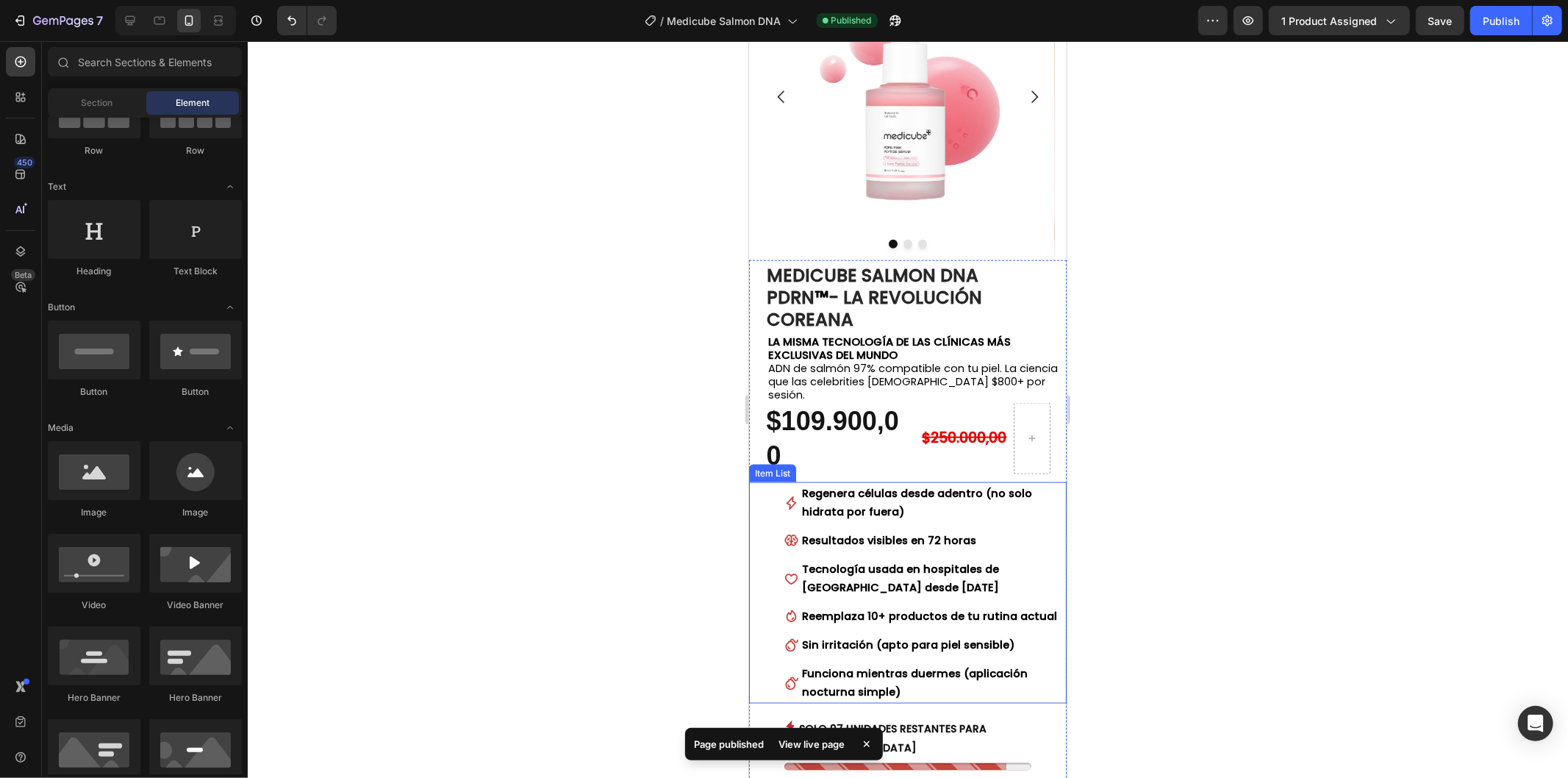
click at [789, 496] on icon at bounding box center [790, 502] width 10 height 13
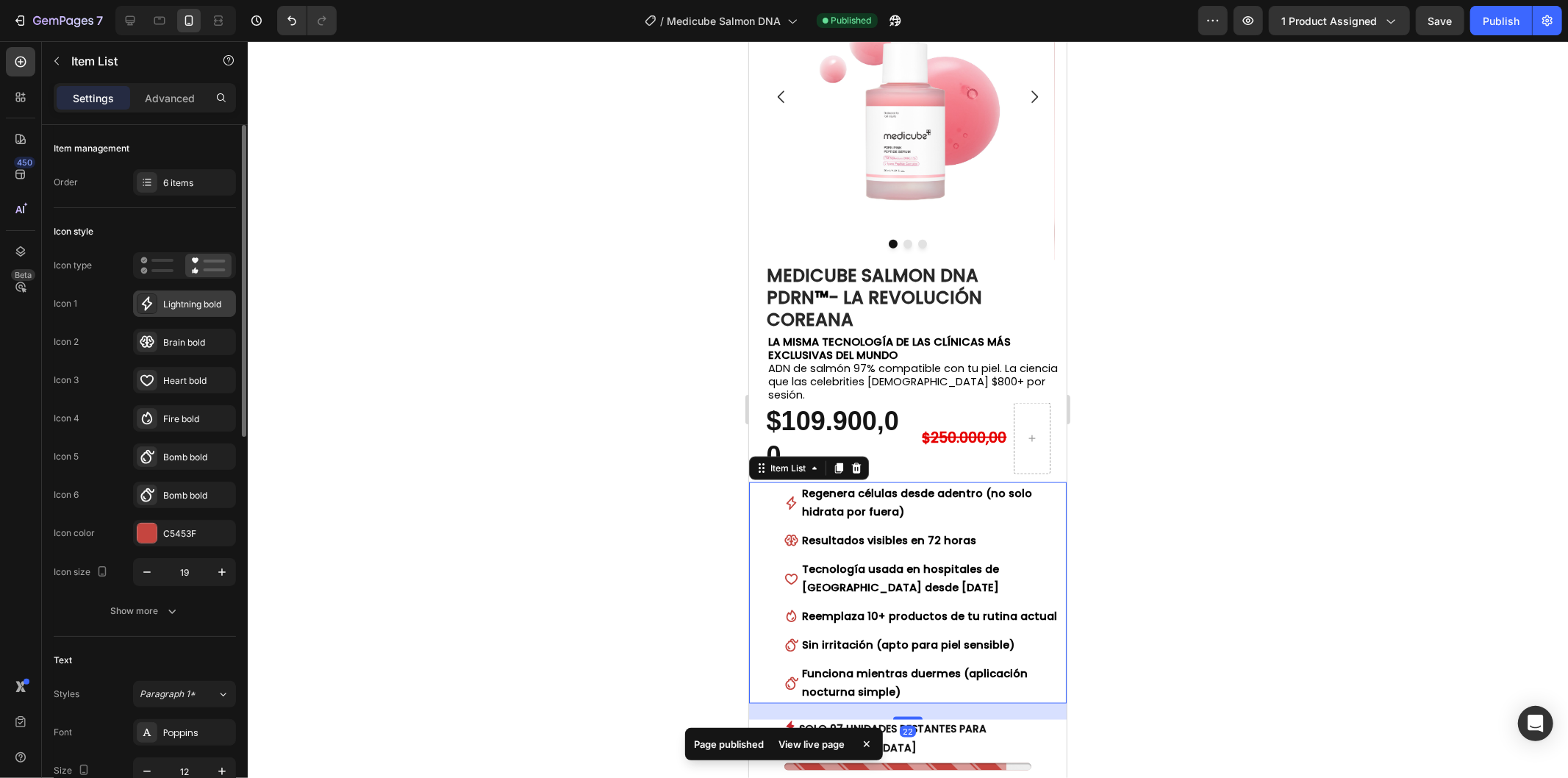
click at [188, 312] on div "Lightning bold" at bounding box center [184, 303] width 103 height 27
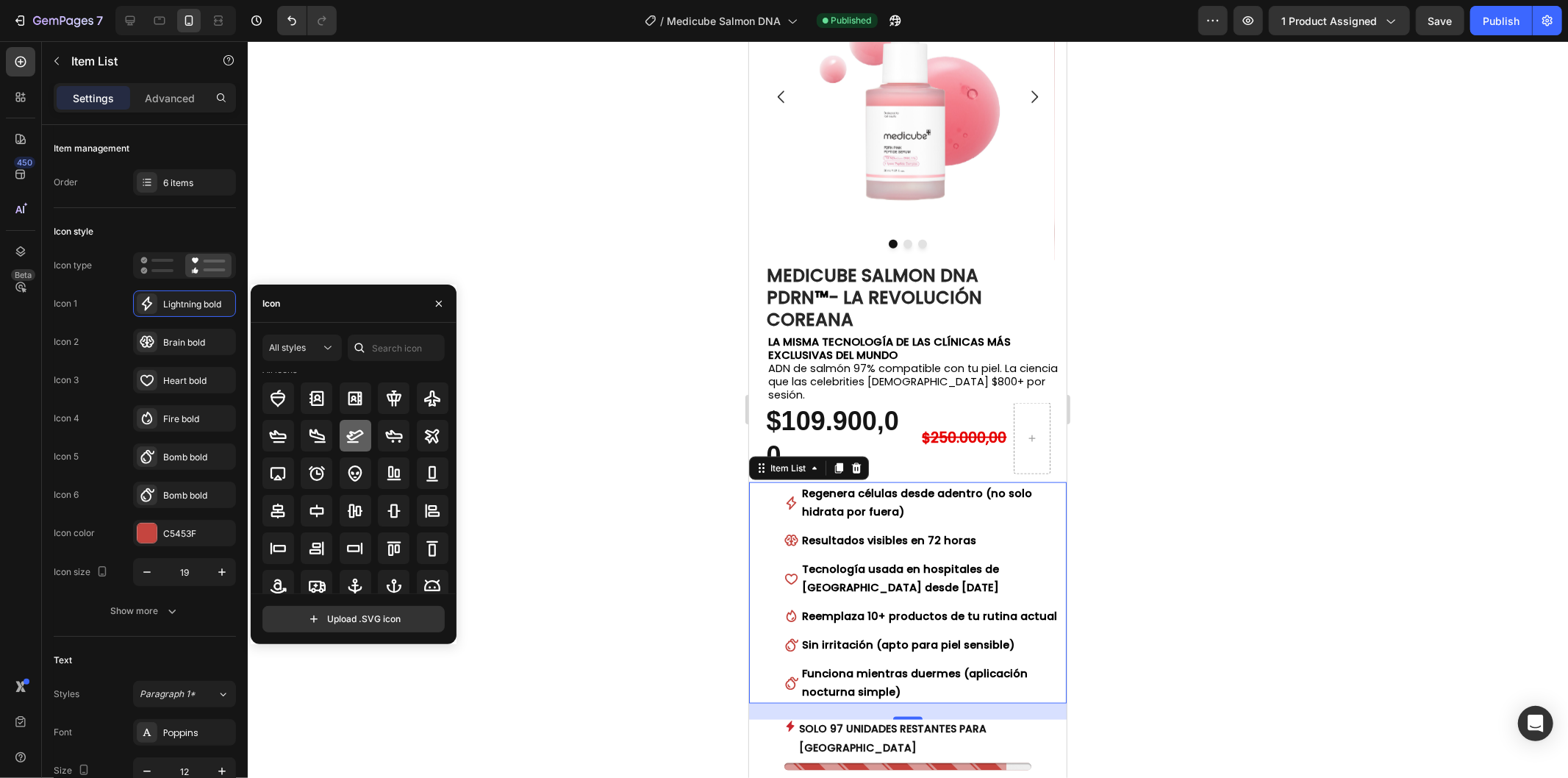
scroll to position [81, 0]
click at [274, 390] on icon at bounding box center [277, 393] width 18 height 18
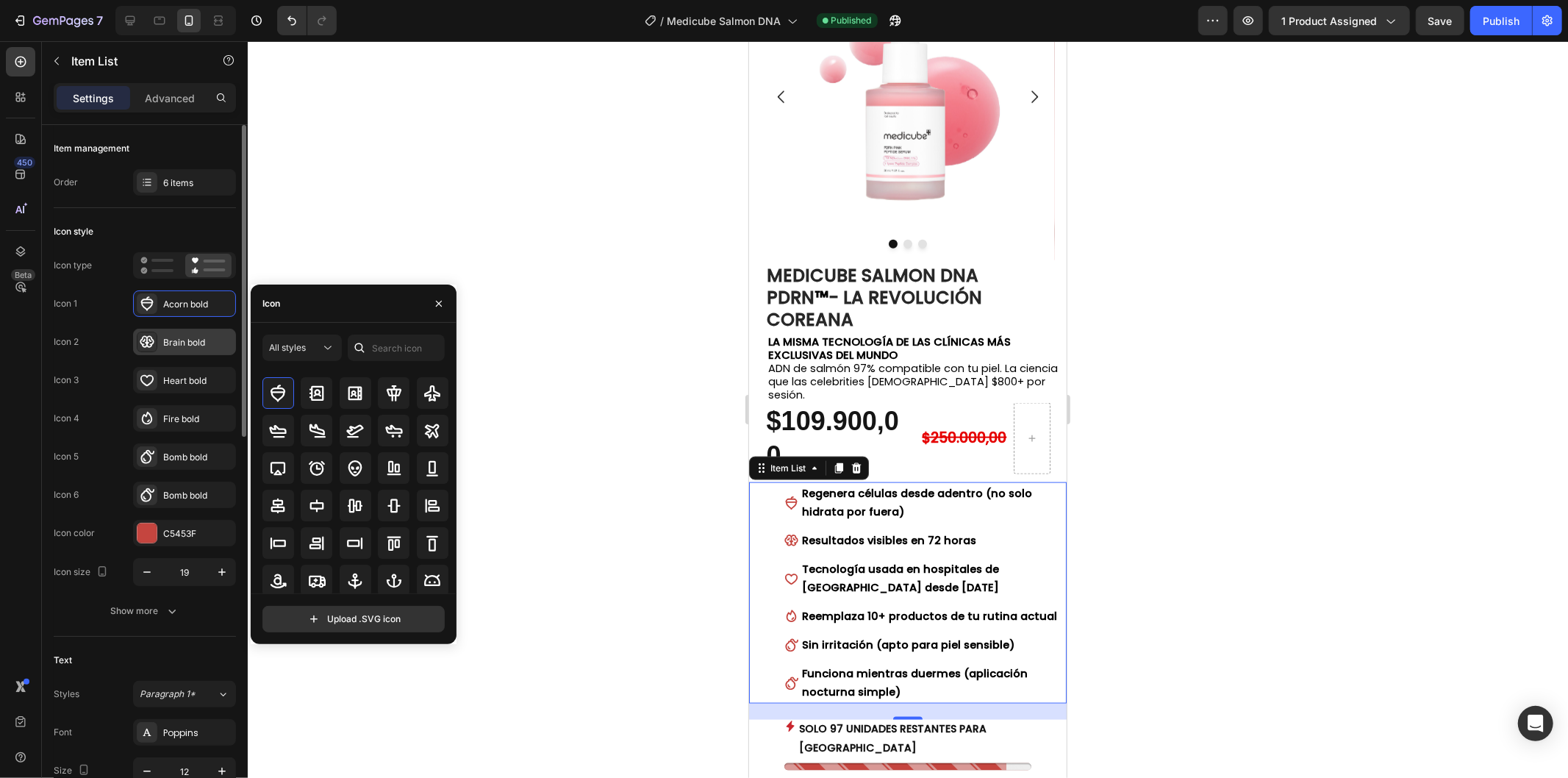
click at [184, 346] on div "Brain bold" at bounding box center [198, 342] width 69 height 13
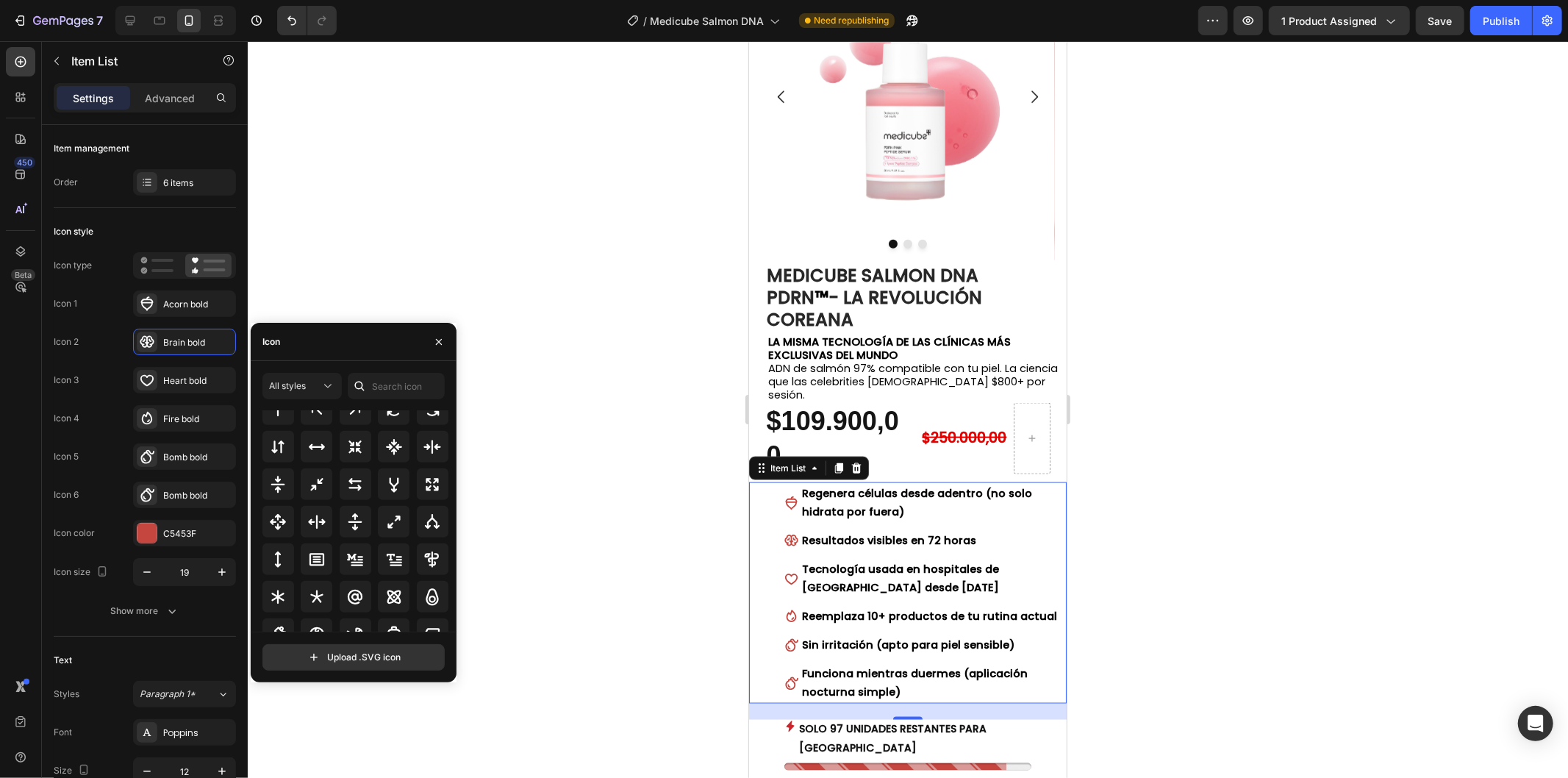
scroll to position [848, 0]
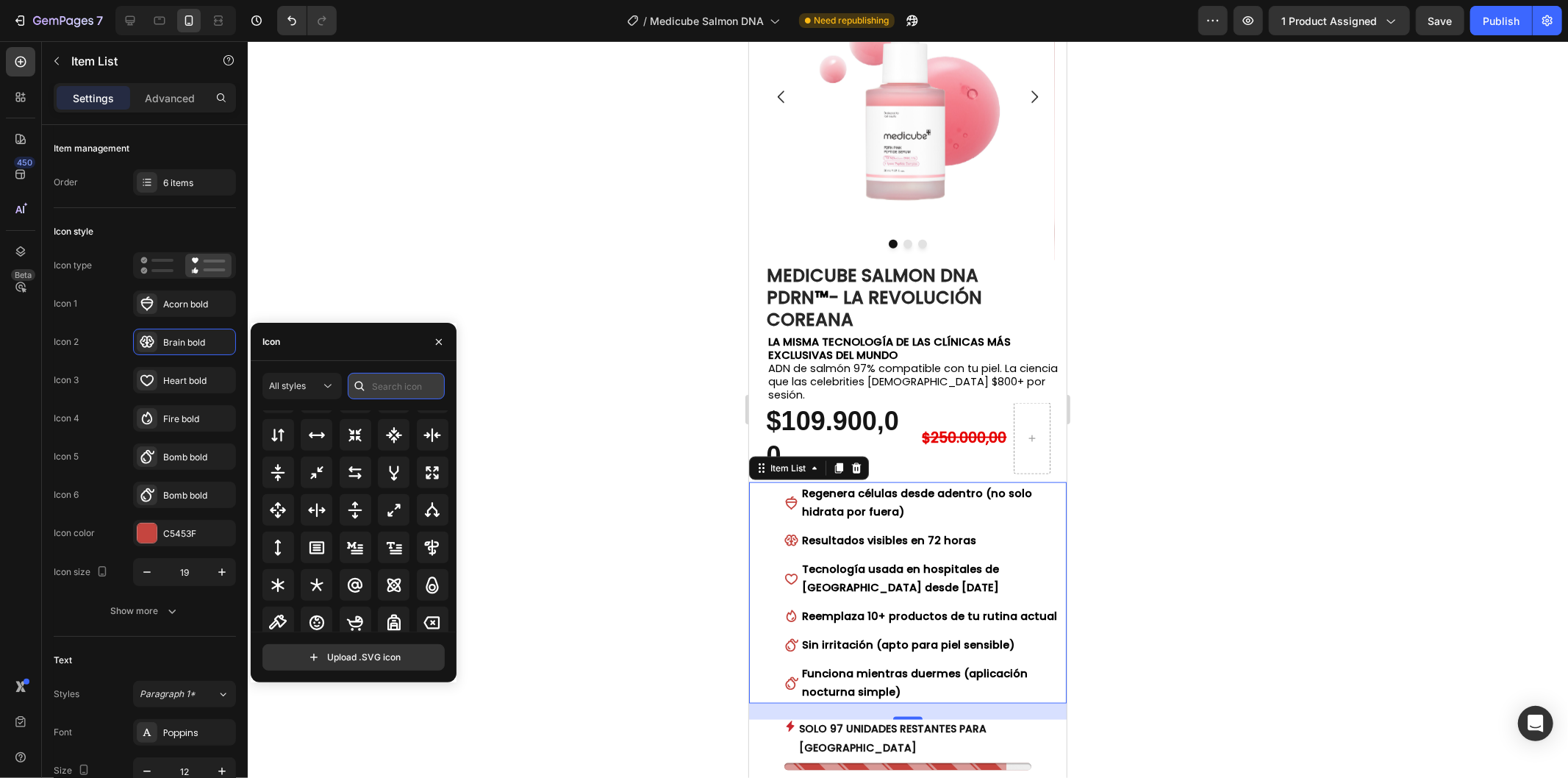
click at [384, 382] on input "text" at bounding box center [396, 386] width 97 height 27
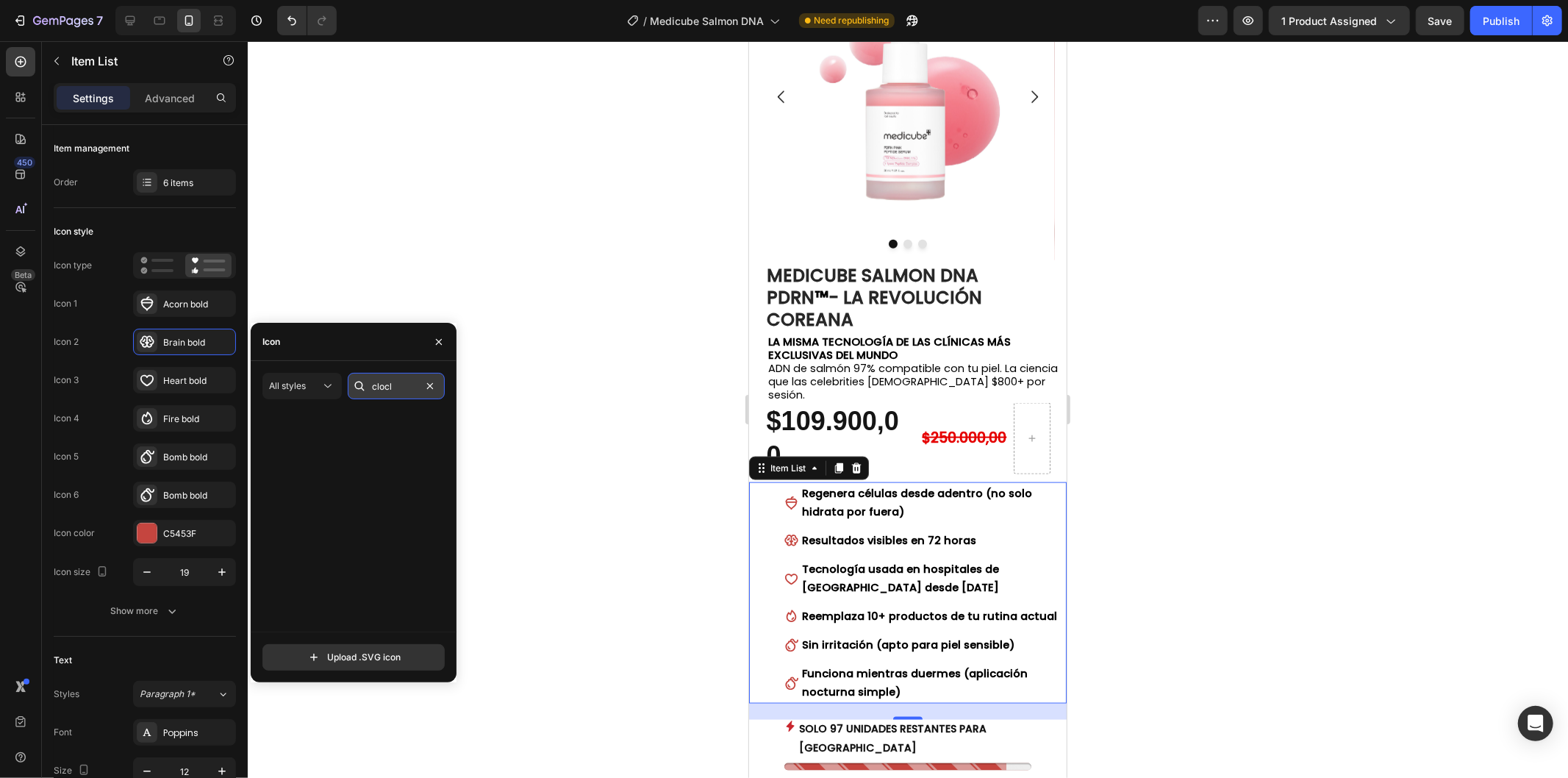
scroll to position [0, 0]
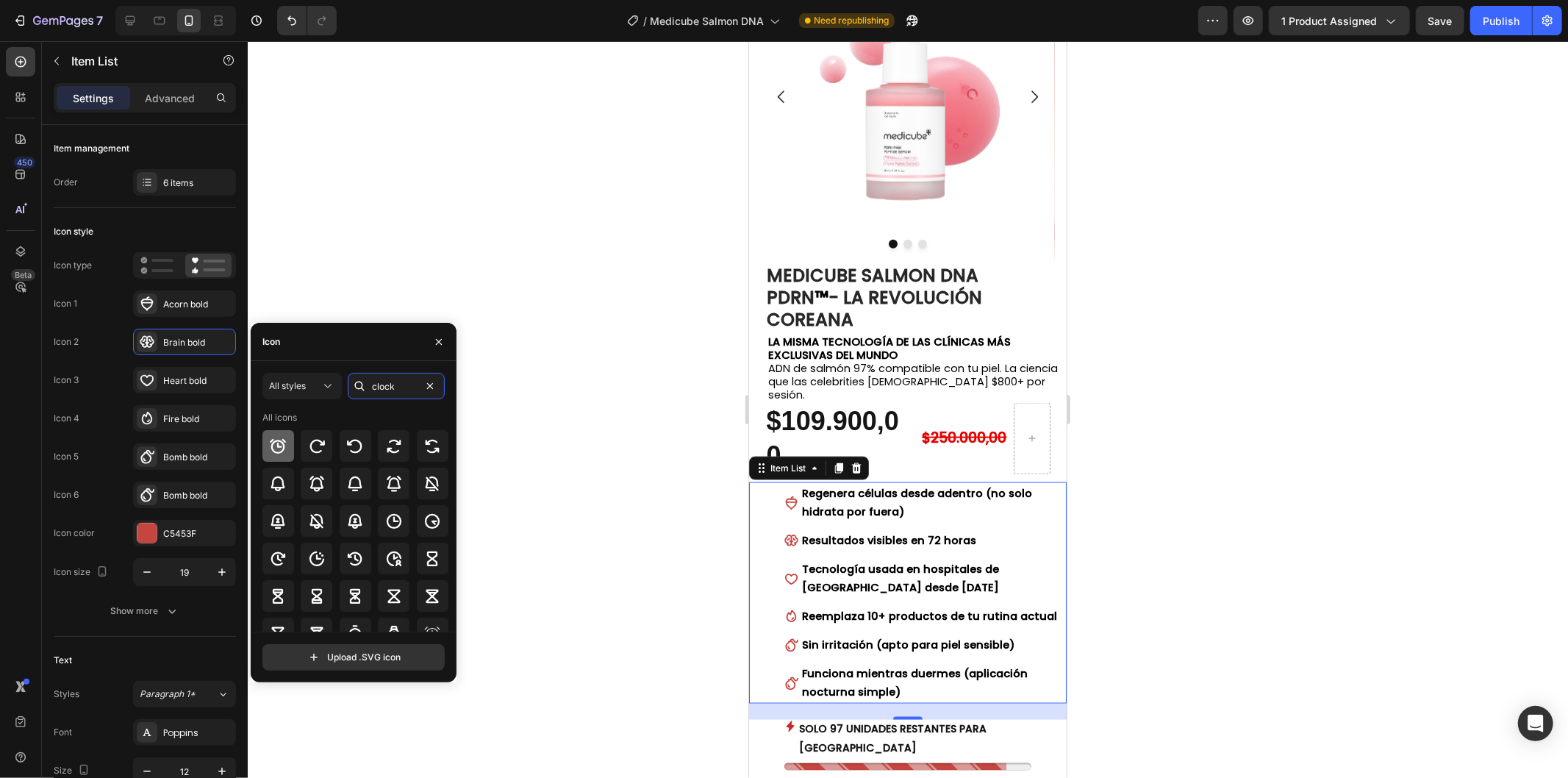
type input "clock"
click at [285, 437] on icon at bounding box center [277, 446] width 18 height 18
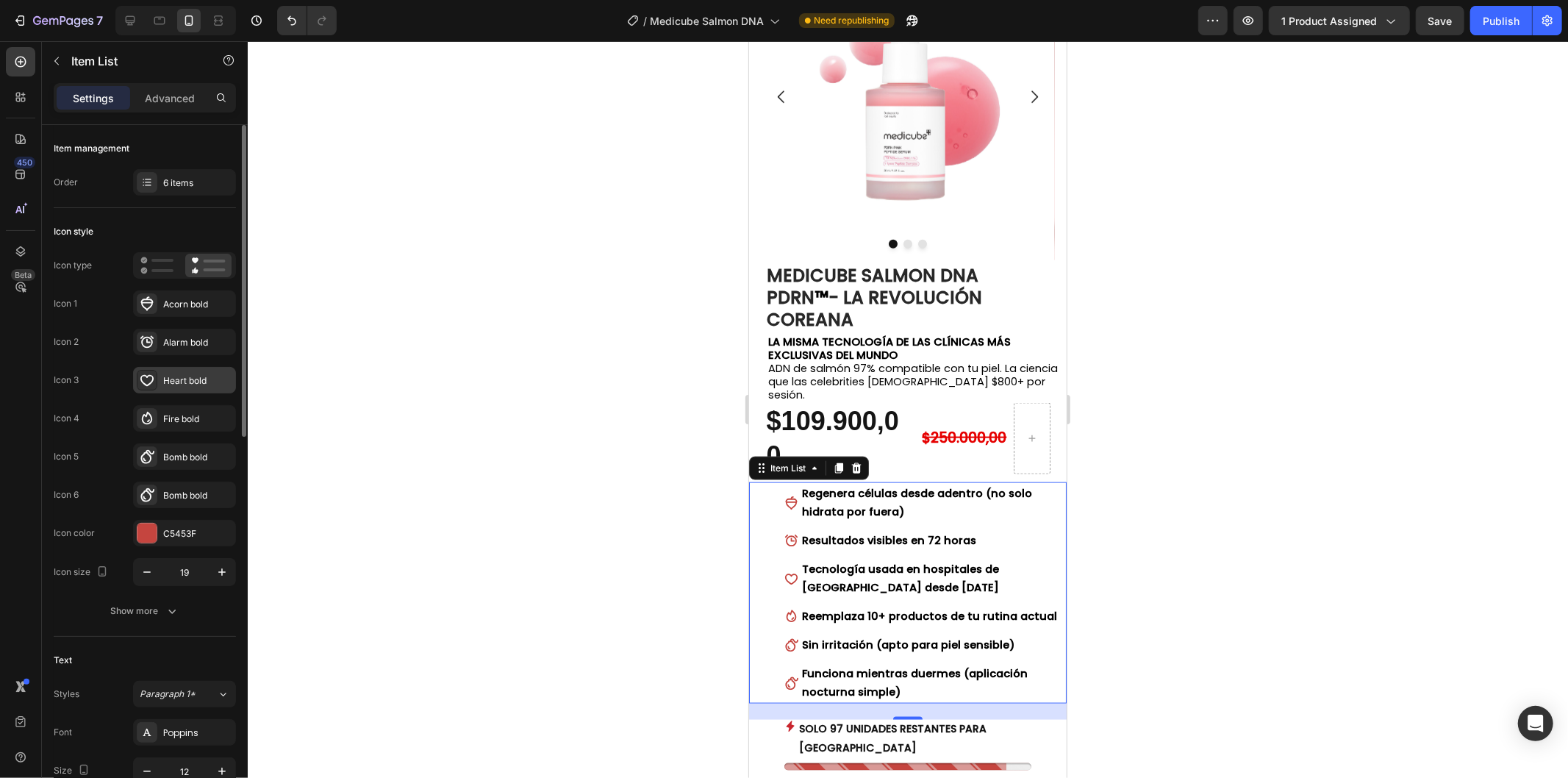
click at [186, 376] on div "Heart bold" at bounding box center [198, 381] width 69 height 13
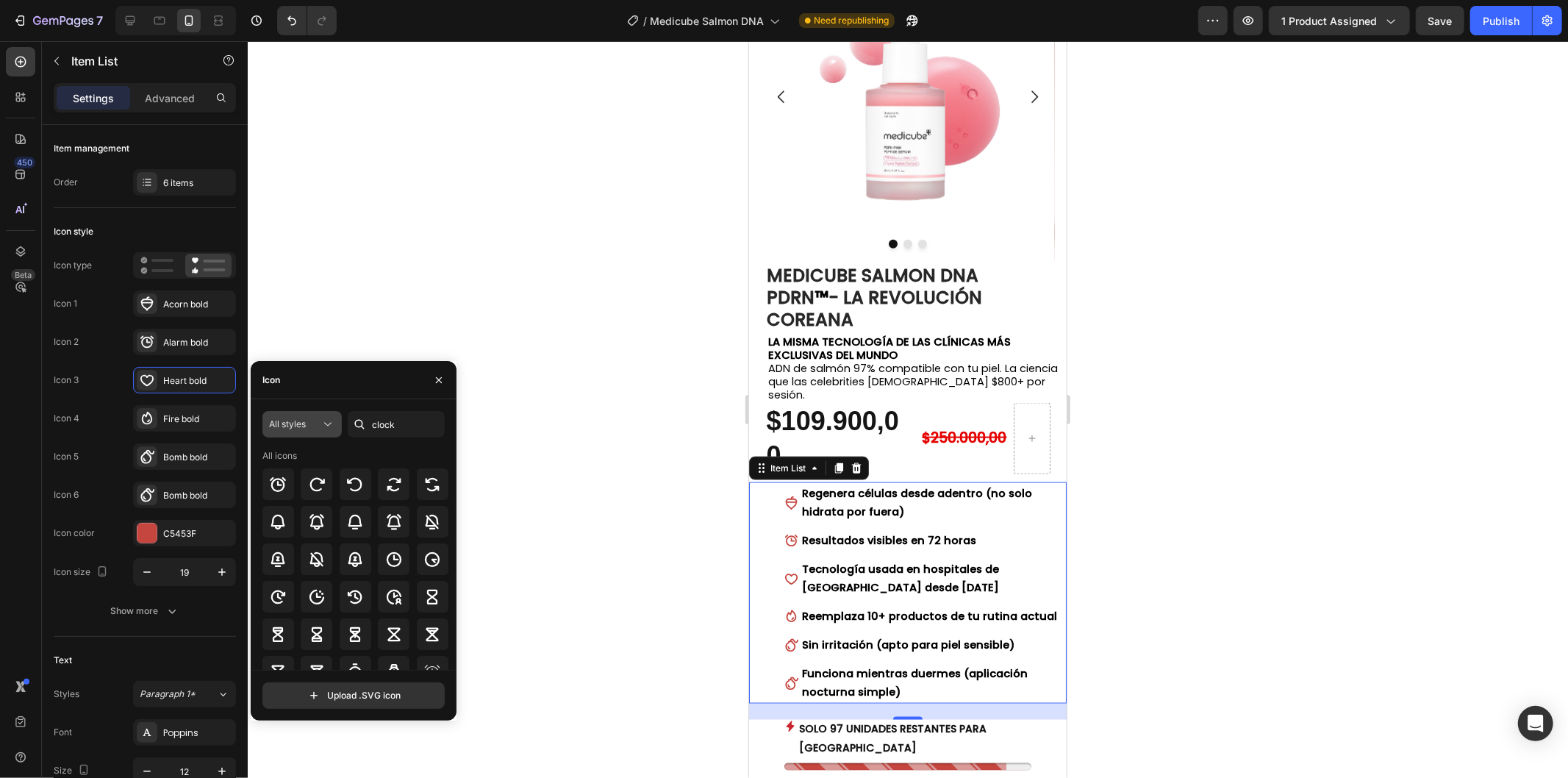
click at [321, 432] on button "All styles" at bounding box center [303, 425] width 80 height 27
click at [307, 568] on p "Filled" at bounding box center [287, 572] width 84 height 15
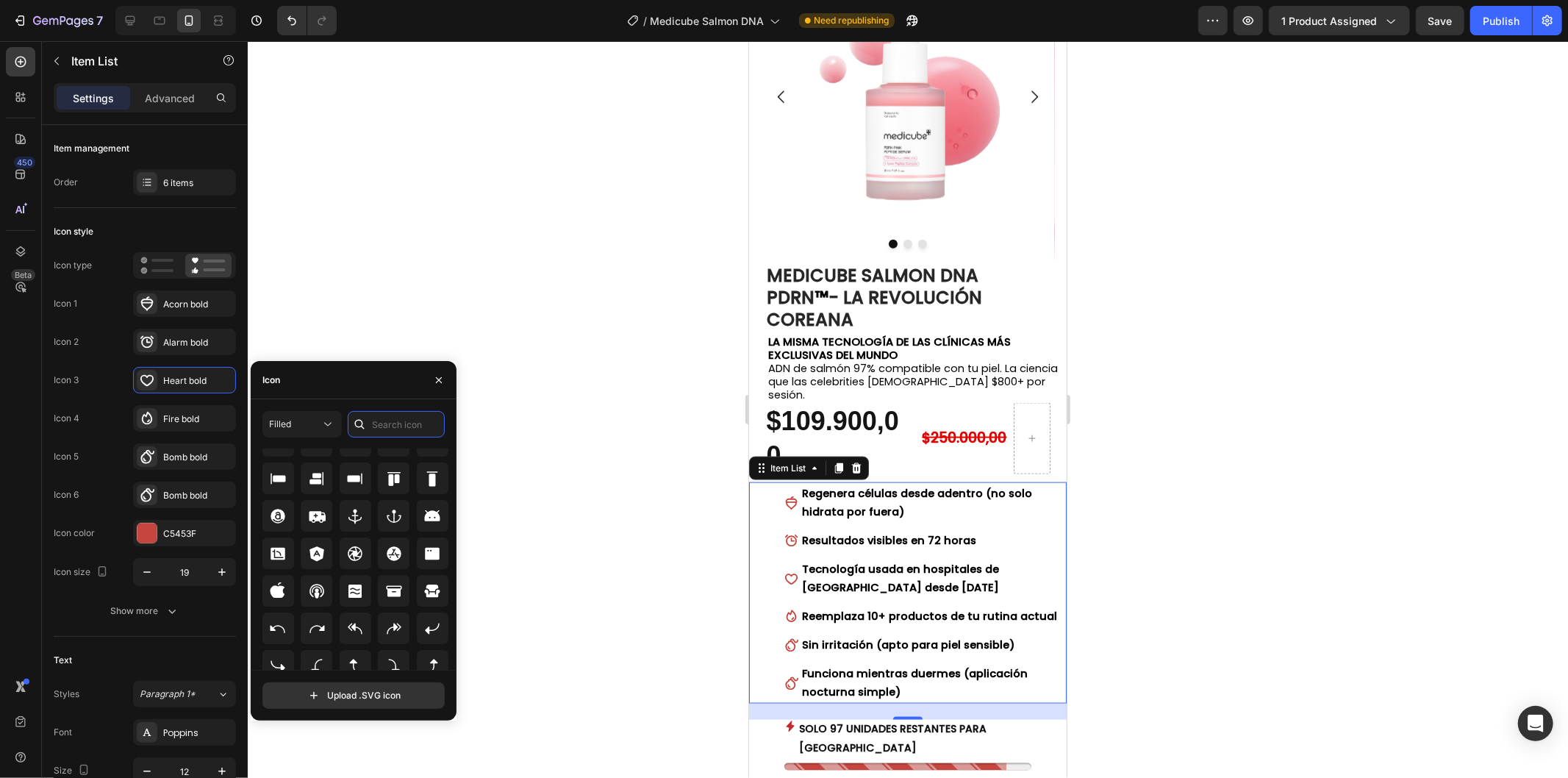
scroll to position [160, 0]
click at [318, 579] on icon at bounding box center [317, 581] width 18 height 18
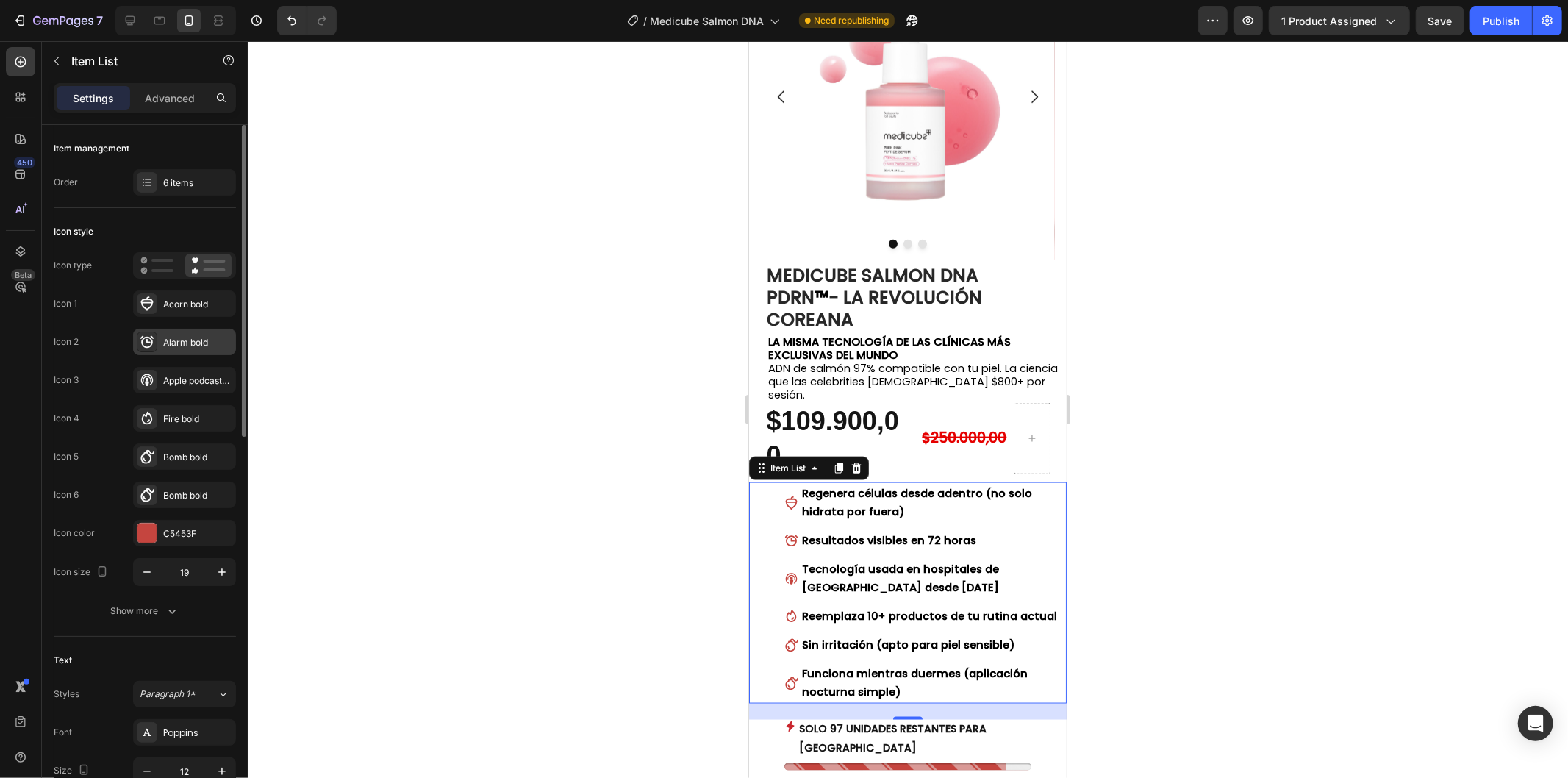
click at [188, 342] on div "Alarm bold" at bounding box center [198, 342] width 69 height 13
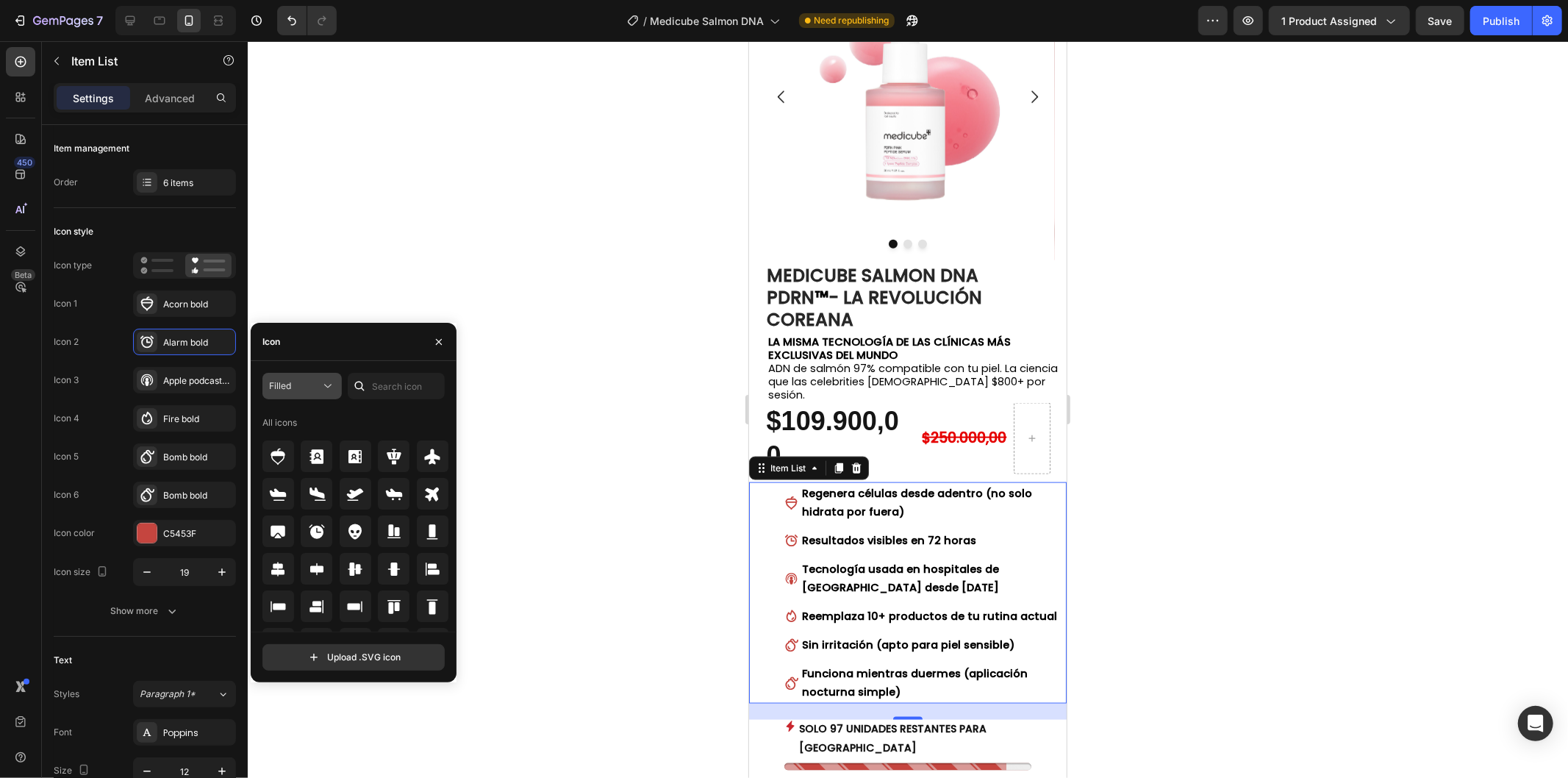
click at [284, 382] on span "Filled" at bounding box center [280, 385] width 22 height 11
click at [285, 532] on p "Filled" at bounding box center [287, 533] width 84 height 15
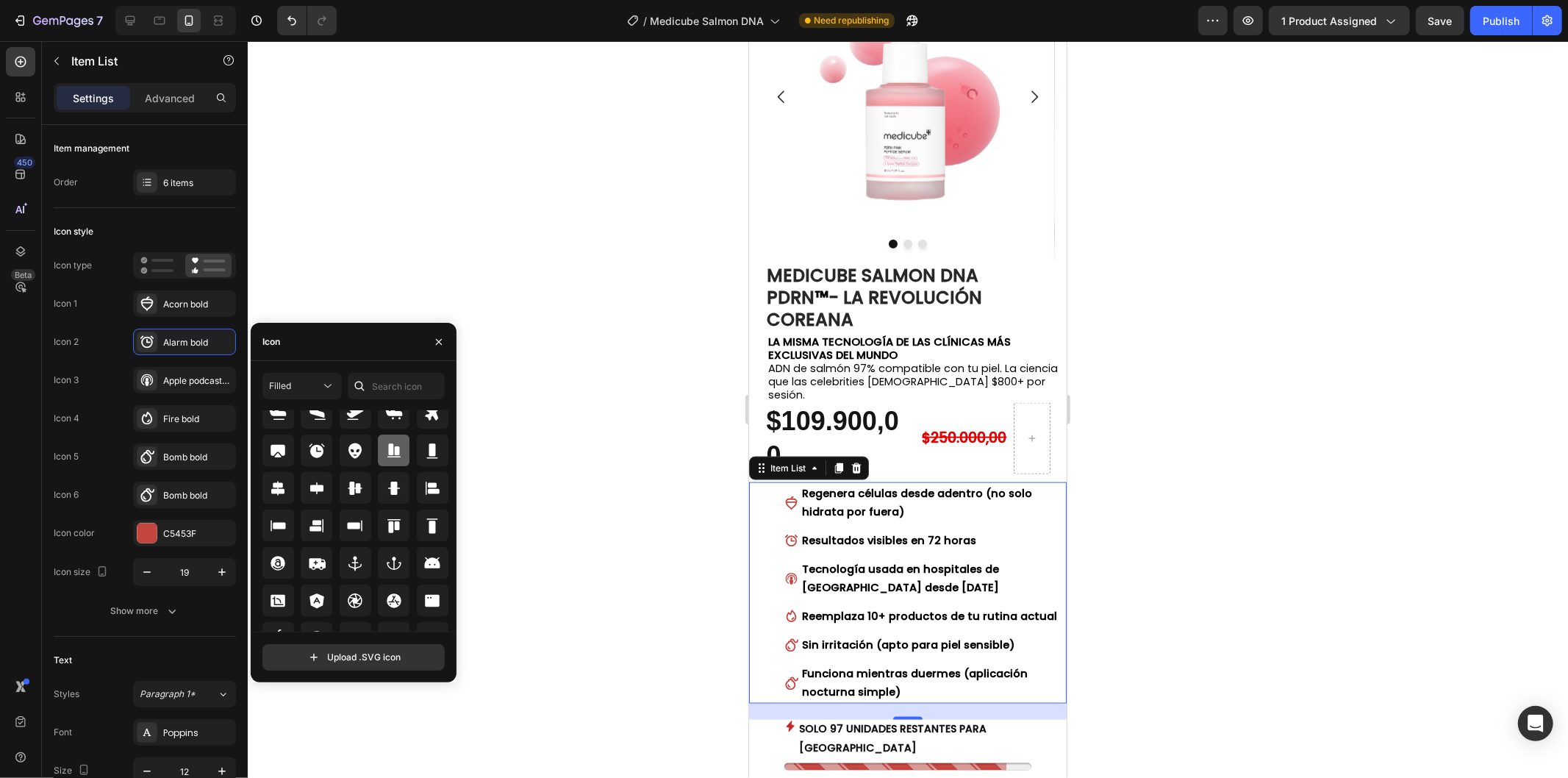
scroll to position [81, 0]
click at [324, 446] on icon at bounding box center [317, 450] width 18 height 18
click at [195, 306] on div "Acorn bold" at bounding box center [198, 304] width 69 height 13
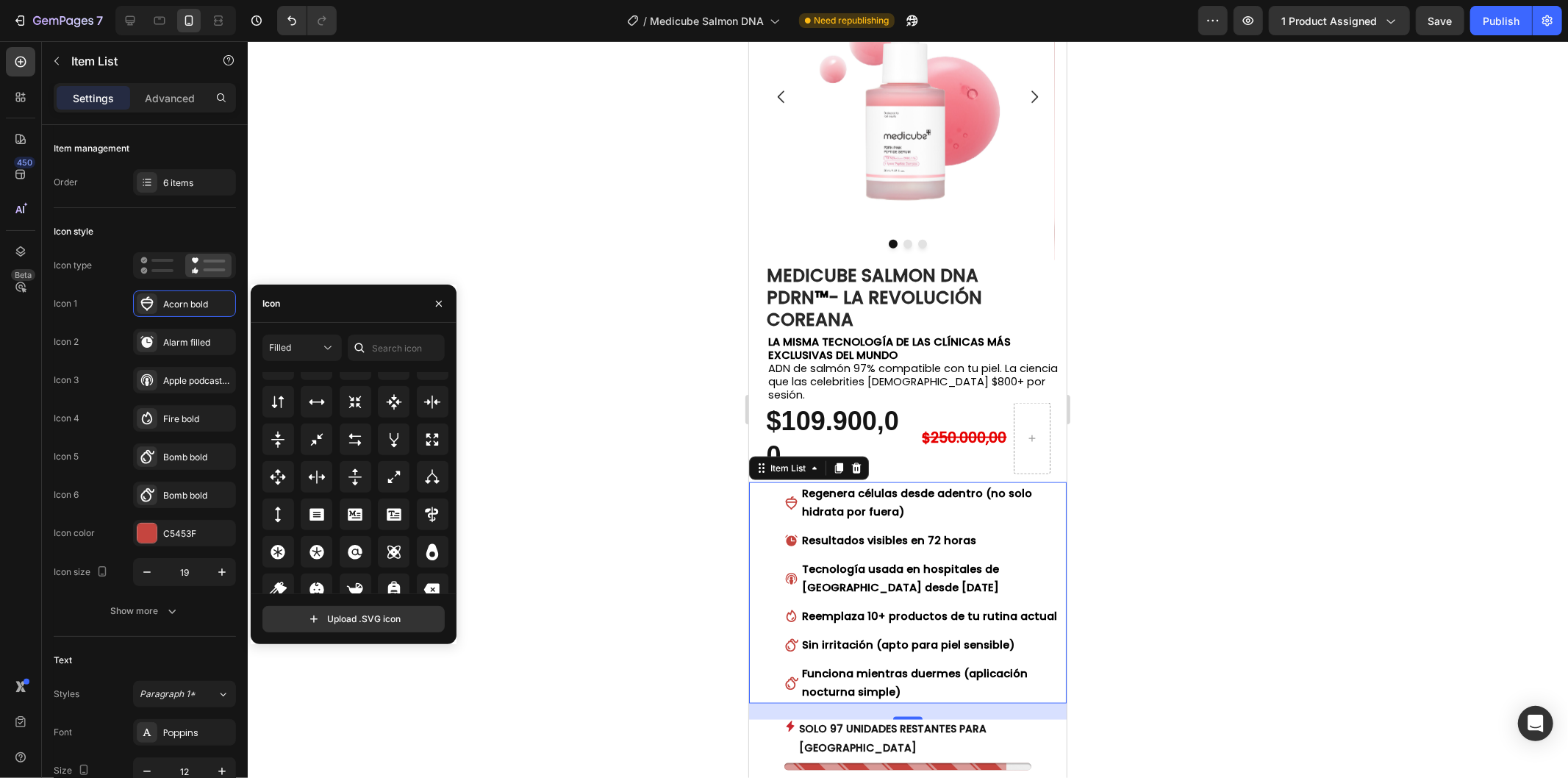
scroll to position [794, 0]
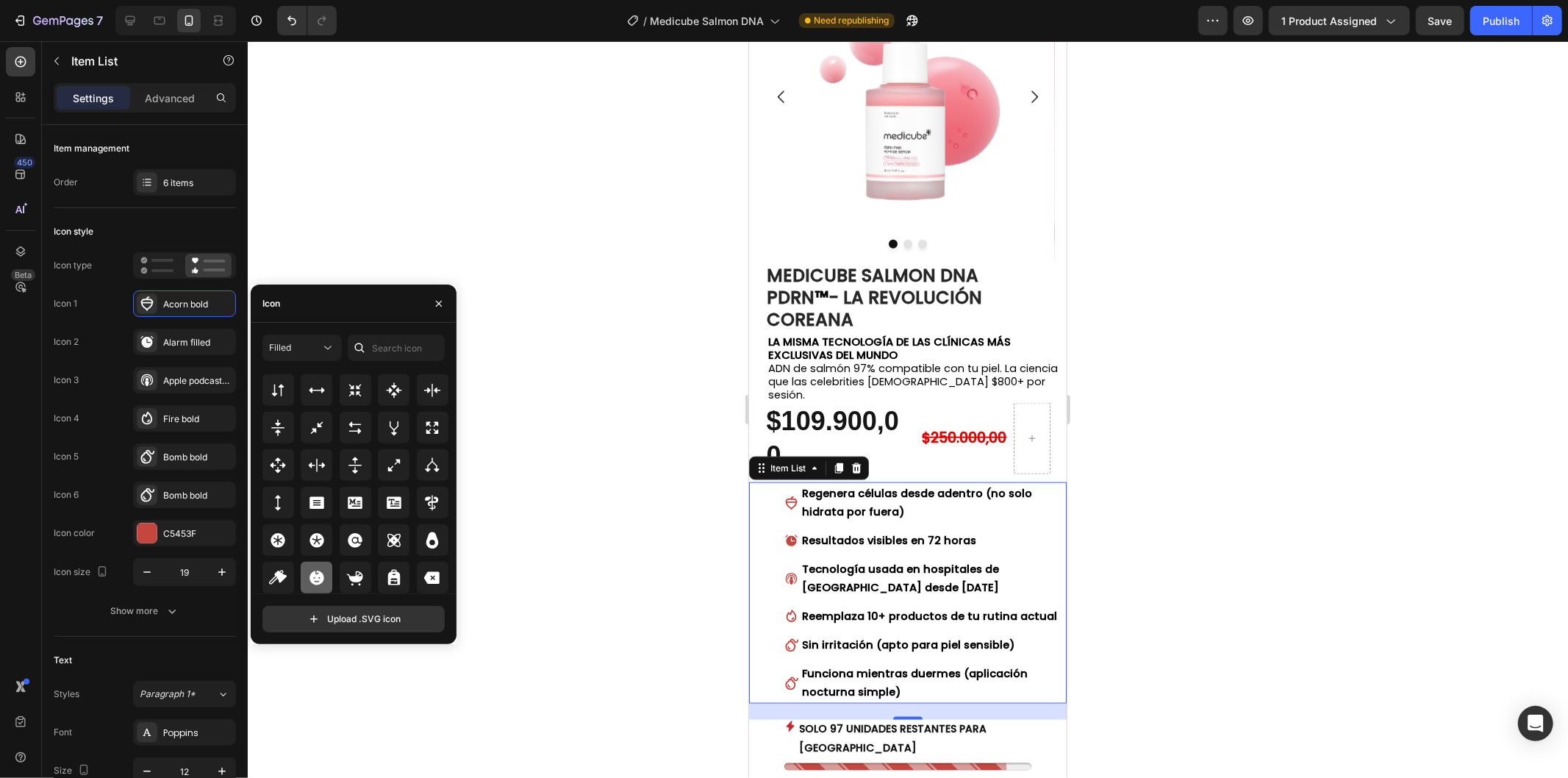
click at [314, 578] on icon at bounding box center [317, 578] width 14 height 14
click at [193, 419] on div "Fire bold" at bounding box center [198, 418] width 69 height 13
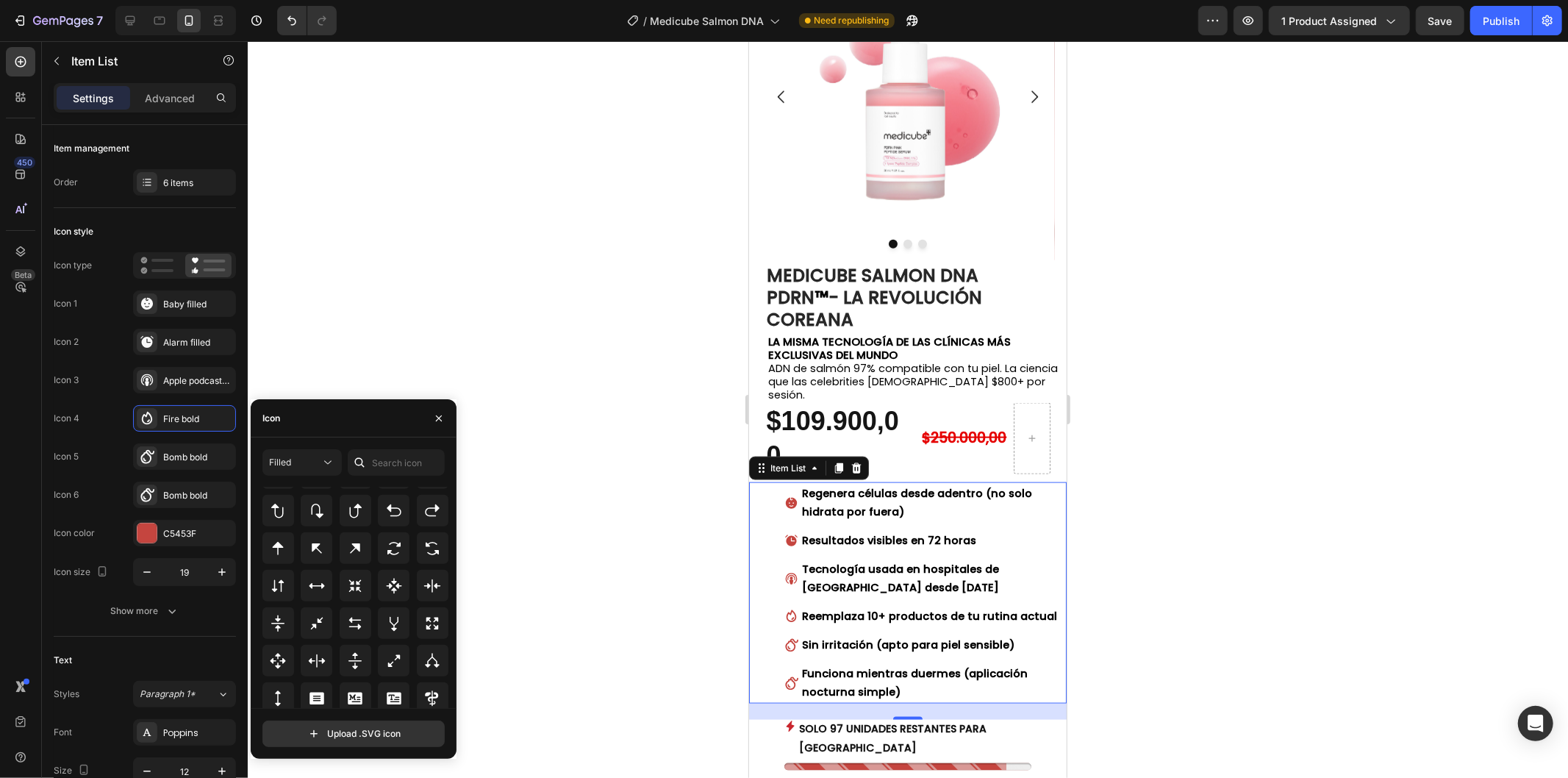
scroll to position [898, 0]
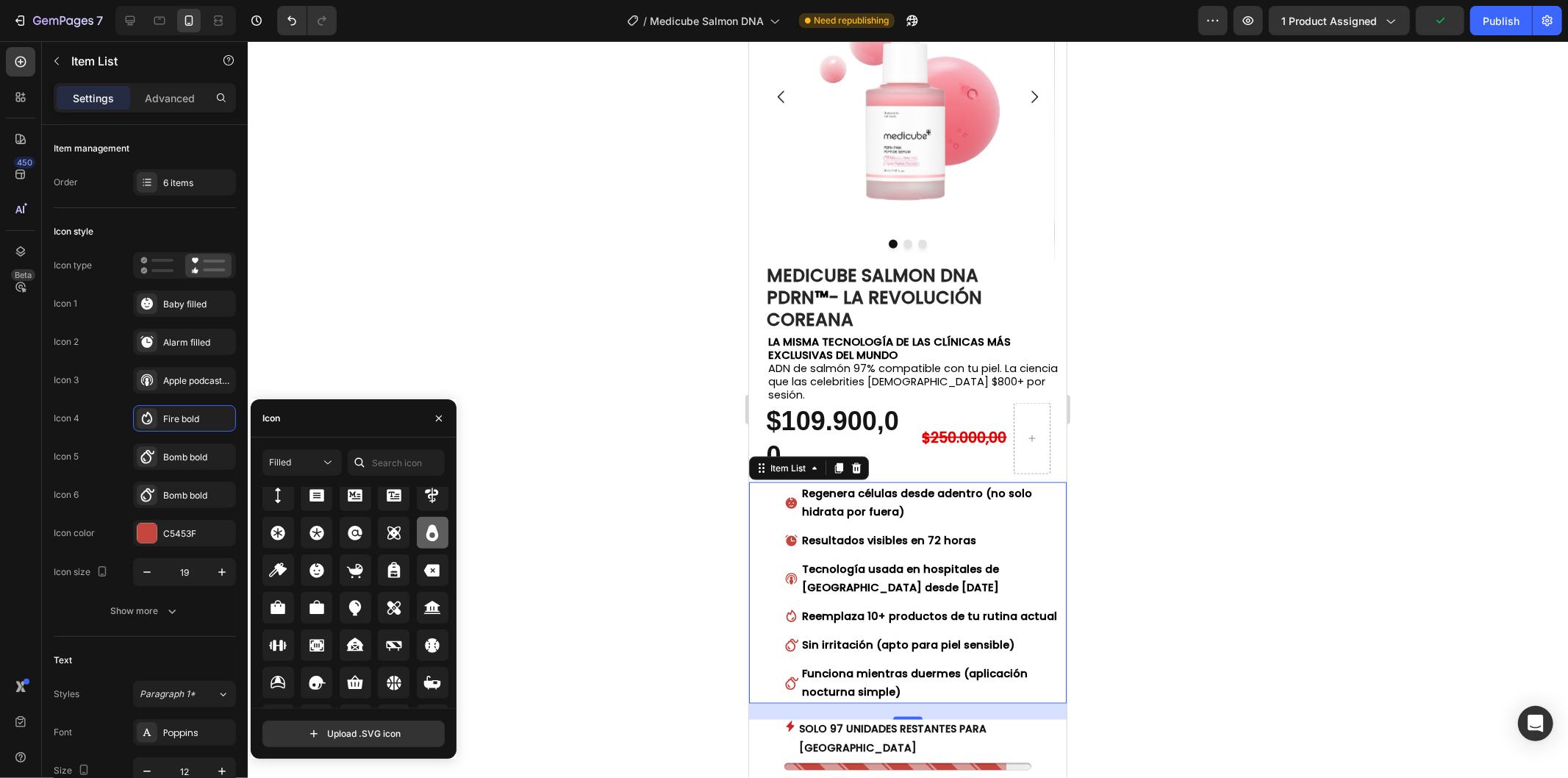
click at [437, 526] on icon at bounding box center [432, 532] width 18 height 18
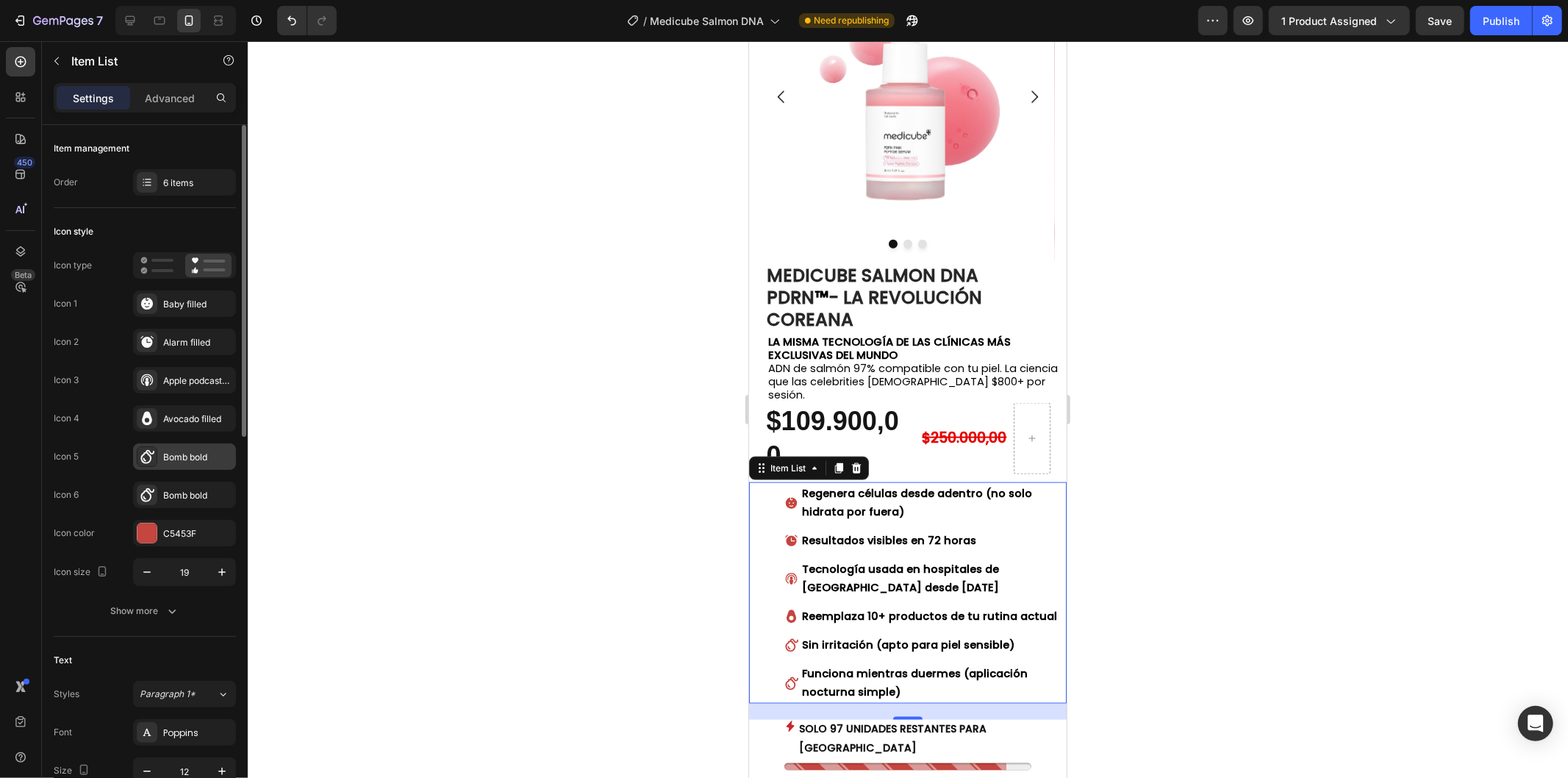
click at [185, 463] on div "Bomb bold" at bounding box center [198, 457] width 69 height 13
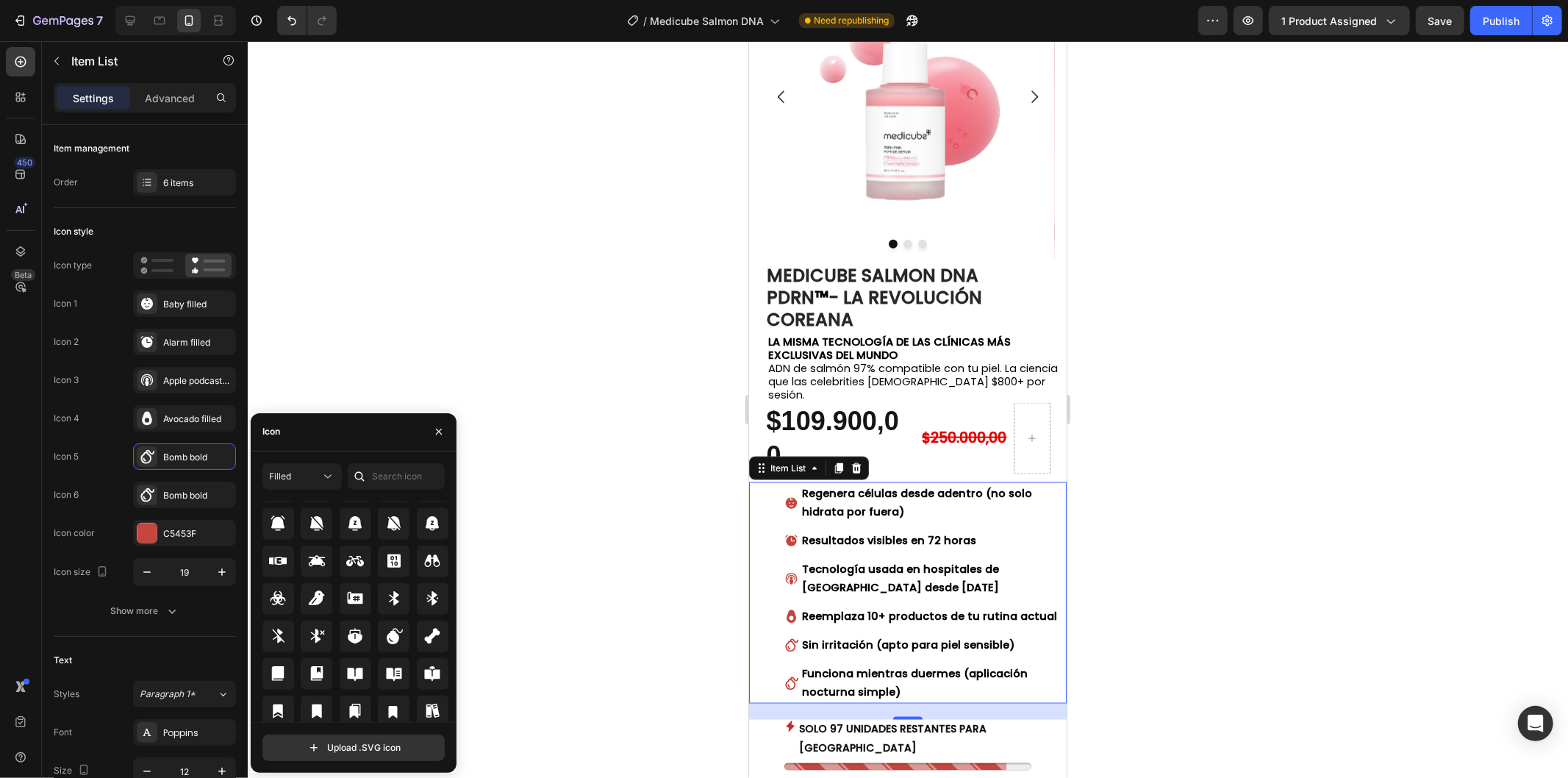
scroll to position [1273, 0]
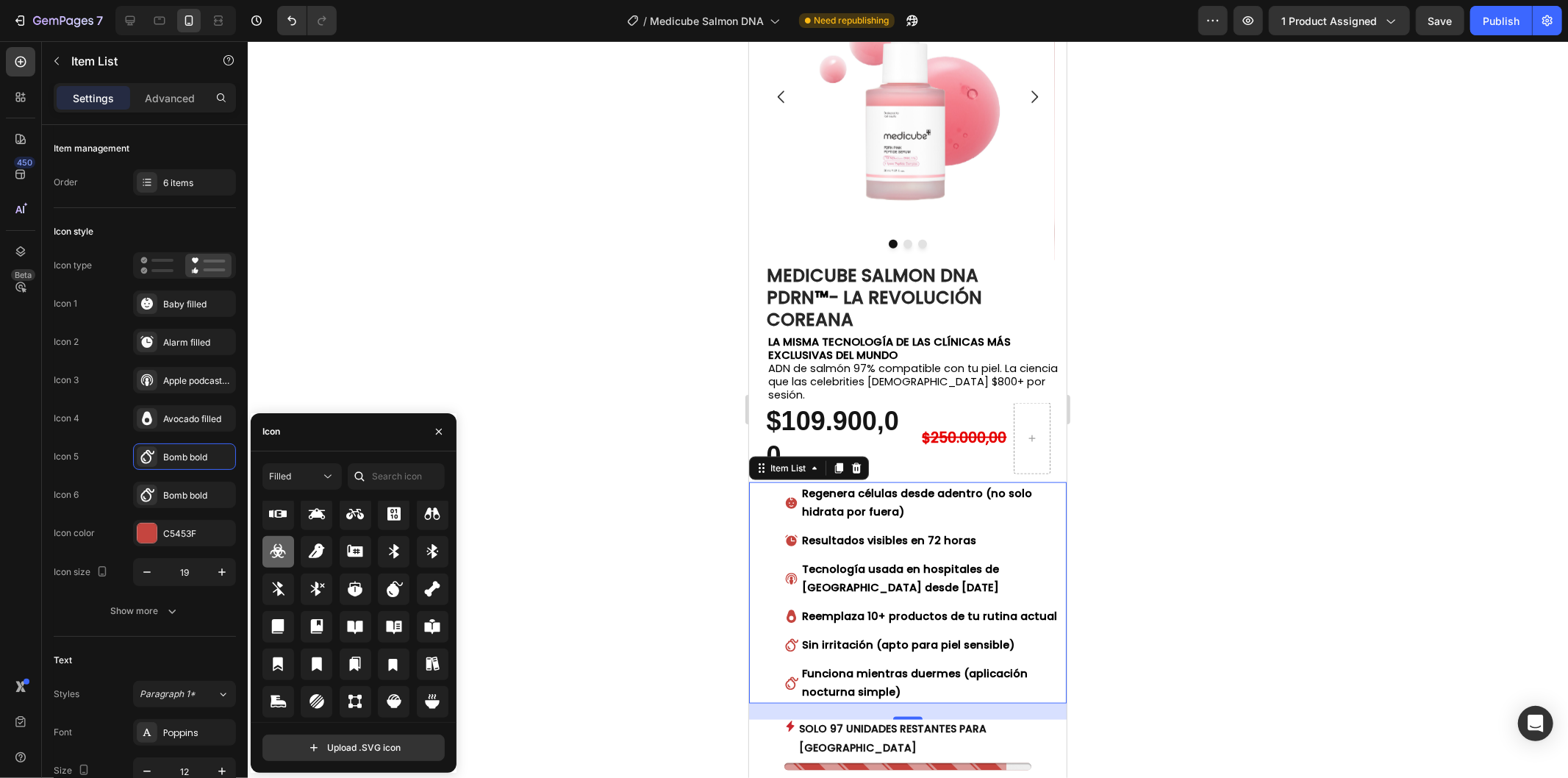
click at [277, 550] on icon at bounding box center [278, 551] width 16 height 14
click at [191, 504] on div "Bomb bold" at bounding box center [184, 495] width 103 height 27
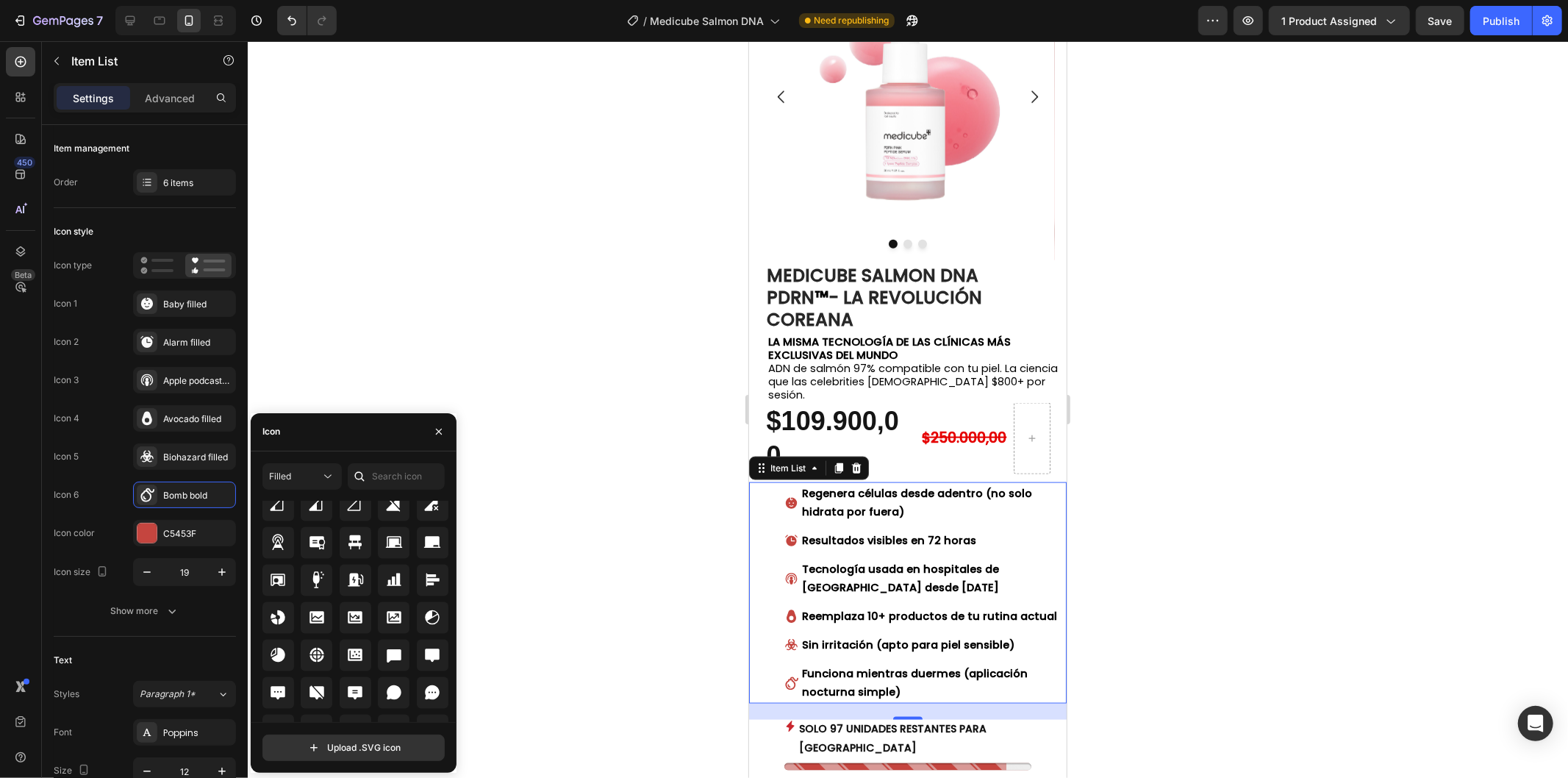
scroll to position [2057, 0]
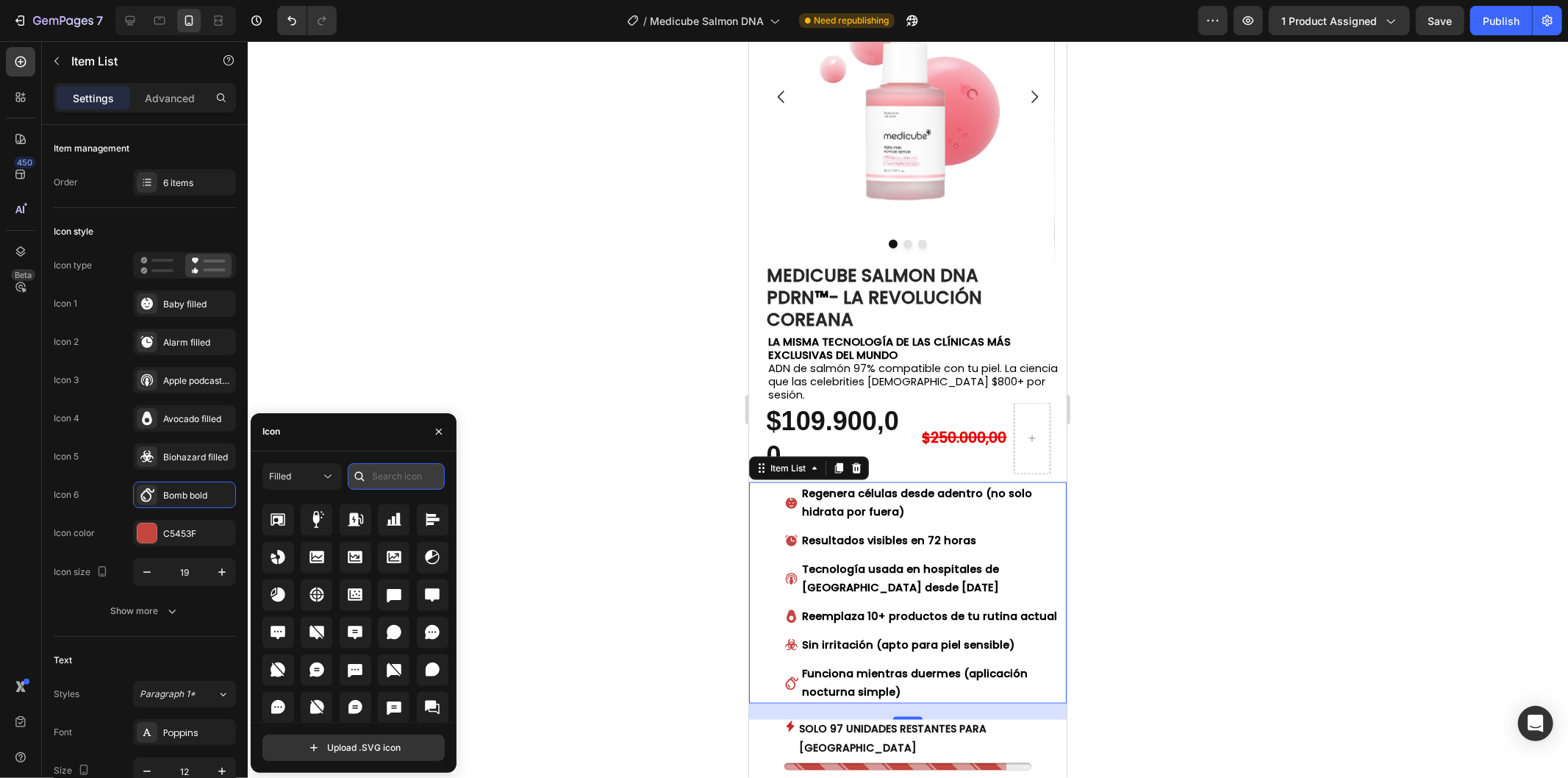
click at [392, 464] on input "text" at bounding box center [396, 476] width 97 height 27
type input "moon"
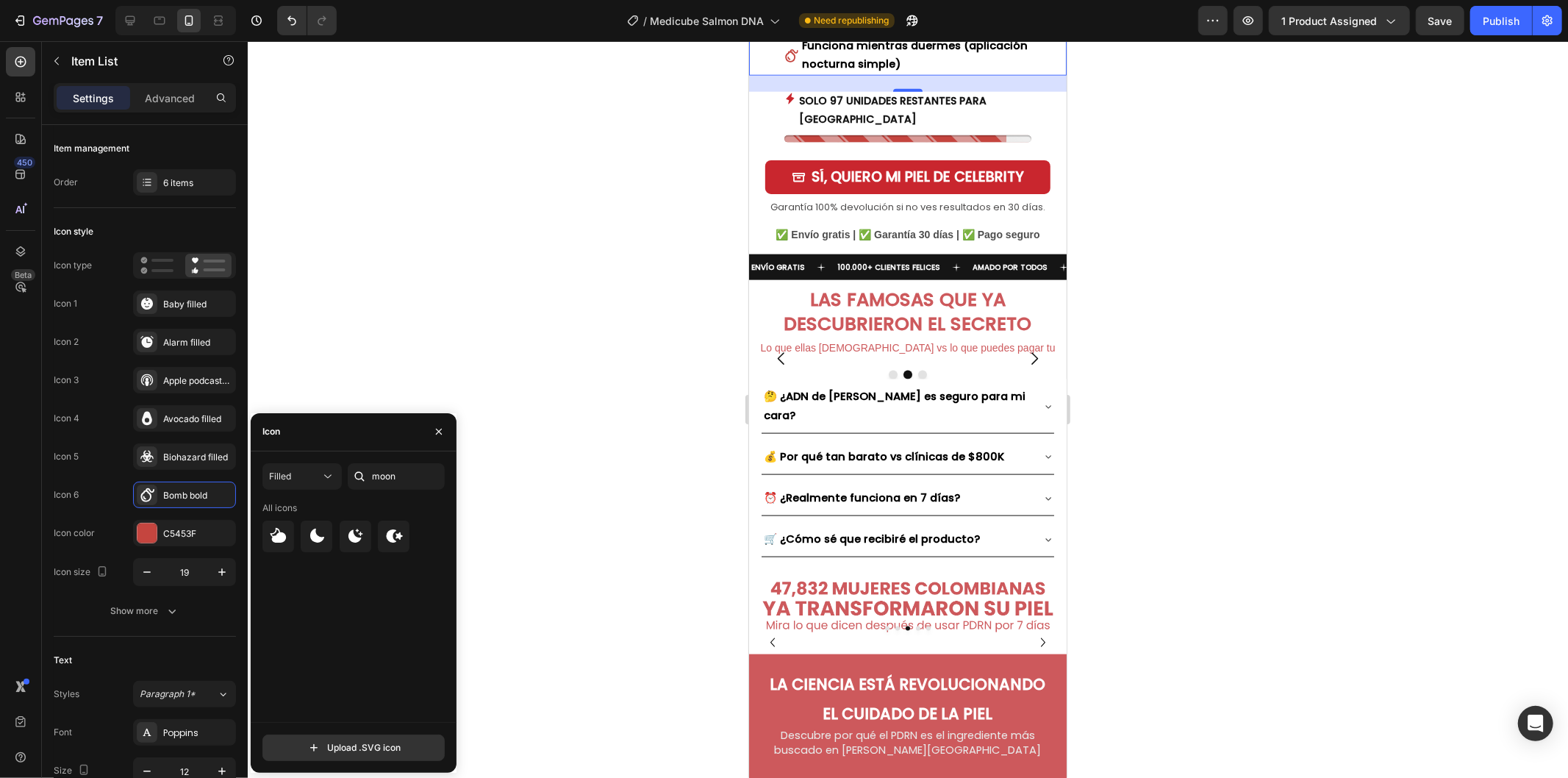
scroll to position [2, 0]
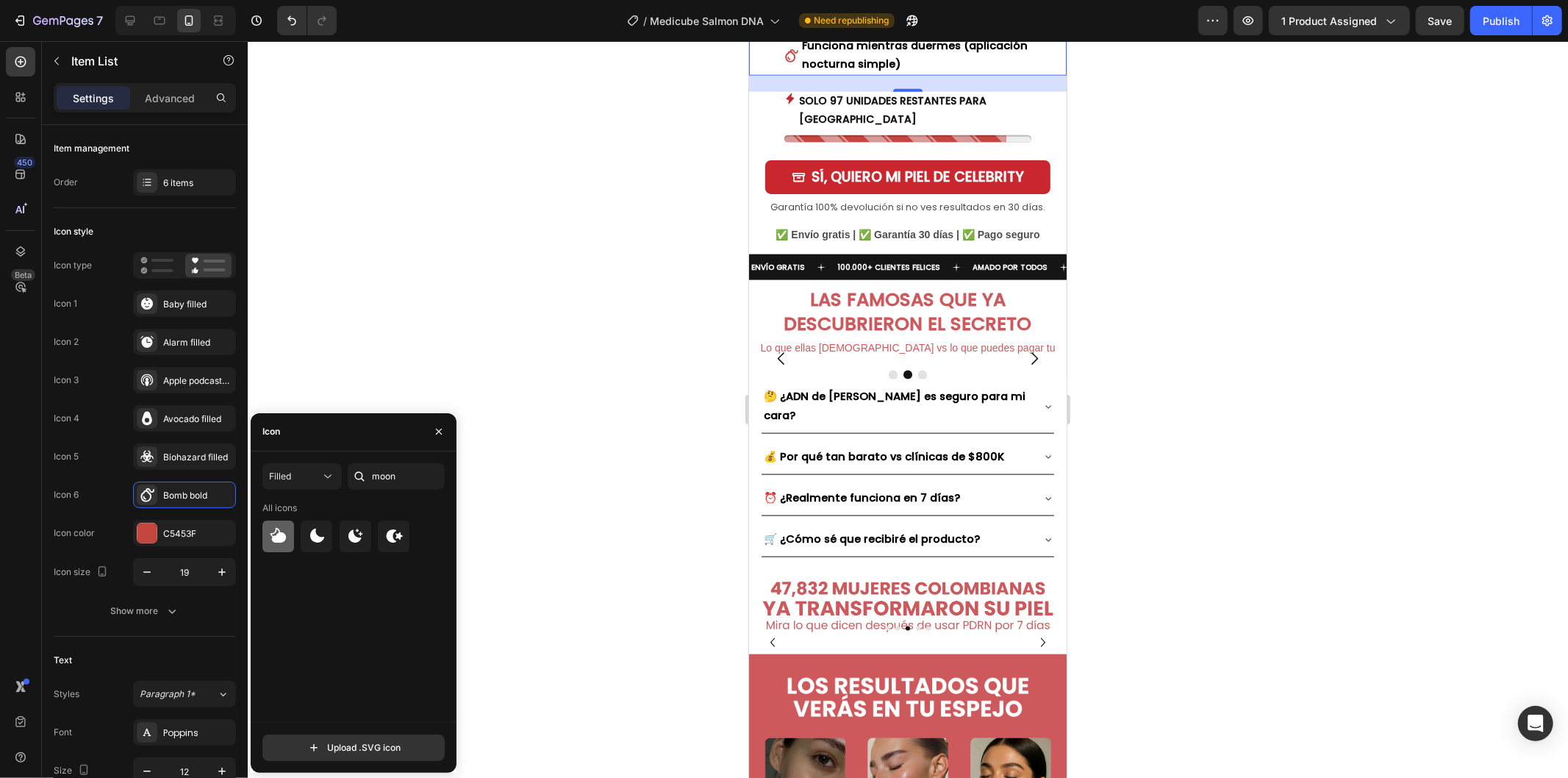
click at [283, 540] on icon at bounding box center [278, 535] width 16 height 15
click at [303, 539] on div at bounding box center [317, 536] width 31 height 31
click at [393, 529] on icon at bounding box center [394, 536] width 18 height 18
click at [363, 531] on icon at bounding box center [355, 536] width 18 height 18
click at [542, 407] on div at bounding box center [908, 410] width 1320 height 737
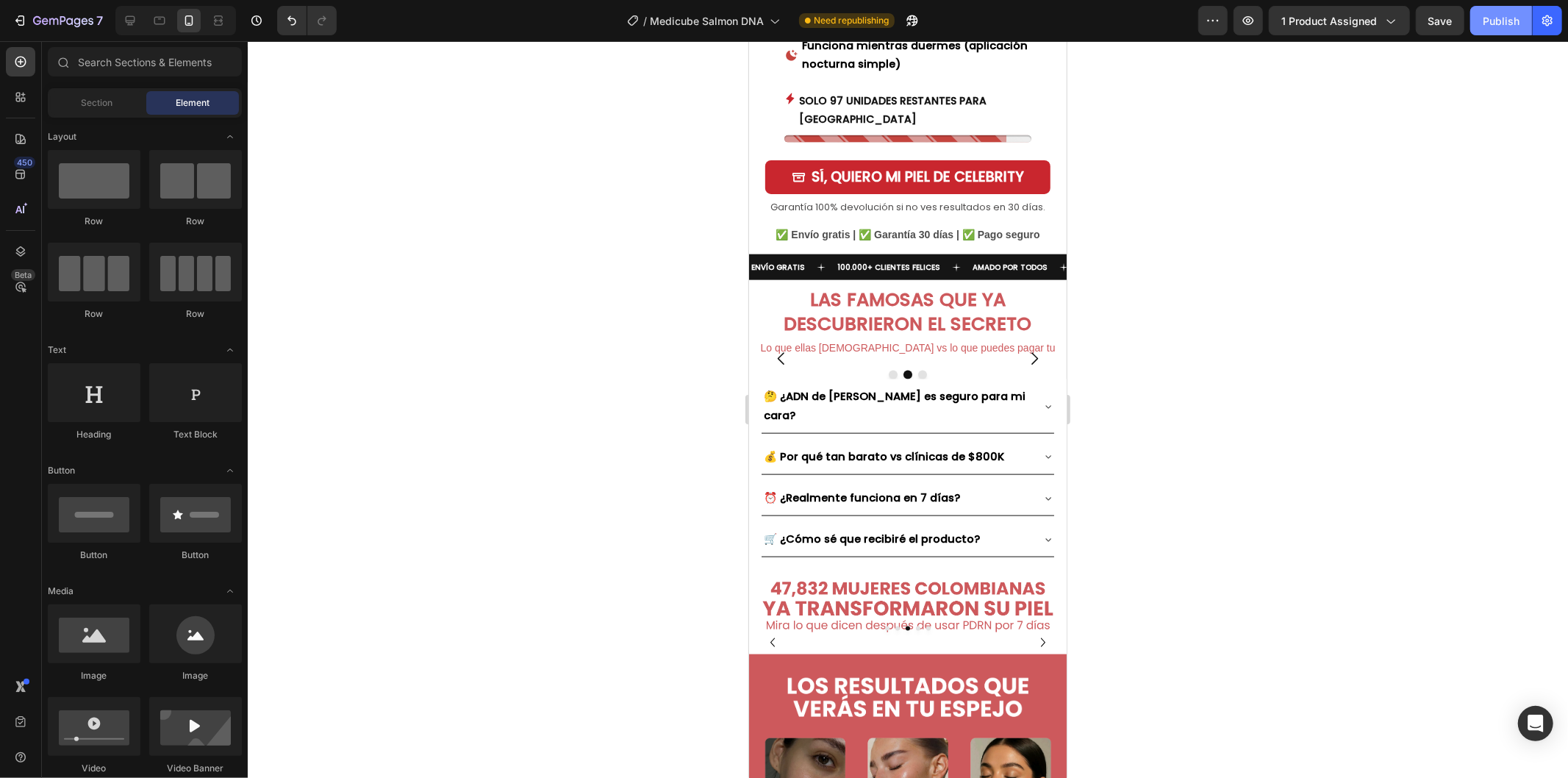
click at [1487, 28] on button "Publish" at bounding box center [1500, 21] width 62 height 30
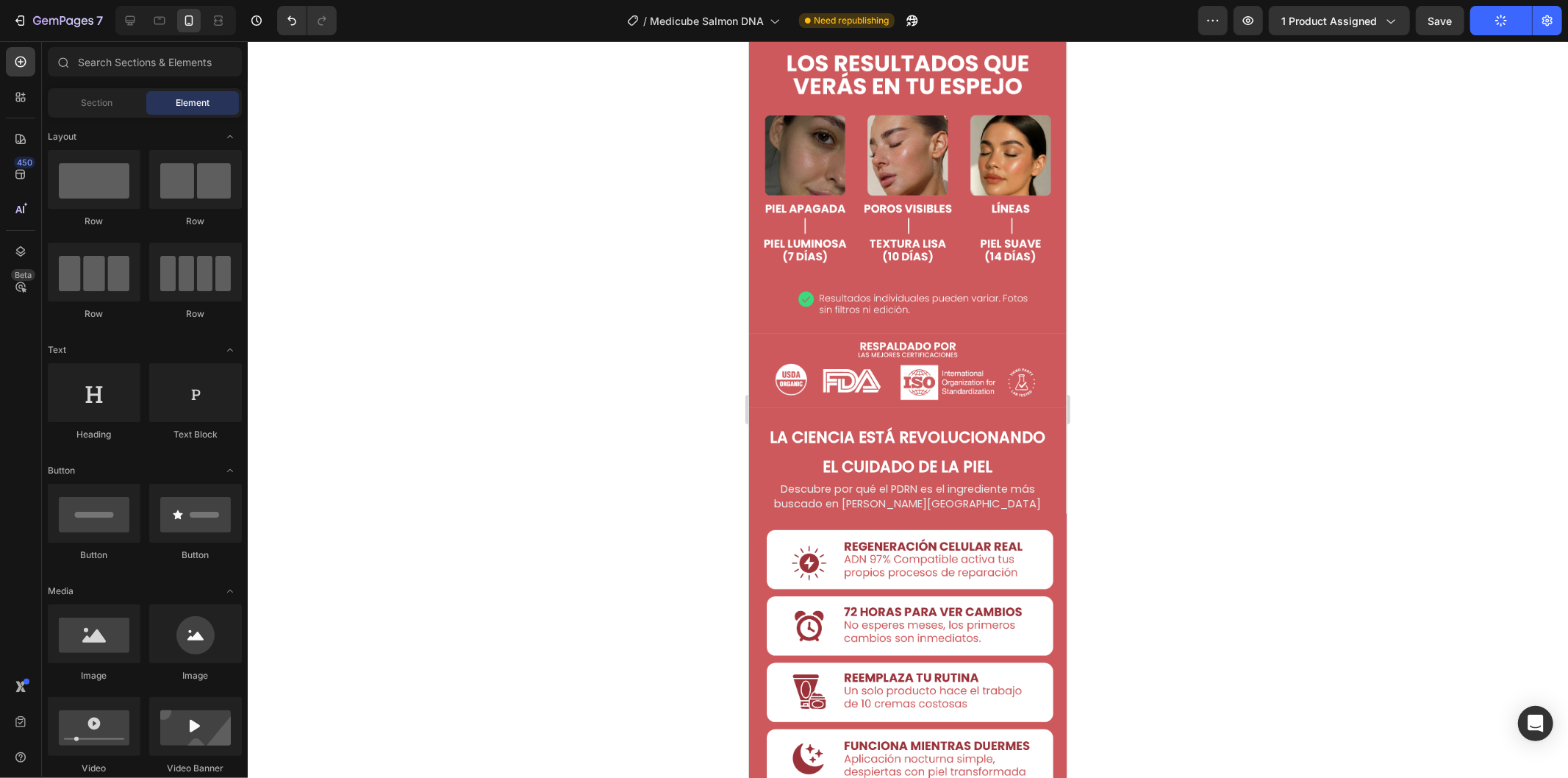
scroll to position [2042, 0]
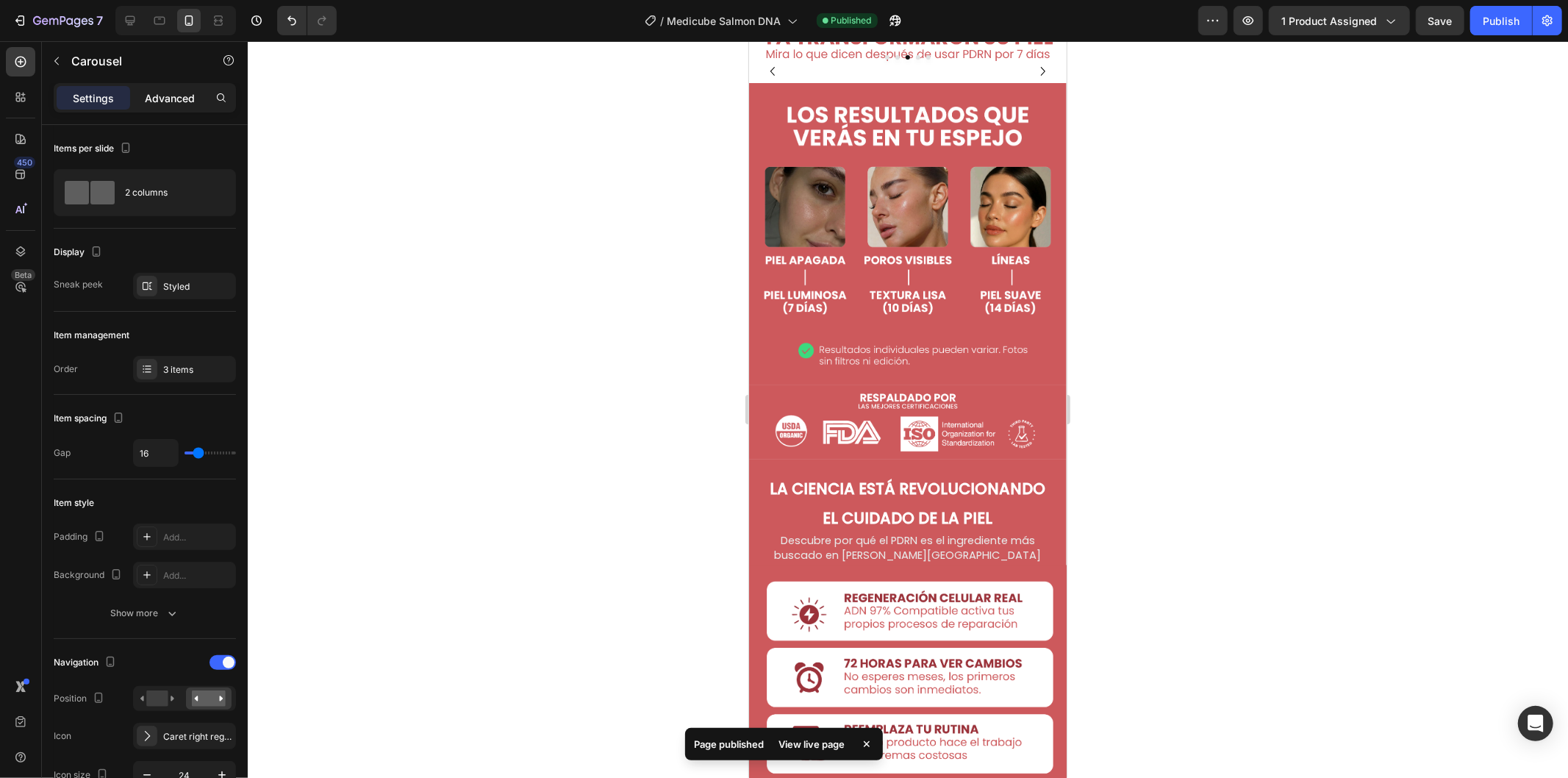
click at [149, 95] on p "Advanced" at bounding box center [170, 99] width 50 height 16
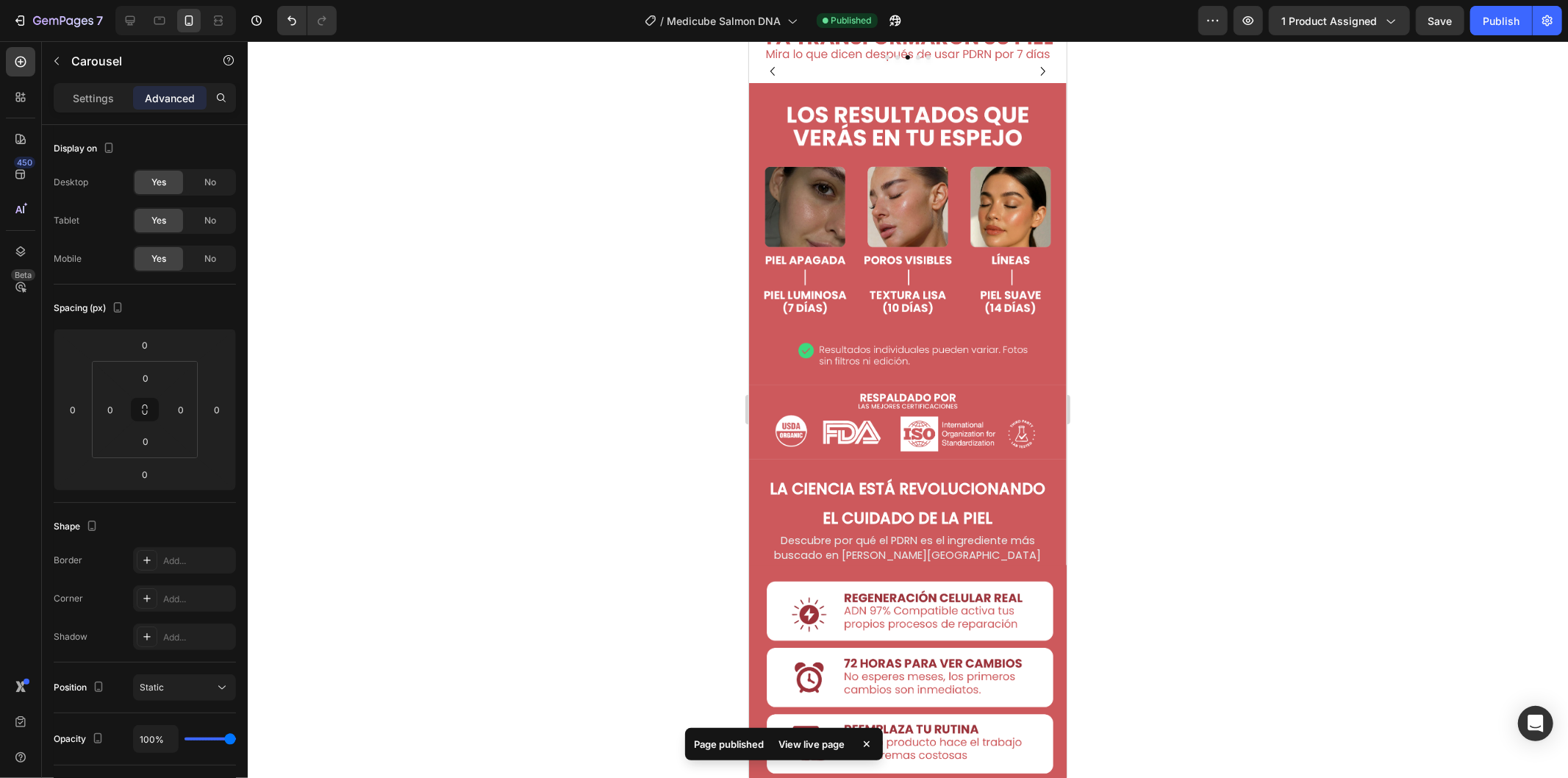
click at [1142, 464] on div at bounding box center [908, 410] width 1320 height 737
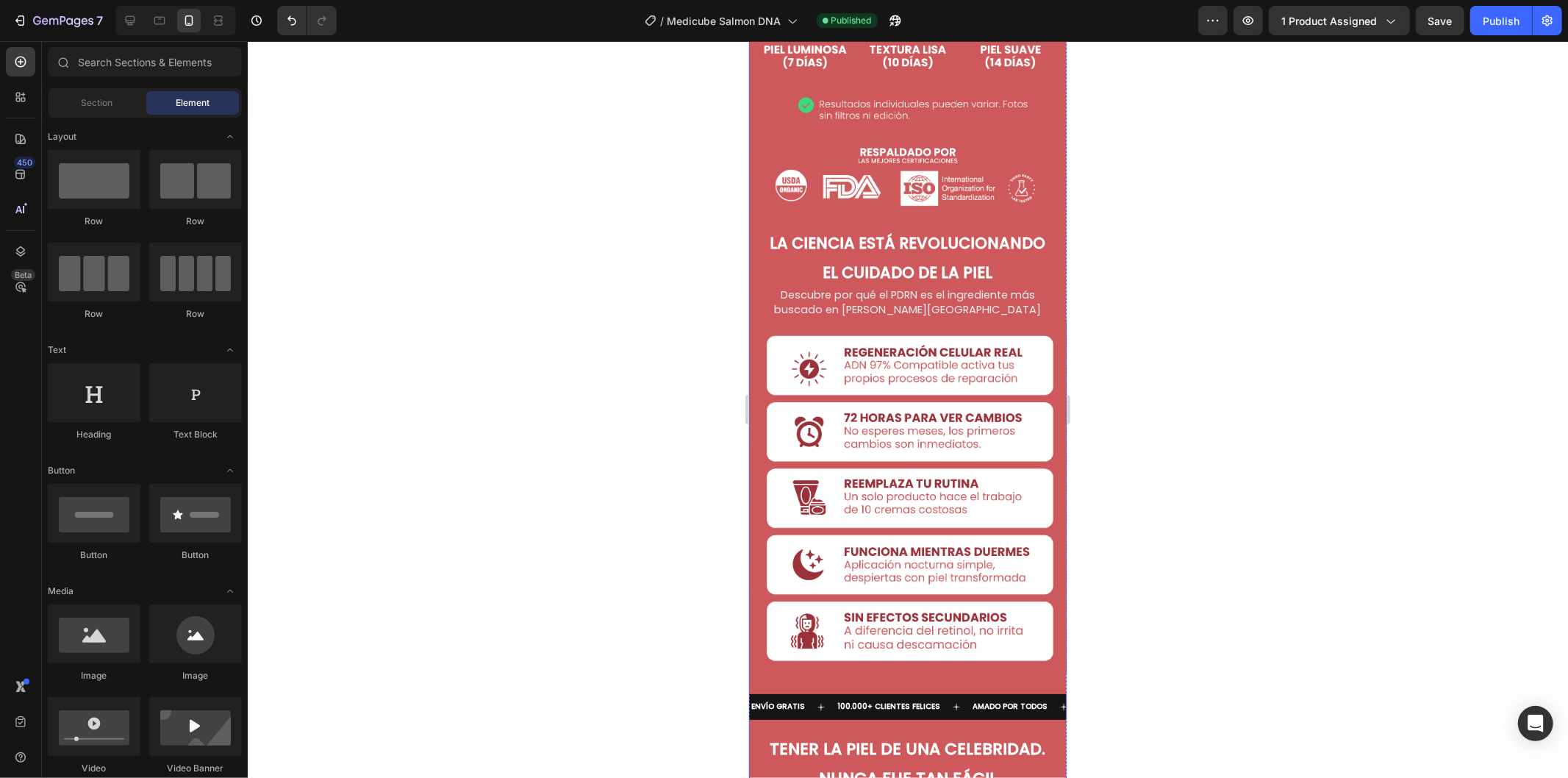
scroll to position [2206, 0]
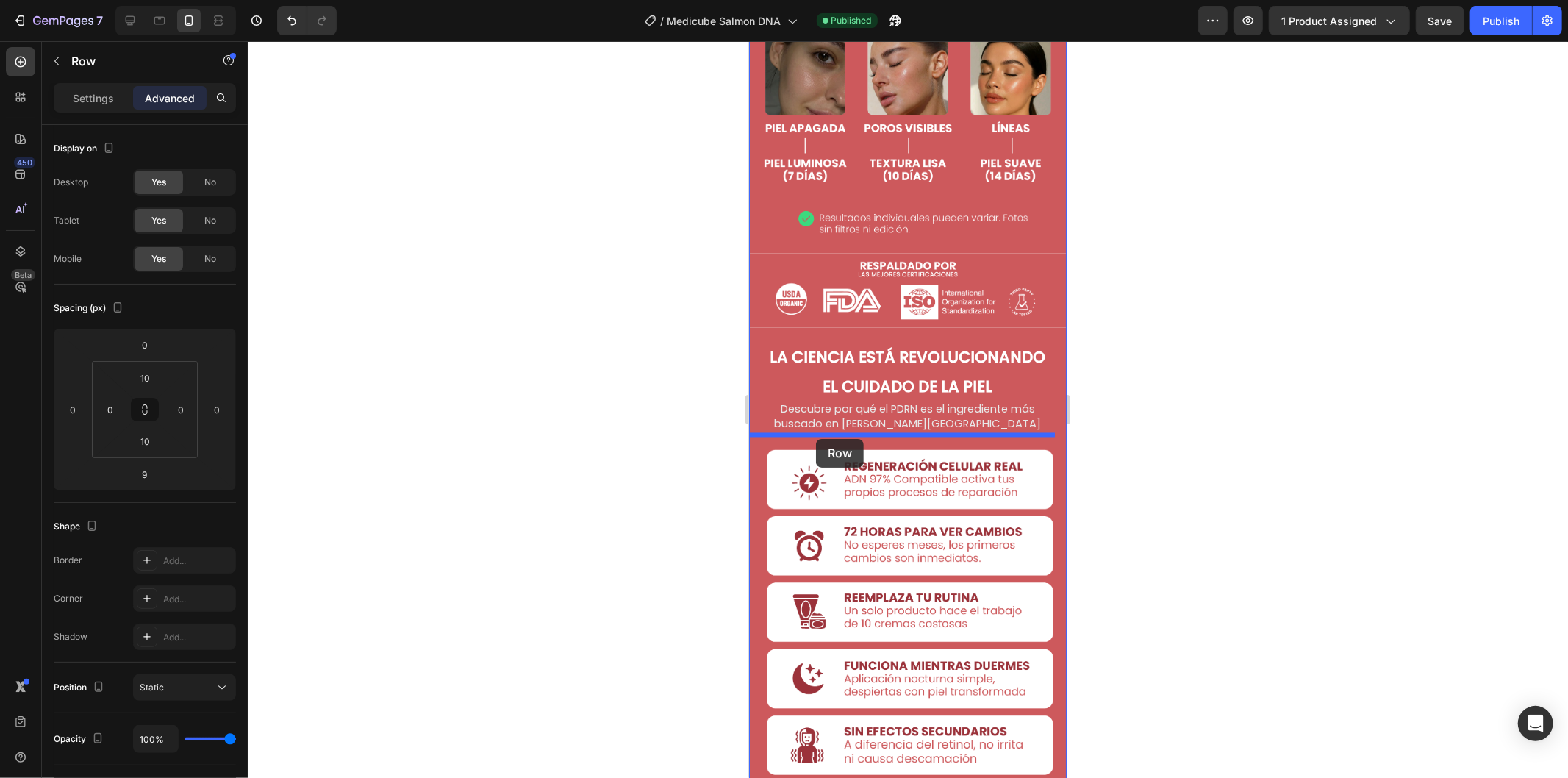
drag, startPoint x: 775, startPoint y: 105, endPoint x: 815, endPoint y: 438, distance: 335.4
click at [1183, 426] on div at bounding box center [908, 410] width 1320 height 737
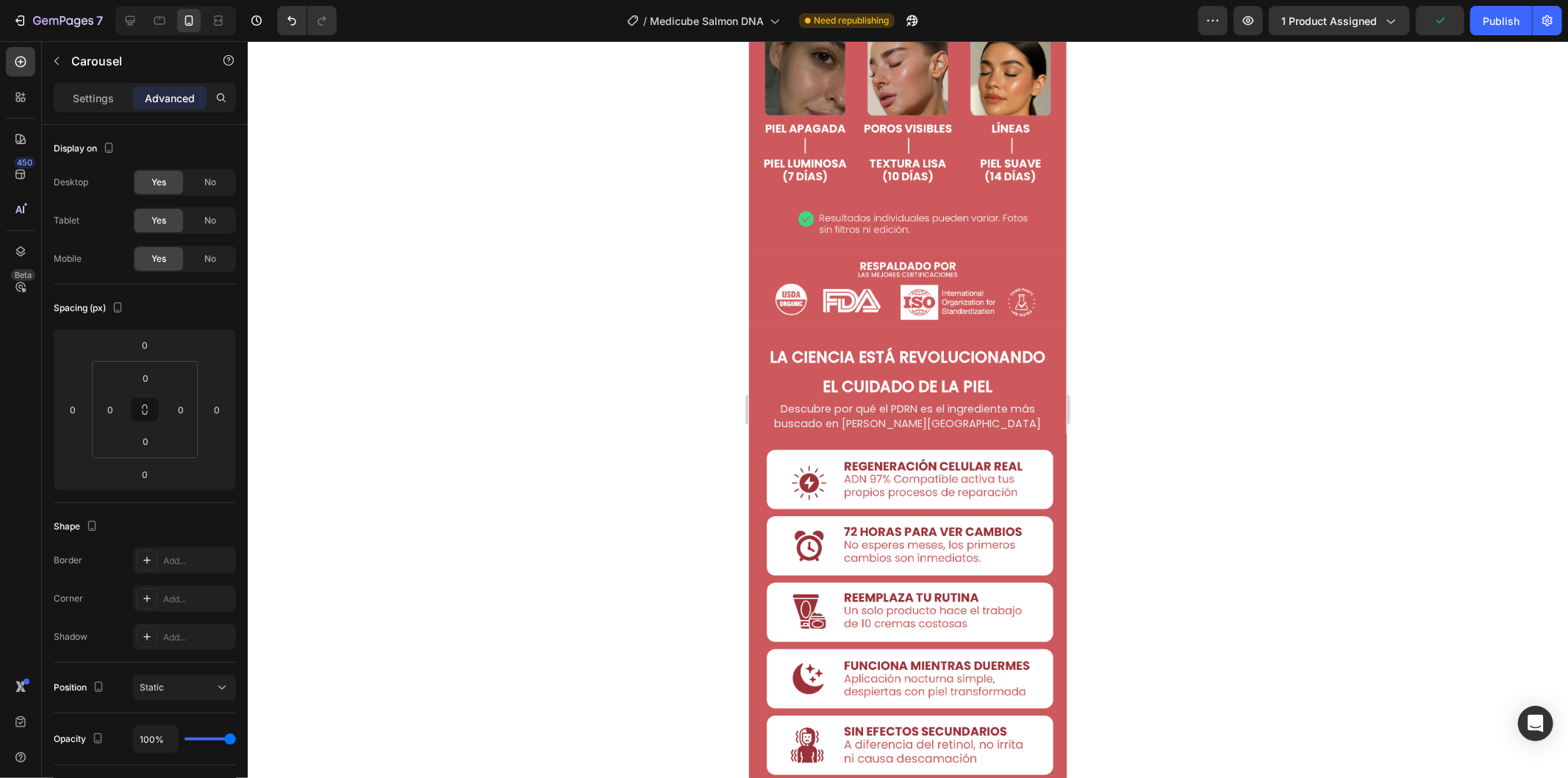
drag, startPoint x: 904, startPoint y: 401, endPoint x: 904, endPoint y: 412, distance: 11.0
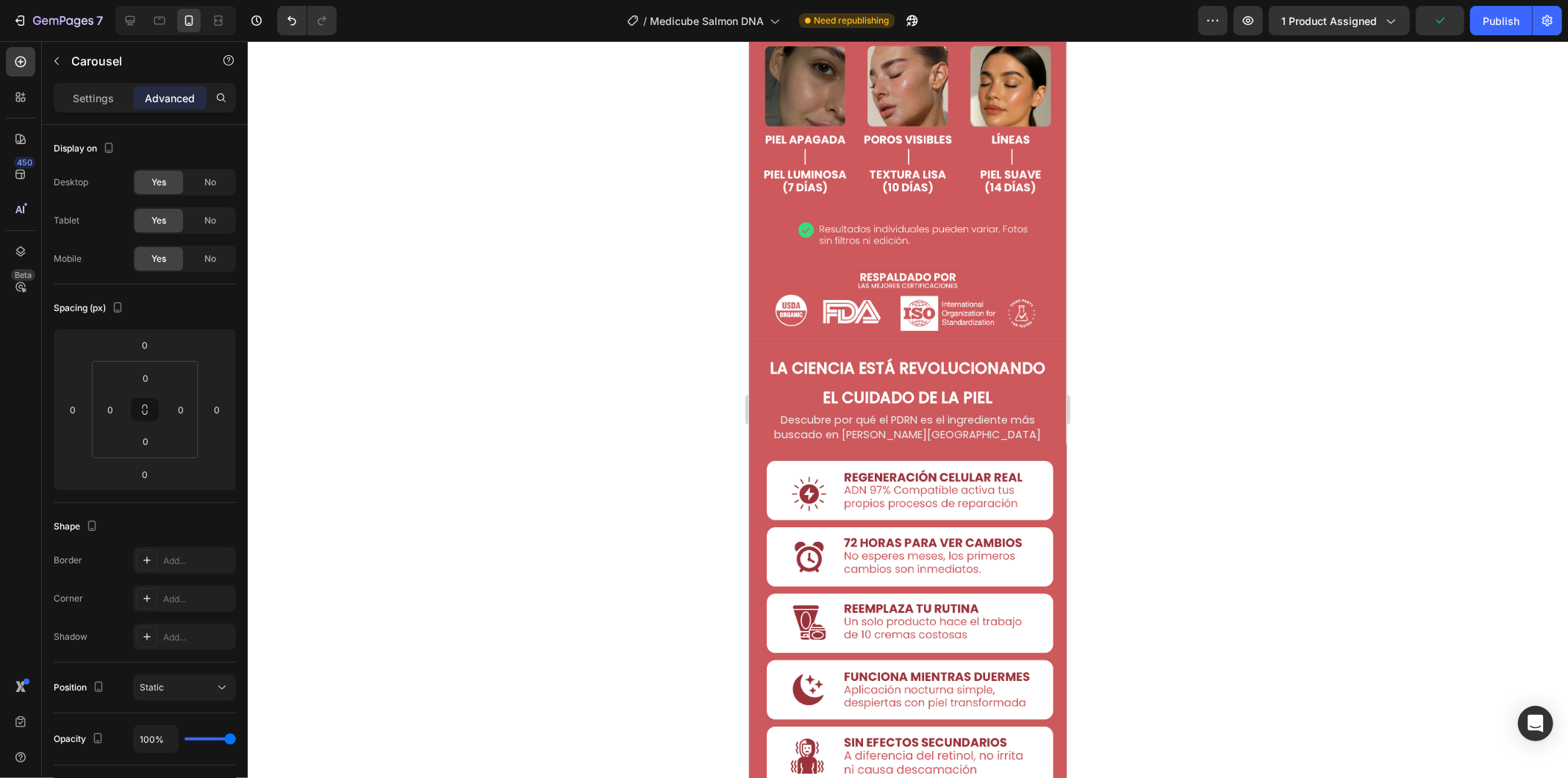
drag, startPoint x: 900, startPoint y: 400, endPoint x: 1885, endPoint y: 461, distance: 986.9
type input "15"
click at [1145, 422] on div at bounding box center [908, 410] width 1320 height 737
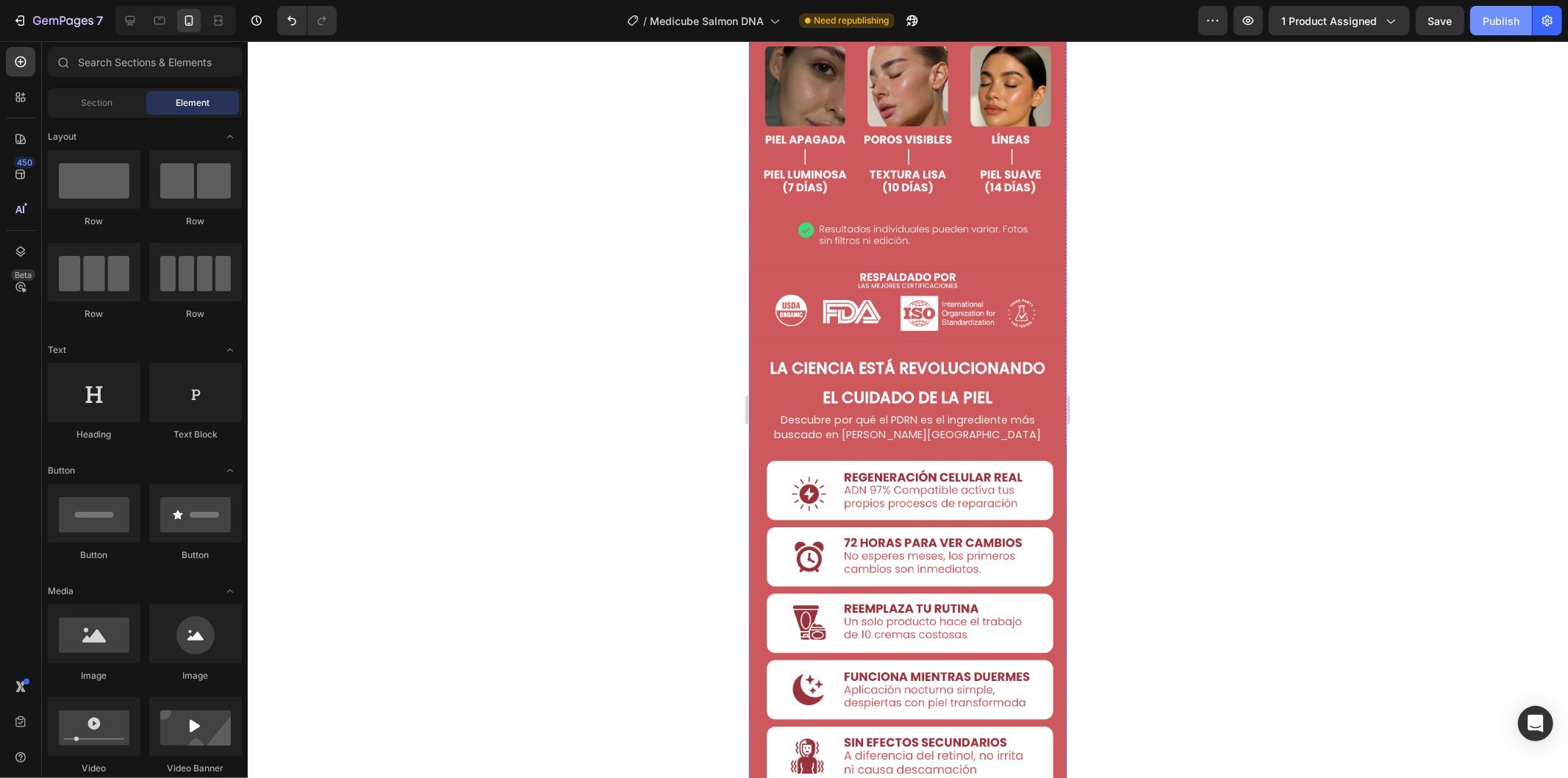
click at [1495, 23] on div "Publish" at bounding box center [1500, 21] width 37 height 16
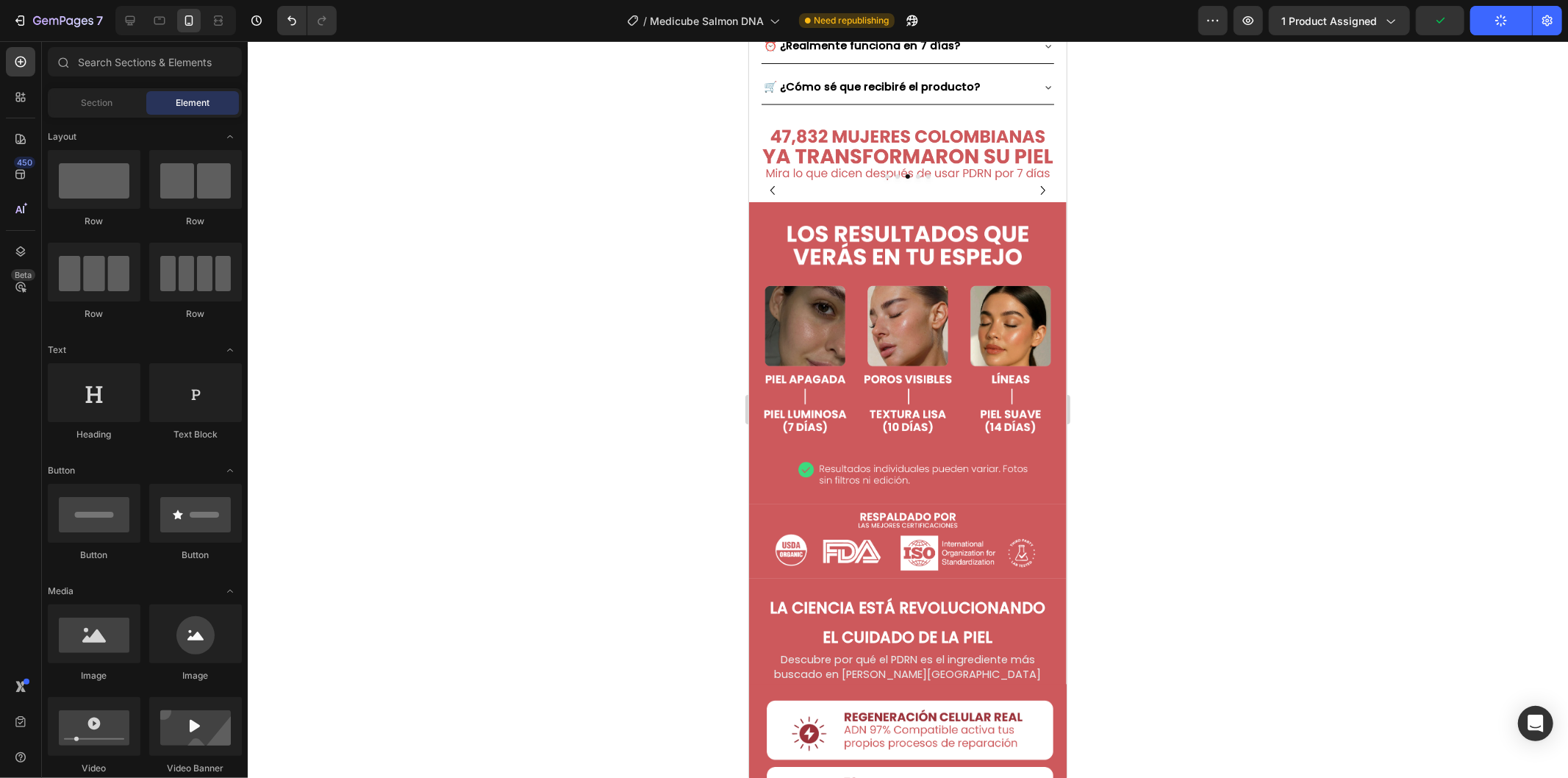
scroll to position [1960, 0]
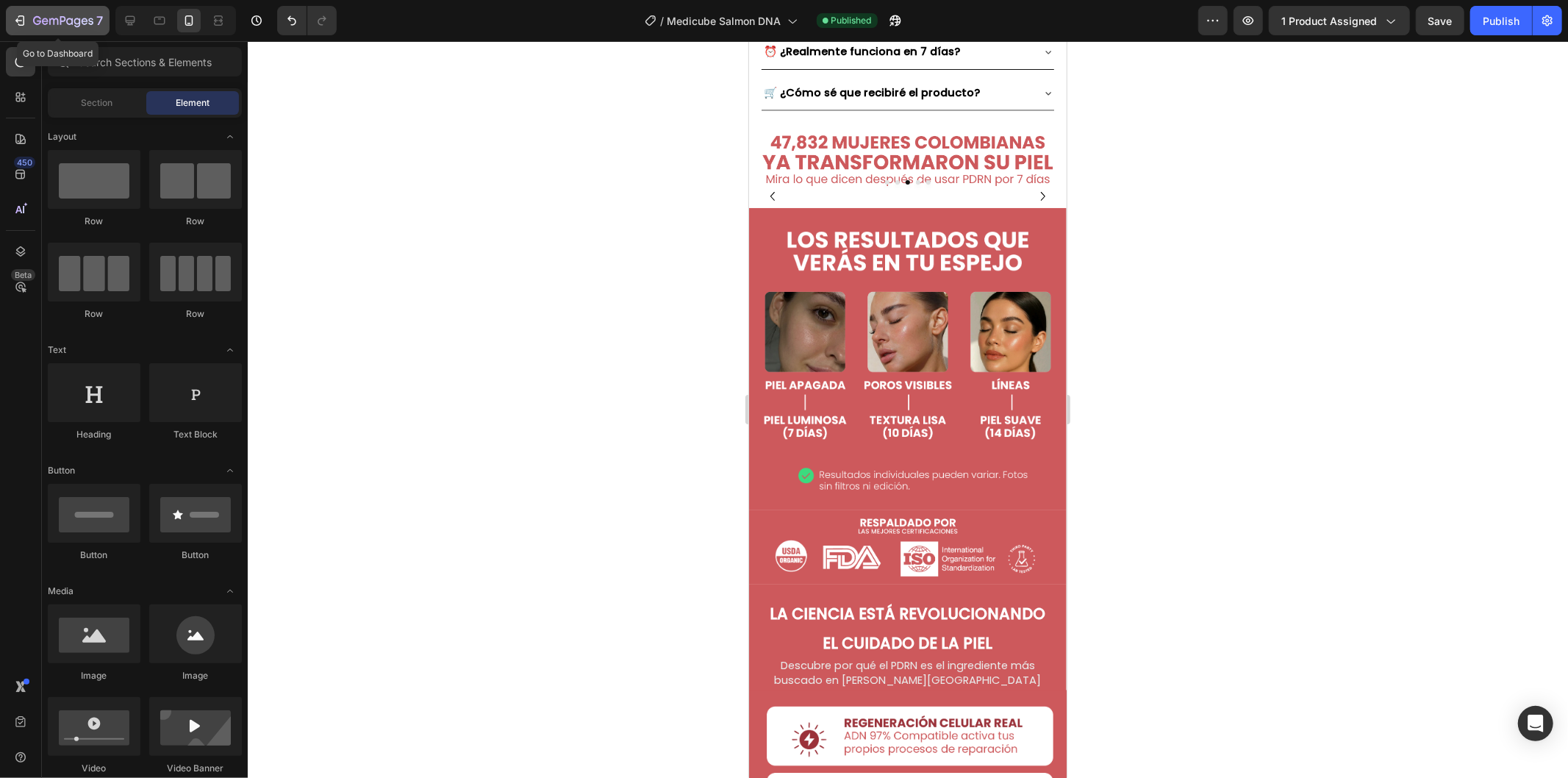
click at [39, 18] on icon "button" at bounding box center [37, 20] width 8 height 9
